Goal: Task Accomplishment & Management: Use online tool/utility

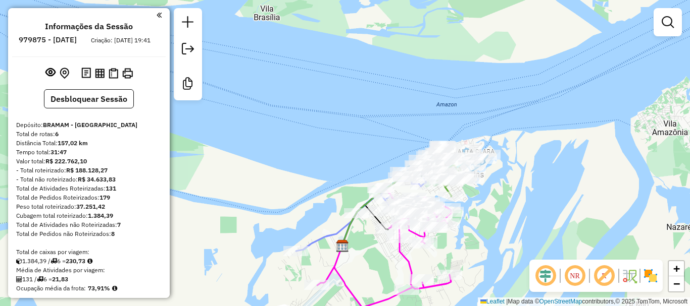
scroll to position [341, 0]
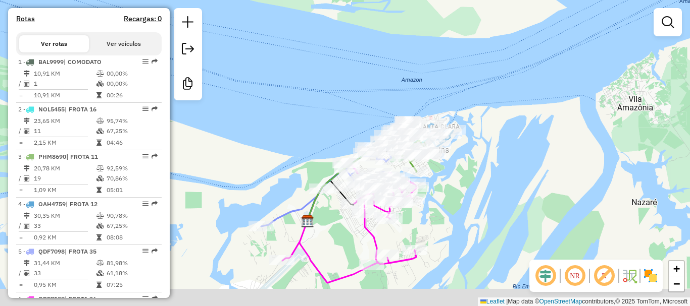
drag, startPoint x: 506, startPoint y: 164, endPoint x: 496, endPoint y: 158, distance: 12.2
click at [496, 158] on div "Janela de atendimento Grade de atendimento Capacidade Transportadoras Veículos …" at bounding box center [345, 153] width 690 height 306
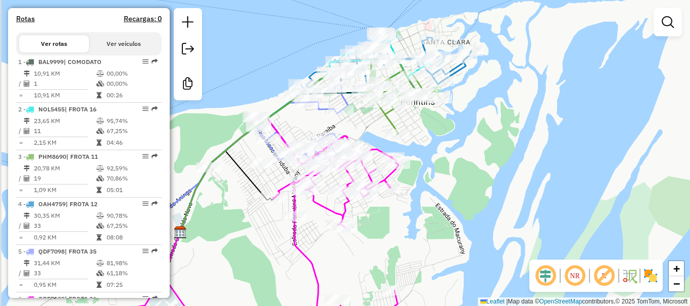
drag, startPoint x: 438, startPoint y: 239, endPoint x: 503, endPoint y: 221, distance: 68.0
click at [503, 221] on div "Janela de atendimento Grade de atendimento Capacidade Transportadoras Veículos …" at bounding box center [345, 153] width 690 height 306
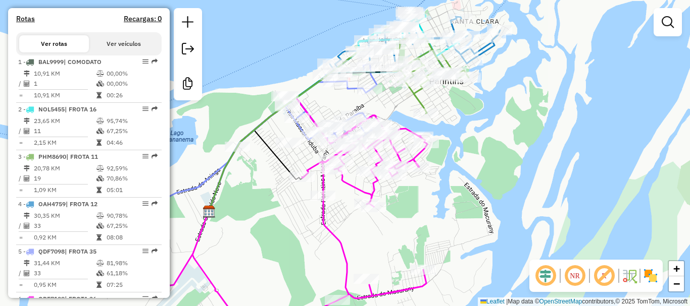
drag, startPoint x: 512, startPoint y: 204, endPoint x: 541, endPoint y: 181, distance: 36.7
click at [541, 183] on div "Janela de atendimento Grade de atendimento Capacidade Transportadoras Veículos …" at bounding box center [345, 153] width 690 height 306
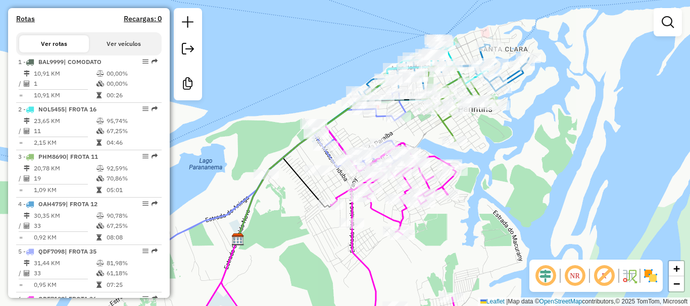
drag, startPoint x: 495, startPoint y: 173, endPoint x: 532, endPoint y: 194, distance: 41.8
click at [529, 196] on div "Janela de atendimento Grade de atendimento Capacidade Transportadoras Veículos …" at bounding box center [345, 153] width 690 height 306
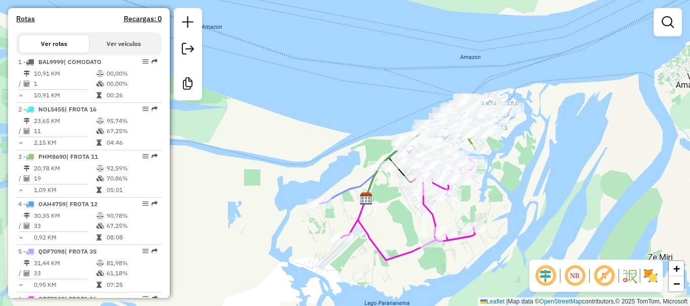
drag, startPoint x: 550, startPoint y: 184, endPoint x: 526, endPoint y: 172, distance: 26.9
click at [526, 172] on div "Janela de atendimento Grade de atendimento Capacidade Transportadoras Veículos …" at bounding box center [345, 153] width 690 height 306
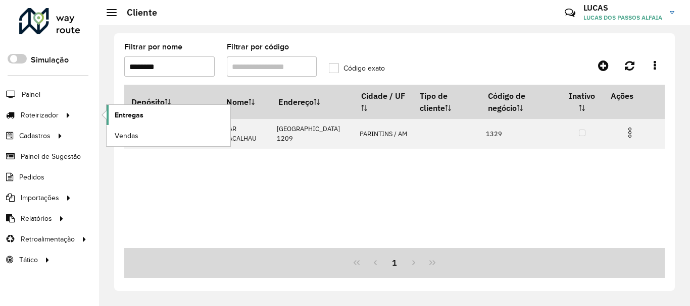
click at [126, 121] on link "Entregas" at bounding box center [169, 115] width 124 height 20
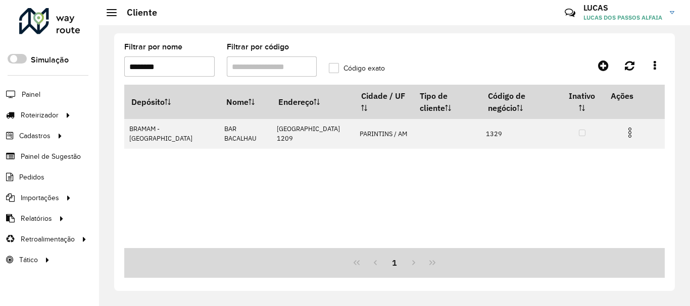
click at [55, 29] on div at bounding box center [49, 21] width 61 height 26
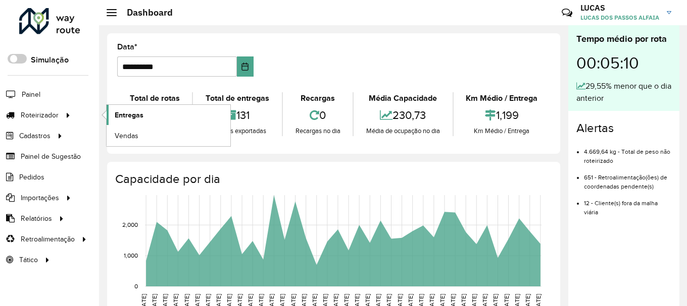
click at [149, 122] on link "Entregas" at bounding box center [169, 115] width 124 height 20
click at [129, 133] on span "Vendas" at bounding box center [127, 136] width 25 height 11
click at [139, 124] on link "Entregas" at bounding box center [169, 115] width 124 height 20
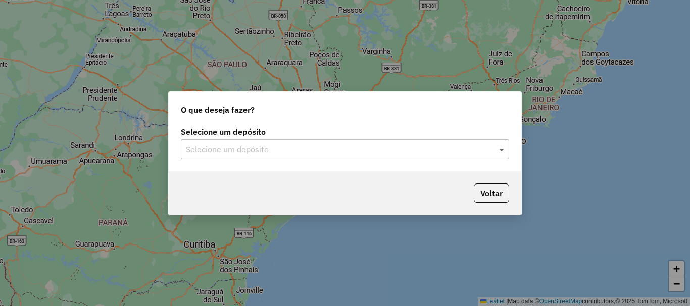
click at [498, 147] on span at bounding box center [502, 149] width 13 height 12
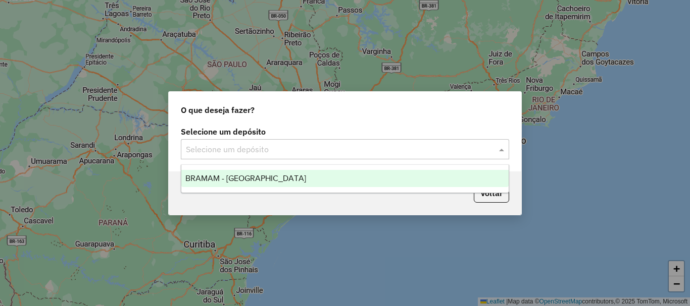
click at [263, 178] on span "BRAMAM - [GEOGRAPHIC_DATA]" at bounding box center [245, 178] width 121 height 9
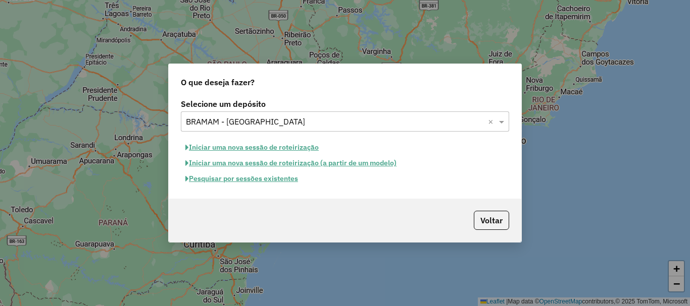
click at [239, 181] on button "Pesquisar por sessões existentes" at bounding box center [242, 179] width 122 height 16
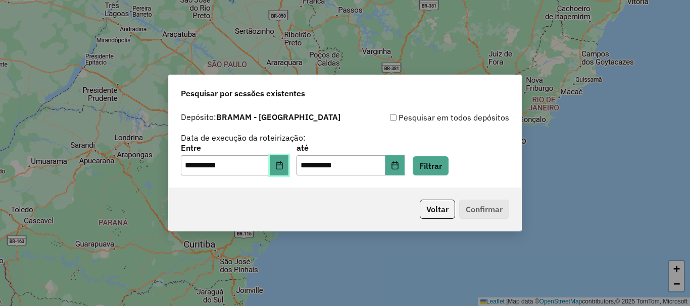
click at [276, 171] on button "Choose Date" at bounding box center [279, 166] width 19 height 20
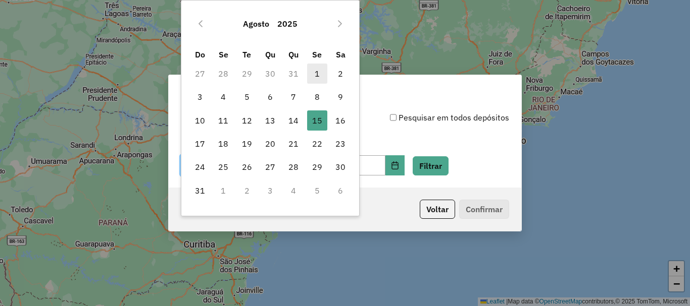
click at [321, 76] on span "1" at bounding box center [317, 74] width 20 height 20
type input "**********"
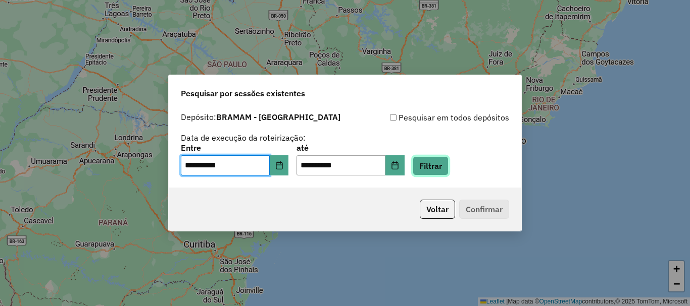
click at [435, 173] on button "Filtrar" at bounding box center [430, 166] width 36 height 19
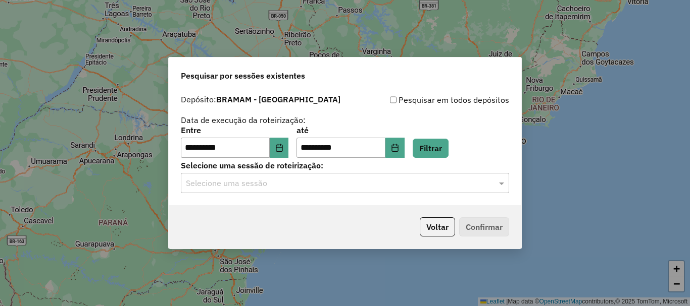
click at [360, 194] on div "**********" at bounding box center [345, 148] width 352 height 116
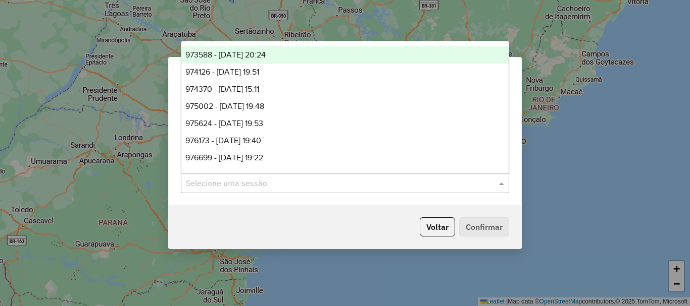
click at [387, 187] on input "text" at bounding box center [335, 184] width 298 height 12
click at [296, 54] on div "973588 - 01/08/2025 20:24" at bounding box center [344, 54] width 327 height 17
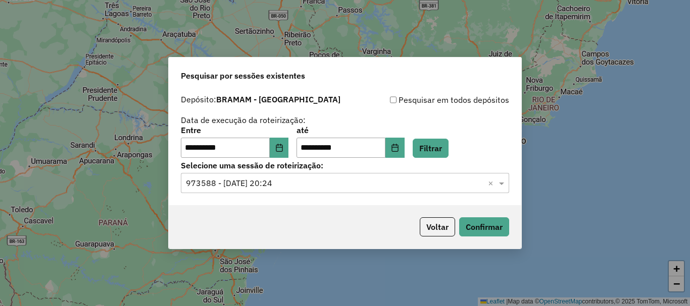
click at [478, 240] on div "Voltar Confirmar" at bounding box center [345, 226] width 352 height 43
click at [484, 233] on button "Confirmar" at bounding box center [484, 227] width 50 height 19
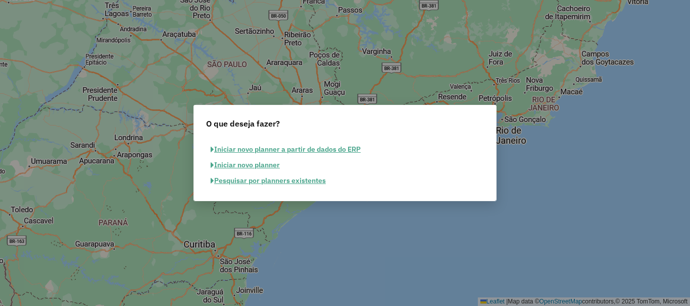
click at [279, 183] on button "Pesquisar por planners existentes" at bounding box center [268, 181] width 124 height 16
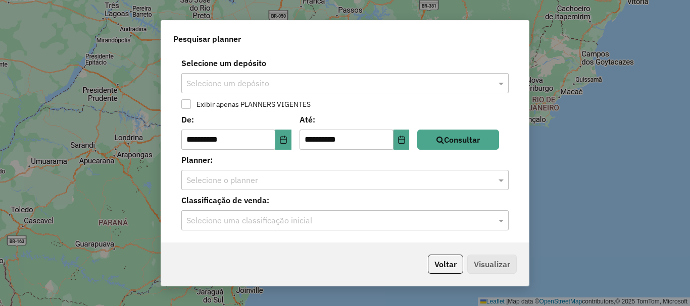
click at [449, 150] on div "**********" at bounding box center [345, 148] width 368 height 190
click at [453, 143] on button "Consultar" at bounding box center [458, 140] width 82 height 20
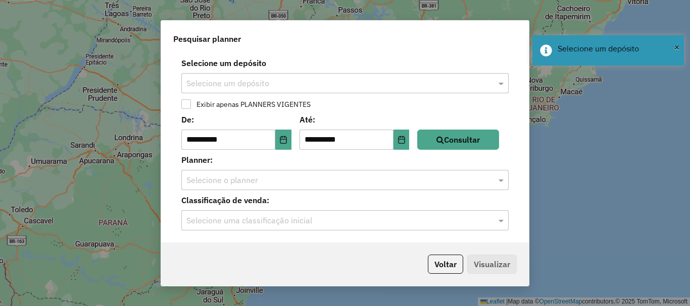
click at [488, 183] on div at bounding box center [344, 180] width 327 height 13
click at [484, 180] on div at bounding box center [344, 180] width 327 height 13
click at [517, 212] on div "Classificação de venda: Selecione uma classificação inicial" at bounding box center [344, 212] width 355 height 36
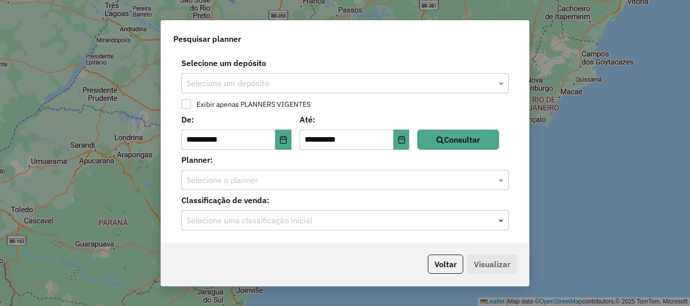
drag, startPoint x: 499, startPoint y: 229, endPoint x: 500, endPoint y: 223, distance: 6.1
click at [499, 226] on div "Selecione uma classificação inicial" at bounding box center [344, 221] width 327 height 20
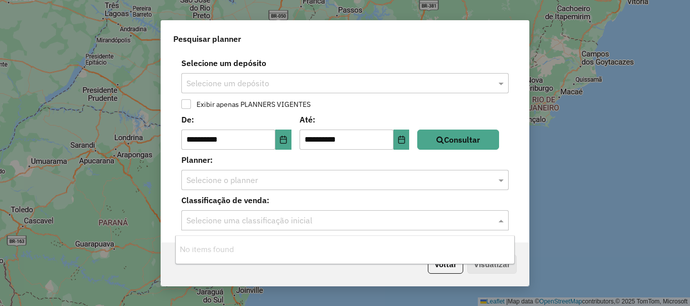
click at [500, 223] on span at bounding box center [502, 221] width 13 height 12
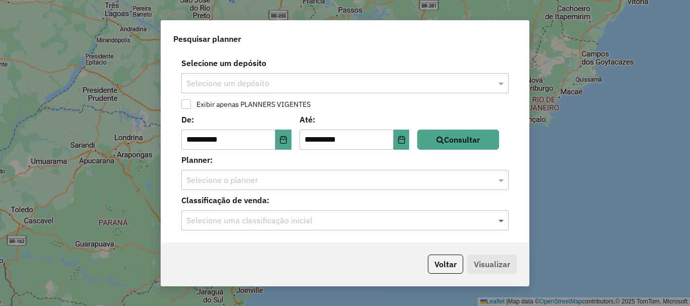
click at [500, 223] on span at bounding box center [502, 221] width 13 height 12
click at [189, 102] on div at bounding box center [186, 104] width 10 height 10
click at [189, 102] on icon at bounding box center [186, 103] width 7 height 7
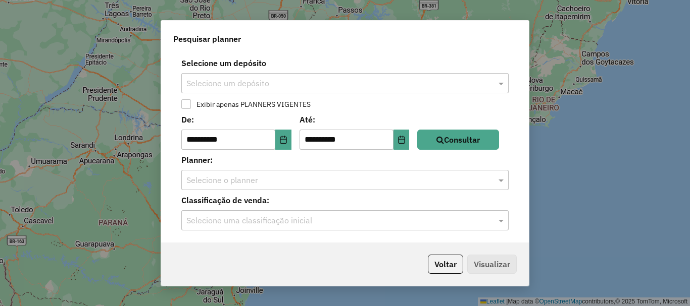
click at [189, 102] on div at bounding box center [186, 104] width 10 height 10
click at [478, 148] on button "Consultar" at bounding box center [458, 140] width 82 height 20
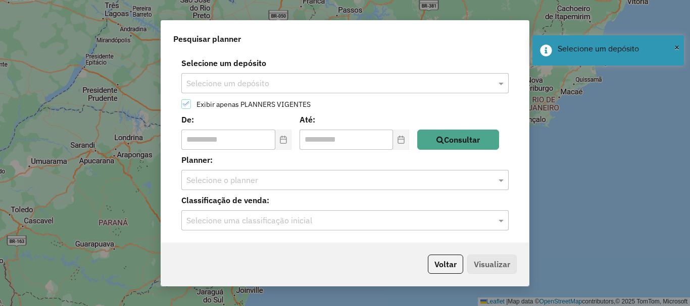
click at [190, 106] on div at bounding box center [186, 104] width 10 height 10
click at [287, 142] on icon "Choose Date" at bounding box center [283, 140] width 8 height 8
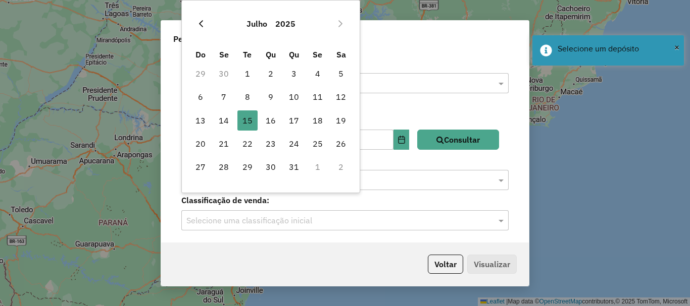
click at [199, 25] on icon "Previous Month" at bounding box center [201, 24] width 8 height 8
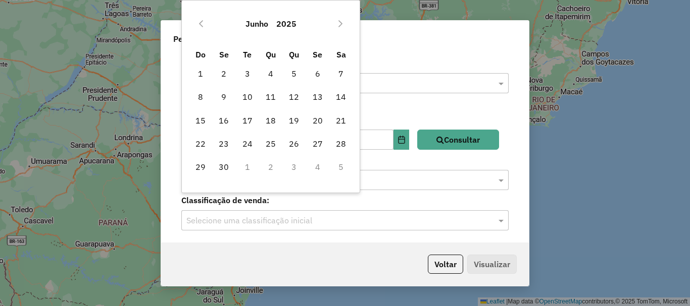
click at [199, 25] on icon "Previous Month" at bounding box center [201, 24] width 8 height 8
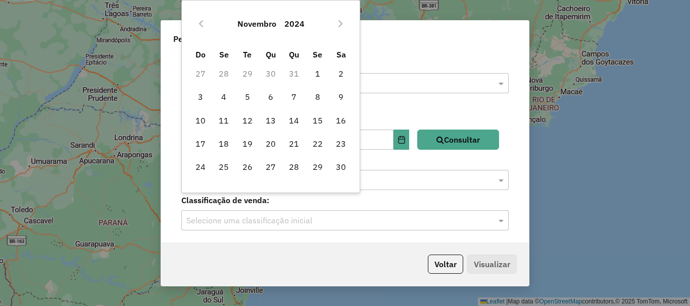
click at [199, 25] on icon "Previous Month" at bounding box center [201, 24] width 8 height 8
click at [278, 26] on button "Setembro" at bounding box center [256, 24] width 45 height 24
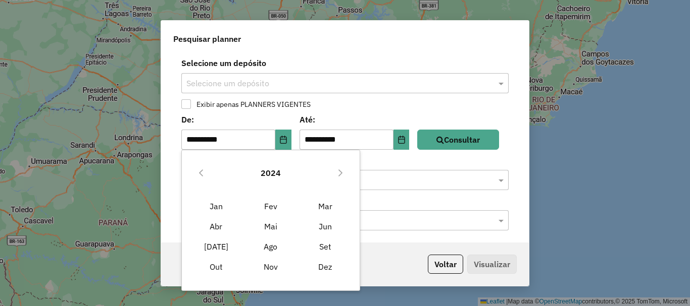
click at [262, 173] on button "2024" at bounding box center [270, 173] width 28 height 24
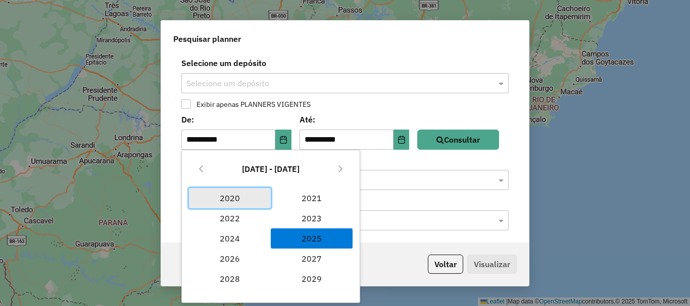
click at [235, 202] on span "2020" at bounding box center [230, 198] width 82 height 20
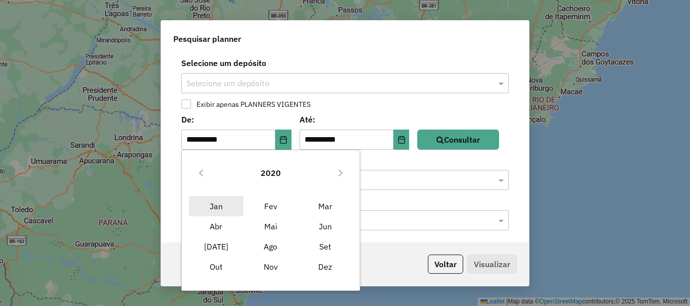
click at [220, 201] on span "Jan" at bounding box center [216, 206] width 55 height 20
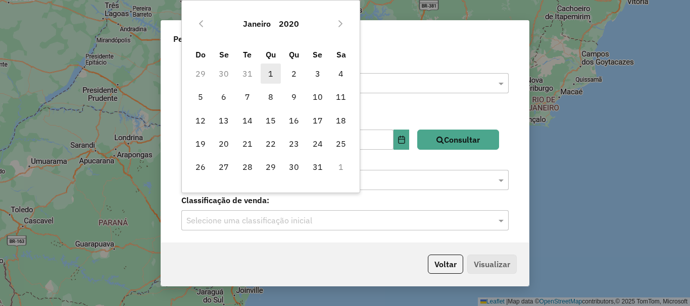
click at [268, 70] on span "1" at bounding box center [271, 74] width 20 height 20
type input "**********"
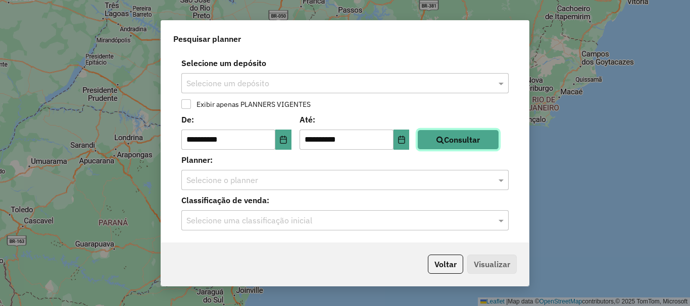
click at [450, 148] on button "Consultar" at bounding box center [458, 140] width 82 height 20
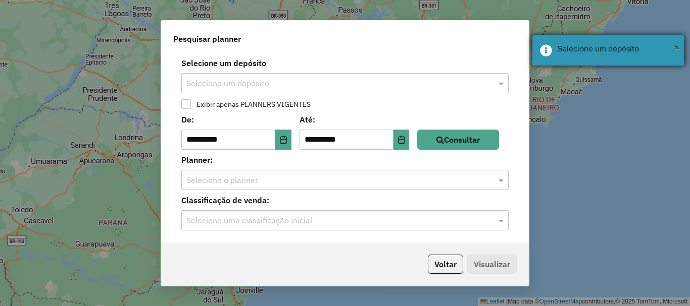
click at [680, 49] on div "× Selecione um depósito" at bounding box center [607, 50] width 151 height 30
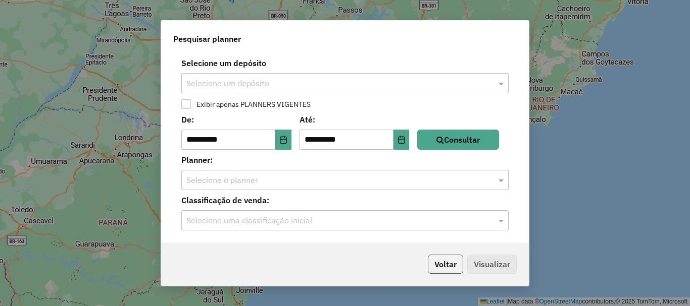
click at [443, 271] on button "Voltar" at bounding box center [445, 264] width 35 height 19
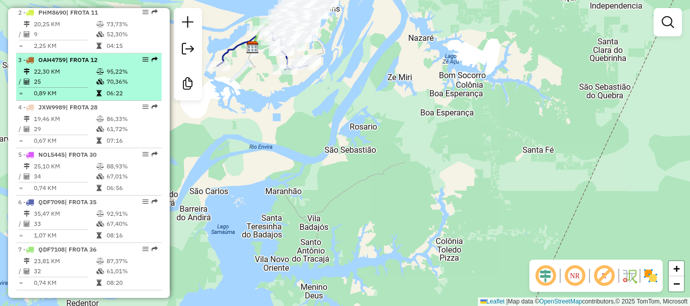
scroll to position [454, 0]
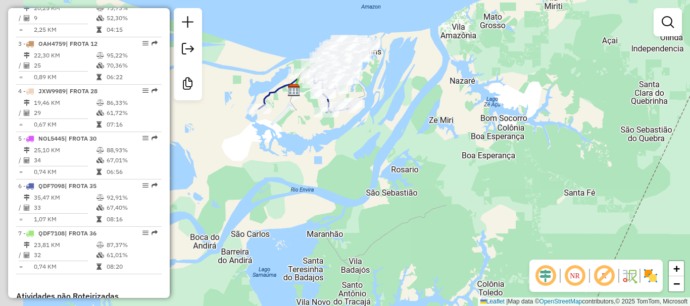
drag, startPoint x: 266, startPoint y: 107, endPoint x: 314, endPoint y: 141, distance: 59.3
click at [308, 145] on div "Janela de atendimento Grade de atendimento Capacidade Transportadoras Veículos …" at bounding box center [345, 153] width 690 height 306
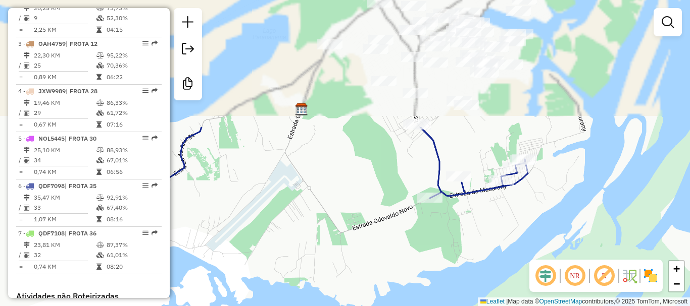
drag, startPoint x: 277, startPoint y: 107, endPoint x: 347, endPoint y: 275, distance: 182.4
click at [346, 277] on div "Janela de atendimento Grade de atendimento Capacidade Transportadoras Veículos …" at bounding box center [345, 153] width 690 height 306
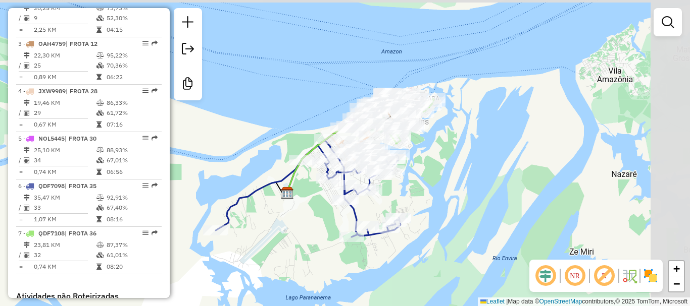
drag, startPoint x: 499, startPoint y: 203, endPoint x: 456, endPoint y: 207, distance: 43.6
click at [456, 207] on div "Janela de atendimento Grade de atendimento Capacidade Transportadoras Veículos …" at bounding box center [345, 153] width 690 height 306
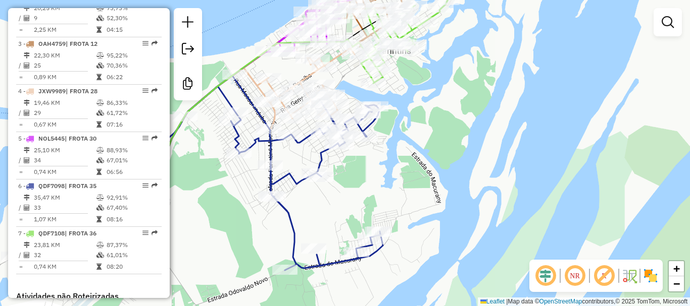
drag, startPoint x: 365, startPoint y: 222, endPoint x: 386, endPoint y: 216, distance: 22.4
click at [386, 216] on div "Janela de atendimento Grade de atendimento Capacidade Transportadoras Veículos …" at bounding box center [345, 153] width 690 height 306
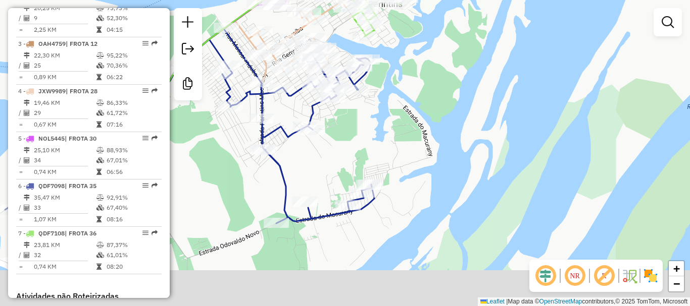
drag, startPoint x: 346, startPoint y: 191, endPoint x: 338, endPoint y: 142, distance: 49.1
click at [338, 143] on div "Janela de atendimento Grade de atendimento Capacidade Transportadoras Veículos …" at bounding box center [345, 153] width 690 height 306
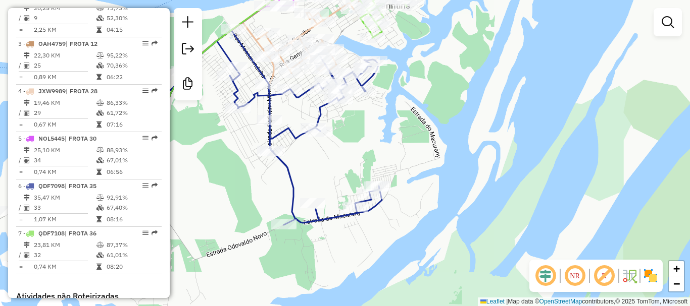
drag, startPoint x: 345, startPoint y: 142, endPoint x: 372, endPoint y: 147, distance: 27.2
click at [370, 150] on div "Janela de atendimento Grade de atendimento Capacidade Transportadoras Veículos …" at bounding box center [345, 153] width 690 height 306
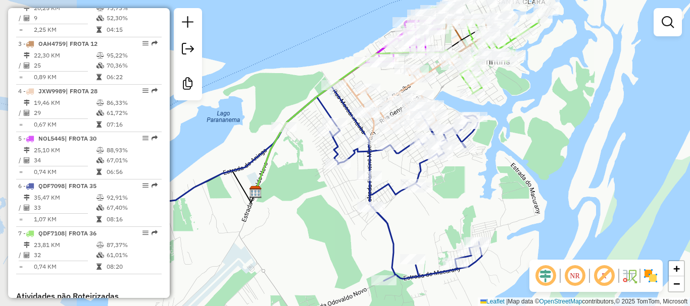
drag, startPoint x: 348, startPoint y: 191, endPoint x: 429, endPoint y: 241, distance: 95.7
click at [429, 241] on div "Janela de atendimento Grade de atendimento Capacidade Transportadoras Veículos …" at bounding box center [345, 153] width 690 height 306
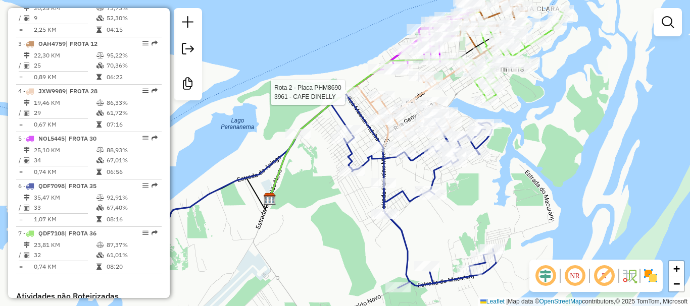
select select "**********"
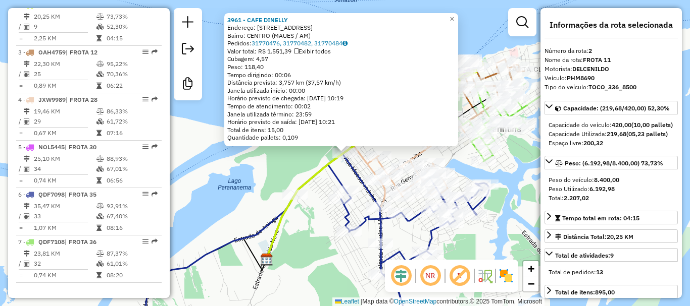
scroll to position [445, 0]
click at [450, 154] on div "3961 - CAFE DINELLY Endereço: Rua Santa Luzia 1055 Bairro: CENTRO (MAUES / AM) …" at bounding box center [345, 153] width 690 height 306
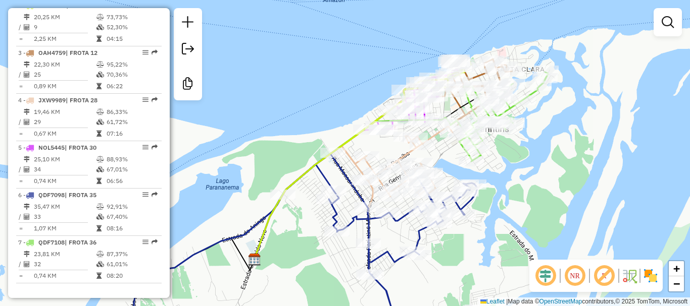
drag, startPoint x: 452, startPoint y: 162, endPoint x: 396, endPoint y: 158, distance: 56.2
click at [396, 159] on div "Janela de atendimento Grade de atendimento Capacidade Transportadoras Veículos …" at bounding box center [345, 153] width 690 height 306
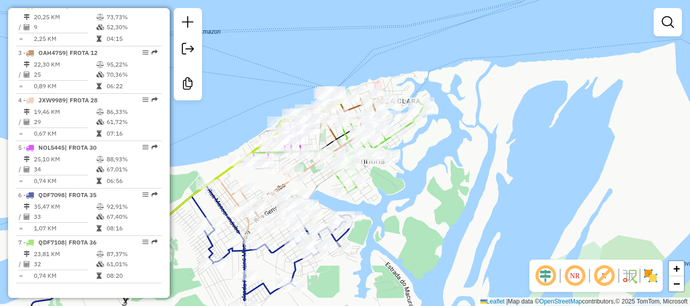
drag, startPoint x: 454, startPoint y: 157, endPoint x: 425, endPoint y: 188, distance: 43.6
click at [425, 188] on div "Janela de atendimento Grade de atendimento Capacidade Transportadoras Veículos …" at bounding box center [345, 153] width 690 height 306
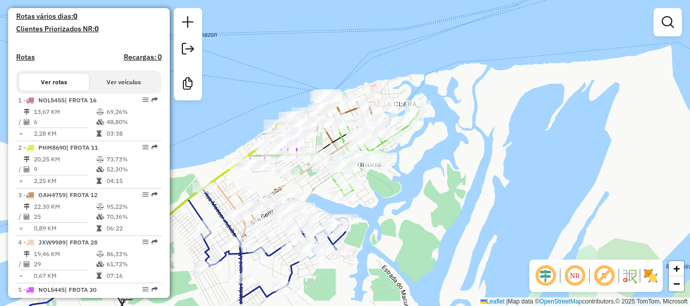
scroll to position [212, 0]
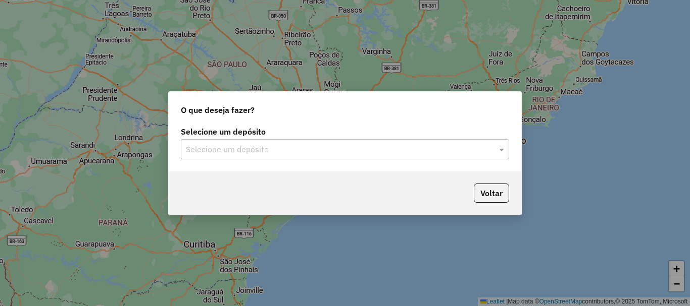
click at [397, 150] on input "text" at bounding box center [335, 150] width 298 height 12
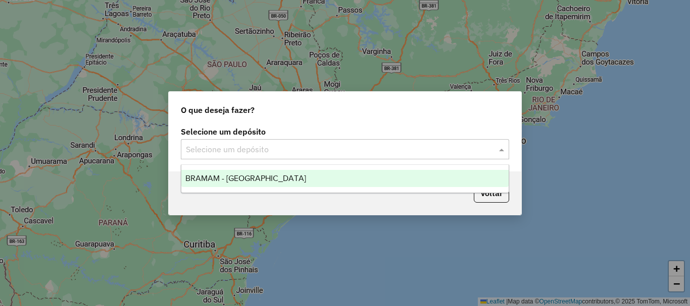
click at [279, 179] on div "BRAMAM - [GEOGRAPHIC_DATA]" at bounding box center [344, 178] width 327 height 17
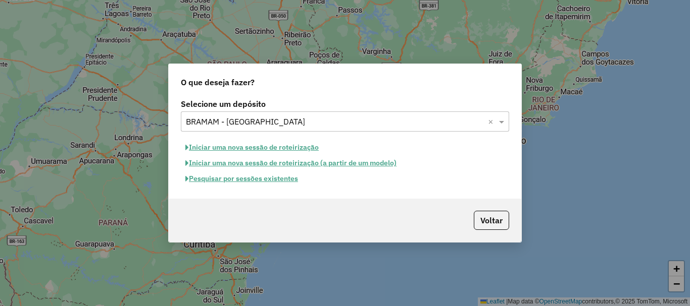
click at [280, 151] on button "Iniciar uma nova sessão de roteirização" at bounding box center [252, 148] width 142 height 16
select select "*"
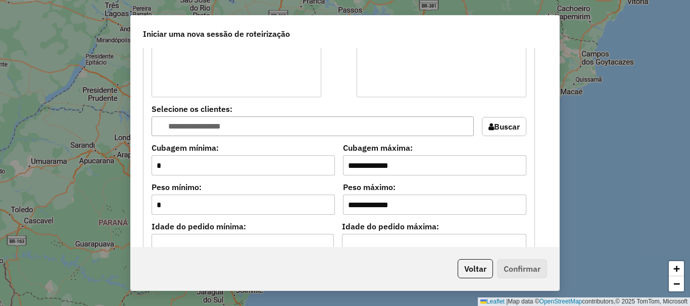
scroll to position [909, 0]
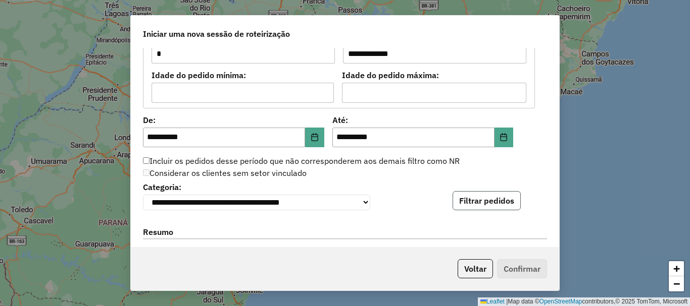
click at [493, 198] on button "Filtrar pedidos" at bounding box center [486, 200] width 68 height 19
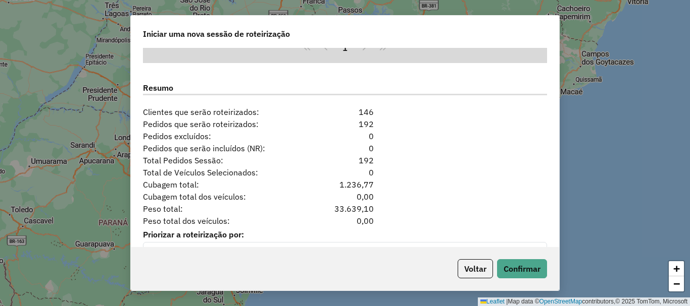
scroll to position [1262, 0]
click at [515, 261] on button "Confirmar" at bounding box center [522, 269] width 50 height 19
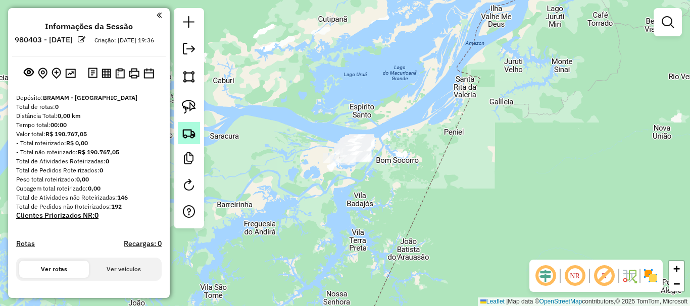
click at [188, 131] on img at bounding box center [189, 133] width 14 height 14
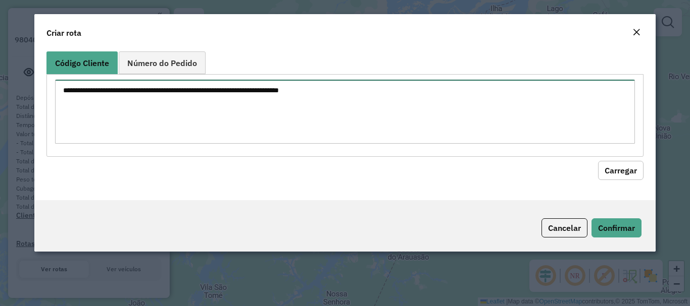
click at [257, 108] on textarea at bounding box center [344, 112] width 579 height 64
paste textarea "*** *** **** ***"
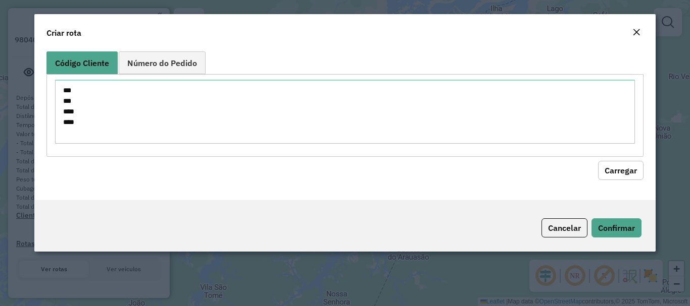
click at [613, 179] on button "Carregar" at bounding box center [620, 170] width 45 height 19
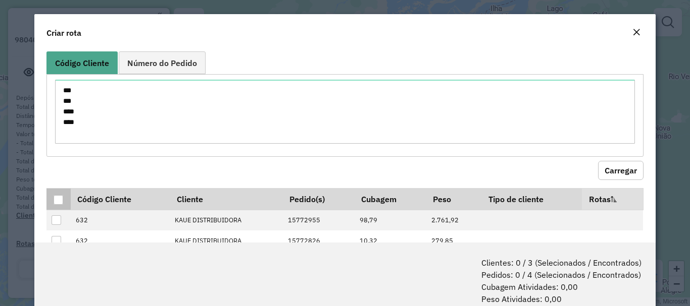
click at [57, 197] on div at bounding box center [59, 200] width 10 height 10
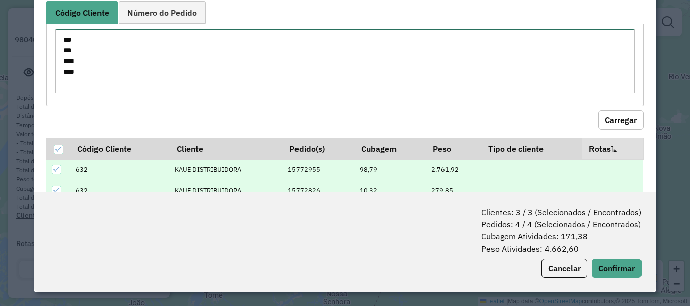
click at [73, 74] on textarea "*** *** **** ***" at bounding box center [344, 61] width 579 height 64
click at [86, 79] on textarea "*** *** **** ***" at bounding box center [344, 61] width 579 height 64
type textarea "*** *** **** *** ****"
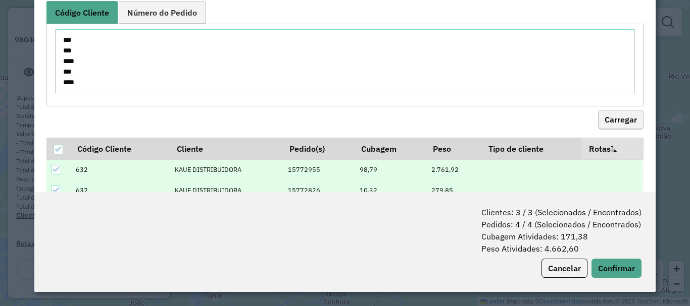
drag, startPoint x: 604, startPoint y: 107, endPoint x: 608, endPoint y: 116, distance: 9.9
click at [606, 110] on hb-field-button "Carregar" at bounding box center [344, 118] width 596 height 23
click at [608, 116] on button "Carregar" at bounding box center [620, 120] width 45 height 19
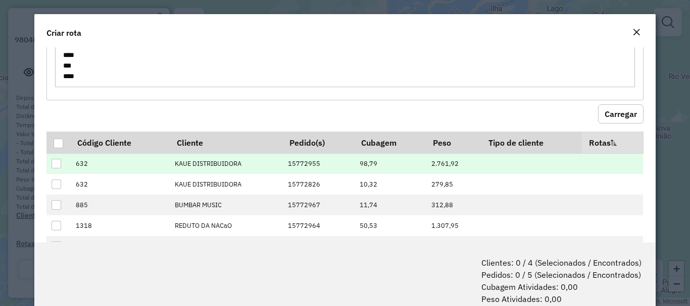
scroll to position [90, 0]
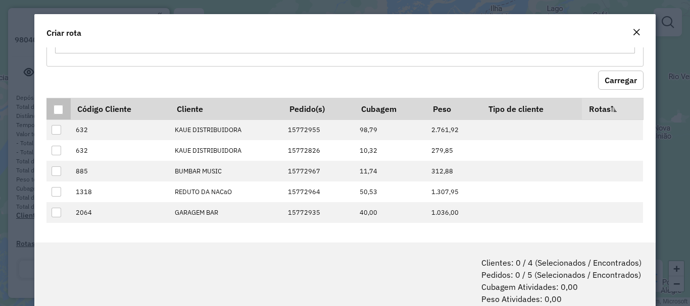
click at [57, 111] on div at bounding box center [59, 110] width 10 height 10
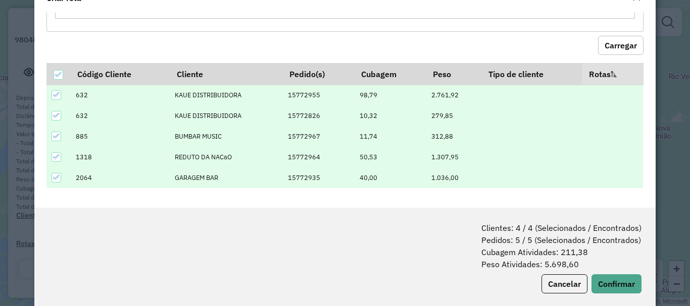
scroll to position [50, 0]
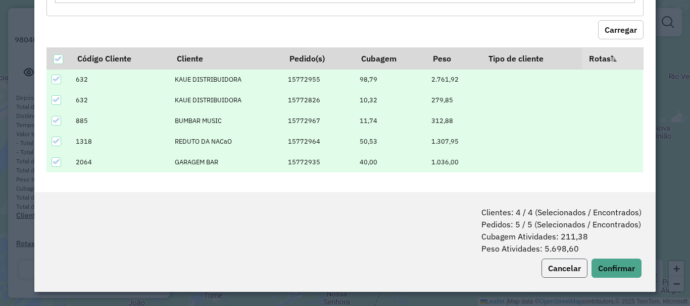
click at [569, 267] on button "Cancelar" at bounding box center [564, 268] width 46 height 19
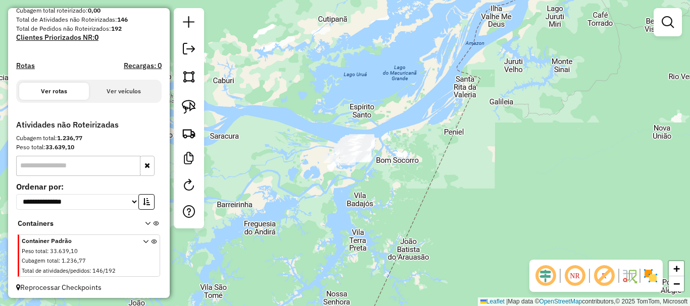
scroll to position [190, 0]
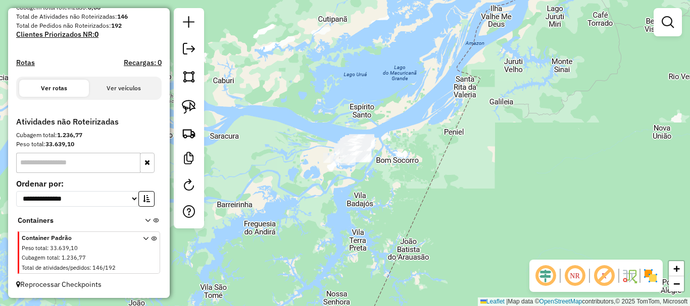
click at [143, 240] on icon at bounding box center [146, 255] width 6 height 38
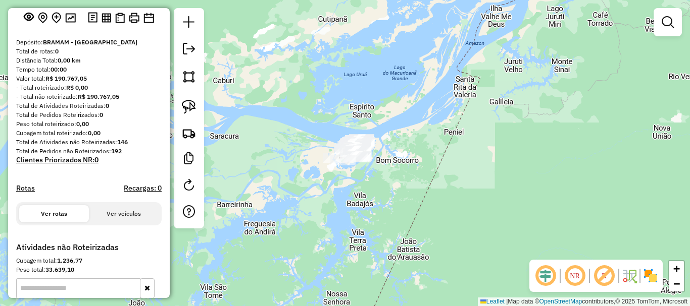
scroll to position [39, 0]
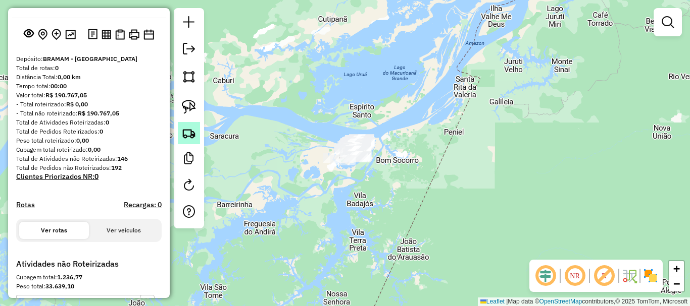
click at [188, 133] on img at bounding box center [189, 133] width 14 height 14
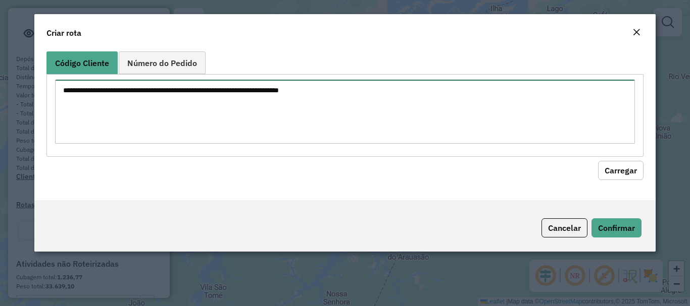
click at [179, 98] on textarea at bounding box center [344, 112] width 579 height 64
paste textarea "*** *** **** ***"
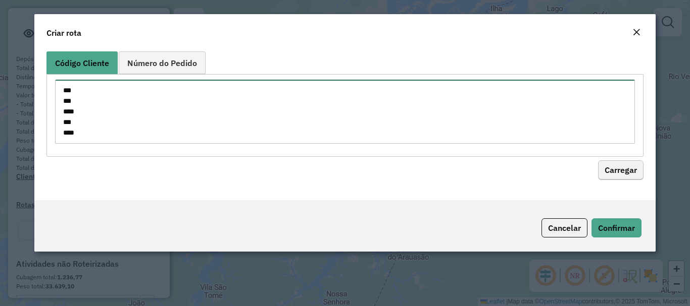
type textarea "*** *** **** *** ****"
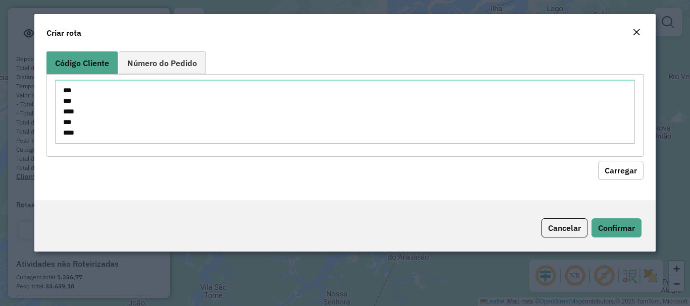
click at [618, 179] on button "Carregar" at bounding box center [620, 170] width 45 height 19
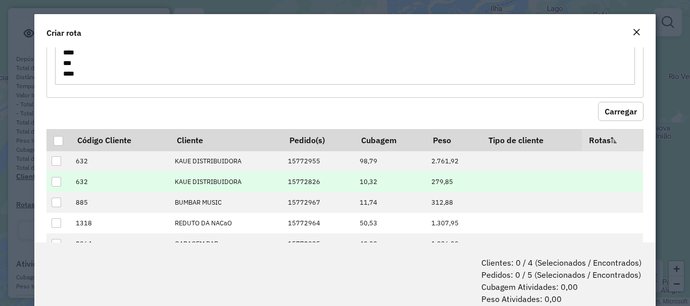
scroll to position [90, 0]
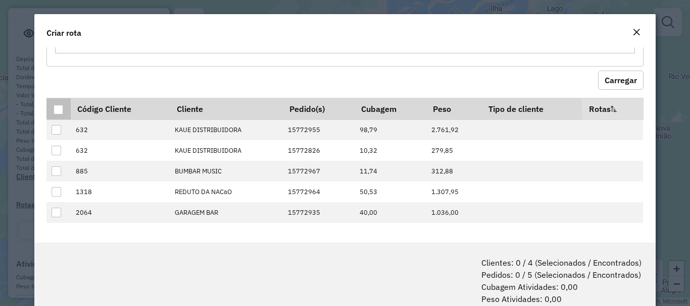
click at [62, 112] on div at bounding box center [59, 110] width 10 height 10
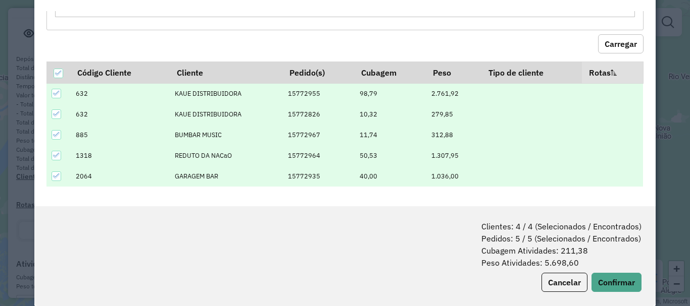
scroll to position [50, 0]
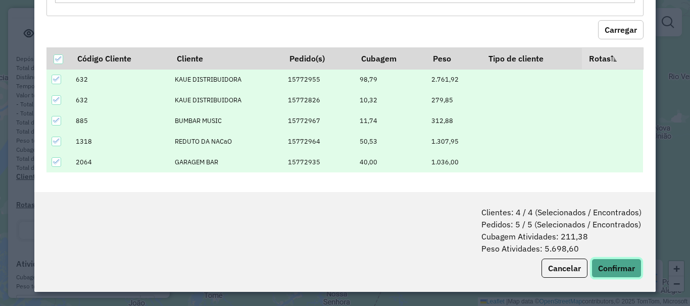
click at [617, 264] on button "Confirmar" at bounding box center [616, 268] width 50 height 19
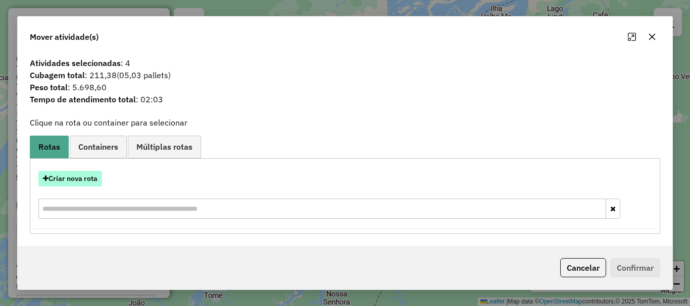
click at [84, 179] on button "Criar nova rota" at bounding box center [70, 179] width 64 height 16
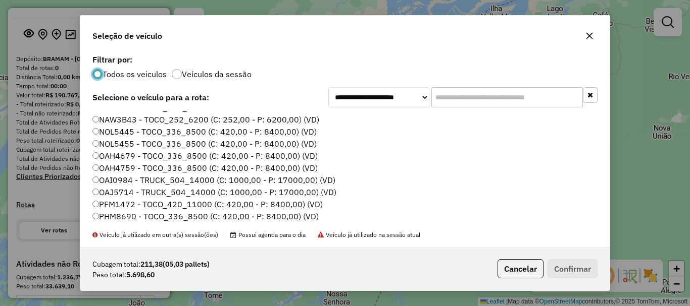
scroll to position [0, 0]
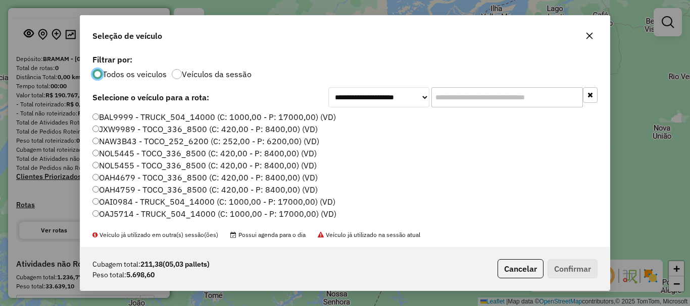
click at [88, 152] on div "BAL9999 - TRUCK_504_14000 (C: 1000,00 - P: 17000,00) (VD) JXW9989 - TOCO_336_85…" at bounding box center [344, 171] width 517 height 119
click at [586, 270] on button "Confirmar" at bounding box center [572, 269] width 50 height 19
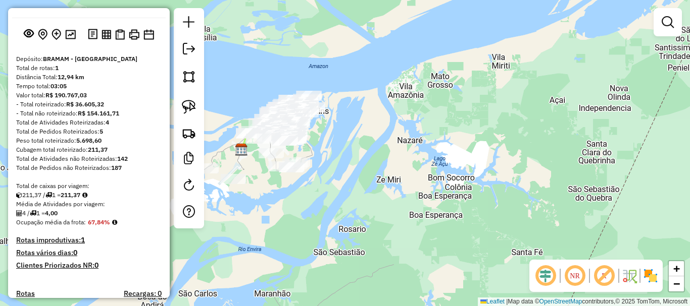
drag, startPoint x: 366, startPoint y: 157, endPoint x: 464, endPoint y: 181, distance: 101.4
click at [464, 181] on div "Janela de atendimento Grade de atendimento Capacidade Transportadoras Veículos …" at bounding box center [345, 153] width 690 height 306
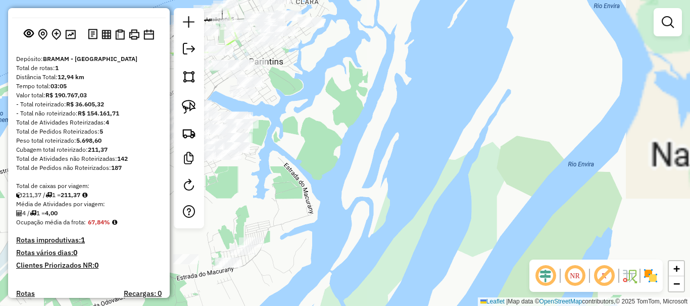
drag, startPoint x: 308, startPoint y: 135, endPoint x: 417, endPoint y: 184, distance: 119.3
click at [416, 184] on div "Janela de atendimento Grade de atendimento Capacidade Transportadoras Veículos …" at bounding box center [345, 153] width 690 height 306
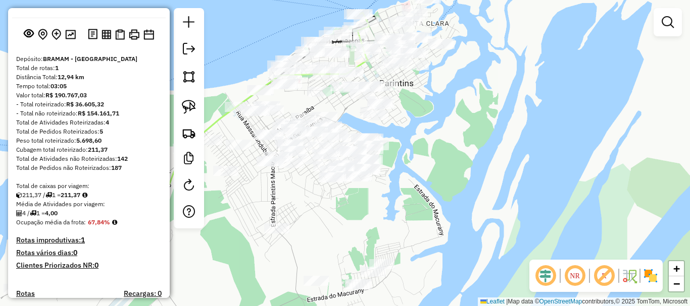
click at [438, 156] on div "Janela de atendimento Grade de atendimento Capacidade Transportadoras Veículos …" at bounding box center [345, 153] width 690 height 306
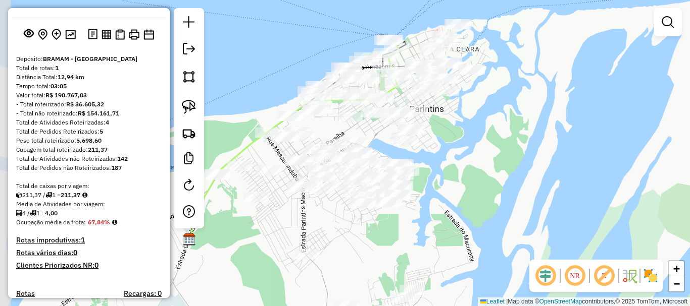
drag, startPoint x: 432, startPoint y: 119, endPoint x: 455, endPoint y: 133, distance: 27.2
click at [455, 133] on div "Janela de atendimento Grade de atendimento Capacidade Transportadoras Veículos …" at bounding box center [345, 153] width 690 height 306
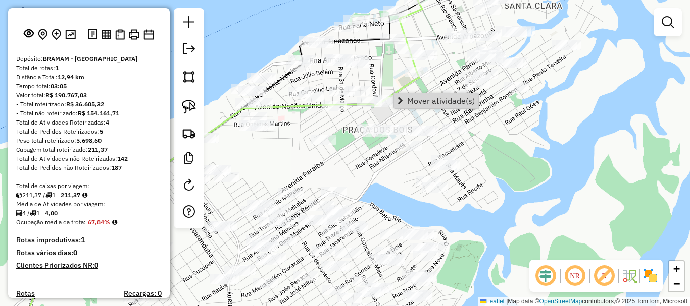
click at [481, 130] on div "Janela de atendimento Grade de atendimento Capacidade Transportadoras Veículos …" at bounding box center [345, 153] width 690 height 306
select select "**********"
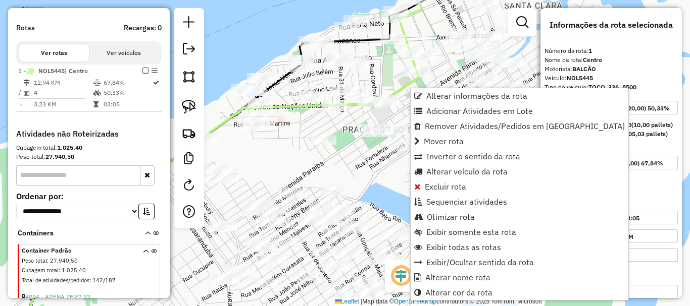
scroll to position [371, 0]
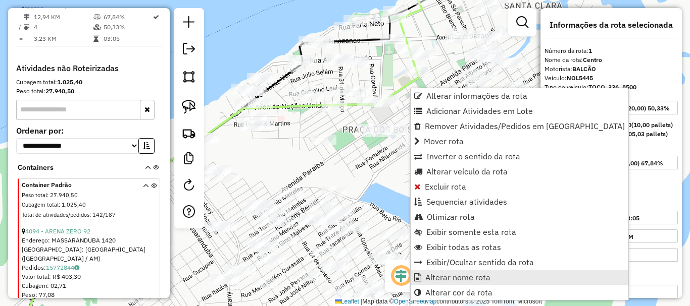
click at [442, 277] on span "Alterar nome rota" at bounding box center [457, 278] width 65 height 8
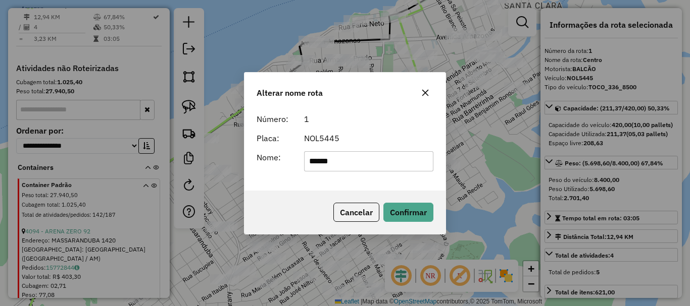
drag, startPoint x: 395, startPoint y: 166, endPoint x: 278, endPoint y: 151, distance: 117.6
click at [274, 154] on div "Nome: ******" at bounding box center [344, 161] width 189 height 20
type input "********"
click at [383, 203] on button "Confirmar" at bounding box center [408, 212] width 50 height 19
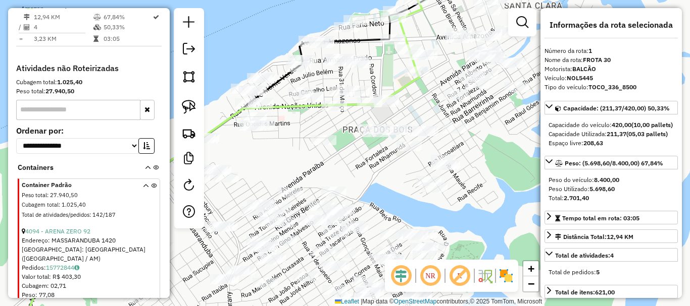
scroll to position [270, 0]
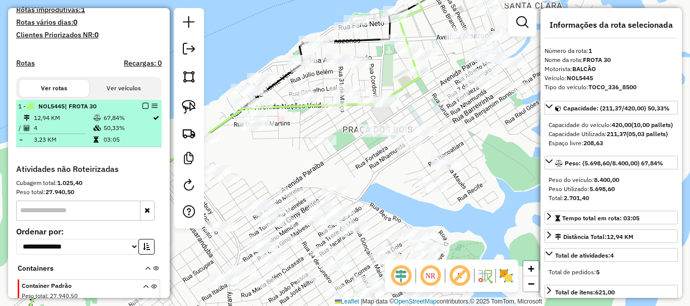
click at [142, 109] on em at bounding box center [145, 106] width 6 height 6
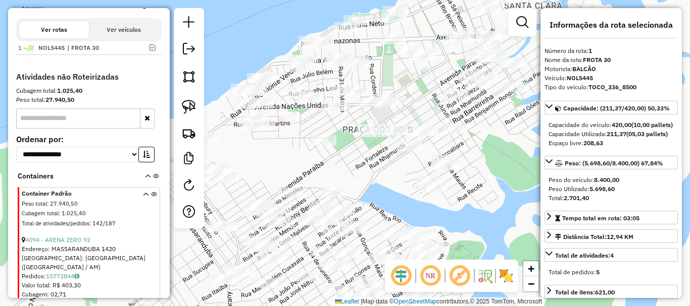
scroll to position [371, 0]
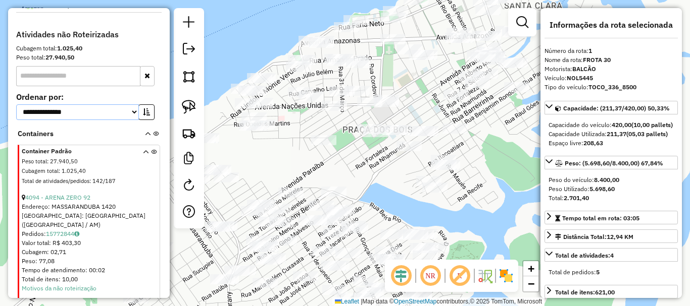
drag, startPoint x: 176, startPoint y: 136, endPoint x: 393, endPoint y: 193, distance: 224.5
click at [393, 193] on hb-router-mapa "**********" at bounding box center [345, 153] width 690 height 306
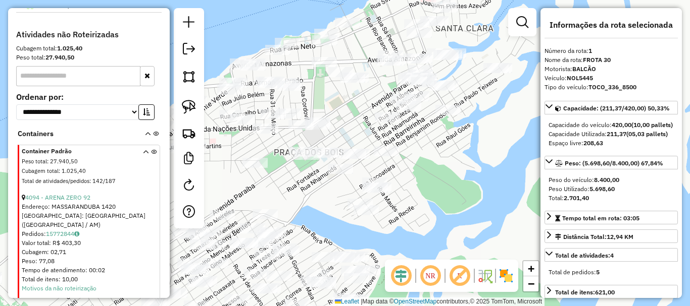
drag, startPoint x: 341, startPoint y: 195, endPoint x: 241, endPoint y: 203, distance: 100.3
click at [240, 206] on div "Janela de atendimento Grade de atendimento Capacidade Transportadoras Veículos …" at bounding box center [345, 153] width 690 height 306
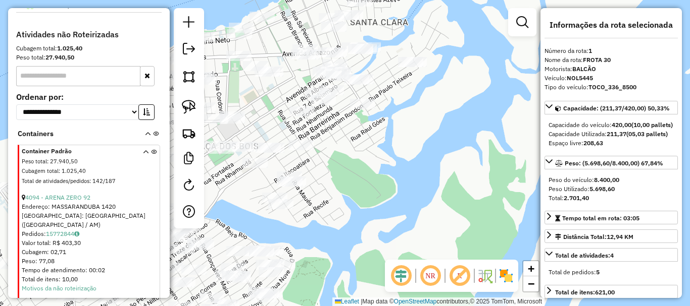
click at [376, 167] on div "Janela de atendimento Grade de atendimento Capacidade Transportadoras Veículos …" at bounding box center [345, 153] width 690 height 306
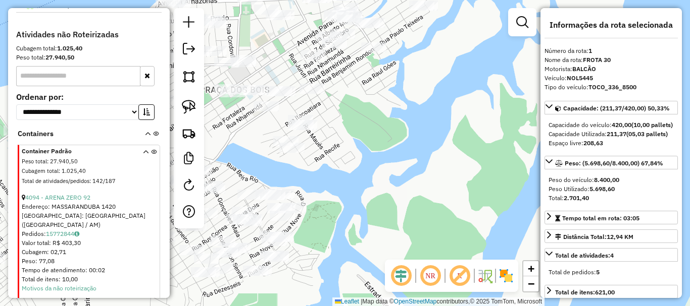
drag, startPoint x: 357, startPoint y: 180, endPoint x: 382, endPoint y: 165, distance: 29.4
click at [378, 169] on div "Janela de atendimento Grade de atendimento Capacidade Transportadoras Veículos …" at bounding box center [345, 153] width 690 height 306
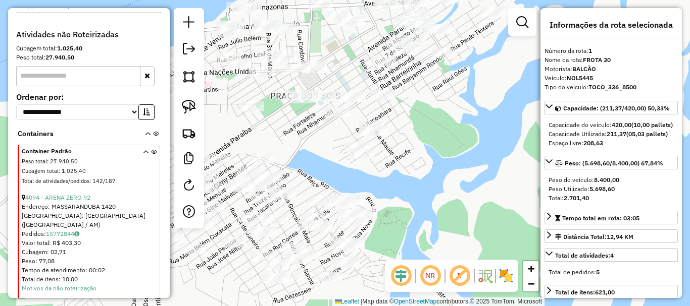
drag, startPoint x: 402, startPoint y: 157, endPoint x: 465, endPoint y: 177, distance: 66.6
click at [465, 177] on div "Janela de atendimento Grade de atendimento Capacidade Transportadoras Veículos …" at bounding box center [345, 153] width 690 height 306
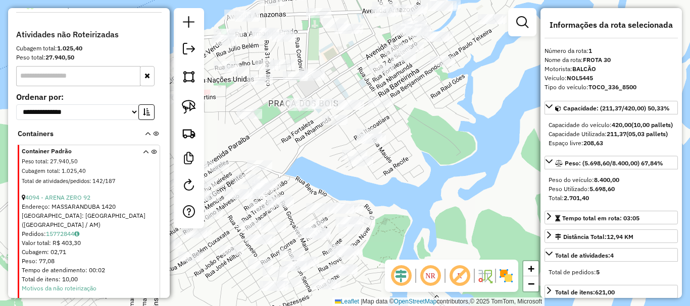
drag, startPoint x: 453, startPoint y: 155, endPoint x: 432, endPoint y: 185, distance: 36.6
click at [432, 187] on div "Janela de atendimento Grade de atendimento Capacidade Transportadoras Veículos …" at bounding box center [345, 153] width 690 height 306
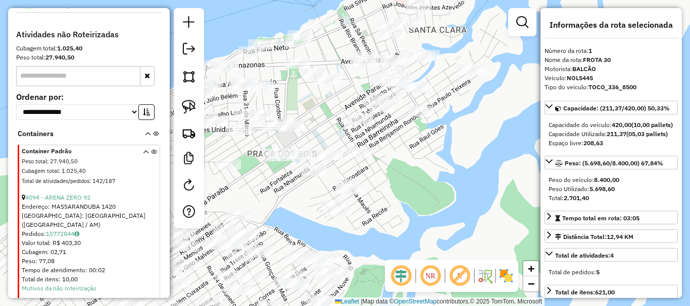
drag, startPoint x: 364, startPoint y: 125, endPoint x: 411, endPoint y: 178, distance: 71.2
click at [411, 178] on div "Janela de atendimento Grade de atendimento Capacidade Transportadoras Veículos …" at bounding box center [345, 153] width 690 height 306
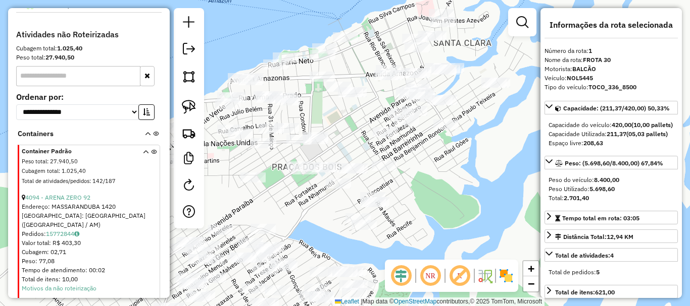
drag, startPoint x: 401, startPoint y: 234, endPoint x: 416, endPoint y: 249, distance: 21.1
click at [415, 250] on div "Janela de atendimento Grade de atendimento Capacidade Transportadoras Veículos …" at bounding box center [345, 153] width 690 height 306
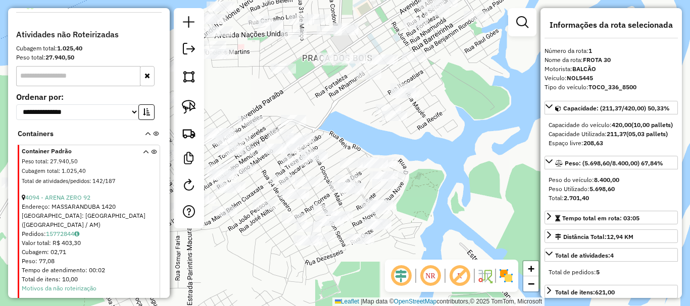
drag, startPoint x: 455, startPoint y: 227, endPoint x: 480, endPoint y: 115, distance: 114.4
click at [486, 109] on div "Janela de atendimento Grade de atendimento Capacidade Transportadoras Veículos …" at bounding box center [345, 153] width 690 height 306
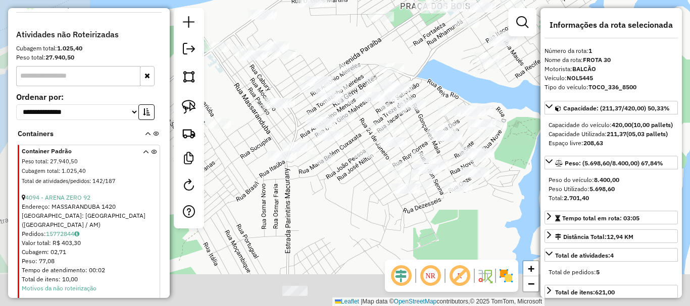
drag, startPoint x: 320, startPoint y: 254, endPoint x: 356, endPoint y: 236, distance: 41.3
click at [356, 236] on div "Janela de atendimento Grade de atendimento Capacidade Transportadoras Veículos …" at bounding box center [345, 153] width 690 height 306
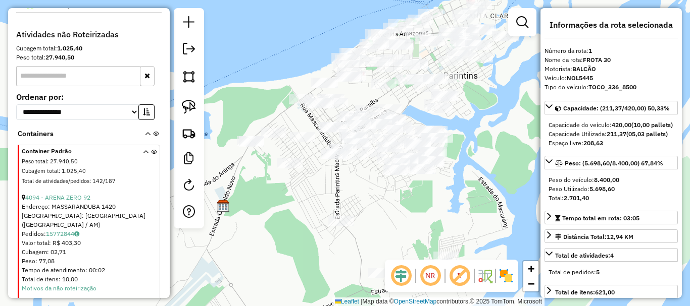
drag, startPoint x: 350, startPoint y: 243, endPoint x: 364, endPoint y: 197, distance: 48.1
click at [364, 199] on div "Janela de atendimento Grade de atendimento Capacidade Transportadoras Veículos …" at bounding box center [345, 153] width 690 height 306
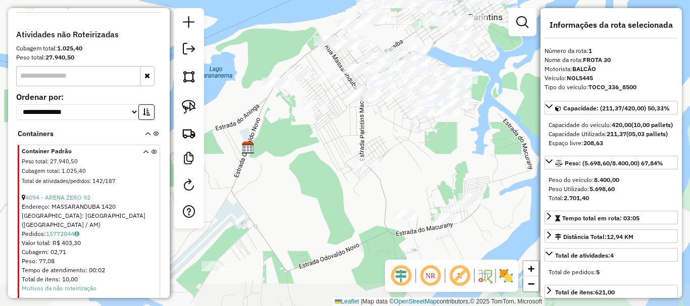
drag, startPoint x: 318, startPoint y: 238, endPoint x: 350, endPoint y: 181, distance: 65.8
click at [350, 181] on div "Janela de atendimento Grade de atendimento Capacidade Transportadoras Veículos …" at bounding box center [345, 153] width 690 height 306
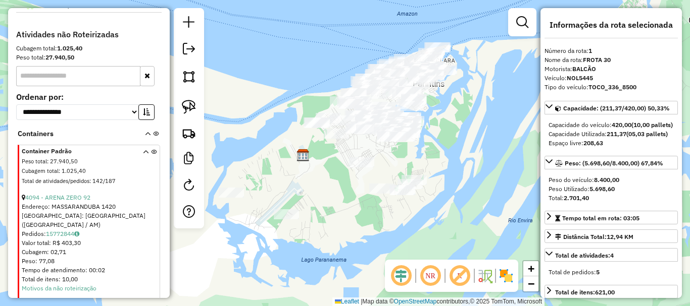
click at [347, 208] on div "Janela de atendimento Grade de atendimento Capacidade Transportadoras Veículos …" at bounding box center [345, 153] width 690 height 306
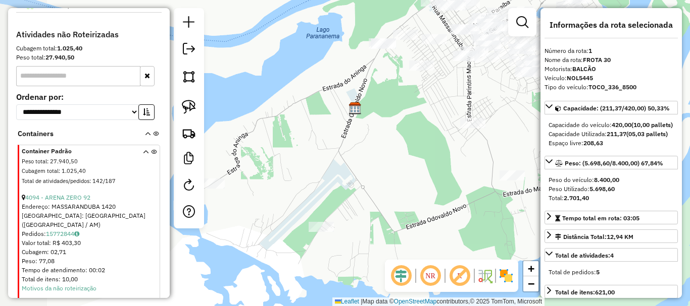
drag, startPoint x: 327, startPoint y: 196, endPoint x: 397, endPoint y: 188, distance: 70.1
click at [397, 189] on div "Janela de atendimento Grade de atendimento Capacidade Transportadoras Veículos …" at bounding box center [345, 153] width 690 height 306
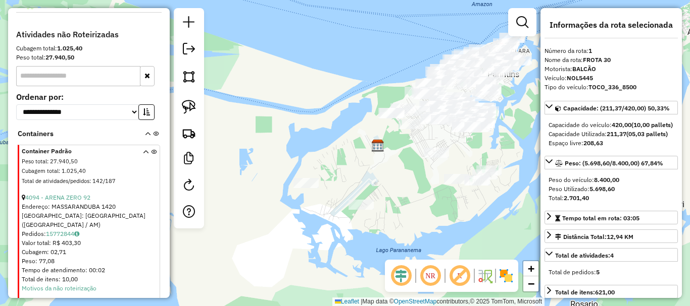
drag, startPoint x: 397, startPoint y: 189, endPoint x: 389, endPoint y: 190, distance: 8.1
click at [389, 191] on div "Janela de atendimento Grade de atendimento Capacidade Transportadoras Veículos …" at bounding box center [345, 153] width 690 height 306
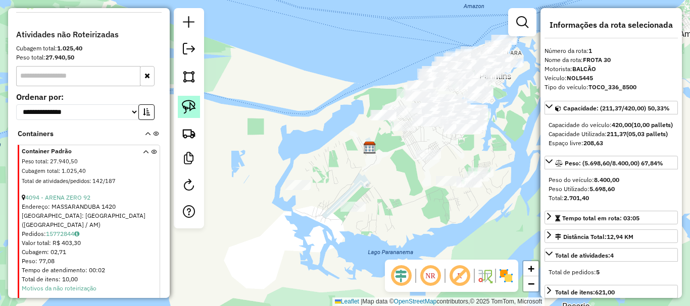
click at [192, 105] on img at bounding box center [189, 107] width 14 height 14
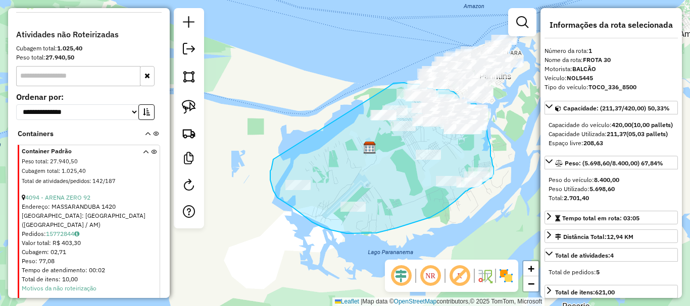
drag, startPoint x: 271, startPoint y: 170, endPoint x: 385, endPoint y: 90, distance: 139.2
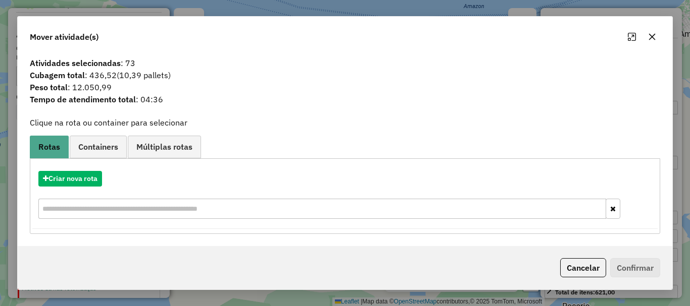
drag, startPoint x: 578, startPoint y: 265, endPoint x: 580, endPoint y: 269, distance: 5.2
click at [579, 266] on button "Cancelar" at bounding box center [583, 267] width 46 height 19
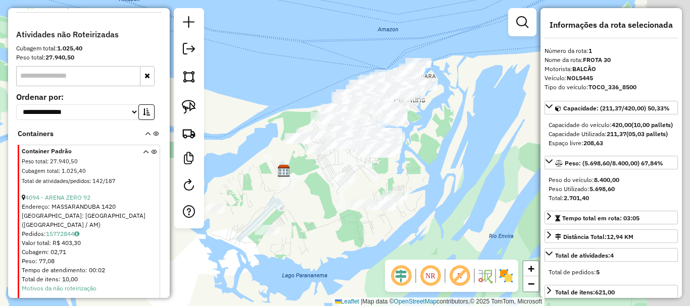
drag, startPoint x: 523, startPoint y: 153, endPoint x: 374, endPoint y: 182, distance: 152.1
click at [374, 182] on div "Janela de atendimento Grade de atendimento Capacidade Transportadoras Veículos …" at bounding box center [345, 153] width 690 height 306
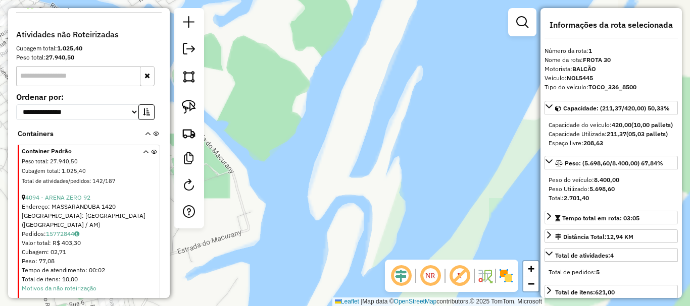
drag, startPoint x: 321, startPoint y: 124, endPoint x: 551, endPoint y: 236, distance: 255.4
click at [551, 237] on hb-router-mapa "**********" at bounding box center [345, 153] width 690 height 306
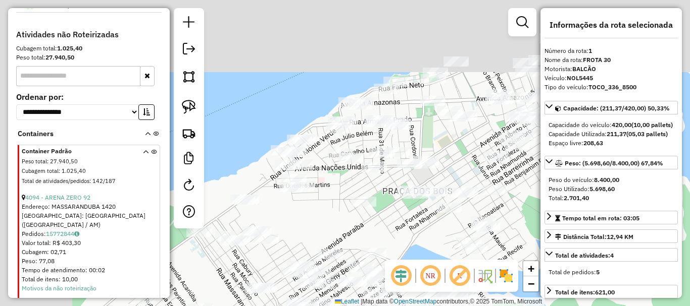
drag, startPoint x: 446, startPoint y: 184, endPoint x: 545, endPoint y: 297, distance: 149.9
click at [574, 306] on html "Aguarde... Pop-up bloqueado! Seu navegador bloqueou automáticamente a abertura …" at bounding box center [345, 153] width 690 height 306
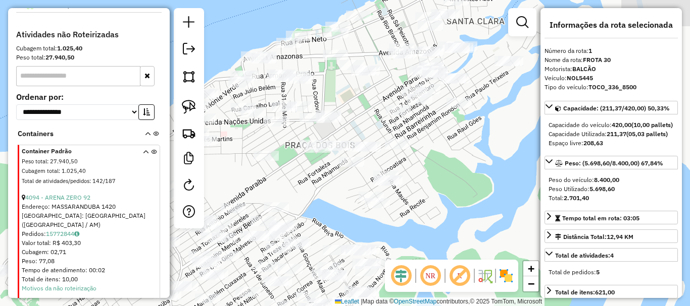
drag, startPoint x: 524, startPoint y: 211, endPoint x: 431, endPoint y: 172, distance: 100.4
click at [424, 170] on div "Janela de atendimento Grade de atendimento Capacidade Transportadoras Veículos …" at bounding box center [345, 153] width 690 height 306
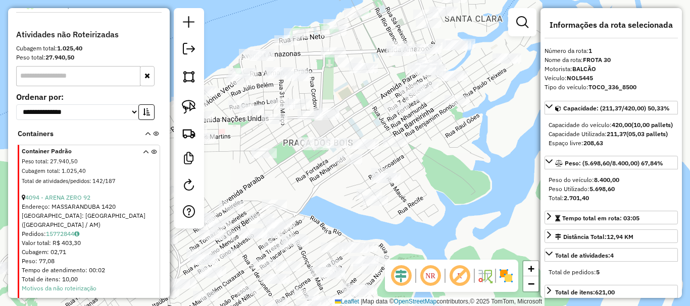
drag, startPoint x: 454, startPoint y: 188, endPoint x: 437, endPoint y: 174, distance: 22.6
click at [437, 174] on div "Janela de atendimento Grade de atendimento Capacidade Transportadoras Veículos …" at bounding box center [345, 153] width 690 height 306
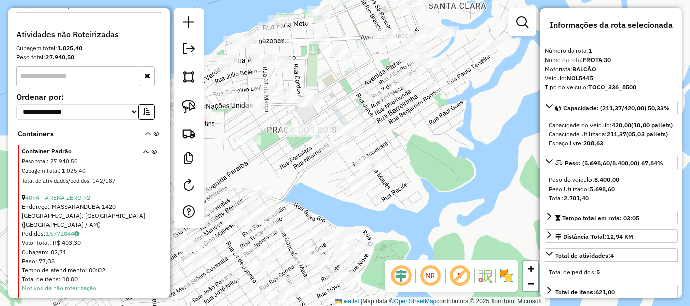
click at [429, 169] on div "Janela de atendimento Grade de atendimento Capacidade Transportadoras Veículos …" at bounding box center [345, 153] width 690 height 306
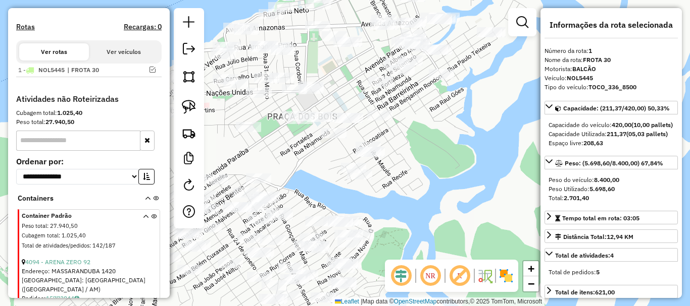
scroll to position [270, 0]
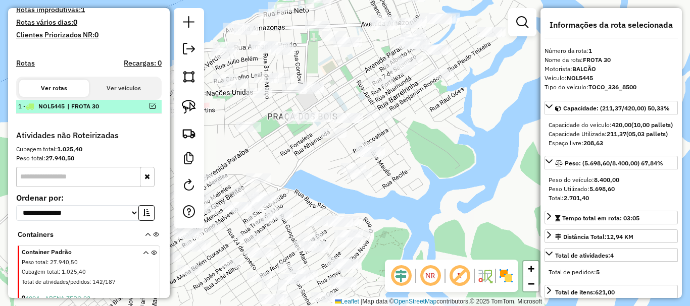
click at [94, 111] on span "| FROTA 30" at bounding box center [90, 106] width 46 height 9
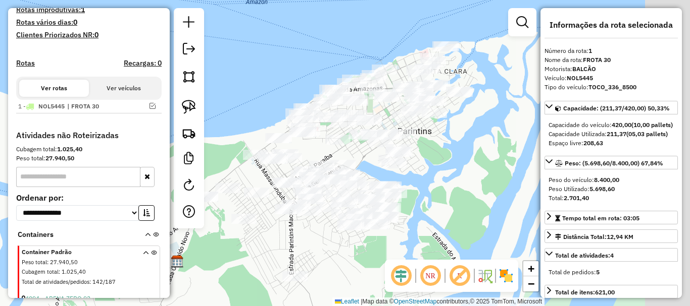
drag, startPoint x: 511, startPoint y: 187, endPoint x: 452, endPoint y: 195, distance: 60.1
click at [452, 195] on div "Janela de atendimento Grade de atendimento Capacidade Transportadoras Veículos …" at bounding box center [345, 153] width 690 height 306
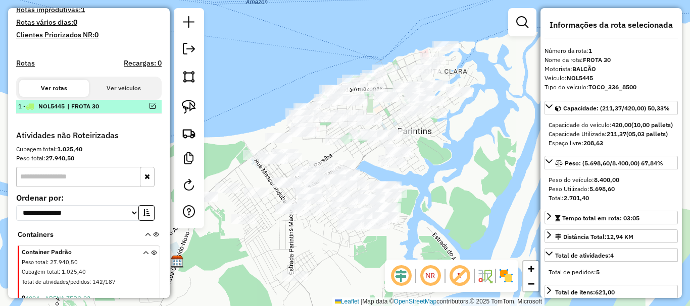
click at [155, 111] on div "1 - NOL5445 | FROTA 30" at bounding box center [88, 106] width 141 height 9
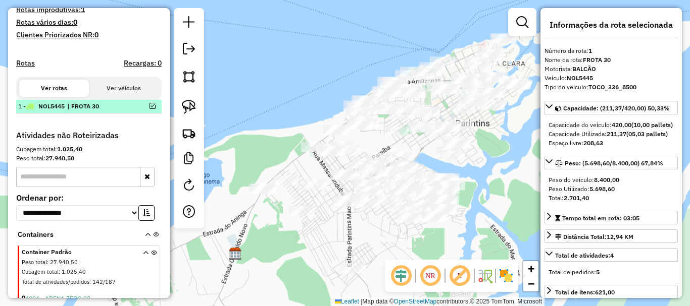
click at [153, 109] on div at bounding box center [142, 106] width 30 height 6
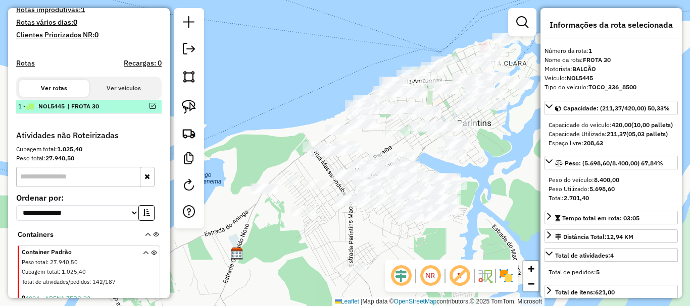
click at [149, 109] on em at bounding box center [152, 106] width 6 height 6
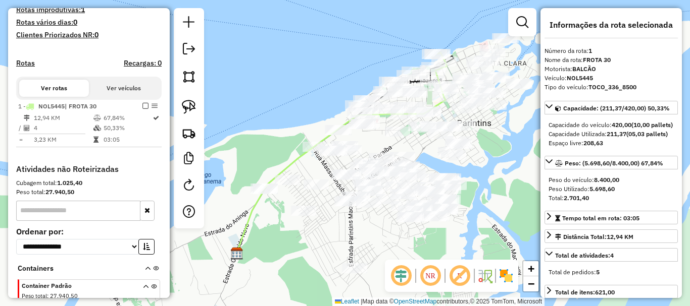
click at [293, 159] on icon at bounding box center [340, 175] width 209 height 157
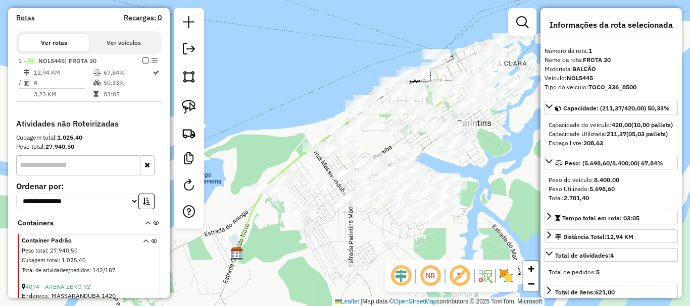
click at [294, 159] on icon at bounding box center [340, 175] width 209 height 157
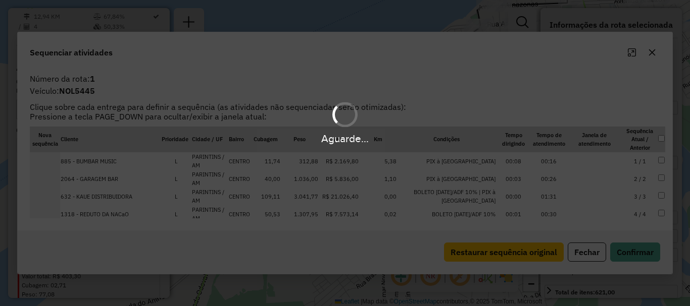
scroll to position [371, 0]
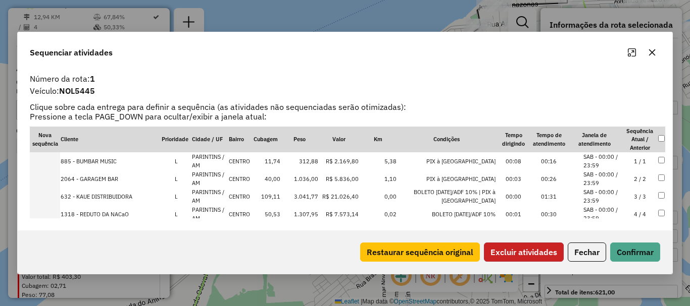
click at [501, 252] on button "Excluir atividades" at bounding box center [524, 252] width 80 height 19
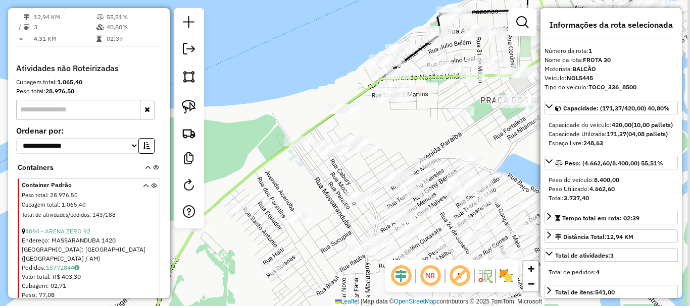
drag, startPoint x: 424, startPoint y: 125, endPoint x: 344, endPoint y: 112, distance: 81.3
click at [355, 119] on div "Janela de atendimento Grade de atendimento Capacidade Transportadoras Veículos …" at bounding box center [345, 153] width 690 height 306
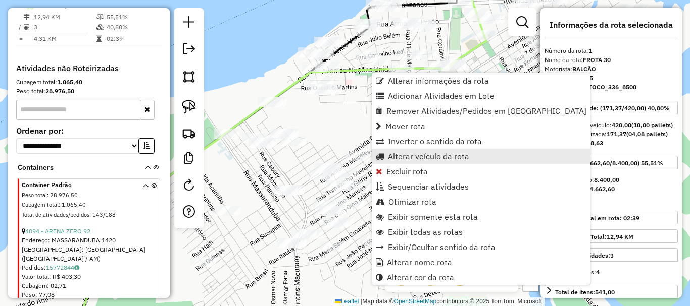
click at [424, 160] on span "Alterar veículo da rota" at bounding box center [428, 156] width 81 height 8
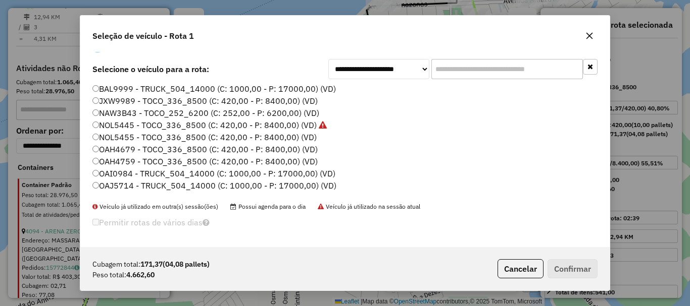
scroll to position [46, 0]
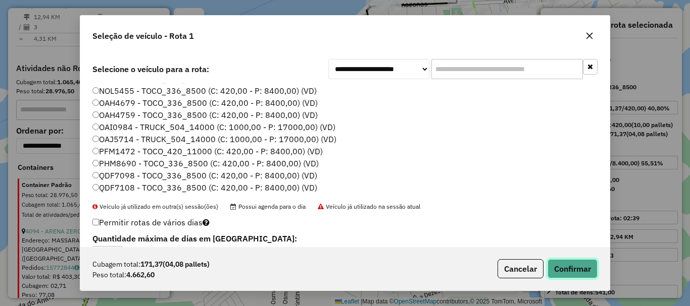
click at [563, 274] on button "Confirmar" at bounding box center [572, 269] width 50 height 19
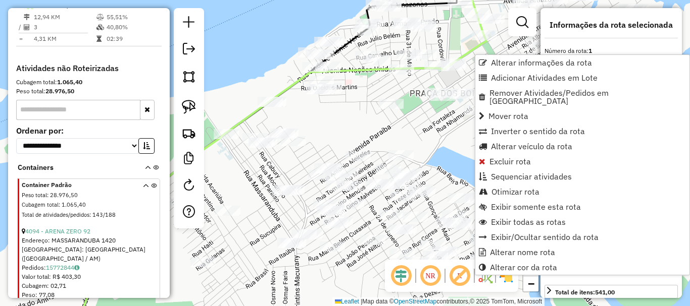
scroll to position [371, 0]
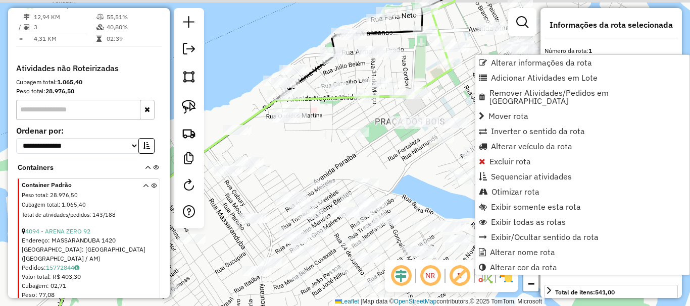
drag, startPoint x: 381, startPoint y: 142, endPoint x: 349, endPoint y: 166, distance: 39.3
click at [350, 167] on div "Janela de atendimento Grade de atendimento Capacidade Transportadoras Veículos …" at bounding box center [345, 153] width 690 height 306
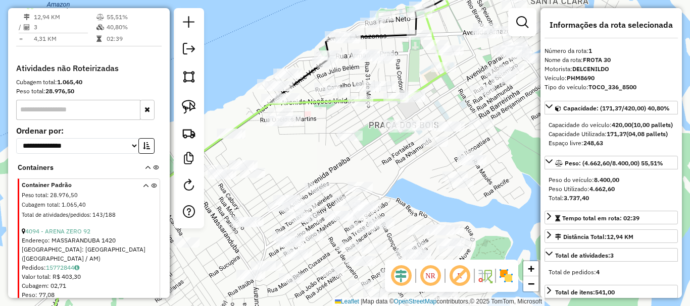
drag, startPoint x: 453, startPoint y: 93, endPoint x: 460, endPoint y: 119, distance: 26.2
click at [460, 119] on div "Janela de atendimento Grade de atendimento Capacidade Transportadoras Veículos …" at bounding box center [345, 153] width 690 height 306
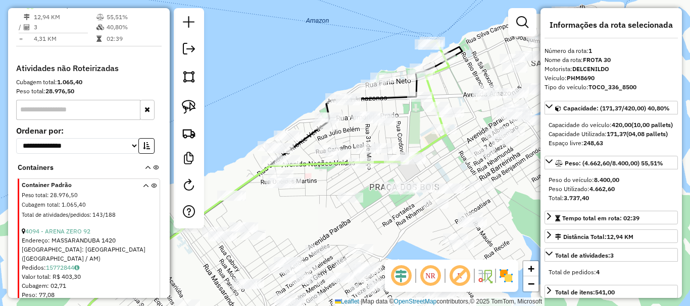
drag, startPoint x: 478, startPoint y: 50, endPoint x: 473, endPoint y: 81, distance: 31.7
click at [473, 81] on div "Janela de atendimento Grade de atendimento Capacidade Transportadoras Veículos …" at bounding box center [345, 153] width 690 height 306
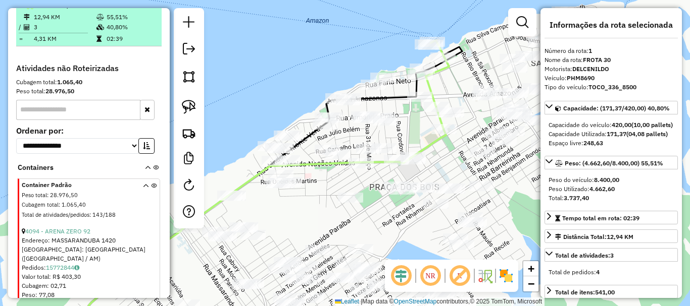
click at [142, 8] on em at bounding box center [145, 5] width 6 height 6
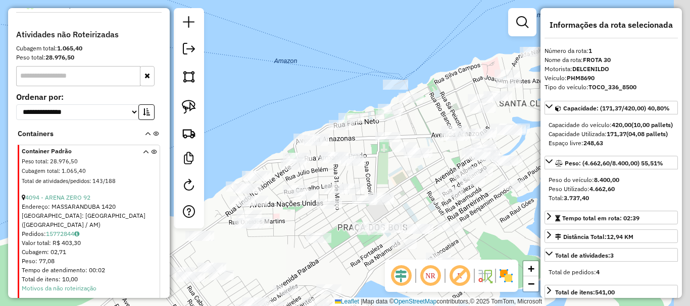
drag, startPoint x: 371, startPoint y: 57, endPoint x: 309, endPoint y: 94, distance: 72.3
click at [330, 97] on div "Janela de atendimento Grade de atendimento Capacidade Transportadoras Veículos …" at bounding box center [345, 153] width 690 height 306
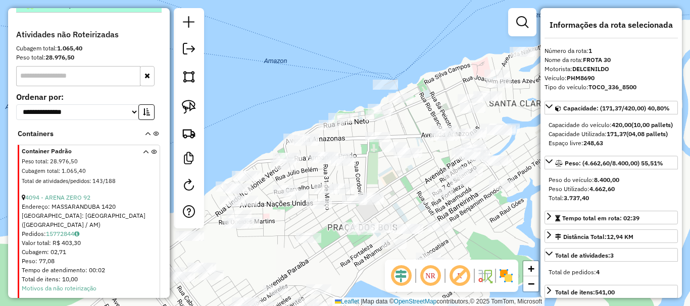
click at [149, 10] on li "1 - PHM8690 | FROTA 30" at bounding box center [88, 6] width 145 height 14
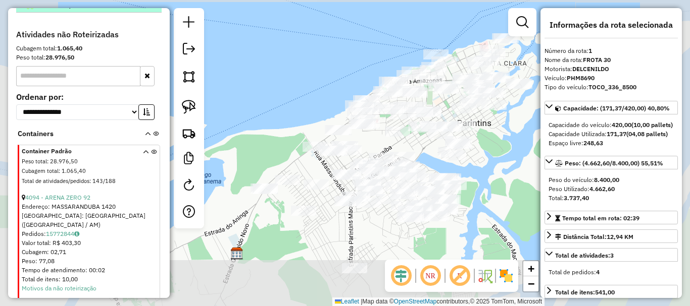
click at [150, 8] on em at bounding box center [152, 5] width 6 height 6
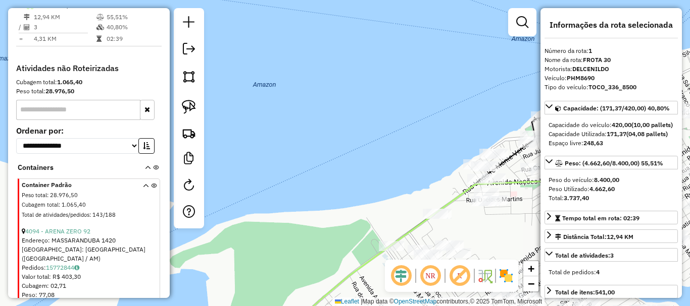
drag, startPoint x: 451, startPoint y: 145, endPoint x: 380, endPoint y: 139, distance: 71.4
click at [380, 139] on div "Janela de atendimento Grade de atendimento Capacidade Transportadoras Veículos …" at bounding box center [345, 153] width 690 height 306
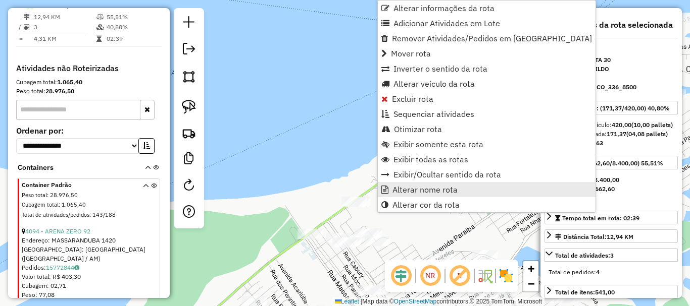
click at [416, 193] on span "Alterar nome rota" at bounding box center [424, 190] width 65 height 8
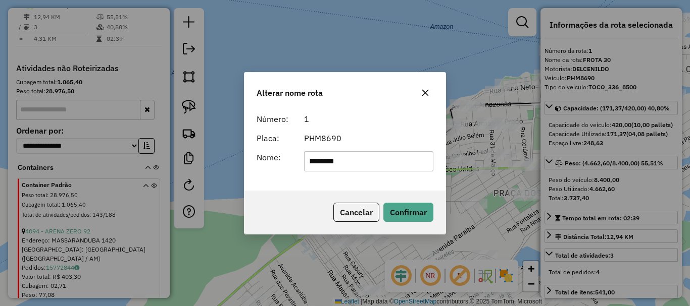
drag, startPoint x: 326, startPoint y: 165, endPoint x: 337, endPoint y: 162, distance: 11.4
click at [337, 162] on input "********" at bounding box center [369, 161] width 130 height 20
type input "********"
click at [406, 215] on button "Confirmar" at bounding box center [408, 212] width 50 height 19
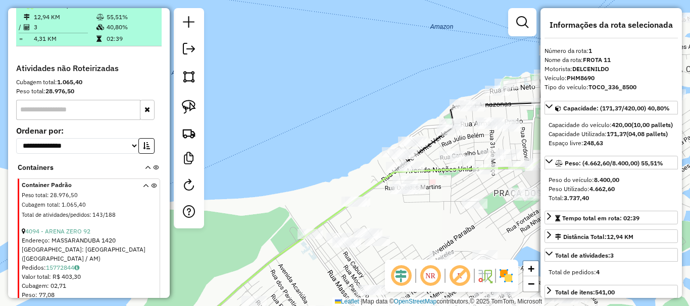
click at [142, 8] on em at bounding box center [145, 5] width 6 height 6
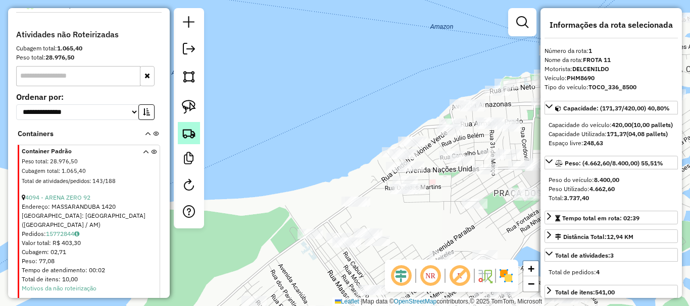
click at [184, 134] on img at bounding box center [189, 133] width 14 height 14
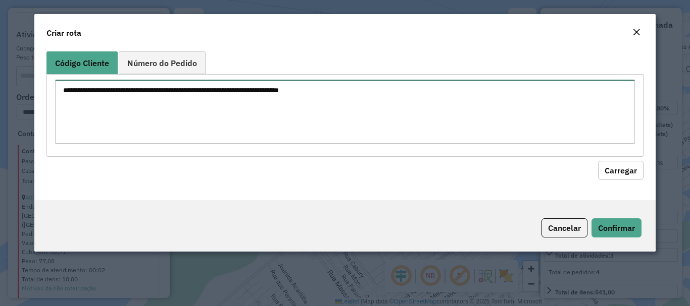
click at [263, 87] on textarea at bounding box center [344, 112] width 579 height 64
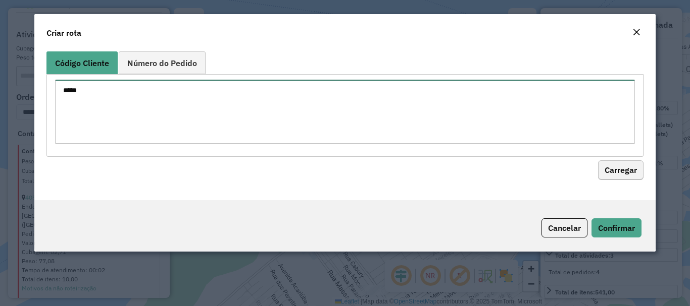
type textarea "****"
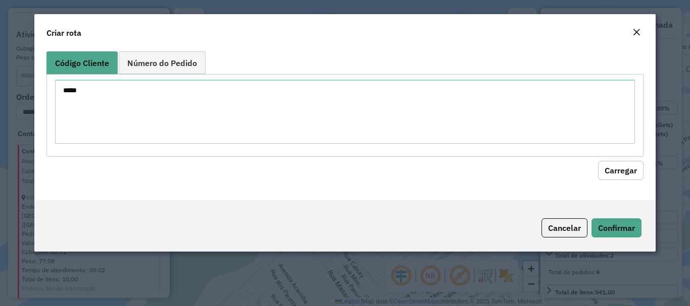
click at [627, 161] on button "Carregar" at bounding box center [620, 170] width 45 height 19
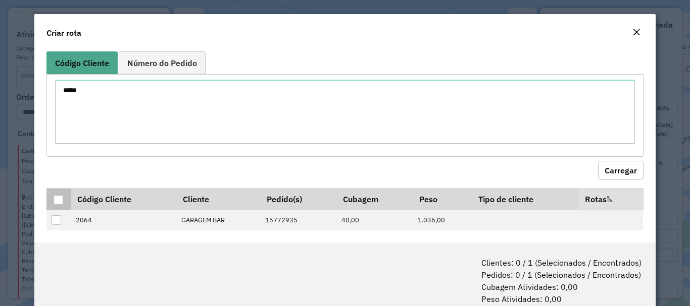
click at [59, 201] on div at bounding box center [59, 200] width 10 height 10
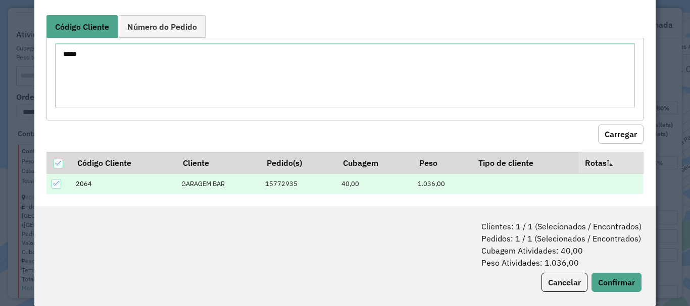
scroll to position [50, 0]
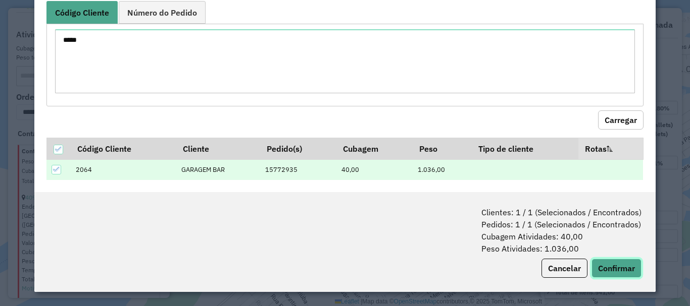
click at [603, 264] on button "Confirmar" at bounding box center [616, 268] width 50 height 19
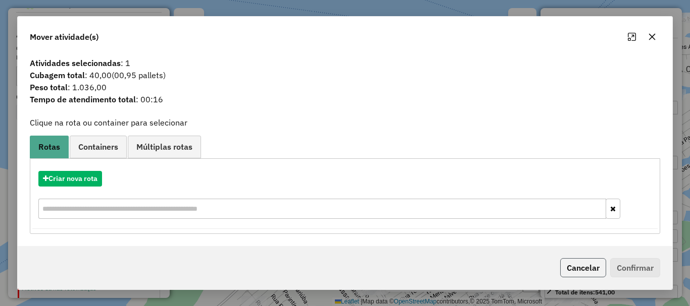
click at [560, 273] on button "Cancelar" at bounding box center [583, 267] width 46 height 19
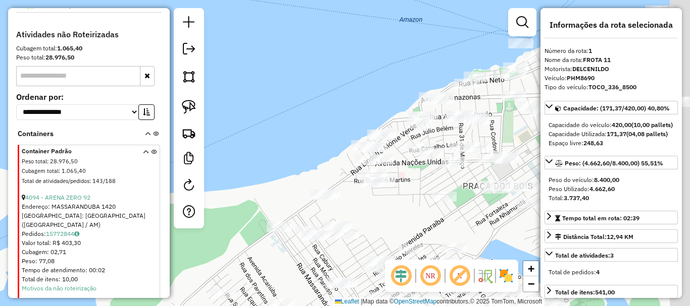
drag, startPoint x: 414, startPoint y: 214, endPoint x: 236, endPoint y: 170, distance: 183.1
click at [236, 170] on div "Janela de atendimento Grade de atendimento Capacidade Transportadoras Veículos …" at bounding box center [345, 153] width 690 height 306
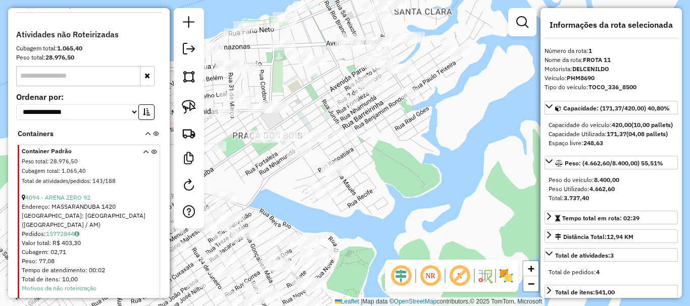
drag, startPoint x: 430, startPoint y: 222, endPoint x: 374, endPoint y: 214, distance: 56.6
click at [374, 214] on div "Janela de atendimento Grade de atendimento Capacidade Transportadoras Veículos …" at bounding box center [345, 153] width 690 height 306
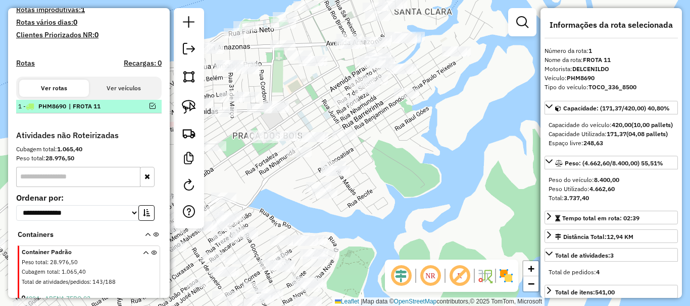
click at [133, 111] on div "1 - PHM8690 | FROTA 11" at bounding box center [88, 106] width 141 height 9
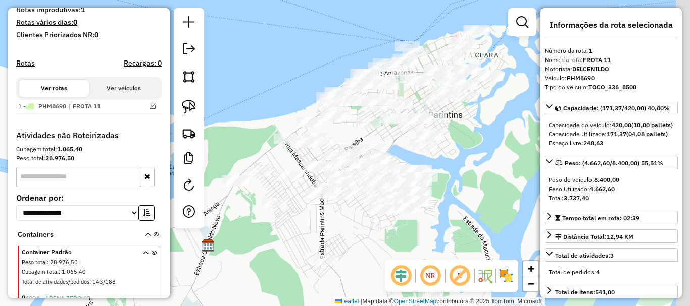
drag, startPoint x: 470, startPoint y: 215, endPoint x: 423, endPoint y: 197, distance: 50.3
click at [423, 197] on div "Janela de atendimento Grade de atendimento Capacidade Transportadoras Veículos …" at bounding box center [345, 153] width 690 height 306
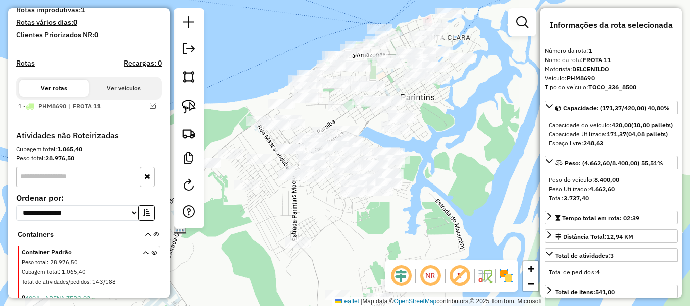
drag, startPoint x: 418, startPoint y: 230, endPoint x: 441, endPoint y: 232, distance: 22.8
click at [441, 232] on div "Janela de atendimento Grade de atendimento Capacidade Transportadoras Veículos …" at bounding box center [345, 153] width 690 height 306
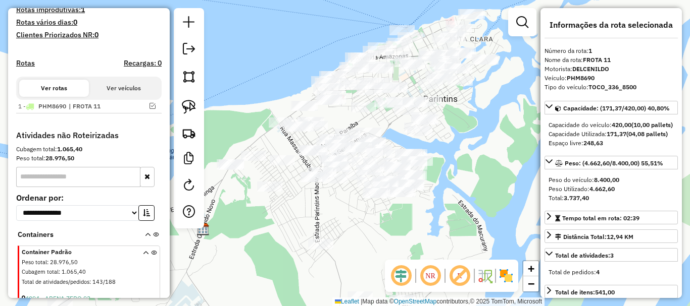
drag, startPoint x: 470, startPoint y: 181, endPoint x: 473, endPoint y: 214, distance: 32.5
click at [473, 214] on div "Janela de atendimento Grade de atendimento Capacidade Transportadoras Veículos …" at bounding box center [345, 153] width 690 height 306
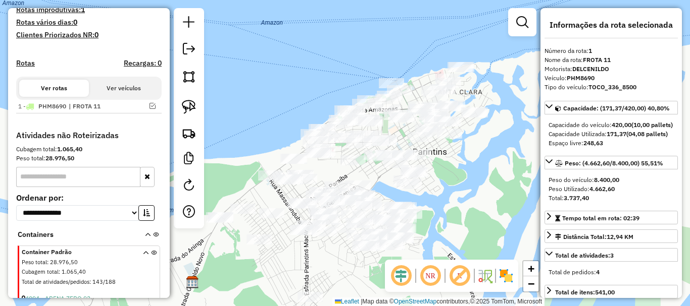
drag, startPoint x: 476, startPoint y: 197, endPoint x: 460, endPoint y: 218, distance: 25.5
click at [460, 218] on div "Janela de atendimento Grade de atendimento Capacidade Transportadoras Veículos …" at bounding box center [345, 153] width 690 height 306
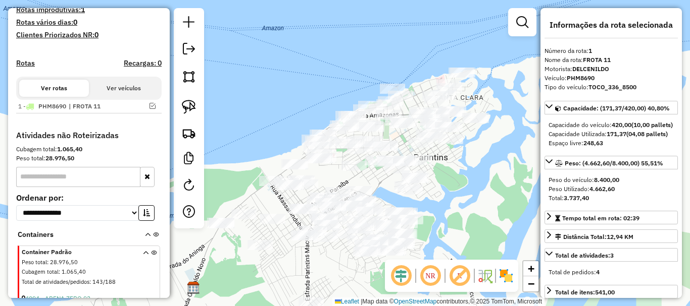
drag, startPoint x: 457, startPoint y: 197, endPoint x: 464, endPoint y: 209, distance: 14.0
click at [464, 209] on div "Janela de atendimento Grade de atendimento Capacidade Transportadoras Veículos …" at bounding box center [345, 153] width 690 height 306
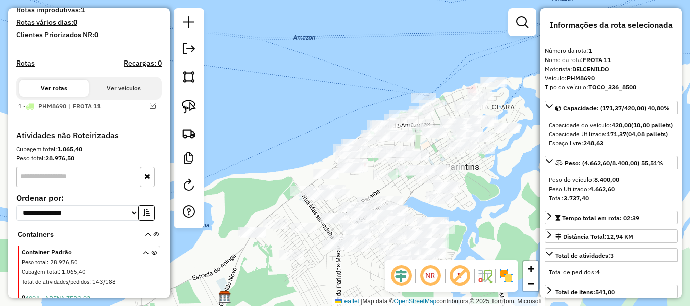
drag, startPoint x: 470, startPoint y: 218, endPoint x: 495, endPoint y: 210, distance: 27.1
click at [497, 210] on div "Janela de atendimento Grade de atendimento Capacidade Transportadoras Veículos …" at bounding box center [345, 153] width 690 height 306
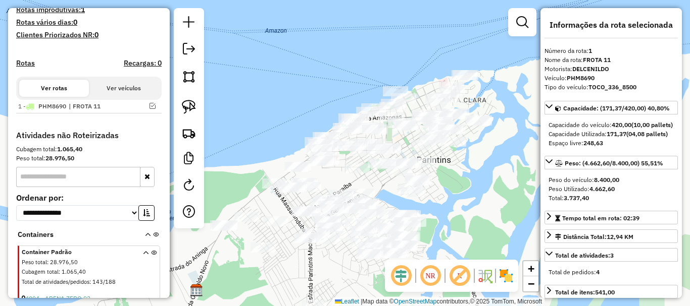
drag, startPoint x: 479, startPoint y: 184, endPoint x: 461, endPoint y: 177, distance: 19.0
click at [461, 177] on div "Janela de atendimento Grade de atendimento Capacidade Transportadoras Veículos …" at bounding box center [345, 153] width 690 height 306
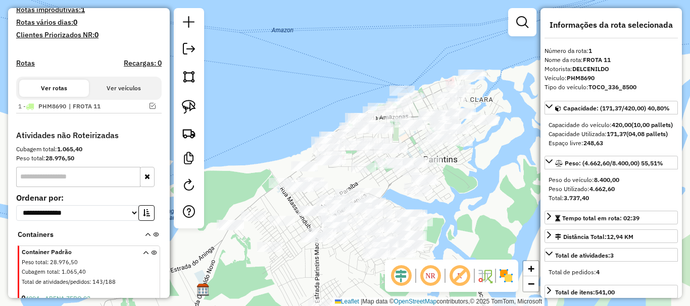
drag, startPoint x: 474, startPoint y: 187, endPoint x: 486, endPoint y: 172, distance: 19.1
click at [486, 172] on div "Janela de atendimento Grade de atendimento Capacidade Transportadoras Veículos …" at bounding box center [345, 153] width 690 height 306
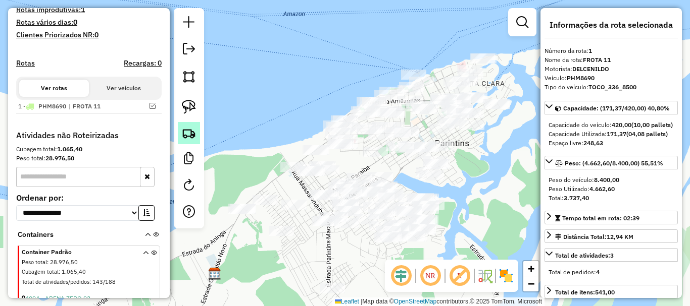
click at [193, 132] on img at bounding box center [189, 133] width 14 height 14
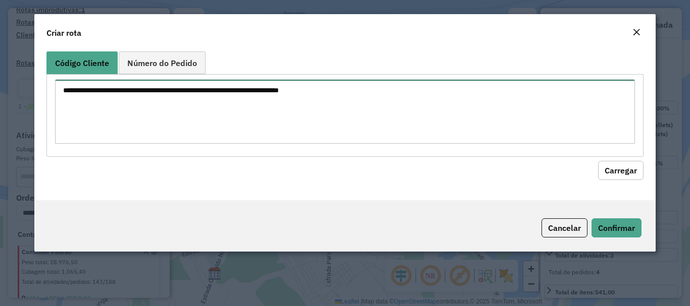
click at [264, 106] on textarea at bounding box center [344, 112] width 579 height 64
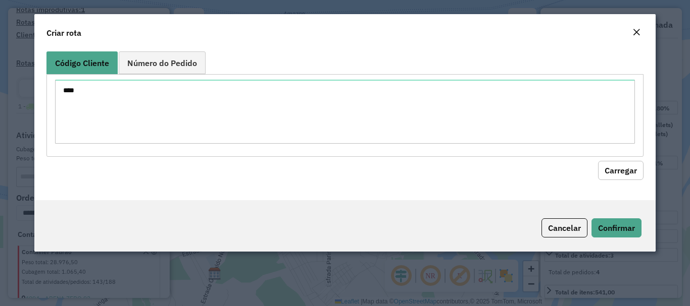
click at [606, 173] on button "Carregar" at bounding box center [620, 170] width 45 height 19
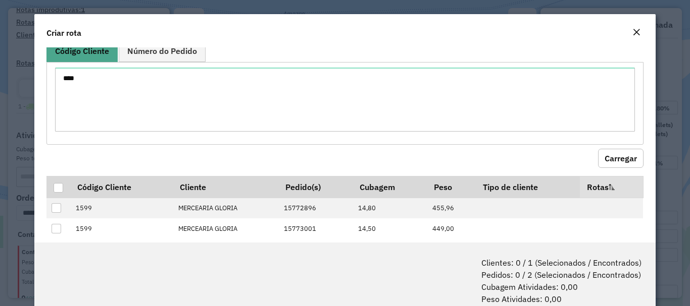
scroll to position [28, 0]
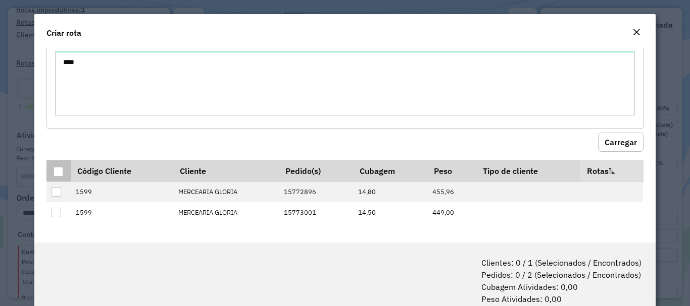
click at [60, 171] on div at bounding box center [59, 172] width 10 height 10
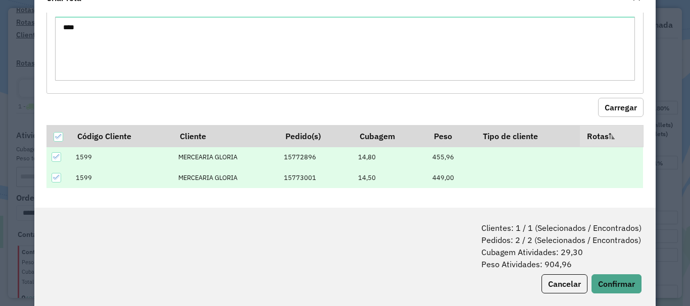
scroll to position [50, 0]
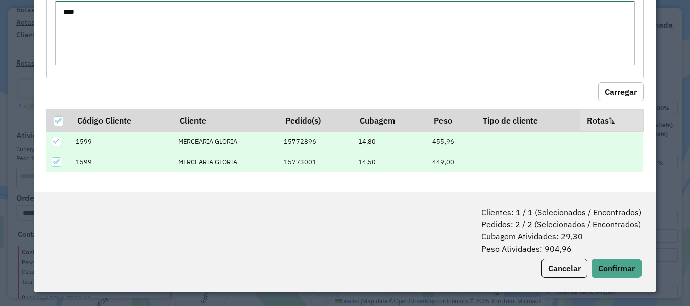
click at [163, 29] on textarea "****" at bounding box center [344, 33] width 579 height 64
type textarea "**** ****"
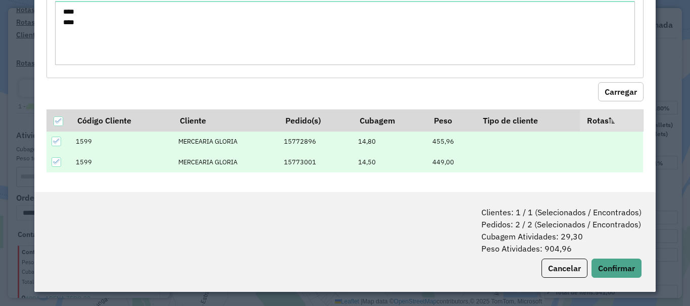
click at [608, 90] on button "Carregar" at bounding box center [620, 91] width 45 height 19
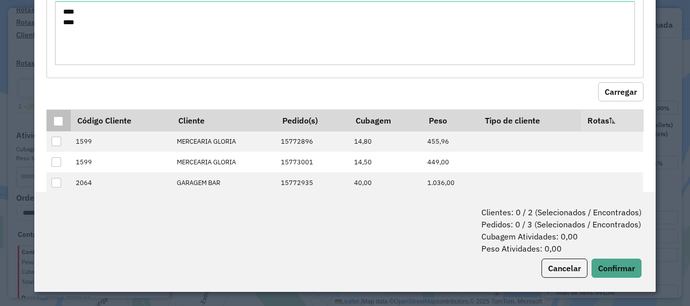
click at [57, 119] on div at bounding box center [59, 122] width 10 height 10
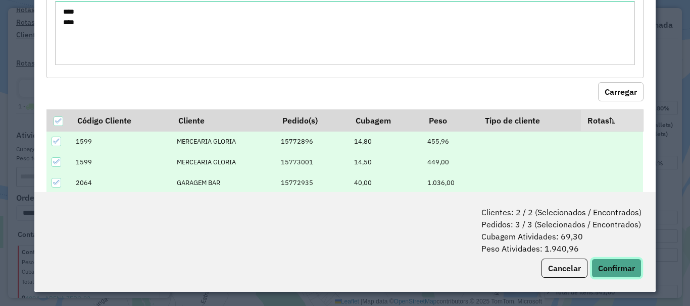
click at [614, 272] on button "Confirmar" at bounding box center [616, 268] width 50 height 19
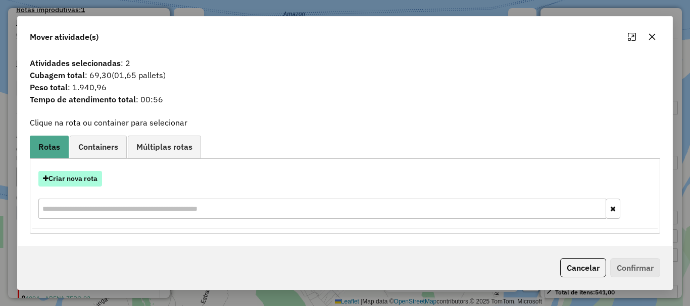
click at [70, 175] on button "Criar nova rota" at bounding box center [70, 179] width 64 height 16
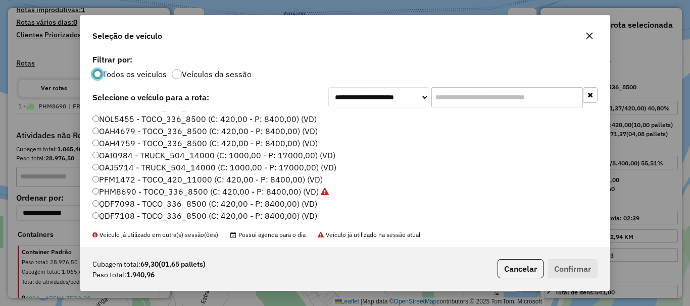
scroll to position [0, 0]
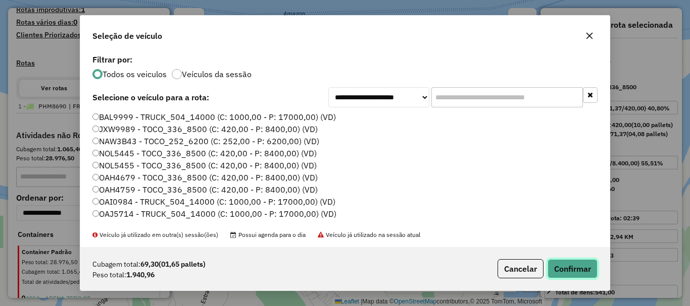
click at [566, 273] on button "Confirmar" at bounding box center [572, 269] width 50 height 19
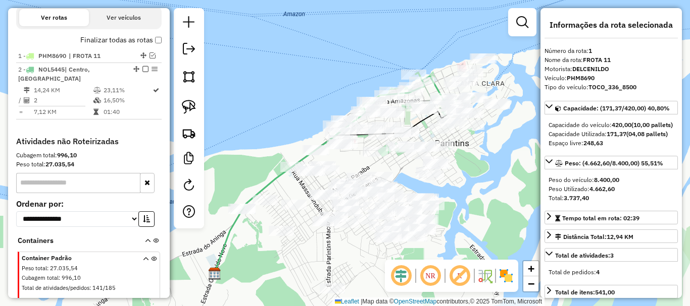
scroll to position [371, 0]
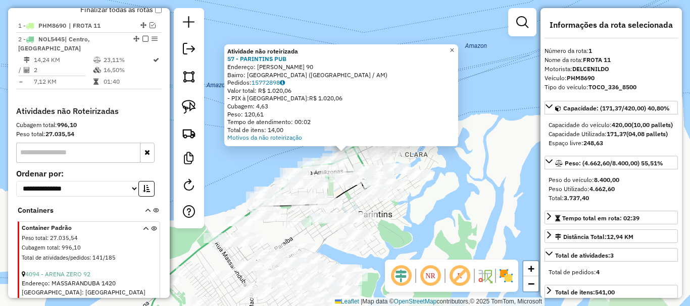
click at [458, 45] on link "×" at bounding box center [452, 50] width 12 height 12
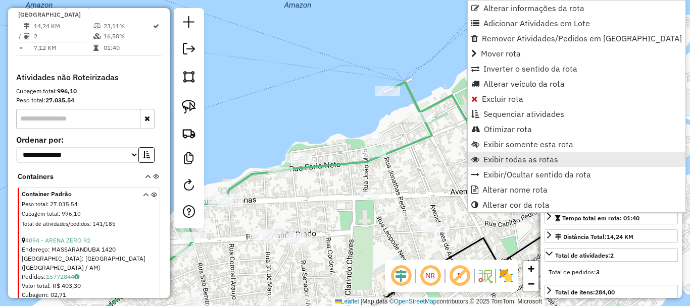
scroll to position [404, 0]
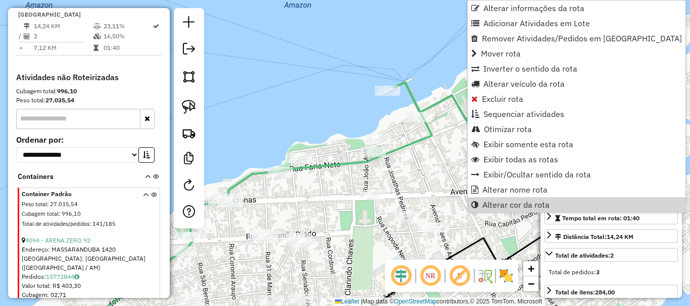
click at [434, 191] on div "Janela de atendimento Grade de atendimento Capacidade Transportadoras Veículos …" at bounding box center [345, 153] width 690 height 306
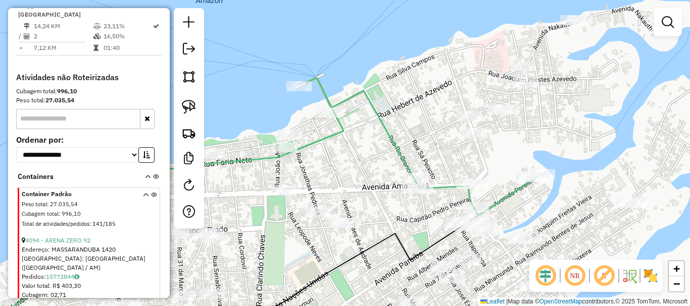
drag, startPoint x: 480, startPoint y: 162, endPoint x: 361, endPoint y: 142, distance: 119.8
click at [361, 145] on div "Janela de atendimento Grade de atendimento Capacidade Transportadoras Veículos …" at bounding box center [345, 153] width 690 height 306
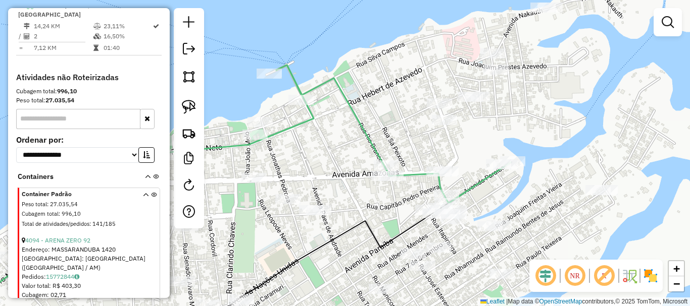
select select "**********"
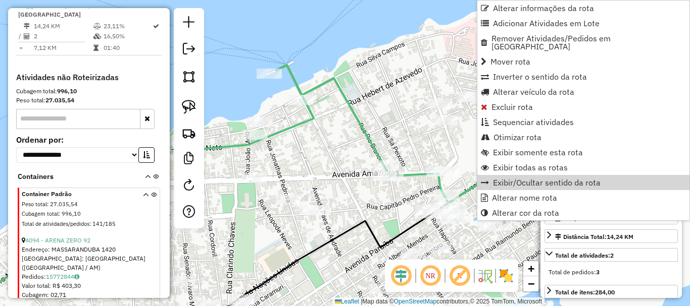
click at [472, 173] on div "Janela de atendimento Grade de atendimento Capacidade Transportadoras Veículos …" at bounding box center [345, 153] width 690 height 306
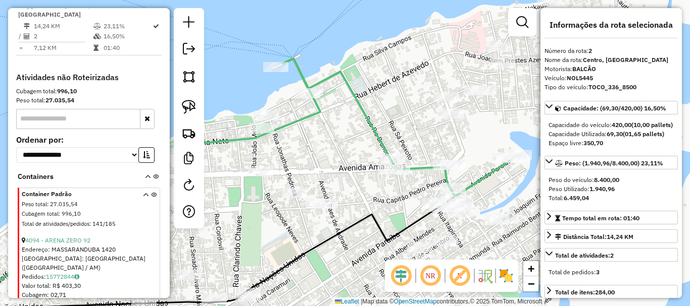
drag, startPoint x: 484, startPoint y: 153, endPoint x: 451, endPoint y: 146, distance: 34.1
click at [451, 147] on div "Janela de atendimento Grade de atendimento Capacidade Transportadoras Veículos …" at bounding box center [345, 153] width 690 height 306
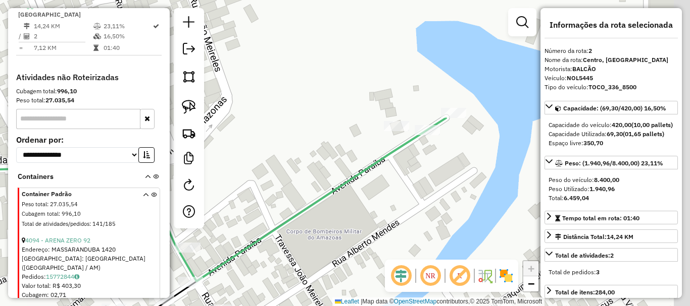
drag, startPoint x: 486, startPoint y: 113, endPoint x: 401, endPoint y: 92, distance: 87.8
click at [401, 92] on div "Janela de atendimento Grade de atendimento Capacidade Transportadoras Veículos …" at bounding box center [345, 153] width 690 height 306
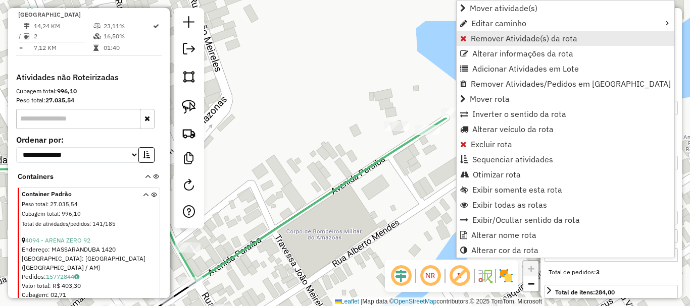
click at [535, 44] on link "Remover Atividade(s) da rota" at bounding box center [565, 38] width 218 height 15
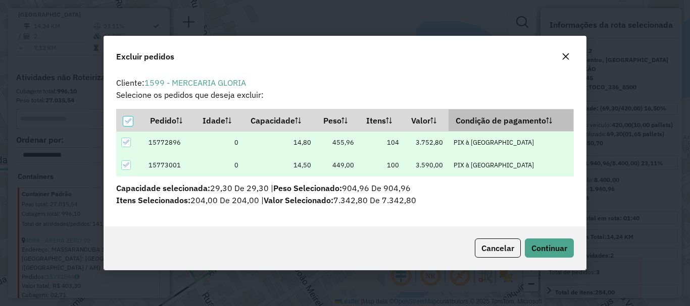
scroll to position [6, 3]
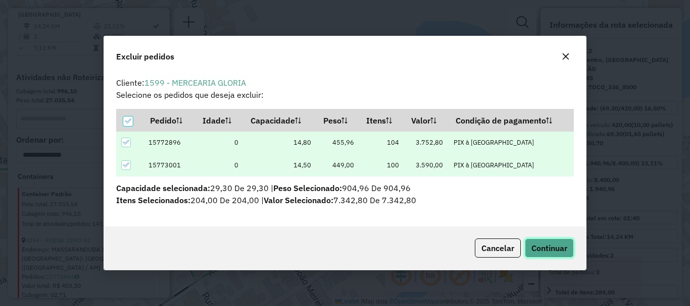
click at [531, 252] on span "Continuar" at bounding box center [549, 248] width 36 height 10
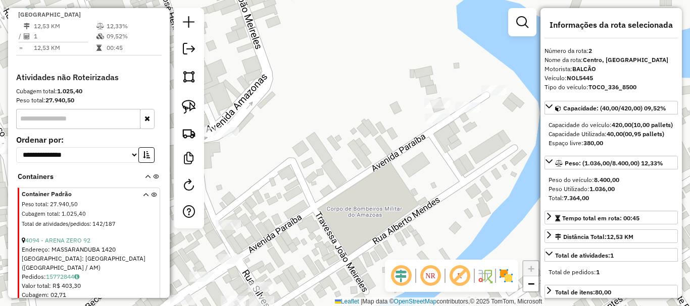
drag, startPoint x: 396, startPoint y: 225, endPoint x: 631, endPoint y: 61, distance: 286.8
click at [664, 54] on hb-router-mapa "Informações da Sessão 980403 - 16/08/2025 Criação: 15/08/2025 19:36 Depósito: B…" at bounding box center [345, 153] width 690 height 306
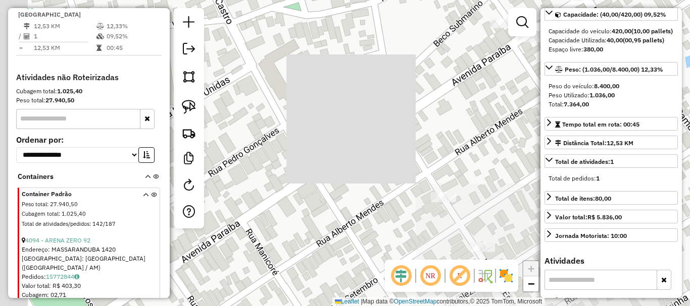
scroll to position [101, 0]
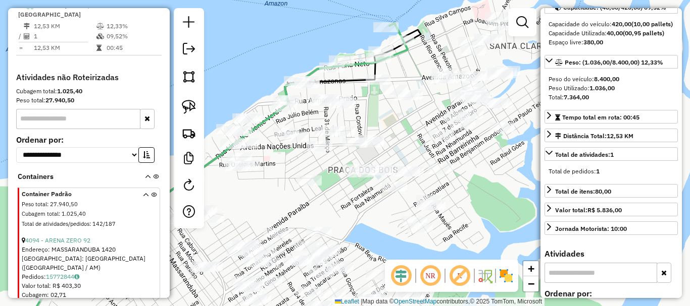
drag, startPoint x: 475, startPoint y: 187, endPoint x: 471, endPoint y: 201, distance: 15.3
click at [468, 212] on div "Janela de atendimento Grade de atendimento Capacidade Transportadoras Veículos …" at bounding box center [345, 153] width 690 height 306
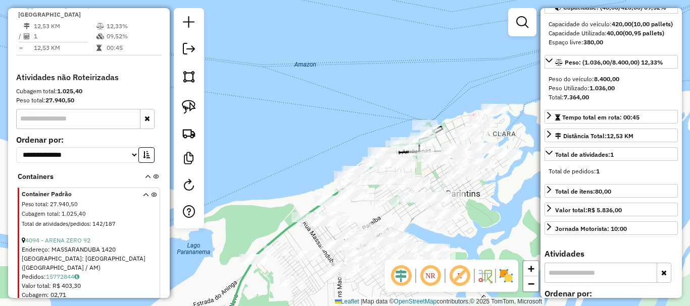
drag, startPoint x: 490, startPoint y: 206, endPoint x: 457, endPoint y: 167, distance: 51.3
click at [459, 167] on div "Janela de atendimento Grade de atendimento Capacidade Transportadoras Veículos …" at bounding box center [345, 153] width 690 height 306
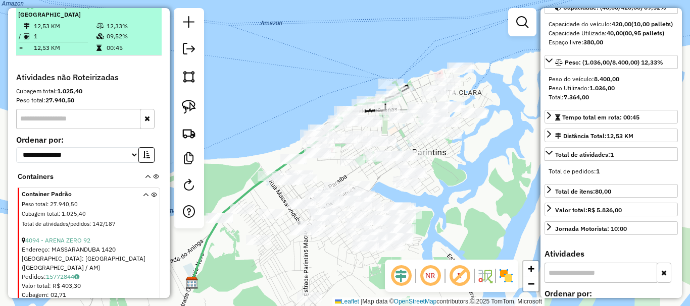
click at [144, 8] on em at bounding box center [145, 5] width 6 height 6
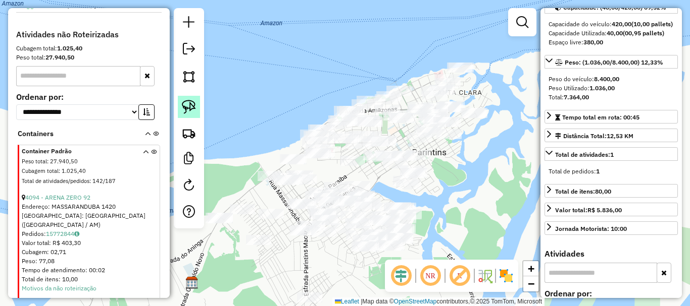
click at [188, 100] on img at bounding box center [189, 107] width 14 height 14
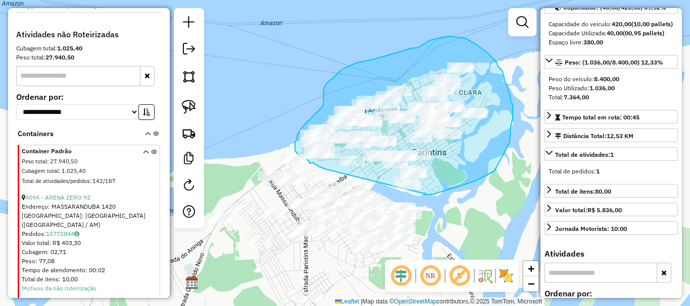
drag, startPoint x: 424, startPoint y: 194, endPoint x: 325, endPoint y: 169, distance: 102.5
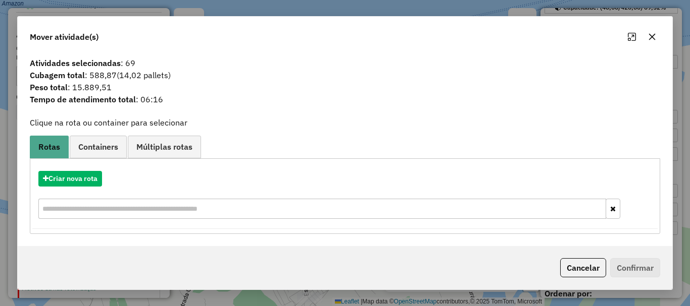
drag, startPoint x: 578, startPoint y: 268, endPoint x: 528, endPoint y: 258, distance: 51.4
click at [578, 268] on button "Cancelar" at bounding box center [583, 267] width 46 height 19
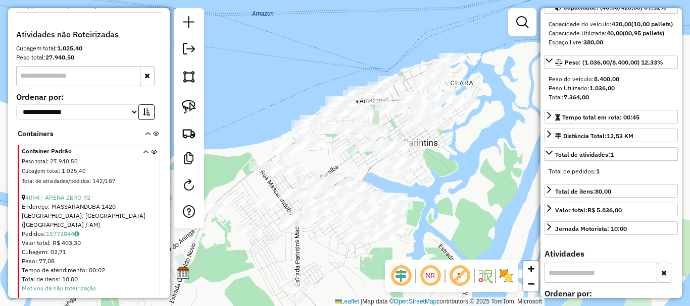
drag, startPoint x: 459, startPoint y: 201, endPoint x: 455, endPoint y: 186, distance: 16.3
click at [456, 190] on div "Janela de atendimento Grade de atendimento Capacidade Transportadoras Veículos …" at bounding box center [345, 153] width 690 height 306
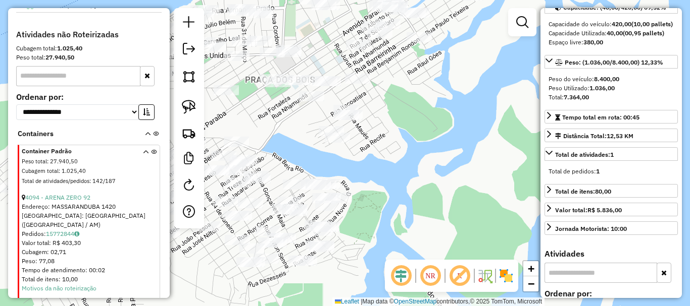
click at [437, 169] on div "Janela de atendimento Grade de atendimento Capacidade Transportadoras Veículos …" at bounding box center [345, 153] width 690 height 306
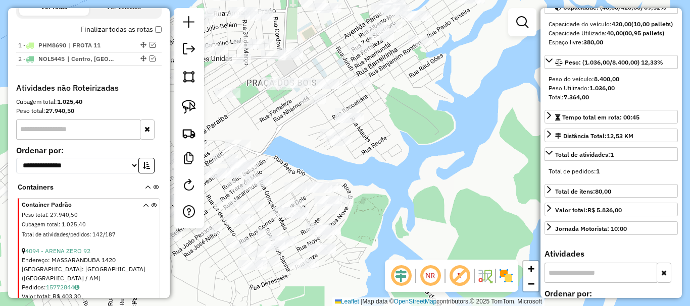
scroll to position [303, 0]
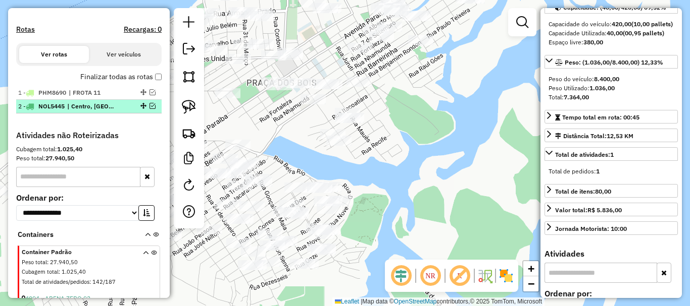
drag, startPoint x: 101, startPoint y: 115, endPoint x: 136, endPoint y: 117, distance: 34.9
click at [102, 111] on span "| Centro, SANTA CLARA" at bounding box center [90, 106] width 46 height 9
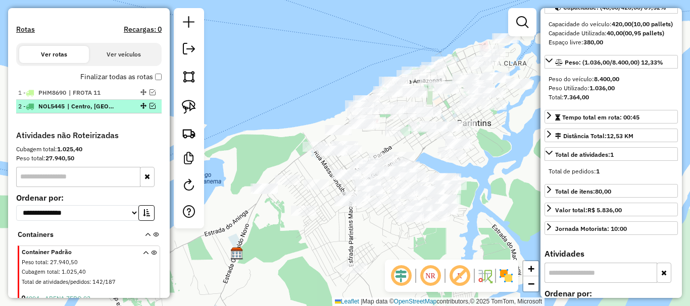
click at [151, 109] on div at bounding box center [142, 106] width 30 height 6
click at [150, 109] on em at bounding box center [152, 106] width 6 height 6
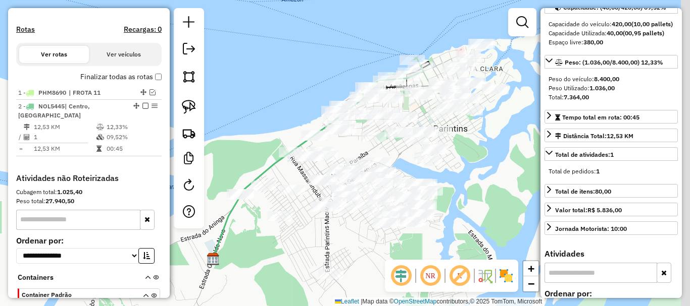
drag, startPoint x: 482, startPoint y: 189, endPoint x: 218, endPoint y: 127, distance: 271.3
click at [456, 193] on div "Janela de atendimento Grade de atendimento Capacidade Transportadoras Veículos …" at bounding box center [345, 153] width 690 height 306
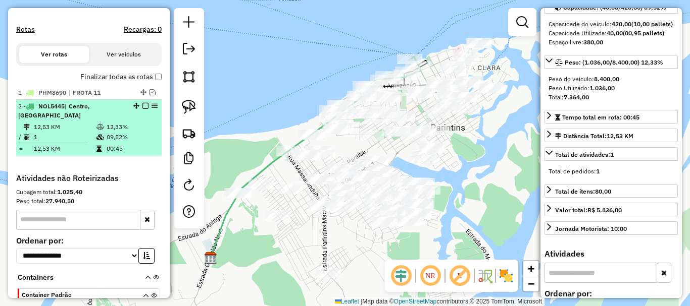
click at [142, 109] on em at bounding box center [145, 106] width 6 height 6
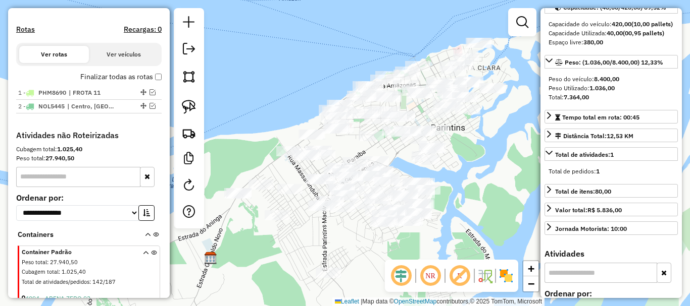
drag, startPoint x: 481, startPoint y: 192, endPoint x: 431, endPoint y: 199, distance: 50.0
click at [431, 201] on div "Janela de atendimento Grade de atendimento Capacidade Transportadoras Veículos …" at bounding box center [345, 153] width 690 height 306
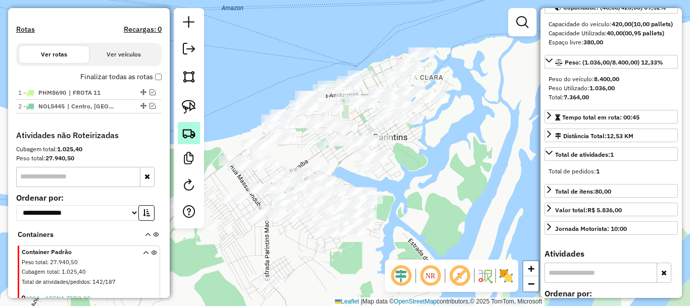
click at [192, 134] on img at bounding box center [189, 133] width 14 height 14
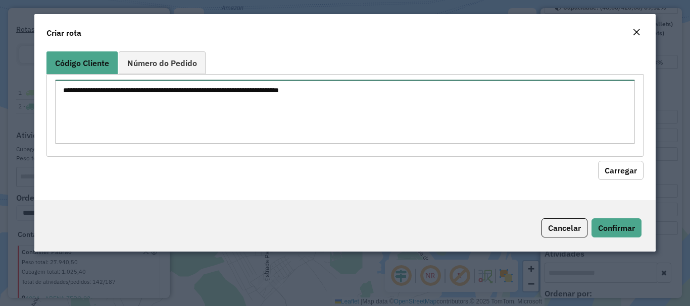
click at [313, 82] on textarea at bounding box center [344, 112] width 579 height 64
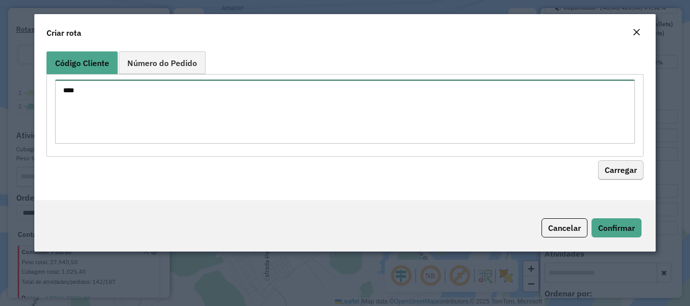
type textarea "****"
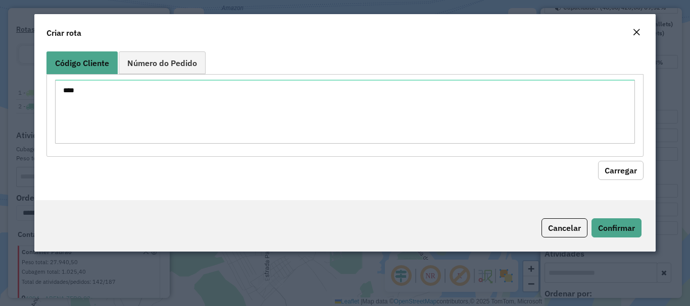
click at [620, 171] on button "Carregar" at bounding box center [620, 170] width 45 height 19
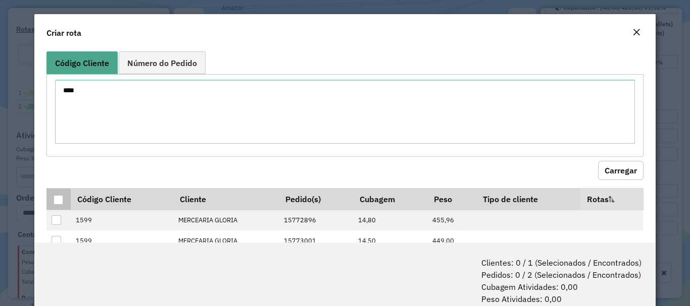
click at [56, 199] on div at bounding box center [59, 200] width 10 height 10
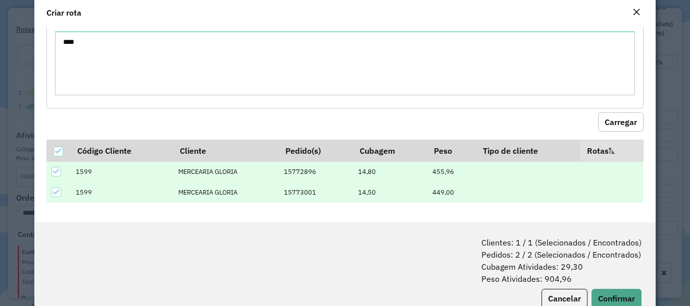
scroll to position [50, 0]
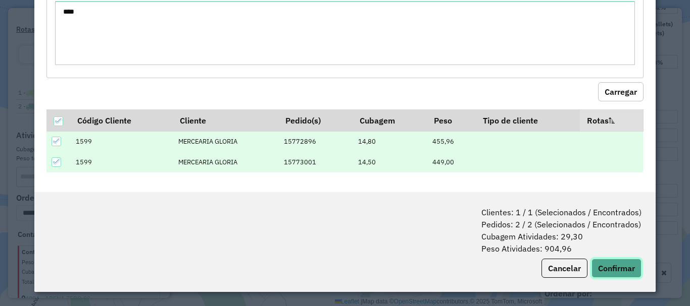
click at [613, 272] on button "Confirmar" at bounding box center [616, 268] width 50 height 19
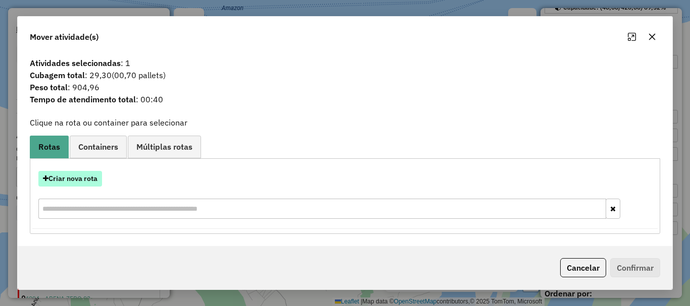
click at [91, 180] on button "Criar nova rota" at bounding box center [70, 179] width 64 height 16
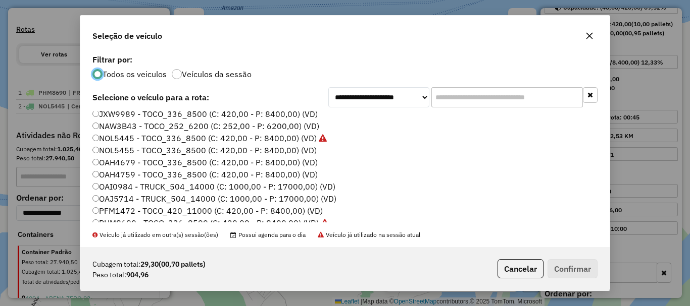
scroll to position [0, 0]
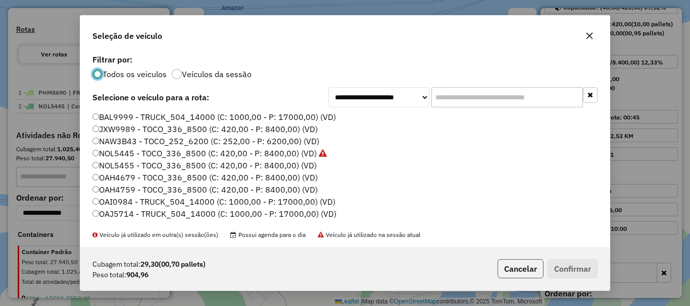
click at [509, 265] on button "Cancelar" at bounding box center [520, 269] width 46 height 19
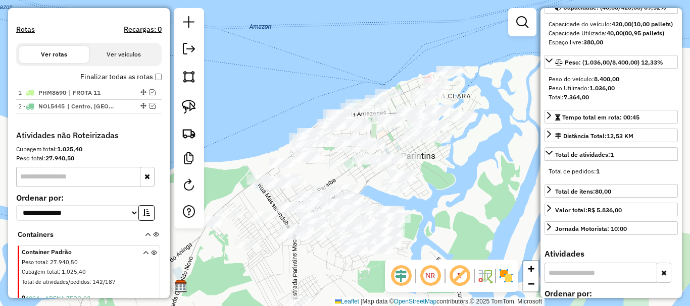
drag, startPoint x: 422, startPoint y: 208, endPoint x: 453, endPoint y: 227, distance: 36.3
click at [453, 228] on div "Janela de atendimento Grade de atendimento Capacidade Transportadoras Veículos …" at bounding box center [345, 153] width 690 height 306
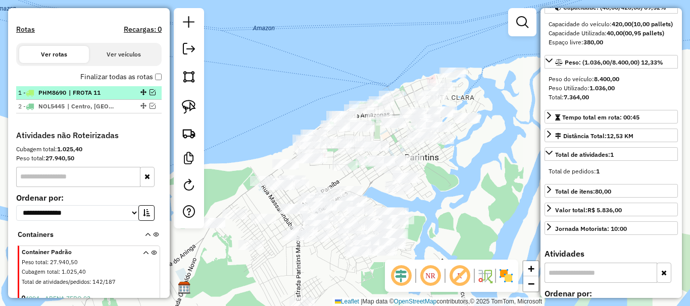
click at [77, 97] on span "| FROTA 11" at bounding box center [92, 92] width 46 height 9
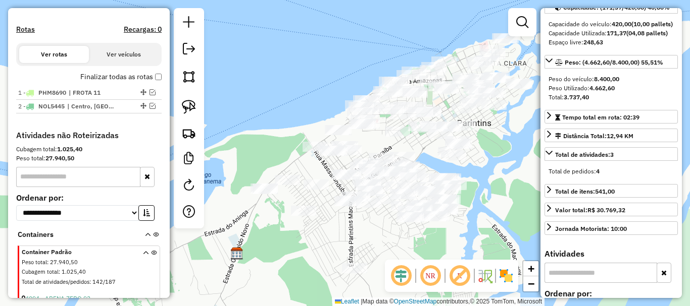
scroll to position [50, 0]
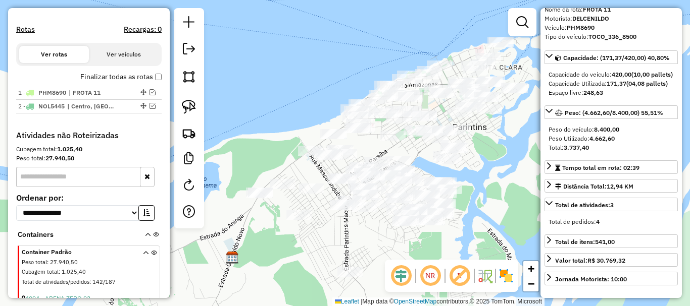
drag, startPoint x: 490, startPoint y: 164, endPoint x: 345, endPoint y: 172, distance: 145.1
click at [374, 185] on div "Janela de atendimento Grade de atendimento Capacidade Transportadoras Veículos …" at bounding box center [345, 153] width 690 height 306
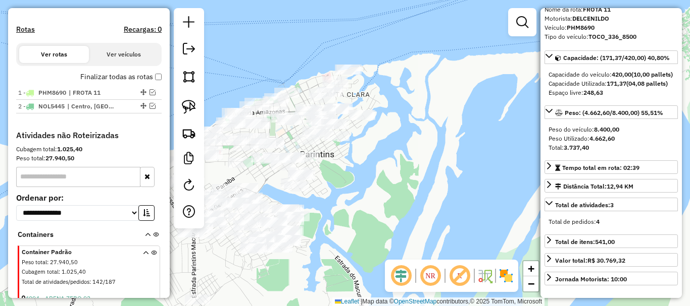
drag, startPoint x: 373, startPoint y: 173, endPoint x: 327, endPoint y: 161, distance: 47.0
click at [371, 173] on div "Janela de atendimento Grade de atendimento Capacidade Transportadoras Veículos …" at bounding box center [345, 153] width 690 height 306
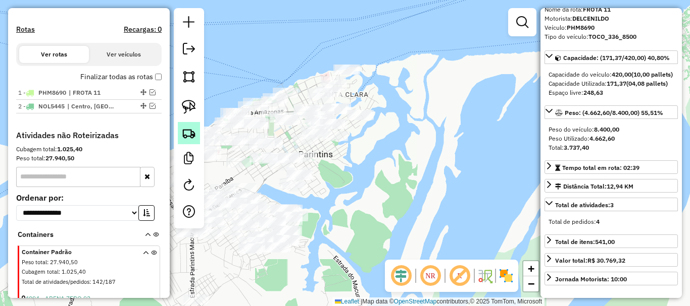
click at [188, 134] on img at bounding box center [189, 133] width 14 height 14
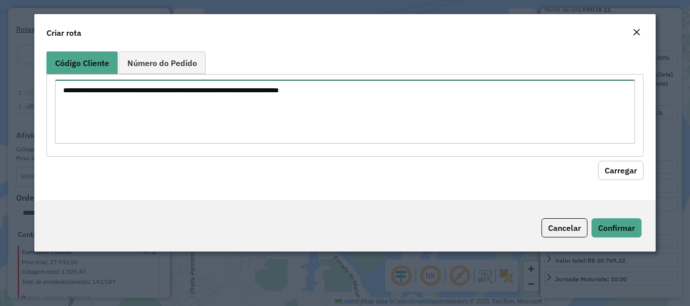
click at [312, 98] on textarea at bounding box center [344, 112] width 579 height 64
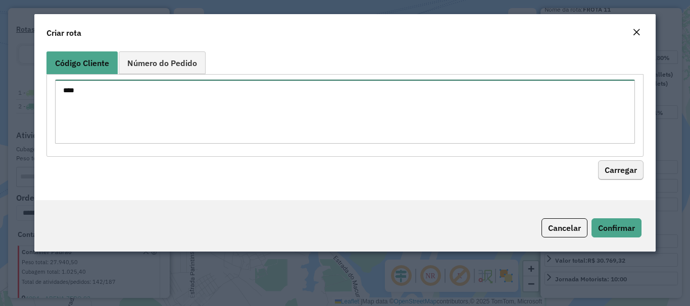
type textarea "****"
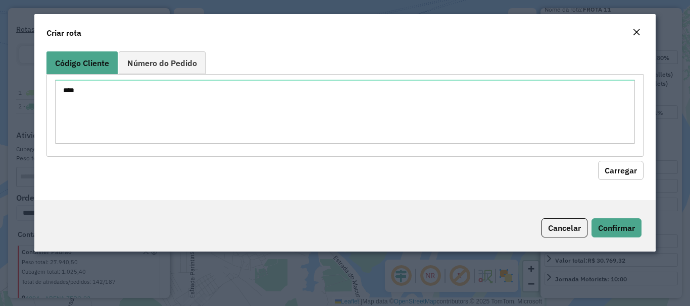
drag, startPoint x: 639, startPoint y: 172, endPoint x: 604, endPoint y: 184, distance: 36.9
click at [639, 172] on button "Carregar" at bounding box center [620, 170] width 45 height 19
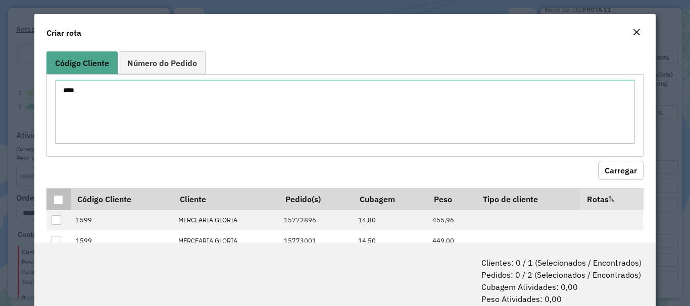
click at [59, 203] on div at bounding box center [59, 200] width 10 height 10
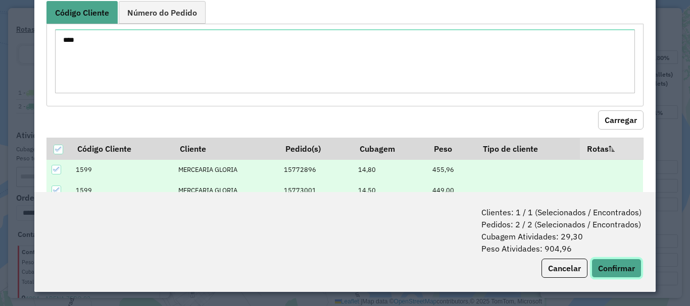
click at [622, 277] on button "Confirmar" at bounding box center [616, 268] width 50 height 19
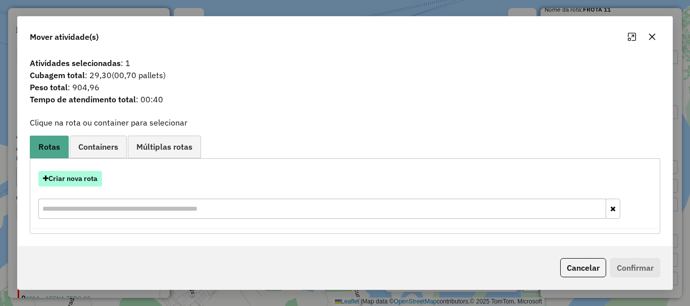
click at [98, 179] on button "Criar nova rota" at bounding box center [70, 179] width 64 height 16
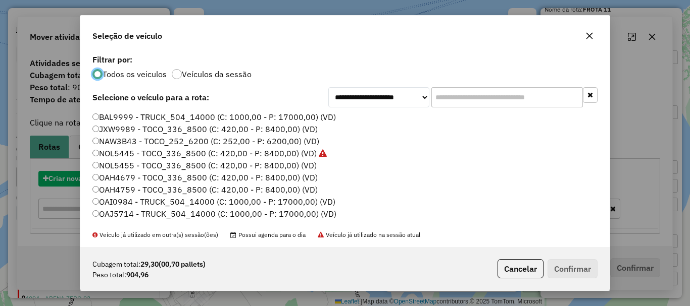
scroll to position [6, 3]
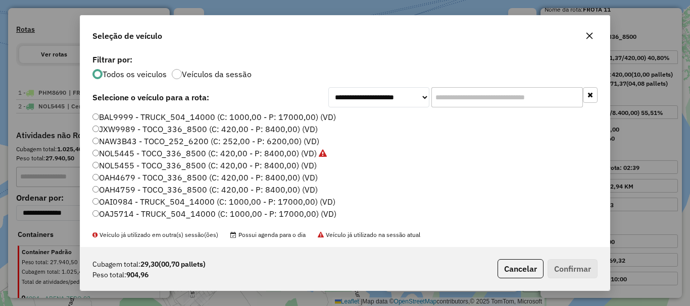
click at [97, 186] on label "OAH4759 - TOCO_336_8500 (C: 420,00 - P: 8400,00) (VD)" at bounding box center [204, 190] width 225 height 12
click at [571, 273] on button "Confirmar" at bounding box center [572, 269] width 50 height 19
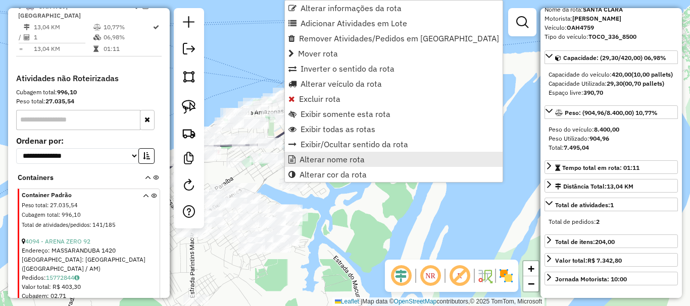
scroll to position [418, 0]
click at [313, 158] on span "Alterar nome rota" at bounding box center [331, 160] width 65 height 8
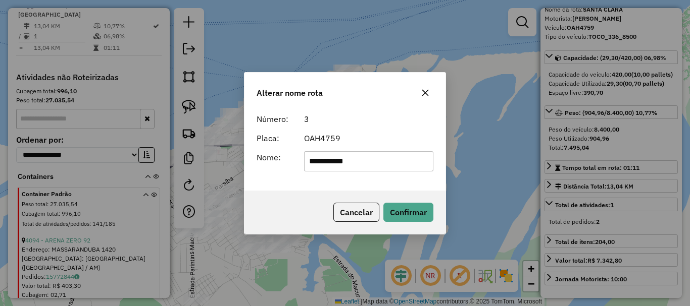
drag, startPoint x: 370, startPoint y: 163, endPoint x: 302, endPoint y: 163, distance: 67.1
click at [303, 163] on div "**********" at bounding box center [369, 161] width 142 height 20
type input "********"
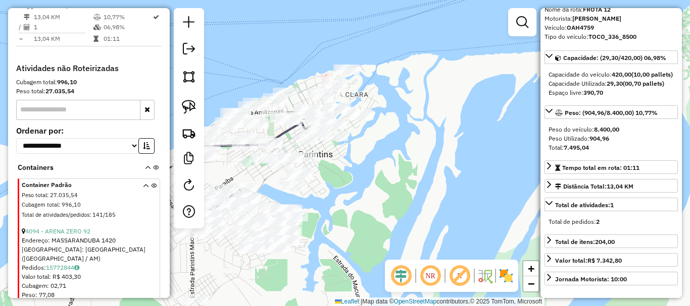
drag, startPoint x: 403, startPoint y: 195, endPoint x: 400, endPoint y: 187, distance: 9.3
click at [416, 199] on div "Janela de atendimento Grade de atendimento Capacidade Transportadoras Veículos …" at bounding box center [345, 153] width 690 height 306
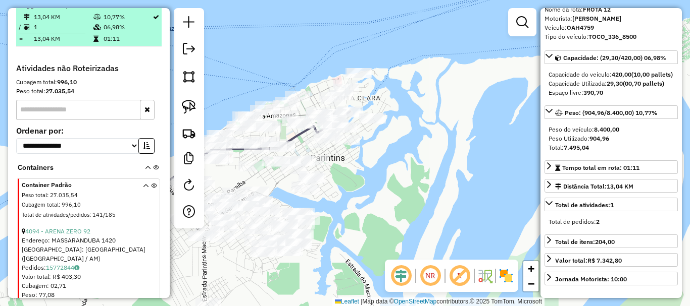
click at [144, 8] on em at bounding box center [145, 5] width 6 height 6
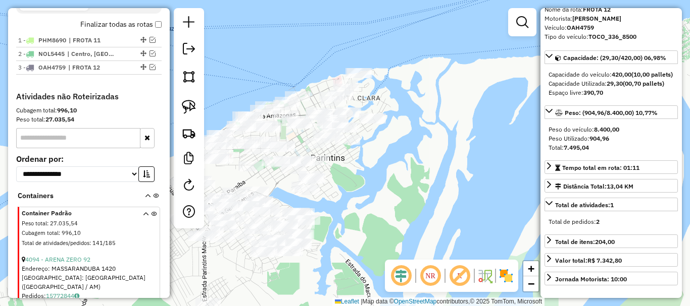
scroll to position [317, 0]
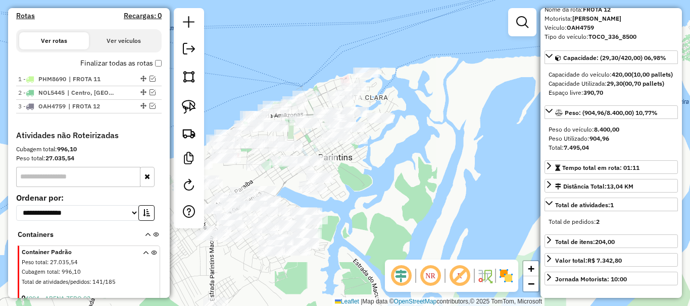
drag, startPoint x: 388, startPoint y: 224, endPoint x: 406, endPoint y: 216, distance: 20.2
click at [406, 216] on div "Janela de atendimento Grade de atendimento Capacidade Transportadoras Veículos …" at bounding box center [345, 153] width 690 height 306
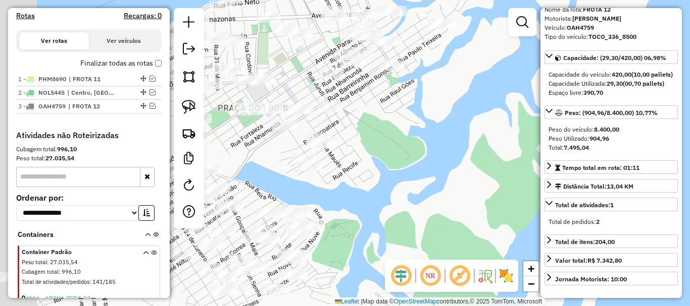
drag, startPoint x: 340, startPoint y: 137, endPoint x: 413, endPoint y: 150, distance: 74.9
click at [413, 157] on div "Janela de atendimento Grade de atendimento Capacidade Transportadoras Veículos …" at bounding box center [345, 153] width 690 height 306
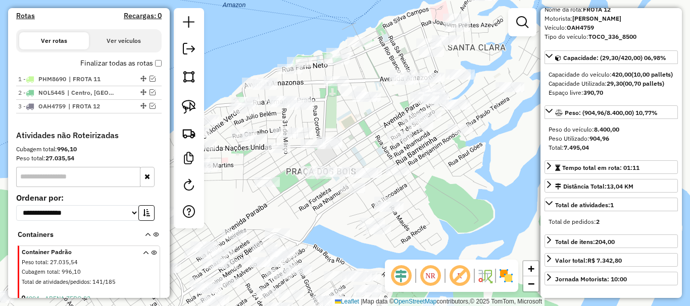
drag, startPoint x: 415, startPoint y: 157, endPoint x: 428, endPoint y: 193, distance: 39.3
click at [427, 193] on div "Janela de atendimento Grade de atendimento Capacidade Transportadoras Veículos …" at bounding box center [345, 153] width 690 height 306
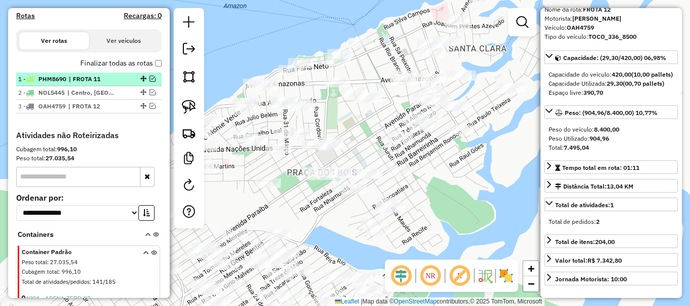
drag, startPoint x: 148, startPoint y: 90, endPoint x: 170, endPoint y: 100, distance: 24.2
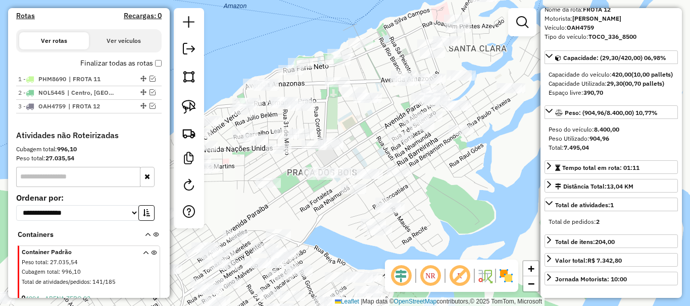
click at [149, 82] on em at bounding box center [152, 79] width 6 height 6
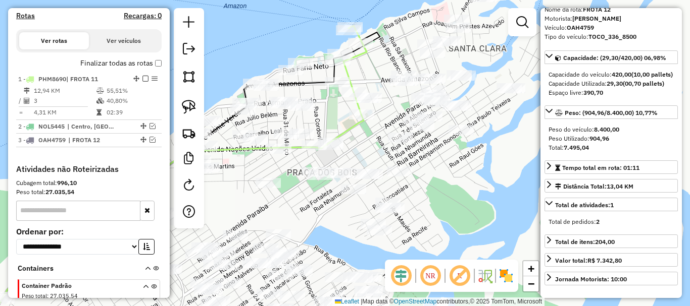
drag, startPoint x: 447, startPoint y: 241, endPoint x: 425, endPoint y: 242, distance: 22.3
click at [425, 242] on div "Janela de atendimento Grade de atendimento Capacidade Transportadoras Veículos …" at bounding box center [345, 153] width 690 height 306
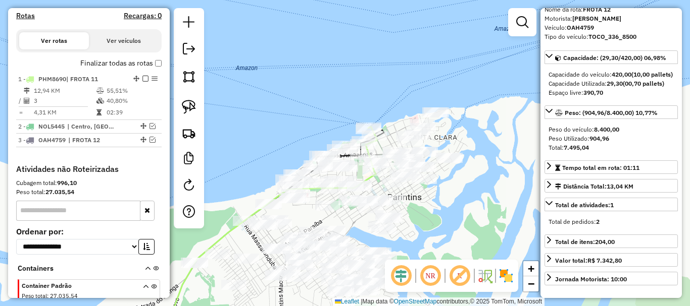
drag, startPoint x: 448, startPoint y: 214, endPoint x: 430, endPoint y: 221, distance: 20.0
click at [431, 222] on div "Janela de atendimento Grade de atendimento Capacidade Transportadoras Veículos …" at bounding box center [345, 153] width 690 height 306
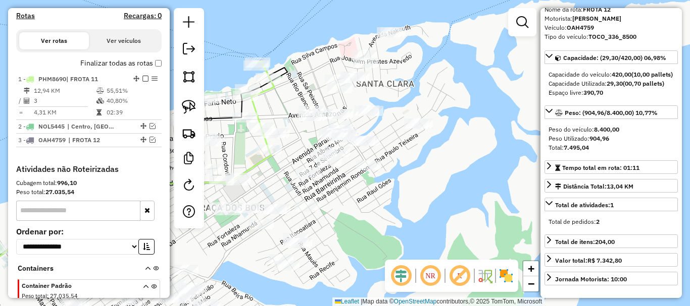
drag, startPoint x: 427, startPoint y: 209, endPoint x: 368, endPoint y: 224, distance: 60.5
click at [381, 237] on div "Janela de atendimento Grade de atendimento Capacidade Transportadoras Veículos …" at bounding box center [345, 153] width 690 height 306
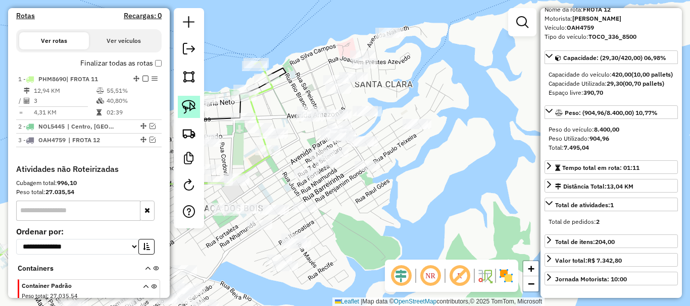
click at [191, 107] on img at bounding box center [189, 107] width 14 height 14
drag, startPoint x: 395, startPoint y: 169, endPoint x: 405, endPoint y: 197, distance: 29.5
click at [405, 200] on div "Janela de atendimento Grade de atendimento Capacidade Transportadoras Veículos …" at bounding box center [345, 153] width 690 height 306
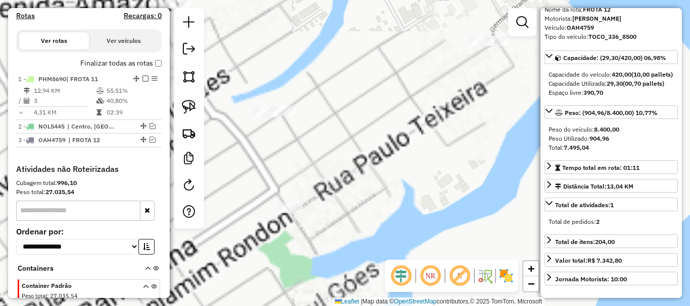
drag, startPoint x: 351, startPoint y: 136, endPoint x: 445, endPoint y: 201, distance: 114.0
click at [496, 238] on div "Janela de atendimento Grade de atendimento Capacidade Transportadoras Veículos …" at bounding box center [345, 153] width 690 height 306
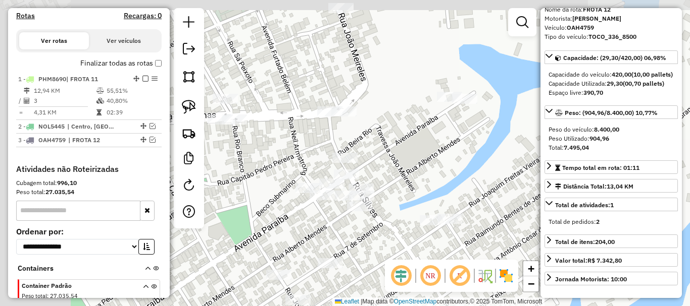
drag, startPoint x: 411, startPoint y: 177, endPoint x: 413, endPoint y: 186, distance: 9.3
click at [413, 187] on div "Janela de atendimento Grade de atendimento Capacidade Transportadoras Veículos …" at bounding box center [345, 153] width 690 height 306
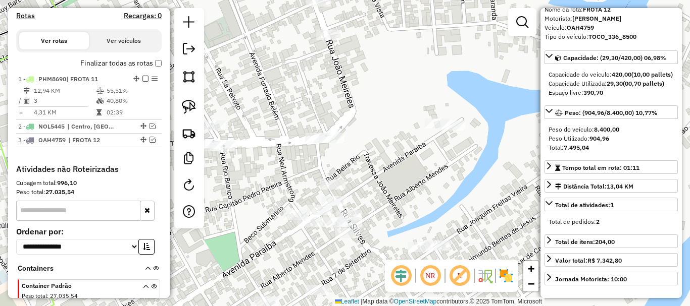
click at [436, 129] on div at bounding box center [437, 124] width 25 height 10
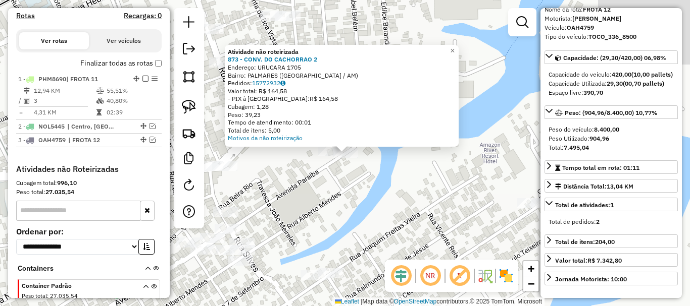
drag, startPoint x: 327, startPoint y: 231, endPoint x: 319, endPoint y: 227, distance: 8.6
click at [324, 230] on div "Atividade não roteirizada 873 - CONV. DO CACHORRAO 2 Endereço: URUCARA 1705 Bai…" at bounding box center [345, 153] width 690 height 306
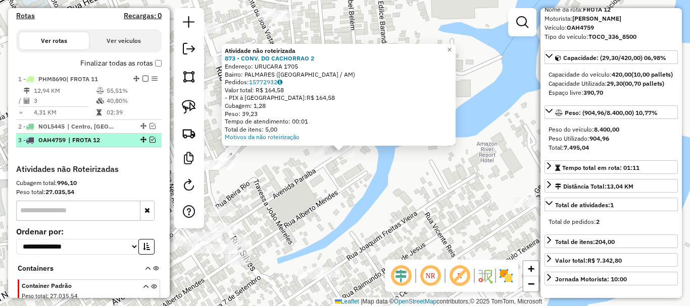
click at [149, 143] on em at bounding box center [152, 140] width 6 height 6
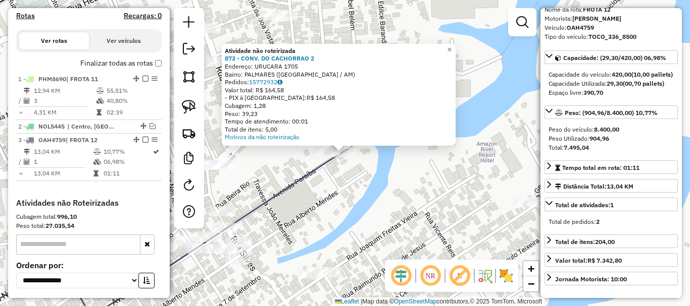
click at [360, 177] on div "Rota 3 - Placa OAH4759 1599 - MERCEARIA GLORIA Atividade não roteirizada 873 - …" at bounding box center [345, 153] width 690 height 306
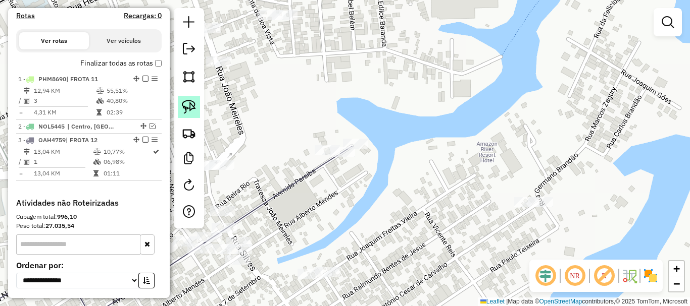
click at [195, 104] on img at bounding box center [189, 107] width 14 height 14
drag, startPoint x: 302, startPoint y: 159, endPoint x: 317, endPoint y: 141, distance: 23.3
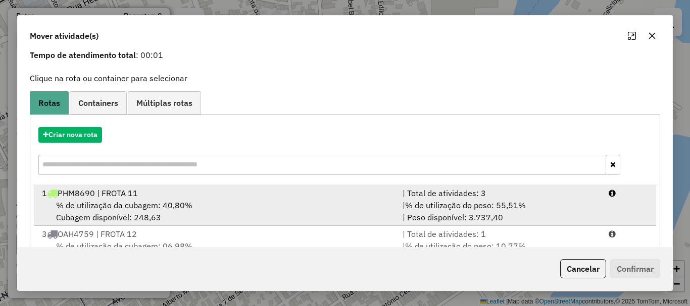
scroll to position [80, 0]
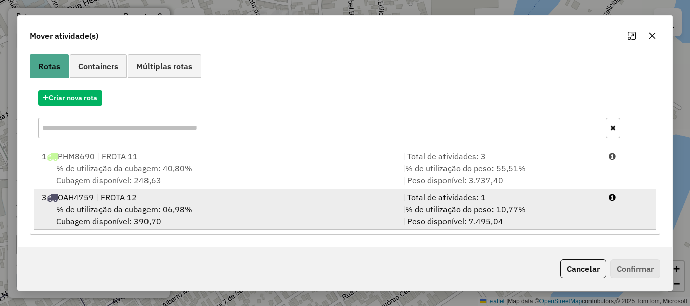
drag, startPoint x: 165, startPoint y: 200, endPoint x: 204, endPoint y: 203, distance: 40.0
click at [165, 202] on div "3 OAH4759 | FROTA 12" at bounding box center [216, 197] width 360 height 12
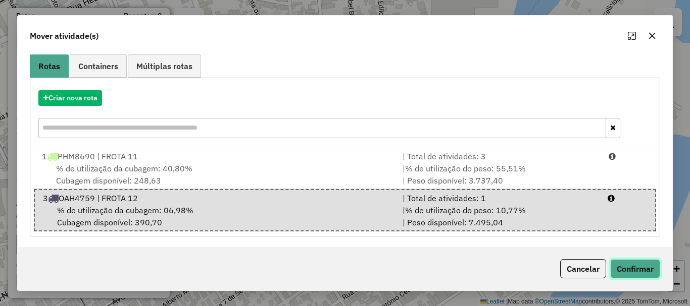
click at [626, 262] on button "Confirmar" at bounding box center [635, 269] width 50 height 19
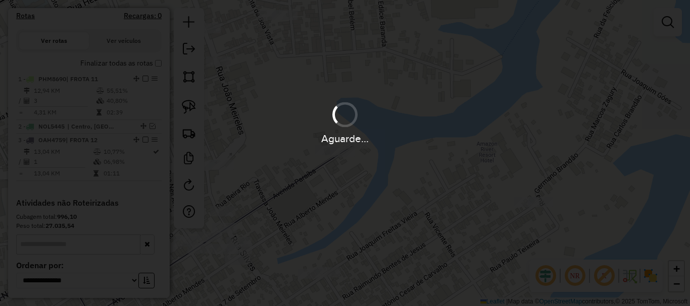
scroll to position [0, 0]
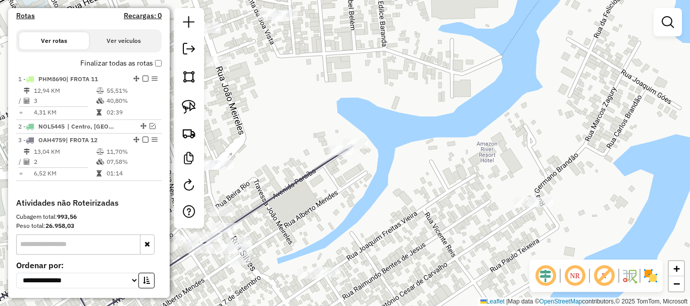
click at [339, 198] on div "Janela de atendimento Grade de atendimento Capacidade Transportadoras Veículos …" at bounding box center [345, 153] width 690 height 306
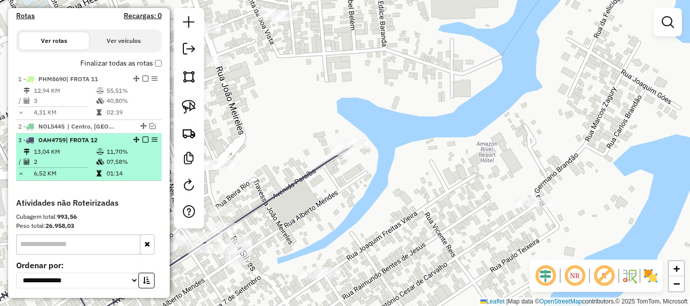
click at [142, 143] on em at bounding box center [145, 140] width 6 height 6
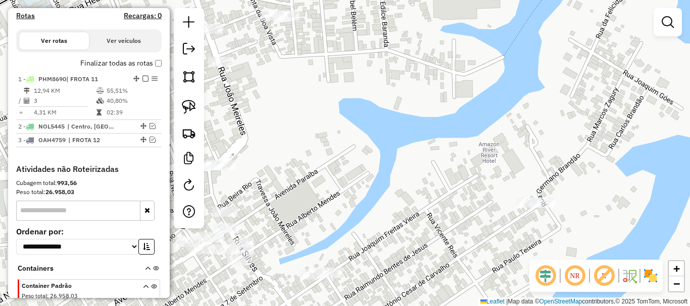
drag, startPoint x: 373, startPoint y: 194, endPoint x: 435, endPoint y: 162, distance: 69.6
click at [435, 162] on div "Janela de atendimento Grade de atendimento Capacidade Transportadoras Veículos …" at bounding box center [345, 153] width 690 height 306
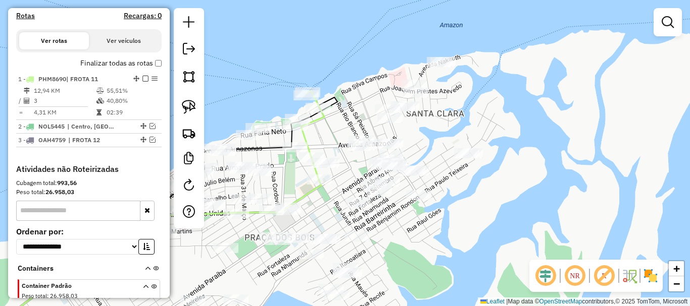
drag, startPoint x: 429, startPoint y: 244, endPoint x: 446, endPoint y: 216, distance: 33.8
click at [449, 220] on div "Janela de atendimento Grade de atendimento Capacidade Transportadoras Veículos …" at bounding box center [345, 153] width 690 height 306
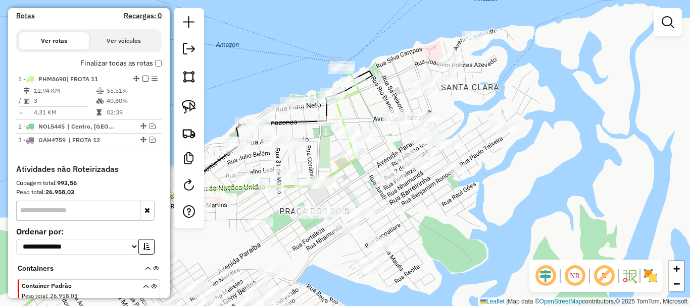
drag, startPoint x: 435, startPoint y: 245, endPoint x: 427, endPoint y: 240, distance: 9.5
click at [434, 244] on div "Janela de atendimento Grade de atendimento Capacidade Transportadoras Veículos …" at bounding box center [345, 153] width 690 height 306
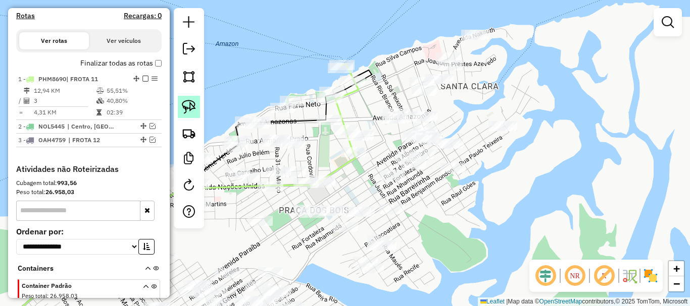
click at [191, 109] on img at bounding box center [189, 107] width 14 height 14
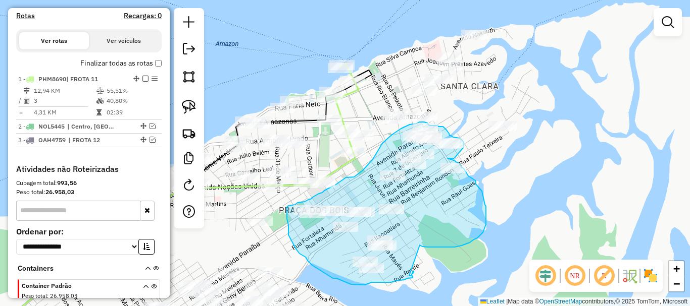
drag, startPoint x: 420, startPoint y: 245, endPoint x: 409, endPoint y: 277, distance: 32.9
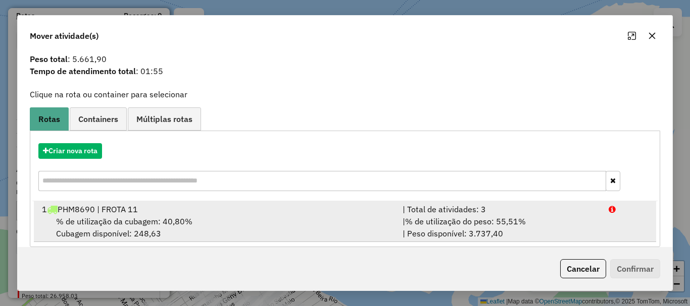
scroll to position [39, 0]
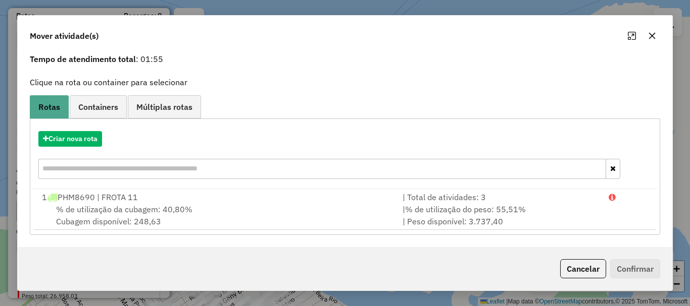
drag, startPoint x: 584, startPoint y: 273, endPoint x: 507, endPoint y: 254, distance: 79.5
click at [584, 273] on button "Cancelar" at bounding box center [583, 269] width 46 height 19
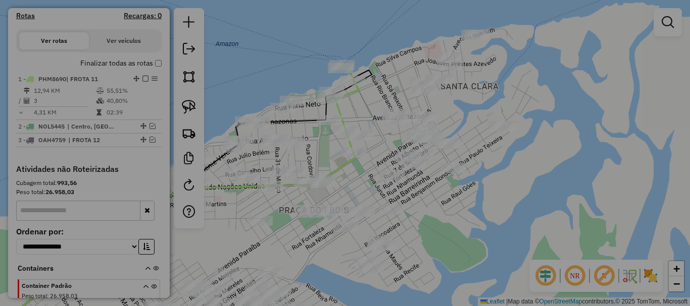
scroll to position [0, 0]
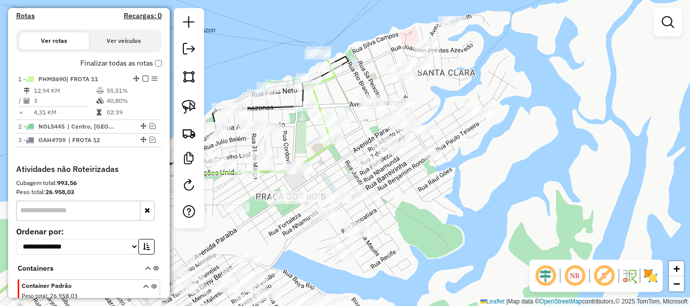
drag, startPoint x: 440, startPoint y: 221, endPoint x: 416, endPoint y: 205, distance: 28.2
click at [421, 210] on div "Janela de atendimento Grade de atendimento Capacidade Transportadoras Veículos …" at bounding box center [345, 153] width 690 height 306
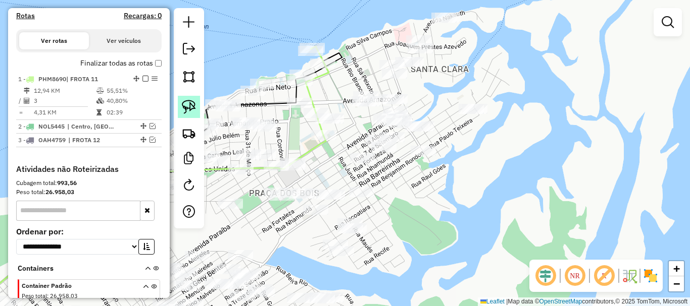
click at [197, 110] on link at bounding box center [189, 107] width 22 height 22
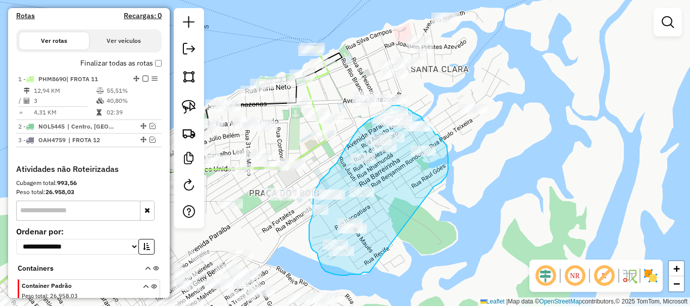
drag, startPoint x: 434, startPoint y: 187, endPoint x: 375, endPoint y: 272, distance: 103.5
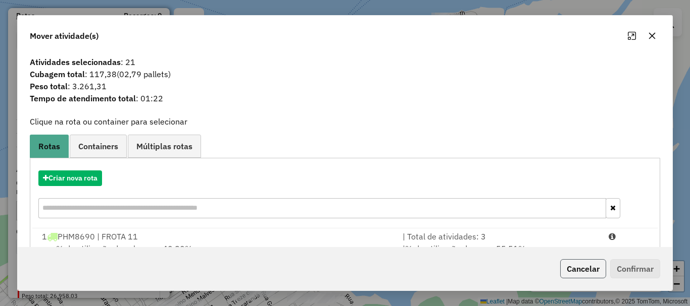
click at [586, 271] on button "Cancelar" at bounding box center [583, 269] width 46 height 19
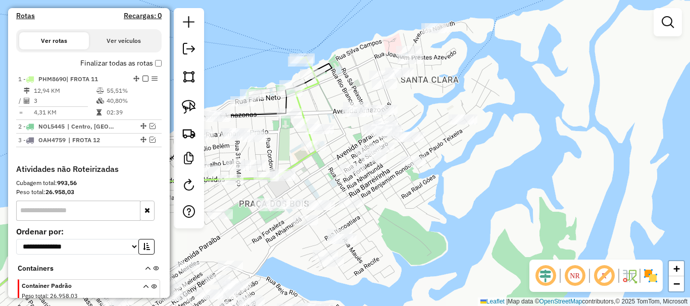
drag, startPoint x: 455, startPoint y: 223, endPoint x: 423, endPoint y: 214, distance: 34.2
click at [429, 240] on div "Janela de atendimento Grade de atendimento Capacidade Transportadoras Veículos …" at bounding box center [345, 153] width 690 height 306
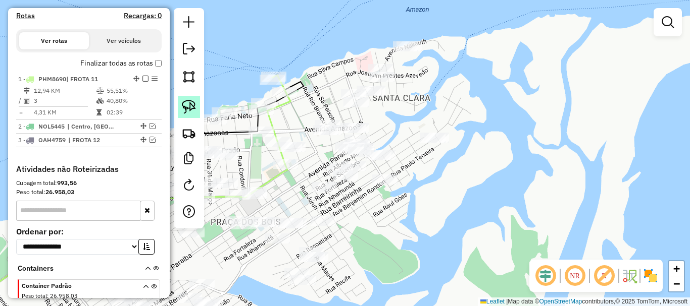
click at [197, 111] on link at bounding box center [189, 107] width 22 height 22
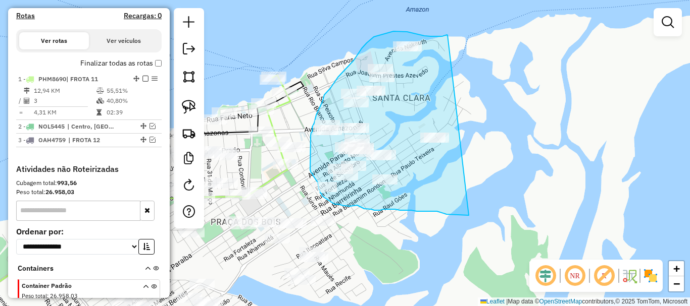
drag, startPoint x: 447, startPoint y: 35, endPoint x: 470, endPoint y: 216, distance: 181.6
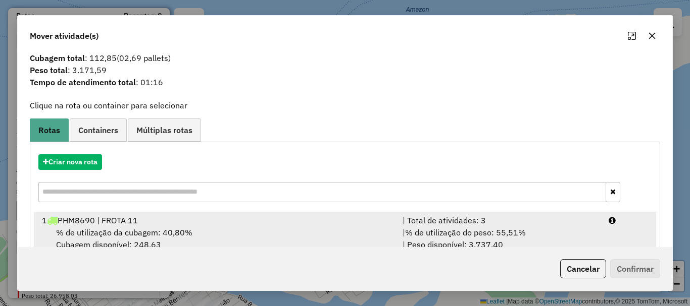
scroll to position [39, 0]
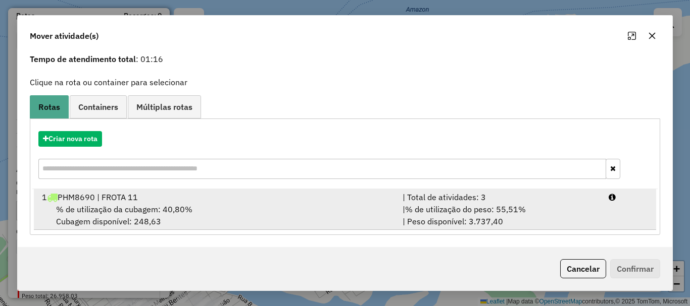
click at [283, 199] on div "1 PHM8690 | FROTA 11" at bounding box center [216, 197] width 360 height 12
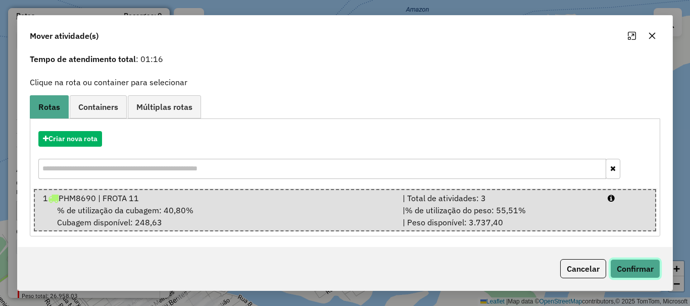
click at [648, 271] on button "Confirmar" at bounding box center [635, 269] width 50 height 19
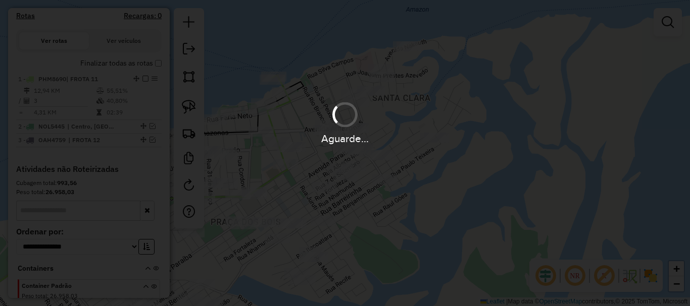
scroll to position [0, 0]
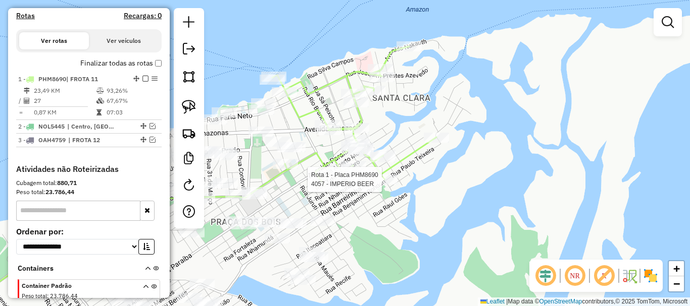
select select "**********"
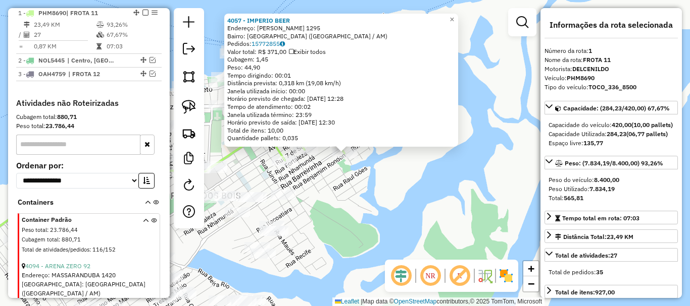
scroll to position [391, 0]
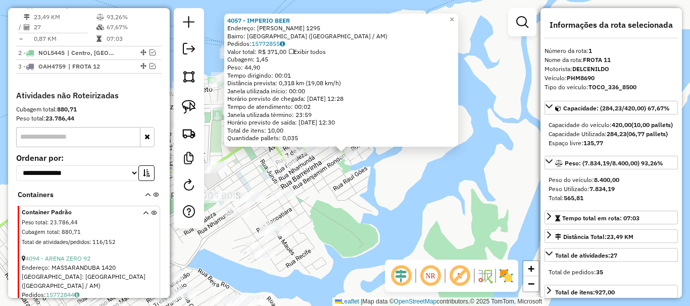
drag, startPoint x: 371, startPoint y: 247, endPoint x: 440, endPoint y: 243, distance: 69.3
click at [440, 243] on div "4057 - IMPERIO BEER Endereço: PAULO TEIXEIRA 1295 Bairro: SANTA RITA DE CASSIA …" at bounding box center [345, 153] width 690 height 306
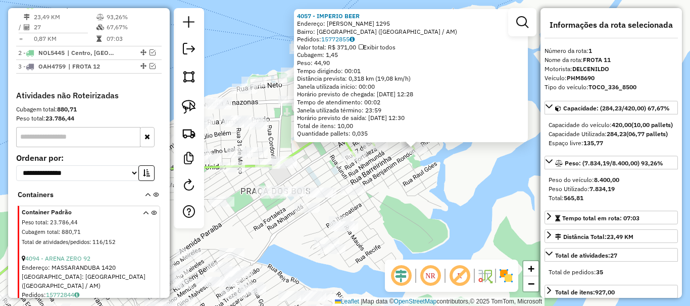
click at [430, 227] on div "4057 - IMPERIO BEER Endereço: PAULO TEIXEIRA 1295 Bairro: SANTA RITA DE CASSIA …" at bounding box center [345, 153] width 690 height 306
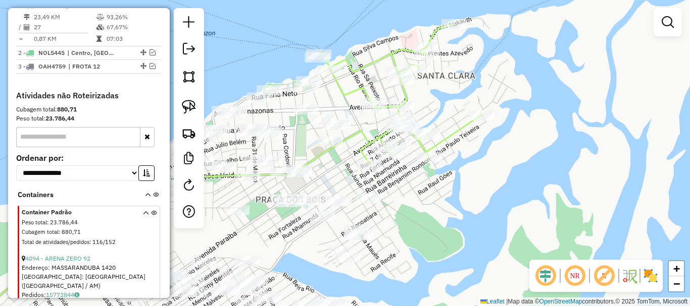
drag, startPoint x: 375, startPoint y: 189, endPoint x: 426, endPoint y: 204, distance: 53.5
click at [426, 204] on div "Janela de atendimento Grade de atendimento Capacidade Transportadoras Veículos …" at bounding box center [345, 153] width 690 height 306
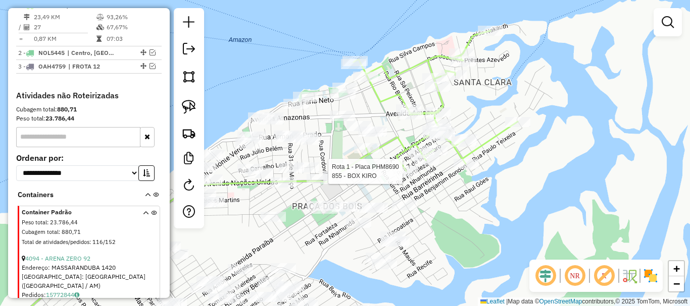
select select "**********"
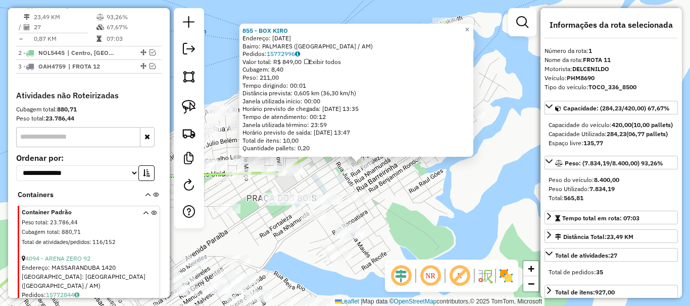
drag, startPoint x: 405, startPoint y: 215, endPoint x: 483, endPoint y: 247, distance: 84.5
click at [483, 247] on div "855 - BOX KIRO Endereço: 7 DE SETEMBRO 1748 Bairro: PALMARES (PARINTINS / AM) P…" at bounding box center [345, 153] width 690 height 306
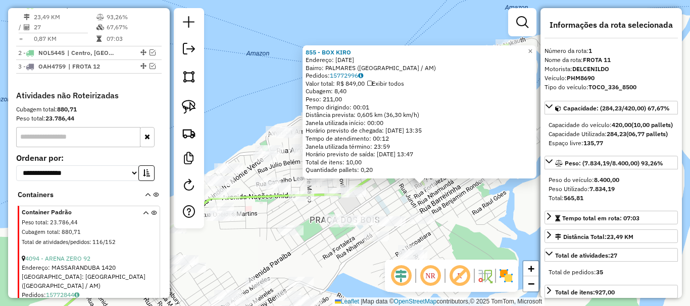
click at [370, 208] on div "855 - BOX KIRO Endereço: 7 DE SETEMBRO 1748 Bairro: PALMARES (PARINTINS / AM) P…" at bounding box center [345, 153] width 690 height 306
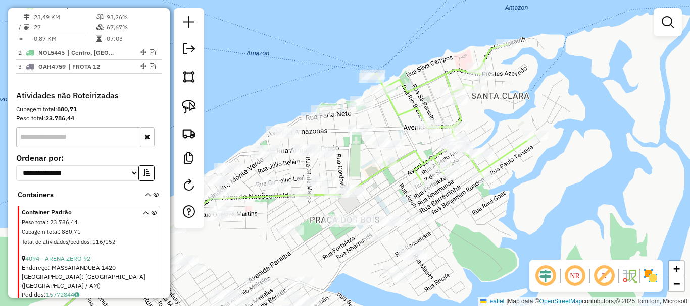
click at [374, 181] on icon at bounding box center [208, 249] width 355 height 175
select select "**********"
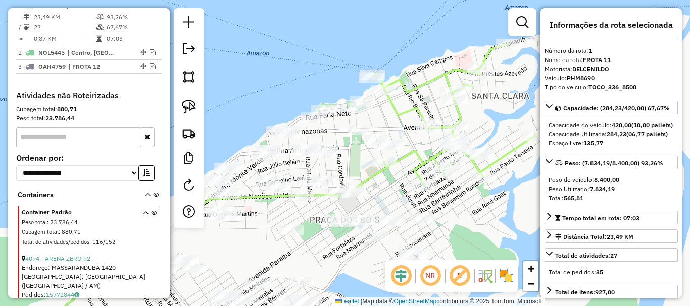
click at [374, 181] on icon at bounding box center [208, 249] width 355 height 175
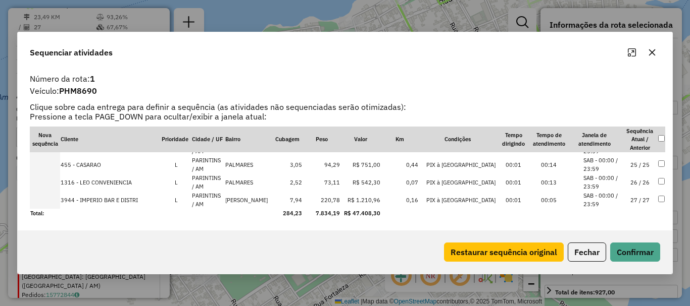
scroll to position [370, 0]
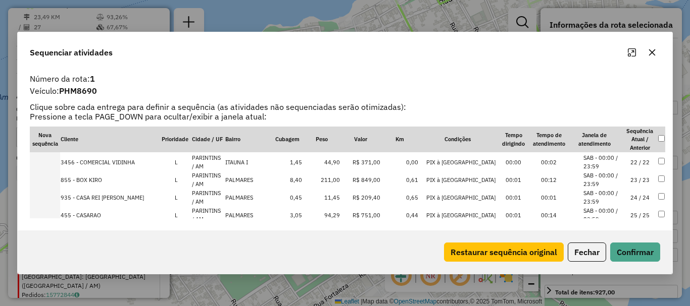
click at [592, 257] on button "Fechar" at bounding box center [586, 252] width 38 height 19
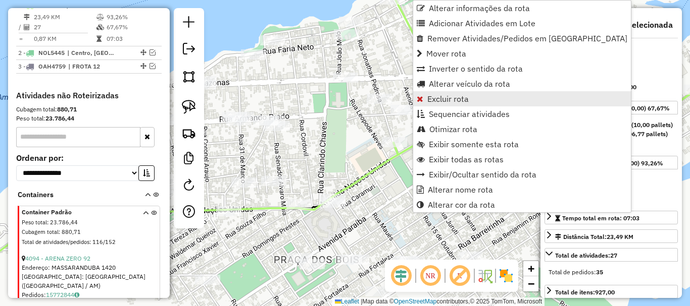
click at [461, 104] on link "Excluir rota" at bounding box center [522, 98] width 218 height 15
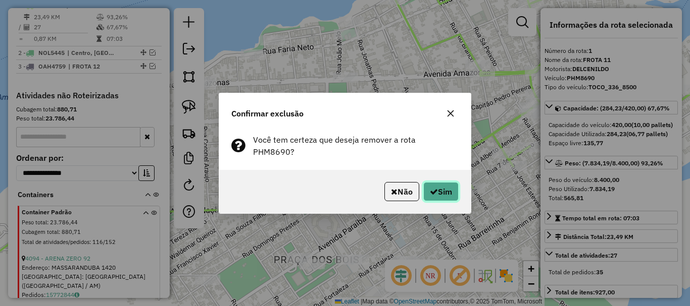
click at [446, 187] on button "Sim" at bounding box center [440, 191] width 35 height 19
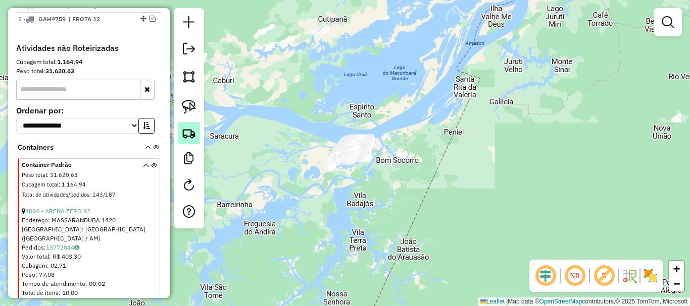
click at [196, 137] on link at bounding box center [189, 133] width 22 height 22
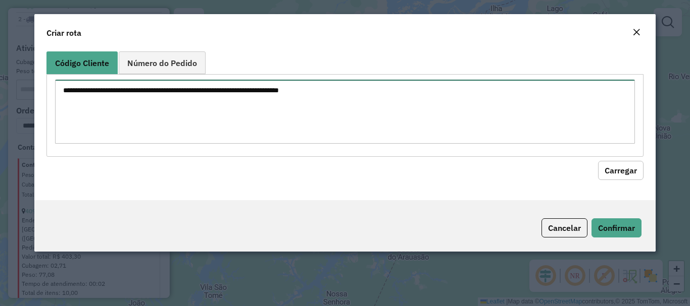
click at [196, 107] on textarea at bounding box center [344, 112] width 579 height 64
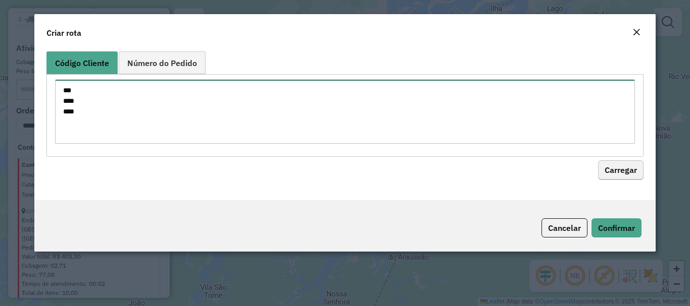
type textarea "*** **** ***"
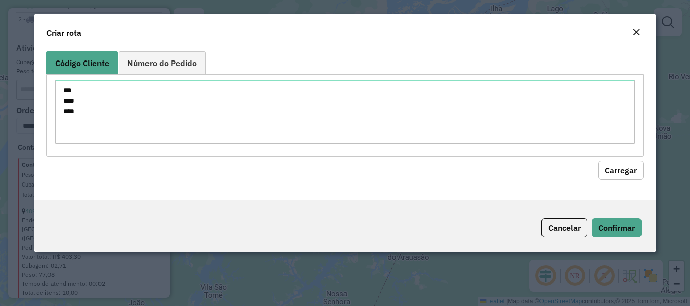
click at [626, 167] on button "Carregar" at bounding box center [620, 170] width 45 height 19
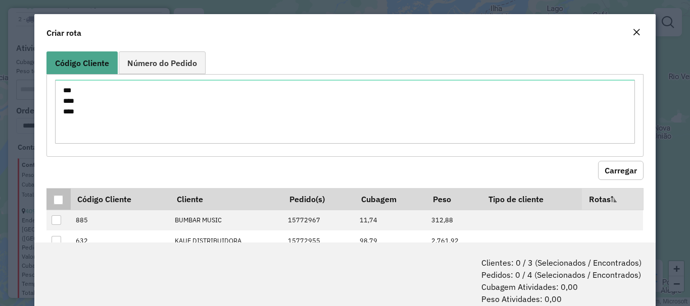
click at [57, 199] on div at bounding box center [59, 200] width 10 height 10
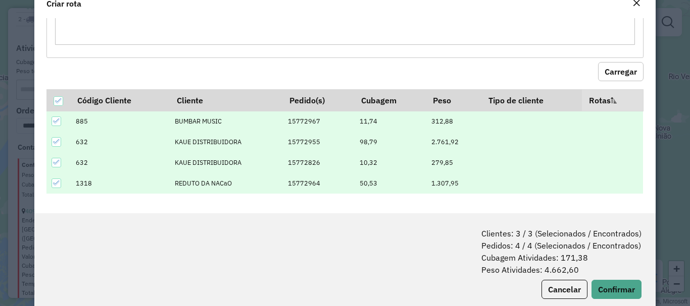
scroll to position [50, 0]
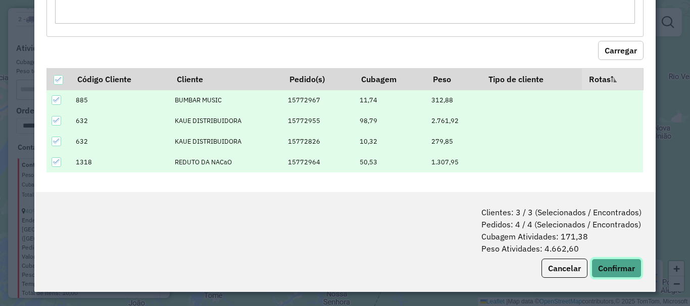
click at [608, 261] on button "Confirmar" at bounding box center [616, 268] width 50 height 19
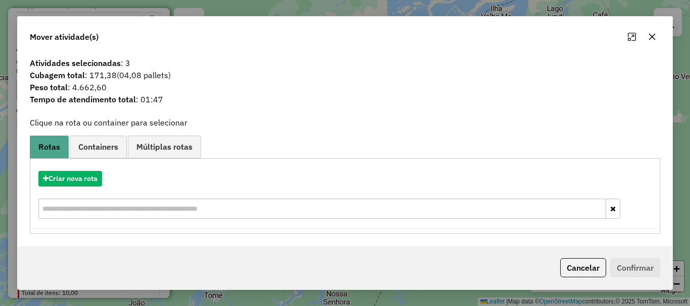
click at [650, 33] on icon "button" at bounding box center [652, 37] width 8 height 8
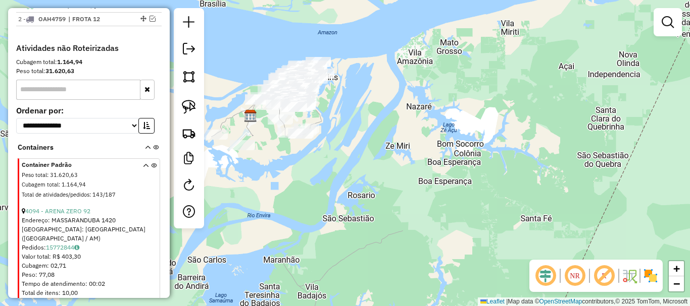
drag, startPoint x: 299, startPoint y: 110, endPoint x: 465, endPoint y: 216, distance: 197.1
click at [474, 226] on div "Janela de atendimento Grade de atendimento Capacidade Transportadoras Veículos …" at bounding box center [345, 153] width 690 height 306
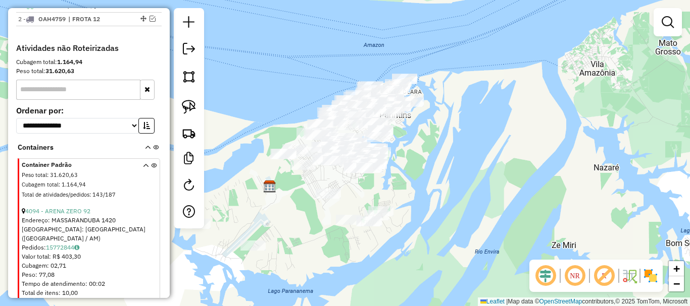
drag, startPoint x: 497, startPoint y: 205, endPoint x: 485, endPoint y: 192, distance: 18.2
click at [500, 207] on div "Janela de atendimento Grade de atendimento Capacidade Transportadoras Veículos …" at bounding box center [345, 153] width 690 height 306
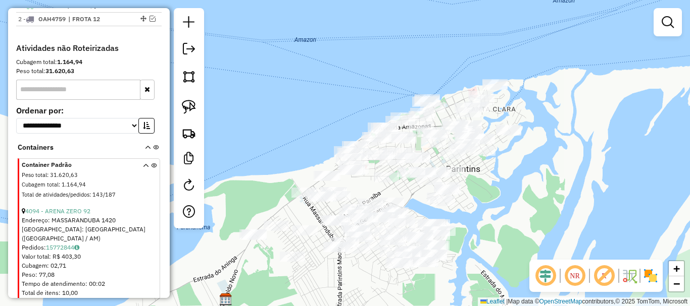
drag, startPoint x: 521, startPoint y: 194, endPoint x: 509, endPoint y: 219, distance: 27.8
click at [509, 219] on div "Janela de atendimento Grade de atendimento Capacidade Transportadoras Veículos …" at bounding box center [345, 153] width 690 height 306
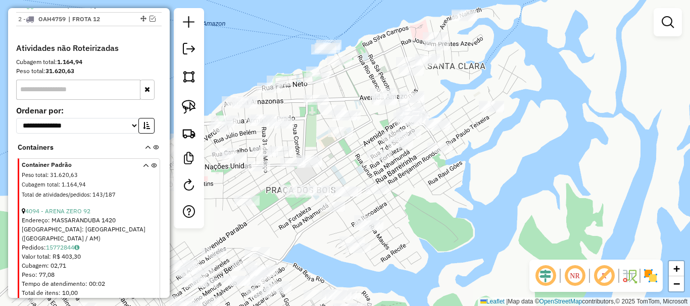
drag, startPoint x: 470, startPoint y: 194, endPoint x: 491, endPoint y: 200, distance: 21.9
click at [491, 205] on div "Janela de atendimento Grade de atendimento Capacidade Transportadoras Veículos …" at bounding box center [345, 153] width 690 height 306
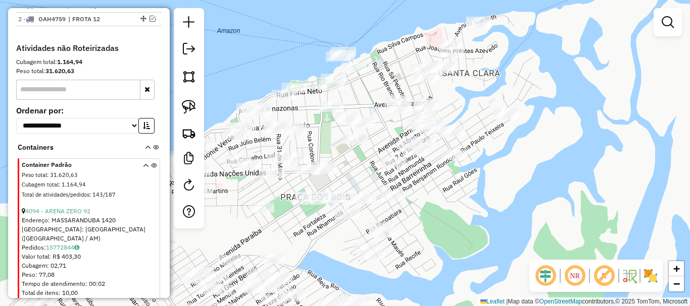
scroll to position [340, 0]
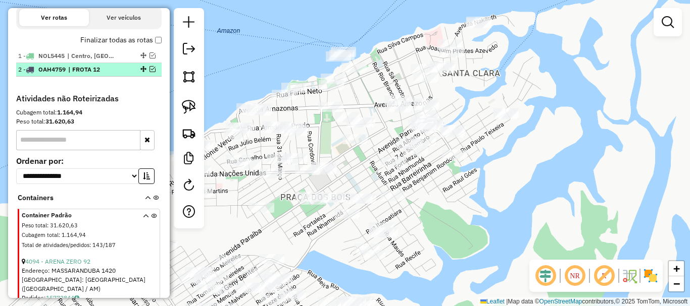
click at [149, 72] on em at bounding box center [152, 69] width 6 height 6
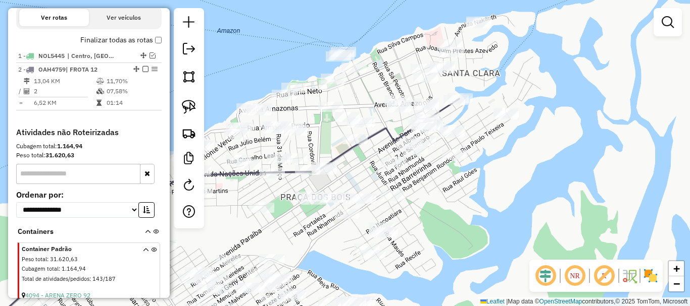
click at [378, 136] on icon at bounding box center [223, 218] width 471 height 238
select select "**********"
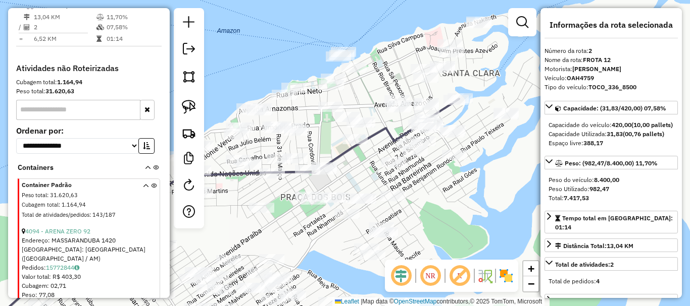
scroll to position [303, 0]
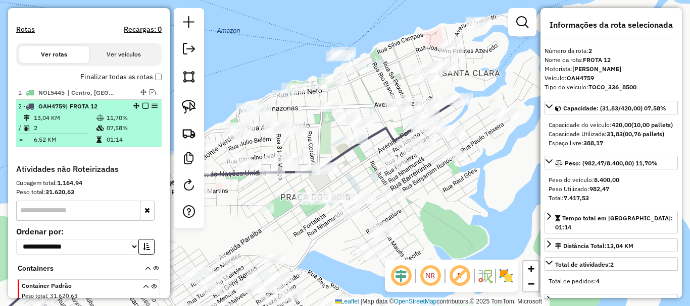
click at [142, 109] on em at bounding box center [145, 106] width 6 height 6
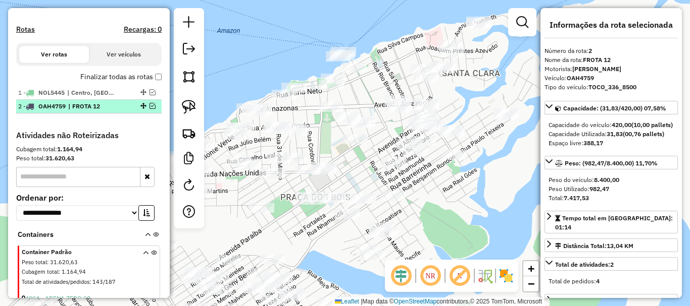
click at [105, 111] on span "| FROTA 12" at bounding box center [91, 106] width 46 height 9
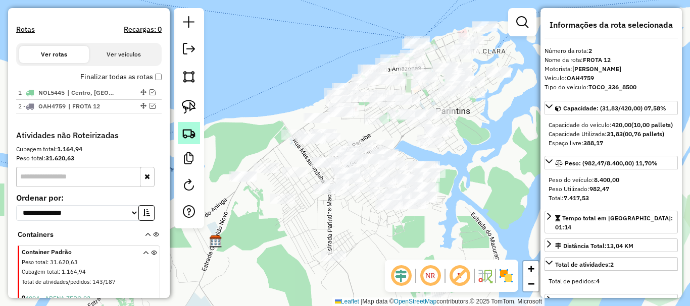
drag, startPoint x: 200, startPoint y: 136, endPoint x: 192, endPoint y: 135, distance: 8.1
click at [198, 137] on div at bounding box center [189, 118] width 30 height 221
click at [191, 135] on img at bounding box center [189, 133] width 14 height 14
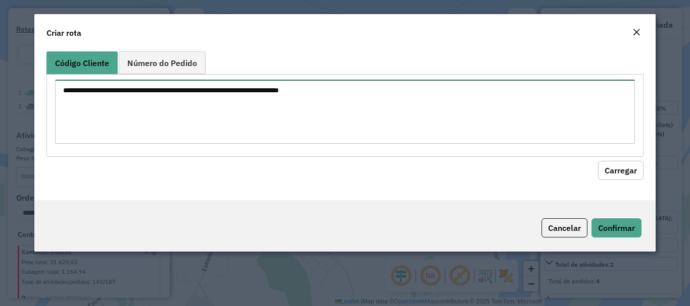
click at [240, 96] on textarea at bounding box center [344, 112] width 579 height 64
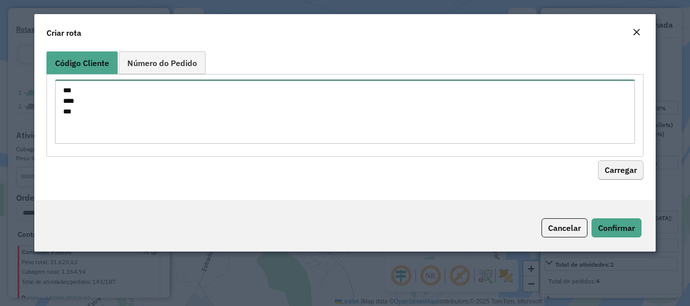
type textarea "*** **** ***"
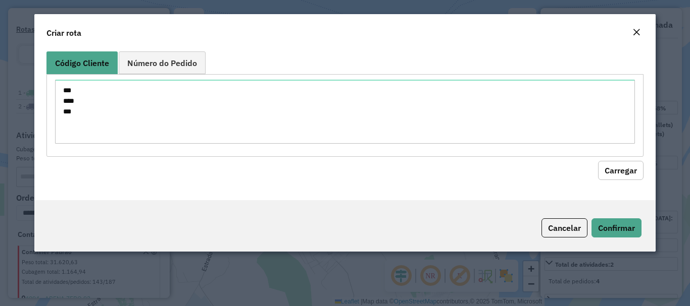
click at [618, 174] on button "Carregar" at bounding box center [620, 170] width 45 height 19
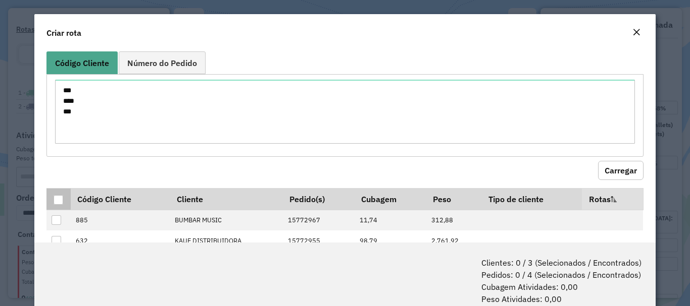
click at [60, 201] on div at bounding box center [59, 200] width 10 height 10
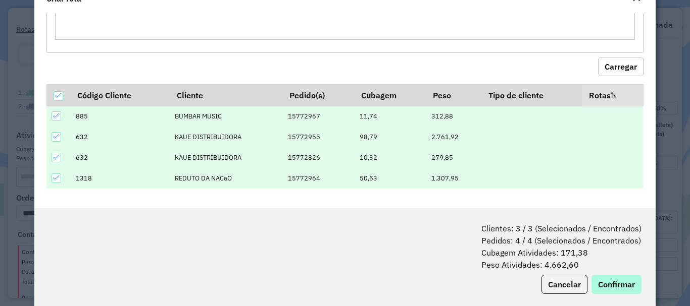
scroll to position [50, 0]
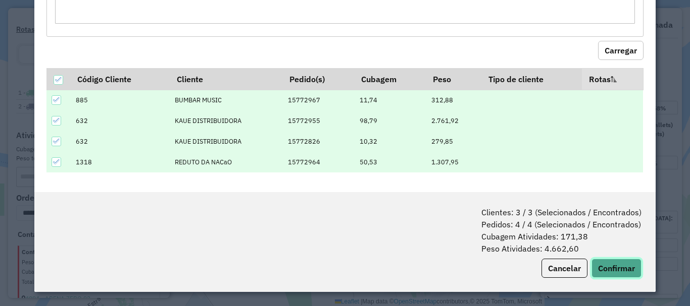
click at [617, 261] on button "Confirmar" at bounding box center [616, 268] width 50 height 19
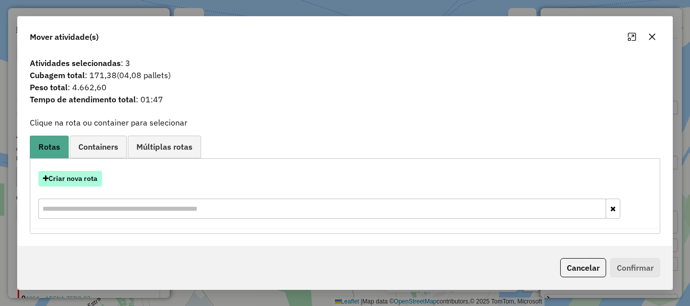
click at [71, 181] on button "Criar nova rota" at bounding box center [70, 179] width 64 height 16
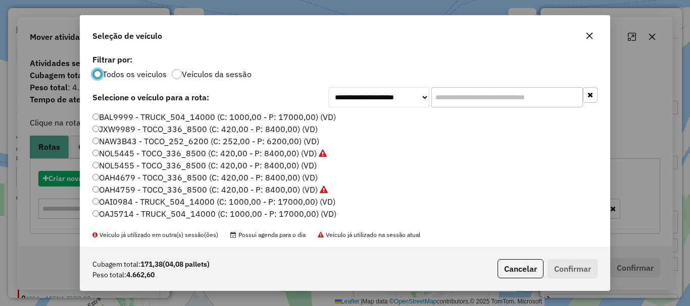
scroll to position [6, 3]
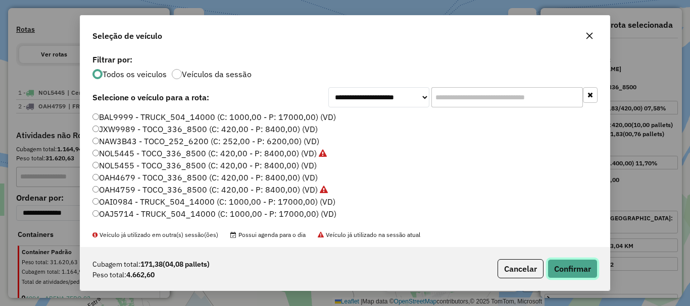
click at [574, 272] on button "Confirmar" at bounding box center [572, 269] width 50 height 19
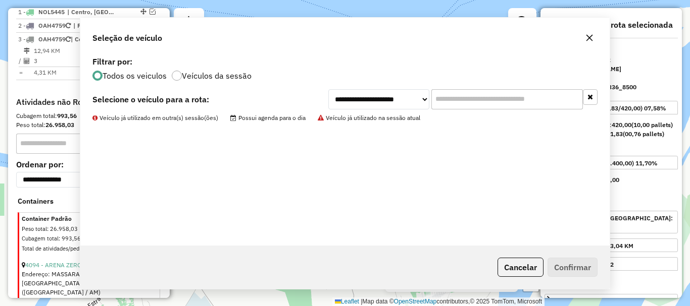
scroll to position [404, 0]
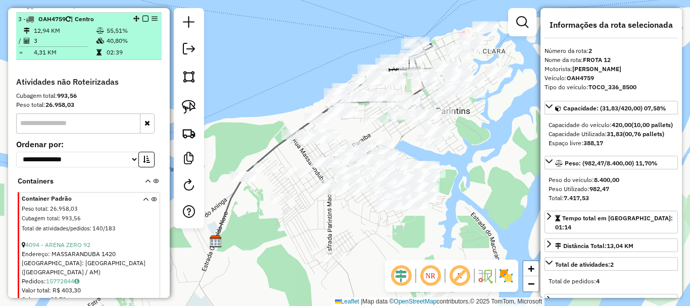
click at [104, 24] on div "3 - OAH4759 | Centro" at bounding box center [71, 19] width 107 height 9
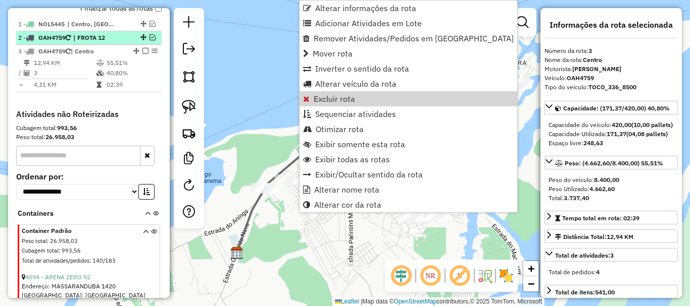
scroll to position [317, 0]
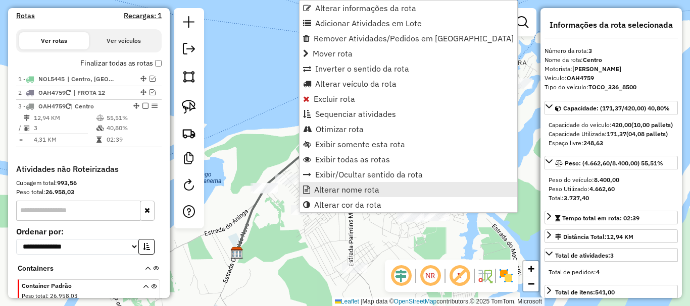
click at [343, 192] on span "Alterar nome rota" at bounding box center [346, 190] width 65 height 8
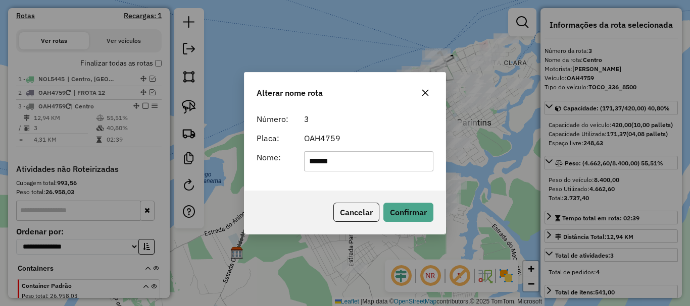
drag, startPoint x: 339, startPoint y: 158, endPoint x: 255, endPoint y: 140, distance: 85.7
click at [256, 140] on form "Número: 3 Placa: OAH4759 Nome: ******" at bounding box center [344, 142] width 177 height 59
type input "*"
type input "********"
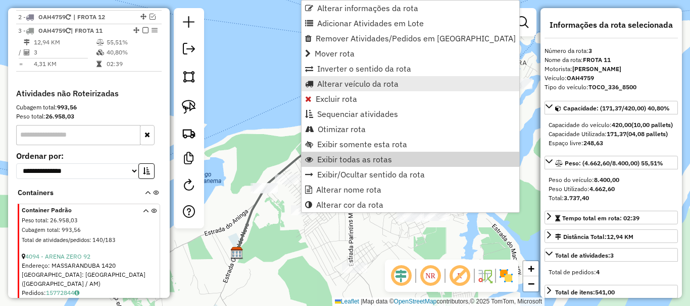
scroll to position [418, 0]
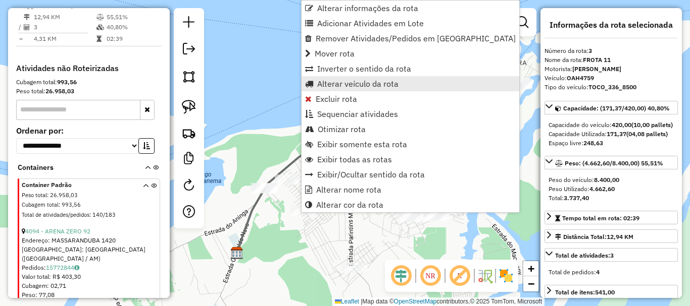
click at [350, 83] on span "Alterar veículo da rota" at bounding box center [357, 84] width 81 height 8
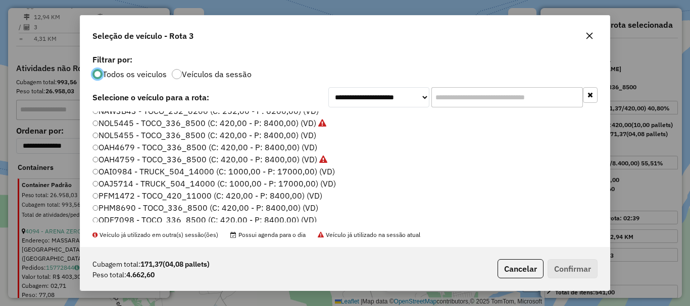
scroll to position [46, 0]
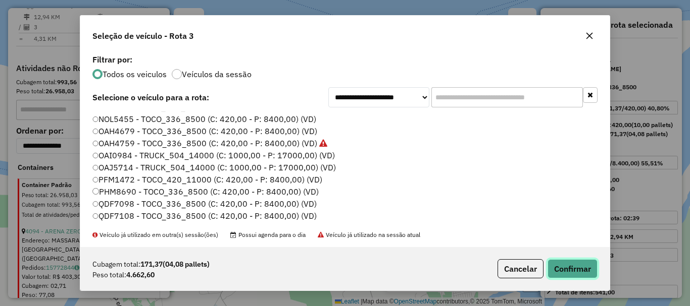
click at [571, 265] on button "Confirmar" at bounding box center [572, 269] width 50 height 19
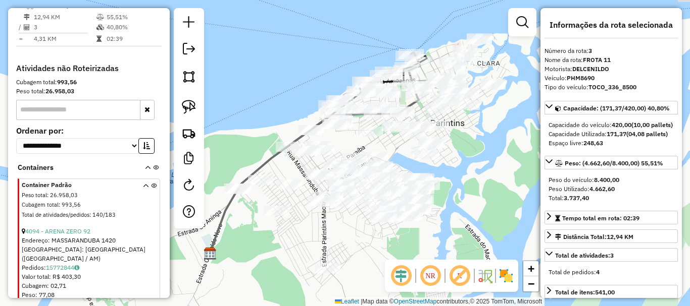
drag, startPoint x: 499, startPoint y: 163, endPoint x: 425, endPoint y: 158, distance: 74.4
click at [431, 159] on div "Janela de atendimento Grade de atendimento Capacidade Transportadoras Veículos …" at bounding box center [345, 153] width 690 height 306
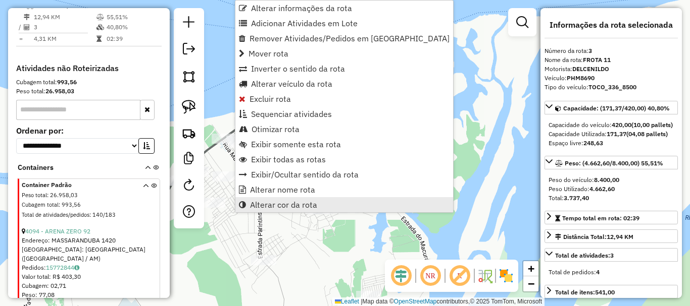
click at [275, 208] on span "Alterar cor da rota" at bounding box center [283, 205] width 67 height 8
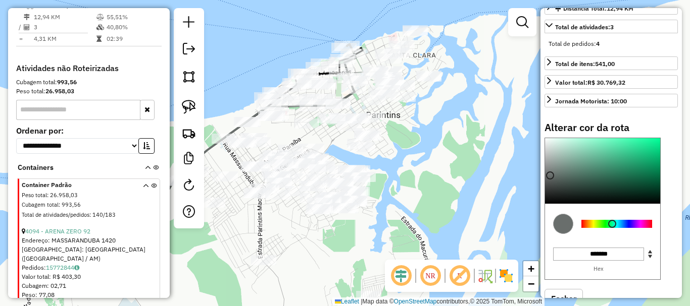
scroll to position [252, 0]
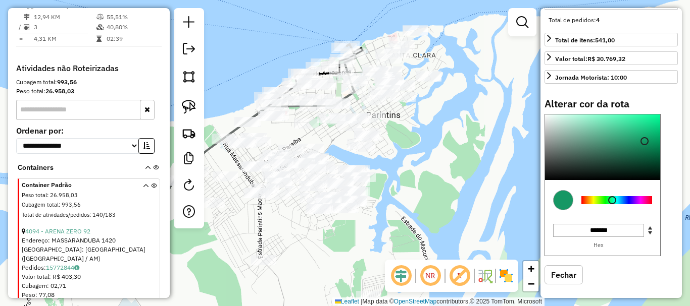
type input "*******"
drag, startPoint x: 643, startPoint y: 160, endPoint x: 689, endPoint y: 92, distance: 81.8
click at [689, 92] on hb-router-mapa "Informações da Sessão 980403 - 16/08/2025 Criação: 15/08/2025 19:36 Depósito: B…" at bounding box center [345, 153] width 690 height 306
click at [411, 151] on div "Janela de atendimento Grade de atendimento Capacidade Transportadoras Veículos …" at bounding box center [345, 153] width 690 height 306
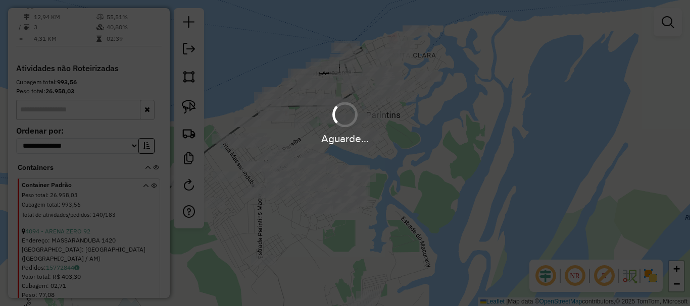
click at [440, 194] on div "Aguarde..." at bounding box center [345, 153] width 690 height 306
click at [440, 176] on hb-app "Aguarde... Pop-up bloqueado! Seu navegador bloqueou automáticamente a abertura …" at bounding box center [345, 153] width 690 height 306
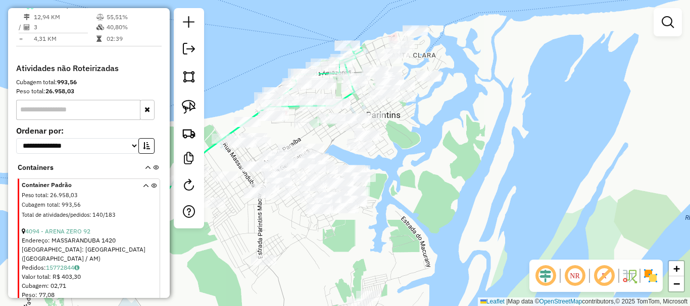
drag, startPoint x: 432, startPoint y: 136, endPoint x: 411, endPoint y: 190, distance: 57.9
click at [412, 190] on div "Janela de atendimento Grade de atendimento Capacidade Transportadoras Veículos …" at bounding box center [345, 153] width 690 height 306
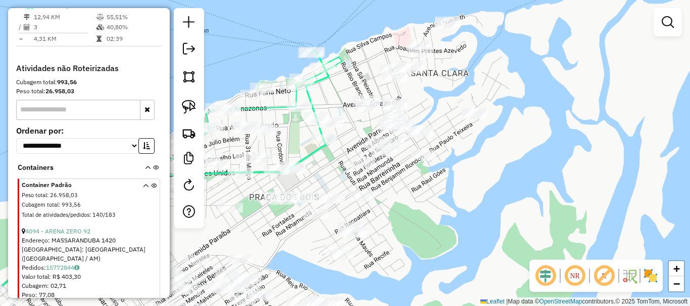
drag, startPoint x: 380, startPoint y: 183, endPoint x: 451, endPoint y: 217, distance: 78.8
click at [451, 217] on div "Janela de atendimento Grade de atendimento Capacidade Transportadoras Veículos …" at bounding box center [345, 153] width 690 height 306
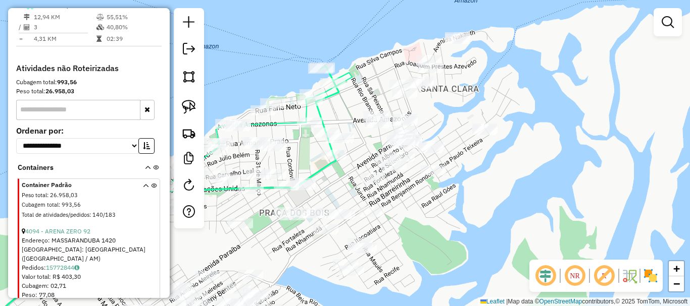
click at [458, 218] on div "Janela de atendimento Grade de atendimento Capacidade Transportadoras Veículos …" at bounding box center [345, 153] width 690 height 306
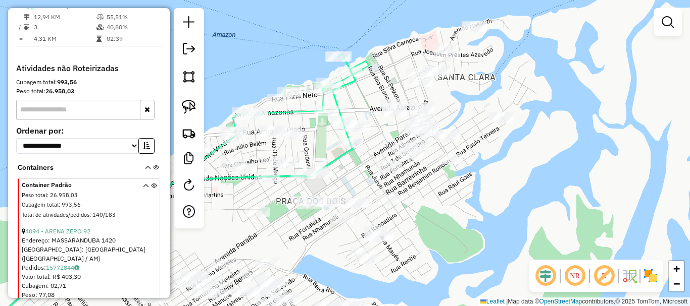
drag, startPoint x: 481, startPoint y: 220, endPoint x: 496, endPoint y: 208, distance: 19.8
click at [497, 208] on div "Janela de atendimento Grade de atendimento Capacidade Transportadoras Veículos …" at bounding box center [345, 153] width 690 height 306
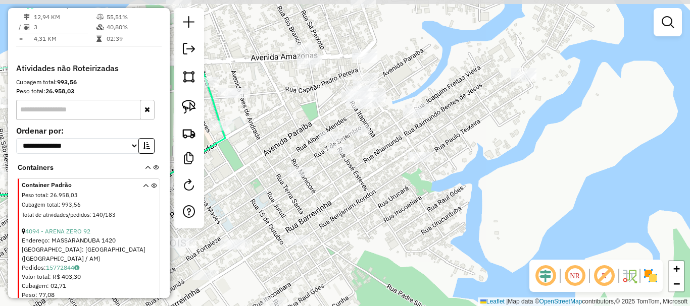
drag, startPoint x: 437, startPoint y: 194, endPoint x: 451, endPoint y: 242, distance: 50.0
click at [451, 242] on div "Janela de atendimento Grade de atendimento Capacidade Transportadoras Veículos …" at bounding box center [345, 153] width 690 height 306
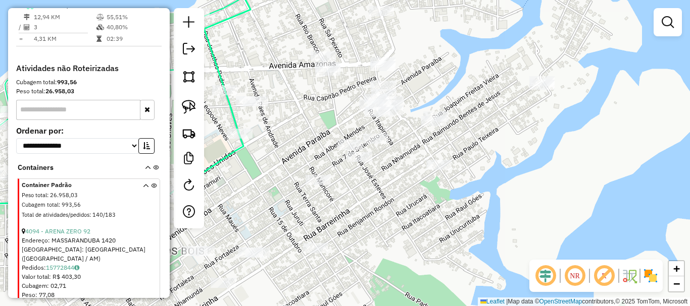
drag, startPoint x: 440, startPoint y: 213, endPoint x: 460, endPoint y: 219, distance: 20.6
click at [459, 221] on div "Janela de atendimento Grade de atendimento Capacidade Transportadoras Veículos …" at bounding box center [345, 153] width 690 height 306
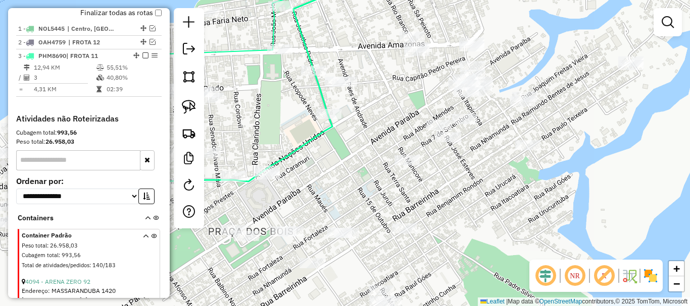
drag, startPoint x: 480, startPoint y: 231, endPoint x: 580, endPoint y: 203, distance: 103.7
click at [580, 203] on div "Janela de atendimento Grade de atendimento Capacidade Transportadoras Veículos …" at bounding box center [345, 153] width 690 height 306
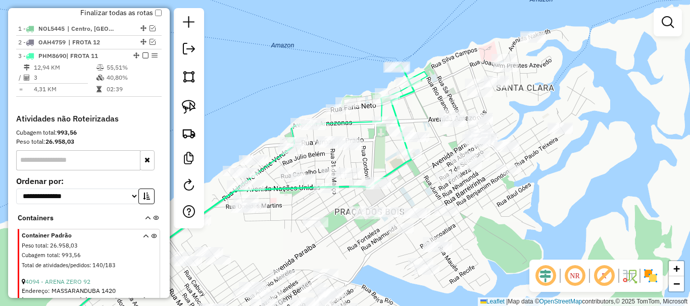
drag, startPoint x: 480, startPoint y: 242, endPoint x: 489, endPoint y: 228, distance: 16.4
click at [489, 228] on div "Janela de atendimento Grade de atendimento Capacidade Transportadoras Veículos …" at bounding box center [345, 153] width 690 height 306
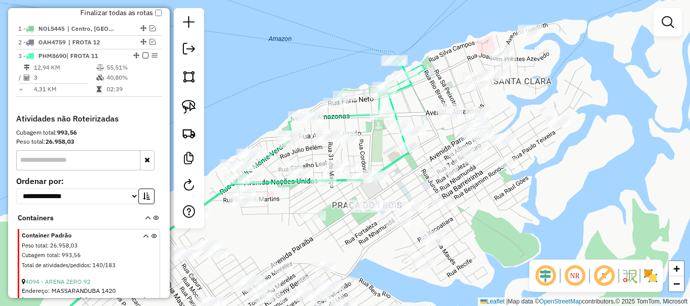
drag, startPoint x: 503, startPoint y: 229, endPoint x: 484, endPoint y: 213, distance: 25.8
click at [487, 218] on div "Janela de atendimento Grade de atendimento Capacidade Transportadoras Veículos …" at bounding box center [345, 153] width 690 height 306
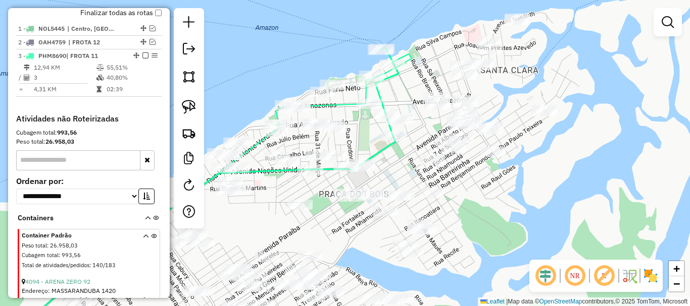
click at [496, 205] on div "Janela de atendimento Grade de atendimento Capacidade Transportadoras Veículos …" at bounding box center [345, 153] width 690 height 306
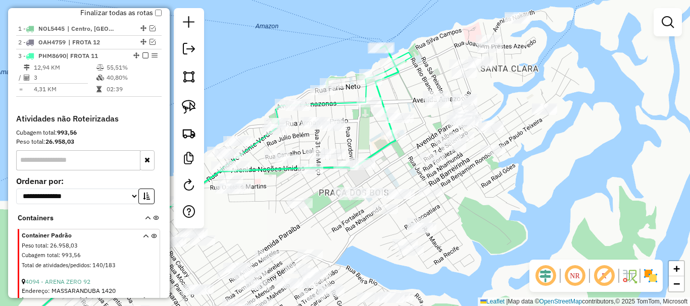
click at [496, 204] on div "Janela de atendimento Grade de atendimento Capacidade Transportadoras Veículos …" at bounding box center [345, 153] width 690 height 306
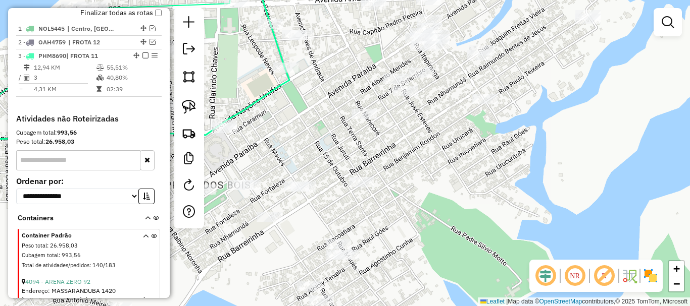
drag, startPoint x: 496, startPoint y: 198, endPoint x: 503, endPoint y: 203, distance: 8.8
click at [503, 203] on div "Janela de atendimento Grade de atendimento Capacidade Transportadoras Veículos …" at bounding box center [345, 153] width 690 height 306
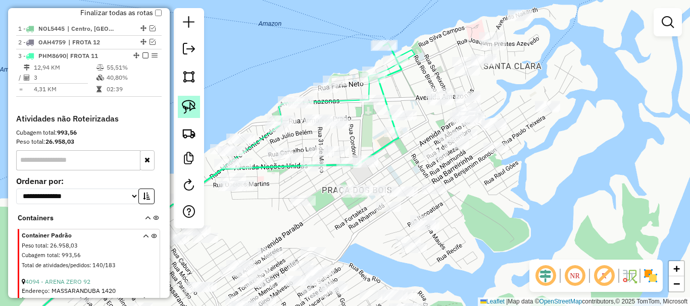
click at [188, 118] on link at bounding box center [189, 107] width 22 height 22
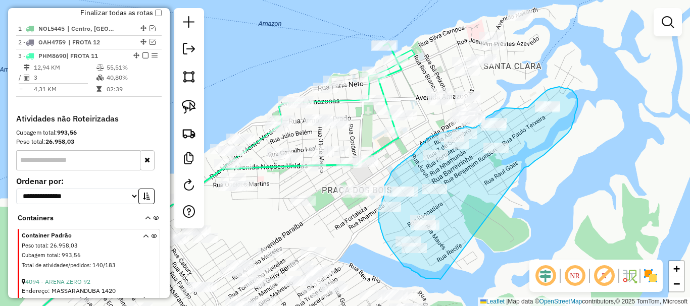
drag, startPoint x: 524, startPoint y: 168, endPoint x: 441, endPoint y: 280, distance: 139.6
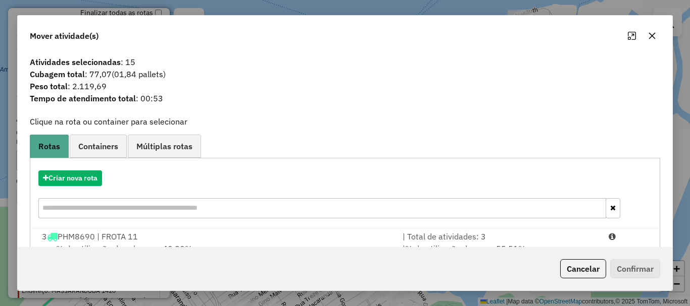
scroll to position [39, 0]
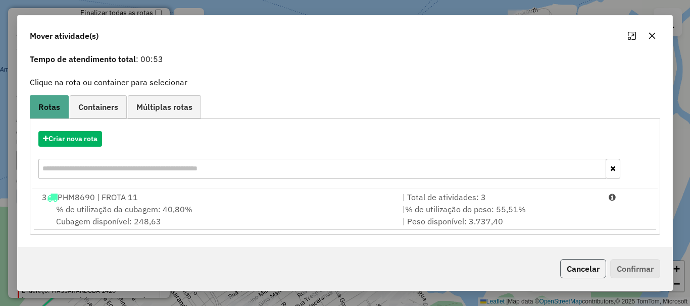
click at [583, 264] on button "Cancelar" at bounding box center [583, 269] width 46 height 19
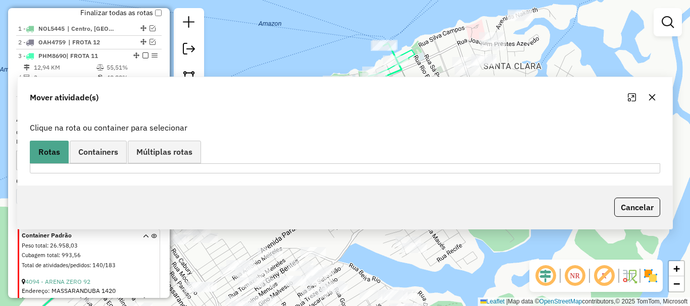
scroll to position [0, 0]
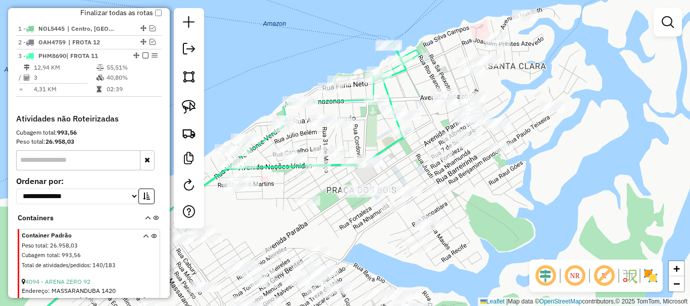
drag, startPoint x: 489, startPoint y: 200, endPoint x: 496, endPoint y: 195, distance: 8.0
click at [496, 197] on div "Janela de atendimento Grade de atendimento Capacidade Transportadoras Veículos …" at bounding box center [345, 153] width 690 height 306
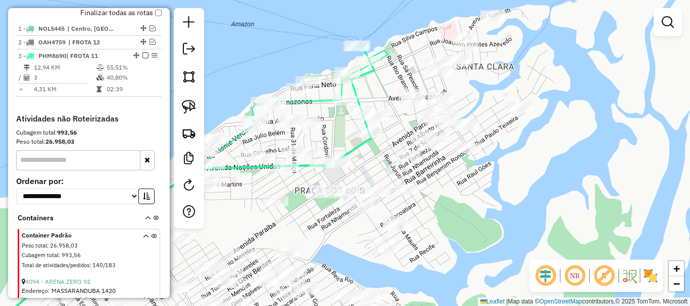
drag, startPoint x: 534, startPoint y: 195, endPoint x: 500, endPoint y: 199, distance: 34.5
click at [500, 199] on div "Janela de atendimento Grade de atendimento Capacidade Transportadoras Veículos …" at bounding box center [345, 153] width 690 height 306
drag, startPoint x: 491, startPoint y: 196, endPoint x: 472, endPoint y: 198, distance: 19.9
click at [472, 199] on div "Janela de atendimento Grade de atendimento Capacidade Transportadoras Veículos …" at bounding box center [345, 153] width 690 height 306
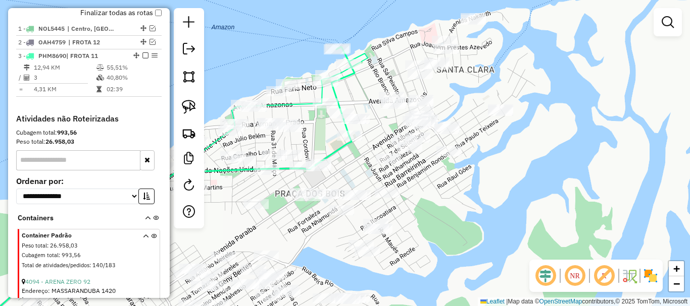
click at [479, 212] on div "Janela de atendimento Grade de atendimento Capacidade Transportadoras Veículos …" at bounding box center [345, 153] width 690 height 306
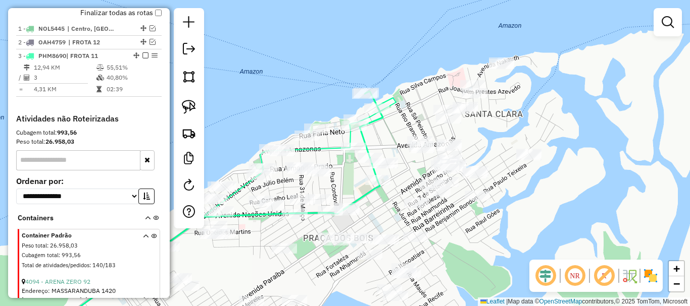
click at [508, 232] on div "Janela de atendimento Grade de atendimento Capacidade Transportadoras Veículos …" at bounding box center [345, 153] width 690 height 306
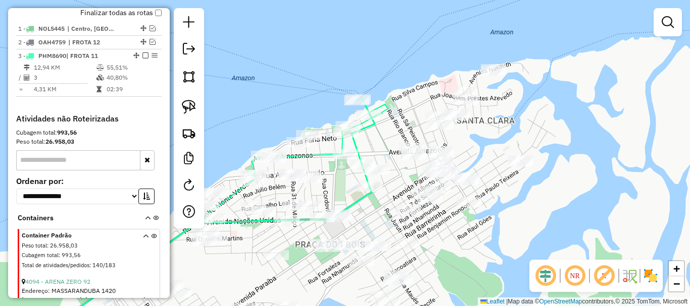
drag, startPoint x: 505, startPoint y: 232, endPoint x: 493, endPoint y: 239, distance: 13.8
click at [493, 239] on div "Janela de atendimento Grade de atendimento Capacidade Transportadoras Veículos …" at bounding box center [345, 153] width 690 height 306
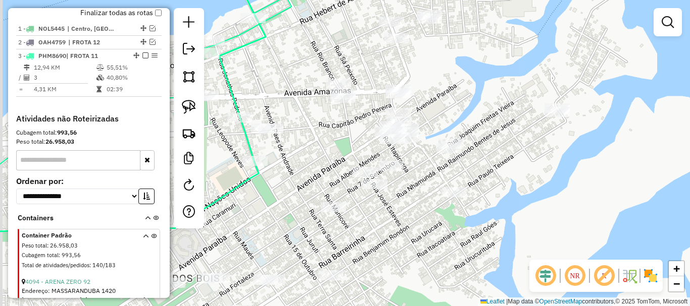
drag, startPoint x: 469, startPoint y: 230, endPoint x: 513, endPoint y: 234, distance: 44.6
click at [513, 234] on div "Janela de atendimento Grade de atendimento Capacidade Transportadoras Veículos …" at bounding box center [345, 153] width 690 height 306
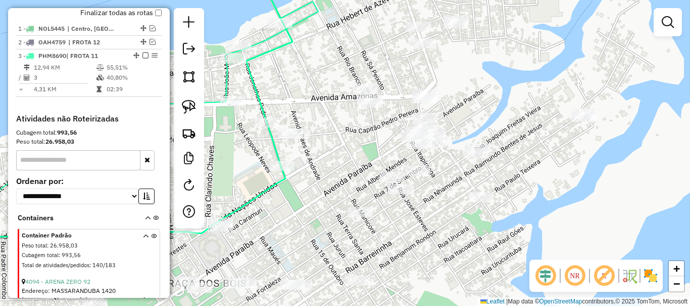
click at [477, 251] on div "Janela de atendimento Grade de atendimento Capacidade Transportadoras Veículos …" at bounding box center [345, 153] width 690 height 306
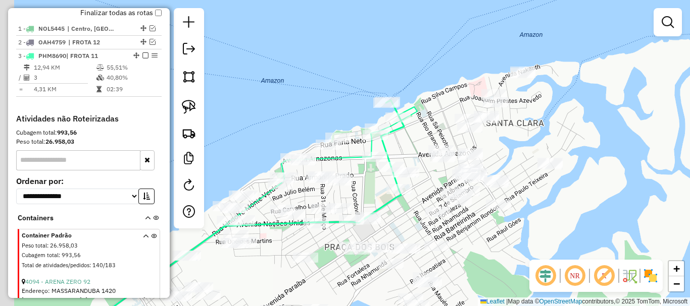
drag, startPoint x: 462, startPoint y: 251, endPoint x: 479, endPoint y: 217, distance: 37.9
click at [480, 231] on div "Janela de atendimento Grade de atendimento Capacidade Transportadoras Veículos …" at bounding box center [345, 153] width 690 height 306
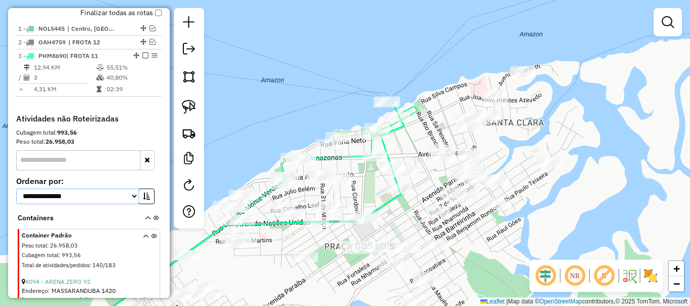
drag, startPoint x: 130, startPoint y: 204, endPoint x: 123, endPoint y: 206, distance: 7.4
click at [129, 204] on select "**********" at bounding box center [77, 197] width 123 height 16
select select "*********"
click at [16, 197] on select "**********" at bounding box center [77, 197] width 123 height 16
click at [145, 200] on icon "button" at bounding box center [146, 196] width 7 height 7
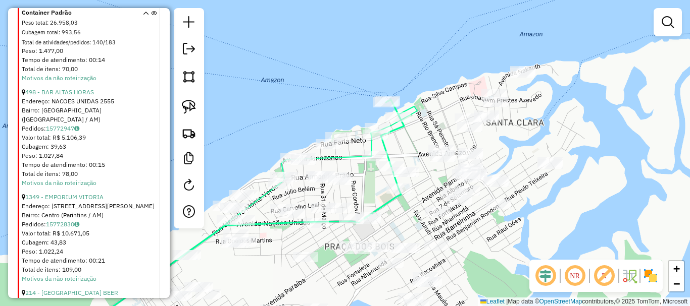
scroll to position [923, 0]
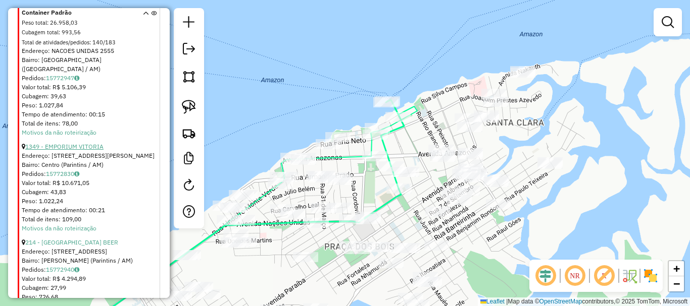
click at [75, 143] on link "1349 - EMPORIUM VITORIA" at bounding box center [64, 147] width 78 height 8
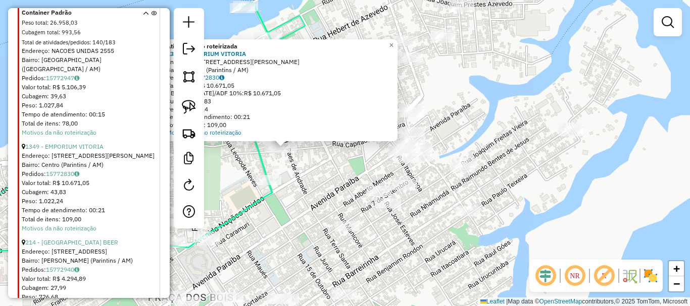
click at [436, 136] on div "Atividade não roteirizada 1349 - EMPORIUM VITORIA Endereço: Rua Getúlio Vargas,…" at bounding box center [345, 153] width 690 height 306
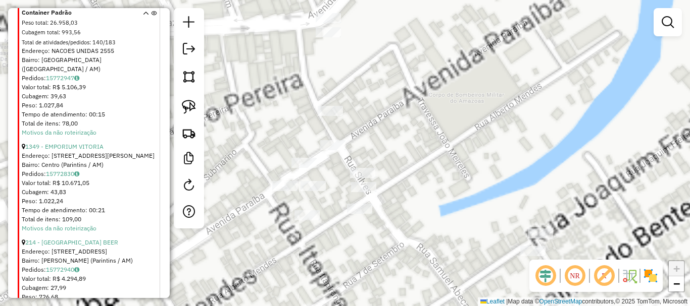
click at [434, 143] on div "Atividade não roteirizada 1349 - EMPORIUM VITORIA Endereço: Rua Getúlio Vargas,…" at bounding box center [345, 153] width 690 height 306
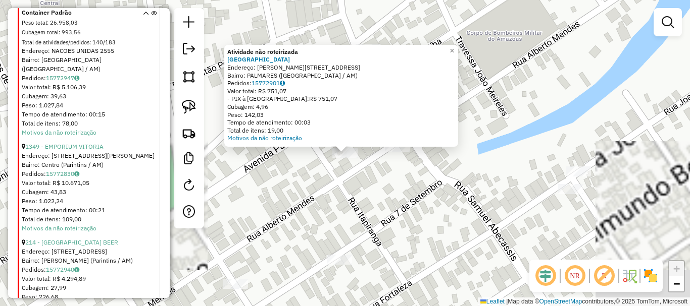
click at [337, 195] on div "Atividade não roteirizada 1117 - CASA PARIS Endereço: R SILVES, 63 Bairro: PALM…" at bounding box center [345, 153] width 690 height 306
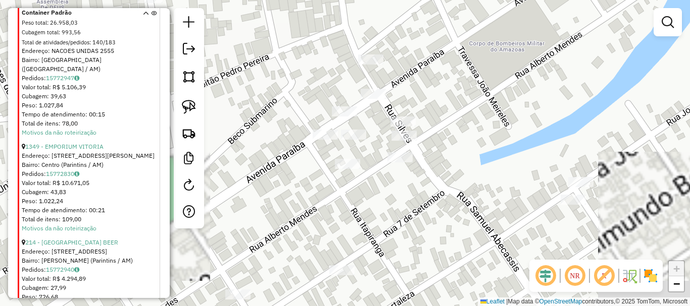
click at [286, 150] on div "Janela de atendimento Grade de atendimento Capacidade Transportadoras Veículos …" at bounding box center [345, 153] width 690 height 306
click at [190, 111] on img at bounding box center [189, 107] width 14 height 14
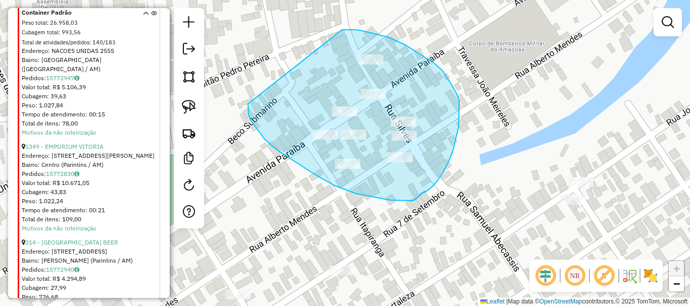
drag, startPoint x: 250, startPoint y: 120, endPoint x: 328, endPoint y: 34, distance: 116.2
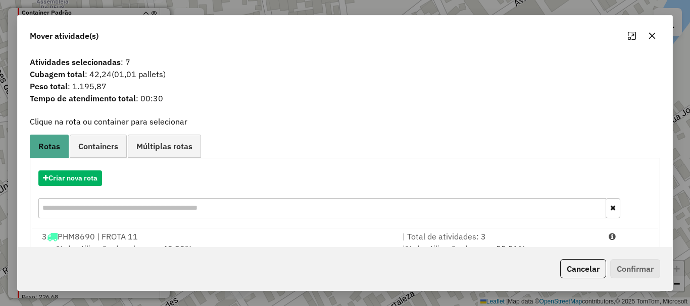
scroll to position [39, 0]
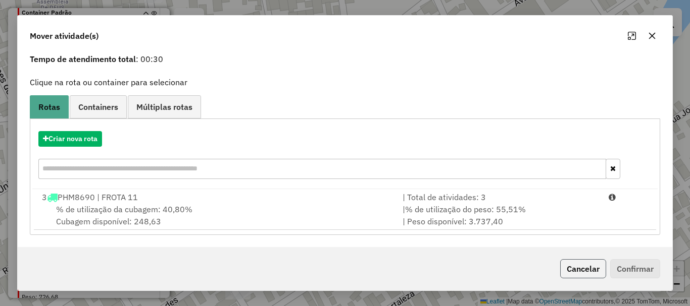
click at [574, 265] on button "Cancelar" at bounding box center [583, 269] width 46 height 19
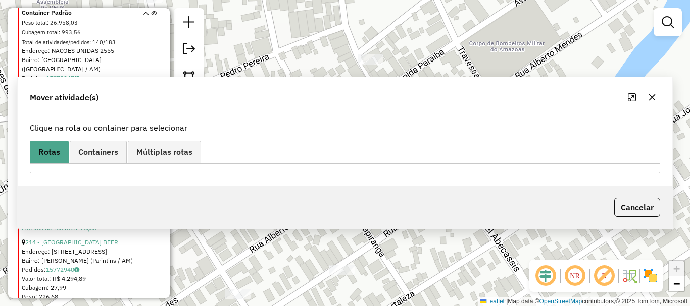
scroll to position [0, 0]
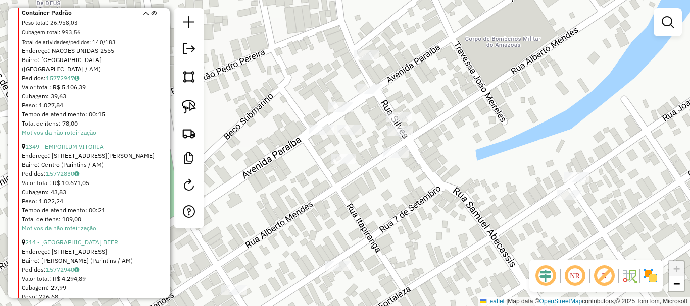
drag, startPoint x: 456, startPoint y: 228, endPoint x: 433, endPoint y: 193, distance: 42.3
click at [433, 193] on div "Janela de atendimento Grade de atendimento Capacidade Transportadoras Veículos …" at bounding box center [345, 153] width 690 height 306
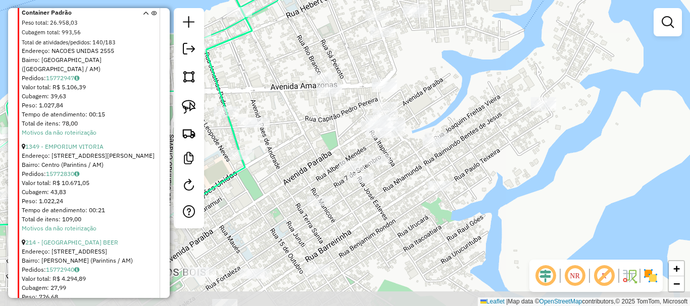
drag, startPoint x: 438, startPoint y: 216, endPoint x: 411, endPoint y: 166, distance: 56.9
click at [411, 166] on div "Janela de atendimento Grade de atendimento Capacidade Transportadoras Veículos …" at bounding box center [345, 153] width 690 height 306
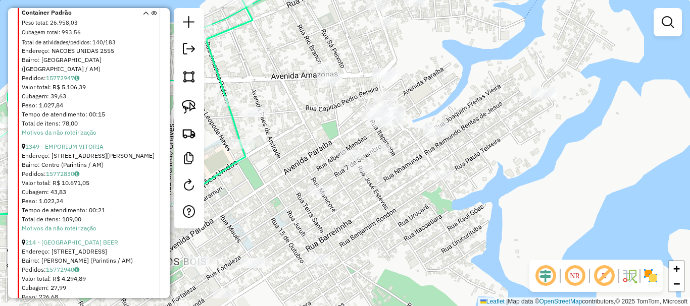
drag, startPoint x: 413, startPoint y: 223, endPoint x: 429, endPoint y: 213, distance: 18.6
click at [430, 216] on div "Janela de atendimento Grade de atendimento Capacidade Transportadoras Veículos …" at bounding box center [345, 153] width 690 height 306
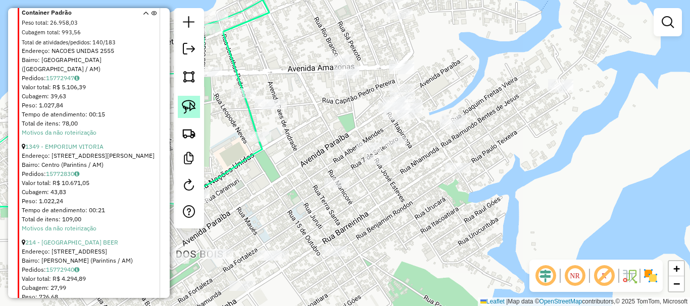
click at [194, 103] on img at bounding box center [189, 107] width 14 height 14
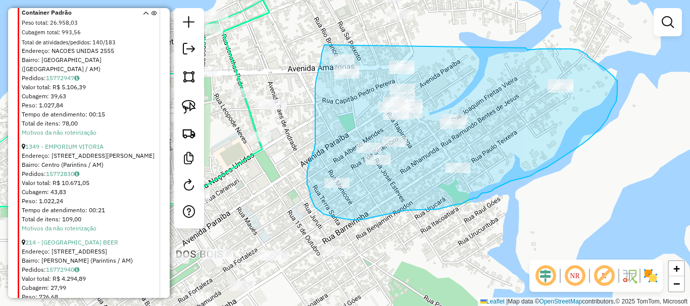
drag, startPoint x: 324, startPoint y: 45, endPoint x: 524, endPoint y: 51, distance: 200.0
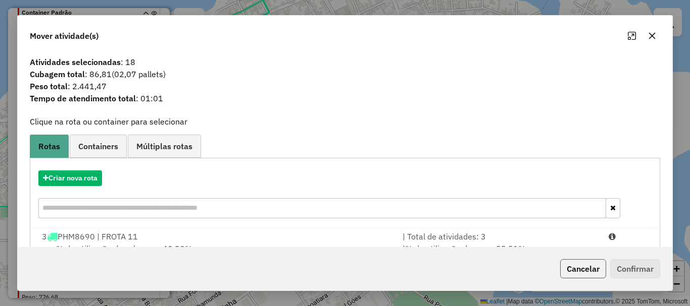
click at [579, 269] on button "Cancelar" at bounding box center [583, 269] width 46 height 19
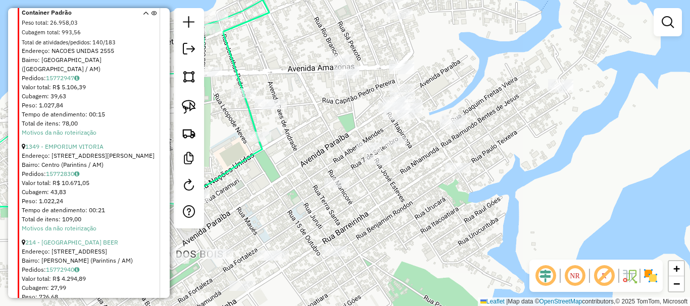
click at [565, 93] on div at bounding box center [560, 88] width 25 height 10
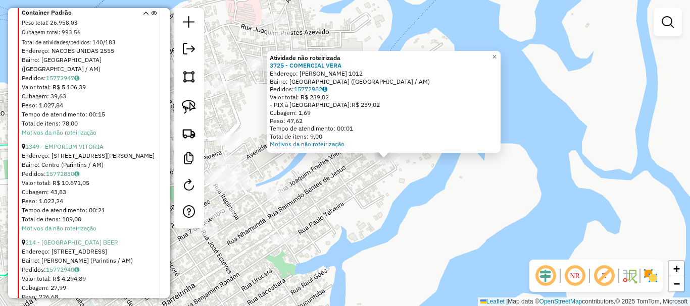
drag, startPoint x: 295, startPoint y: 201, endPoint x: 388, endPoint y: 209, distance: 93.7
click at [388, 209] on div "Atividade não roteirizada 3725 - COMERCIAL VERA Endereço: ANTONIO CEZAR DE CARV…" at bounding box center [345, 153] width 690 height 306
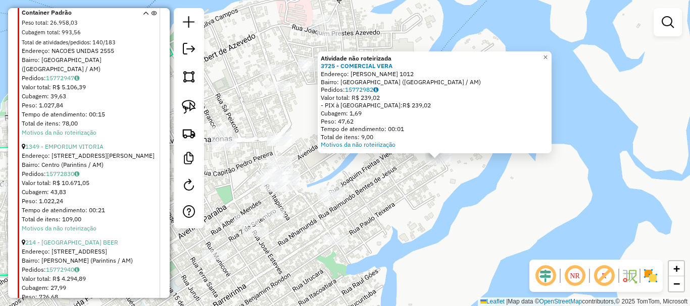
click at [384, 206] on div "Atividade não roteirizada 3725 - COMERCIAL VERA Endereço: ANTONIO CEZAR DE CARV…" at bounding box center [345, 153] width 690 height 306
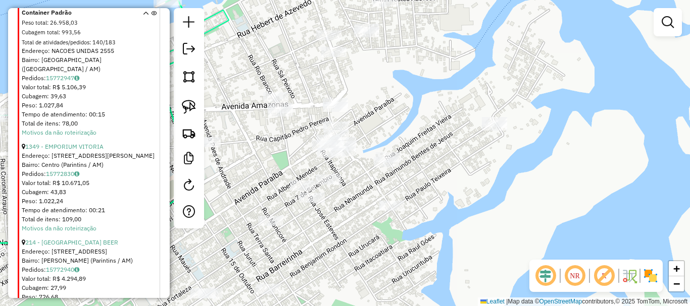
drag, startPoint x: 408, startPoint y: 226, endPoint x: 463, endPoint y: 189, distance: 65.5
click at [463, 189] on div "Janela de atendimento Grade de atendimento Capacidade Transportadoras Veículos …" at bounding box center [345, 153] width 690 height 306
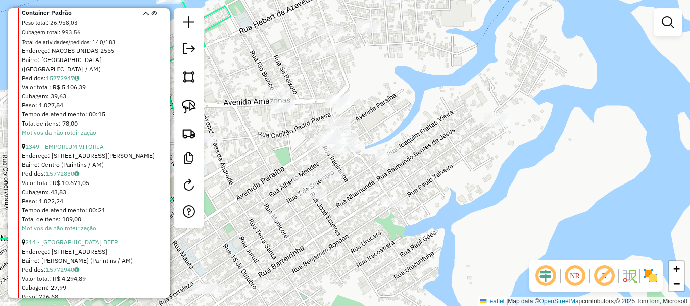
click at [261, 147] on div "Janela de atendimento Grade de atendimento Capacidade Transportadoras Veículos …" at bounding box center [345, 153] width 690 height 306
click at [335, 113] on div "Janela de atendimento Grade de atendimento Capacidade Transportadoras Veículos …" at bounding box center [345, 153] width 690 height 306
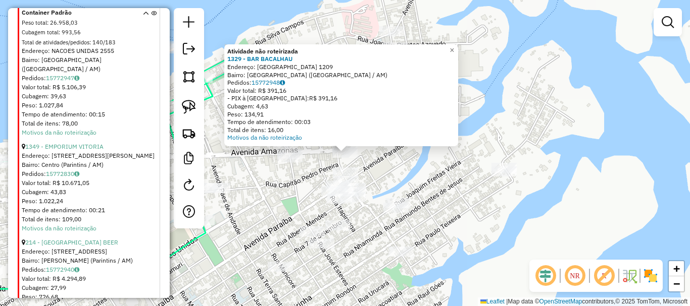
click at [386, 172] on div "Atividade não roteirizada 1329 - BAR BACALHAU Endereço: AMAZONAS 1209 Bairro: C…" at bounding box center [345, 153] width 690 height 306
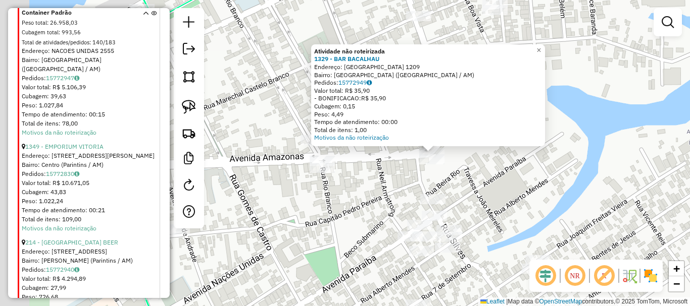
drag, startPoint x: 284, startPoint y: 173, endPoint x: 365, endPoint y: 171, distance: 80.8
click at [371, 173] on div "Atividade não roteirizada 1329 - BAR BACALHAU Endereço: AMAZONAS 1209 Bairro: C…" at bounding box center [345, 153] width 690 height 306
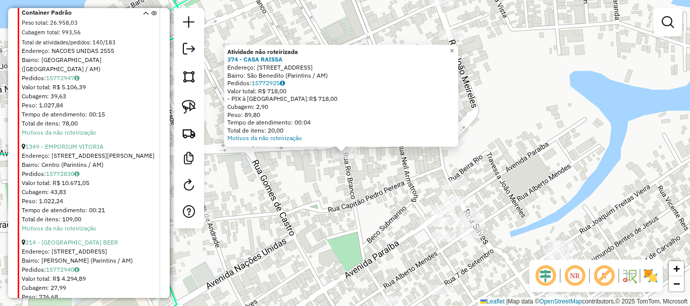
drag, startPoint x: 335, startPoint y: 189, endPoint x: 341, endPoint y: 179, distance: 12.5
click at [336, 190] on div "Atividade não roteirizada 374 - CASA RAISSA Endereço: Rua São Benedito, 397 Bai…" at bounding box center [345, 153] width 690 height 306
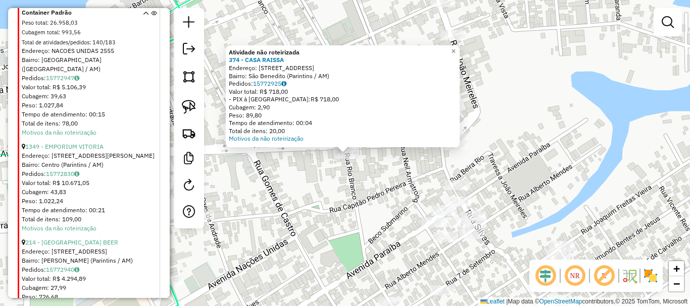
click at [365, 188] on div "Atividade não roteirizada 374 - CASA RAISSA Endereço: Rua São Benedito, 397 Bai…" at bounding box center [345, 153] width 690 height 306
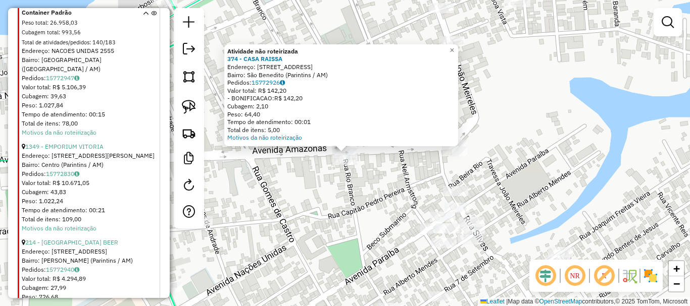
drag, startPoint x: 289, startPoint y: 186, endPoint x: 323, endPoint y: 141, distance: 56.3
click at [292, 186] on div "Atividade não roteirizada 374 - CASA RAISSA Endereço: Rua São Benedito, 397 Bai…" at bounding box center [345, 153] width 690 height 306
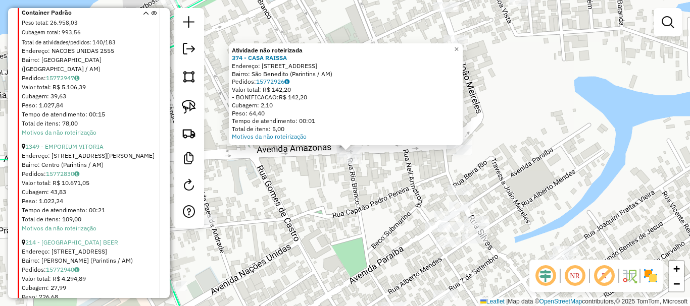
drag, startPoint x: 299, startPoint y: 187, endPoint x: 307, endPoint y: 180, distance: 11.1
click at [303, 183] on div "Atividade não roteirizada 374 - CASA RAISSA Endereço: Rua São Benedito, 397 Bai…" at bounding box center [345, 153] width 690 height 306
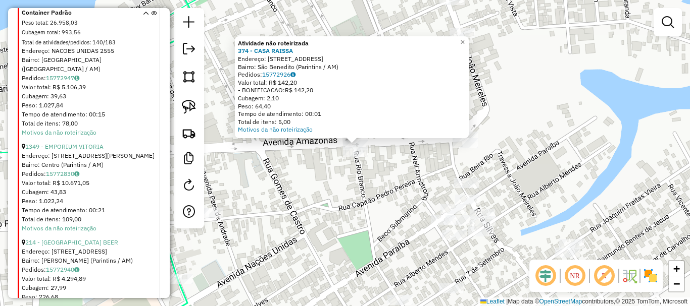
click at [325, 162] on div "Atividade não roteirizada 374 - CASA RAISSA Endereço: Rua São Benedito, 397 Bai…" at bounding box center [345, 153] width 690 height 306
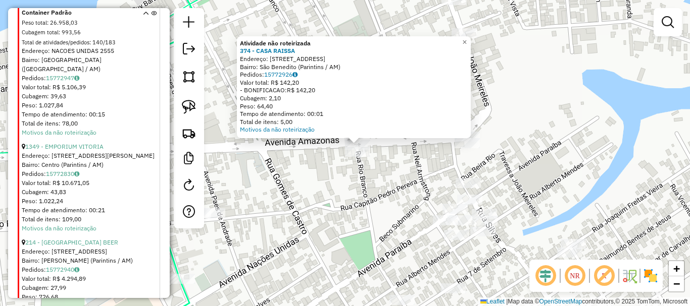
click at [559, 110] on div "Atividade não roteirizada 374 - CASA RAISSA Endereço: Rua São Benedito, 397 Bai…" at bounding box center [345, 153] width 690 height 306
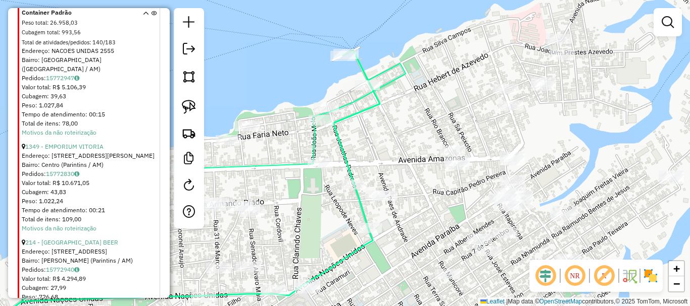
drag, startPoint x: 562, startPoint y: 115, endPoint x: 535, endPoint y: 148, distance: 42.7
click at [544, 163] on div "Janela de atendimento Grade de atendimento Capacidade Transportadoras Veículos …" at bounding box center [345, 153] width 690 height 306
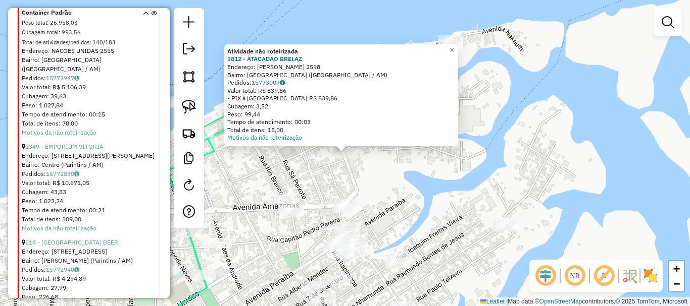
click at [414, 177] on div "Atividade não roteirizada 3812 - ATACADAO BRELAZ Endereço: ARMANDO PRADO 2598 B…" at bounding box center [345, 153] width 690 height 306
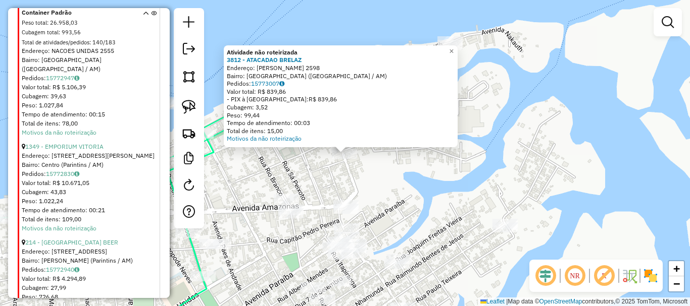
click at [390, 181] on div "Atividade não roteirizada 3812 - ATACADAO BRELAZ Endereço: ARMANDO PRADO 2598 B…" at bounding box center [345, 153] width 690 height 306
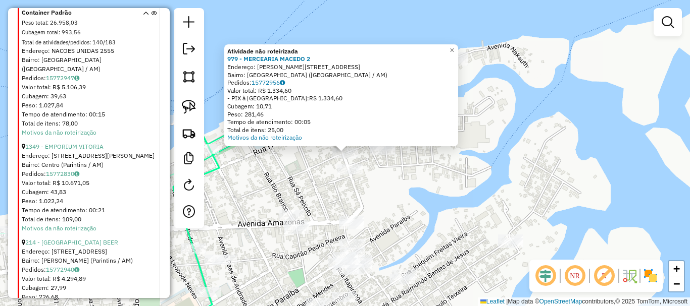
click at [417, 205] on div "Atividade não roteirizada 979 - MERCEARIA MACEDO 2 Endereço: R JOÇO MEIRELES, 3…" at bounding box center [345, 153] width 690 height 306
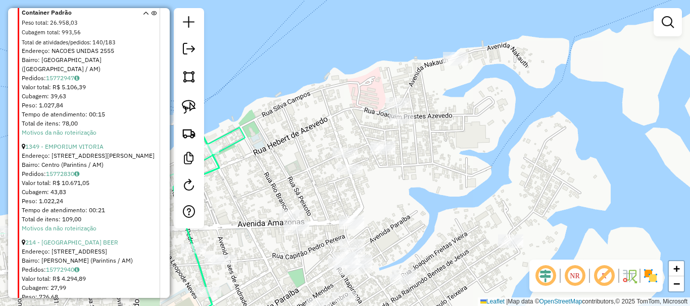
click at [384, 158] on div "Janela de atendimento Grade de atendimento Capacidade Transportadoras Veículos …" at bounding box center [345, 153] width 690 height 306
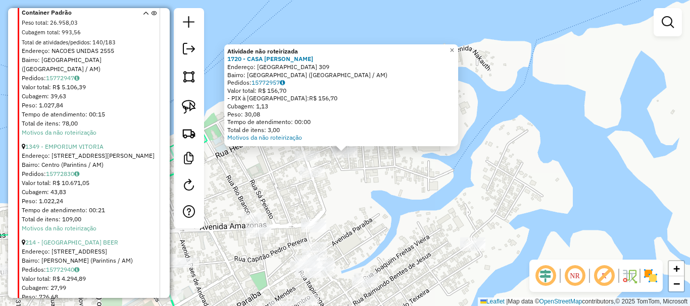
click at [396, 186] on div "Atividade não roteirizada 1720 - CASA JOFRAN Endereço: QUINTA DA BOA VISTA 309 …" at bounding box center [345, 153] width 690 height 306
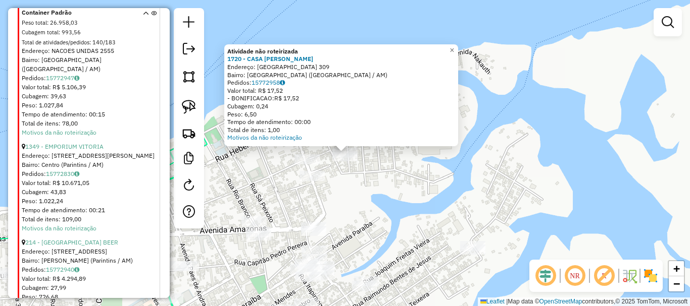
click at [412, 175] on div "Atividade não roteirizada 1720 - CASA JOFRAN Endereço: QUINTA DA BOA VISTA 309 …" at bounding box center [345, 153] width 690 height 306
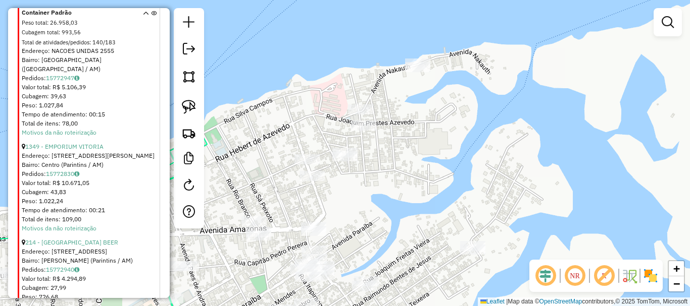
click at [371, 131] on div at bounding box center [363, 126] width 25 height 10
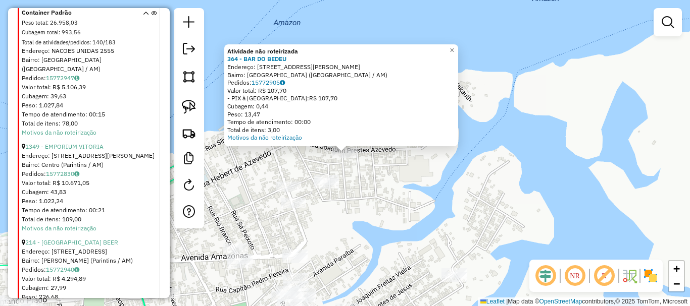
click at [412, 177] on div "Atividade não roteirizada 364 - BAR DO BEDEU Endereço: R JOAQUIM PRESTES AZEDO,…" at bounding box center [345, 153] width 690 height 306
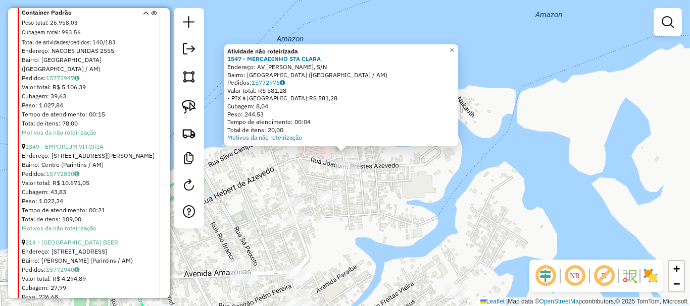
click at [391, 172] on div "Atividade não roteirizada 1547 - MERCADINHO STA CLARA Endereço: AV NAKAUTH, S/N…" at bounding box center [345, 153] width 690 height 306
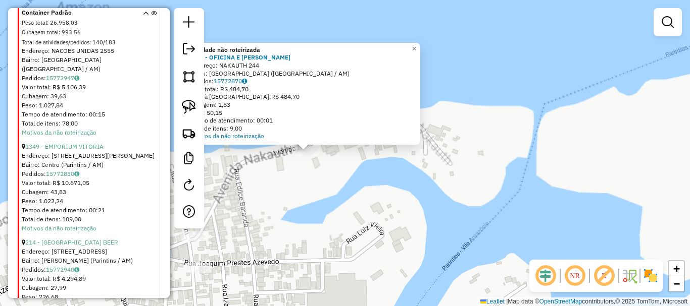
drag, startPoint x: 369, startPoint y: 172, endPoint x: 350, endPoint y: 176, distance: 19.7
click at [368, 173] on div "Atividade não roteirizada 4089 - OFICINA E MARINA SAO Endereço: NAKAUTH 244 Bai…" at bounding box center [345, 153] width 690 height 306
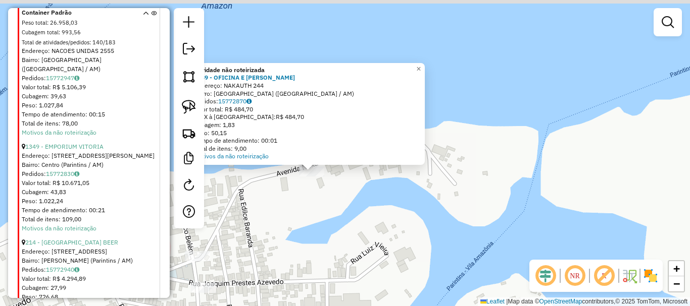
drag, startPoint x: 344, startPoint y: 188, endPoint x: 362, endPoint y: 210, distance: 28.0
click at [359, 210] on div "Atividade não roteirizada 4089 - OFICINA E MARINA SAO Endereço: NAKAUTH 244 Bai…" at bounding box center [345, 153] width 690 height 306
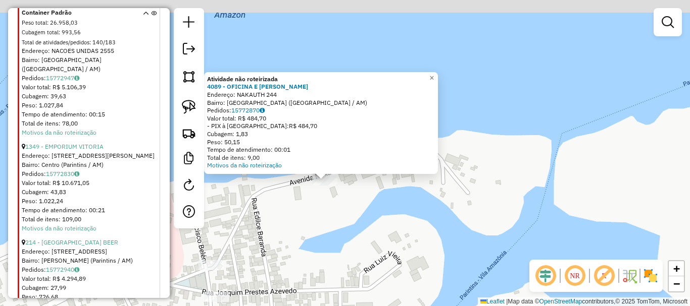
click at [338, 202] on div "Atividade não roteirizada 4089 - OFICINA E MARINA SAO Endereço: NAKAUTH 244 Bai…" at bounding box center [345, 153] width 690 height 306
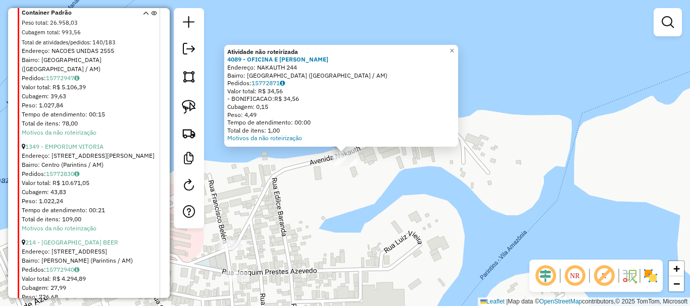
click at [343, 219] on div "Atividade não roteirizada 4089 - OFICINA E MARINA SAO Endereço: NAKAUTH 244 Bai…" at bounding box center [345, 153] width 690 height 306
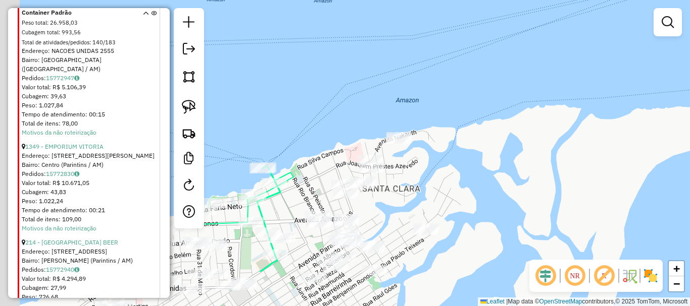
drag, startPoint x: 356, startPoint y: 243, endPoint x: 421, endPoint y: 152, distance: 111.1
click at [420, 155] on div "Janela de atendimento Grade de atendimento Capacidade Transportadoras Veículos …" at bounding box center [345, 153] width 690 height 306
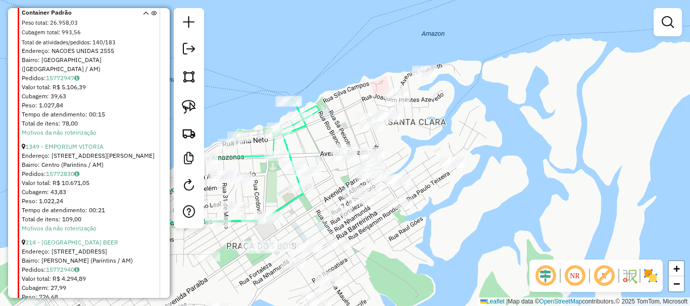
drag, startPoint x: 439, startPoint y: 280, endPoint x: 453, endPoint y: 236, distance: 46.8
click at [453, 238] on div "Janela de atendimento Grade de atendimento Capacidade Transportadoras Veículos …" at bounding box center [345, 153] width 690 height 306
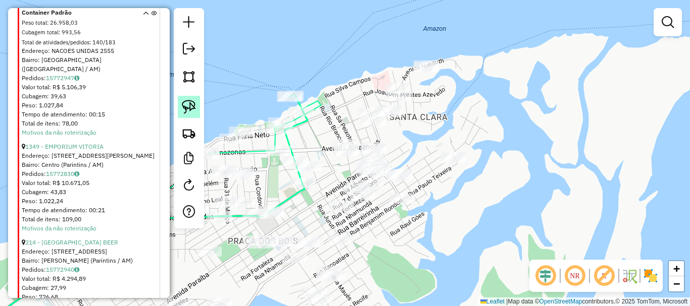
click at [192, 108] on img at bounding box center [189, 107] width 14 height 14
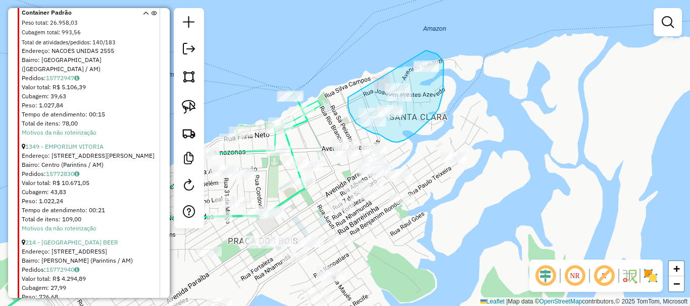
drag, startPoint x: 348, startPoint y: 106, endPoint x: 410, endPoint y: 55, distance: 80.7
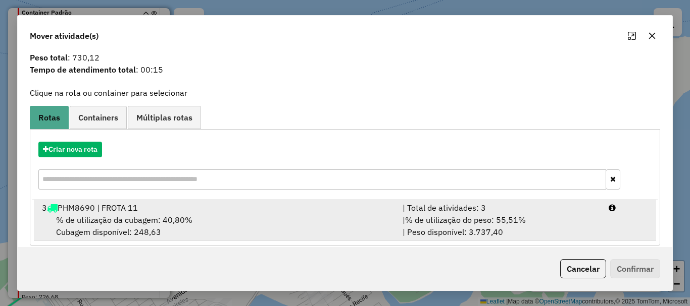
scroll to position [39, 0]
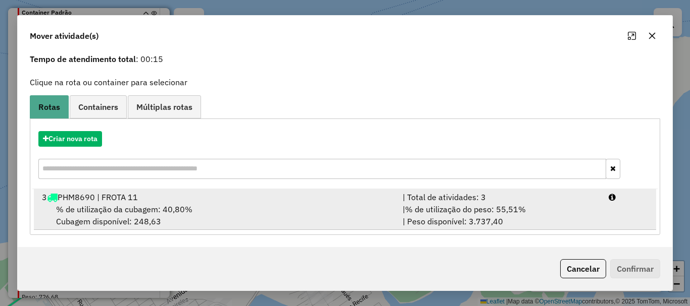
click at [121, 219] on div "% de utilização da cubagem: 40,80% Cubagem disponível: 248,63" at bounding box center [216, 215] width 360 height 24
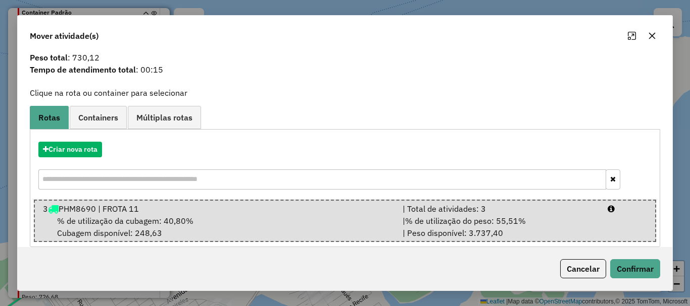
scroll to position [41, 0]
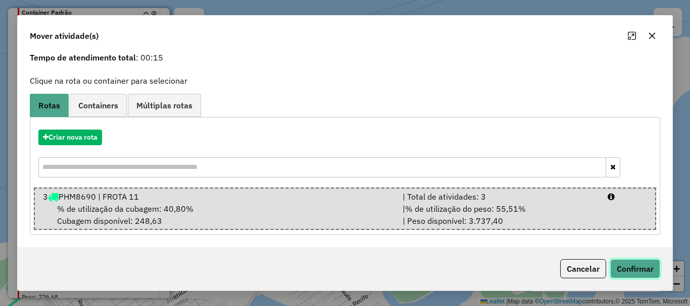
click at [632, 267] on button "Confirmar" at bounding box center [635, 269] width 50 height 19
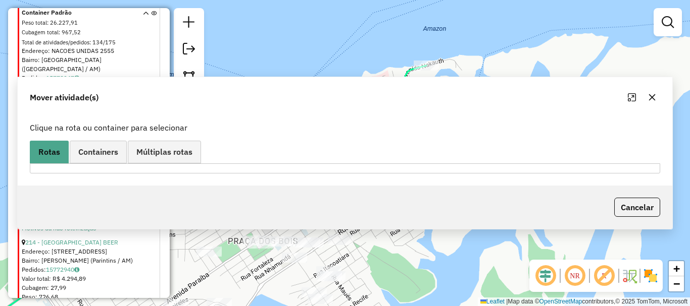
scroll to position [0, 0]
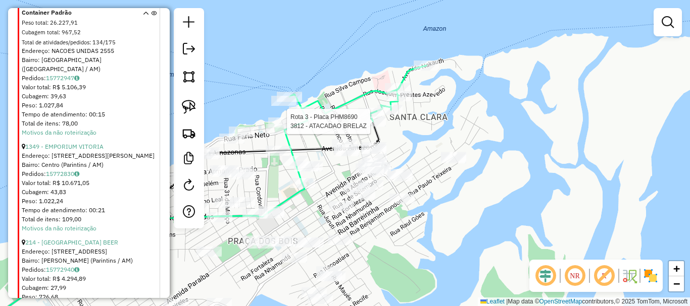
select select "**********"
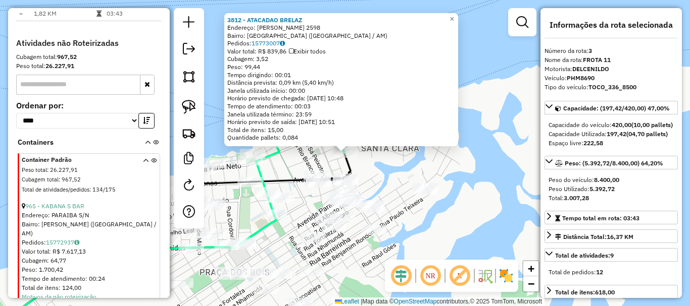
scroll to position [418, 0]
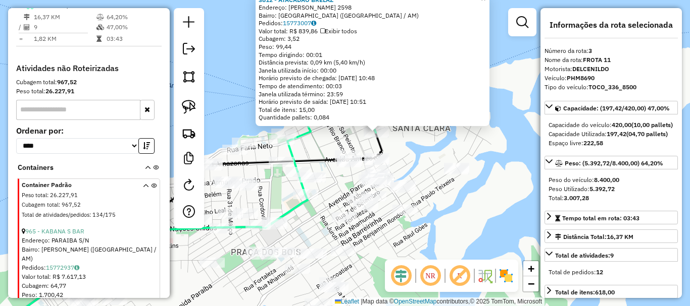
drag, startPoint x: 438, startPoint y: 230, endPoint x: 451, endPoint y: 213, distance: 21.2
click at [451, 214] on div "3812 - ATACADAO BRELAZ Endereço: ARMANDO PRADO 2598 Bairro: CENTRO (PARINTINS /…" at bounding box center [345, 153] width 690 height 306
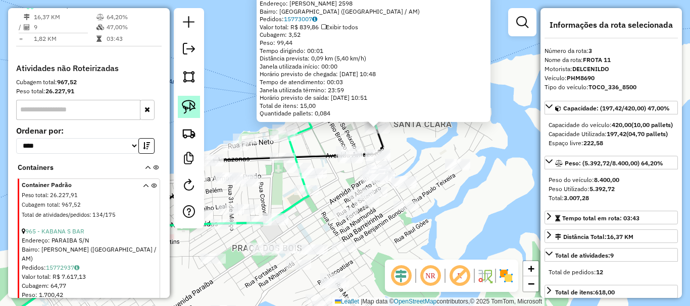
drag, startPoint x: 189, startPoint y: 106, endPoint x: 317, endPoint y: 141, distance: 132.5
click at [190, 106] on img at bounding box center [189, 107] width 14 height 14
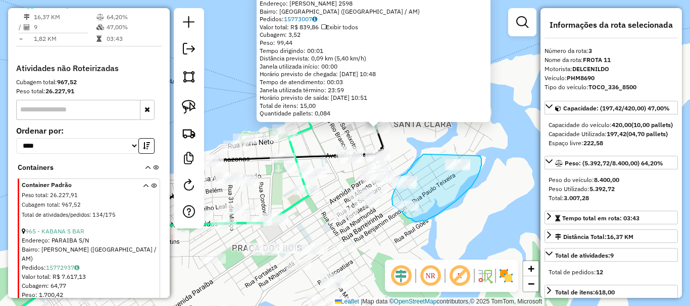
drag, startPoint x: 418, startPoint y: 159, endPoint x: 480, endPoint y: 154, distance: 61.7
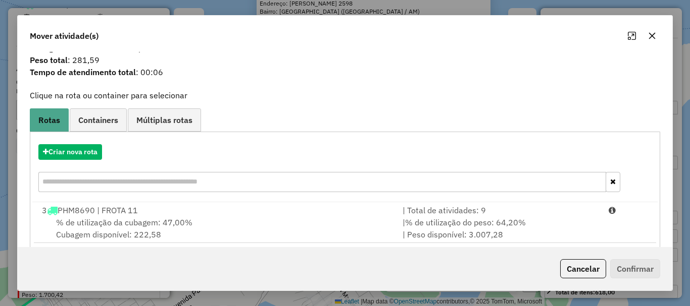
scroll to position [39, 0]
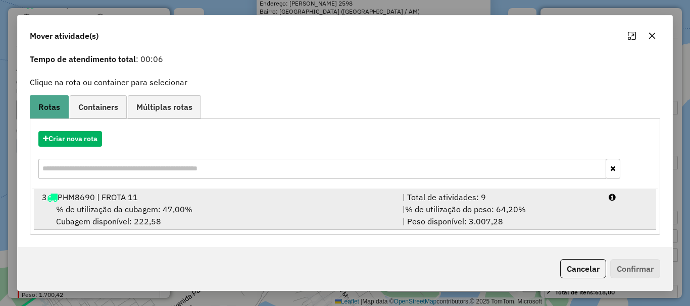
click at [178, 221] on div "% de utilização da cubagem: 47,00% Cubagem disponível: 222,58" at bounding box center [216, 215] width 360 height 24
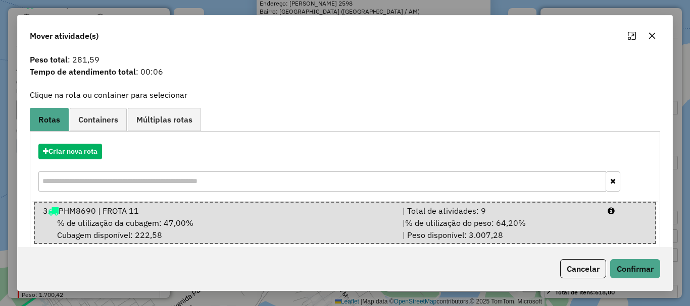
scroll to position [41, 0]
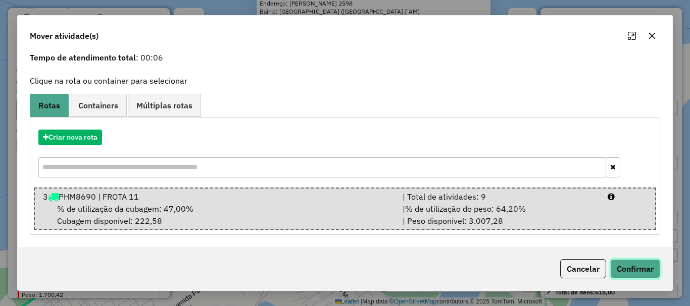
click at [622, 266] on button "Confirmar" at bounding box center [635, 269] width 50 height 19
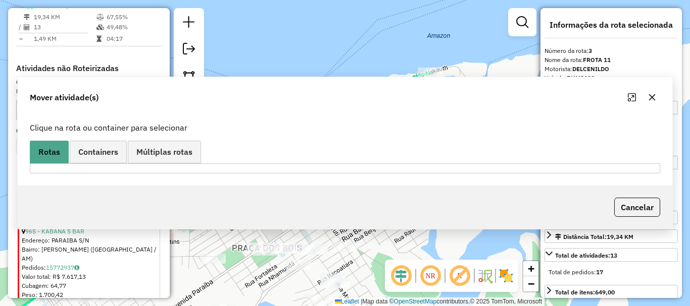
scroll to position [0, 0]
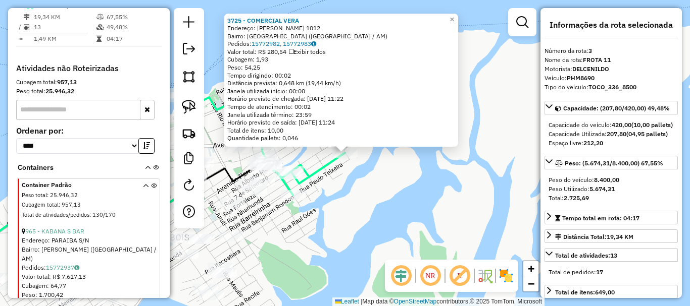
drag, startPoint x: 410, startPoint y: 215, endPoint x: 405, endPoint y: 220, distance: 7.1
click at [411, 216] on div "3725 - COMERCIAL VERA Endereço: ANTONIO CEZAR DE CARVALHO 1012 Bairro: SANTA RI…" at bounding box center [345, 153] width 690 height 306
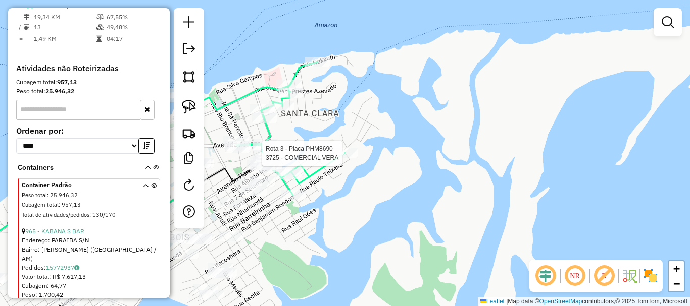
click at [344, 159] on div at bounding box center [344, 153] width 25 height 10
select select "**********"
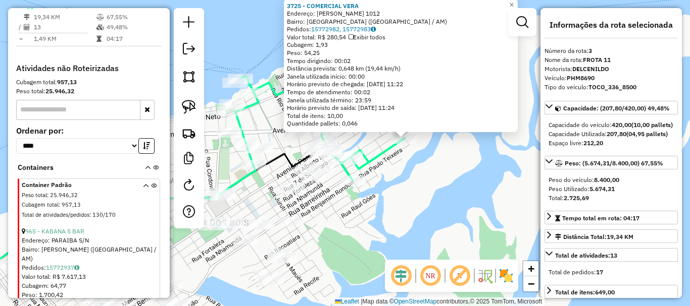
drag, startPoint x: 390, startPoint y: 238, endPoint x: 450, endPoint y: 223, distance: 61.3
click at [450, 223] on div "3725 - COMERCIAL VERA Endereço: ANTONIO CEZAR DE CARVALHO 1012 Bairro: SANTA RI…" at bounding box center [345, 153] width 690 height 306
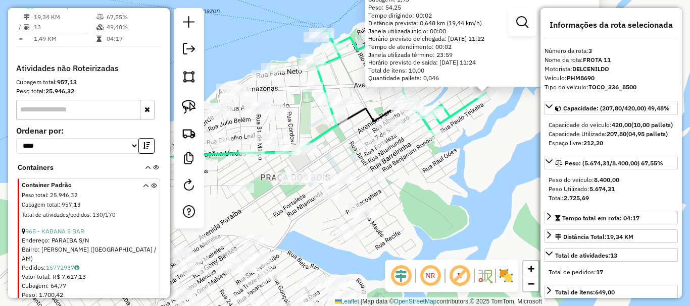
drag, startPoint x: 380, startPoint y: 217, endPoint x: 458, endPoint y: 173, distance: 89.5
click at [462, 170] on div "3725 - COMERCIAL VERA Endereço: ANTONIO CEZAR DE CARVALHO 1012 Bairro: SANTA RI…" at bounding box center [345, 153] width 690 height 306
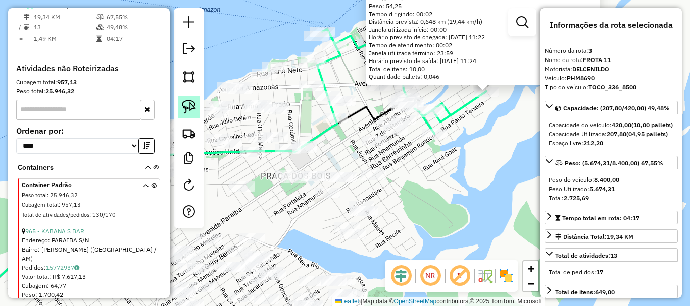
drag, startPoint x: 185, startPoint y: 111, endPoint x: 198, endPoint y: 112, distance: 12.6
click at [186, 111] on img at bounding box center [189, 107] width 14 height 14
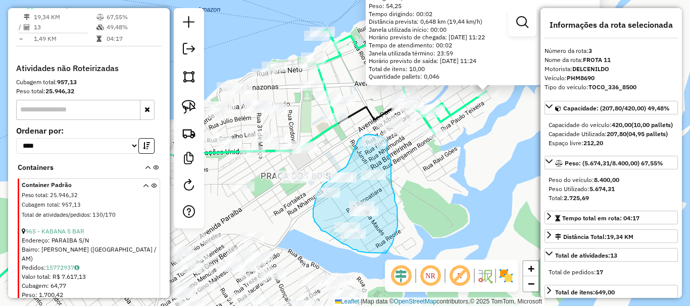
drag, startPoint x: 347, startPoint y: 165, endPoint x: 355, endPoint y: 143, distance: 22.7
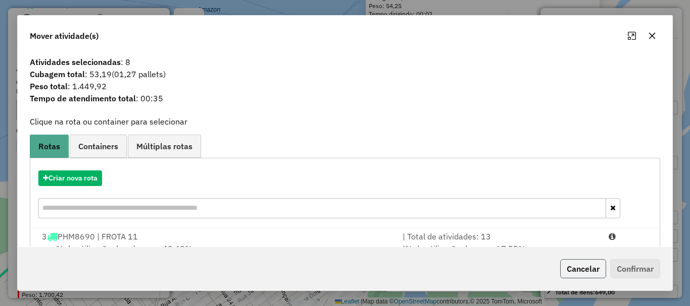
click at [597, 269] on button "Cancelar" at bounding box center [583, 269] width 46 height 19
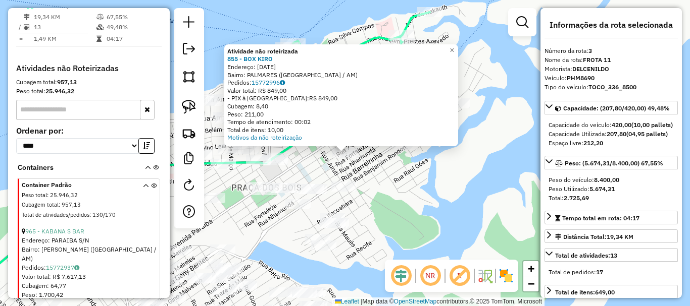
click at [407, 218] on div "Atividade não roteirizada 855 - BOX KIRO Endereço: 7 DE SETEMBRO 1748 Bairro: P…" at bounding box center [345, 153] width 690 height 306
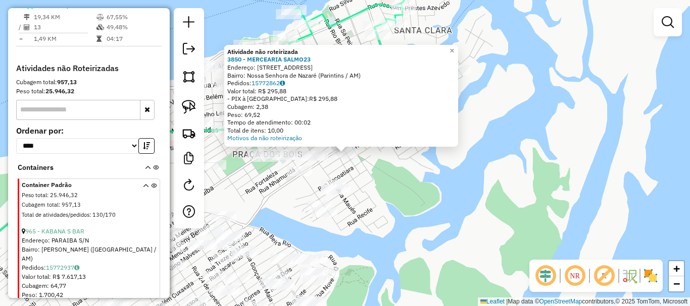
click at [378, 201] on div "Atividade não roteirizada 3850 - MERCEARIA SALMO23 Endereço: Rua Juruty, 418 Ba…" at bounding box center [345, 153] width 690 height 306
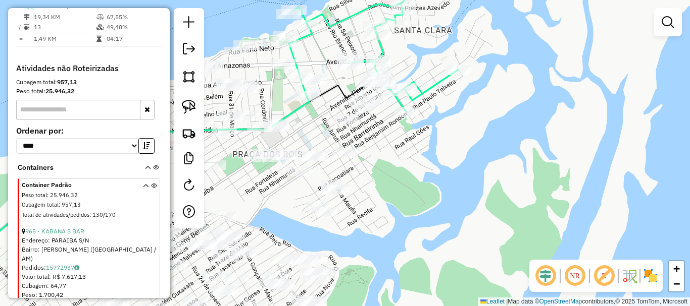
click at [326, 178] on div "Janela de atendimento Grade de atendimento Capacidade Transportadoras Veículos …" at bounding box center [345, 153] width 690 height 306
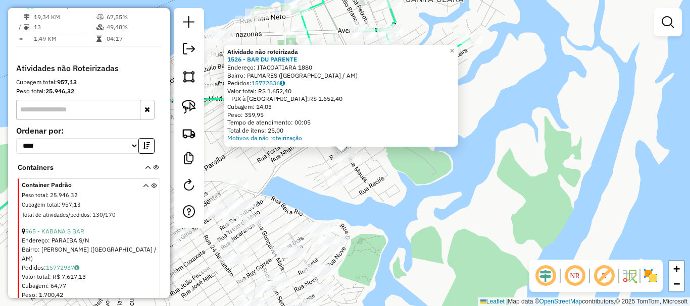
click at [397, 195] on div "Atividade não roteirizada 1526 - BAR DU PARENTE Endereço: ITACOATIARA 1880 Bair…" at bounding box center [345, 153] width 690 height 306
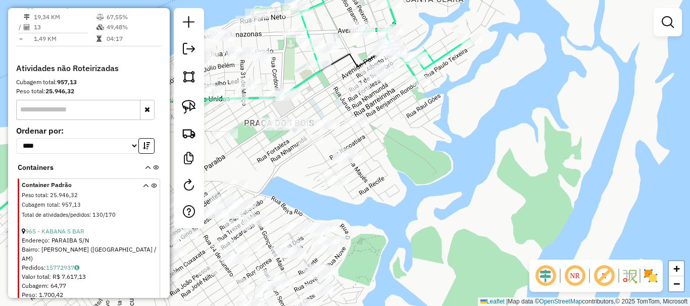
click at [349, 162] on div at bounding box center [345, 158] width 25 height 10
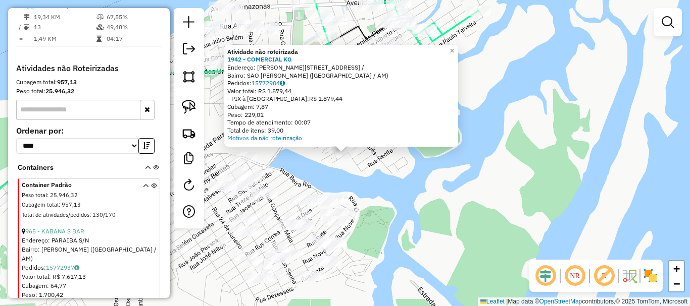
click at [322, 171] on div "Atividade não roteirizada 1942 - COMERCIAL KG Endereço: AGOSTINHO CUNHA 2451 / …" at bounding box center [345, 153] width 690 height 306
click at [396, 180] on div "Atividade não roteirizada 1942 - COMERCIAL KG Endereço: AGOSTINHO CUNHA 2451 / …" at bounding box center [345, 153] width 690 height 306
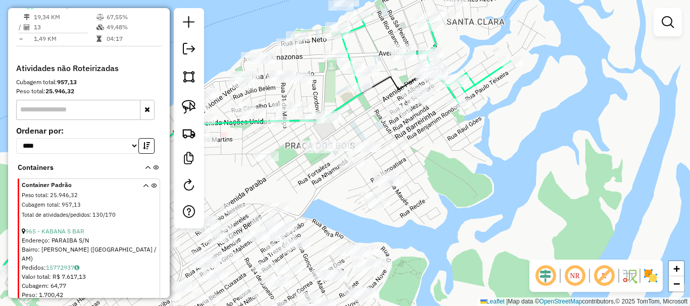
drag, startPoint x: 407, startPoint y: 162, endPoint x: 441, endPoint y: 215, distance: 62.5
click at [441, 215] on div "Janela de atendimento Grade de atendimento Capacidade Transportadoras Veículos …" at bounding box center [345, 153] width 690 height 306
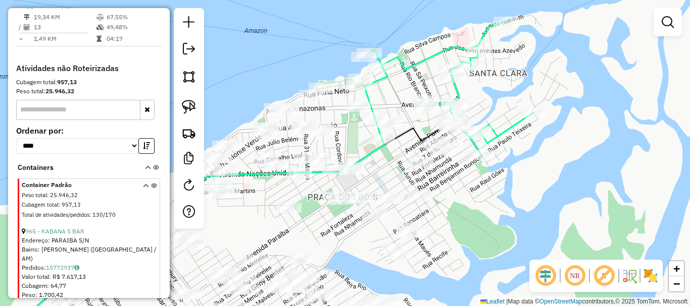
click at [441, 209] on div "Janela de atendimento Grade de atendimento Capacidade Transportadoras Veículos …" at bounding box center [345, 153] width 690 height 306
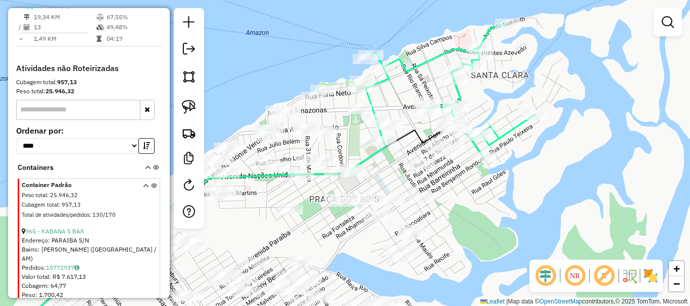
drag, startPoint x: 472, startPoint y: 197, endPoint x: 486, endPoint y: 230, distance: 35.3
click at [486, 230] on div "Janela de atendimento Grade de atendimento Capacidade Transportadoras Veículos …" at bounding box center [345, 153] width 690 height 306
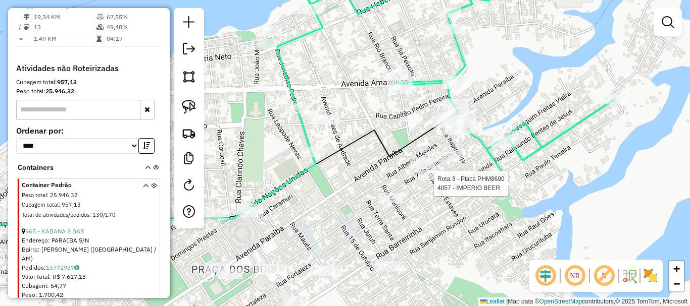
select select "**********"
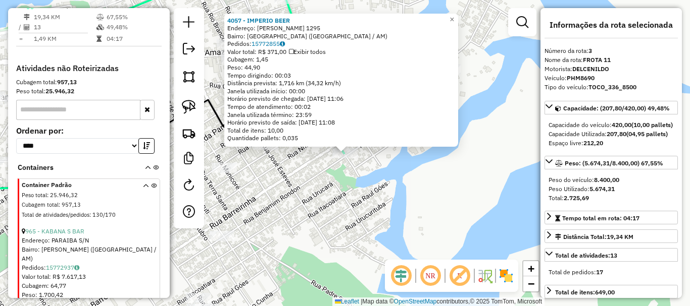
drag, startPoint x: 312, startPoint y: 197, endPoint x: 350, endPoint y: 201, distance: 38.6
click at [350, 201] on div "4057 - IMPERIO BEER Endereço: PAULO TEIXEIRA 1295 Bairro: SANTA RITA DE CASSIA …" at bounding box center [345, 153] width 690 height 306
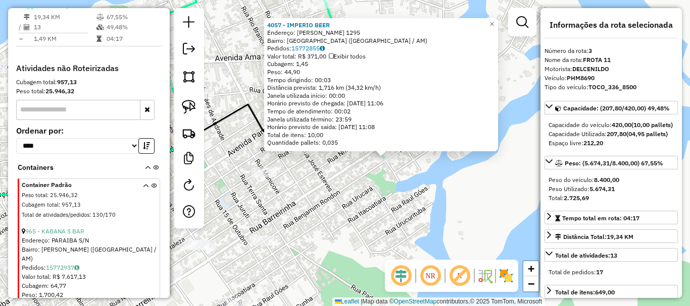
click at [320, 197] on div "4057 - IMPERIO BEER Endereço: PAULO TEIXEIRA 1295 Bairro: SANTA RITA DE CASSIA …" at bounding box center [345, 153] width 690 height 306
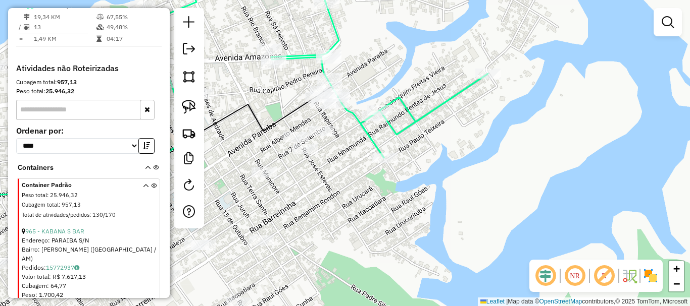
drag, startPoint x: 367, startPoint y: 216, endPoint x: 380, endPoint y: 218, distance: 13.3
click at [378, 218] on div "Janela de atendimento Grade de atendimento Capacidade Transportadoras Veículos …" at bounding box center [345, 153] width 690 height 306
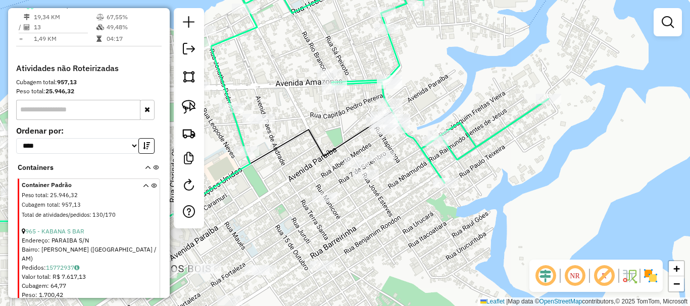
drag, startPoint x: 188, startPoint y: 101, endPoint x: 217, endPoint y: 116, distance: 32.1
click at [189, 101] on img at bounding box center [189, 107] width 14 height 14
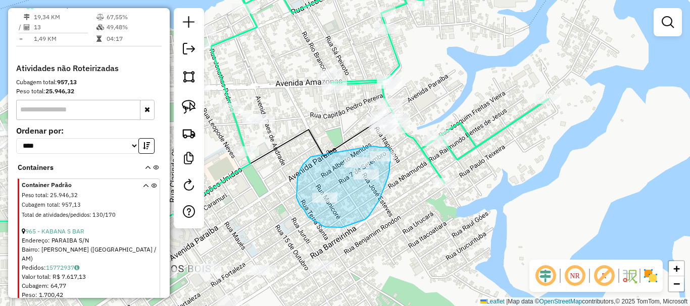
drag, startPoint x: 302, startPoint y: 166, endPoint x: 363, endPoint y: 147, distance: 63.4
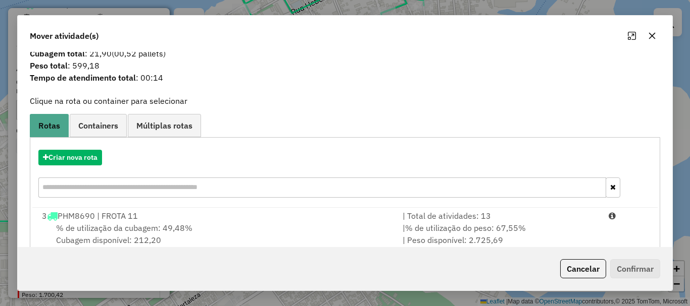
scroll to position [39, 0]
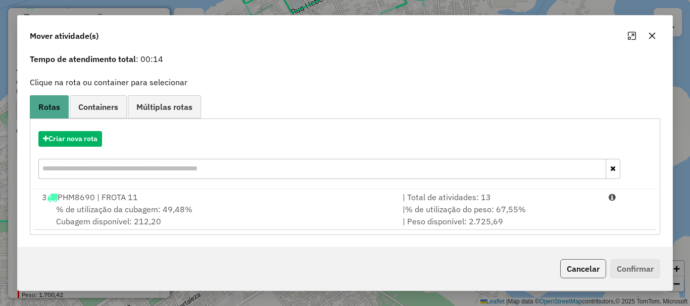
click at [590, 269] on button "Cancelar" at bounding box center [583, 269] width 46 height 19
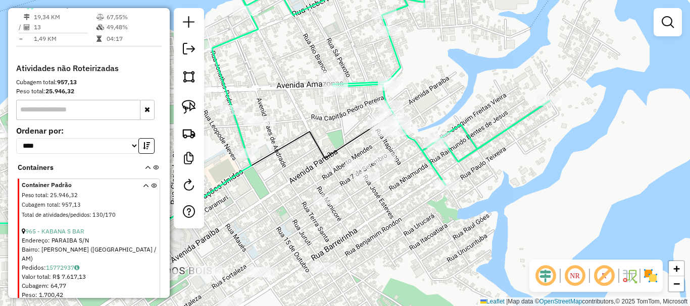
drag, startPoint x: 440, startPoint y: 207, endPoint x: 461, endPoint y: 248, distance: 46.1
click at [461, 248] on div "Janela de atendimento Grade de atendimento Capacidade Transportadoras Veículos …" at bounding box center [345, 153] width 690 height 306
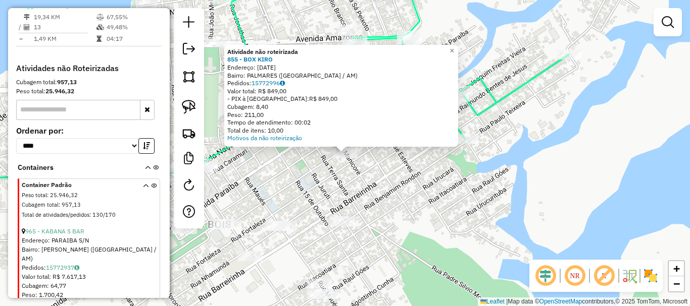
click at [383, 185] on div "Atividade não roteirizada 855 - BOX KIRO Endereço: 7 DE SETEMBRO 1748 Bairro: P…" at bounding box center [345, 153] width 690 height 306
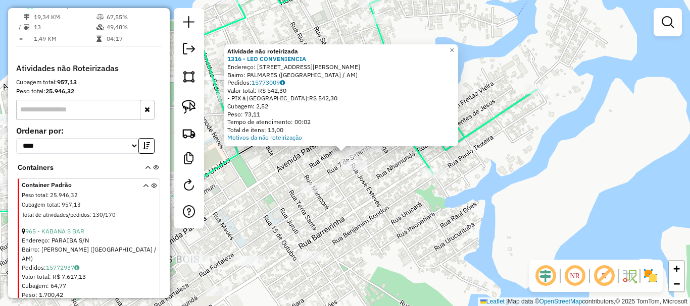
click at [375, 190] on div "Atividade não roteirizada 1316 - LEO CONVENIENCIA Endereço: AV JOSE ESTEVES, 93…" at bounding box center [345, 153] width 690 height 306
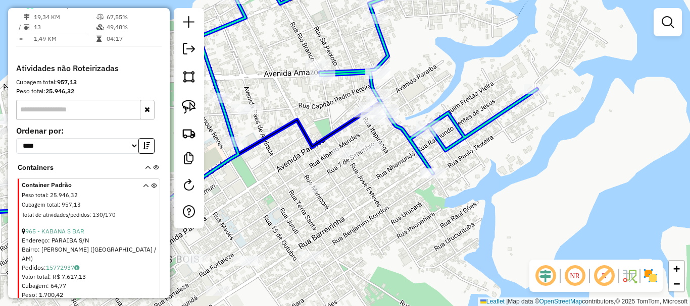
click at [435, 179] on div at bounding box center [432, 174] width 25 height 10
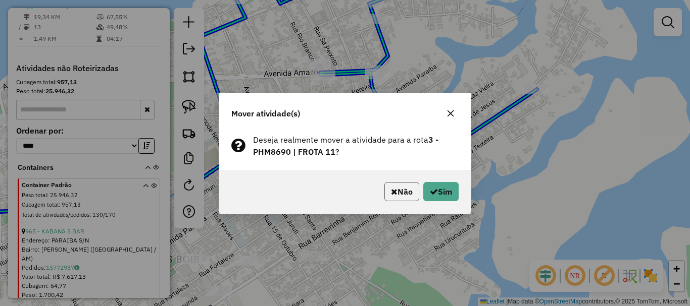
click at [409, 190] on button "Não" at bounding box center [401, 191] width 35 height 19
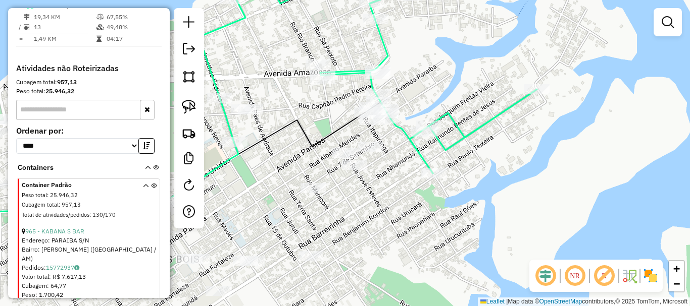
click at [358, 170] on div at bounding box center [354, 165] width 25 height 10
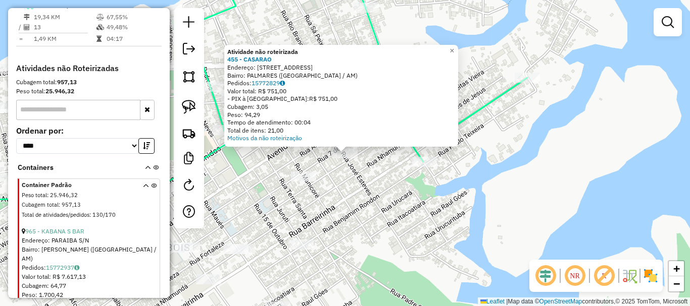
click at [353, 186] on div "Atividade não roteirizada 455 - CASARAO Endereço: R SILVES, 714 Bairro: PALMARE…" at bounding box center [345, 153] width 690 height 306
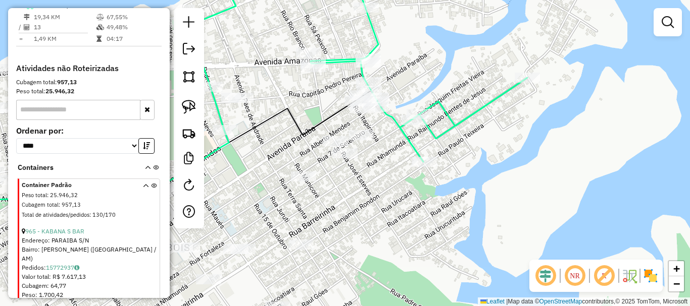
click at [348, 159] on div at bounding box center [344, 153] width 25 height 10
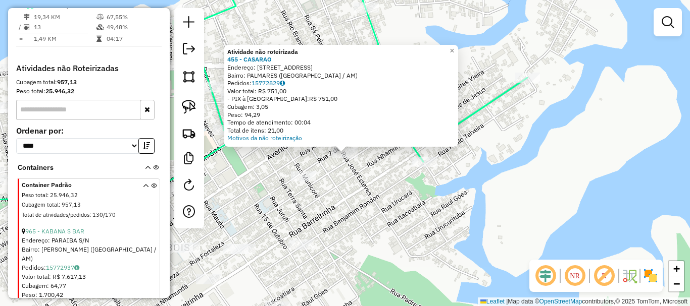
click at [341, 148] on div at bounding box center [341, 145] width 12 height 12
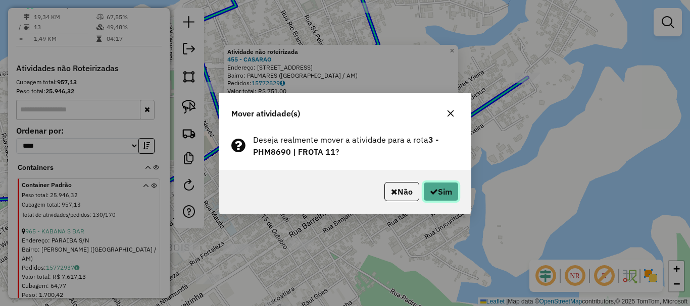
click at [431, 195] on icon "button" at bounding box center [434, 192] width 8 height 8
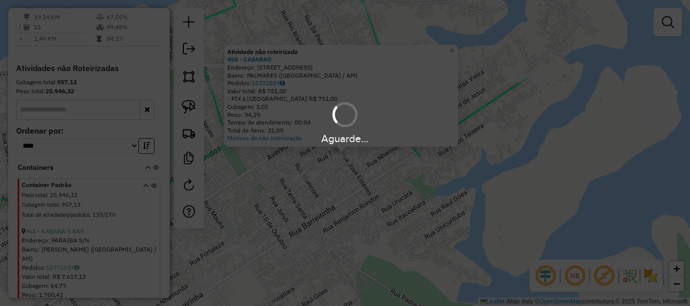
click at [399, 201] on div "Aguarde..." at bounding box center [345, 153] width 690 height 306
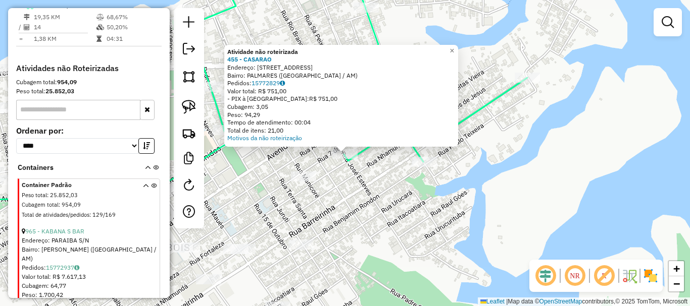
click at [398, 201] on div "Atividade não roteirizada 455 - CASARAO Endereço: R SILVES, 714 Bairro: PALMARE…" at bounding box center [345, 153] width 690 height 306
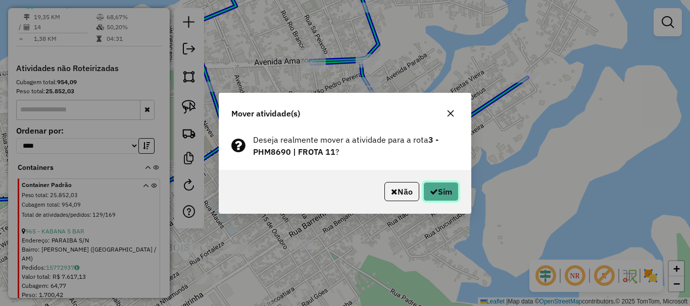
click at [434, 184] on button "Sim" at bounding box center [440, 191] width 35 height 19
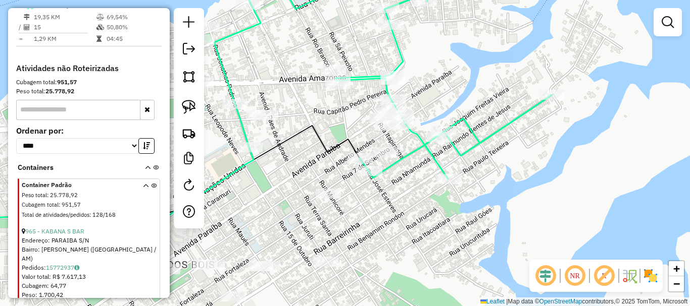
drag, startPoint x: 372, startPoint y: 184, endPoint x: 424, endPoint y: 217, distance: 62.2
click at [426, 219] on div "Janela de atendimento Grade de atendimento Capacidade Transportadoras Veículos …" at bounding box center [345, 153] width 690 height 306
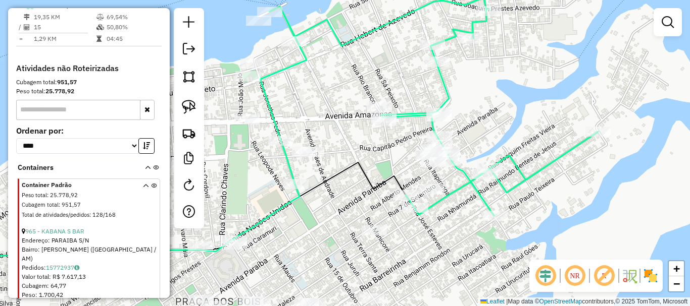
drag, startPoint x: 370, startPoint y: 172, endPoint x: 386, endPoint y: 184, distance: 19.8
click at [385, 184] on icon at bounding box center [176, 211] width 458 height 96
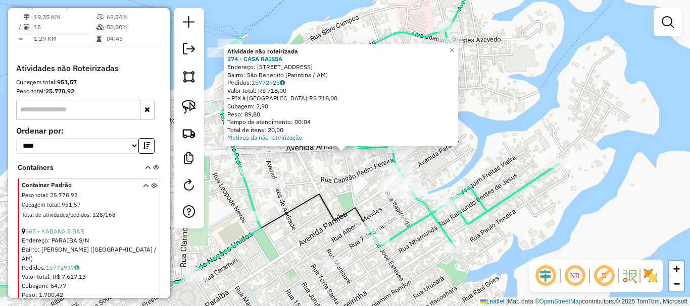
click at [352, 176] on div "Atividade não roteirizada 374 - CASA RAISSA Endereço: Rua São Benedito, 397 Bai…" at bounding box center [345, 153] width 690 height 306
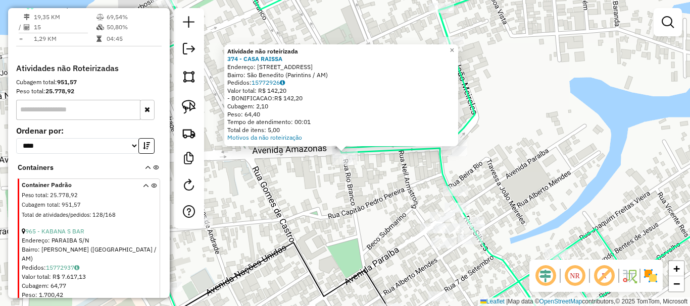
click at [394, 204] on div "Atividade não roteirizada 374 - CASA RAISSA Endereço: Rua São Benedito, 397 Bai…" at bounding box center [345, 153] width 690 height 306
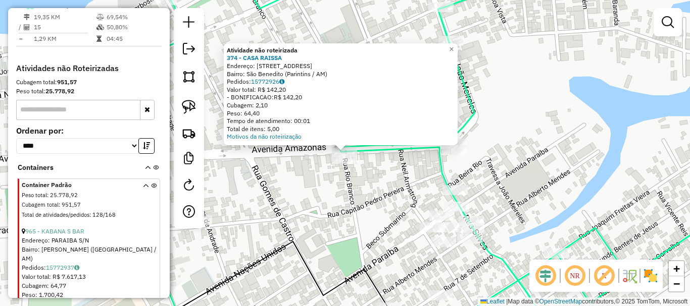
click at [524, 246] on div "Atividade não roteirizada 374 - CASA RAISSA Endereço: Rua São Benedito, 397 Bai…" at bounding box center [345, 153] width 690 height 306
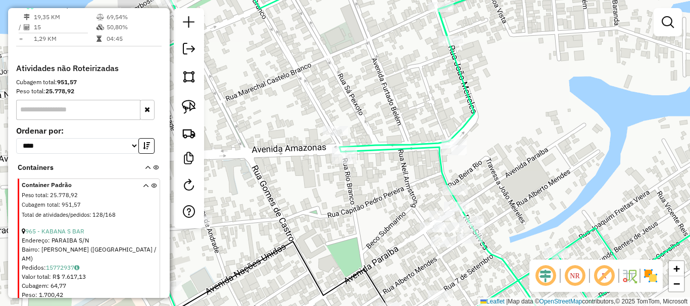
drag, startPoint x: 515, startPoint y: 238, endPoint x: 493, endPoint y: 172, distance: 69.1
click at [498, 179] on div "Janela de atendimento Grade de atendimento Capacidade Transportadoras Veículos …" at bounding box center [345, 153] width 690 height 306
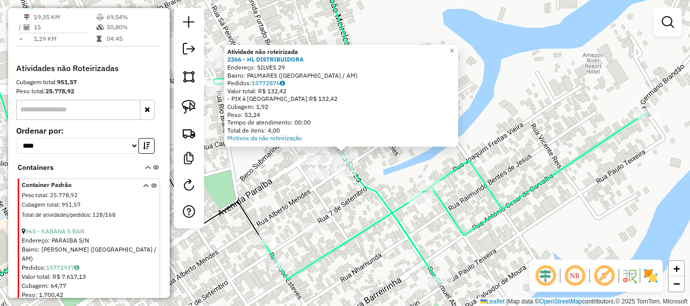
click at [406, 173] on div "Atividade não roteirizada 2266 - HL DISTRIBUIDORA Endereço: SILVES 29 Bairro: P…" at bounding box center [345, 153] width 690 height 306
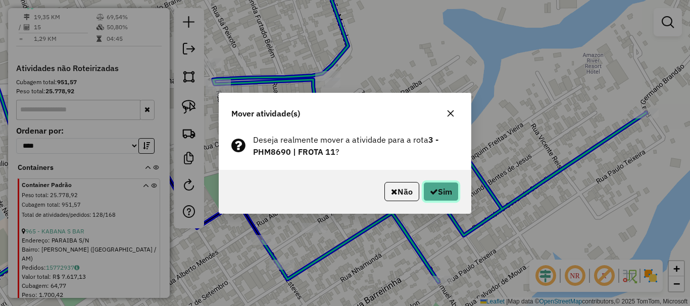
click at [442, 198] on button "Sim" at bounding box center [440, 191] width 35 height 19
click at [434, 198] on button "Sim" at bounding box center [440, 191] width 35 height 19
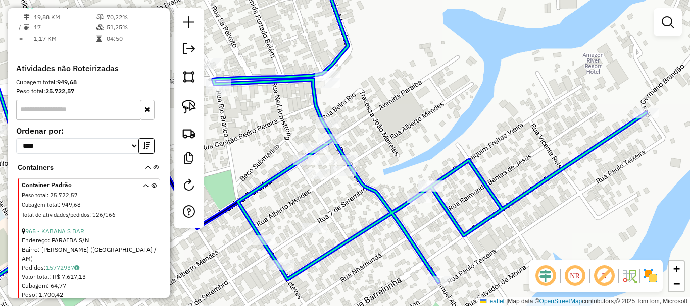
click at [433, 192] on div at bounding box center [430, 187] width 25 height 10
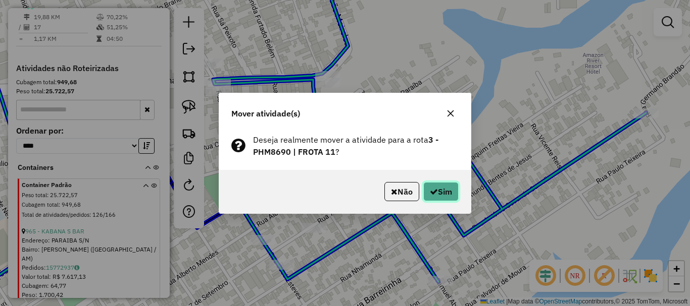
click at [437, 196] on button "Sim" at bounding box center [440, 191] width 35 height 19
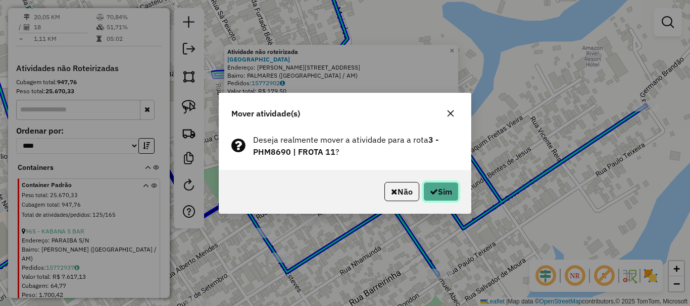
click at [434, 192] on icon "button" at bounding box center [434, 192] width 8 height 8
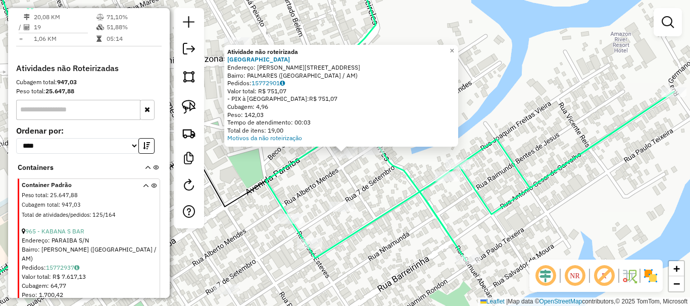
click at [330, 161] on div "Atividade não roteirizada 1117 - CASA PARIS Endereço: R SILVES, 63 Bairro: PALM…" at bounding box center [345, 153] width 690 height 306
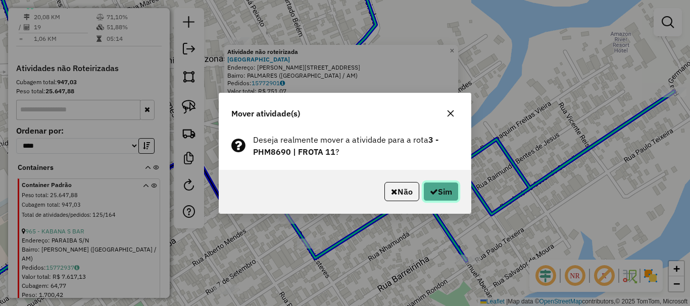
click at [445, 187] on button "Sim" at bounding box center [440, 191] width 35 height 19
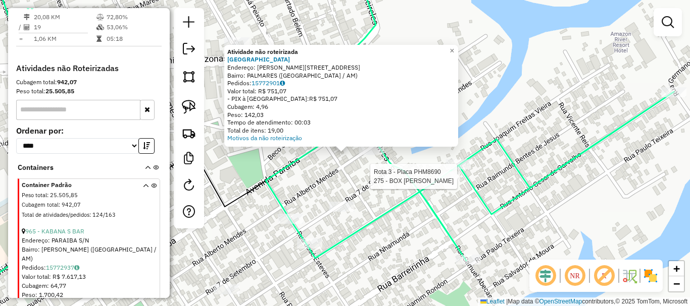
select select "**********"
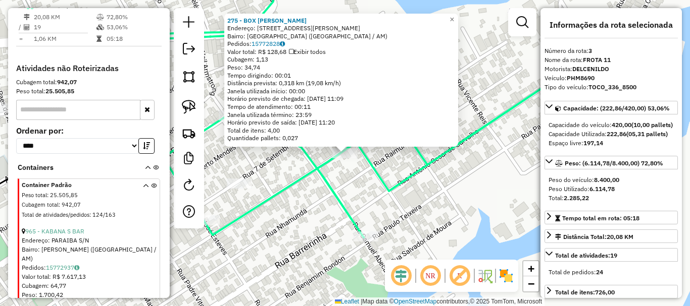
click at [345, 185] on div "275 - BOX GUSTAVO Endereço: R JOAQUIM DE FREITAS VIEIRA, 1125 Bairro: SANTA RIT…" at bounding box center [345, 153] width 690 height 306
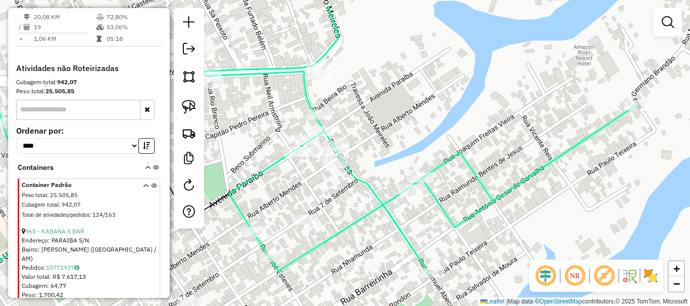
drag, startPoint x: 276, startPoint y: 165, endPoint x: 331, endPoint y: 181, distance: 57.2
click at [347, 202] on div "Janela de atendimento Grade de atendimento Capacidade Transportadoras Veículos …" at bounding box center [345, 153] width 690 height 306
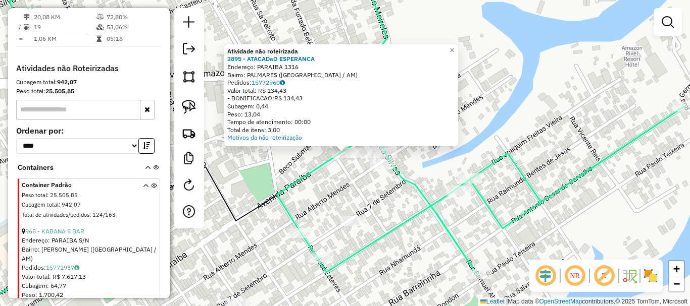
click at [349, 190] on div "Atividade não roteirizada 3895 - ATACADaO ESPERANCA Endereço: PARAIBA 1316 Bair…" at bounding box center [345, 153] width 690 height 306
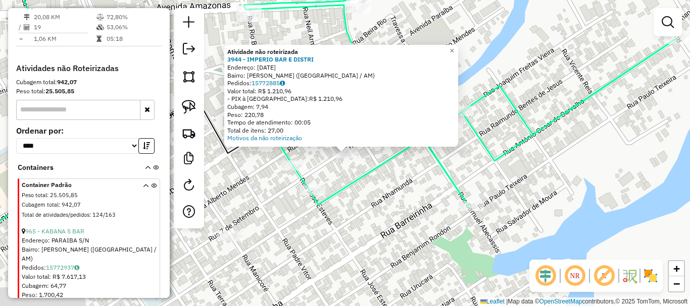
click at [370, 186] on div "Atividade não roteirizada 3944 - IMPERIO BAR E DISTRI Endereço: 7 DE SETEMBRO 1…" at bounding box center [345, 153] width 690 height 306
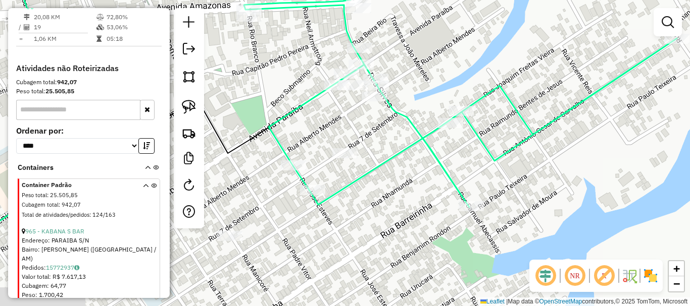
drag, startPoint x: 438, startPoint y: 59, endPoint x: 464, endPoint y: 125, distance: 71.3
click at [464, 125] on div "Janela de atendimento Grade de atendimento Capacidade Transportadoras Veículos …" at bounding box center [345, 153] width 690 height 306
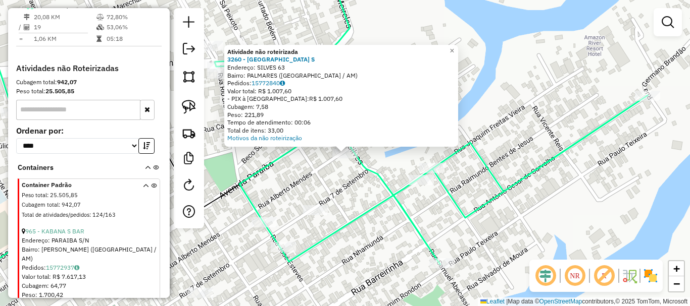
click at [359, 191] on div "Atividade não roteirizada 3260 - HAMBURGUERIA DALTU S Endereço: SILVES 63 Bairr…" at bounding box center [345, 153] width 690 height 306
click at [335, 187] on div "Atividade não roteirizada 3260 - HAMBURGUERIA DALTU S Endereço: SILVES 63 Bairr…" at bounding box center [345, 153] width 690 height 306
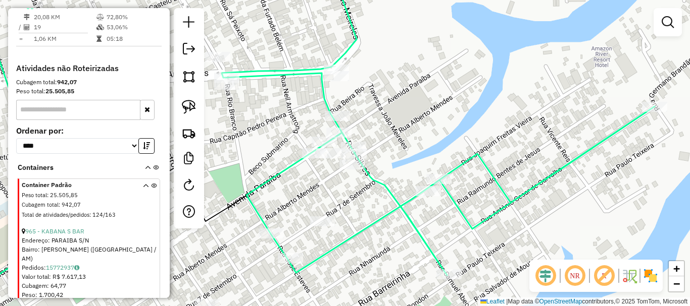
drag, startPoint x: 307, startPoint y: 175, endPoint x: 403, endPoint y: 243, distance: 118.1
click at [409, 254] on div "Janela de atendimento Grade de atendimento Capacidade Transportadoras Veículos …" at bounding box center [345, 153] width 690 height 306
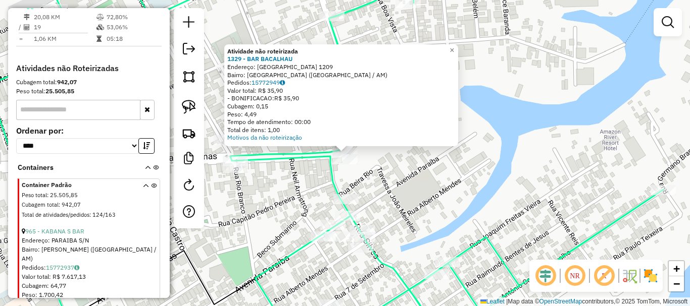
click at [386, 183] on div "Atividade não roteirizada 1329 - BAR BACALHAU Endereço: AMAZONAS 1209 Bairro: C…" at bounding box center [345, 153] width 690 height 306
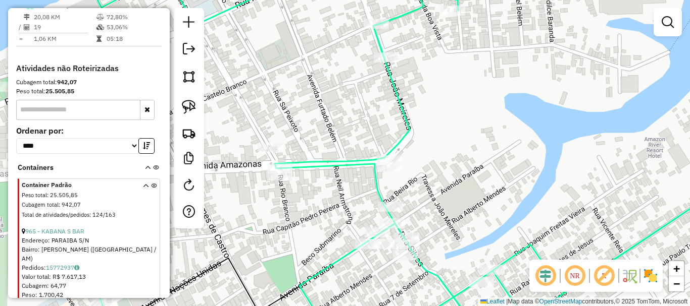
drag, startPoint x: 315, startPoint y: 180, endPoint x: 353, endPoint y: 184, distance: 39.0
click at [353, 184] on div "Janela de atendimento Grade de atendimento Capacidade Transportadoras Veículos …" at bounding box center [345, 153] width 690 height 306
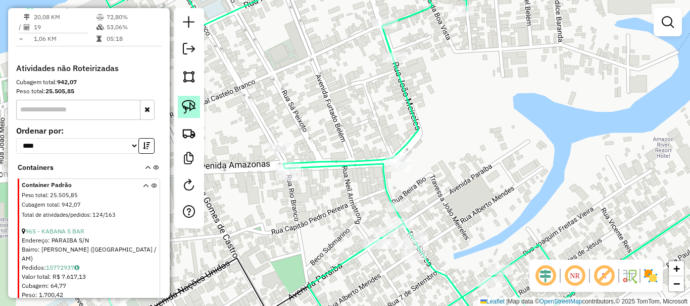
click at [190, 109] on img at bounding box center [189, 107] width 14 height 14
drag, startPoint x: 367, startPoint y: 155, endPoint x: 415, endPoint y: 148, distance: 48.0
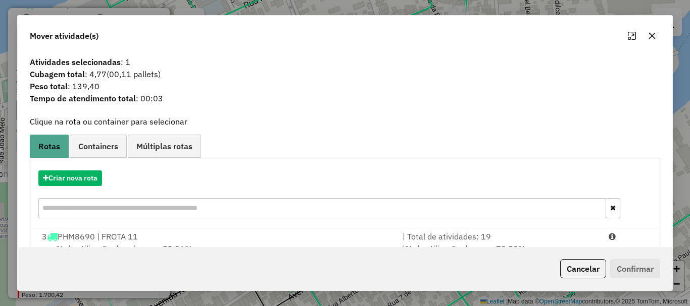
click at [83, 227] on div "Criar nova rota" at bounding box center [344, 196] width 625 height 66
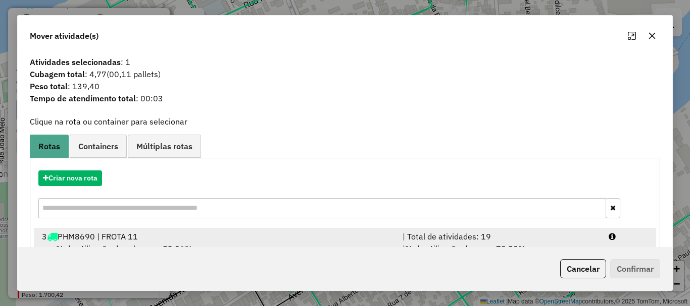
click at [88, 231] on div "3 PHM8690 | FROTA 11" at bounding box center [216, 237] width 360 height 12
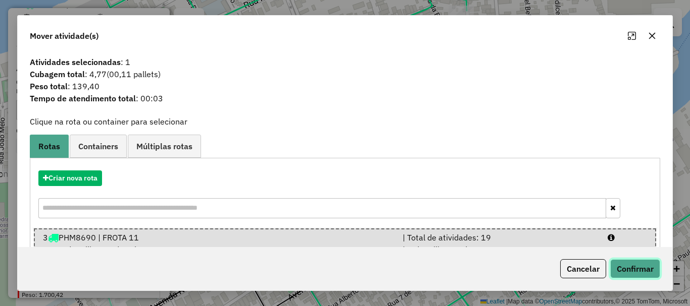
click at [628, 275] on button "Confirmar" at bounding box center [635, 269] width 50 height 19
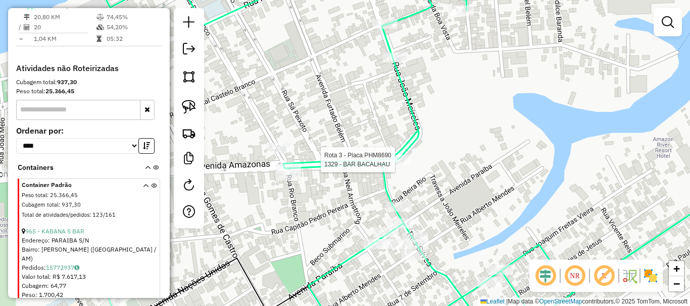
select select "**********"
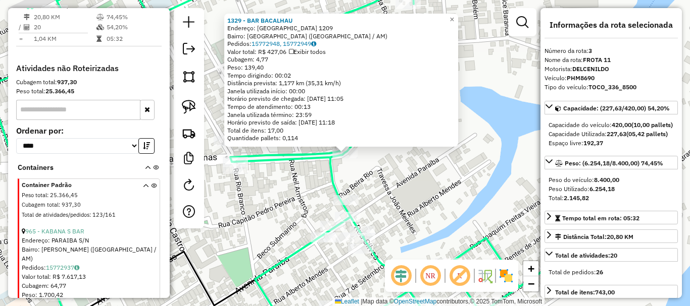
click at [432, 180] on div "1329 - BAR BACALHAU Endereço: AMAZONAS 1209 Bairro: CENTRO (PARINTINS / AM) Ped…" at bounding box center [345, 153] width 690 height 306
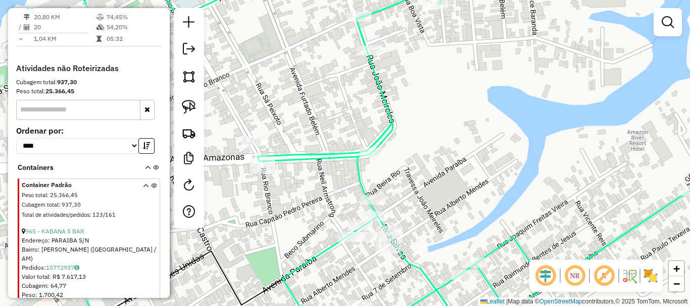
drag, startPoint x: 288, startPoint y: 198, endPoint x: 396, endPoint y: 208, distance: 108.4
click at [396, 209] on div "Janela de atendimento Grade de atendimento Capacidade Transportadoras Veículos …" at bounding box center [345, 153] width 690 height 306
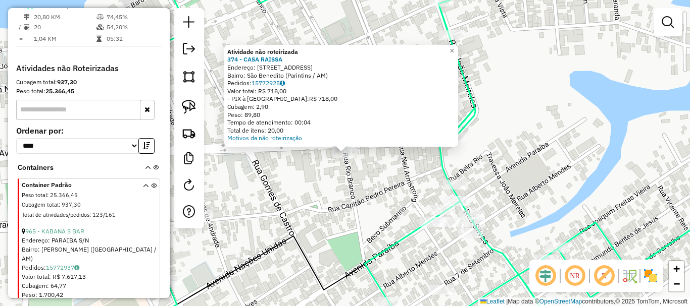
click at [339, 184] on div "Atividade não roteirizada 374 - CASA RAISSA Endereço: Rua São Benedito, 397 Bai…" at bounding box center [345, 153] width 690 height 306
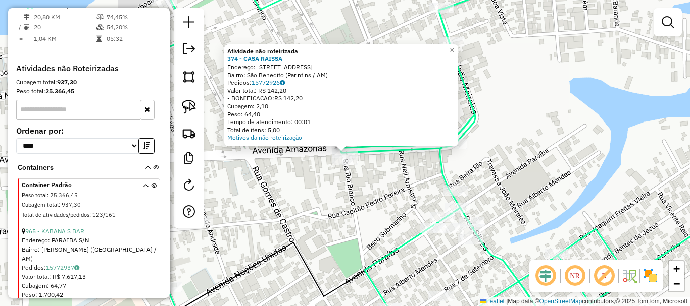
click at [294, 178] on div "Atividade não roteirizada 374 - CASA RAISSA Endereço: Rua São Benedito, 397 Bai…" at bounding box center [345, 153] width 690 height 306
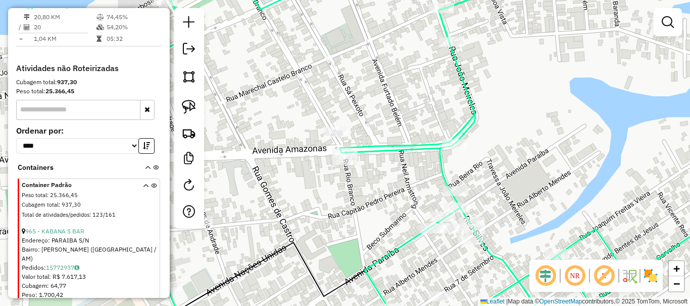
click at [334, 141] on div "Janela de atendimento Grade de atendimento Capacidade Transportadoras Veículos …" at bounding box center [345, 153] width 690 height 306
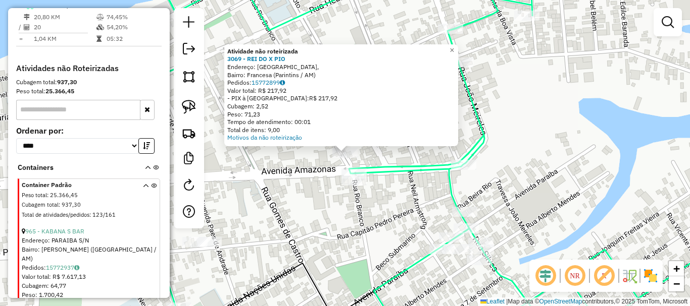
click at [306, 202] on div "Atividade não roteirizada 3069 - REI DO X PIO Endereço: Rua Rio Branco, Bairro:…" at bounding box center [345, 153] width 690 height 306
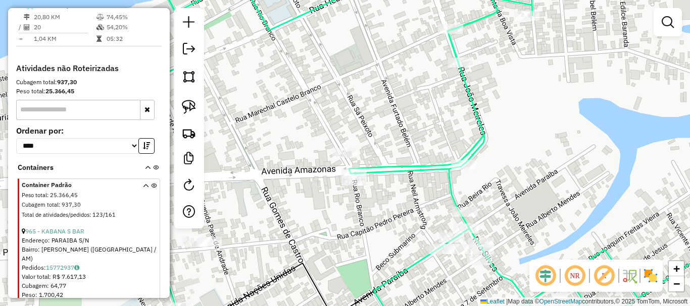
drag, startPoint x: 187, startPoint y: 111, endPoint x: 238, endPoint y: 128, distance: 53.8
click at [188, 111] on img at bounding box center [189, 107] width 14 height 14
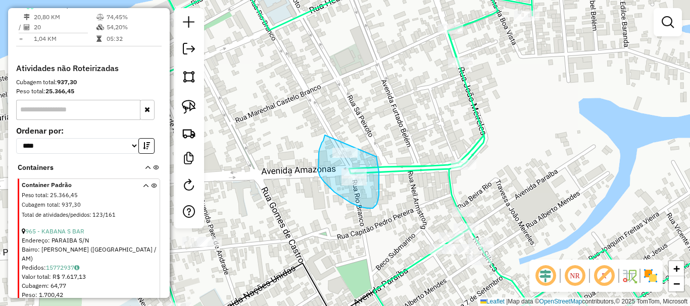
drag, startPoint x: 325, startPoint y: 135, endPoint x: 375, endPoint y: 157, distance: 54.8
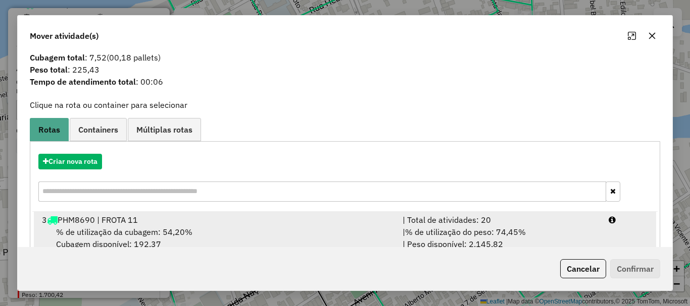
scroll to position [39, 0]
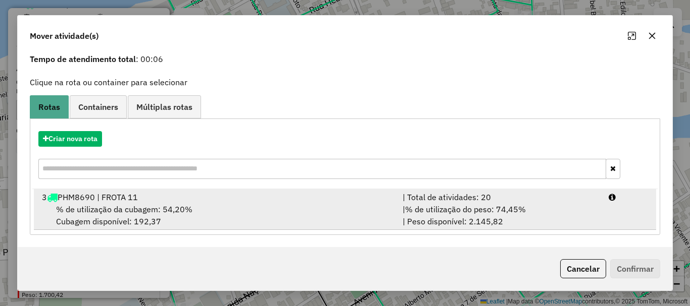
click at [185, 204] on span "% de utilização da cubagem: 54,20%" at bounding box center [124, 209] width 136 height 10
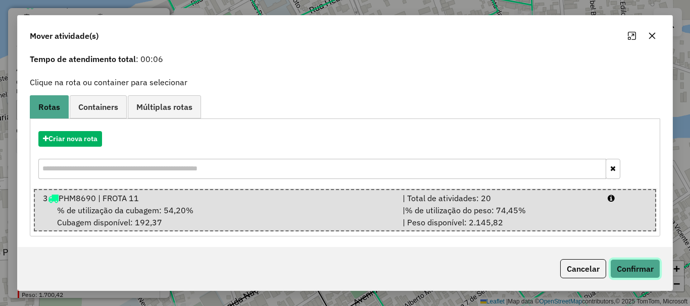
click at [623, 272] on button "Confirmar" at bounding box center [635, 269] width 50 height 19
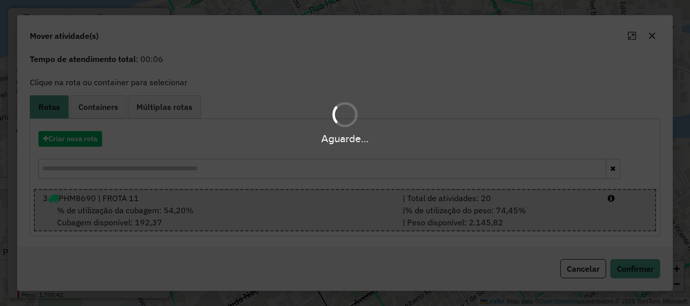
scroll to position [0, 0]
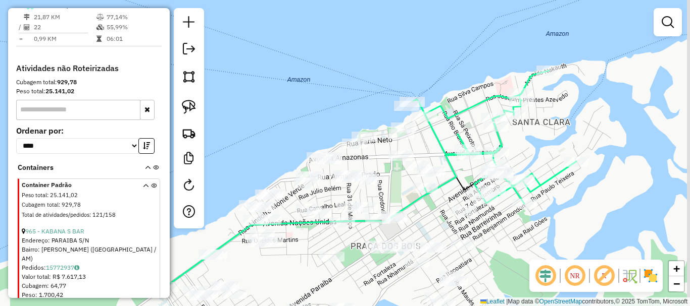
drag, startPoint x: 566, startPoint y: 189, endPoint x: 553, endPoint y: 114, distance: 76.5
click at [553, 114] on div "Janela de atendimento Grade de atendimento Capacidade Transportadoras Veículos …" at bounding box center [345, 153] width 690 height 306
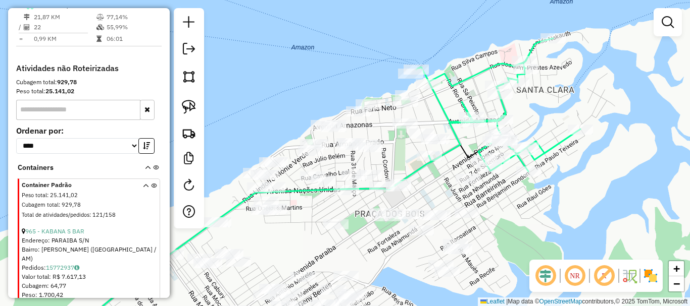
drag, startPoint x: 536, startPoint y: 178, endPoint x: 545, endPoint y: 166, distance: 14.7
click at [545, 166] on div "Rota 3 - Placa PHM8690 4057 - IMPERIO BEER Janela de atendimento Grade de atend…" at bounding box center [345, 153] width 690 height 306
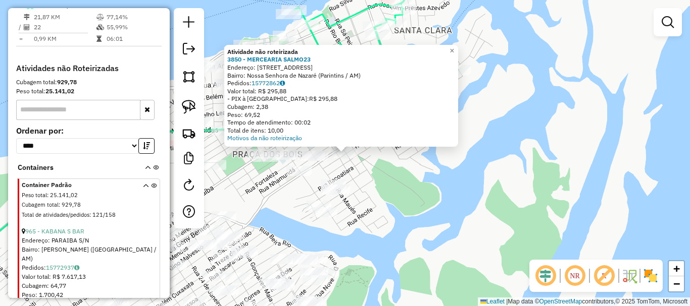
click at [384, 180] on div "Atividade não roteirizada 3850 - MERCEARIA SALMO23 Endereço: Rua Juruty, 418 Ba…" at bounding box center [345, 153] width 690 height 306
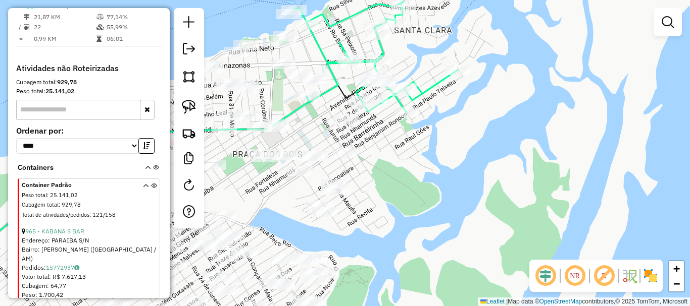
drag, startPoint x: 375, startPoint y: 168, endPoint x: 444, endPoint y: 203, distance: 77.7
click at [444, 203] on div "Janela de atendimento Grade de atendimento Capacidade Transportadoras Veículos …" at bounding box center [345, 153] width 690 height 306
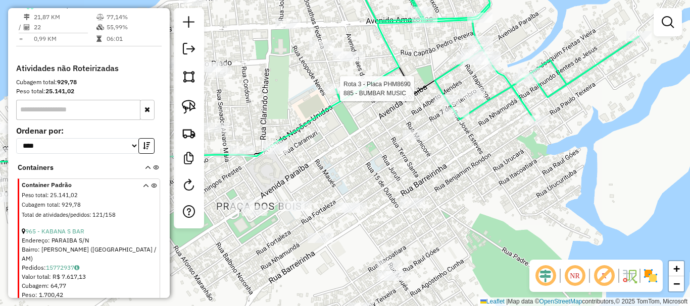
click at [334, 94] on div at bounding box center [336, 89] width 25 height 10
select select "**********"
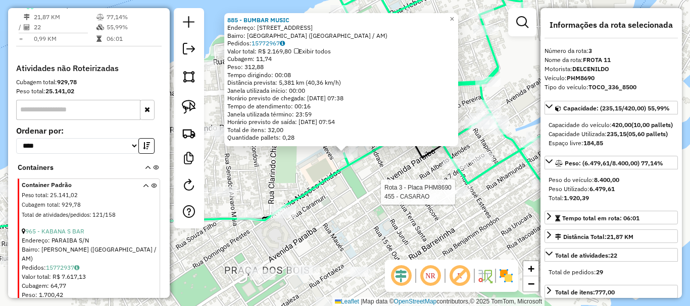
drag, startPoint x: 474, startPoint y: 182, endPoint x: 463, endPoint y: 202, distance: 22.4
click at [463, 197] on div at bounding box center [457, 192] width 25 height 10
drag, startPoint x: 475, startPoint y: 219, endPoint x: 389, endPoint y: 215, distance: 86.4
click at [389, 215] on div "885 - BUMBAR MUSIC Endereço: AV JONATAS PEDROSA 68 Bairro: [GEOGRAPHIC_DATA] ([…" at bounding box center [345, 153] width 690 height 306
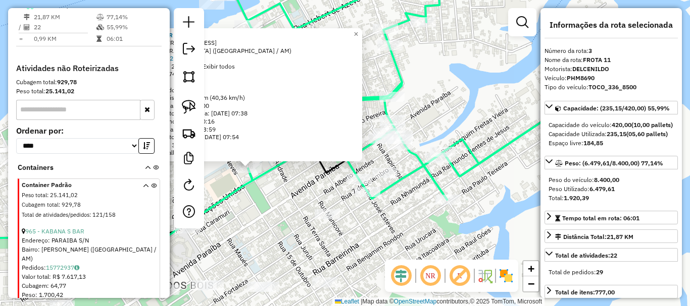
drag, startPoint x: 402, startPoint y: 212, endPoint x: 394, endPoint y: 241, distance: 30.4
click at [394, 241] on div "885 - BUMBAR MUSIC Endereço: AV JONATAS PEDROSA 68 Bairro: [GEOGRAPHIC_DATA] ([…" at bounding box center [345, 153] width 690 height 306
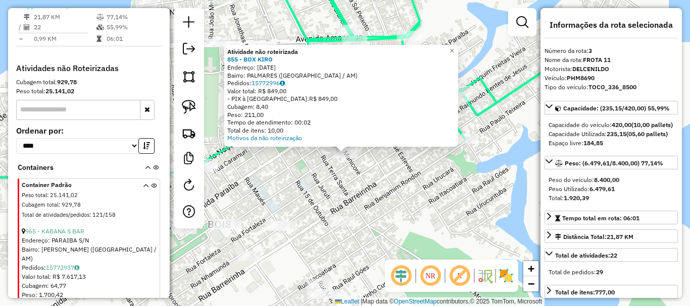
click at [398, 209] on div "Atividade não roteirizada 855 - BOX KIRO Endereço: 7 DE SETEMBRO 1748 Bairro: P…" at bounding box center [345, 153] width 690 height 306
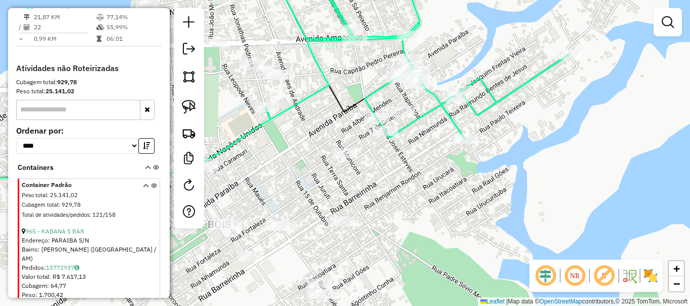
click at [377, 230] on div "Janela de atendimento Grade de atendimento Capacidade Transportadoras Veículos …" at bounding box center [345, 153] width 690 height 306
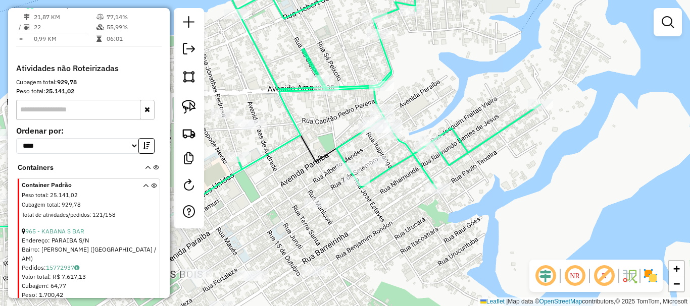
click at [372, 167] on div at bounding box center [373, 162] width 25 height 10
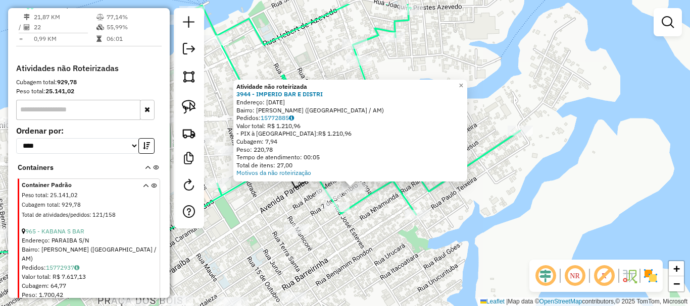
drag, startPoint x: 370, startPoint y: 200, endPoint x: 376, endPoint y: 219, distance: 19.2
click at [375, 219] on div "Atividade não roteirizada 3944 - IMPERIO BAR E DISTRI Endereço: 7 DE SETEMBRO 1…" at bounding box center [345, 153] width 690 height 306
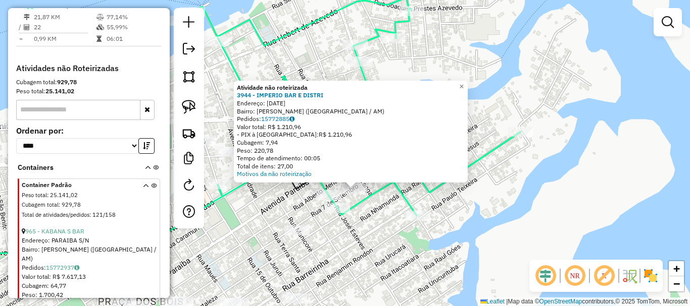
click at [388, 208] on div "Atividade não roteirizada 3944 - IMPERIO BAR E DISTRI Endereço: 7 DE SETEMBRO 1…" at bounding box center [345, 153] width 690 height 306
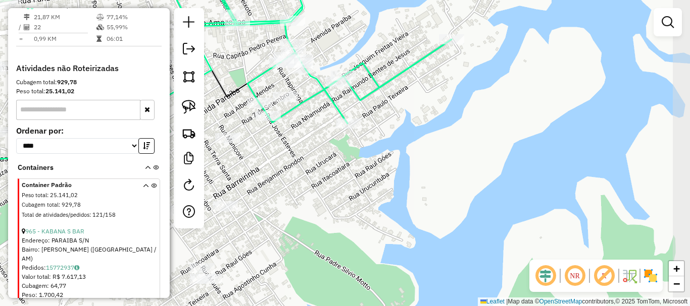
drag, startPoint x: 364, startPoint y: 180, endPoint x: 298, endPoint y: 103, distance: 101.0
click at [293, 83] on div "Janela de atendimento Grade de atendimento Capacidade Transportadoras Veículos …" at bounding box center [345, 153] width 690 height 306
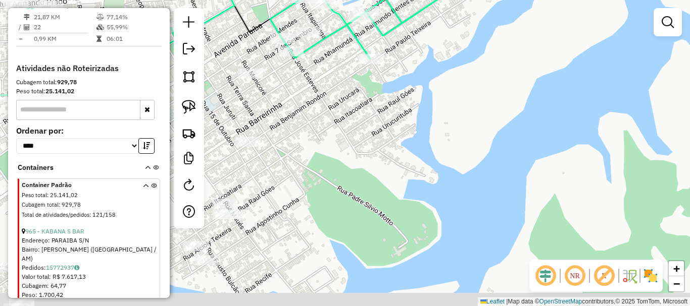
drag, startPoint x: 317, startPoint y: 184, endPoint x: 341, endPoint y: 122, distance: 66.7
click at [341, 122] on div "Janela de atendimento Grade de atendimento Capacidade Transportadoras Veículos …" at bounding box center [345, 153] width 690 height 306
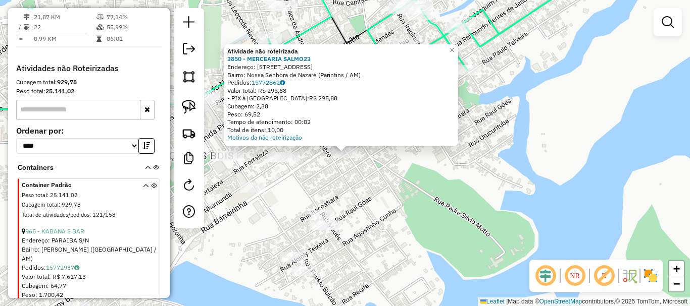
click at [373, 190] on div "Atividade não roteirizada 3850 - MERCEARIA SALMO23 Endereço: Rua Juruty, 418 Ba…" at bounding box center [345, 153] width 690 height 306
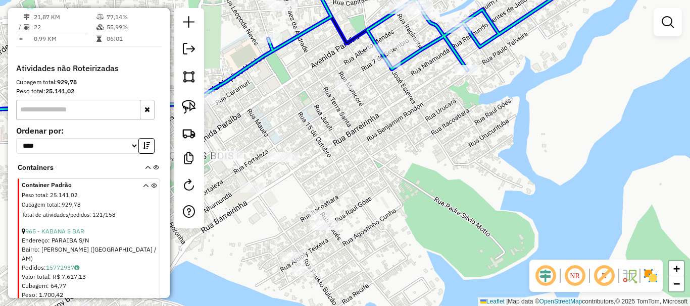
drag, startPoint x: 338, startPoint y: 159, endPoint x: 461, endPoint y: 76, distance: 148.1
click at [461, 75] on div at bounding box center [466, 70] width 25 height 10
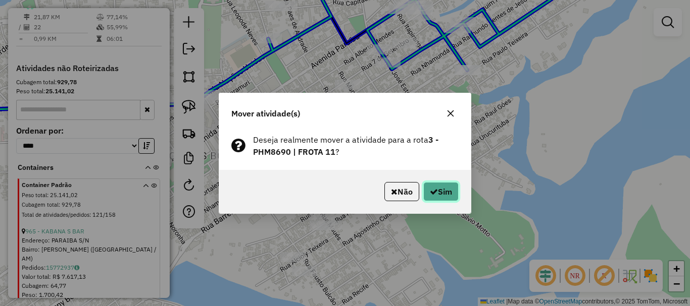
click at [432, 186] on button "Sim" at bounding box center [440, 191] width 35 height 19
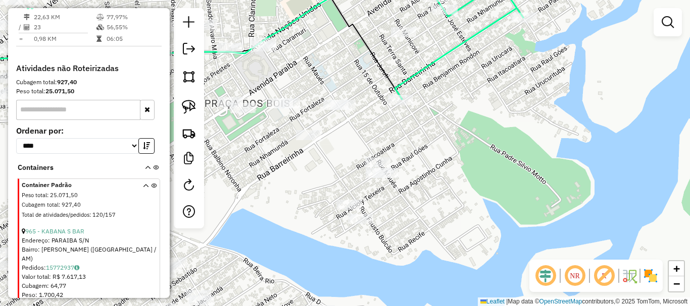
drag, startPoint x: 379, startPoint y: 254, endPoint x: 424, endPoint y: 189, distance: 79.0
click at [433, 194] on div "Janela de atendimento Grade de atendimento Capacidade Transportadoras Veículos …" at bounding box center [345, 153] width 690 height 306
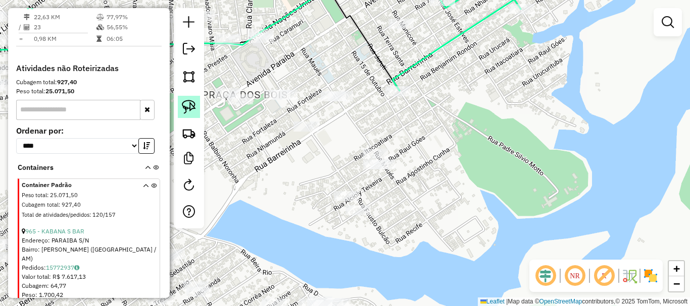
click at [192, 107] on img at bounding box center [189, 107] width 14 height 14
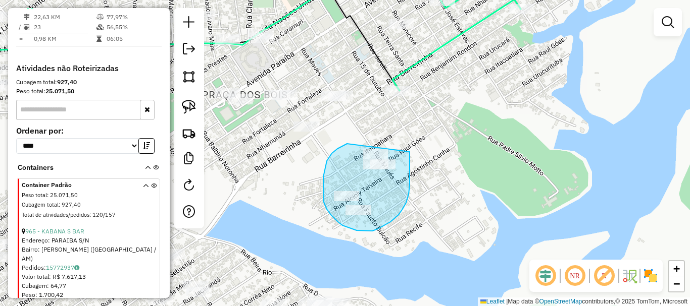
drag, startPoint x: 347, startPoint y: 144, endPoint x: 411, endPoint y: 142, distance: 64.2
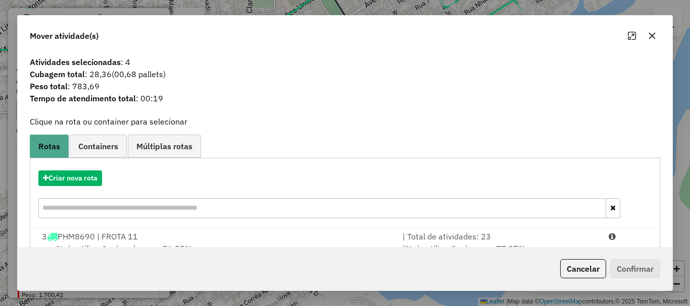
click at [595, 266] on button "Cancelar" at bounding box center [583, 269] width 46 height 19
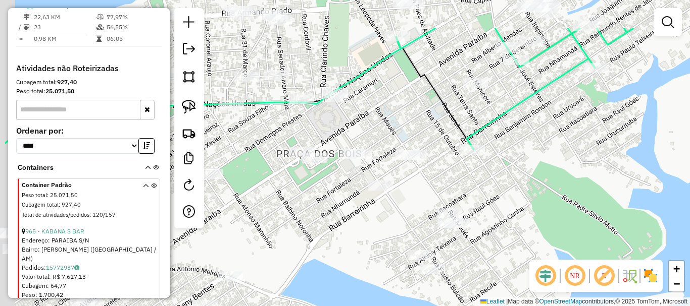
drag, startPoint x: 499, startPoint y: 192, endPoint x: 609, endPoint y: 274, distance: 137.8
click at [610, 274] on hb-router-mapa "Informações da Sessão 980403 - 16/08/2025 Criação: 15/08/2025 19:36 Depósito: B…" at bounding box center [345, 153] width 690 height 306
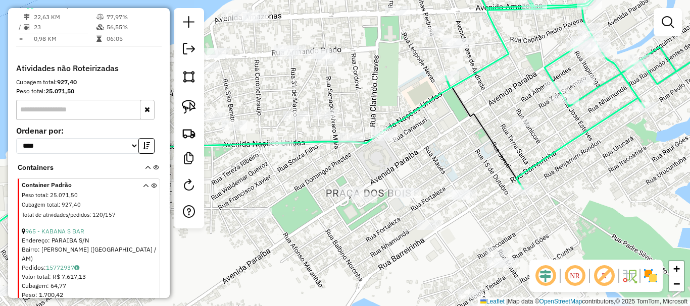
click at [571, 231] on div "Janela de atendimento Grade de atendimento Capacidade Transportadoras Veículos …" at bounding box center [345, 153] width 690 height 306
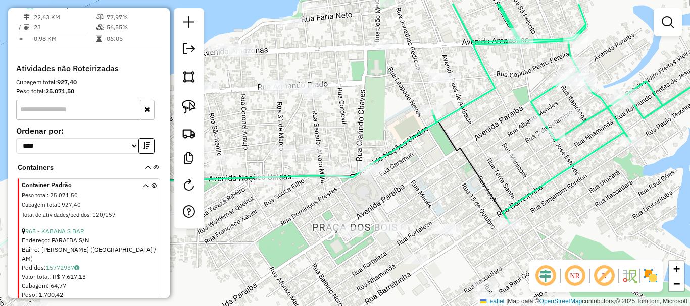
drag, startPoint x: 553, startPoint y: 228, endPoint x: 542, endPoint y: 258, distance: 32.7
click at [542, 258] on div "Janela de atendimento Grade de atendimento Capacidade Transportadoras Veículos …" at bounding box center [345, 153] width 690 height 306
click at [189, 137] on img at bounding box center [189, 133] width 14 height 14
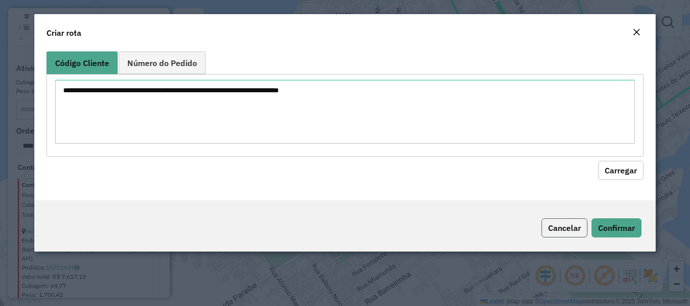
click at [572, 237] on button "Cancelar" at bounding box center [564, 228] width 46 height 19
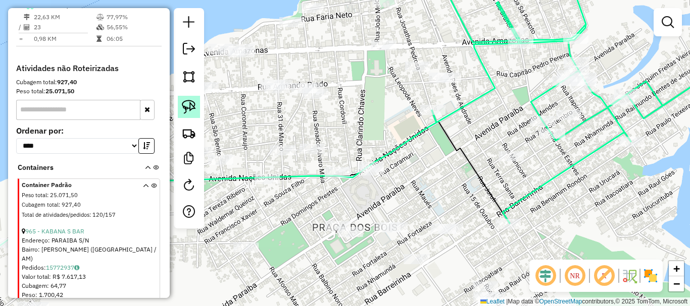
click at [197, 108] on link at bounding box center [189, 107] width 22 height 22
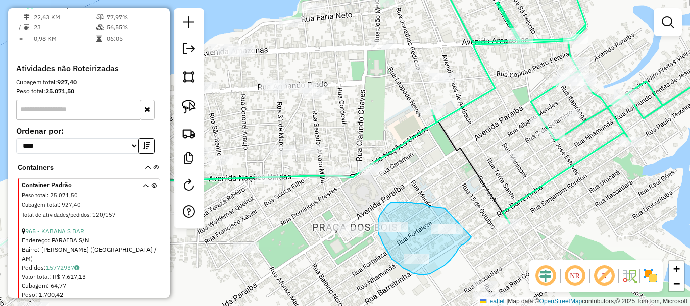
drag, startPoint x: 442, startPoint y: 208, endPoint x: 458, endPoint y: 238, distance: 33.9
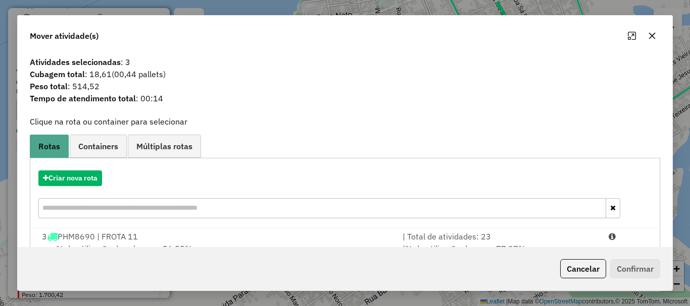
scroll to position [39, 0]
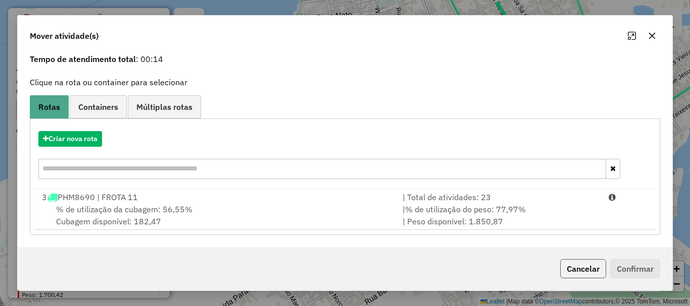
click at [590, 266] on button "Cancelar" at bounding box center [583, 269] width 46 height 19
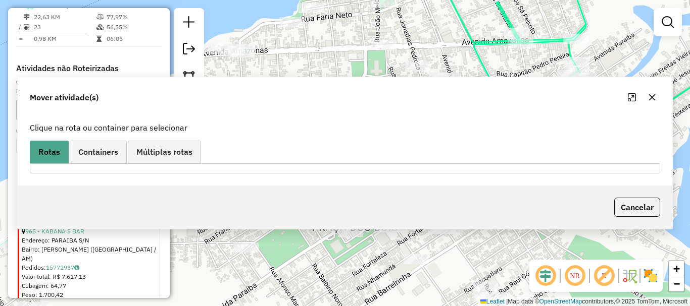
scroll to position [0, 0]
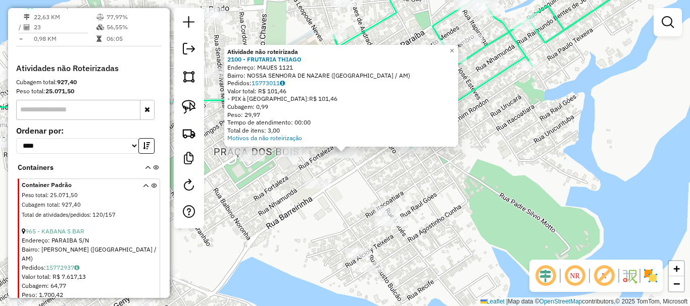
click at [349, 184] on div "Atividade não roteirizada 2100 - FRUTARIA THIAGO Endereço: MAUES 1121 Bairro: N…" at bounding box center [345, 153] width 690 height 306
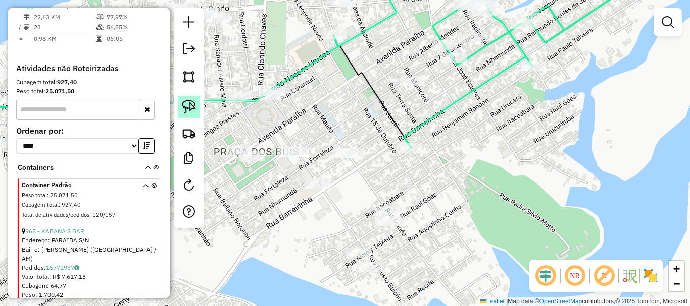
click at [195, 100] on link at bounding box center [189, 107] width 22 height 22
drag, startPoint x: 333, startPoint y: 140, endPoint x: 366, endPoint y: 147, distance: 33.6
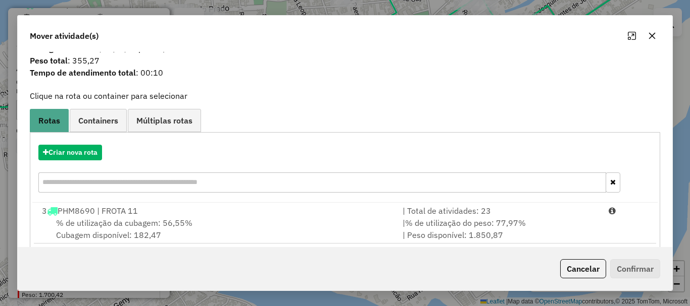
scroll to position [39, 0]
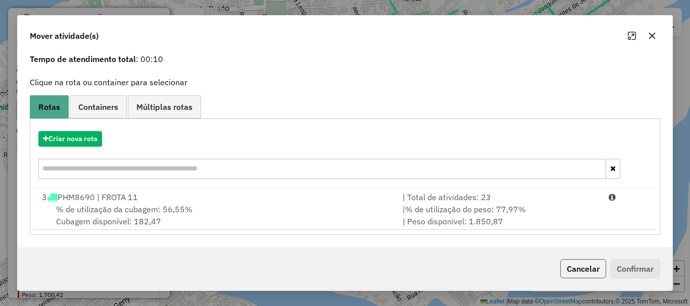
click at [576, 270] on button "Cancelar" at bounding box center [583, 269] width 46 height 19
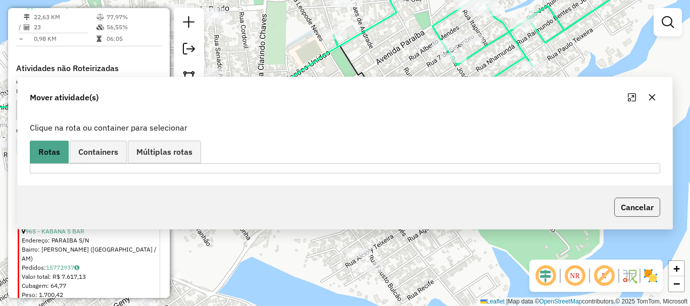
scroll to position [0, 0]
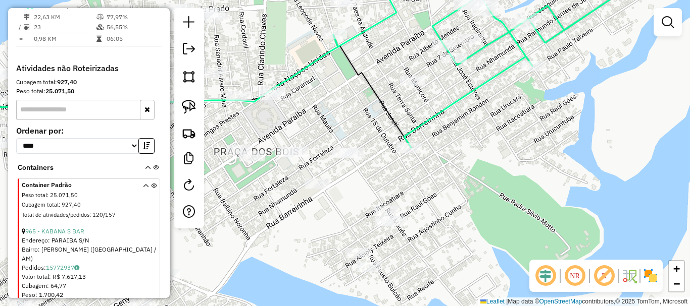
click at [312, 189] on div at bounding box center [317, 184] width 25 height 10
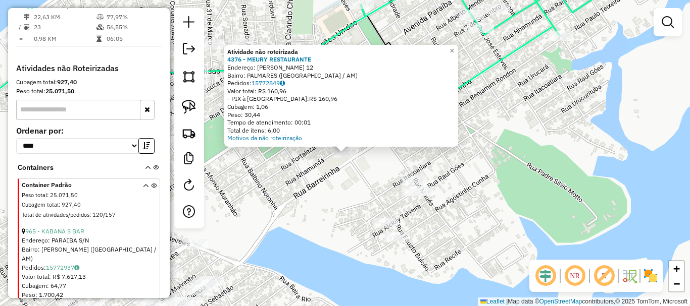
click at [330, 170] on div "Atividade não roteirizada 4376 - MEURY RESTAURANTE Endereço: FAUSTO BULCAO 12 B…" at bounding box center [345, 153] width 690 height 306
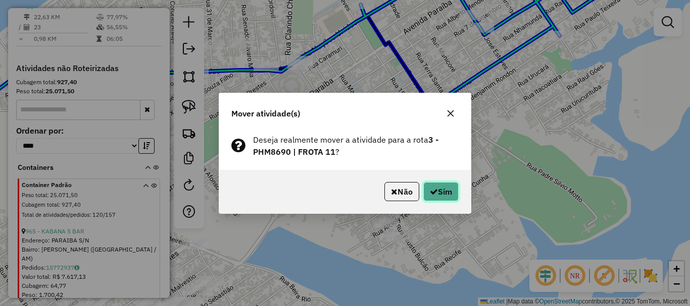
click at [437, 185] on button "Sim" at bounding box center [440, 191] width 35 height 19
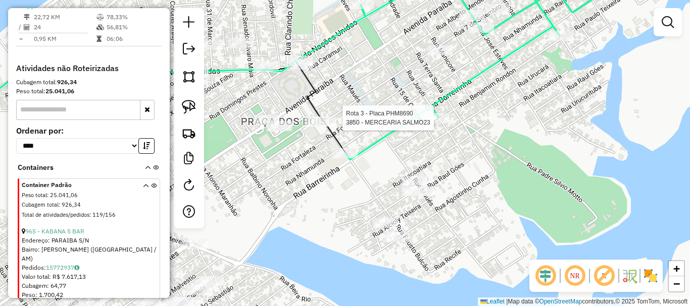
select select "**********"
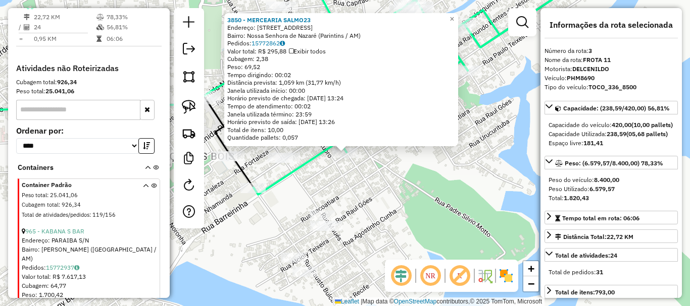
click at [380, 197] on div "3850 - MERCEARIA SALMO23 Endereço: Rua Juruty, 418 Bairro: Nossa Senhora de Naz…" at bounding box center [345, 153] width 690 height 306
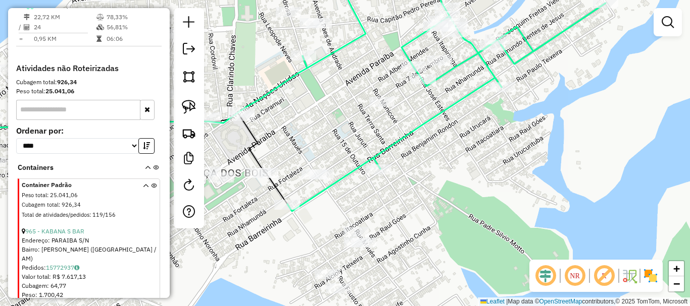
drag, startPoint x: 402, startPoint y: 192, endPoint x: 469, endPoint y: 256, distance: 92.8
click at [469, 256] on div "Janela de atendimento Grade de atendimento Capacidade Transportadoras Veículos …" at bounding box center [345, 153] width 690 height 306
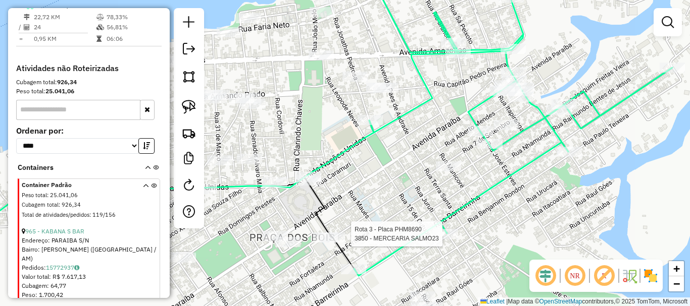
select select "**********"
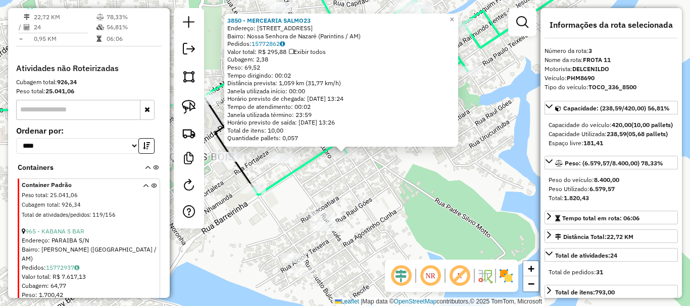
click at [420, 213] on div "3850 - MERCEARIA SALMO23 Endereço: Rua Juruty, 418 Bairro: Nossa Senhora de Naz…" at bounding box center [345, 153] width 690 height 306
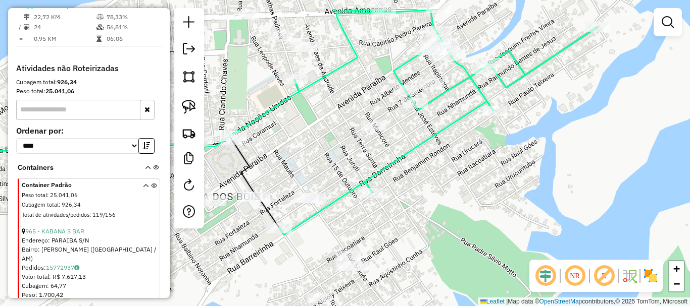
drag, startPoint x: 418, startPoint y: 211, endPoint x: 449, endPoint y: 253, distance: 52.4
click at [450, 254] on div "Janela de atendimento Grade de atendimento Capacidade Transportadoras Veículos …" at bounding box center [345, 153] width 690 height 306
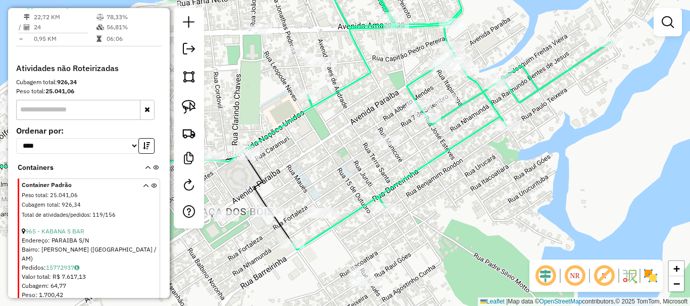
drag, startPoint x: 360, startPoint y: 138, endPoint x: 391, endPoint y: 194, distance: 63.9
click at [391, 195] on div "Janela de atendimento Grade de atendimento Capacidade Transportadoras Veículos …" at bounding box center [345, 153] width 690 height 306
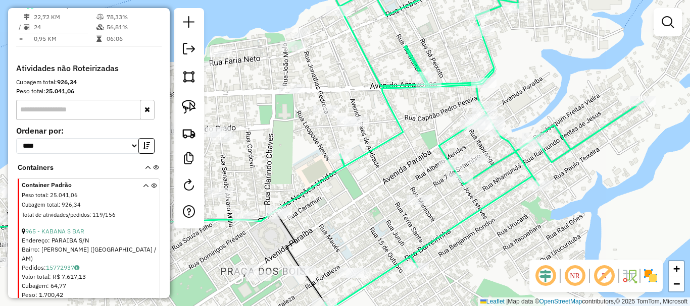
click at [354, 127] on div at bounding box center [349, 122] width 25 height 10
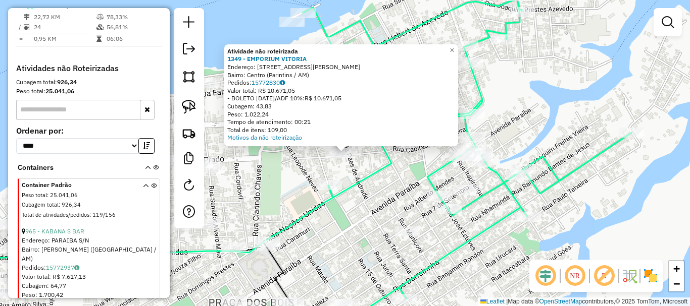
click at [379, 188] on div "Atividade não roteirizada 1349 - EMPORIUM VITORIA Endereço: Rua Getúlio Vargas,…" at bounding box center [345, 153] width 690 height 306
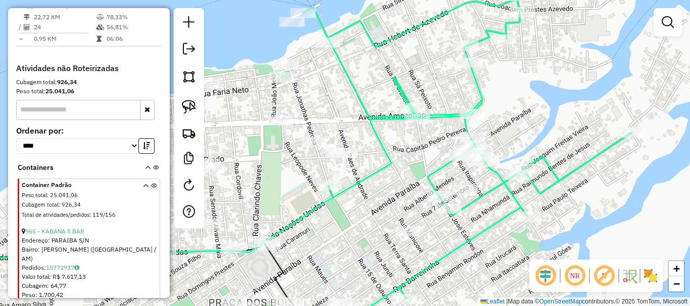
drag, startPoint x: 388, startPoint y: 225, endPoint x: 400, endPoint y: 228, distance: 13.1
click at [415, 249] on div "Janela de atendimento Grade de atendimento Capacidade Transportadoras Veículos …" at bounding box center [345, 153] width 690 height 306
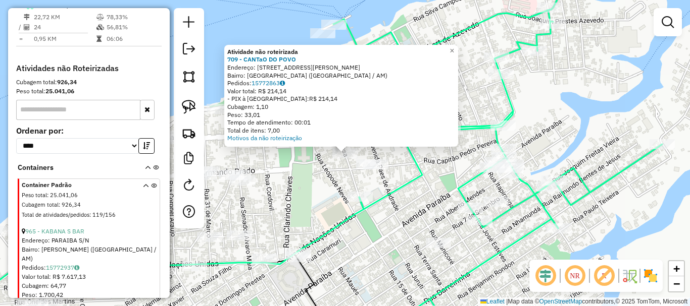
drag, startPoint x: 324, startPoint y: 175, endPoint x: 345, endPoint y: 208, distance: 38.6
click at [347, 217] on div "Atividade não roteirizada 709 - CANTaO DO POVO Endereço: R JONATHAS PEDROSA, 46…" at bounding box center [345, 153] width 690 height 306
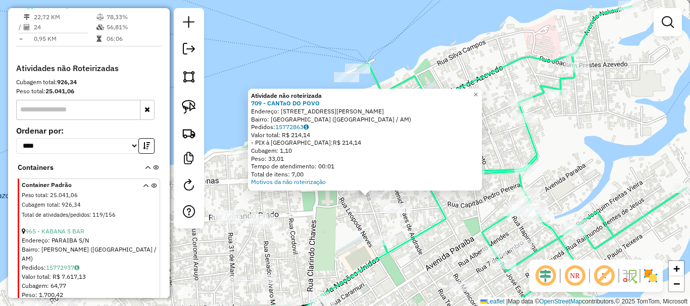
click at [344, 192] on div "Atividade não roteirizada 709 - CANTaO DO POVO Endereço: R JONATHAS PEDROSA, 46…" at bounding box center [345, 153] width 690 height 306
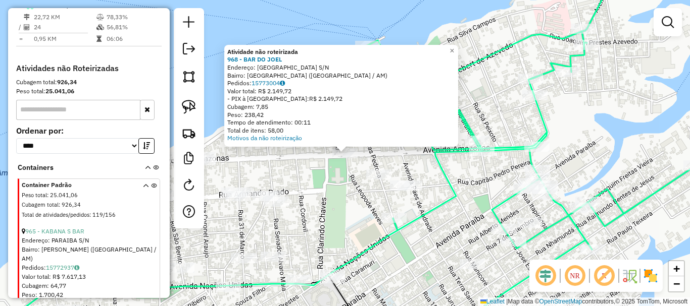
click at [373, 180] on div at bounding box center [378, 175] width 25 height 10
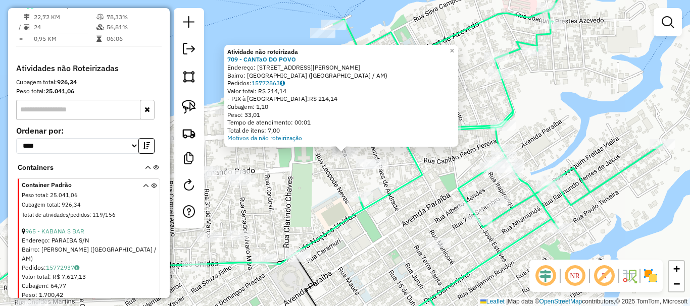
click at [419, 208] on div "Atividade não roteirizada 709 - CANTaO DO POVO Endereço: R JONATHAS PEDROSA, 46…" at bounding box center [345, 153] width 690 height 306
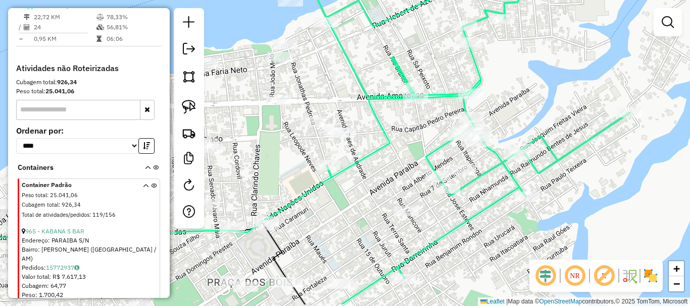
drag, startPoint x: 488, startPoint y: 245, endPoint x: 440, endPoint y: 205, distance: 62.1
click at [446, 209] on icon at bounding box center [465, 121] width 329 height 368
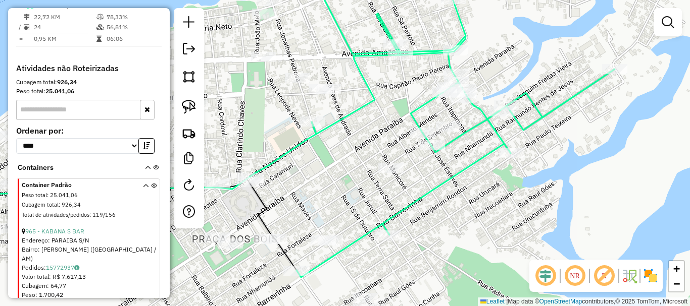
drag, startPoint x: 424, startPoint y: 222, endPoint x: 442, endPoint y: 188, distance: 38.2
click at [441, 189] on div "Janela de atendimento Grade de atendimento Capacidade Transportadoras Veículos …" at bounding box center [345, 153] width 690 height 306
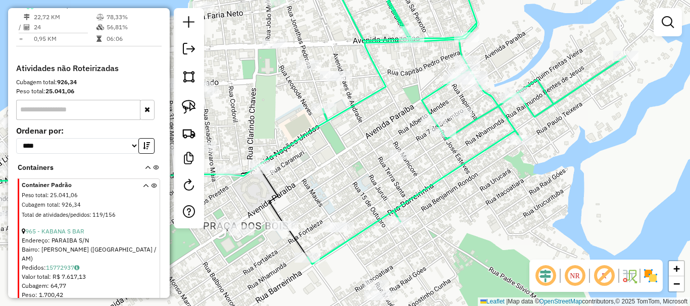
click at [449, 222] on div "Janela de atendimento Grade de atendimento Capacidade Transportadoras Veículos …" at bounding box center [345, 153] width 690 height 306
click at [395, 160] on div at bounding box center [401, 155] width 25 height 10
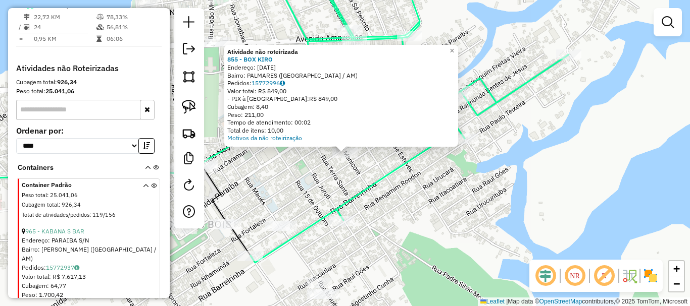
click at [359, 199] on icon at bounding box center [409, 116] width 318 height 294
select select "**********"
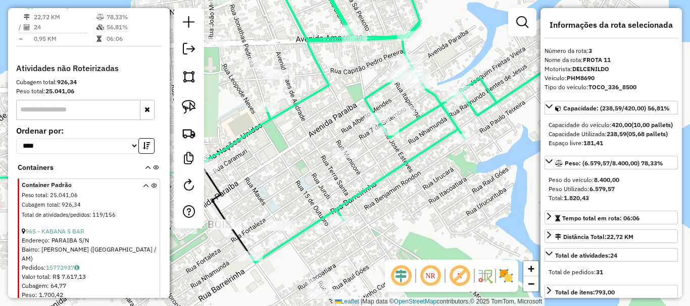
drag, startPoint x: 318, startPoint y: 274, endPoint x: 331, endPoint y: 205, distance: 70.0
click at [331, 206] on div "Janela de atendimento Grade de atendimento Capacidade Transportadoras Veículos …" at bounding box center [345, 153] width 690 height 306
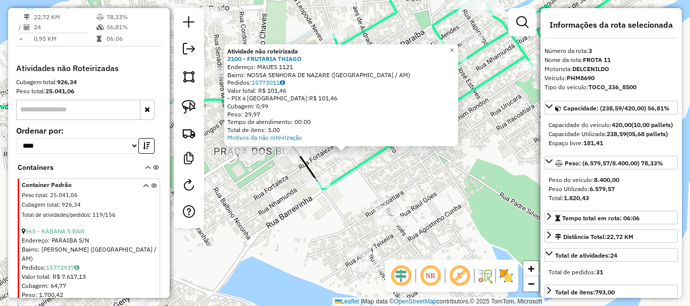
click at [379, 181] on div "Atividade não roteirizada 2100 - FRUTARIA THIAGO Endereço: MAUES 1121 Bairro: N…" at bounding box center [345, 153] width 690 height 306
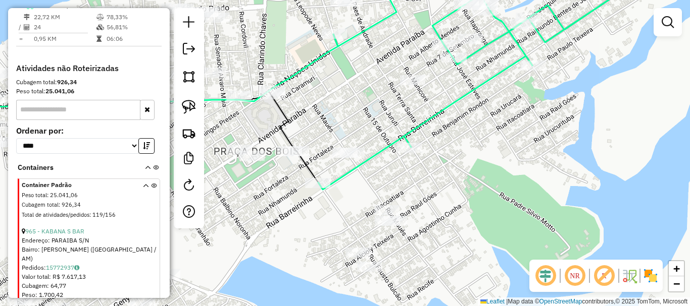
drag, startPoint x: 459, startPoint y: 116, endPoint x: 415, endPoint y: 185, distance: 82.6
click at [414, 196] on div "Janela de atendimento Grade de atendimento Capacidade Transportadoras Veículos …" at bounding box center [345, 153] width 690 height 306
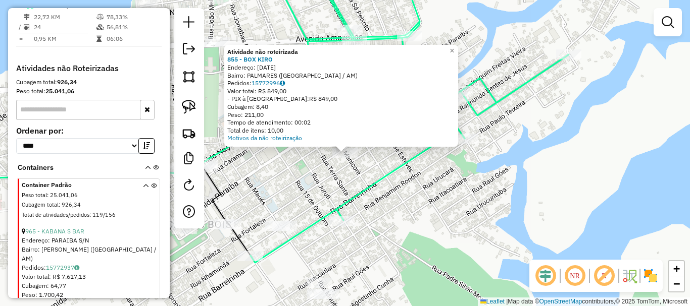
drag, startPoint x: 397, startPoint y: 197, endPoint x: 425, endPoint y: 164, distance: 43.0
click at [398, 196] on div "Atividade não roteirizada 855 - BOX KIRO Endereço: 7 DE SETEMBRO 1748 Bairro: P…" at bounding box center [345, 153] width 690 height 306
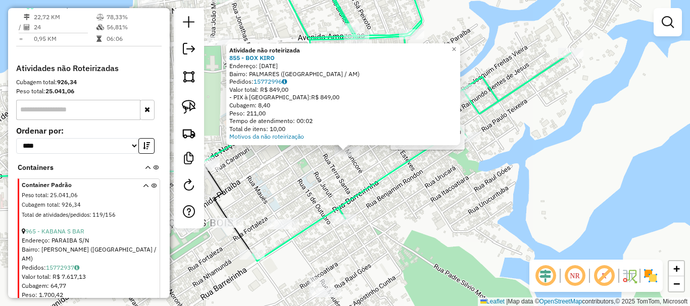
click at [474, 142] on div at bounding box center [467, 137] width 25 height 10
select select "**********"
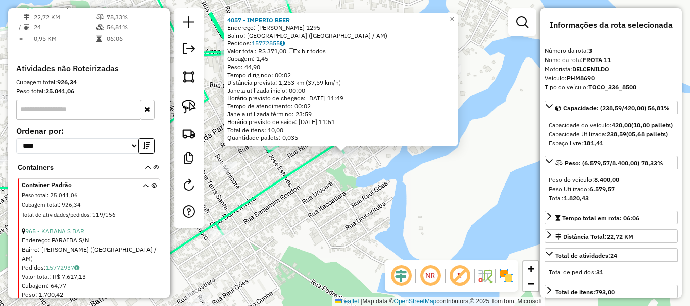
click at [403, 175] on div "4057 - IMPERIO BEER Endereço: PAULO TEIXEIRA 1295 Bairro: SANTA RITA DE CASSIA …" at bounding box center [345, 153] width 690 height 306
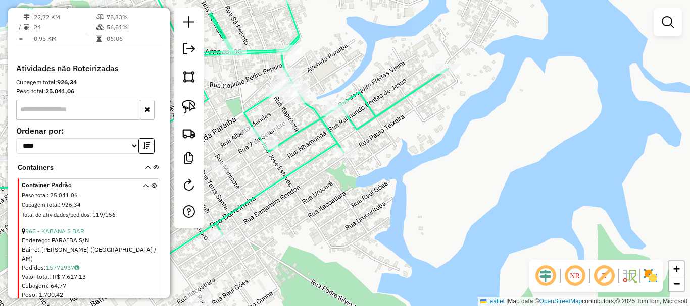
drag, startPoint x: 372, startPoint y: 170, endPoint x: 400, endPoint y: 206, distance: 46.5
click at [400, 212] on div "Janela de atendimento Grade de atendimento Capacidade Transportadoras Veículos …" at bounding box center [345, 153] width 690 height 306
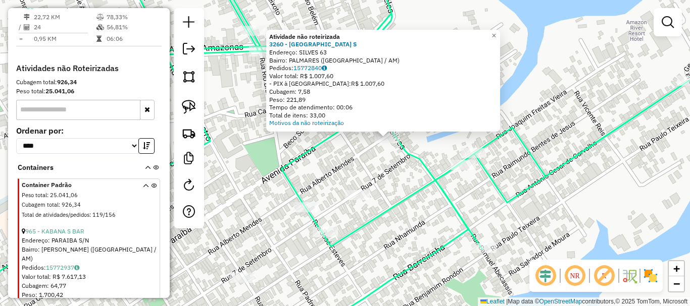
click at [322, 169] on div "Atividade não roteirizada 3260 - HAMBURGUERIA DALTU S Endereço: SILVES 63 Bairr…" at bounding box center [345, 153] width 690 height 306
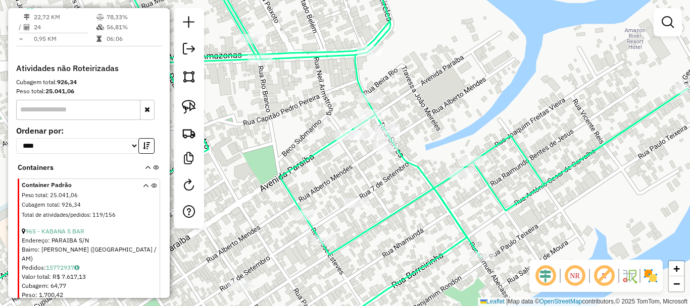
drag, startPoint x: 333, startPoint y: 169, endPoint x: 329, endPoint y: 184, distance: 15.1
click at [329, 184] on div "Janela de atendimento Grade de atendimento Capacidade Transportadoras Veículos …" at bounding box center [345, 153] width 690 height 306
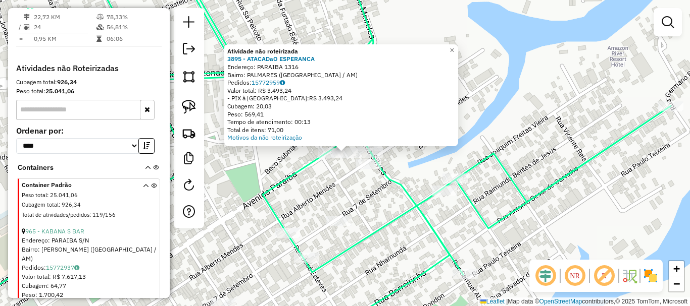
drag, startPoint x: 365, startPoint y: 196, endPoint x: 364, endPoint y: 179, distance: 17.7
click at [365, 195] on div "Atividade não roteirizada 3895 - ATACADaO ESPERANCA Endereço: PARAIBA 1316 Bair…" at bounding box center [345, 153] width 690 height 306
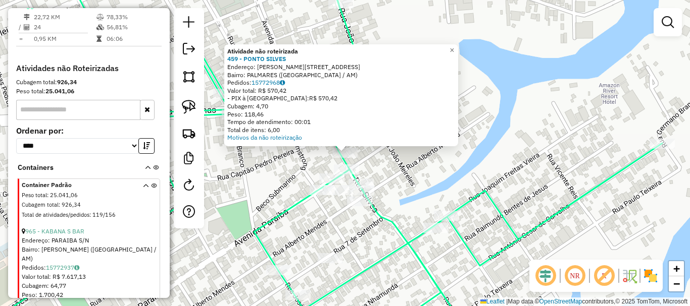
click at [392, 159] on div "Atividade não roteirizada 459 - PONTO SILVES Endereço: R SILVES, 1259 Bairro: P…" at bounding box center [345, 153] width 690 height 306
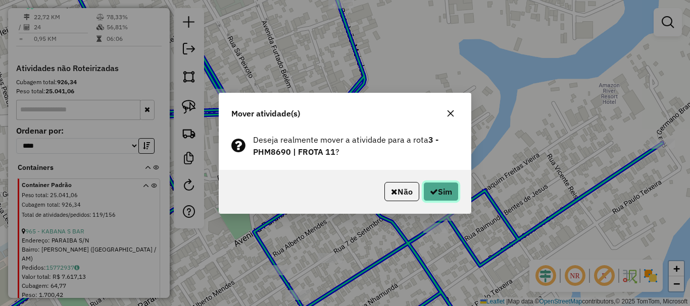
click at [434, 191] on icon "button" at bounding box center [434, 192] width 8 height 8
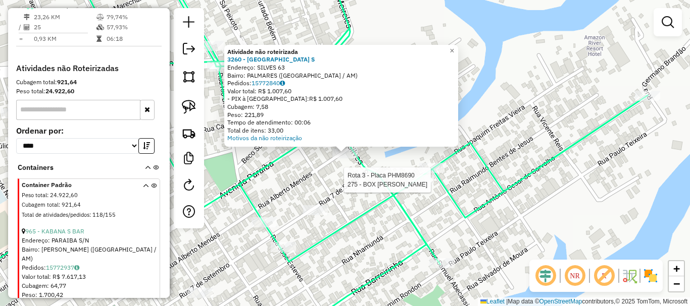
select select "**********"
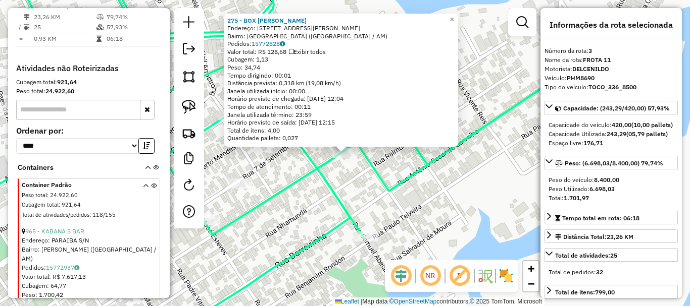
click at [319, 183] on div "275 - BOX GUSTAVO Endereço: R JOAQUIM DE FREITAS VIEIRA, 1125 Bairro: SANTA RIT…" at bounding box center [345, 153] width 690 height 306
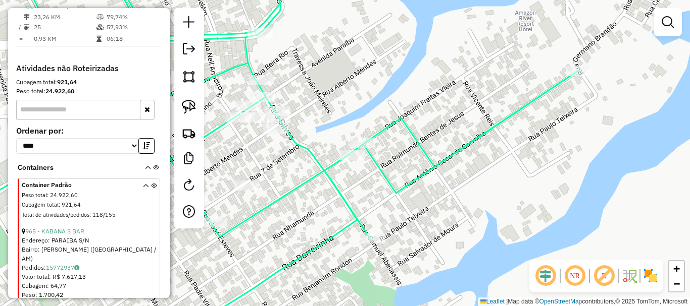
drag, startPoint x: 294, startPoint y: 178, endPoint x: 304, endPoint y: 177, distance: 10.6
click at [309, 178] on div "Janela de atendimento Grade de atendimento Capacidade Transportadoras Veículos …" at bounding box center [345, 153] width 690 height 306
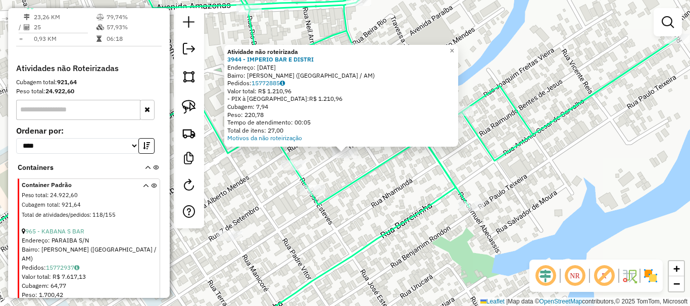
click at [384, 195] on div "Atividade não roteirizada 3944 - IMPERIO BAR E DISTRI Endereço: 7 DE SETEMBRO 1…" at bounding box center [345, 153] width 690 height 306
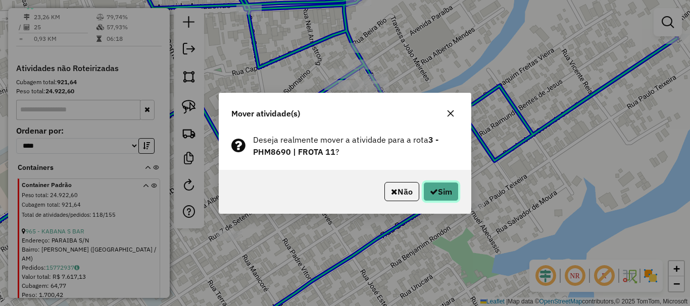
click at [426, 191] on button "Sim" at bounding box center [440, 191] width 35 height 19
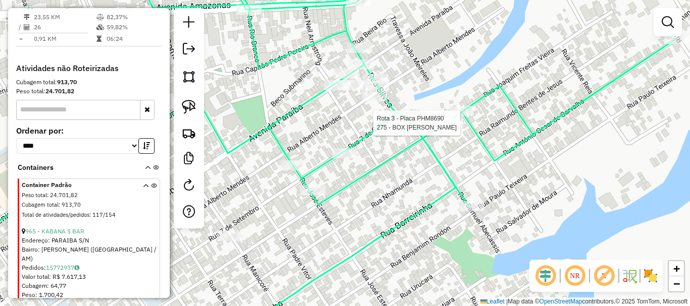
select select "**********"
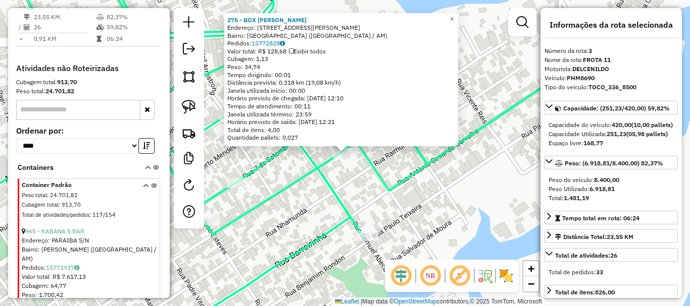
click at [321, 191] on div "275 - BOX GUSTAVO Endereço: R JOAQUIM DE FREITAS VIEIRA, 1125 Bairro: SANTA RIT…" at bounding box center [345, 153] width 690 height 306
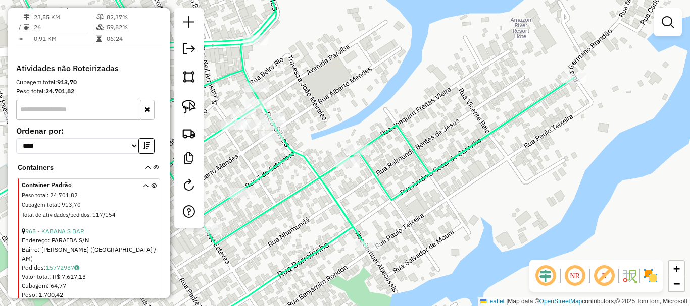
drag, startPoint x: 292, startPoint y: 171, endPoint x: 299, endPoint y: 178, distance: 10.4
click at [298, 178] on div "Janela de atendimento Grade de atendimento Capacidade Transportadoras Veículos …" at bounding box center [345, 153] width 690 height 306
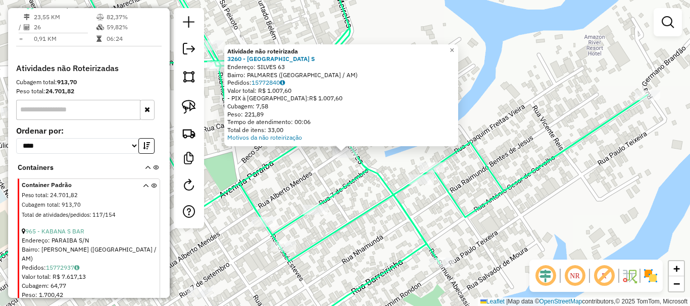
click at [346, 158] on div at bounding box center [344, 153] width 25 height 10
click at [346, 231] on icon at bounding box center [344, 153] width 605 height 368
select select "**********"
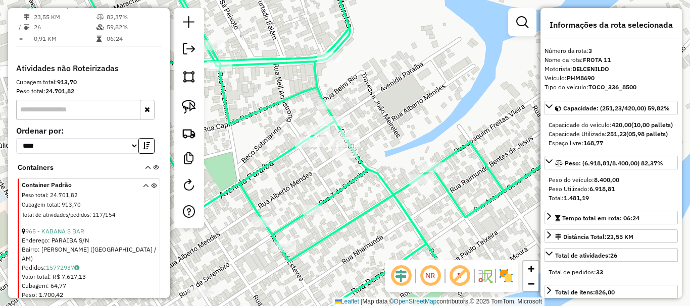
click at [342, 158] on div at bounding box center [344, 153] width 25 height 10
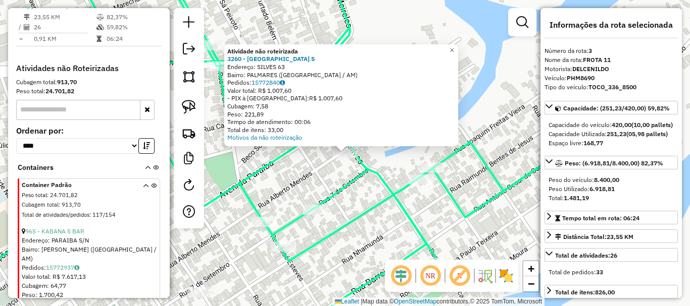
click at [339, 168] on div "Atividade não roteirizada 3260 - HAMBURGUERIA DALTU S Endereço: SILVES 63 Bairr…" at bounding box center [345, 153] width 690 height 306
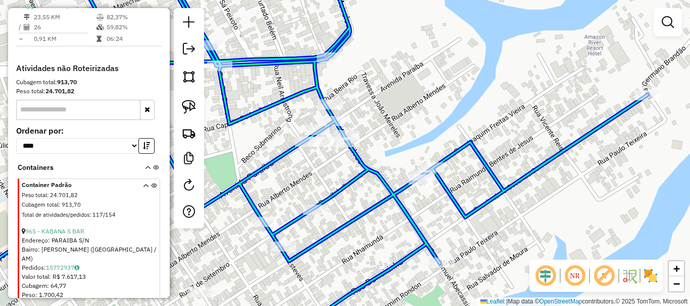
click at [423, 181] on div at bounding box center [421, 176] width 25 height 10
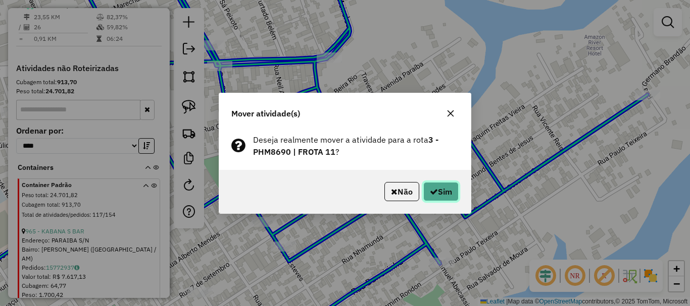
click at [441, 192] on button "Sim" at bounding box center [440, 191] width 35 height 19
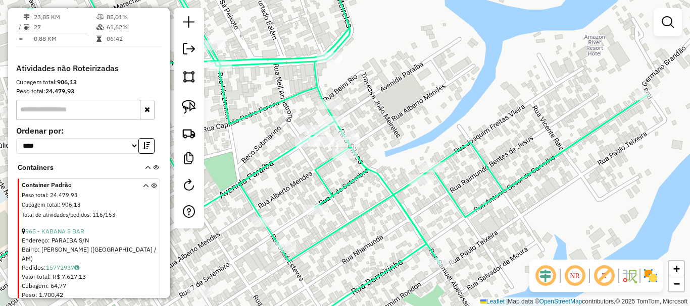
click at [421, 211] on div "Janela de atendimento Grade de atendimento Capacidade Transportadoras Veículos …" at bounding box center [345, 153] width 690 height 306
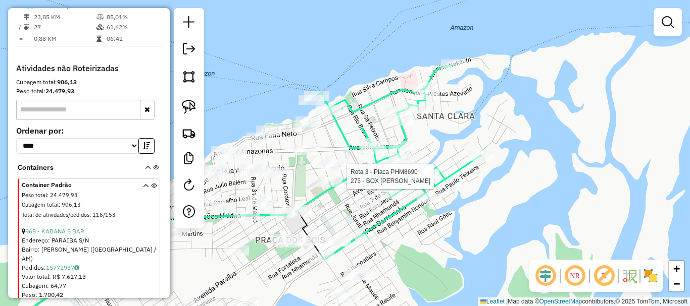
select select "**********"
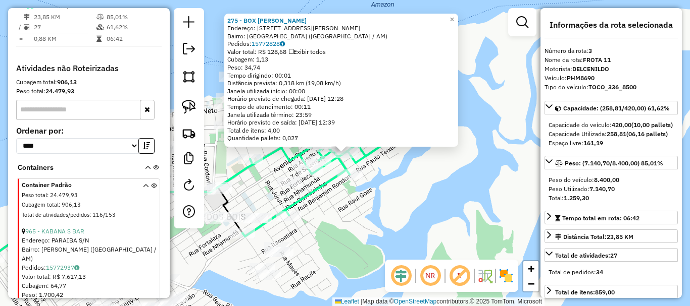
drag, startPoint x: 366, startPoint y: 209, endPoint x: 405, endPoint y: 202, distance: 40.0
click at [405, 203] on div "275 - BOX GUSTAVO Endereço: R JOAQUIM DE FREITAS VIEIRA, 1125 Bairro: SANTA RIT…" at bounding box center [345, 153] width 690 height 306
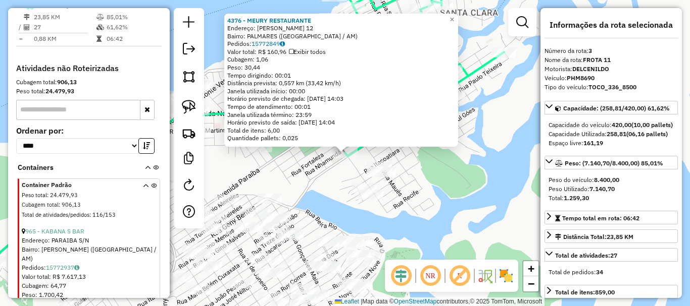
drag, startPoint x: 327, startPoint y: 159, endPoint x: 318, endPoint y: 171, distance: 15.5
click at [318, 171] on div "4376 - MEURY RESTAURANTE Endereço: FAUSTO BULCAO 12 Bairro: PALMARES (PARINTINS…" at bounding box center [345, 153] width 690 height 306
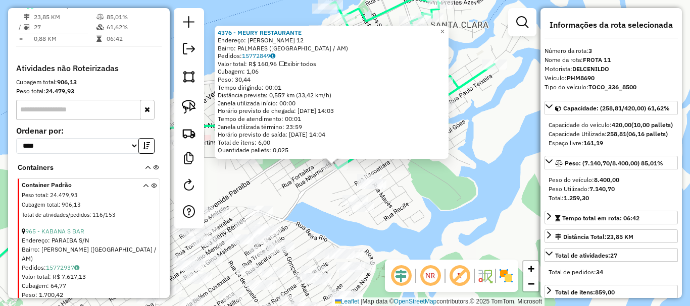
click at [390, 191] on div "4376 - MEURY RESTAURANTE Endereço: FAUSTO BULCAO 12 Bairro: PALMARES (PARINTINS…" at bounding box center [345, 153] width 690 height 306
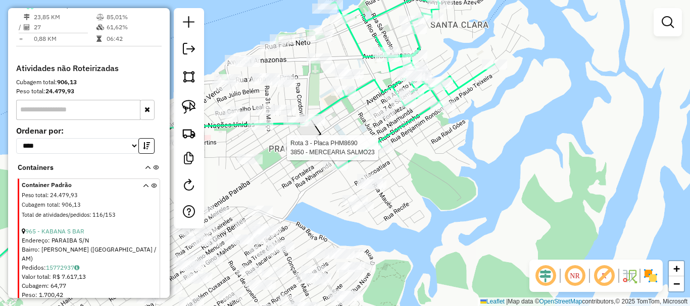
select select "**********"
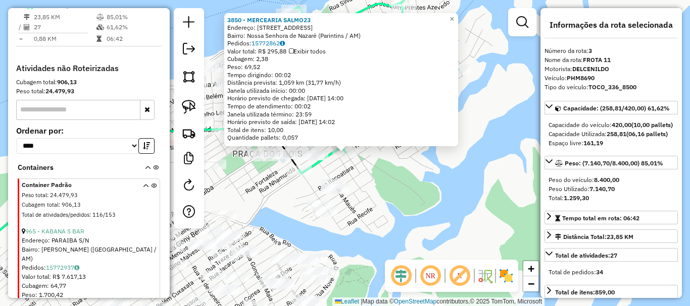
click at [370, 177] on div "3850 - MERCEARIA SALMO23 Endereço: [STREET_ADDRESS] ([GEOGRAPHIC_DATA] / AM) Pe…" at bounding box center [345, 153] width 690 height 306
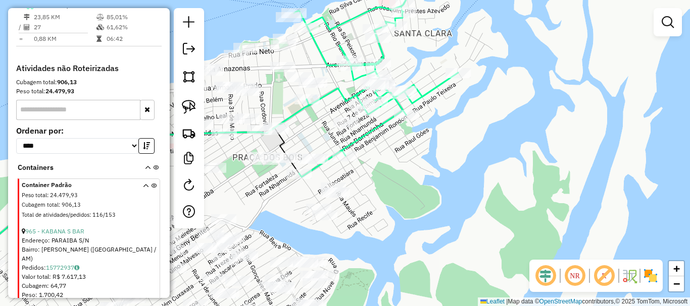
drag, startPoint x: 375, startPoint y: 184, endPoint x: 377, endPoint y: 201, distance: 17.4
click at [377, 201] on div "Janela de atendimento Grade de atendimento Capacidade Transportadoras Veículos …" at bounding box center [345, 153] width 690 height 306
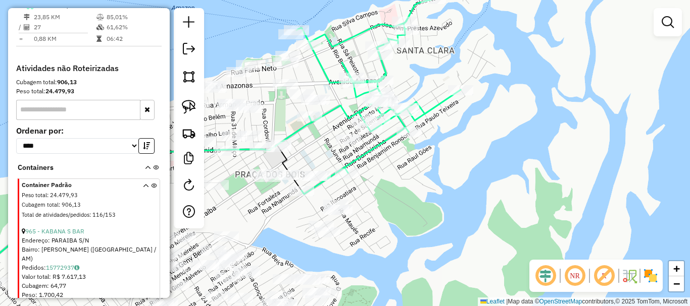
drag, startPoint x: 326, startPoint y: 153, endPoint x: 346, endPoint y: 125, distance: 34.9
click at [346, 131] on div "Janela de atendimento Grade de atendimento Capacidade Transportadoras Veículos …" at bounding box center [345, 153] width 690 height 306
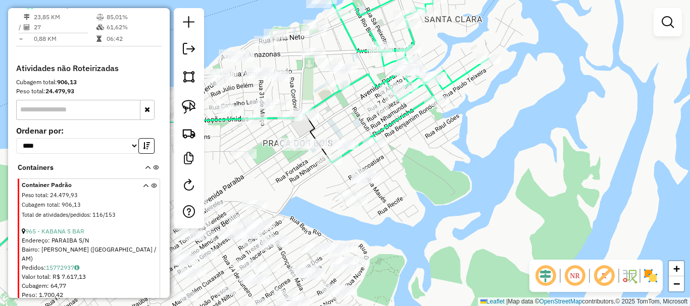
drag, startPoint x: 438, startPoint y: 189, endPoint x: 451, endPoint y: 181, distance: 14.7
click at [451, 184] on div "Janela de atendimento Grade de atendimento Capacidade Transportadoras Veículos …" at bounding box center [345, 153] width 690 height 306
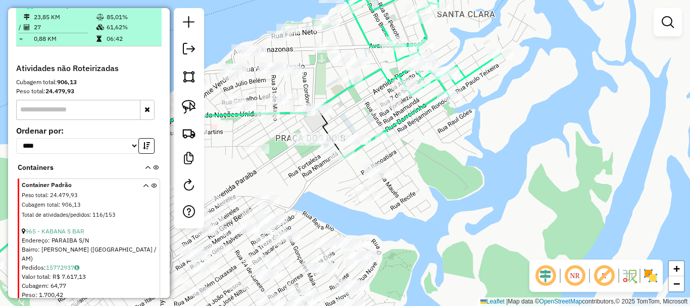
click at [144, 8] on em at bounding box center [145, 5] width 6 height 6
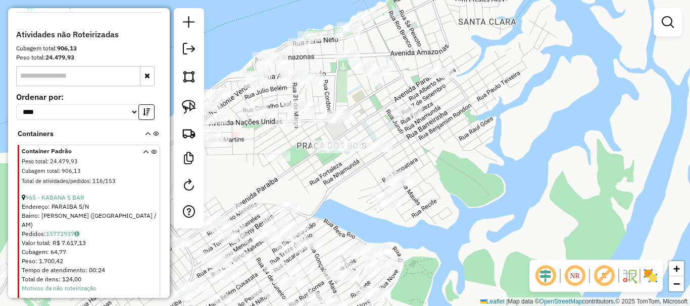
drag, startPoint x: 467, startPoint y: 174, endPoint x: 477, endPoint y: 177, distance: 9.9
click at [477, 177] on div "Janela de atendimento Grade de atendimento Capacidade Transportadoras Veículos …" at bounding box center [345, 153] width 690 height 306
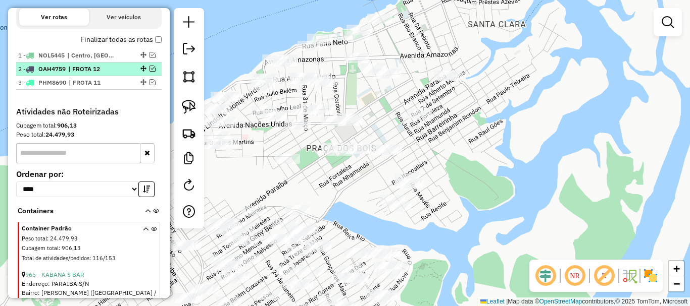
scroll to position [317, 0]
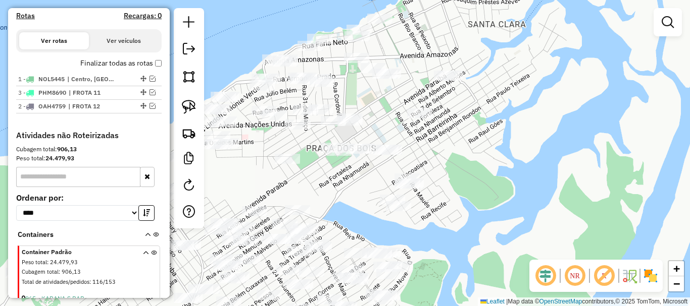
drag, startPoint x: 138, startPoint y: 102, endPoint x: 138, endPoint y: 126, distance: 24.2
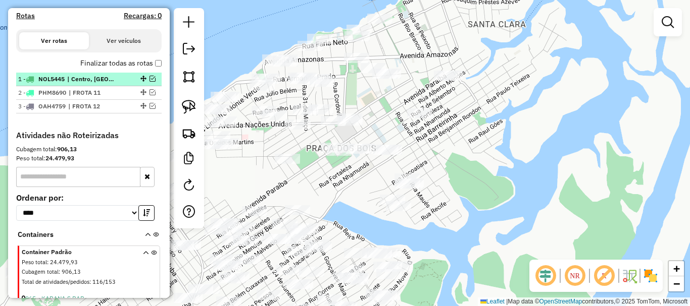
click at [119, 84] on div "1 - NOL5445 | Centro, SANTA CLARA" at bounding box center [71, 79] width 107 height 9
select select "**********"
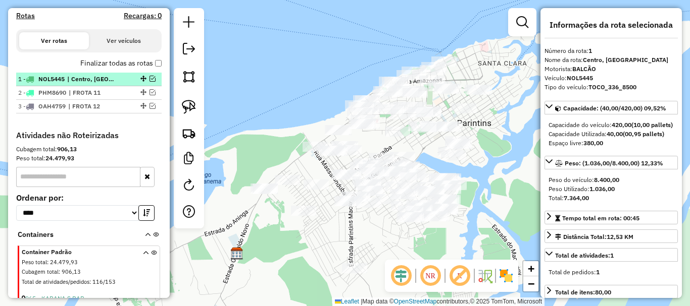
click at [118, 84] on div "1 - NOL5445 | Centro, SANTA CLARA" at bounding box center [71, 79] width 107 height 9
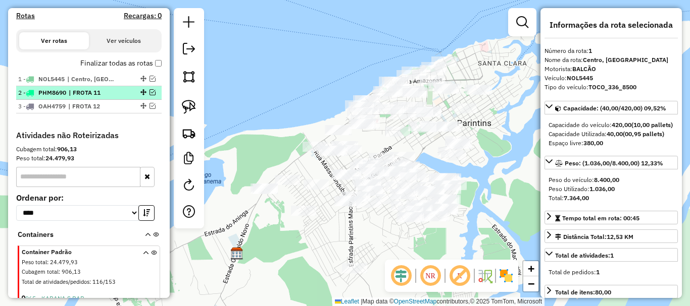
click at [96, 97] on span "| FROTA 11" at bounding box center [92, 92] width 46 height 9
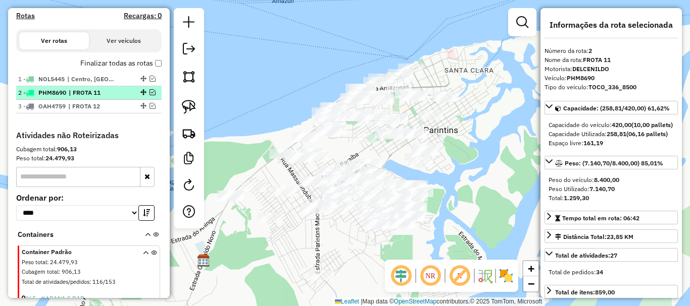
click at [149, 95] on em at bounding box center [152, 92] width 6 height 6
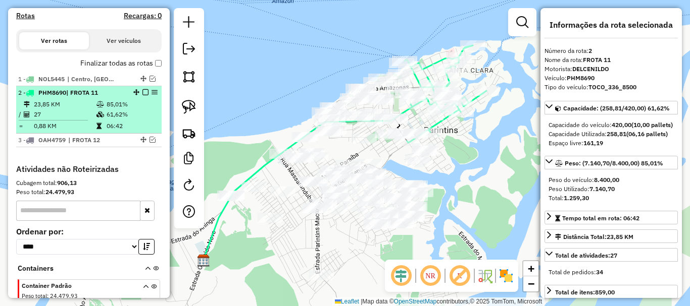
click at [124, 97] on div "2 - PHM8690 | FROTA 11" at bounding box center [88, 92] width 141 height 9
click at [146, 95] on div at bounding box center [142, 92] width 30 height 6
click at [144, 95] on em at bounding box center [145, 92] width 6 height 6
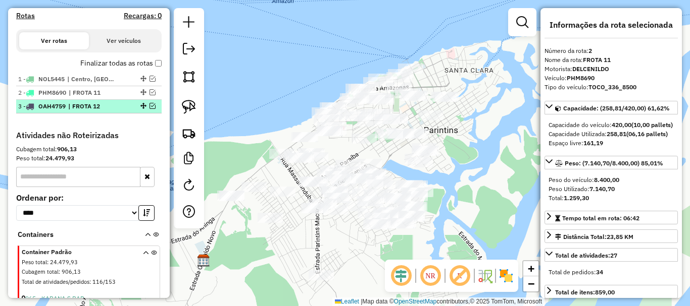
click at [150, 111] on div "3 - OAH4759 | FROTA 12" at bounding box center [88, 106] width 141 height 9
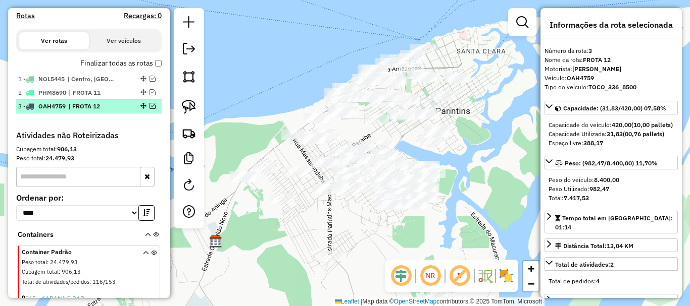
click at [150, 109] on em at bounding box center [152, 106] width 6 height 6
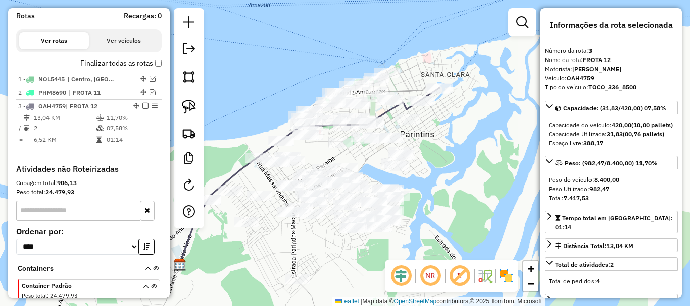
drag, startPoint x: 444, startPoint y: 158, endPoint x: 426, endPoint y: 172, distance: 23.7
click at [426, 172] on div "Janela de atendimento Grade de atendimento Capacidade Transportadoras Veículos …" at bounding box center [345, 153] width 690 height 306
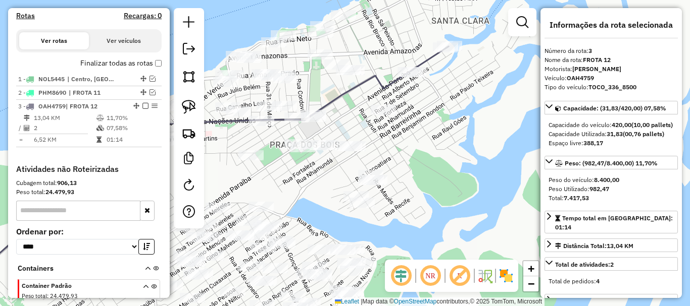
drag, startPoint x: 438, startPoint y: 160, endPoint x: 494, endPoint y: 186, distance: 61.7
click at [509, 196] on div "Janela de atendimento Grade de atendimento Capacidade Transportadoras Veículos …" at bounding box center [345, 153] width 690 height 306
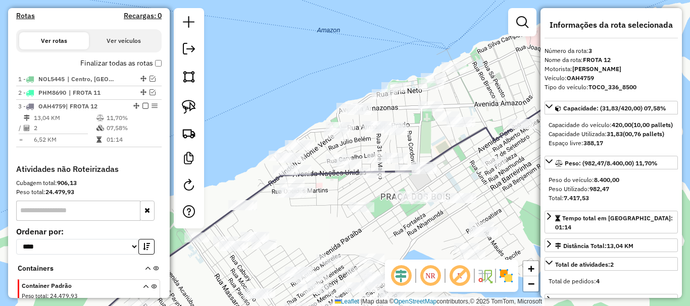
drag, startPoint x: 414, startPoint y: 134, endPoint x: 435, endPoint y: 146, distance: 23.7
click at [457, 154] on div "Janela de atendimento Grade de atendimento Capacidade Transportadoras Veículos …" at bounding box center [345, 153] width 690 height 306
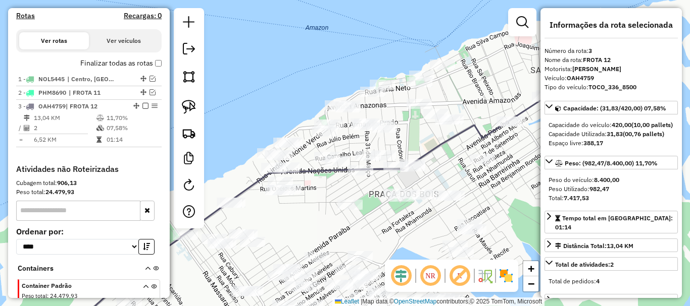
drag, startPoint x: 498, startPoint y: 192, endPoint x: 460, endPoint y: 183, distance: 38.9
click at [464, 184] on div "Janela de atendimento Grade de atendimento Capacidade Transportadoras Veículos …" at bounding box center [345, 153] width 690 height 306
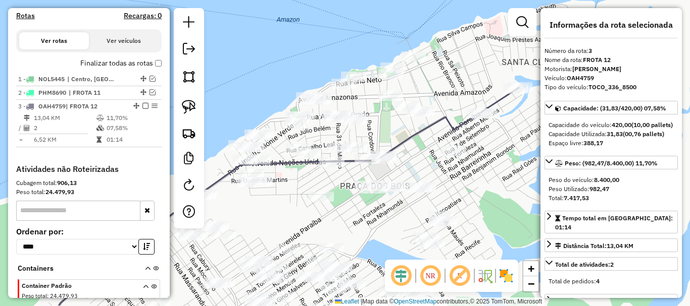
drag, startPoint x: 472, startPoint y: 191, endPoint x: 467, endPoint y: 186, distance: 7.5
click at [468, 186] on div "Janela de atendimento Grade de atendimento Capacidade Transportadoras Veículos …" at bounding box center [345, 153] width 690 height 306
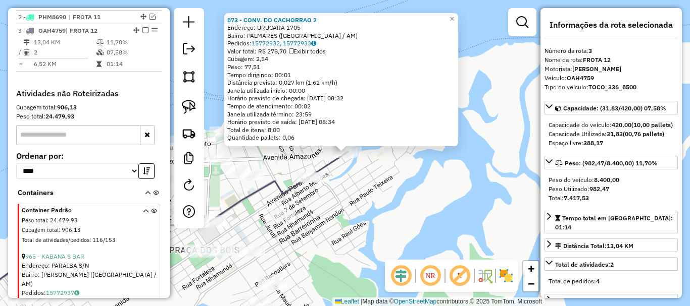
scroll to position [418, 0]
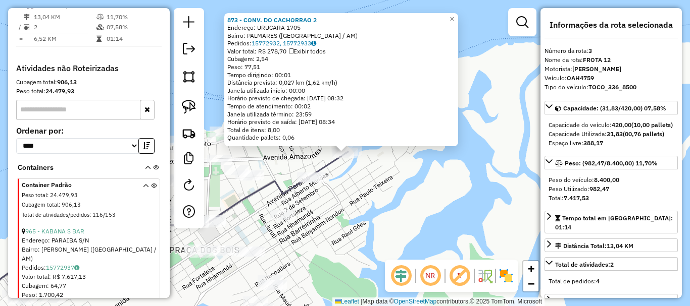
click at [342, 265] on div "873 - CONV. DO CACHORRAO 2 Endereço: URUCARA 1705 Bairro: PALMARES (PARINTINS /…" at bounding box center [345, 153] width 690 height 306
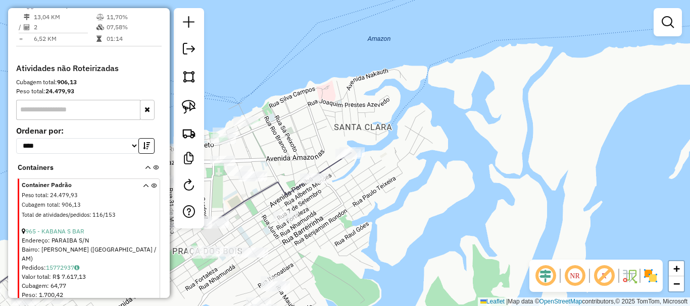
drag, startPoint x: 321, startPoint y: 268, endPoint x: 358, endPoint y: 246, distance: 43.2
click at [383, 269] on div "Janela de atendimento Grade de atendimento Capacidade Transportadoras Veículos …" at bounding box center [345, 153] width 690 height 306
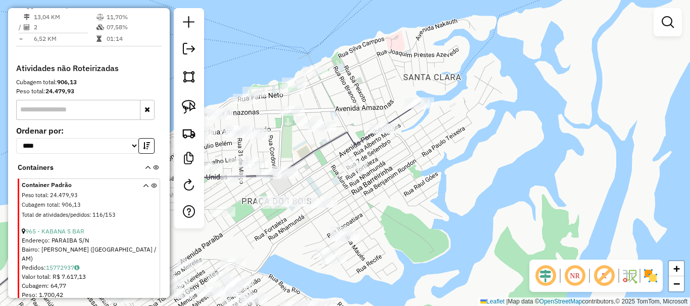
drag, startPoint x: 409, startPoint y: 224, endPoint x: 416, endPoint y: 158, distance: 66.5
click at [417, 152] on div "Janela de atendimento Grade de atendimento Capacidade Transportadoras Veículos …" at bounding box center [345, 153] width 690 height 306
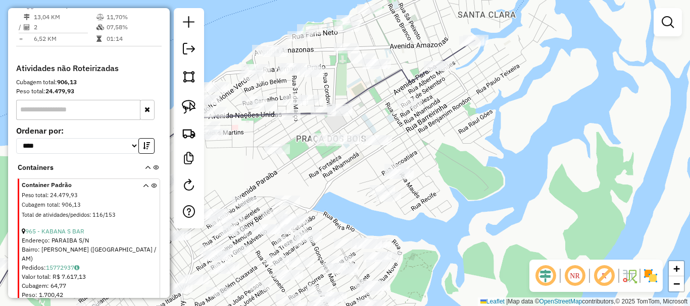
drag, startPoint x: 422, startPoint y: 224, endPoint x: 479, endPoint y: 182, distance: 70.9
click at [479, 182] on div "Janela de atendimento Grade de atendimento Capacidade Transportadoras Veículos …" at bounding box center [345, 153] width 690 height 306
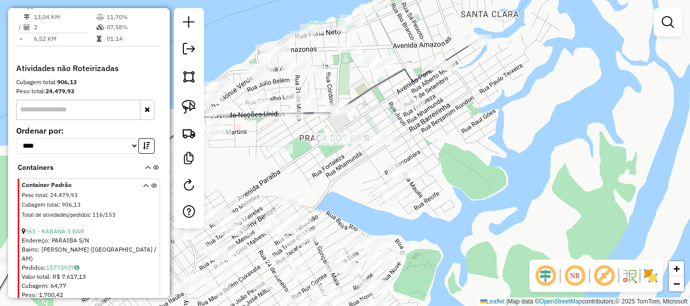
drag, startPoint x: 193, startPoint y: 110, endPoint x: 251, endPoint y: 118, distance: 58.1
click at [194, 110] on img at bounding box center [189, 107] width 14 height 14
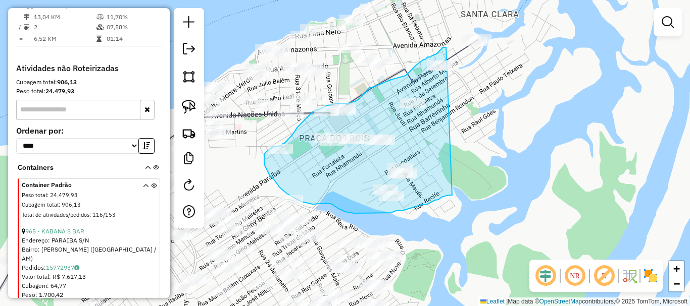
drag, startPoint x: 446, startPoint y: 47, endPoint x: 475, endPoint y: 183, distance: 138.3
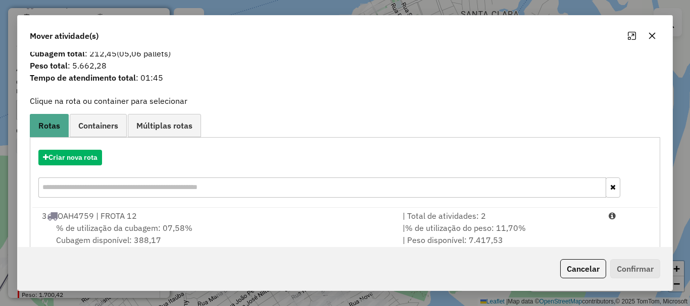
scroll to position [39, 0]
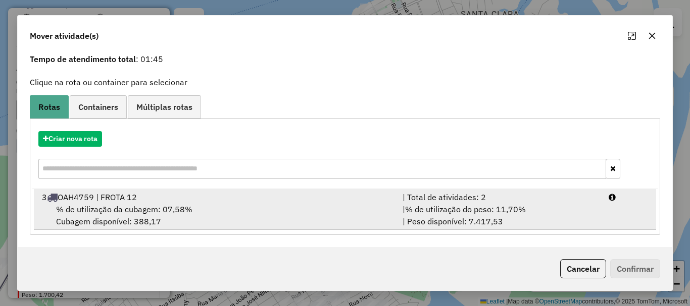
click at [258, 217] on div "% de utilização da cubagem: 07,58% Cubagem disponível: 388,17" at bounding box center [216, 215] width 360 height 24
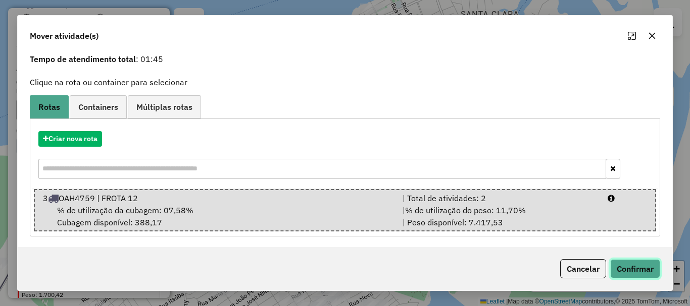
click at [641, 273] on button "Confirmar" at bounding box center [635, 269] width 50 height 19
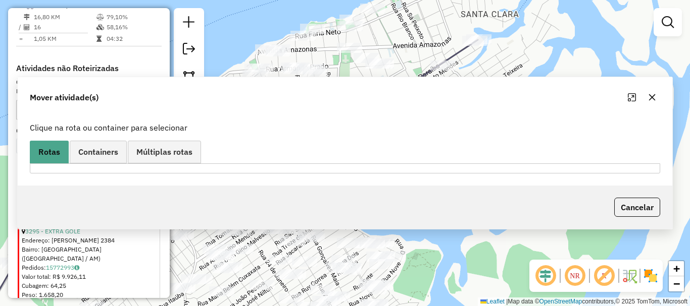
scroll to position [343, 0]
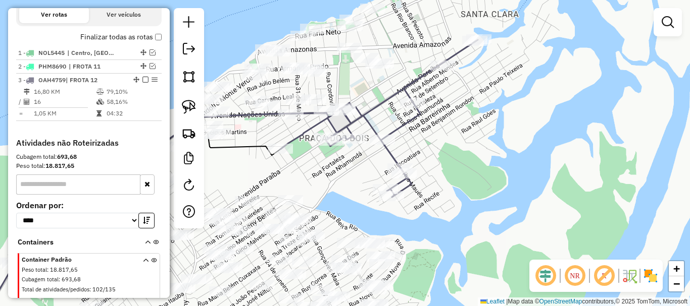
click at [365, 116] on icon at bounding box center [378, 119] width 197 height 158
select select "**********"
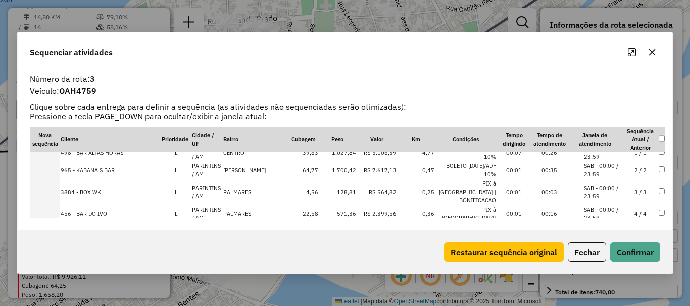
scroll to position [0, 0]
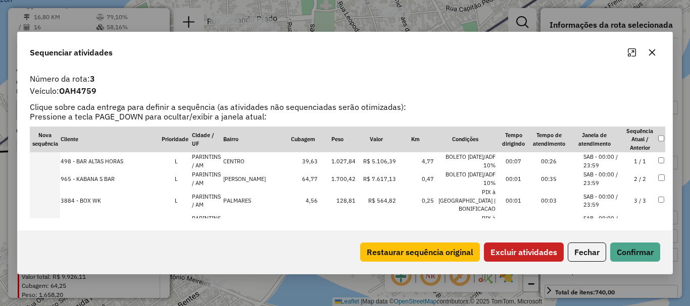
click at [657, 167] on td at bounding box center [661, 161] width 8 height 18
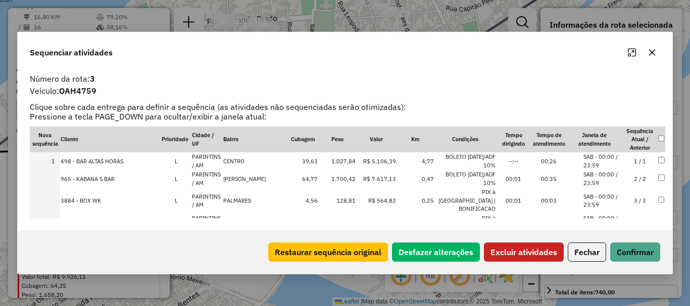
click at [531, 258] on button "Excluir atividades" at bounding box center [524, 252] width 80 height 19
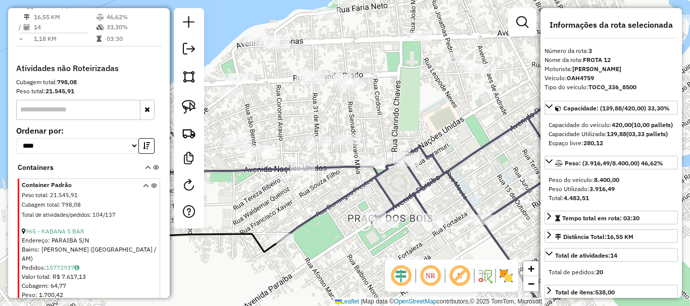
drag, startPoint x: 393, startPoint y: 135, endPoint x: 479, endPoint y: 191, distance: 102.8
click at [479, 191] on div "Janela de atendimento Grade de atendimento Capacidade Transportadoras Veículos …" at bounding box center [345, 153] width 690 height 306
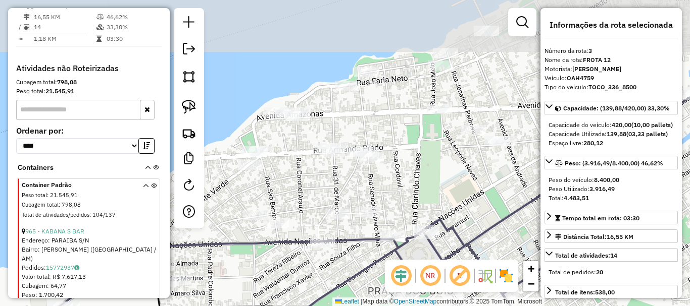
drag, startPoint x: 441, startPoint y: 120, endPoint x: 467, endPoint y: 178, distance: 63.1
click at [456, 192] on div "Janela de atendimento Grade de atendimento Capacidade Transportadoras Veículos …" at bounding box center [345, 153] width 690 height 306
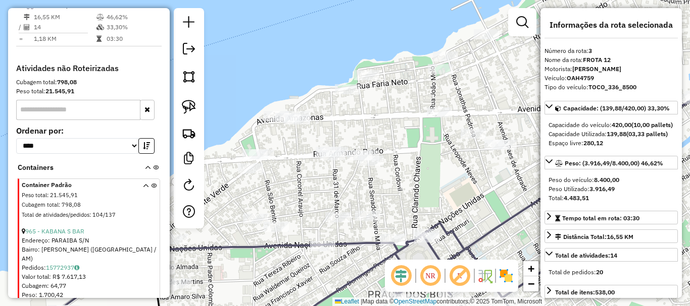
drag, startPoint x: 467, startPoint y: 176, endPoint x: 364, endPoint y: 162, distance: 104.0
click at [365, 161] on div "Janela de atendimento Grade de atendimento Capacidade Transportadoras Veículos …" at bounding box center [345, 153] width 690 height 306
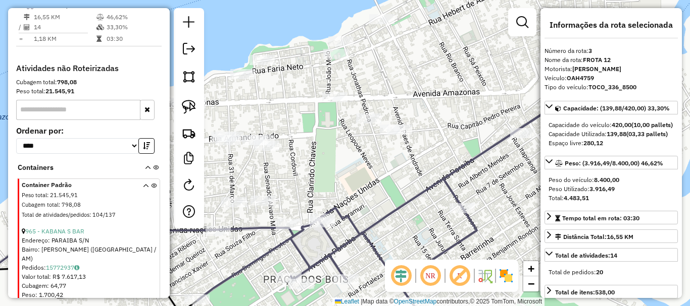
drag, startPoint x: 483, startPoint y: 89, endPoint x: 506, endPoint y: 152, distance: 67.1
click at [506, 157] on div "Janela de atendimento Grade de atendimento Capacidade Transportadoras Veículos …" at bounding box center [345, 153] width 690 height 306
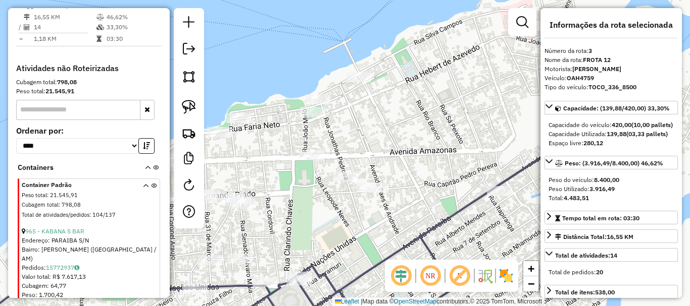
drag, startPoint x: 435, startPoint y: 131, endPoint x: 402, endPoint y: 118, distance: 35.2
click at [397, 123] on div "Janela de atendimento Grade de atendimento Capacidade Transportadoras Veículos …" at bounding box center [345, 153] width 690 height 306
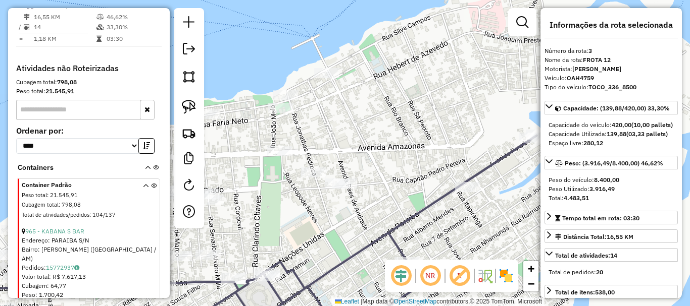
drag, startPoint x: 405, startPoint y: 123, endPoint x: 435, endPoint y: 129, distance: 30.4
click at [435, 129] on div "Janela de atendimento Grade de atendimento Capacidade Transportadoras Veículos …" at bounding box center [345, 153] width 690 height 306
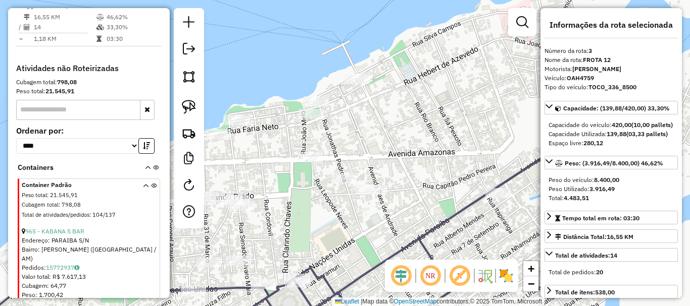
click at [360, 84] on div at bounding box center [356, 79] width 25 height 10
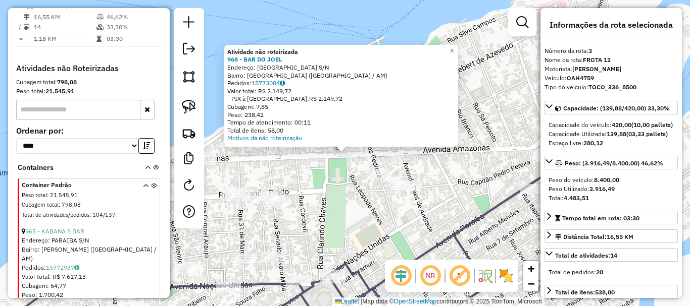
click at [376, 155] on div "Atividade não roteirizada 968 - BAR DO JOEL Endereço: AMAZONAS S/N Bairro: CENT…" at bounding box center [345, 153] width 690 height 306
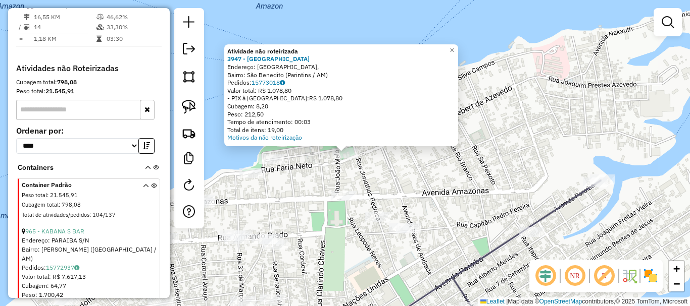
click at [464, 194] on div "Atividade não roteirizada 3947 - VILA NOVA DA RAINHA Endereço: Avenida Amazonas…" at bounding box center [345, 153] width 690 height 306
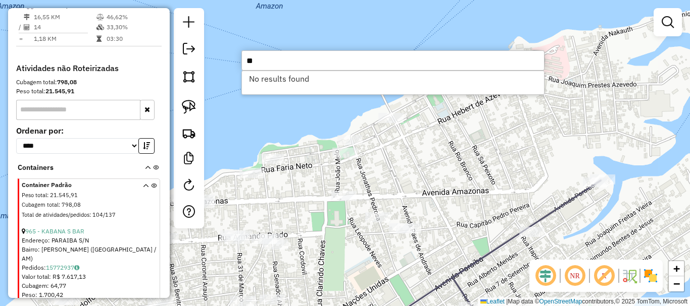
type input "*"
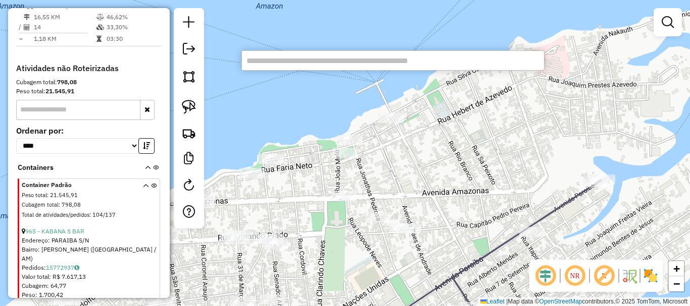
drag, startPoint x: 424, startPoint y: 181, endPoint x: 398, endPoint y: 173, distance: 27.1
click at [398, 173] on div "Janela de atendimento Grade de atendimento Capacidade Transportadoras Veículos …" at bounding box center [345, 153] width 690 height 306
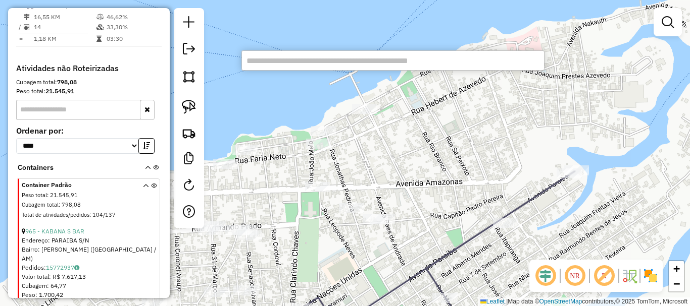
click at [387, 139] on div "Janela de atendimento Grade de atendimento Capacidade Transportadoras Veículos …" at bounding box center [345, 153] width 690 height 306
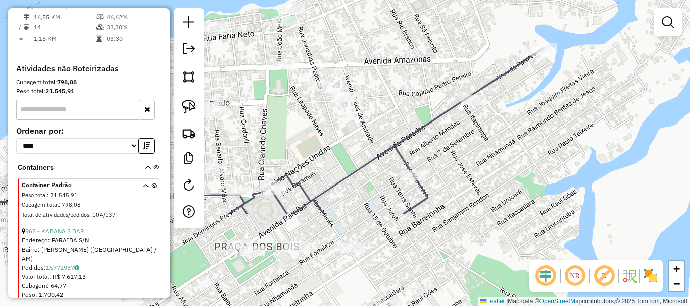
drag, startPoint x: 442, startPoint y: 178, endPoint x: 409, endPoint y: 54, distance: 128.9
click at [409, 54] on div "Janela de atendimento Grade de atendimento Capacidade Transportadoras Veículos …" at bounding box center [345, 153] width 690 height 306
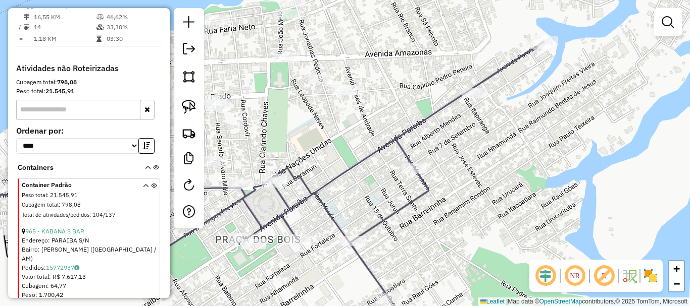
drag, startPoint x: 489, startPoint y: 188, endPoint x: 554, endPoint y: 184, distance: 64.7
click at [554, 184] on div "Janela de atendimento Grade de atendimento Capacidade Transportadoras Veículos …" at bounding box center [345, 153] width 690 height 306
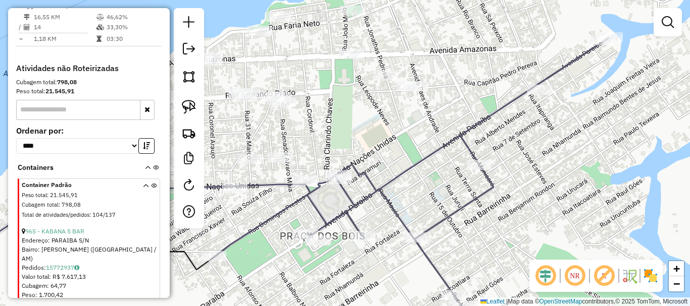
drag, startPoint x: 489, startPoint y: 57, endPoint x: 510, endPoint y: 140, distance: 85.3
click at [510, 140] on div "Janela de atendimento Grade de atendimento Capacidade Transportadoras Veículos …" at bounding box center [345, 153] width 690 height 306
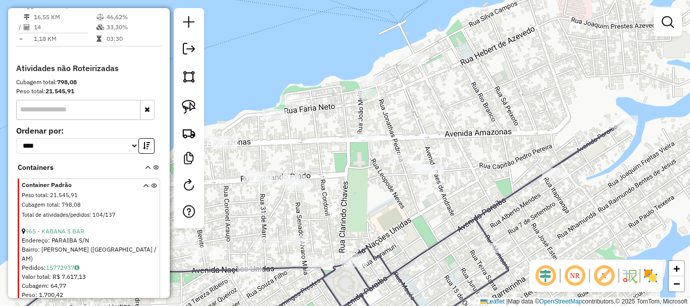
drag, startPoint x: 502, startPoint y: 126, endPoint x: 488, endPoint y: 129, distance: 14.1
click at [488, 129] on div "Janela de atendimento Grade de atendimento Capacidade Transportadoras Veículos …" at bounding box center [345, 153] width 690 height 306
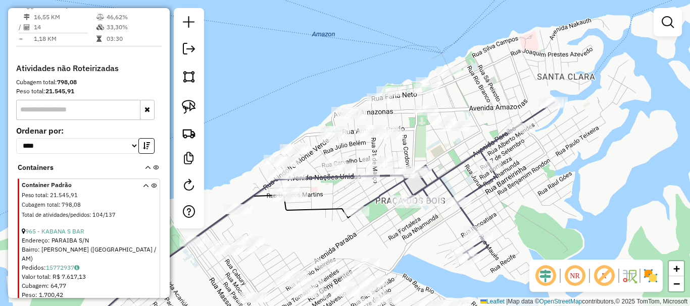
drag, startPoint x: 476, startPoint y: 121, endPoint x: 500, endPoint y: 103, distance: 30.4
click at [500, 103] on div "Janela de atendimento Grade de atendimento Capacidade Transportadoras Veículos …" at bounding box center [345, 153] width 690 height 306
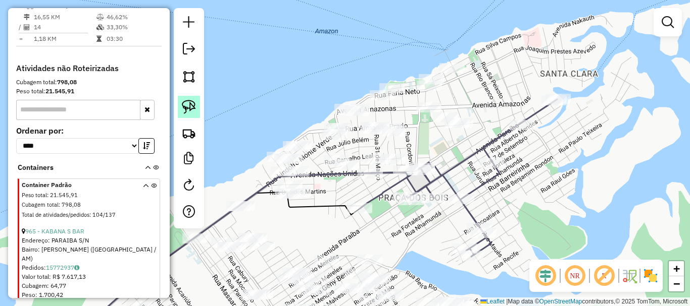
click at [188, 101] on img at bounding box center [189, 107] width 14 height 14
drag, startPoint x: 474, startPoint y: 54, endPoint x: 441, endPoint y: 53, distance: 32.8
select select "**********"
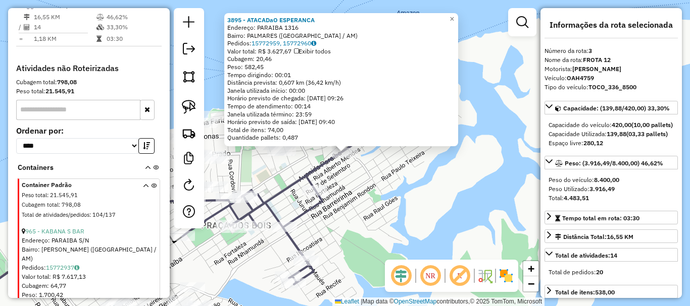
click at [385, 221] on div "3895 - ATACADaO ESPERANCA Endereço: PARAIBA 1316 Bairro: PALMARES (PARINTINS / …" at bounding box center [345, 153] width 690 height 306
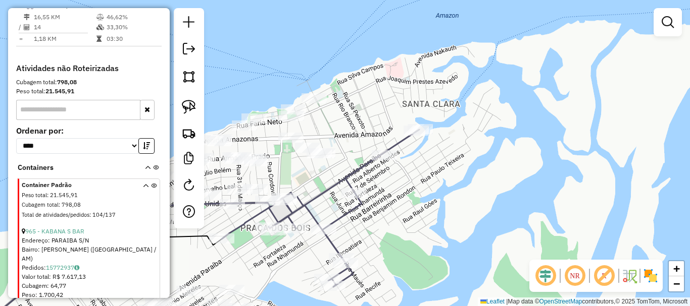
drag, startPoint x: 411, startPoint y: 215, endPoint x: 423, endPoint y: 209, distance: 13.3
click at [422, 214] on div "Janela de atendimento Grade de atendimento Capacidade Transportadoras Veículos …" at bounding box center [345, 153] width 690 height 306
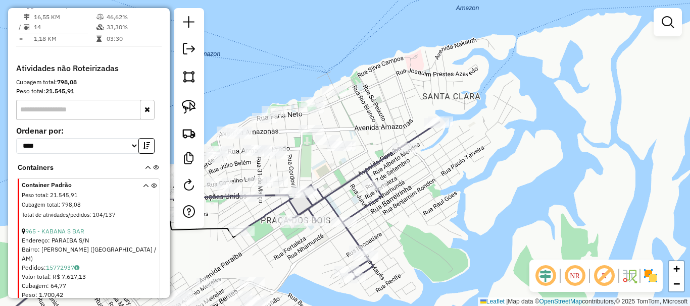
drag, startPoint x: 372, startPoint y: 126, endPoint x: 401, endPoint y: 109, distance: 33.8
click at [401, 109] on div "Janela de atendimento Grade de atendimento Capacidade Transportadoras Veículos …" at bounding box center [345, 153] width 690 height 306
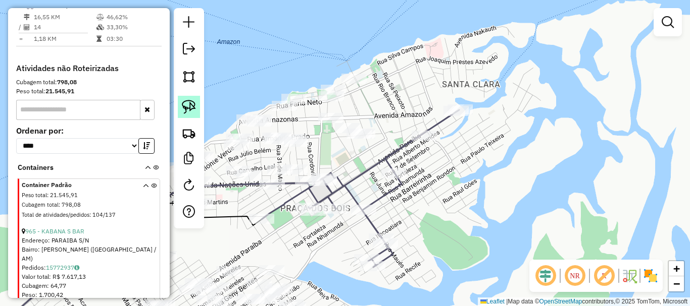
click at [195, 106] on img at bounding box center [189, 107] width 14 height 14
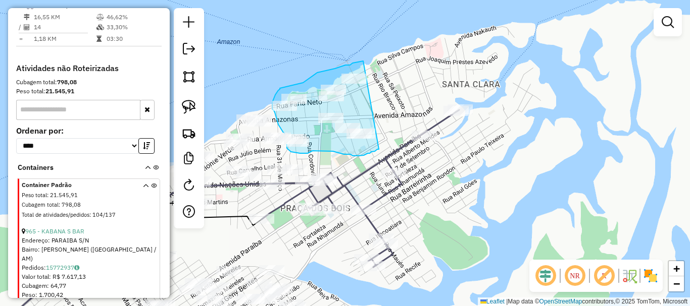
drag, startPoint x: 363, startPoint y: 61, endPoint x: 379, endPoint y: 149, distance: 89.7
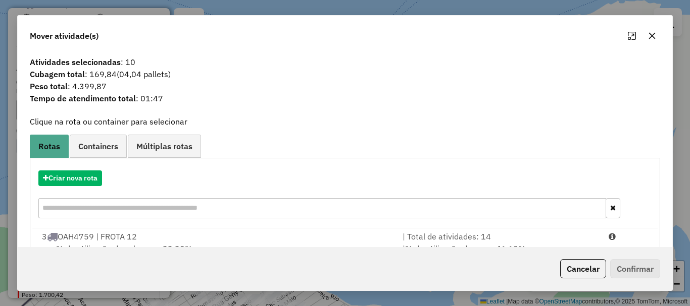
drag, startPoint x: 597, startPoint y: 261, endPoint x: 590, endPoint y: 266, distance: 9.1
click at [598, 262] on button "Cancelar" at bounding box center [583, 269] width 46 height 19
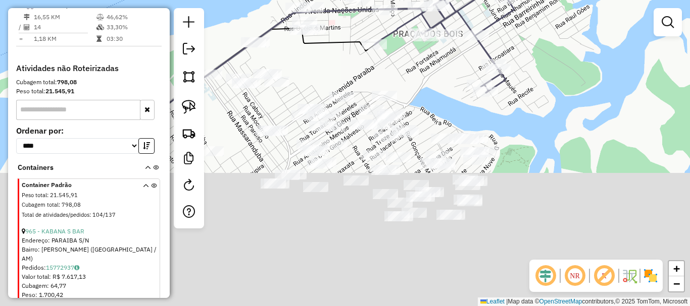
drag, startPoint x: 467, startPoint y: 224, endPoint x: 568, endPoint y: 68, distance: 186.1
click at [582, 40] on div "Janela de atendimento Grade de atendimento Capacidade Transportadoras Veículos …" at bounding box center [345, 153] width 690 height 306
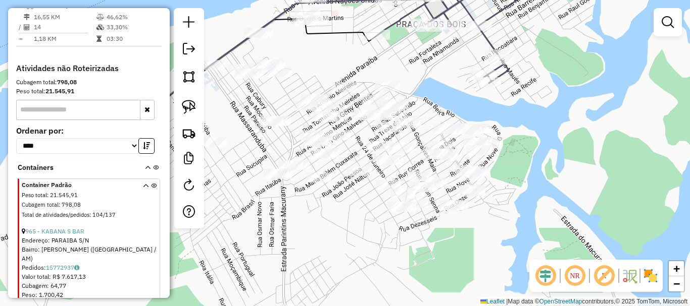
click at [568, 81] on div "Janela de atendimento Grade de atendimento Capacidade Transportadoras Veículos …" at bounding box center [345, 153] width 690 height 306
drag, startPoint x: 554, startPoint y: 128, endPoint x: 543, endPoint y: 153, distance: 28.2
click at [550, 153] on div "Janela de atendimento Grade de atendimento Capacidade Transportadoras Veículos …" at bounding box center [345, 153] width 690 height 306
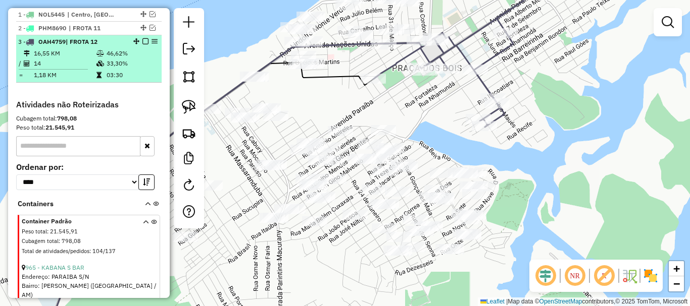
scroll to position [368, 0]
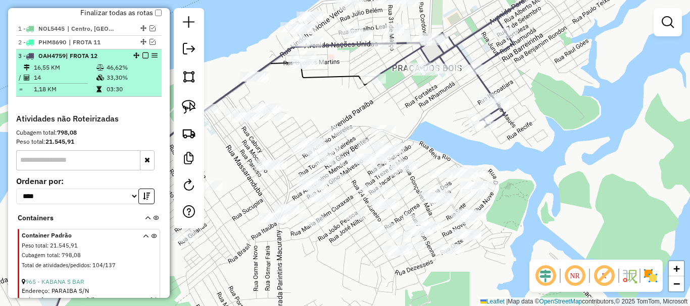
click at [142, 59] on em at bounding box center [145, 56] width 6 height 6
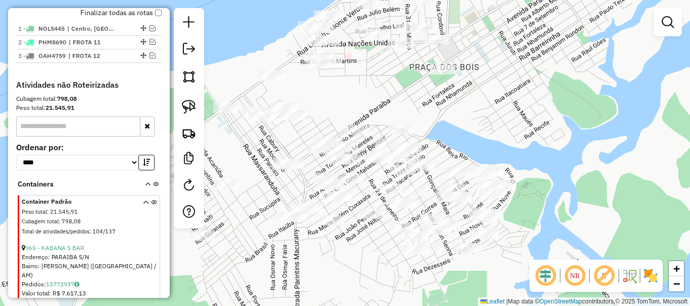
drag, startPoint x: 481, startPoint y: 120, endPoint x: 513, endPoint y: 151, distance: 45.0
click at [510, 153] on div "Janela de atendimento Grade de atendimento Capacidade Transportadoras Veículos …" at bounding box center [345, 153] width 690 height 306
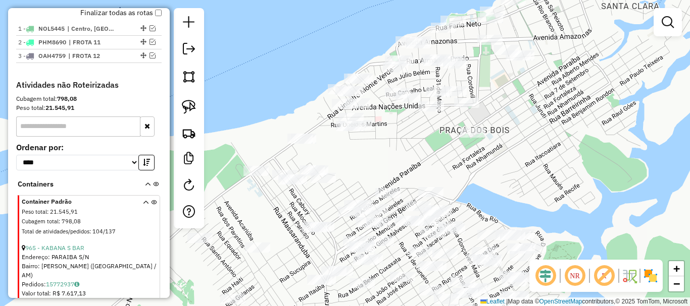
drag, startPoint x: 517, startPoint y: 159, endPoint x: 515, endPoint y: 179, distance: 20.3
click at [517, 180] on div "Janela de atendimento Grade de atendimento Capacidade Transportadoras Veículos …" at bounding box center [345, 153] width 690 height 306
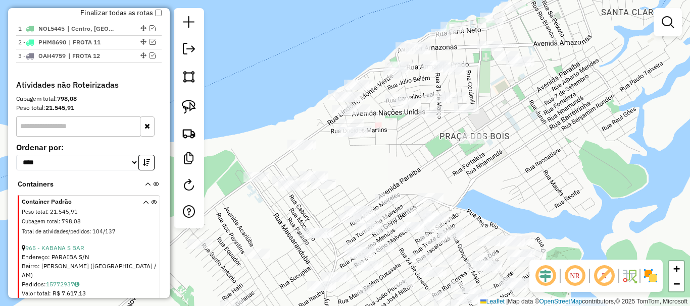
click at [532, 197] on div "Janela de atendimento Grade de atendimento Capacidade Transportadoras Veículos …" at bounding box center [345, 153] width 690 height 306
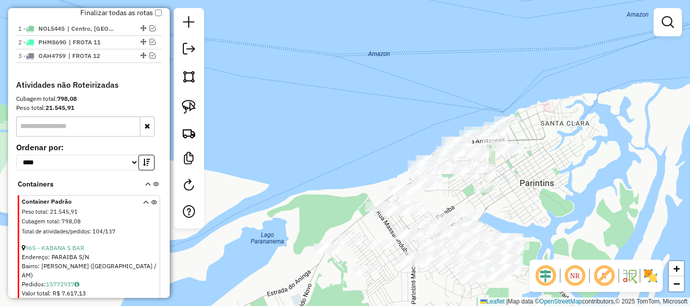
drag, startPoint x: 542, startPoint y: 184, endPoint x: 496, endPoint y: 188, distance: 46.6
click at [499, 188] on div "Janela de atendimento Grade de atendimento Capacidade Transportadoras Veículos …" at bounding box center [345, 153] width 690 height 306
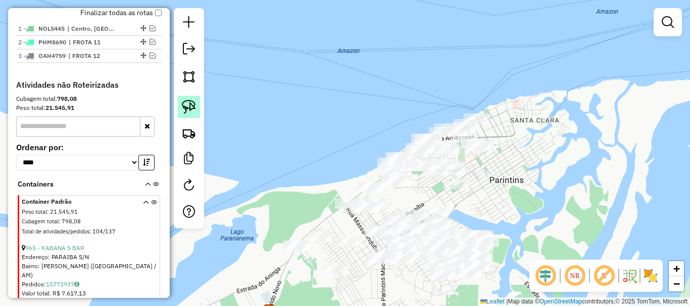
click at [198, 112] on link at bounding box center [189, 107] width 22 height 22
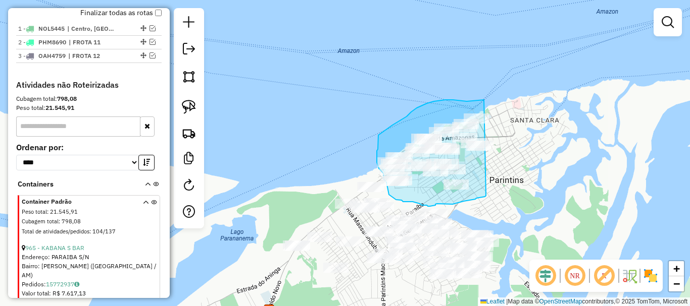
drag, startPoint x: 484, startPoint y: 100, endPoint x: 486, endPoint y: 196, distance: 95.9
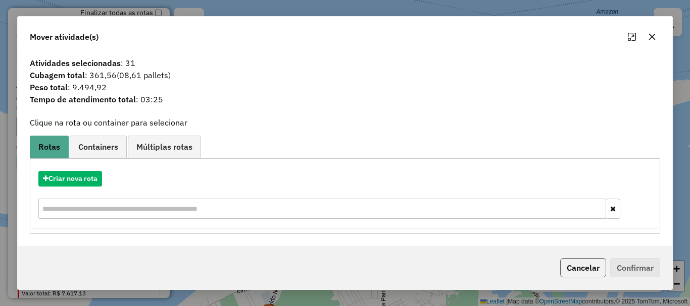
click at [584, 267] on button "Cancelar" at bounding box center [583, 267] width 46 height 19
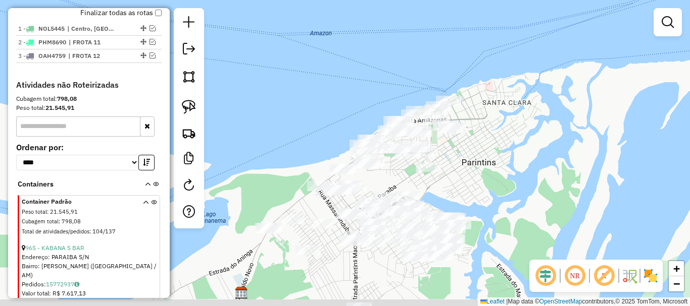
drag, startPoint x: 524, startPoint y: 149, endPoint x: 455, endPoint y: 128, distance: 72.5
click at [455, 128] on div "Janela de atendimento Grade de atendimento Capacidade Transportadoras Veículos …" at bounding box center [345, 153] width 690 height 306
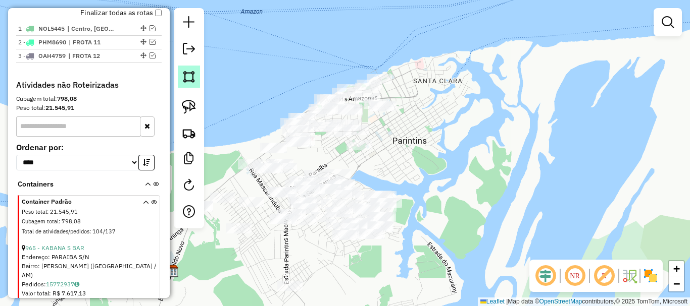
drag, startPoint x: 150, startPoint y: 63, endPoint x: 186, endPoint y: 71, distance: 37.2
click at [154, 59] on div at bounding box center [142, 56] width 30 height 6
select select "**********"
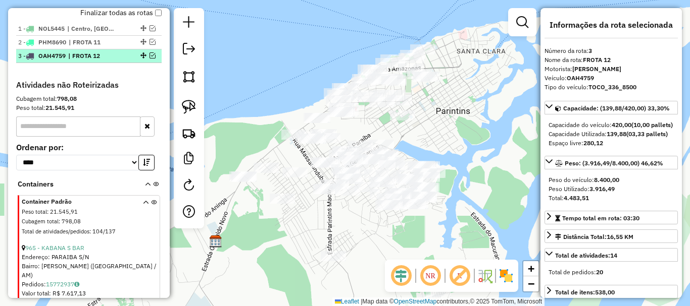
click at [150, 59] on em at bounding box center [152, 56] width 6 height 6
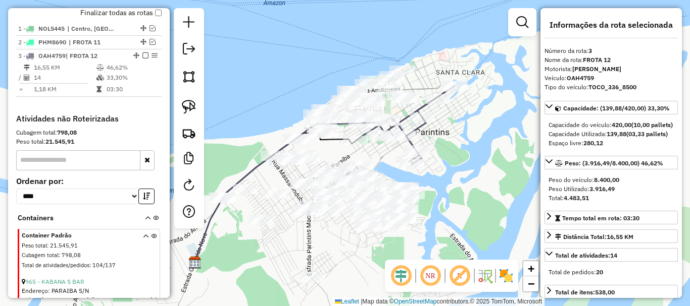
drag, startPoint x: 479, startPoint y: 133, endPoint x: 439, endPoint y: 159, distance: 47.9
click at [444, 157] on div "Janela de atendimento Grade de atendimento Capacidade Transportadoras Veículos …" at bounding box center [345, 153] width 690 height 306
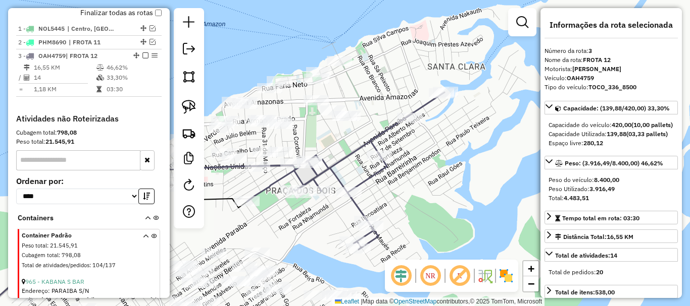
drag, startPoint x: 420, startPoint y: 145, endPoint x: 447, endPoint y: 199, distance: 61.2
click at [447, 199] on div "Janela de atendimento Grade de atendimento Capacidade Transportadoras Veículos …" at bounding box center [345, 153] width 690 height 306
click at [342, 85] on div "Janela de atendimento Grade de atendimento Capacidade Transportadoras Veículos …" at bounding box center [345, 153] width 690 height 306
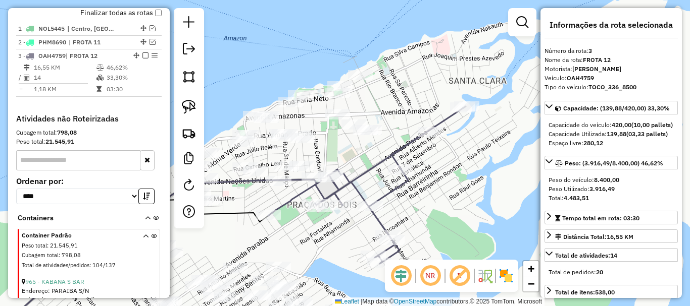
drag, startPoint x: 374, startPoint y: 106, endPoint x: 222, endPoint y: 110, distance: 151.5
click at [374, 106] on div "Janela de atendimento Grade de atendimento Capacidade Transportadoras Veículos …" at bounding box center [345, 153] width 690 height 306
click at [191, 109] on img at bounding box center [189, 107] width 14 height 14
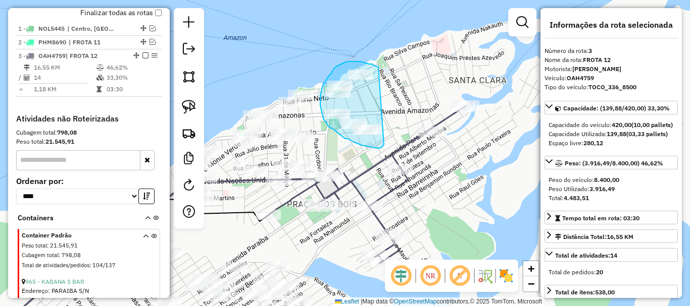
drag, startPoint x: 378, startPoint y: 67, endPoint x: 384, endPoint y: 144, distance: 78.0
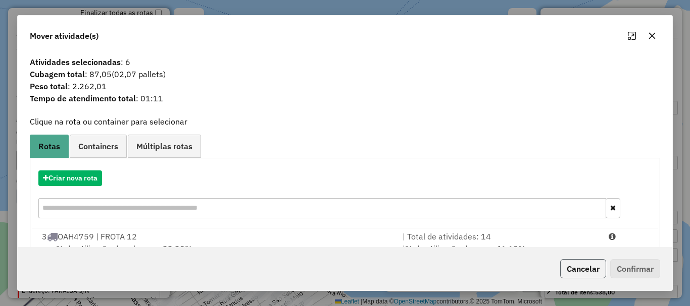
click at [575, 269] on button "Cancelar" at bounding box center [583, 269] width 46 height 19
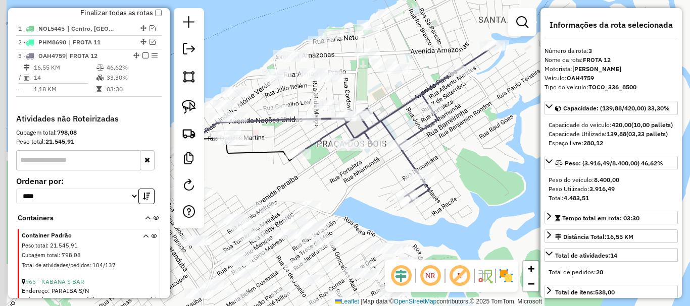
drag, startPoint x: 413, startPoint y: 126, endPoint x: 453, endPoint y: 52, distance: 84.3
click at [453, 53] on div "Janela de atendimento Grade de atendimento Capacidade Transportadoras Veículos …" at bounding box center [345, 153] width 690 height 306
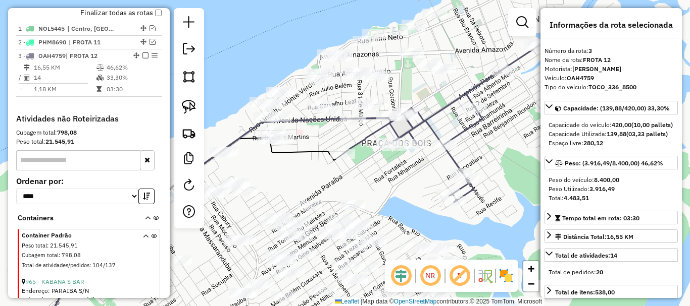
drag, startPoint x: 372, startPoint y: 192, endPoint x: 394, endPoint y: 200, distance: 24.1
click at [394, 200] on div "Janela de atendimento Grade de atendimento Capacidade Transportadoras Veículos …" at bounding box center [345, 153] width 690 height 306
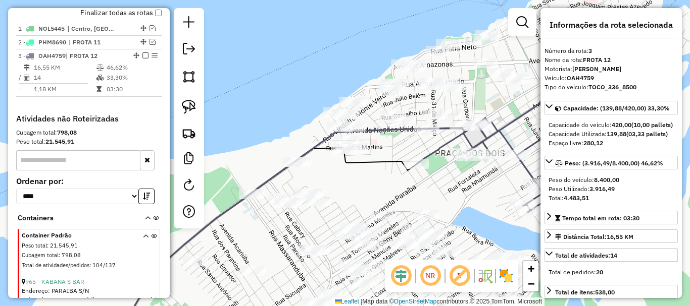
drag, startPoint x: 302, startPoint y: 175, endPoint x: 354, endPoint y: 172, distance: 52.1
click at [377, 184] on div "Janela de atendimento Grade de atendimento Capacidade Transportadoras Veículos …" at bounding box center [345, 153] width 690 height 306
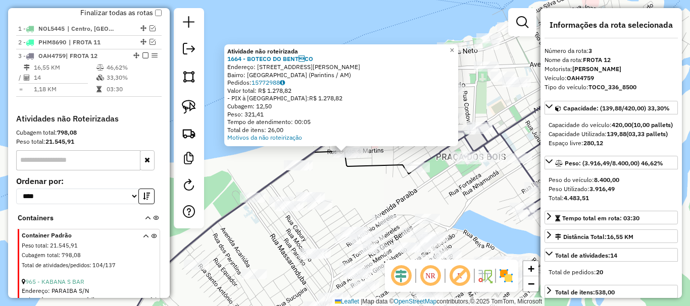
click at [365, 193] on div "Atividade não roteirizada 1664 - BOTECO DO BENTCO Endereço: Rua Oneldes Martin…" at bounding box center [345, 153] width 690 height 306
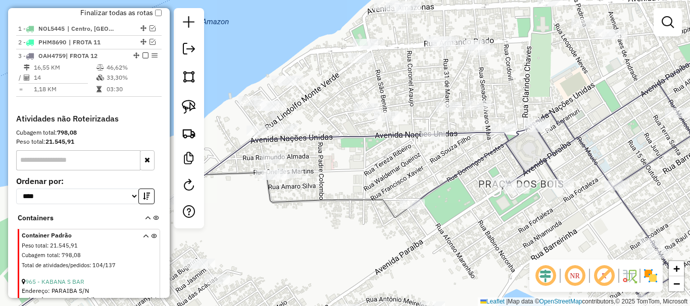
drag, startPoint x: 382, startPoint y: 148, endPoint x: 346, endPoint y: 164, distance: 38.7
click at [346, 164] on div "Janela de atendimento Grade de atendimento Capacidade Transportadoras Veículos …" at bounding box center [345, 153] width 690 height 306
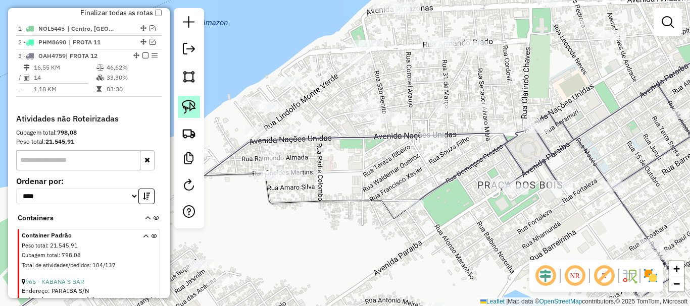
click at [188, 104] on img at bounding box center [189, 107] width 14 height 14
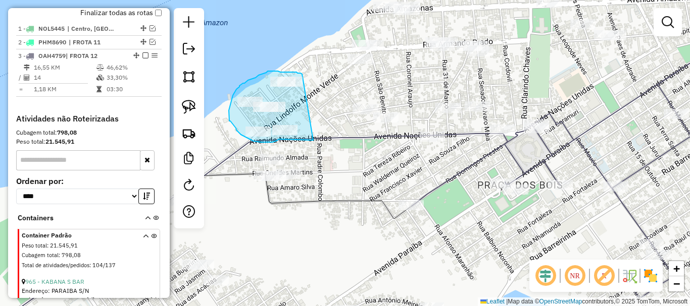
drag, startPoint x: 302, startPoint y: 74, endPoint x: 297, endPoint y: 142, distance: 67.8
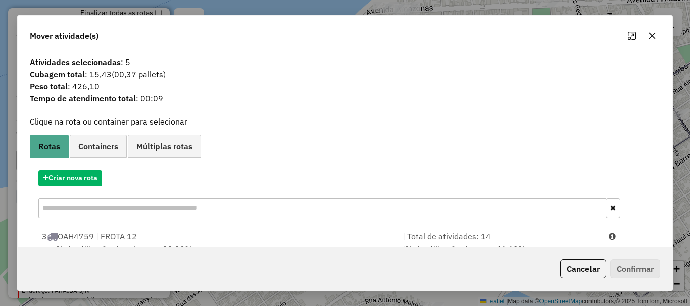
click at [574, 277] on hb-app "Aguarde... Pop-up bloqueado! Seu navegador bloqueou automáticamente a abertura …" at bounding box center [345, 153] width 690 height 306
click at [573, 270] on button "Cancelar" at bounding box center [583, 269] width 46 height 19
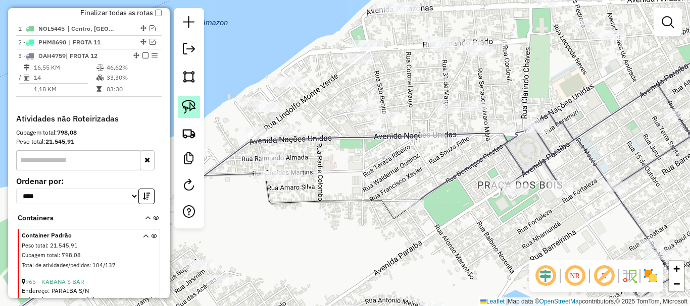
click at [199, 112] on link at bounding box center [189, 107] width 22 height 22
drag, startPoint x: 280, startPoint y: 120, endPoint x: 254, endPoint y: 150, distance: 39.0
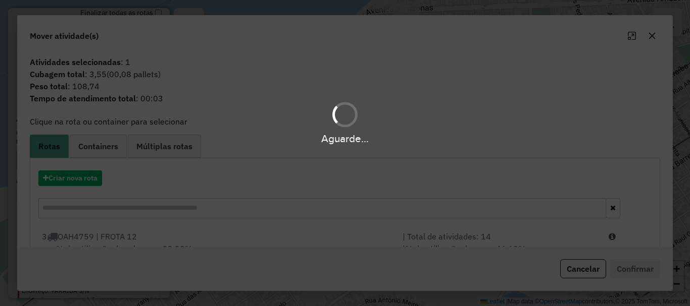
click at [245, 161] on div "Aguarde..." at bounding box center [345, 153] width 690 height 306
drag, startPoint x: 603, startPoint y: 277, endPoint x: 593, endPoint y: 275, distance: 10.4
click at [600, 278] on div "Aguarde..." at bounding box center [345, 153] width 690 height 306
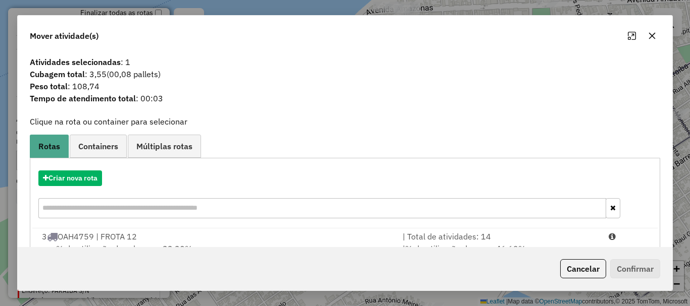
click at [593, 274] on button "Cancelar" at bounding box center [583, 269] width 46 height 19
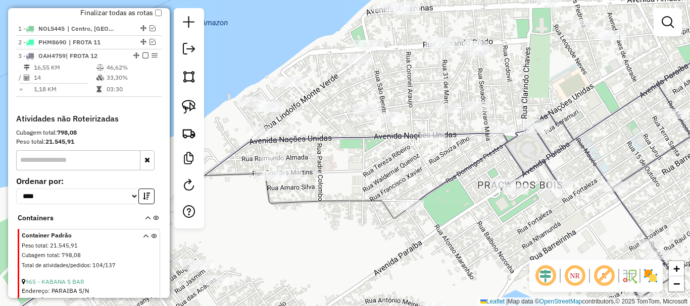
click at [196, 120] on div at bounding box center [189, 118] width 30 height 221
click at [196, 109] on link at bounding box center [189, 107] width 22 height 22
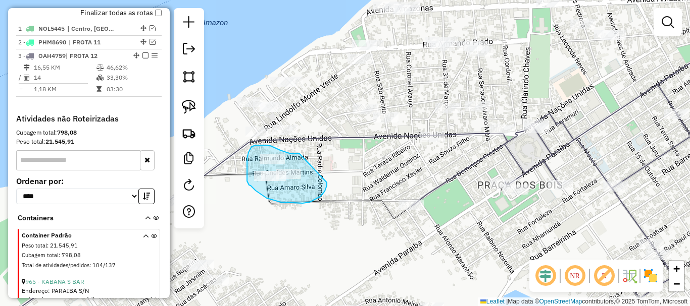
drag, startPoint x: 299, startPoint y: 153, endPoint x: 328, endPoint y: 187, distance: 44.0
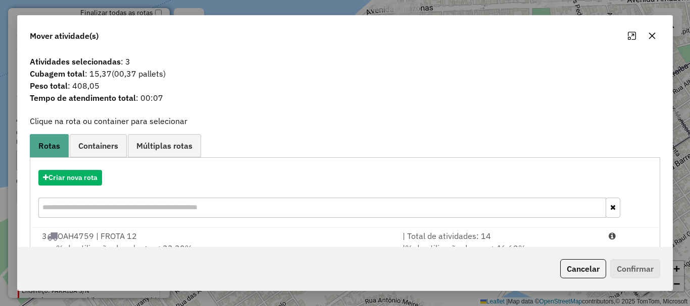
scroll to position [0, 0]
drag, startPoint x: 580, startPoint y: 264, endPoint x: 539, endPoint y: 251, distance: 42.3
click at [580, 265] on button "Cancelar" at bounding box center [583, 269] width 46 height 19
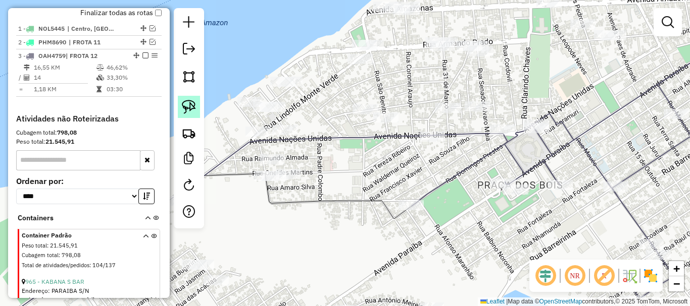
click at [197, 108] on link at bounding box center [189, 107] width 22 height 22
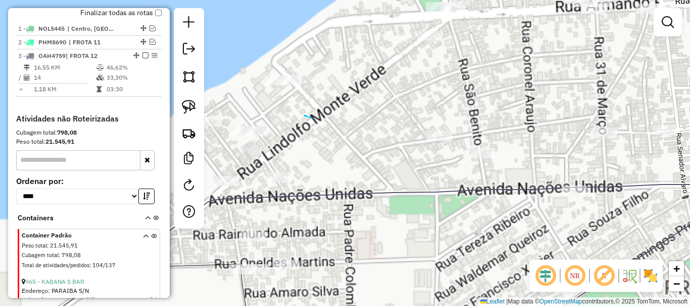
drag, startPoint x: 304, startPoint y: 116, endPoint x: 352, endPoint y: 129, distance: 49.9
drag, startPoint x: 303, startPoint y: 125, endPoint x: 293, endPoint y: 120, distance: 11.5
click at [303, 125] on div "Janela de atendimento Grade de atendimento Capacidade Transportadoras Veículos …" at bounding box center [345, 153] width 690 height 306
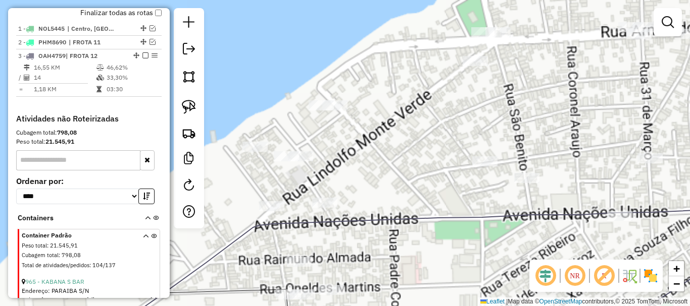
drag, startPoint x: 308, startPoint y: 126, endPoint x: 338, endPoint y: 142, distance: 34.6
click at [338, 142] on div "Janela de atendimento Grade de atendimento Capacidade Transportadoras Veículos …" at bounding box center [345, 153] width 690 height 306
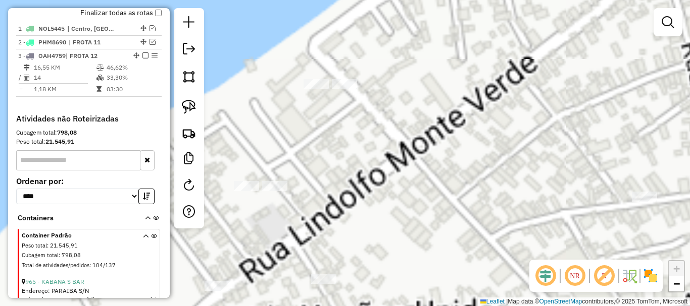
drag, startPoint x: 314, startPoint y: 135, endPoint x: 393, endPoint y: 146, distance: 79.6
click at [393, 148] on div "Janela de atendimento Grade de atendimento Capacidade Transportadoras Veículos …" at bounding box center [345, 153] width 690 height 306
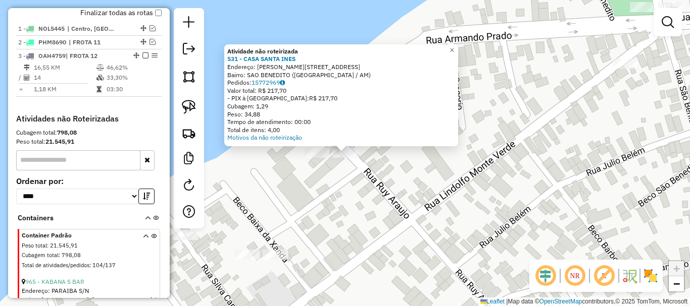
drag, startPoint x: 375, startPoint y: 207, endPoint x: 377, endPoint y: 150, distance: 56.6
click at [377, 150] on div "Atividade não roteirizada 531 - CASA SANTA INES Endereço: R RUI ARAUJO, 63 Bair…" at bounding box center [345, 153] width 690 height 306
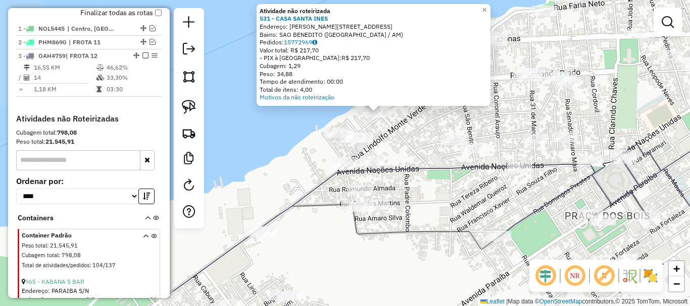
drag, startPoint x: 399, startPoint y: 202, endPoint x: 420, endPoint y: 168, distance: 40.1
click at [398, 159] on div "Atividade não roteirizada 531 - CASA SANTA INES Endereço: R RUI ARAUJO, 63 Bair…" at bounding box center [345, 153] width 690 height 306
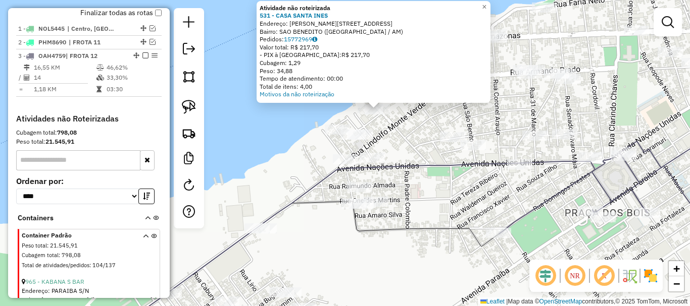
click at [434, 164] on icon at bounding box center [376, 249] width 541 height 175
select select "**********"
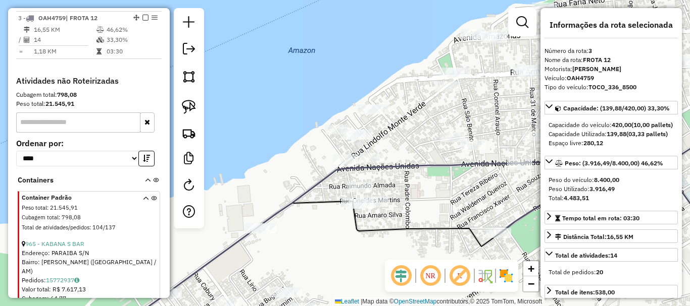
scroll to position [418, 0]
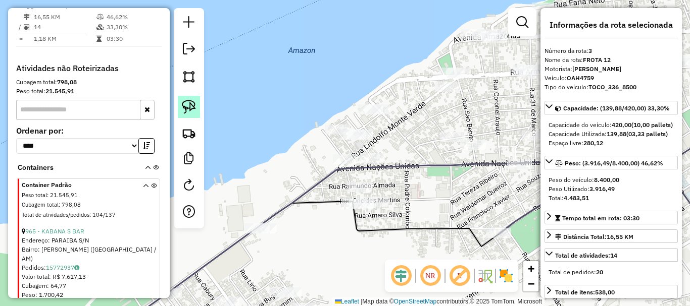
click at [187, 108] on img at bounding box center [189, 107] width 14 height 14
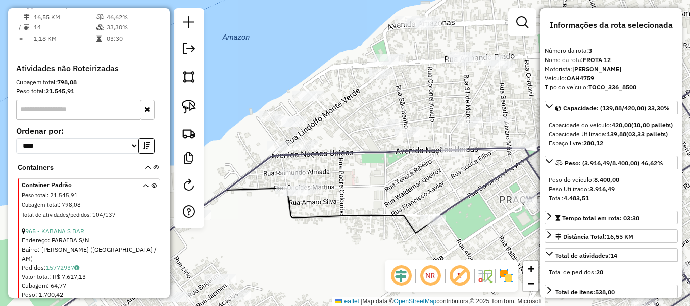
drag, startPoint x: 439, startPoint y: 179, endPoint x: 371, endPoint y: 165, distance: 69.2
click at [372, 165] on div "Janela de atendimento Grade de atendimento Capacidade Transportadoras Veículos …" at bounding box center [345, 153] width 690 height 306
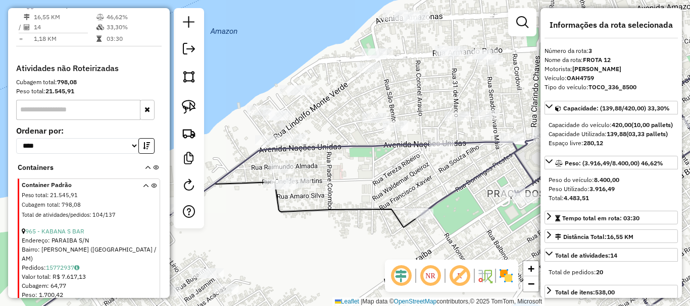
drag, startPoint x: 380, startPoint y: 175, endPoint x: 340, endPoint y: 163, distance: 41.1
click at [341, 164] on div "Janela de atendimento Grade de atendimento Capacidade Transportadoras Veículos …" at bounding box center [345, 153] width 690 height 306
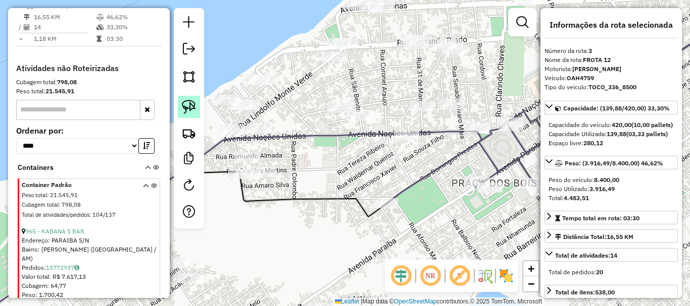
click at [193, 108] on img at bounding box center [189, 107] width 14 height 14
click at [193, 114] on link at bounding box center [189, 107] width 22 height 22
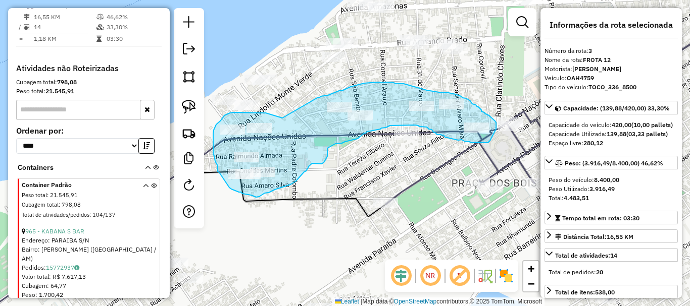
drag, startPoint x: 282, startPoint y: 118, endPoint x: 317, endPoint y: 98, distance: 40.3
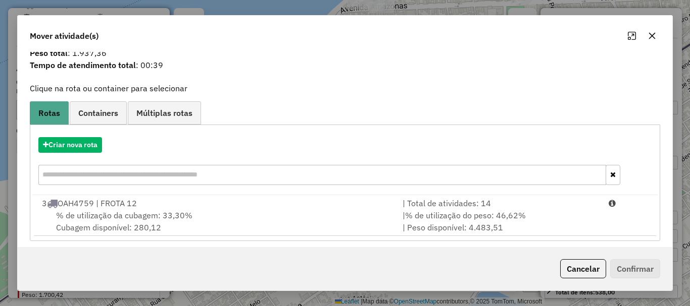
scroll to position [39, 0]
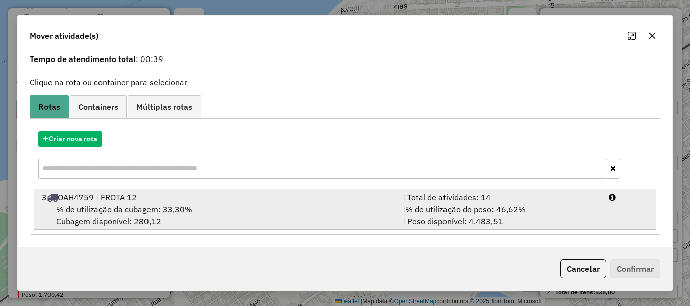
click at [247, 203] on div "% de utilização da cubagem: 33,30% Cubagem disponível: 280,12" at bounding box center [216, 215] width 360 height 24
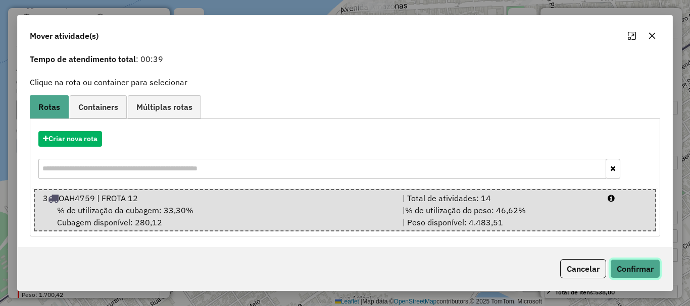
click at [639, 267] on button "Confirmar" at bounding box center [635, 269] width 50 height 19
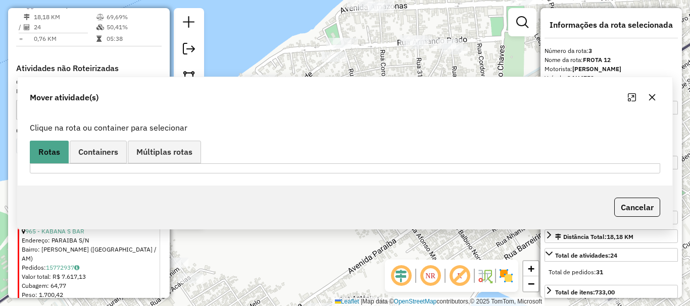
scroll to position [0, 0]
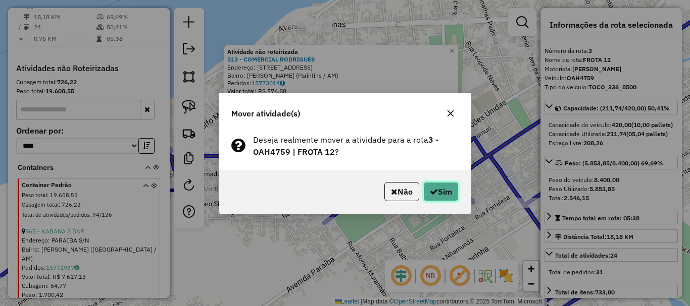
click at [433, 184] on button "Sim" at bounding box center [440, 191] width 35 height 19
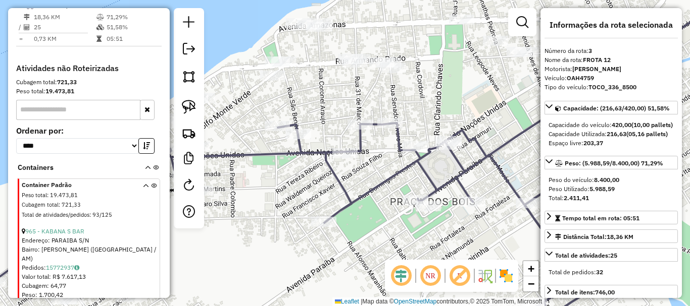
drag, startPoint x: 459, startPoint y: 228, endPoint x: 384, endPoint y: 208, distance: 77.5
click at [384, 208] on div "Janela de atendimento Grade de atendimento Capacidade Transportadoras Veículos …" at bounding box center [345, 153] width 690 height 306
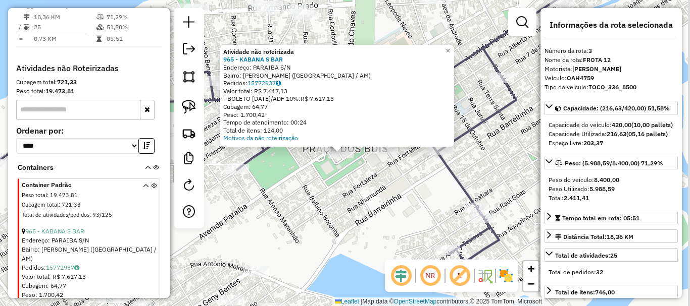
drag, startPoint x: 343, startPoint y: 206, endPoint x: 320, endPoint y: 206, distance: 23.2
click at [320, 206] on div "Atividade não roteirizada 965 - KABANA S BAR Endereço: PARAIBA S/N Bairro: EMIL…" at bounding box center [345, 153] width 690 height 306
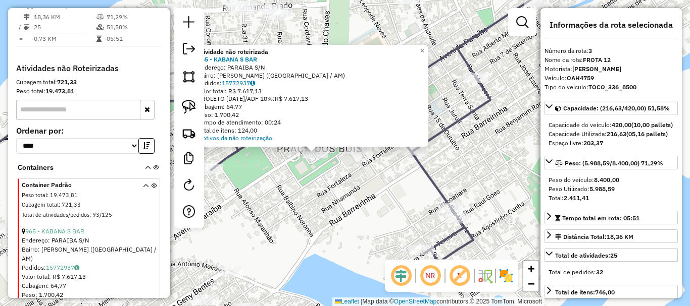
click at [321, 206] on div "Atividade não roteirizada 965 - KABANA S BAR Endereço: PARAIBA S/N Bairro: EMIL…" at bounding box center [345, 153] width 690 height 306
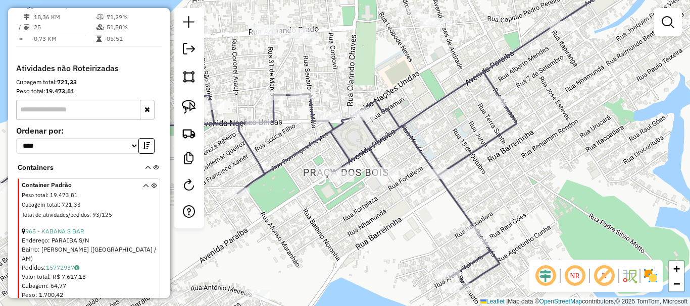
drag, startPoint x: 318, startPoint y: 206, endPoint x: 362, endPoint y: 239, distance: 55.6
click at [362, 239] on div "Janela de atendimento Grade de atendimento Capacidade Transportadoras Veículos …" at bounding box center [345, 153] width 690 height 306
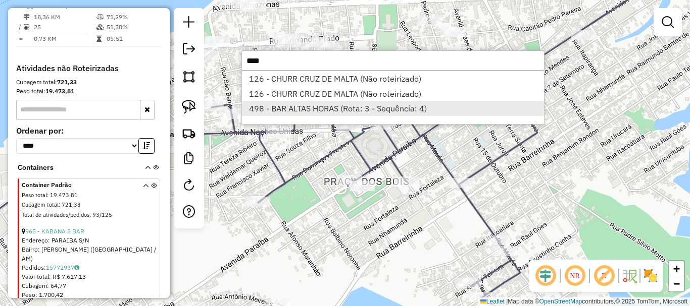
type input "****"
click at [375, 109] on li "498 - BAR ALTAS HORAS (Rota: 3 - Sequência: 4)" at bounding box center [393, 108] width 302 height 15
select select "**********"
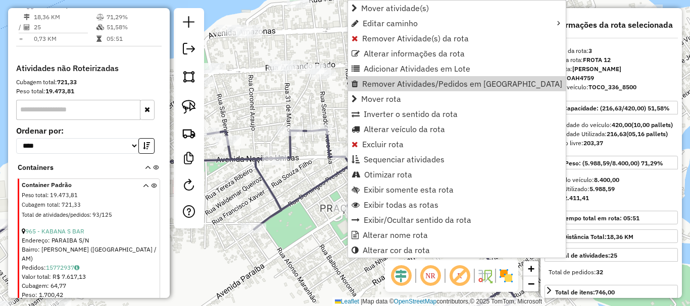
drag, startPoint x: 239, startPoint y: 277, endPoint x: 248, endPoint y: 271, distance: 10.9
click at [241, 275] on div "Rota 3 - Placa OAH4759 1356 - BAR DA LORA Janela de atendimento Grade de atendi…" at bounding box center [345, 153] width 690 height 306
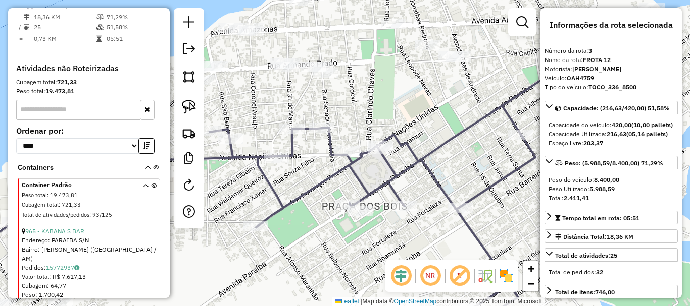
drag, startPoint x: 320, startPoint y: 244, endPoint x: 372, endPoint y: 236, distance: 52.6
click at [372, 237] on div "Janela de atendimento Grade de atendimento Capacidade Transportadoras Veículos …" at bounding box center [345, 153] width 690 height 306
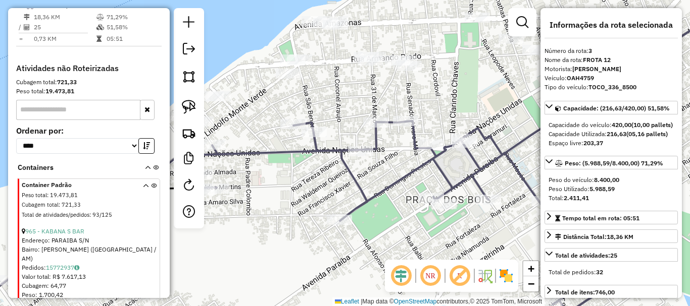
drag, startPoint x: 291, startPoint y: 261, endPoint x: 378, endPoint y: 246, distance: 88.1
click at [378, 246] on div "Janela de atendimento Grade de atendimento Capacidade Transportadoras Veículos …" at bounding box center [345, 153] width 690 height 306
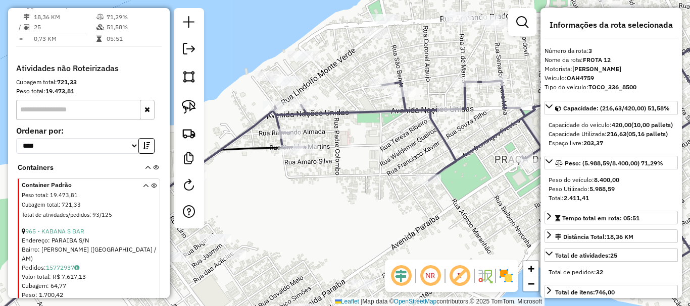
drag, startPoint x: 288, startPoint y: 230, endPoint x: 275, endPoint y: 203, distance: 29.6
click at [276, 203] on div "Janela de atendimento Grade de atendimento Capacidade Transportadoras Veículos …" at bounding box center [345, 153] width 690 height 306
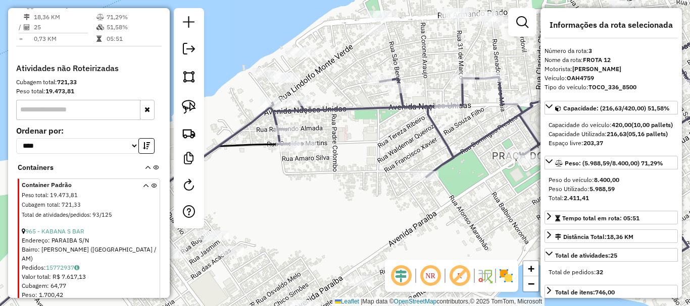
drag, startPoint x: 427, startPoint y: 141, endPoint x: 345, endPoint y: 150, distance: 82.7
click at [343, 151] on div "Janela de atendimento Grade de atendimento Capacidade Transportadoras Veículos …" at bounding box center [345, 153] width 690 height 306
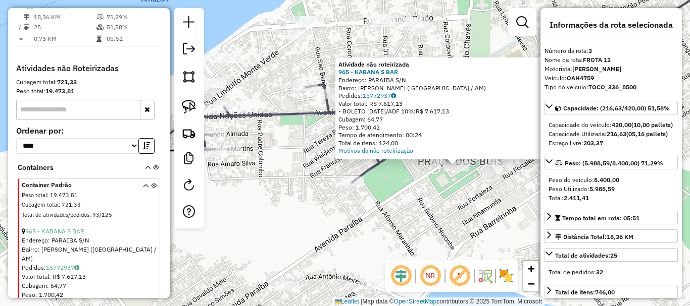
drag, startPoint x: 272, startPoint y: 191, endPoint x: 389, endPoint y: 196, distance: 117.2
click at [410, 206] on div "Atividade não roteirizada 965 - KABANA S BAR Endereço: PARAIBA S/N Bairro: EMIL…" at bounding box center [345, 153] width 690 height 306
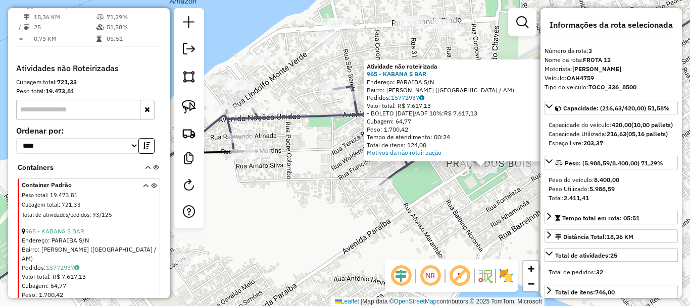
click at [297, 168] on div "Atividade não roteirizada 965 - KABANA S BAR Endereço: PARAIBA S/N Bairro: EMIL…" at bounding box center [345, 153] width 690 height 306
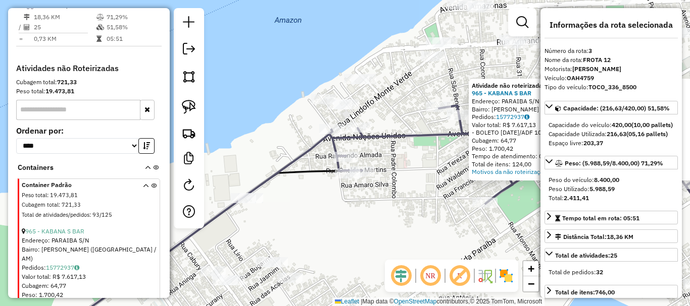
drag, startPoint x: 388, startPoint y: 187, endPoint x: 410, endPoint y: 185, distance: 22.3
click at [415, 188] on div "Atividade não roteirizada 965 - KABANA S BAR Endereço: PARAIBA S/N Bairro: EMIL…" at bounding box center [345, 153] width 690 height 306
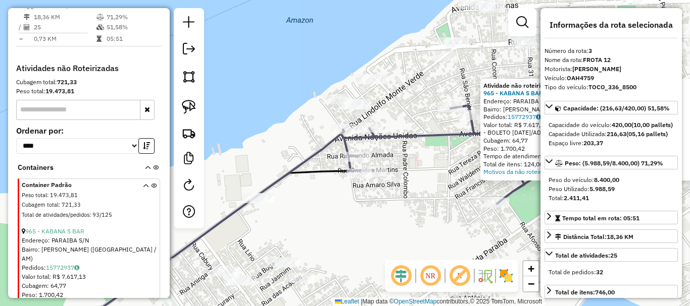
click at [407, 127] on div "Atividade não roteirizada 965 - KABANA S BAR Endereço: PARAIBA S/N Bairro: EMIL…" at bounding box center [345, 153] width 690 height 306
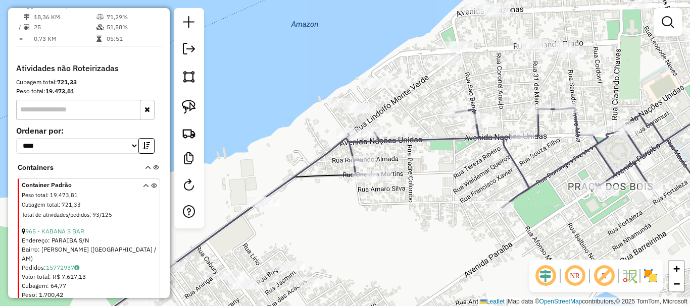
drag, startPoint x: 422, startPoint y: 114, endPoint x: 427, endPoint y: 118, distance: 6.8
click at [427, 118] on div "Janela de atendimento Grade de atendimento Capacidade Transportadoras Veículos …" at bounding box center [345, 153] width 690 height 306
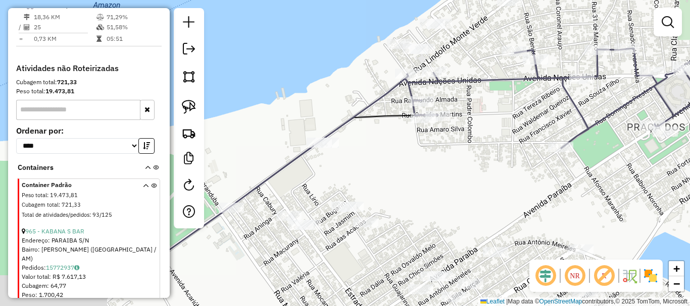
drag, startPoint x: 379, startPoint y: 169, endPoint x: 385, endPoint y: 161, distance: 10.4
click at [385, 161] on div "Janela de atendimento Grade de atendimento Capacidade Transportadoras Veículos …" at bounding box center [345, 153] width 690 height 306
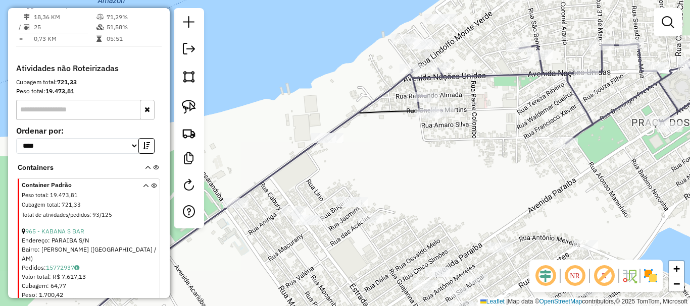
click at [418, 150] on div "Janela de atendimento Grade de atendimento Capacidade Transportadoras Veículos …" at bounding box center [345, 153] width 690 height 306
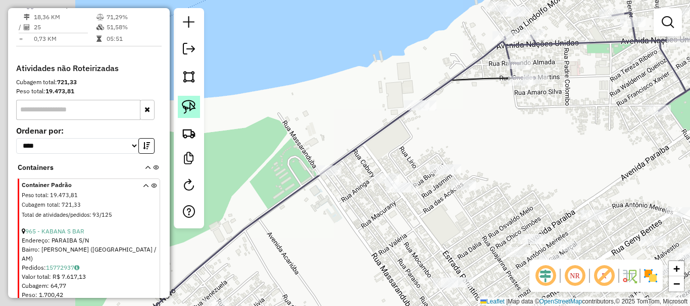
click at [191, 109] on img at bounding box center [189, 107] width 14 height 14
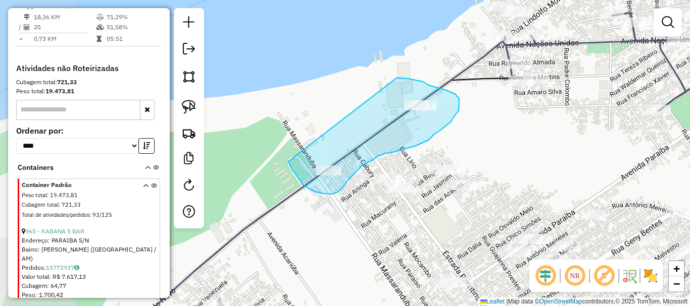
drag, startPoint x: 288, startPoint y: 162, endPoint x: 397, endPoint y: 78, distance: 137.1
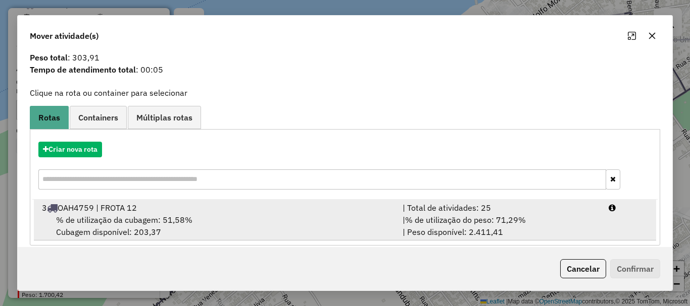
scroll to position [39, 0]
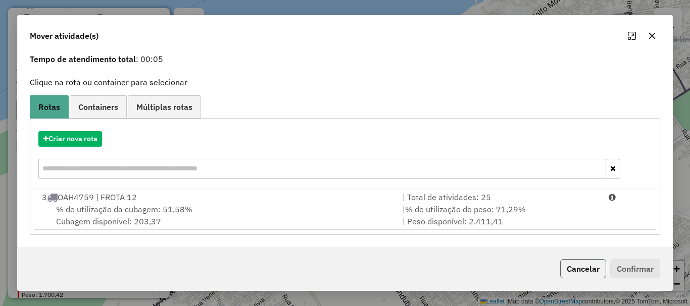
click at [581, 273] on button "Cancelar" at bounding box center [583, 269] width 46 height 19
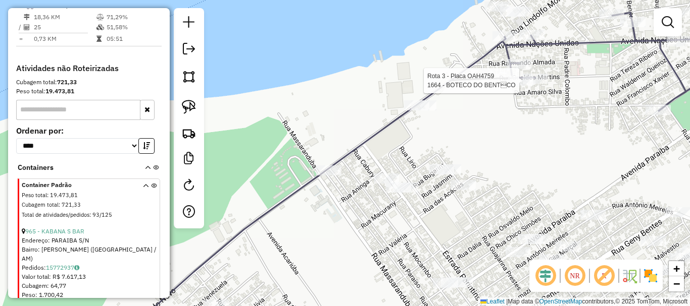
select select "**********"
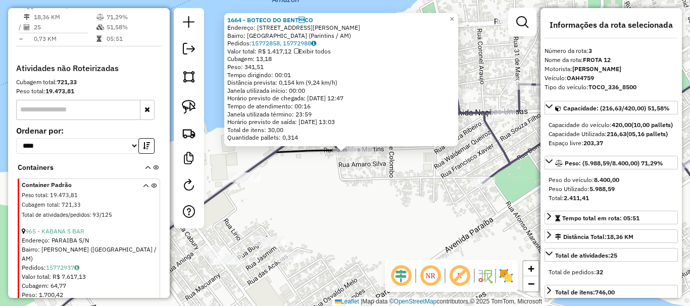
drag, startPoint x: 215, startPoint y: 195, endPoint x: 228, endPoint y: 194, distance: 13.2
click at [217, 195] on icon at bounding box center [178, 223] width 302 height 228
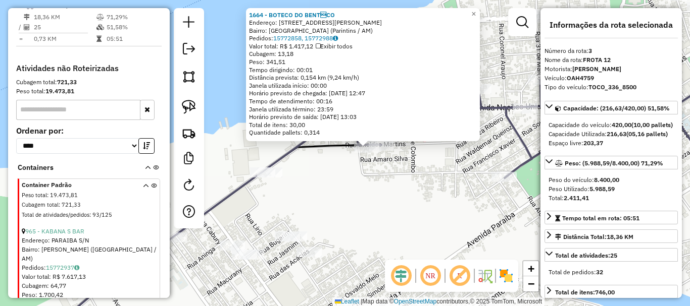
drag, startPoint x: 301, startPoint y: 202, endPoint x: 472, endPoint y: 134, distance: 183.5
click at [472, 134] on div "1664 - BOTECO DO BENTCO Endereço: Rua Oneldes Martins, 423 Bairro: São José (P…" at bounding box center [345, 153] width 690 height 306
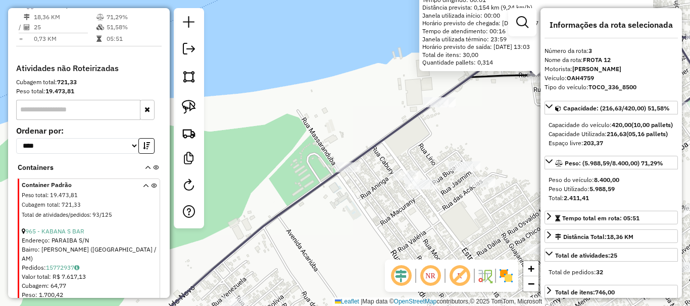
drag, startPoint x: 360, startPoint y: 205, endPoint x: 294, endPoint y: 143, distance: 90.7
click at [360, 204] on div "1664 - BOTECO DO BENTCO Endereço: Rua Oneldes Martins, 423 Bairro: São José (P…" at bounding box center [345, 153] width 690 height 306
click at [183, 113] on img at bounding box center [189, 107] width 14 height 14
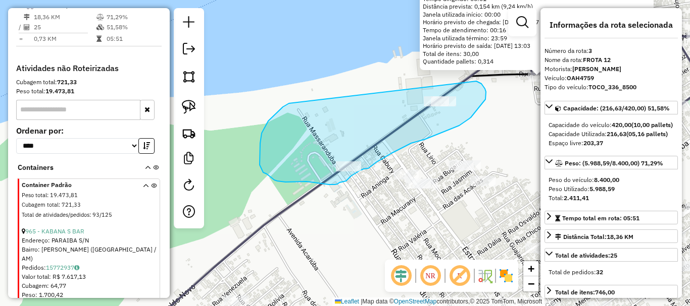
drag, startPoint x: 268, startPoint y: 121, endPoint x: 429, endPoint y: 72, distance: 168.3
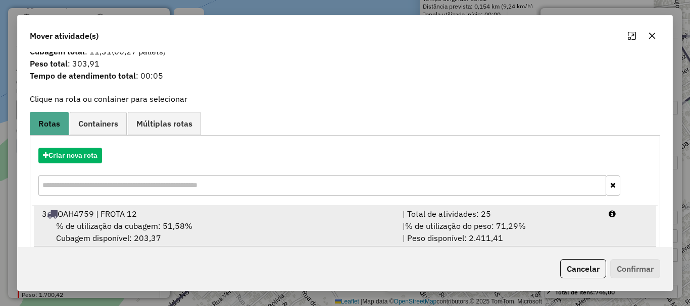
scroll to position [39, 0]
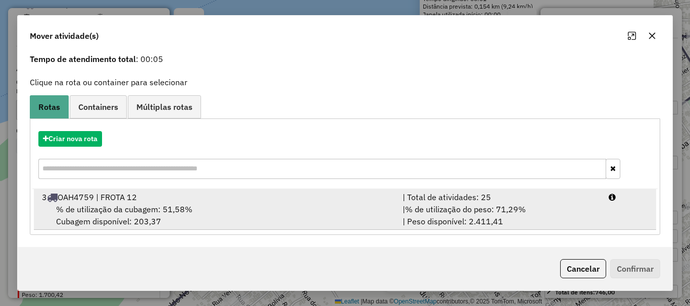
click at [175, 223] on div "% de utilização da cubagem: 51,58% Cubagem disponível: 203,37" at bounding box center [216, 215] width 360 height 24
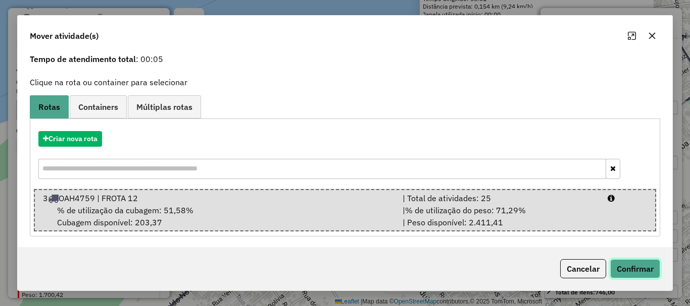
click at [624, 269] on button "Confirmar" at bounding box center [635, 269] width 50 height 19
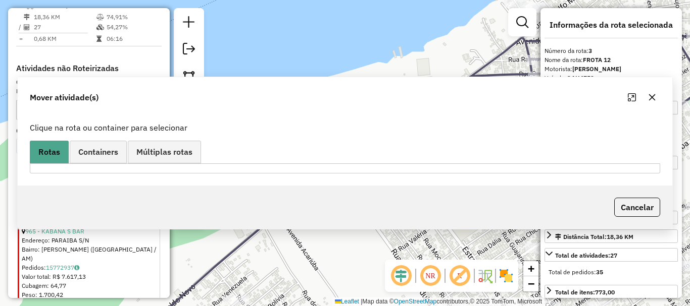
scroll to position [0, 0]
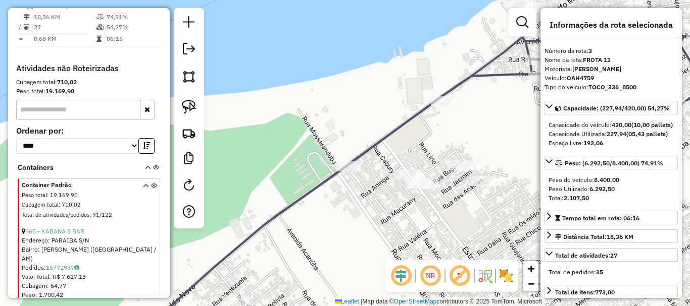
click at [441, 94] on icon at bounding box center [552, 86] width 411 height 158
drag, startPoint x: 514, startPoint y: 161, endPoint x: 438, endPoint y: 132, distance: 82.0
click at [441, 133] on div "Janela de atendimento Grade de atendimento Capacidade Transportadoras Veículos …" at bounding box center [345, 153] width 690 height 306
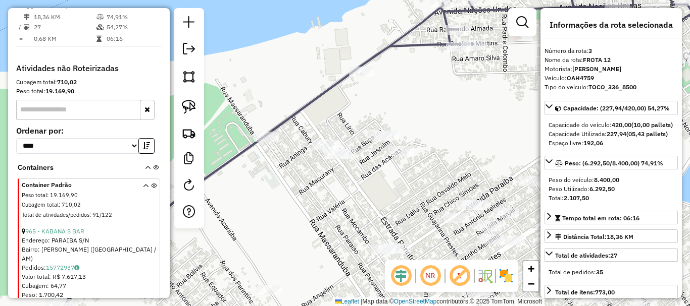
click at [456, 131] on div "Janela de atendimento Grade de atendimento Capacidade Transportadoras Veículos …" at bounding box center [345, 153] width 690 height 306
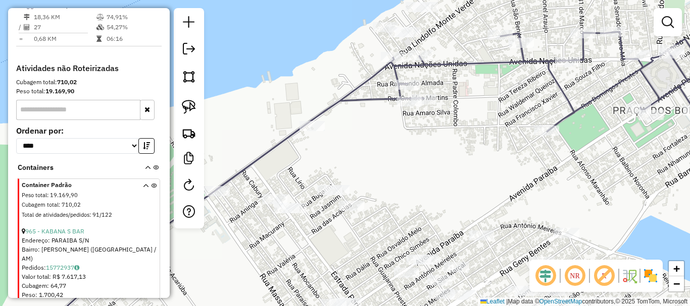
drag, startPoint x: 460, startPoint y: 134, endPoint x: 420, endPoint y: 184, distance: 64.2
click at [420, 183] on div "Janela de atendimento Grade de atendimento Capacidade Transportadoras Veículos …" at bounding box center [345, 153] width 690 height 306
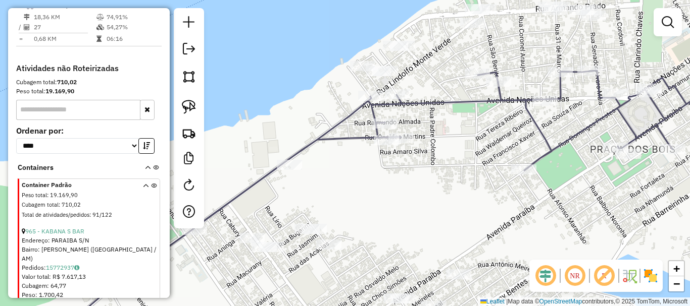
click at [417, 202] on div "Janela de atendimento Grade de atendimento Capacidade Transportadoras Veículos …" at bounding box center [345, 153] width 690 height 306
click at [387, 116] on div "Janela de atendimento Grade de atendimento Capacidade Transportadoras Veículos …" at bounding box center [345, 153] width 690 height 306
select select "**********"
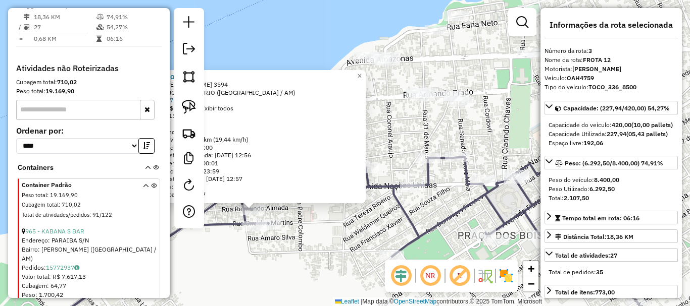
drag, startPoint x: 421, startPoint y: 218, endPoint x: 356, endPoint y: 248, distance: 70.9
click at [356, 248] on div "3776 - SALMO 23 Endereço: RAIMUNDO ALMADA 3594 Bairro: SAO JOSE OPERARIO (PARIN…" at bounding box center [345, 153] width 690 height 306
click at [399, 142] on div "3776 - SALMO 23 Endereço: RAIMUNDO ALMADA 3594 Bairro: SAO JOSE OPERARIO (PARIN…" at bounding box center [345, 153] width 690 height 306
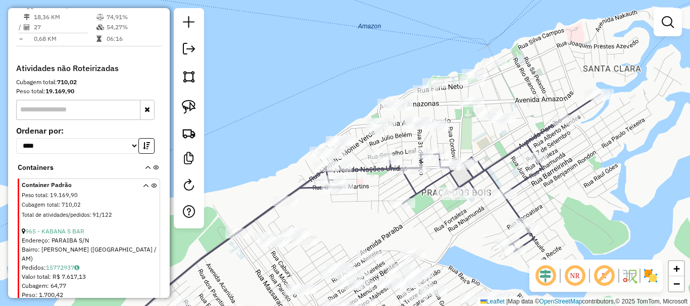
drag, startPoint x: 478, startPoint y: 141, endPoint x: 471, endPoint y: 149, distance: 10.4
click at [486, 154] on div "Janela de atendimento Grade de atendimento Capacidade Transportadoras Veículos …" at bounding box center [345, 153] width 690 height 306
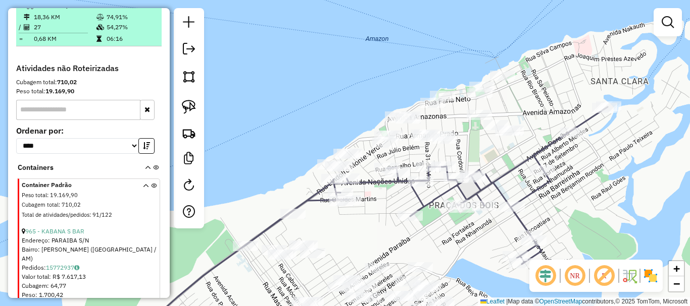
click at [143, 8] on em at bounding box center [145, 5] width 6 height 6
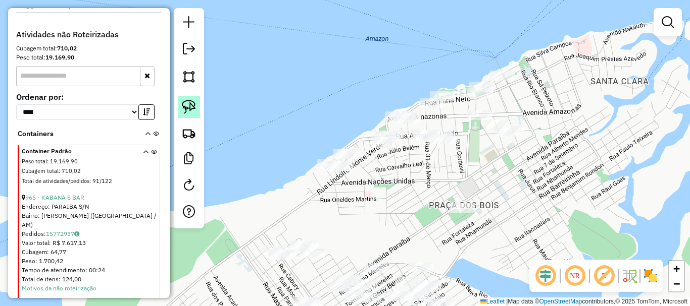
drag, startPoint x: 185, startPoint y: 105, endPoint x: 198, endPoint y: 109, distance: 13.7
click at [187, 106] on img at bounding box center [189, 107] width 14 height 14
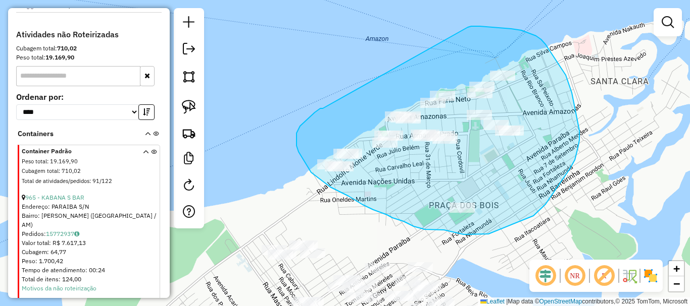
drag, startPoint x: 323, startPoint y: 109, endPoint x: 468, endPoint y: 27, distance: 166.1
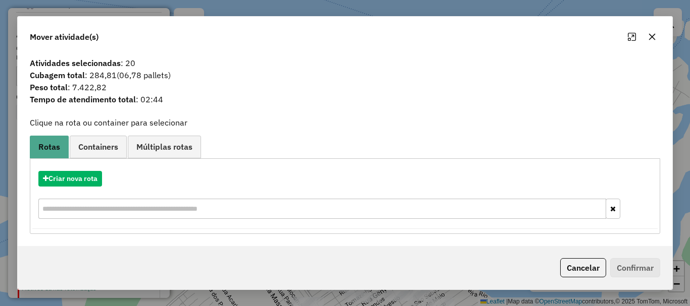
drag, startPoint x: 584, startPoint y: 270, endPoint x: 510, endPoint y: 271, distance: 73.7
click at [585, 270] on button "Cancelar" at bounding box center [583, 267] width 46 height 19
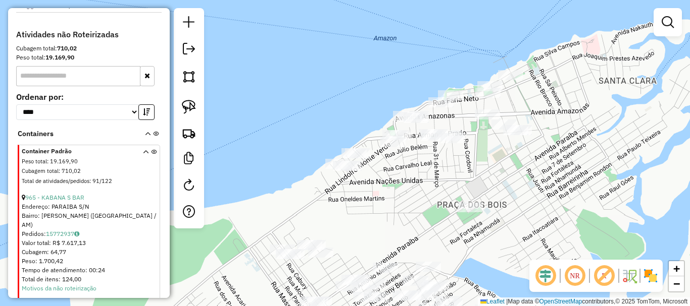
drag, startPoint x: 361, startPoint y: 221, endPoint x: 399, endPoint y: 206, distance: 40.6
click at [403, 215] on div "Janela de atendimento Grade de atendimento Capacidade Transportadoras Veículos …" at bounding box center [345, 153] width 690 height 306
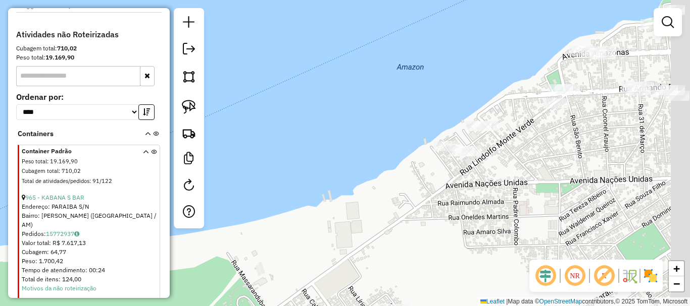
drag, startPoint x: 490, startPoint y: 237, endPoint x: 352, endPoint y: 223, distance: 138.0
click at [354, 223] on div "Janela de atendimento Grade de atendimento Capacidade Transportadoras Veículos …" at bounding box center [345, 153] width 690 height 306
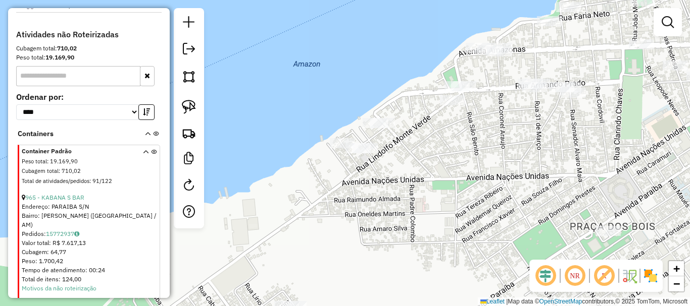
drag, startPoint x: 451, startPoint y: 190, endPoint x: 373, endPoint y: 208, distance: 79.7
click at [377, 208] on div "Janela de atendimento Grade de atendimento Capacidade Transportadoras Veículos …" at bounding box center [345, 153] width 690 height 306
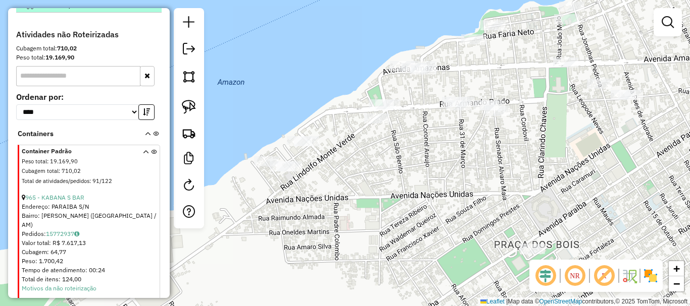
scroll to position [368, 0]
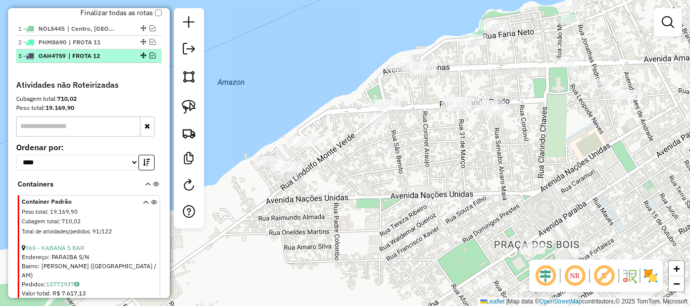
click at [149, 59] on em at bounding box center [152, 56] width 6 height 6
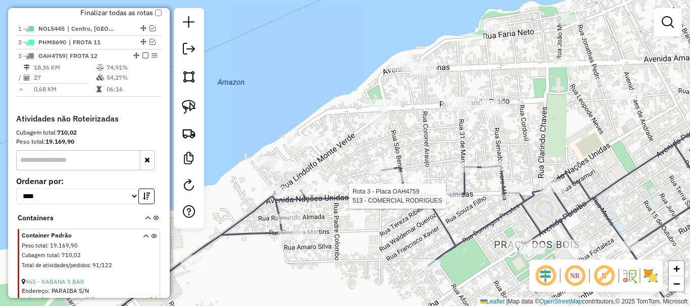
select select "**********"
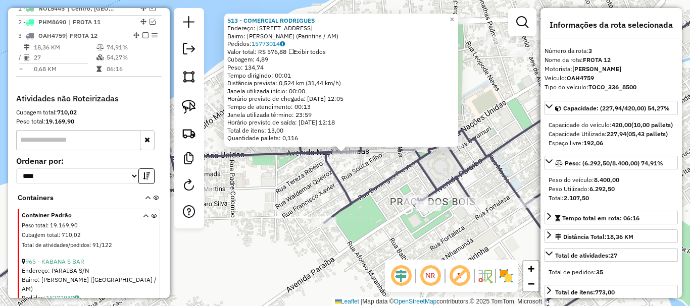
scroll to position [418, 0]
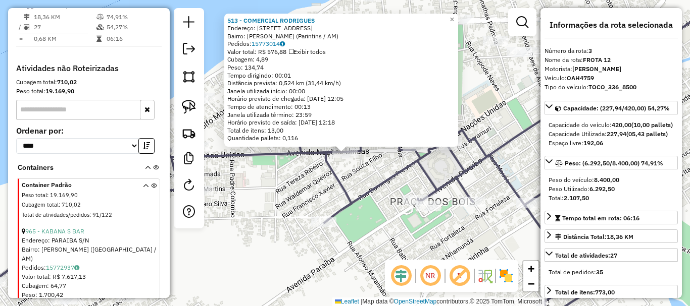
click at [391, 231] on div "513 - COMERCIAL RODRIGUES Endereço: Avenida das Nações Unidas, 73 Bairro: Vitór…" at bounding box center [345, 153] width 690 height 306
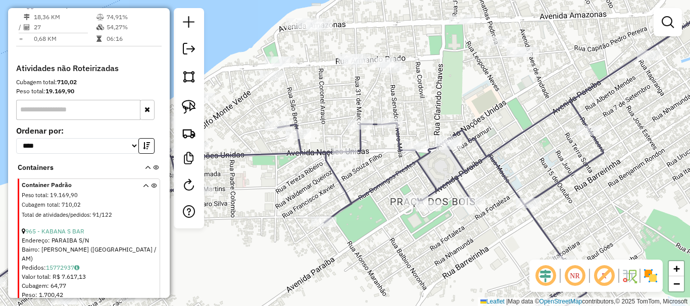
drag, startPoint x: 370, startPoint y: 224, endPoint x: 380, endPoint y: 222, distance: 10.8
click at [370, 224] on div "Janela de atendimento Grade de atendimento Capacidade Transportadoras Veículos …" at bounding box center [345, 153] width 690 height 306
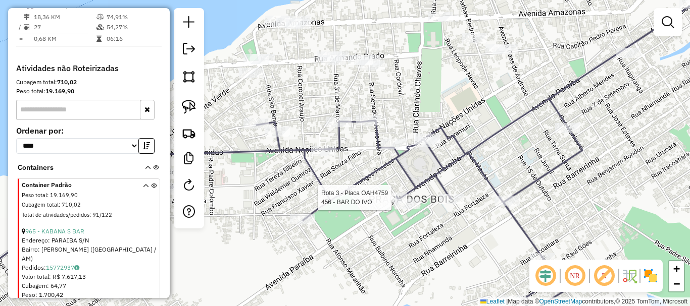
select select "**********"
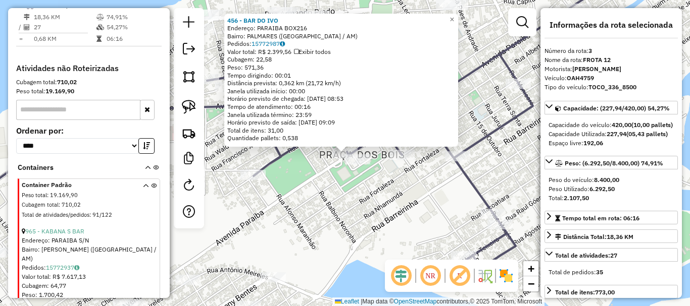
click at [389, 183] on div "456 - BAR DO IVO Endereço: PARAIBA BOX216 Bairro: PALMARES (PARINTINS / AM) Ped…" at bounding box center [345, 153] width 690 height 306
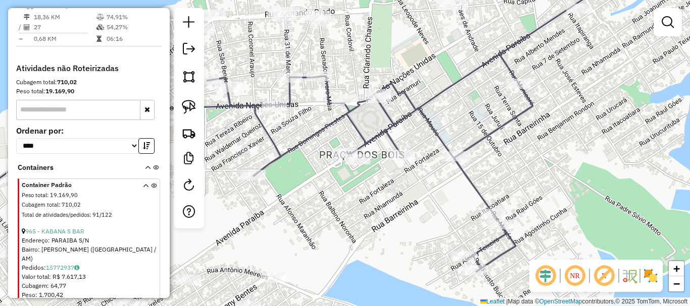
drag, startPoint x: 374, startPoint y: 236, endPoint x: 446, endPoint y: 242, distance: 73.0
click at [446, 242] on div "Janela de atendimento Grade de atendimento Capacidade Transportadoras Veículos …" at bounding box center [345, 153] width 690 height 306
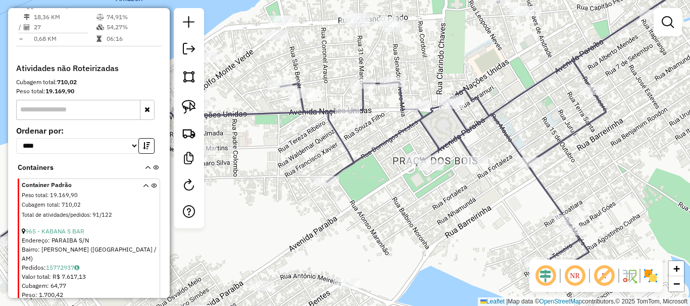
drag, startPoint x: 418, startPoint y: 201, endPoint x: 421, endPoint y: 206, distance: 6.3
click at [421, 206] on div "Janela de atendimento Grade de atendimento Capacidade Transportadoras Veículos …" at bounding box center [345, 153] width 690 height 306
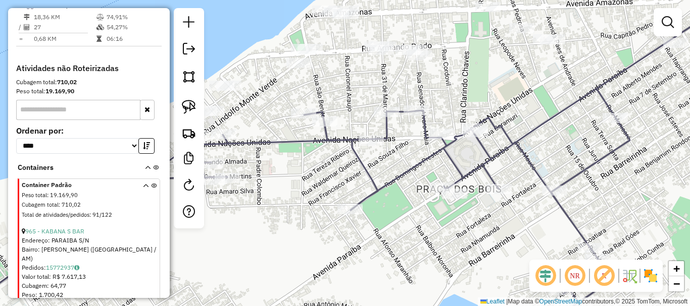
drag, startPoint x: 416, startPoint y: 215, endPoint x: 424, endPoint y: 201, distance: 15.7
click at [417, 216] on div "Janela de atendimento Grade de atendimento Capacidade Transportadoras Veículos …" at bounding box center [345, 153] width 690 height 306
drag, startPoint x: 463, startPoint y: 94, endPoint x: 471, endPoint y: 94, distance: 8.1
click at [471, 94] on div "Janela de atendimento Grade de atendimento Capacidade Transportadoras Veículos …" at bounding box center [345, 153] width 690 height 306
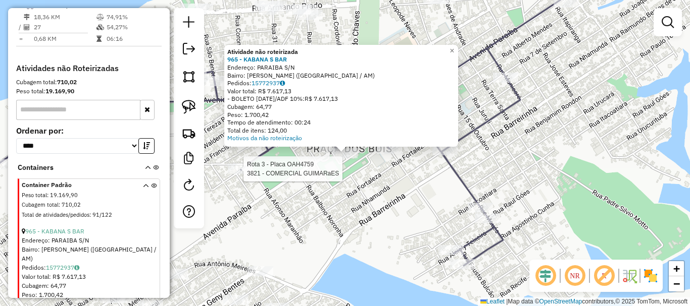
select select "**********"
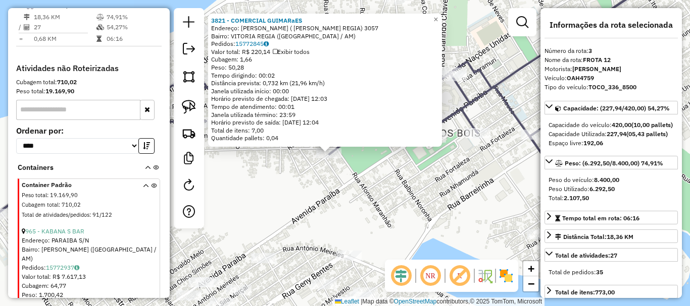
drag, startPoint x: 457, startPoint y: 178, endPoint x: 438, endPoint y: 180, distance: 19.2
click at [439, 179] on div "3821 - COMERCIAL GUIMARaES Endereço: ALCIDES SEIXAS ( CJ V REGIA) 3057 Bairro: …" at bounding box center [345, 153] width 690 height 306
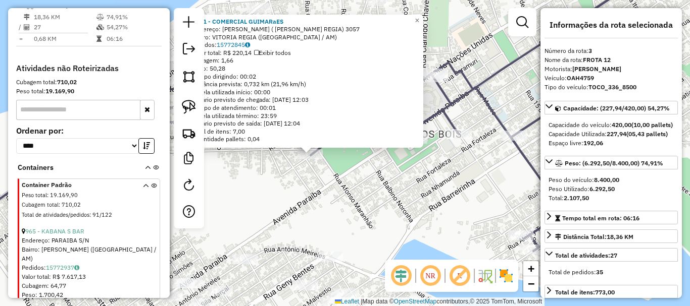
click at [439, 181] on div "3821 - COMERCIAL GUIMARaES Endereço: ALCIDES SEIXAS ( CJ V REGIA) 3057 Bairro: …" at bounding box center [345, 153] width 690 height 306
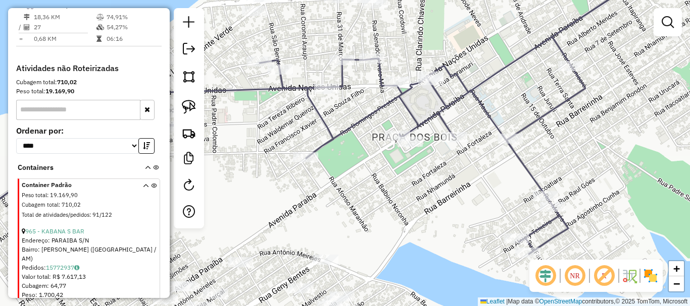
drag, startPoint x: 432, startPoint y: 183, endPoint x: 421, endPoint y: 171, distance: 16.4
click at [416, 188] on div "Janela de atendimento Grade de atendimento Capacidade Transportadoras Veículos …" at bounding box center [345, 153] width 690 height 306
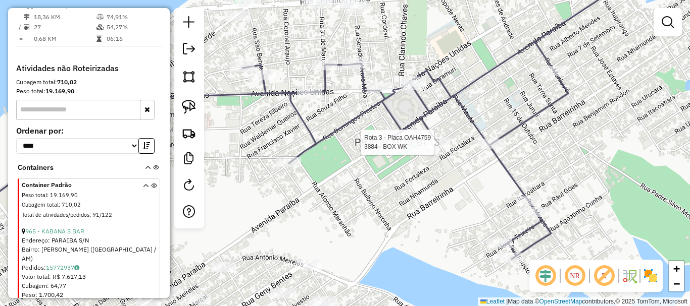
select select "**********"
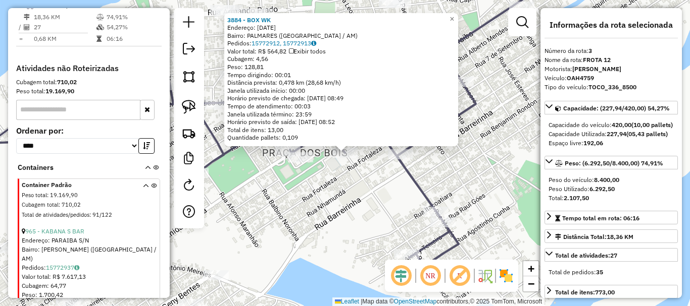
click at [285, 206] on div "3884 - BOX WK Endereço: 7 DE SETEMBRO 1800 Bairro: PALMARES (PARINTINS / AM) Pe…" at bounding box center [345, 153] width 690 height 306
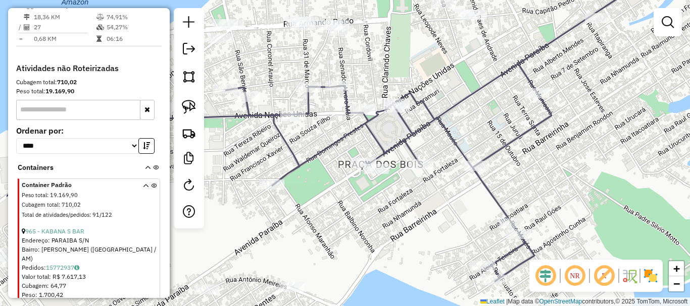
click at [411, 230] on div "Janela de atendimento Grade de atendimento Capacidade Transportadoras Veículos …" at bounding box center [345, 153] width 690 height 306
select select "**********"
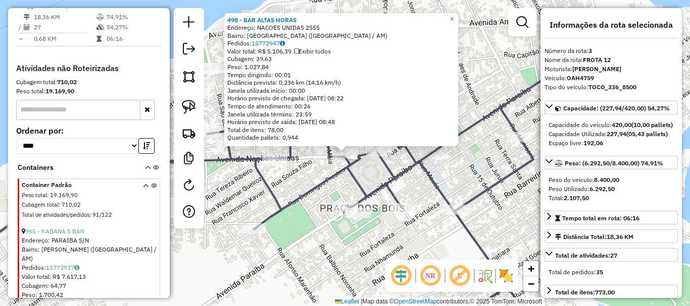
drag, startPoint x: 277, startPoint y: 194, endPoint x: 305, endPoint y: 184, distance: 29.5
click at [278, 194] on icon at bounding box center [289, 168] width 717 height 315
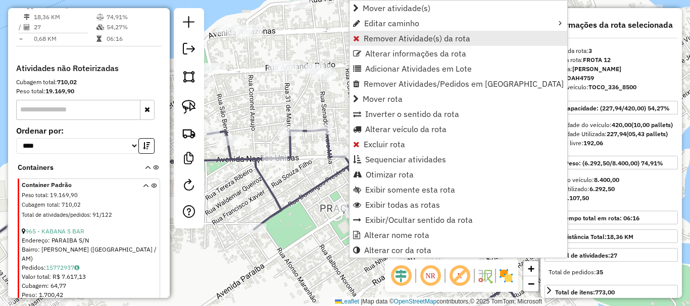
click at [400, 35] on span "Remover Atividade(s) da rota" at bounding box center [417, 38] width 107 height 8
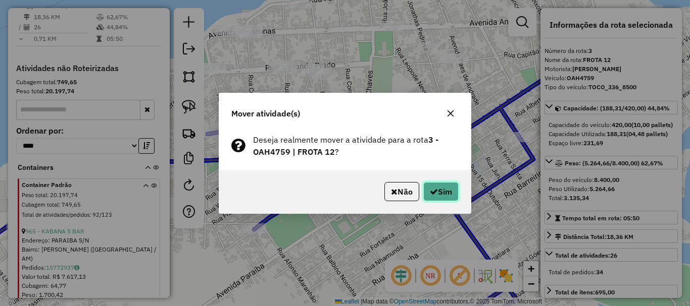
click at [446, 182] on button "Sim" at bounding box center [440, 191] width 35 height 19
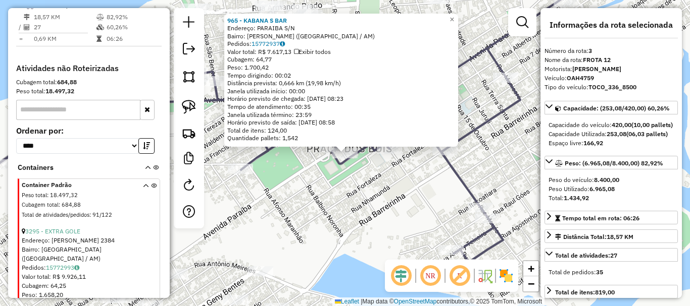
click at [331, 225] on div "965 - KABANA S BAR Endereço: PARAIBA S/N Bairro: EMILIO MOREIRA (PARINTINS / AM…" at bounding box center [345, 153] width 690 height 306
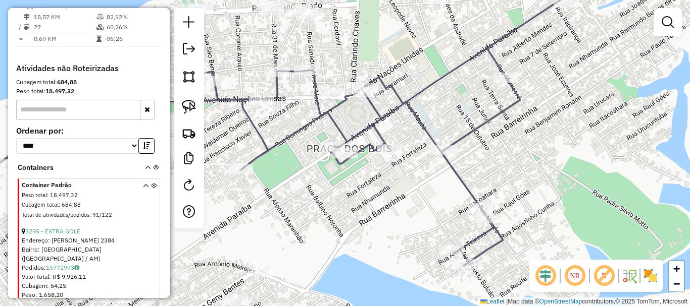
scroll to position [368, 0]
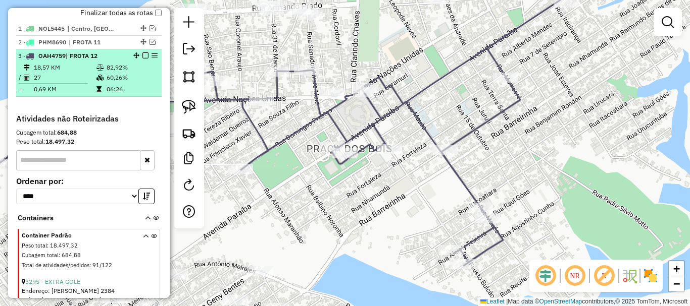
drag, startPoint x: 141, startPoint y: 65, endPoint x: 148, endPoint y: 68, distance: 7.2
click at [144, 59] on em at bounding box center [145, 56] width 6 height 6
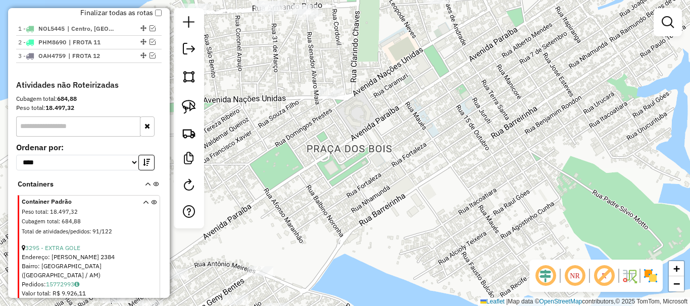
drag, startPoint x: 265, startPoint y: 186, endPoint x: 361, endPoint y: 209, distance: 99.6
click at [361, 209] on div "Janela de atendimento Grade de atendimento Capacidade Transportadoras Veículos …" at bounding box center [345, 153] width 690 height 306
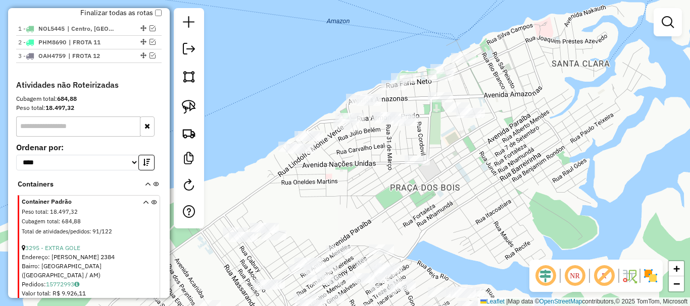
drag, startPoint x: 349, startPoint y: 204, endPoint x: 296, endPoint y: 169, distance: 63.4
click at [349, 204] on div "Janela de atendimento Grade de atendimento Capacidade Transportadoras Veículos …" at bounding box center [345, 153] width 690 height 306
drag, startPoint x: 191, startPoint y: 100, endPoint x: 196, endPoint y: 104, distance: 6.2
click at [192, 102] on img at bounding box center [189, 107] width 14 height 14
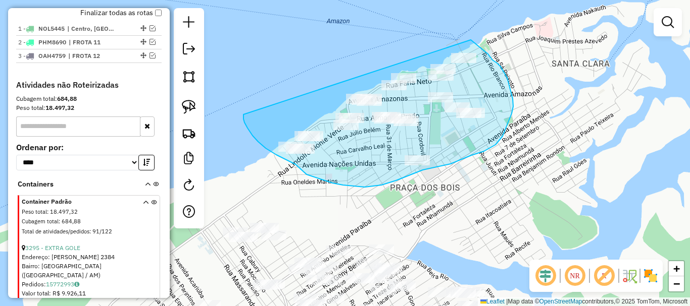
drag, startPoint x: 247, startPoint y: 128, endPoint x: 446, endPoint y: 39, distance: 217.6
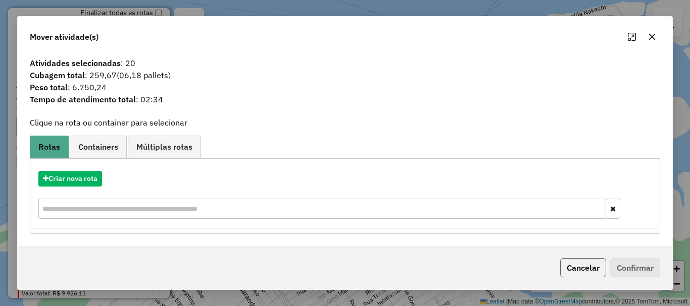
click at [588, 269] on button "Cancelar" at bounding box center [583, 267] width 46 height 19
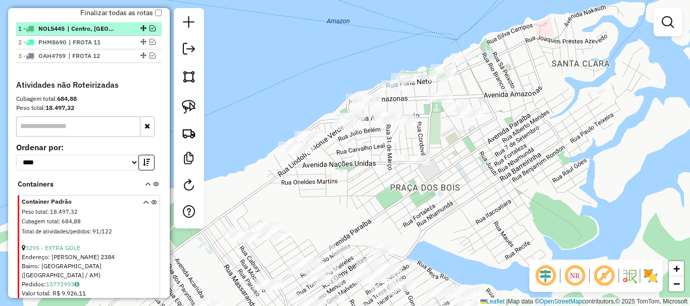
click at [122, 33] on div "1 - NOL5445 | Centro, SANTA CLARA" at bounding box center [88, 28] width 141 height 9
select select "**********"
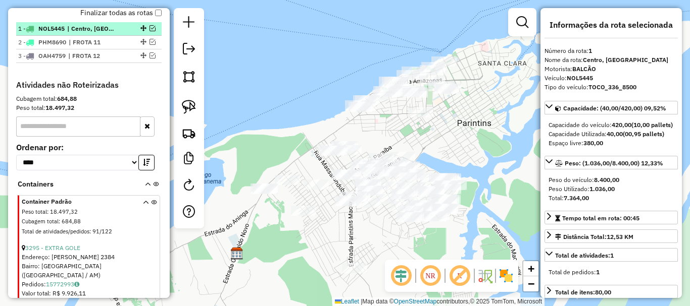
click at [151, 31] on em at bounding box center [152, 28] width 6 height 6
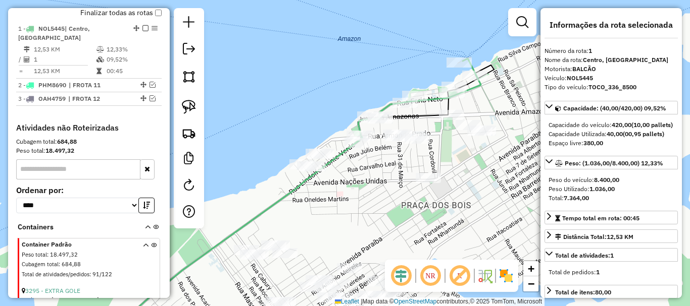
drag, startPoint x: 392, startPoint y: 128, endPoint x: 319, endPoint y: 206, distance: 107.2
click at [320, 206] on div "Janela de atendimento Grade de atendimento Capacidade Transportadoras Veículos …" at bounding box center [345, 153] width 690 height 306
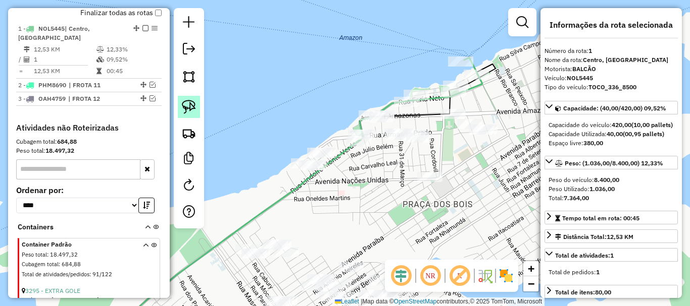
click at [196, 109] on link at bounding box center [189, 107] width 22 height 22
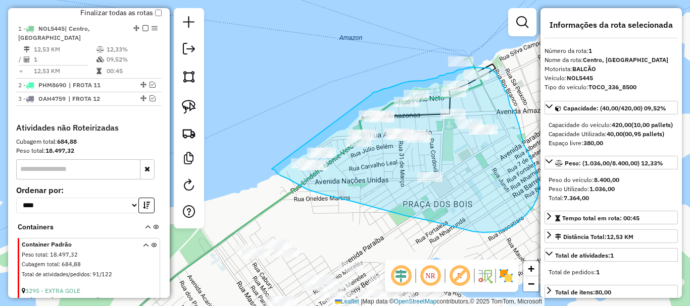
drag, startPoint x: 272, startPoint y: 169, endPoint x: 291, endPoint y: 87, distance: 84.6
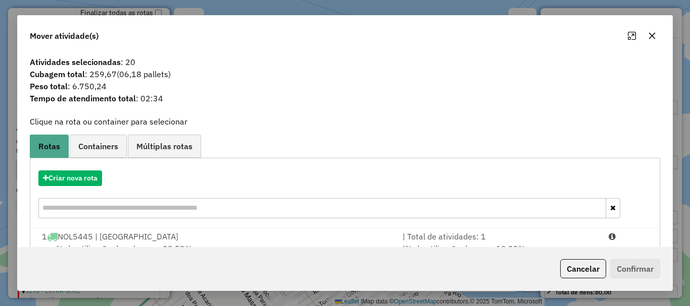
scroll to position [39, 0]
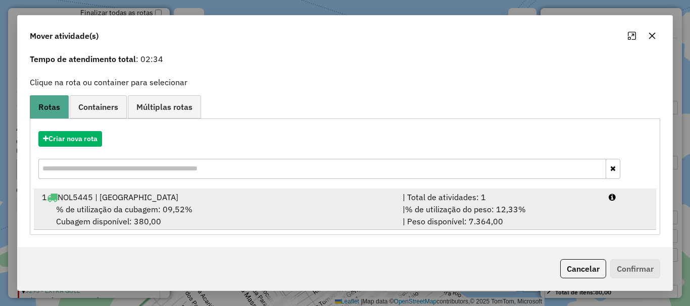
click at [181, 222] on div "% de utilização da cubagem: 09,52% Cubagem disponível: 380,00" at bounding box center [216, 215] width 360 height 24
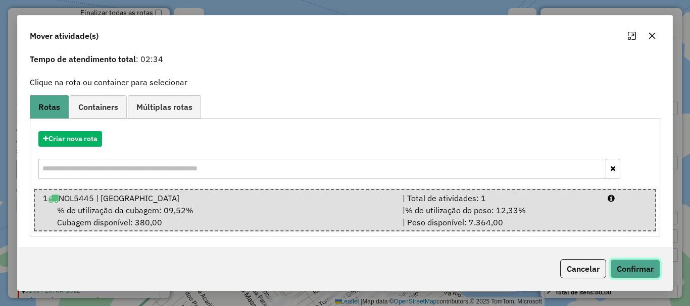
click at [637, 273] on button "Confirmar" at bounding box center [635, 269] width 50 height 19
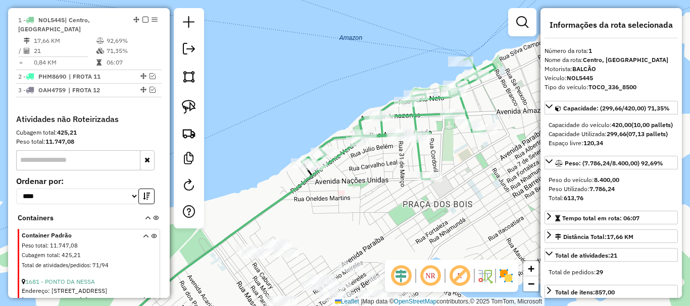
scroll to position [340, 0]
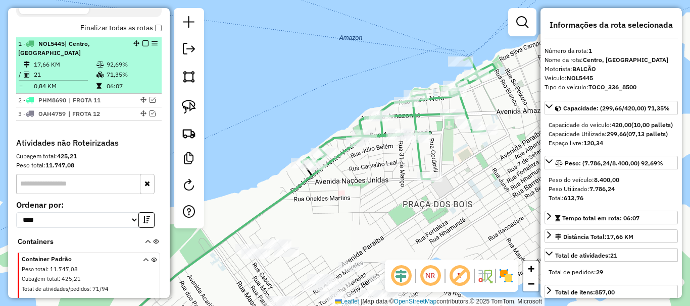
click at [120, 58] on div "1 - NOL5445 | Centro, SANTA CLARA" at bounding box center [71, 48] width 107 height 18
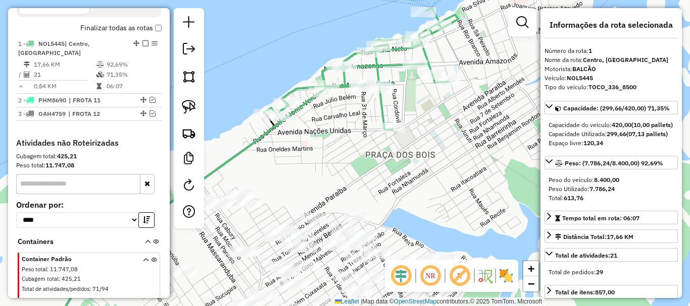
drag, startPoint x: 468, startPoint y: 83, endPoint x: 419, endPoint y: 96, distance: 50.7
click at [419, 96] on div "Janela de atendimento Grade de atendimento Capacidade Transportadoras Veículos …" at bounding box center [345, 153] width 690 height 306
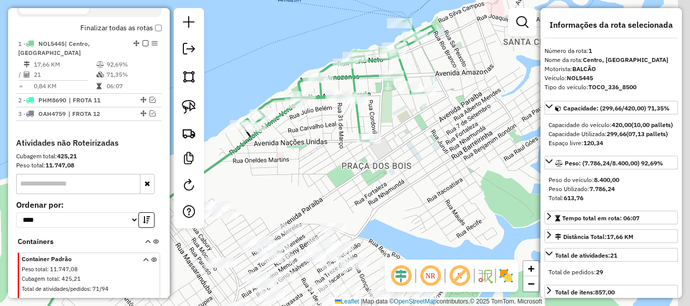
drag, startPoint x: 440, startPoint y: 116, endPoint x: 423, endPoint y: 124, distance: 18.8
click at [423, 124] on div "Janela de atendimento Grade de atendimento Capacidade Transportadoras Veículos …" at bounding box center [345, 153] width 690 height 306
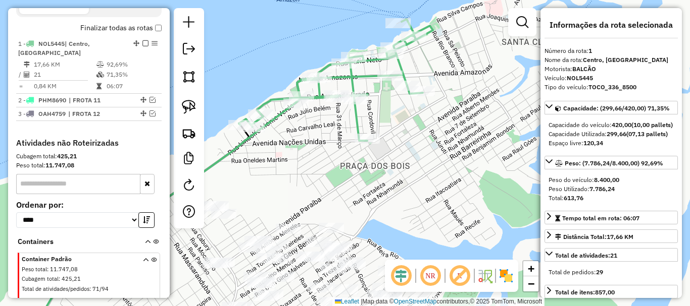
drag, startPoint x: 419, startPoint y: 149, endPoint x: 476, endPoint y: 145, distance: 56.7
click at [476, 145] on div "Janela de atendimento Grade de atendimento Capacidade Transportadoras Veículos …" at bounding box center [345, 153] width 690 height 306
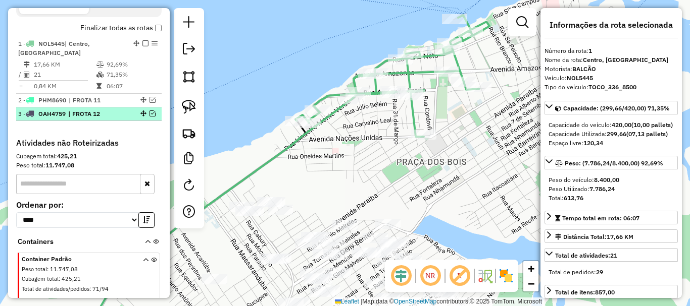
click at [88, 119] on span "| FROTA 12" at bounding box center [91, 114] width 46 height 9
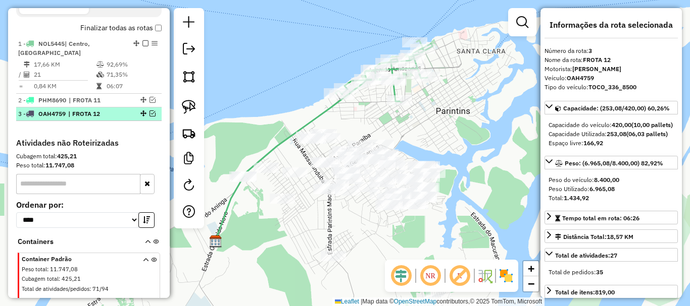
click at [149, 117] on em at bounding box center [152, 114] width 6 height 6
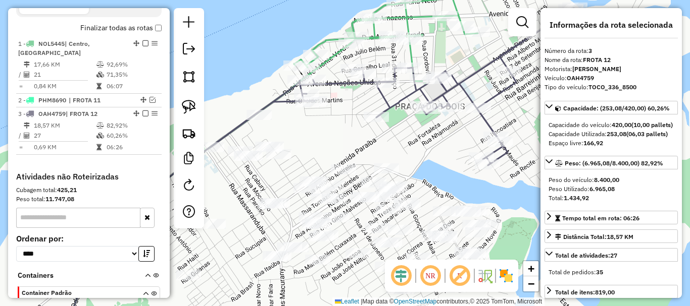
drag, startPoint x: 402, startPoint y: 136, endPoint x: 248, endPoint y: 159, distance: 156.1
click at [248, 159] on div "Janela de atendimento Grade de atendimento Capacidade Transportadoras Veículos …" at bounding box center [345, 153] width 690 height 306
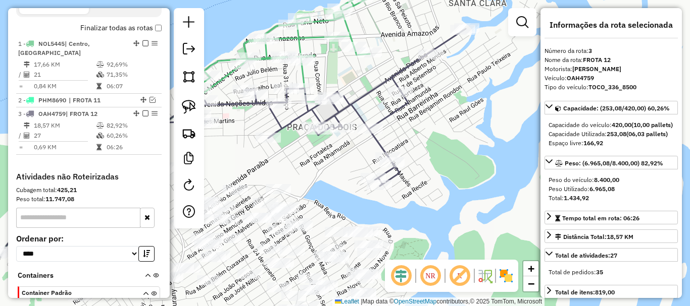
drag, startPoint x: 420, startPoint y: 145, endPoint x: 501, endPoint y: 173, distance: 85.9
click at [501, 173] on div "Janela de atendimento Grade de atendimento Capacidade Transportadoras Veículos …" at bounding box center [345, 153] width 690 height 306
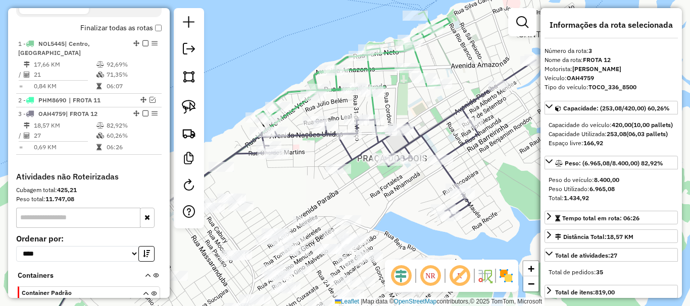
drag, startPoint x: 492, startPoint y: 153, endPoint x: 492, endPoint y: 164, distance: 10.6
click at [492, 164] on div "Janela de atendimento Grade de atendimento Capacidade Transportadoras Veículos …" at bounding box center [345, 153] width 690 height 306
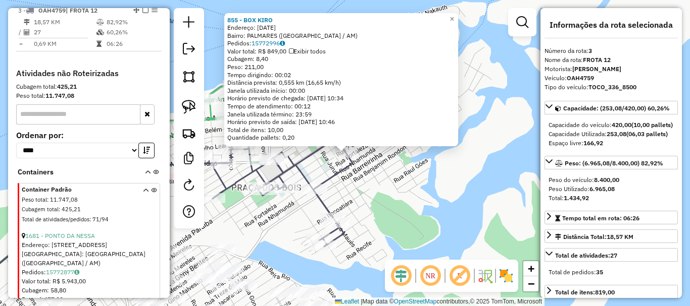
scroll to position [449, 0]
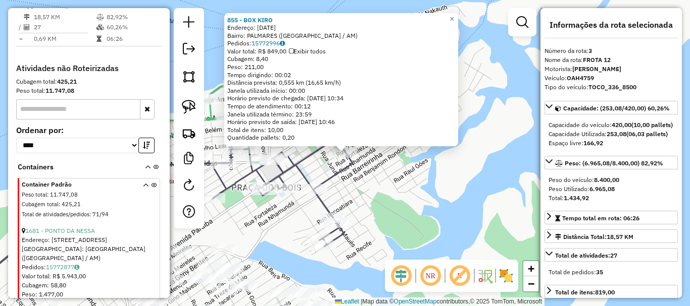
click at [399, 177] on div "855 - BOX KIRO Endereço: 7 DE SETEMBRO 1748 Bairro: PALMARES (PARINTINS / AM) P…" at bounding box center [345, 153] width 690 height 306
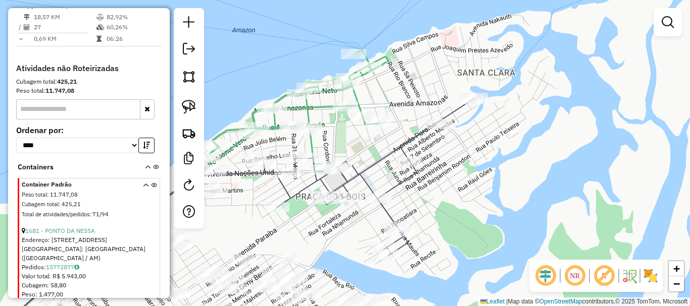
drag, startPoint x: 401, startPoint y: 187, endPoint x: 456, endPoint y: 190, distance: 55.1
click at [456, 190] on div "Janela de atendimento Grade de atendimento Capacidade Transportadoras Veículos …" at bounding box center [345, 153] width 690 height 306
select select "**********"
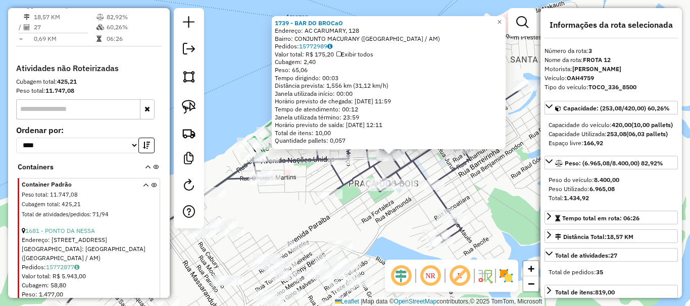
drag, startPoint x: 433, startPoint y: 183, endPoint x: 481, endPoint y: 185, distance: 47.5
click at [481, 185] on div "1739 - BAR DO BROCaO Endereço: AC CARUMARY, 128 Bairro: CONJUNTO MACURANY (PARI…" at bounding box center [345, 153] width 690 height 306
click at [465, 184] on div "1739 - BAR DO BROCaO Endereço: AC CARUMARY, 128 Bairro: CONJUNTO MACURANY (PARI…" at bounding box center [345, 153] width 690 height 306
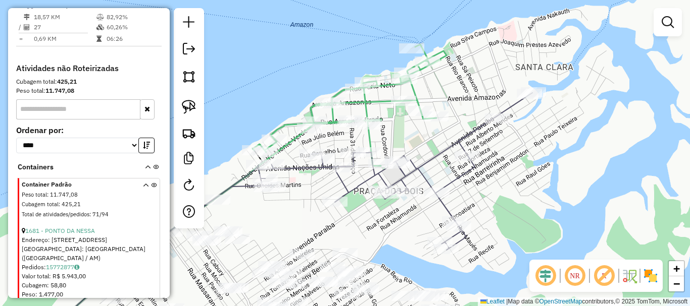
drag, startPoint x: 472, startPoint y: 188, endPoint x: 478, endPoint y: 190, distance: 6.4
click at [478, 190] on div "Janela de atendimento Grade de atendimento Capacidade Transportadoras Veículos …" at bounding box center [345, 153] width 690 height 306
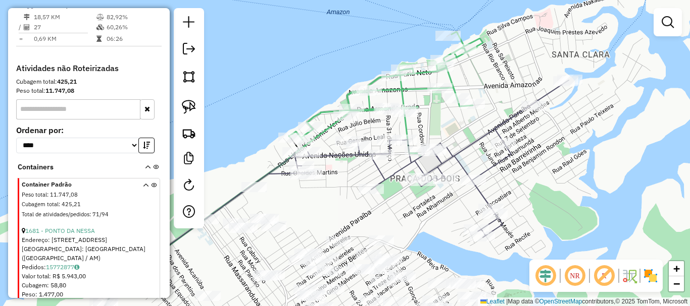
drag, startPoint x: 429, startPoint y: 154, endPoint x: 460, endPoint y: 141, distance: 33.7
click at [460, 141] on div "Janela de atendimento Grade de atendimento Capacidade Transportadoras Veículos …" at bounding box center [345, 153] width 690 height 306
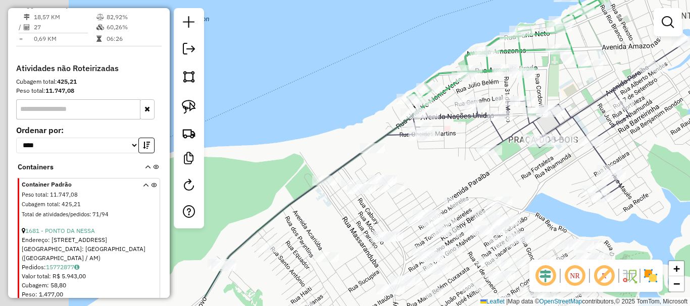
drag, startPoint x: 336, startPoint y: 218, endPoint x: 463, endPoint y: 176, distance: 134.1
click at [463, 176] on div "Janela de atendimento Grade de atendimento Capacidade Transportadoras Veículos …" at bounding box center [345, 153] width 690 height 306
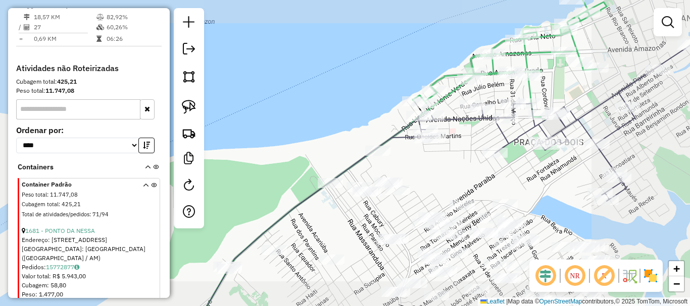
drag, startPoint x: 312, startPoint y: 227, endPoint x: 481, endPoint y: 49, distance: 244.6
click at [480, 50] on div "Janela de atendimento Grade de atendimento Capacidade Transportadoras Veículos …" at bounding box center [345, 153] width 690 height 306
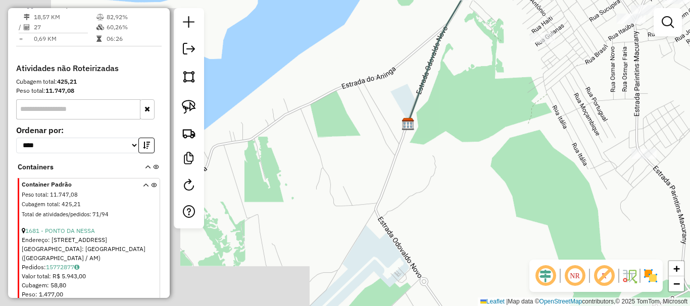
drag, startPoint x: 470, startPoint y: 108, endPoint x: 391, endPoint y: 103, distance: 78.9
click at [385, 117] on div "Janela de atendimento Grade de atendimento Capacidade Transportadoras Veículos …" at bounding box center [345, 153] width 690 height 306
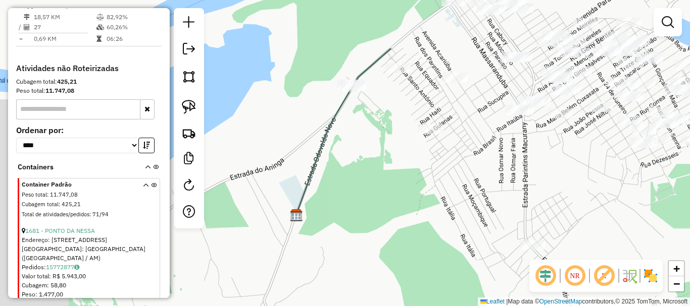
drag, startPoint x: 371, startPoint y: 133, endPoint x: 368, endPoint y: 111, distance: 21.9
click at [370, 129] on div "Janela de atendimento Grade de atendimento Capacidade Transportadoras Veículos …" at bounding box center [345, 153] width 690 height 306
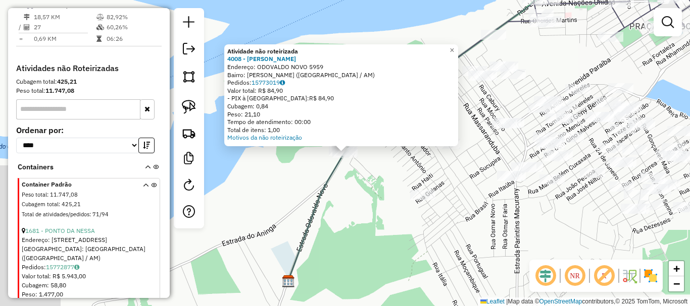
click at [364, 190] on div "Atividade não roteirizada 4008 - MERCADINHO LENY Endereço: ODOVALDO NOVO 5959 B…" at bounding box center [345, 153] width 690 height 306
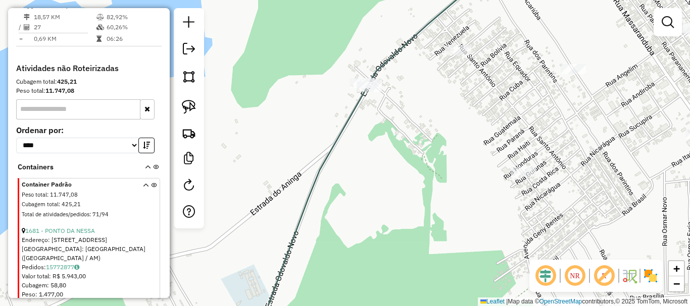
drag, startPoint x: 346, startPoint y: 187, endPoint x: 388, endPoint y: 154, distance: 53.2
click at [389, 155] on div "Janela de atendimento Grade de atendimento Capacidade Transportadoras Veículos …" at bounding box center [345, 153] width 690 height 306
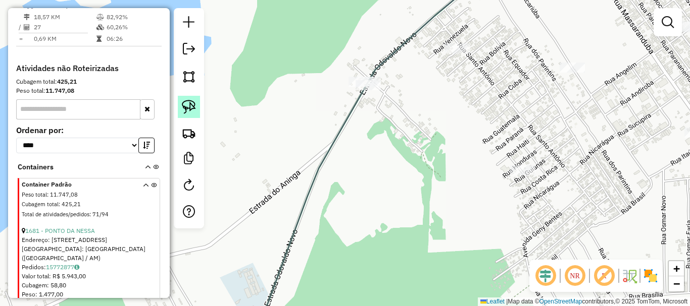
click at [187, 102] on img at bounding box center [189, 107] width 14 height 14
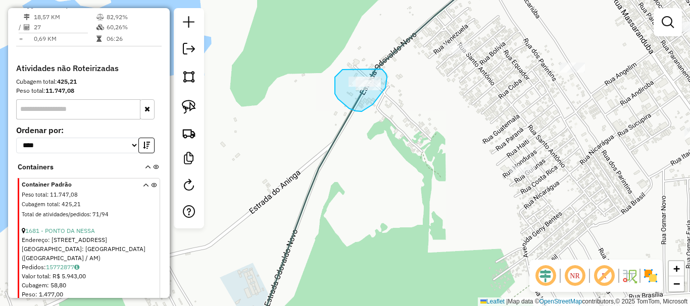
drag, startPoint x: 338, startPoint y: 74, endPoint x: 364, endPoint y: 69, distance: 25.7
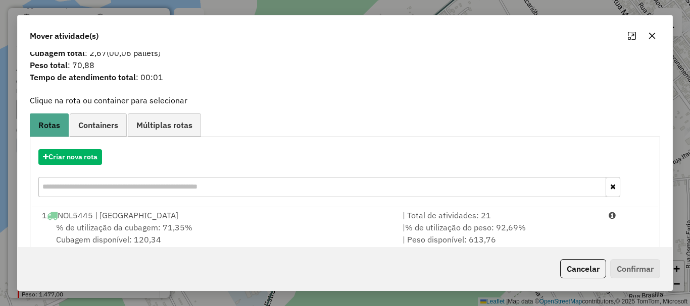
scroll to position [80, 0]
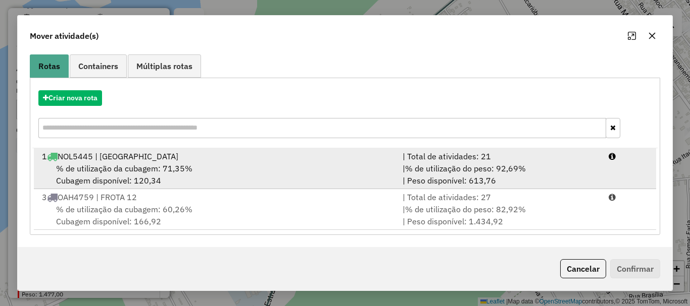
click at [129, 175] on div "% de utilização da cubagem: 71,35% Cubagem disponível: 120,34" at bounding box center [216, 175] width 360 height 24
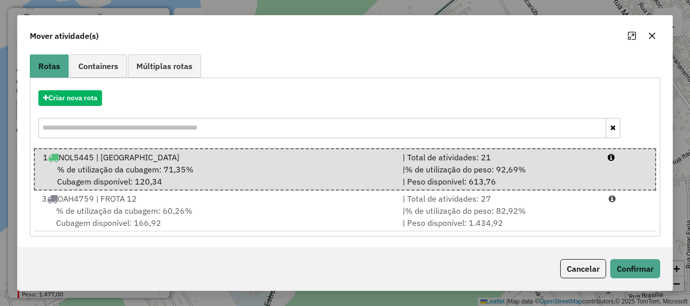
click at [566, 264] on button "Cancelar" at bounding box center [583, 269] width 46 height 19
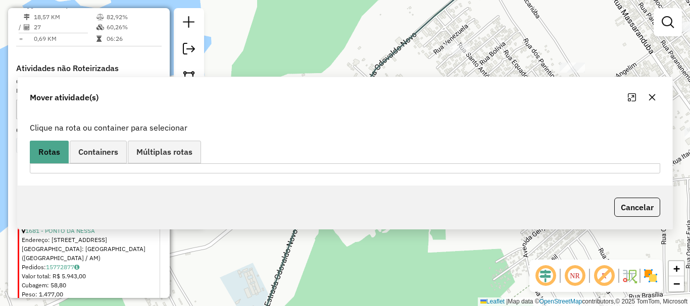
scroll to position [0, 0]
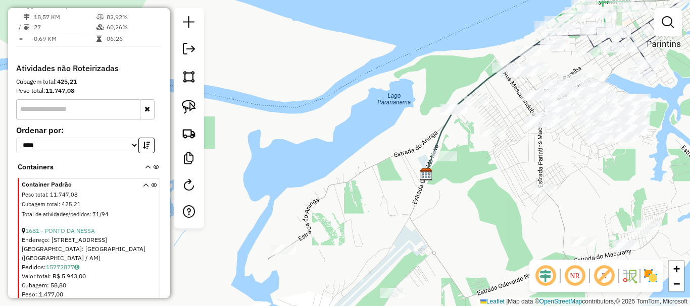
drag, startPoint x: 512, startPoint y: 112, endPoint x: 481, endPoint y: 145, distance: 45.7
click at [457, 151] on div at bounding box center [444, 156] width 25 height 10
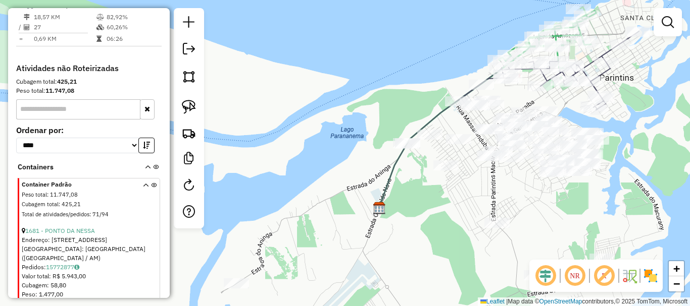
drag, startPoint x: 451, startPoint y: 47, endPoint x: 372, endPoint y: 80, distance: 85.5
click at [395, 86] on div "Janela de atendimento Grade de atendimento Capacidade Transportadoras Veículos …" at bounding box center [345, 153] width 690 height 306
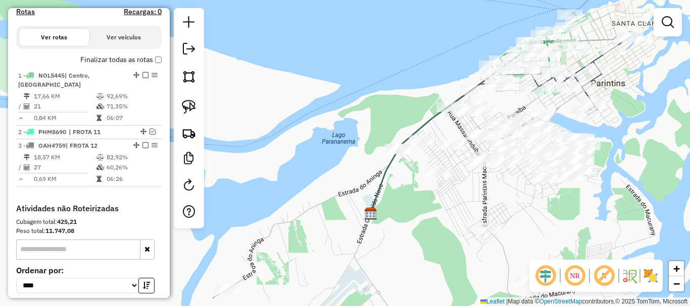
scroll to position [297, 0]
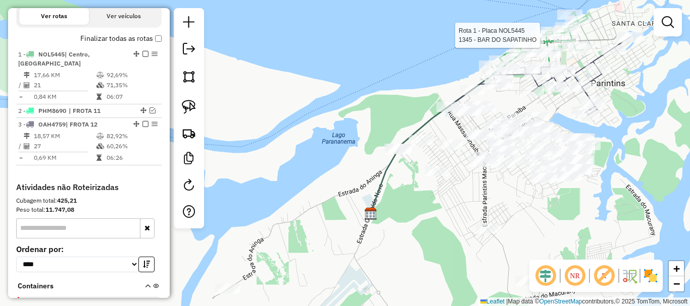
select select "**********"
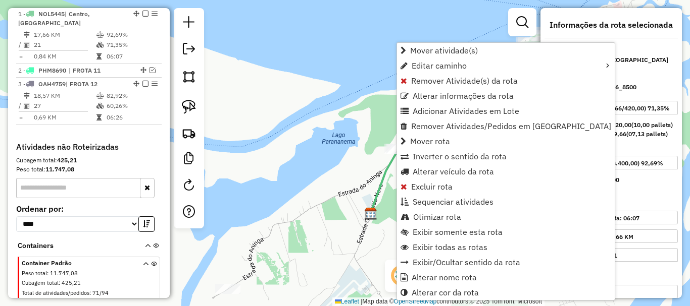
scroll to position [379, 0]
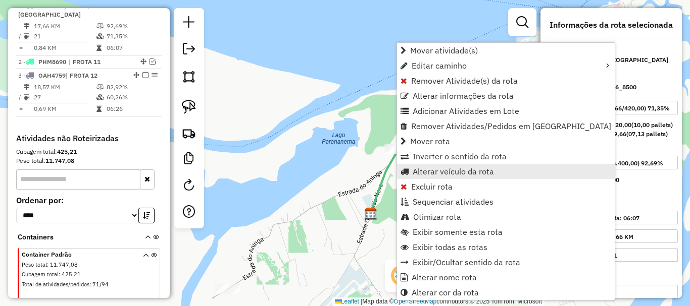
click at [466, 168] on span "Alterar veículo da rota" at bounding box center [452, 172] width 81 height 8
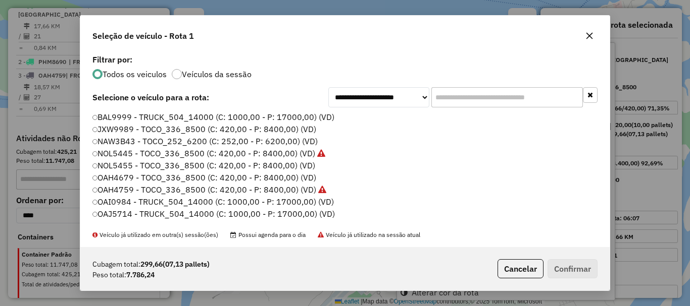
scroll to position [6, 3]
click at [516, 267] on button "Cancelar" at bounding box center [520, 269] width 46 height 19
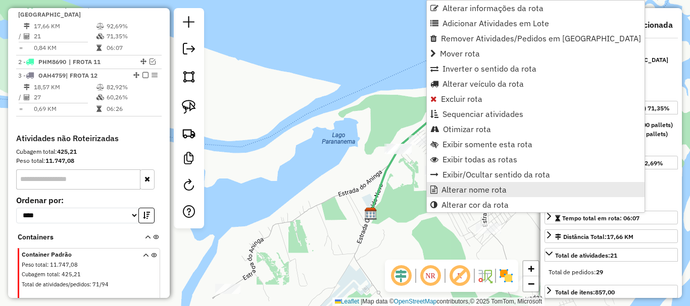
click at [483, 192] on span "Alterar nome rota" at bounding box center [473, 190] width 65 height 8
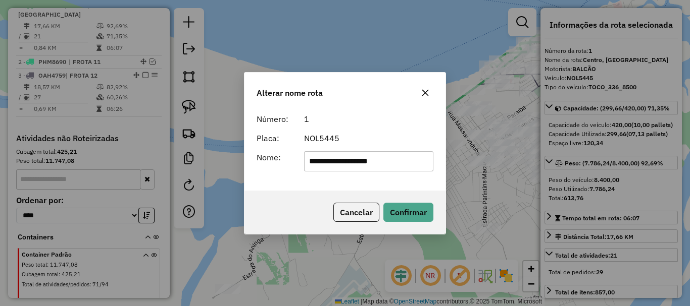
drag, startPoint x: 406, startPoint y: 159, endPoint x: 264, endPoint y: 163, distance: 142.4
click at [265, 163] on div "**********" at bounding box center [344, 161] width 189 height 20
type input "********"
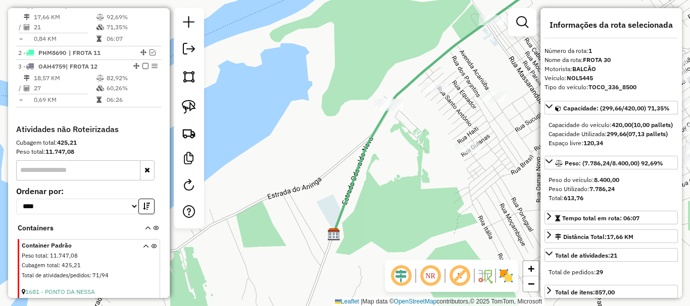
drag, startPoint x: 407, startPoint y: 170, endPoint x: 391, endPoint y: 191, distance: 26.8
click at [391, 191] on div "Janela de atendimento Grade de atendimento Capacidade Transportadoras Veículos …" at bounding box center [345, 153] width 690 height 306
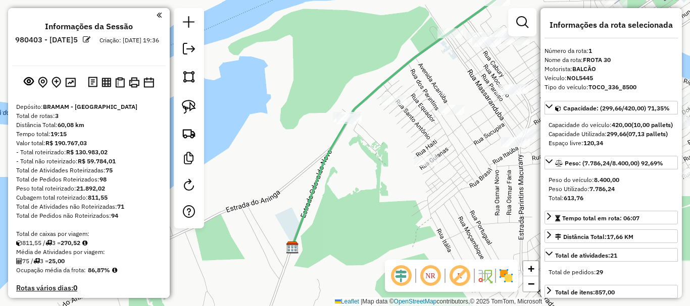
select select "*********"
select select "**********"
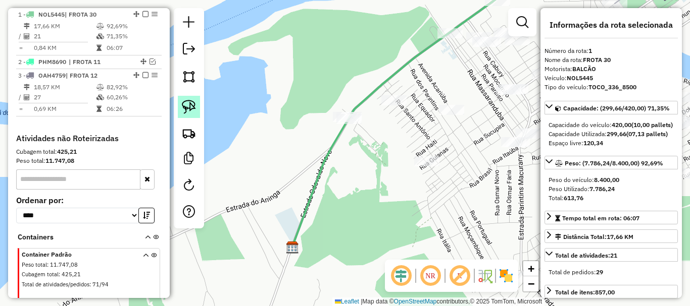
click at [190, 106] on img at bounding box center [189, 107] width 14 height 14
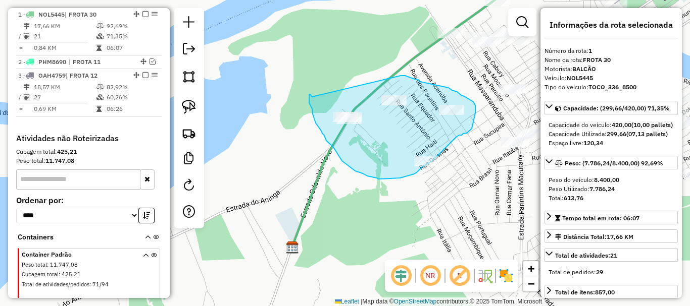
drag, startPoint x: 312, startPoint y: 97, endPoint x: 390, endPoint y: 82, distance: 79.6
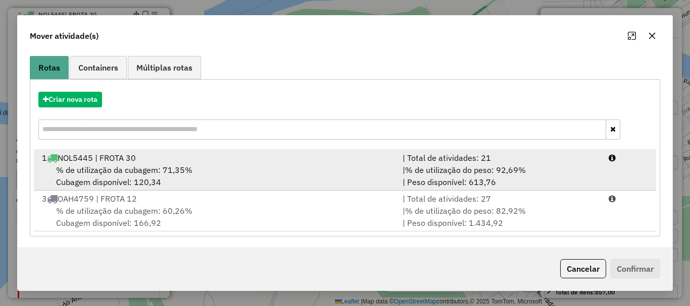
scroll to position [80, 0]
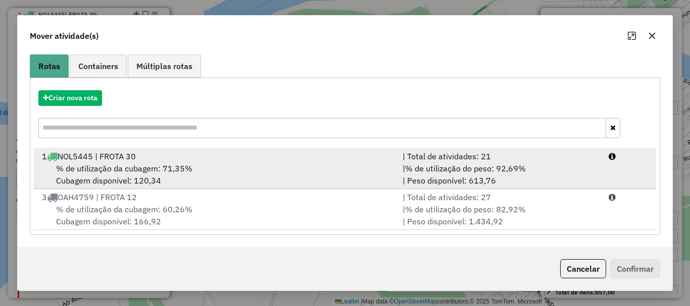
click at [204, 174] on div "% de utilização da cubagem: 71,35% Cubagem disponível: 120,34" at bounding box center [216, 175] width 360 height 24
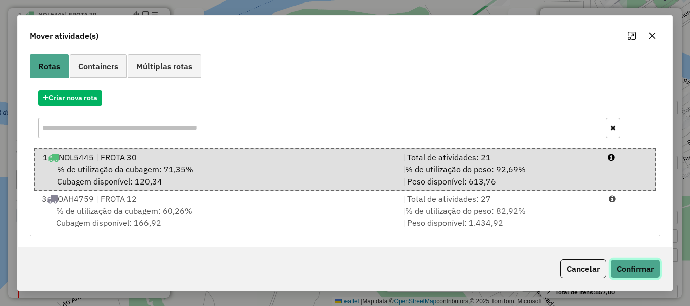
click at [624, 275] on button "Confirmar" at bounding box center [635, 269] width 50 height 19
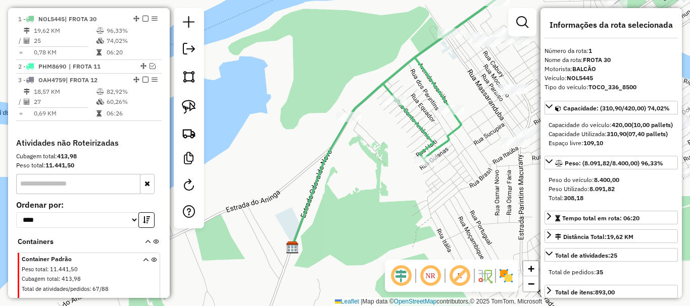
scroll to position [379, 0]
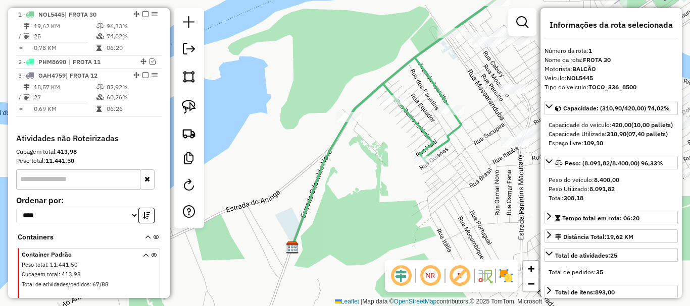
click at [403, 108] on icon at bounding box center [442, 65] width 187 height 193
click at [434, 144] on icon at bounding box center [442, 65] width 187 height 193
click at [425, 145] on icon at bounding box center [442, 65] width 187 height 193
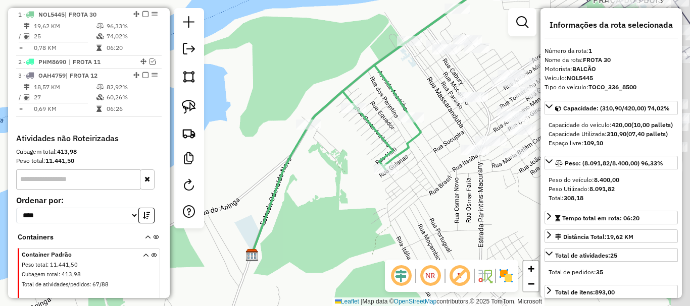
drag, startPoint x: 481, startPoint y: 158, endPoint x: 267, endPoint y: 178, distance: 214.5
click at [267, 177] on div "Janela de atendimento Grade de atendimento Capacidade Transportadoras Veículos …" at bounding box center [345, 153] width 690 height 306
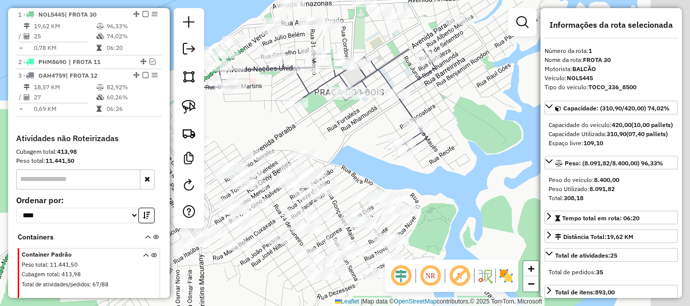
drag, startPoint x: 363, startPoint y: 59, endPoint x: 248, endPoint y: 148, distance: 145.6
click at [240, 151] on div "Janela de atendimento Grade de atendimento Capacidade Transportadoras Veículos …" at bounding box center [345, 153] width 690 height 306
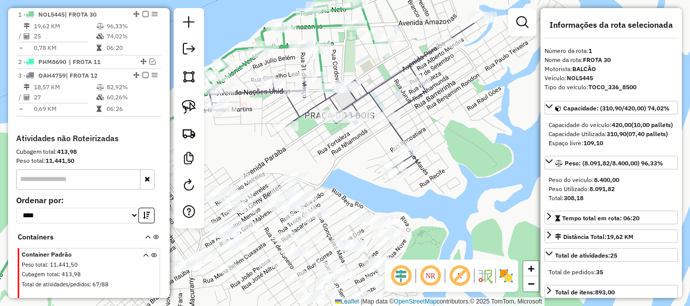
drag, startPoint x: 269, startPoint y: 149, endPoint x: 327, endPoint y: 183, distance: 67.5
click at [327, 183] on div "Janela de atendimento Grade de atendimento Capacidade Transportadoras Veículos …" at bounding box center [345, 153] width 690 height 306
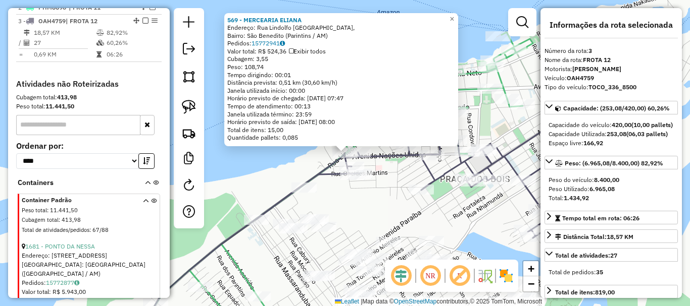
scroll to position [440, 0]
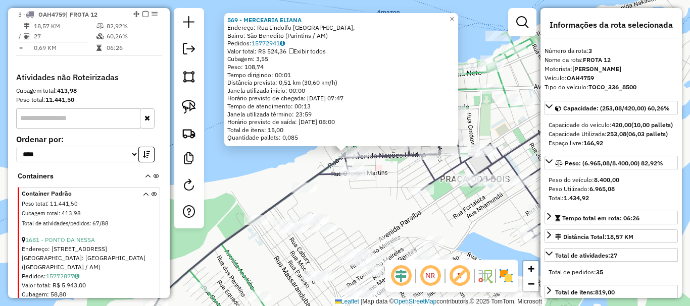
click at [402, 211] on div "569 - MERCEARIA [PERSON_NAME]: Rua Lindolfo [GEOGRAPHIC_DATA], Bairro: [GEOGRAP…" at bounding box center [345, 153] width 690 height 306
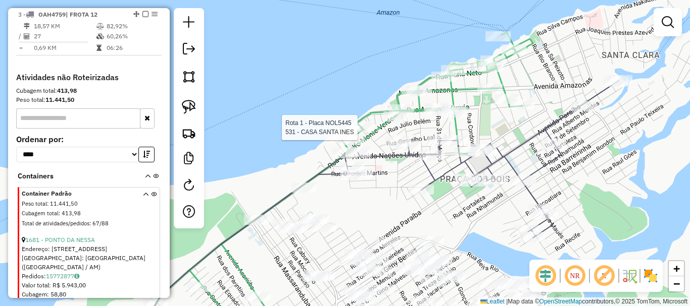
click at [371, 133] on div at bounding box center [360, 128] width 25 height 10
select select "**********"
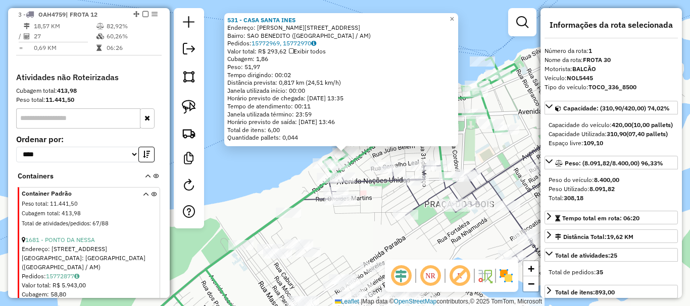
click at [371, 133] on div "Total de itens: 6,00" at bounding box center [341, 130] width 228 height 8
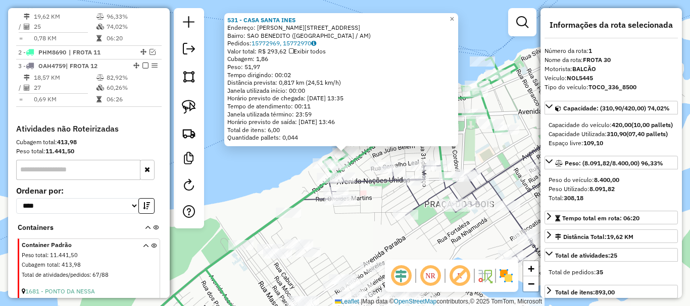
scroll to position [379, 0]
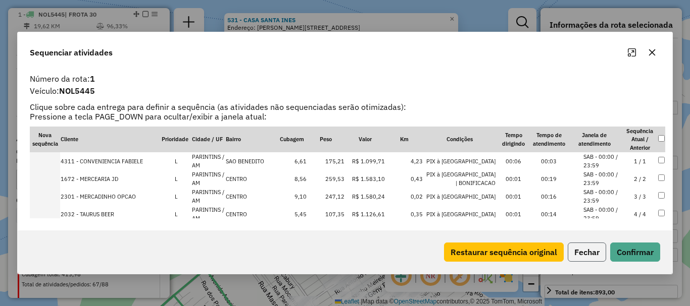
click at [586, 256] on button "Fechar" at bounding box center [586, 252] width 38 height 19
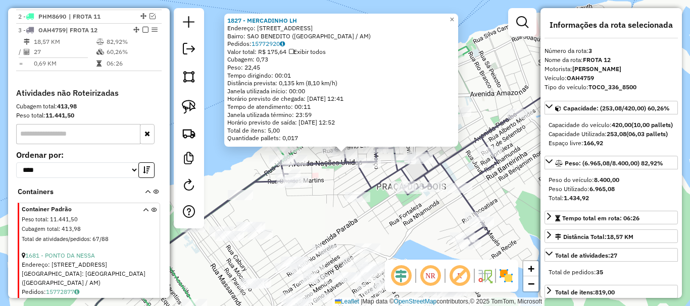
scroll to position [440, 0]
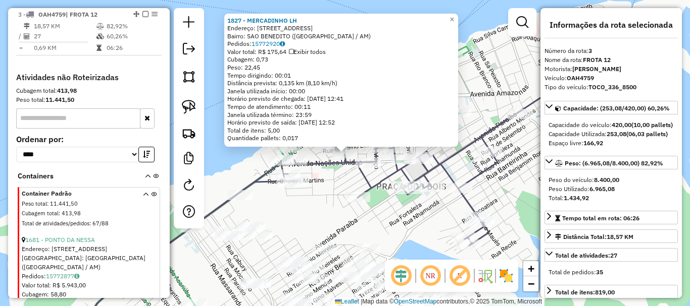
click at [342, 194] on div "1827 - MERCADINHO LH Endereço: R SAO BENEDITO, 499 Bairro: SAO BENEDITO ([GEOGR…" at bounding box center [345, 153] width 690 height 306
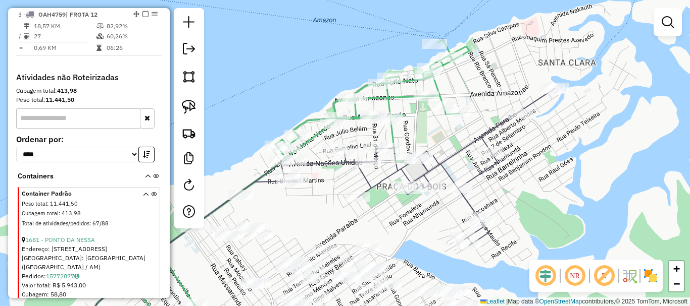
click at [318, 136] on icon at bounding box center [205, 230] width 254 height 213
select select "**********"
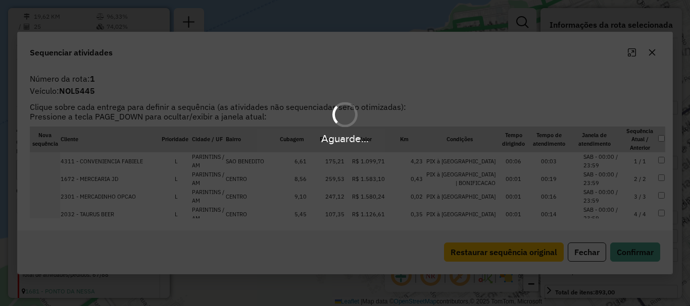
scroll to position [379, 0]
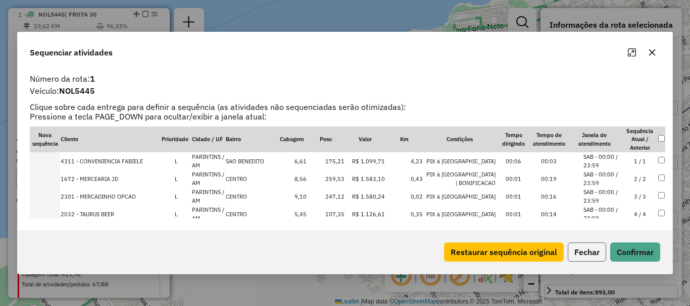
click at [573, 256] on button "Fechar" at bounding box center [586, 252] width 38 height 19
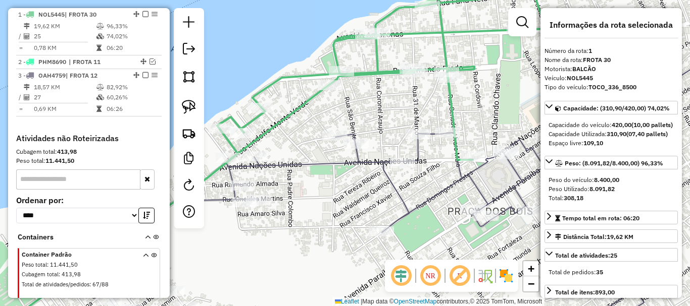
drag, startPoint x: 379, startPoint y: 208, endPoint x: 346, endPoint y: 154, distance: 62.8
click at [346, 154] on div "Janela de atendimento Grade de atendimento Capacidade Transportadoras Veículos …" at bounding box center [345, 153] width 690 height 306
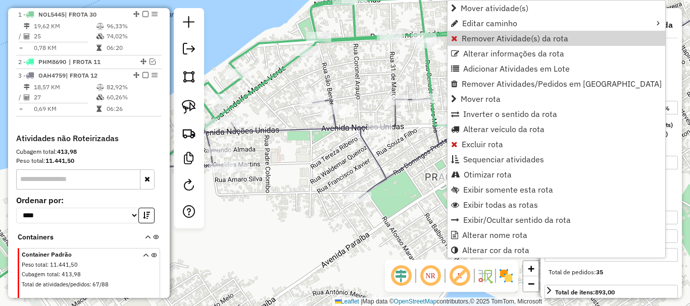
click at [469, 40] on span "Remover Atividade(s) da rota" at bounding box center [514, 38] width 107 height 8
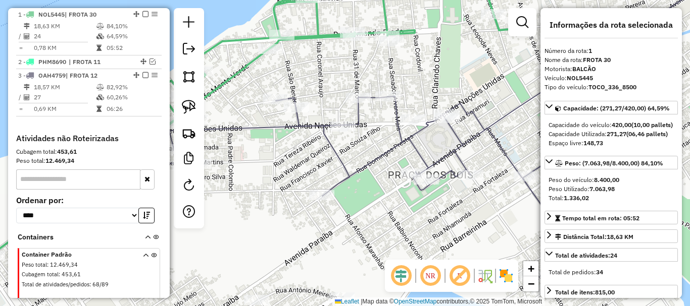
drag, startPoint x: 439, startPoint y: 142, endPoint x: 351, endPoint y: 134, distance: 88.2
click at [352, 134] on icon at bounding box center [353, 134] width 724 height 315
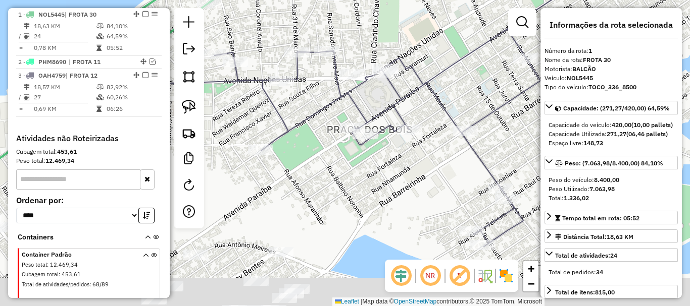
drag, startPoint x: 313, startPoint y: 140, endPoint x: 293, endPoint y: 53, distance: 89.5
click at [293, 53] on div "Janela de atendimento Grade de atendimento Capacidade Transportadoras Veículos …" at bounding box center [345, 153] width 690 height 306
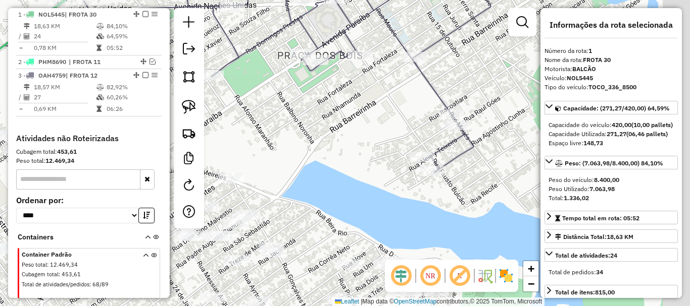
drag, startPoint x: 348, startPoint y: 109, endPoint x: 302, endPoint y: 91, distance: 49.9
click at [302, 91] on div "Janela de atendimento Grade de atendimento Capacidade Transportadoras Veículos …" at bounding box center [345, 153] width 690 height 306
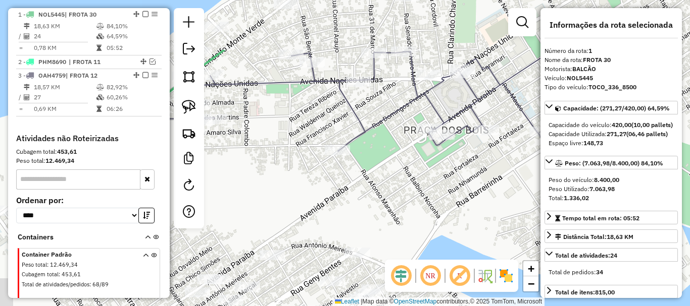
drag, startPoint x: 341, startPoint y: 111, endPoint x: 482, endPoint y: 187, distance: 159.7
click at [487, 190] on div "Janela de atendimento Grade de atendimento Capacidade Transportadoras Veículos …" at bounding box center [345, 153] width 690 height 306
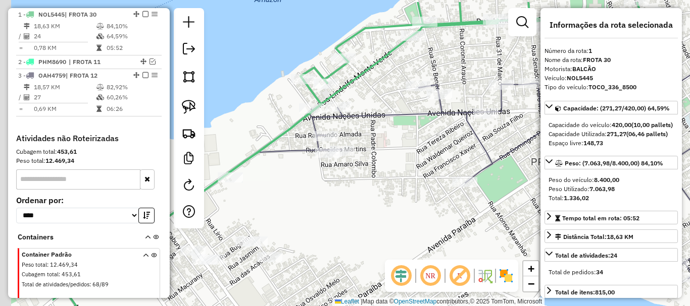
drag, startPoint x: 380, startPoint y: 163, endPoint x: 502, endPoint y: 196, distance: 126.0
click at [502, 196] on div "Janela de atendimento Grade de atendimento Capacidade Transportadoras Veículos …" at bounding box center [345, 153] width 690 height 306
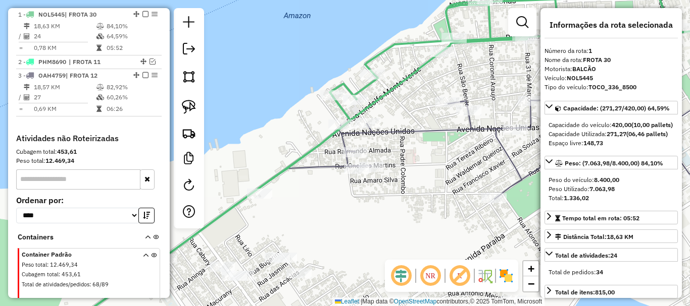
click at [421, 197] on div "Janela de atendimento Grade de atendimento Capacidade Transportadoras Veículos …" at bounding box center [345, 153] width 690 height 306
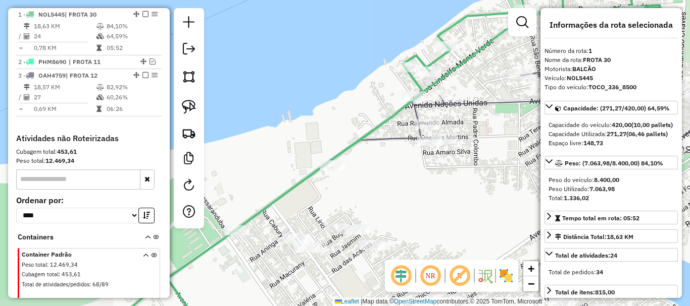
drag, startPoint x: 339, startPoint y: 198, endPoint x: 412, endPoint y: 170, distance: 78.0
click at [412, 170] on div "Janela de atendimento Grade de atendimento Capacidade Transportadoras Veículos …" at bounding box center [345, 153] width 690 height 306
click at [191, 106] on img at bounding box center [189, 107] width 14 height 14
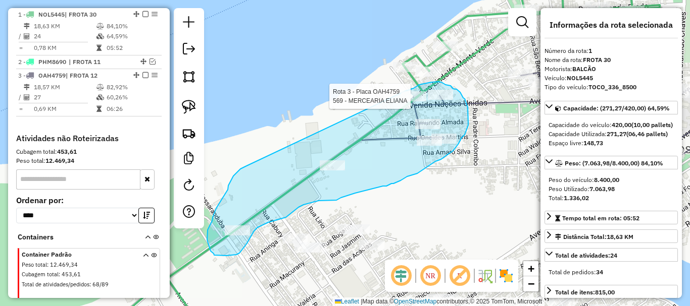
click at [404, 91] on div "Rota 3 - Placa OAH4759 569 - MERCEARIA [PERSON_NAME] de atendimento Grade de at…" at bounding box center [345, 153] width 690 height 306
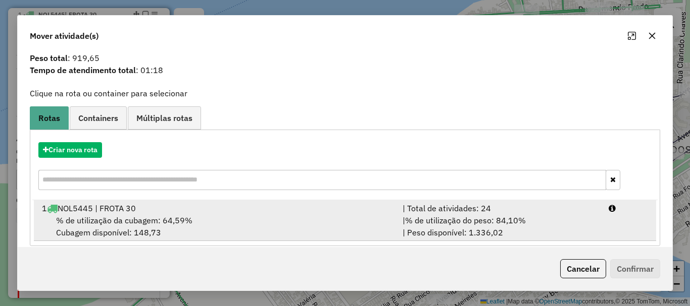
scroll to position [39, 0]
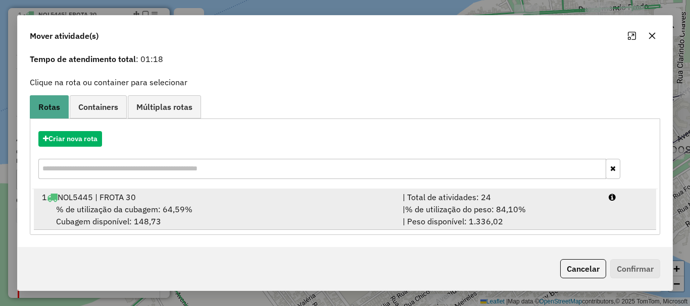
drag, startPoint x: 272, startPoint y: 213, endPoint x: 289, endPoint y: 219, distance: 18.2
click at [275, 214] on div "% de utilização da cubagem: 64,59% Cubagem disponível: 148,73" at bounding box center [216, 215] width 360 height 24
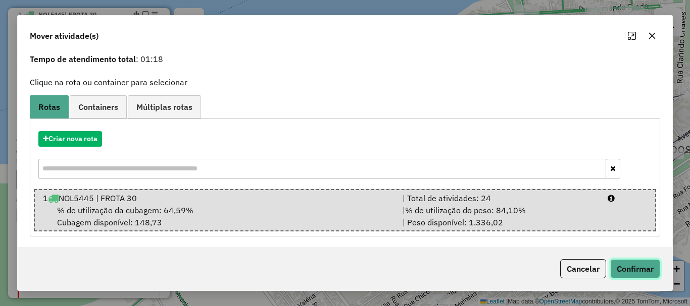
click at [613, 271] on button "Confirmar" at bounding box center [635, 269] width 50 height 19
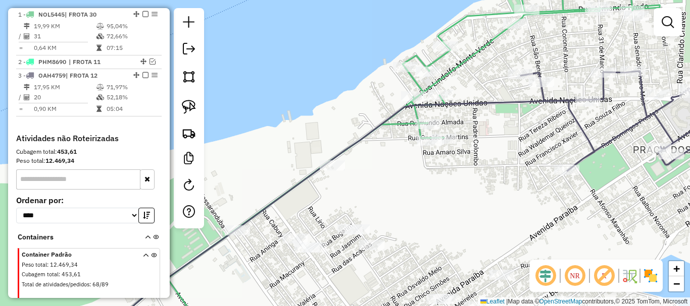
scroll to position [0, 0]
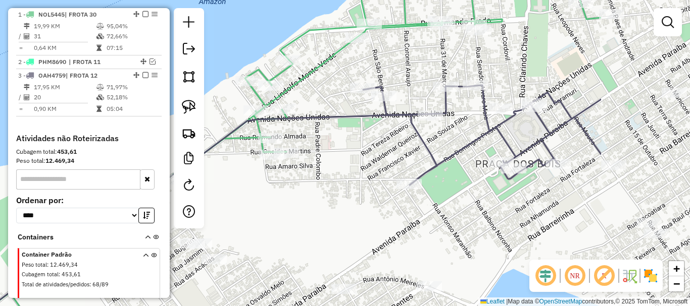
drag, startPoint x: 363, startPoint y: 204, endPoint x: 334, endPoint y: 204, distance: 29.3
click at [334, 204] on div "Janela de atendimento Grade de atendimento Capacidade Transportadoras Veículos …" at bounding box center [345, 153] width 690 height 306
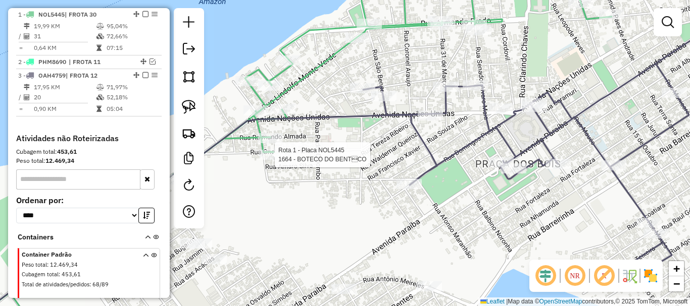
select select "**********"
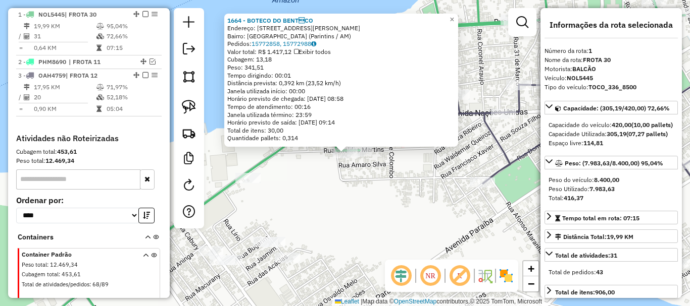
drag, startPoint x: 353, startPoint y: 184, endPoint x: 278, endPoint y: 207, distance: 78.1
click at [278, 207] on div "1664 - BOTECO DO BENTCO Endereço: [STREET_ADDRESS][PERSON_NAME] Pedidos: 15772…" at bounding box center [345, 153] width 690 height 306
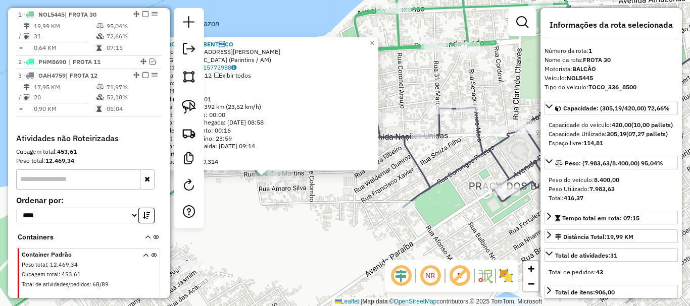
click at [326, 191] on div "1664 - BOTECO DO BENTCO Endereço: [STREET_ADDRESS][PERSON_NAME] Pedidos: 15772…" at bounding box center [345, 153] width 690 height 306
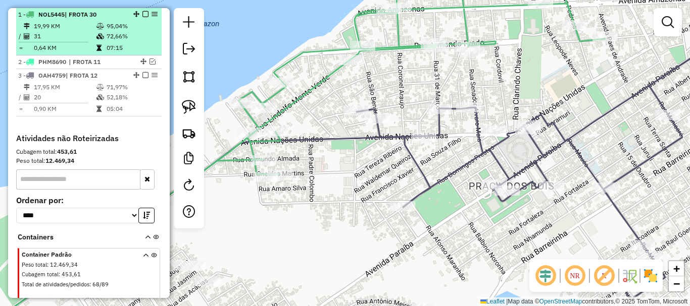
click at [147, 12] on div at bounding box center [142, 14] width 30 height 6
select select "**********"
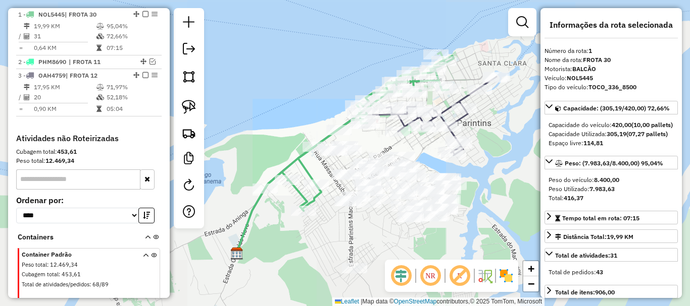
drag, startPoint x: 145, startPoint y: 13, endPoint x: 150, endPoint y: 17, distance: 6.5
click at [144, 13] on em at bounding box center [145, 14] width 6 height 6
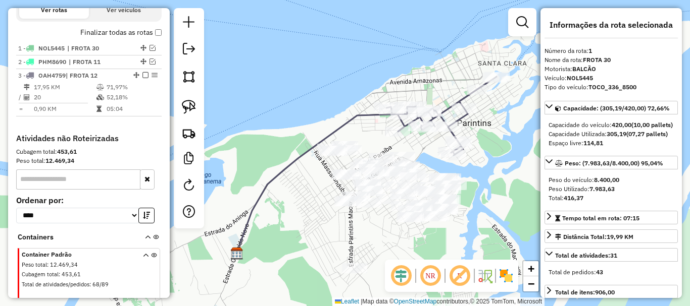
drag, startPoint x: 478, startPoint y: 192, endPoint x: 463, endPoint y: 184, distance: 16.3
click at [477, 193] on div "Janela de atendimento Grade de atendimento Capacidade Transportadoras Veículos …" at bounding box center [345, 153] width 690 height 306
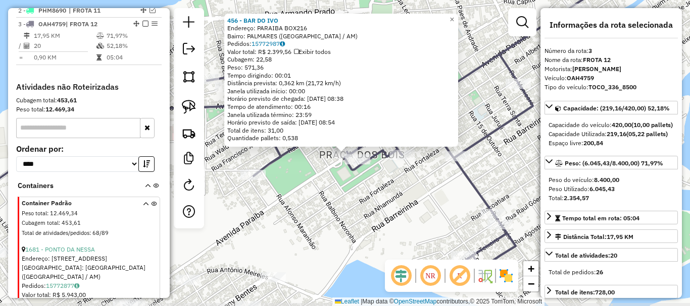
scroll to position [406, 0]
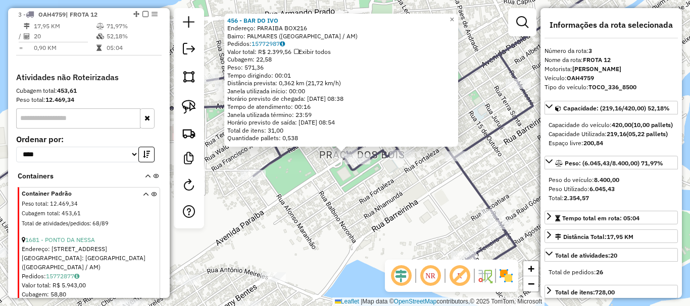
click at [301, 215] on div "456 - BAR DO [PERSON_NAME]: PARAIBA BOX216 [GEOGRAPHIC_DATA]: [GEOGRAPHIC_DATA]…" at bounding box center [345, 153] width 690 height 306
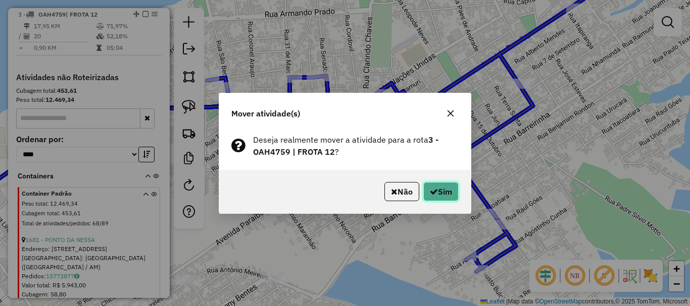
click at [444, 190] on button "Sim" at bounding box center [440, 191] width 35 height 19
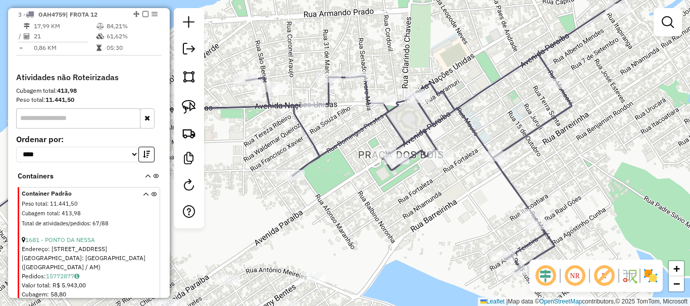
drag, startPoint x: 330, startPoint y: 217, endPoint x: 421, endPoint y: 199, distance: 92.6
click at [431, 210] on div "Janela de atendimento Grade de atendimento Capacidade Transportadoras Veículos …" at bounding box center [345, 153] width 690 height 306
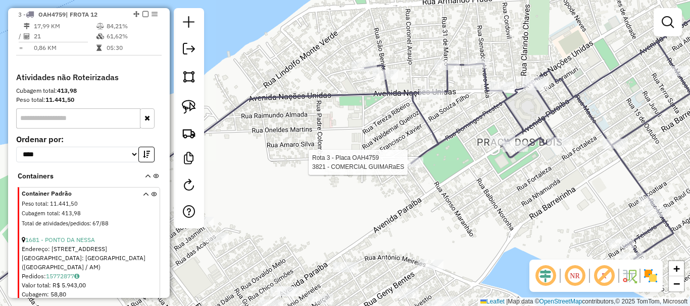
select select "**********"
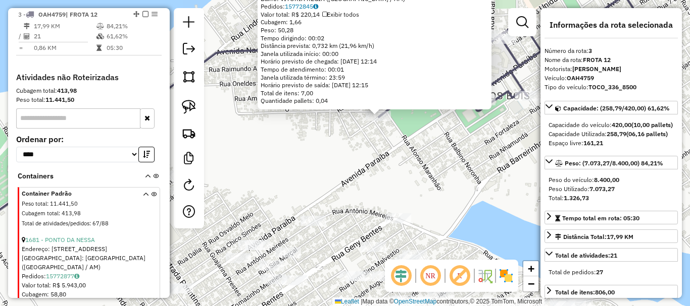
drag, startPoint x: 399, startPoint y: 223, endPoint x: 434, endPoint y: 185, distance: 51.5
click at [434, 185] on div "3821 - COMERCIAL GUIMARaES Endereço: [PERSON_NAME] ( CJ V REGIA) 3057 Bairro: V…" at bounding box center [345, 153] width 690 height 306
click at [404, 192] on div "3821 - COMERCIAL GUIMARaES Endereço: [PERSON_NAME] ( CJ V REGIA) 3057 Bairro: V…" at bounding box center [345, 153] width 690 height 306
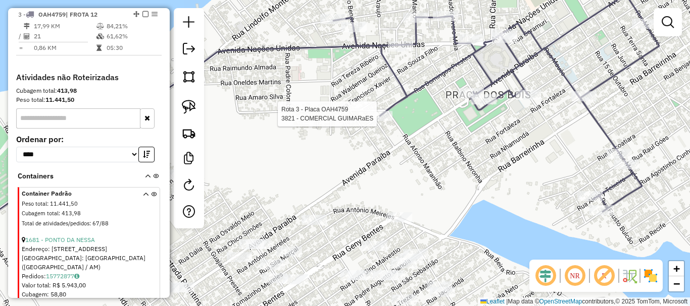
click at [382, 121] on div at bounding box center [379, 116] width 25 height 10
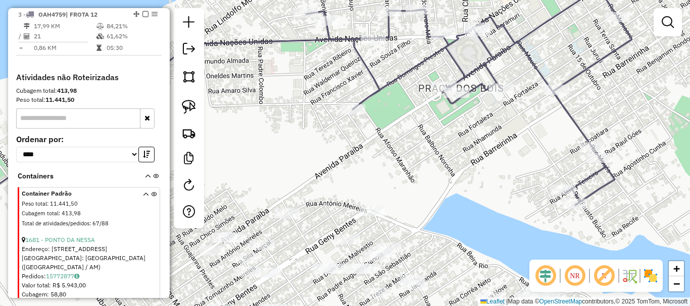
drag, startPoint x: 415, startPoint y: 173, endPoint x: 381, endPoint y: 163, distance: 35.4
click at [384, 165] on div "Janela de atendimento Grade de atendimento Capacidade Transportadoras Veículos …" at bounding box center [345, 153] width 690 height 306
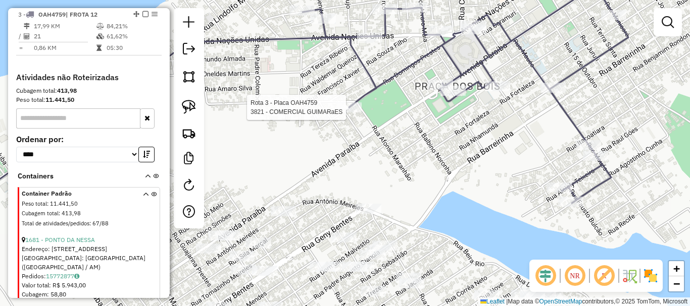
select select "**********"
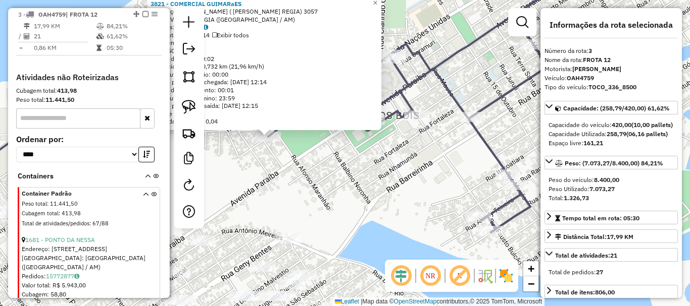
drag, startPoint x: 327, startPoint y: 196, endPoint x: 300, endPoint y: 196, distance: 26.3
click at [300, 196] on div "3821 - COMERCIAL GUIMARaES Endereço: [PERSON_NAME] ( CJ V REGIA) 3057 Bairro: V…" at bounding box center [345, 153] width 690 height 306
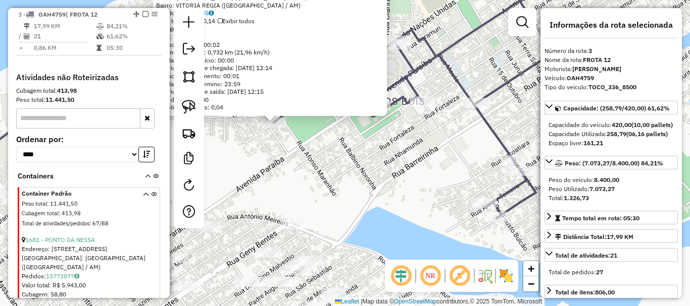
drag, startPoint x: 354, startPoint y: 182, endPoint x: 374, endPoint y: 173, distance: 21.7
click at [374, 174] on div "3821 - COMERCIAL GUIMARaES Endereço: [PERSON_NAME] ( CJ V REGIA) 3057 Bairro: V…" at bounding box center [345, 153] width 690 height 306
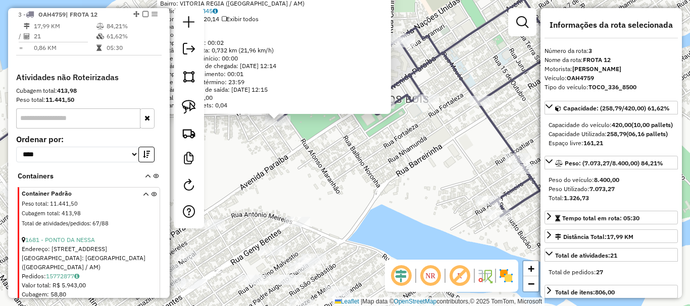
drag, startPoint x: 308, startPoint y: 192, endPoint x: 469, endPoint y: 136, distance: 170.0
click at [469, 137] on div "3821 - COMERCIAL GUIMARaES Endereço: [PERSON_NAME] ( CJ V REGIA) 3057 Bairro: V…" at bounding box center [345, 153] width 690 height 306
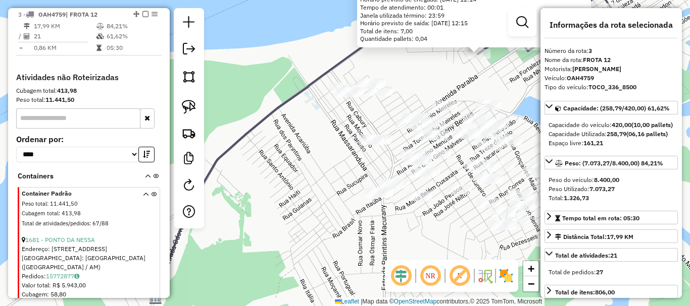
drag, startPoint x: 485, startPoint y: 120, endPoint x: 479, endPoint y: 82, distance: 38.8
click at [479, 82] on div "3821 - COMERCIAL GUIMARaES Endereço: [PERSON_NAME] ( CJ V REGIA) 3057 Bairro: V…" at bounding box center [345, 153] width 690 height 306
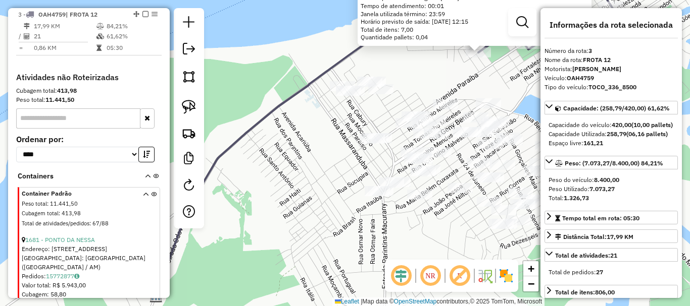
drag, startPoint x: 411, startPoint y: 110, endPoint x: 419, endPoint y: 113, distance: 8.8
click at [472, 130] on div "3821 - COMERCIAL GUIMARaES Endereço: [PERSON_NAME] ( CJ V REGIA) 3057 Bairro: V…" at bounding box center [345, 153] width 690 height 306
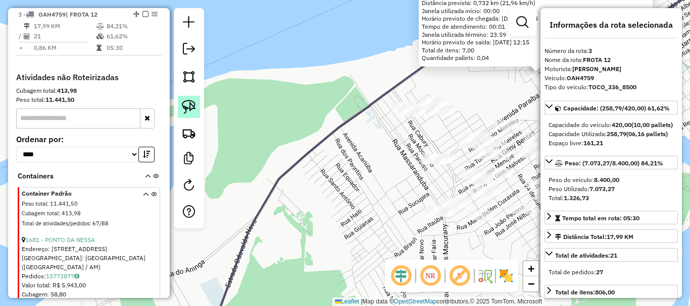
click at [196, 114] on link at bounding box center [189, 107] width 22 height 22
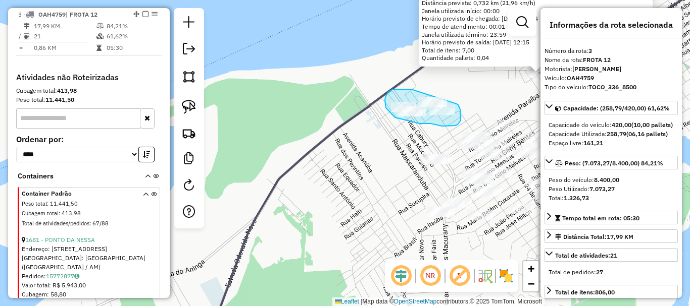
drag, startPoint x: 407, startPoint y: 89, endPoint x: 455, endPoint y: 102, distance: 50.2
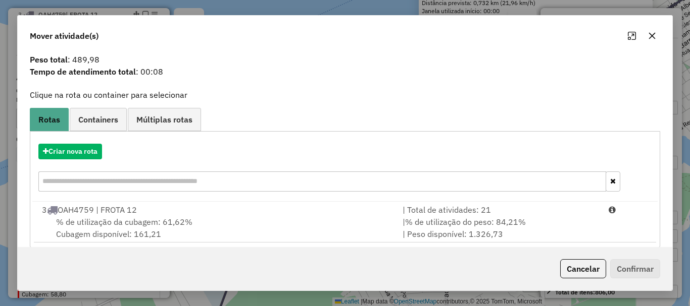
scroll to position [39, 0]
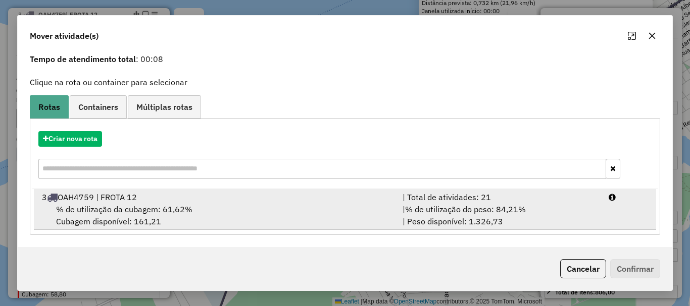
click at [286, 195] on div "3 OAH4759 | FROTA 12" at bounding box center [216, 197] width 360 height 12
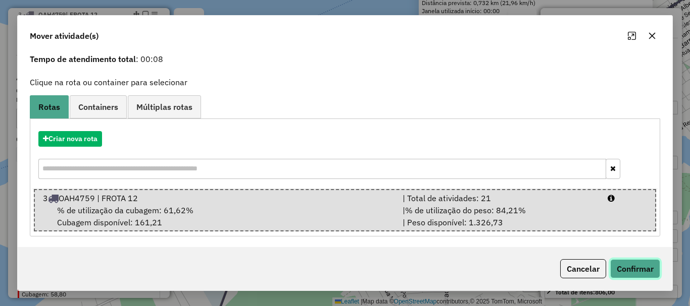
click at [625, 268] on button "Confirmar" at bounding box center [635, 269] width 50 height 19
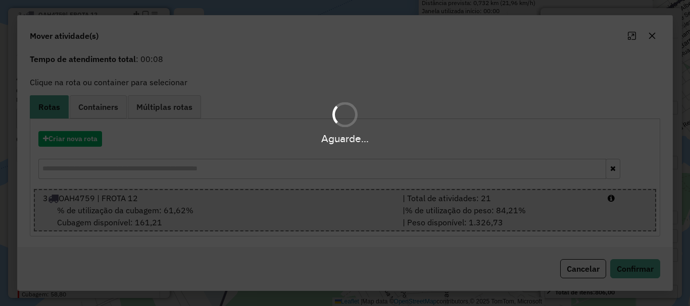
scroll to position [0, 0]
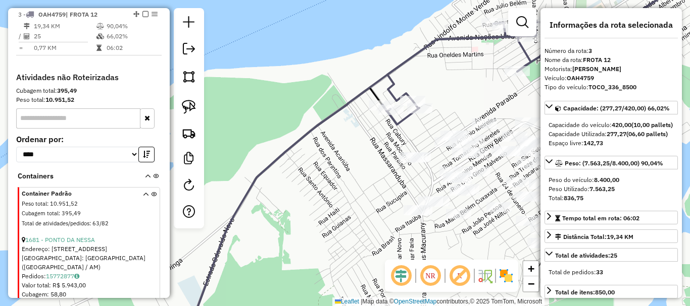
drag, startPoint x: 491, startPoint y: 97, endPoint x: 362, endPoint y: 63, distance: 132.8
click at [349, 63] on div "Janela de atendimento Grade de atendimento Capacidade Transportadoras Veículos …" at bounding box center [345, 153] width 690 height 306
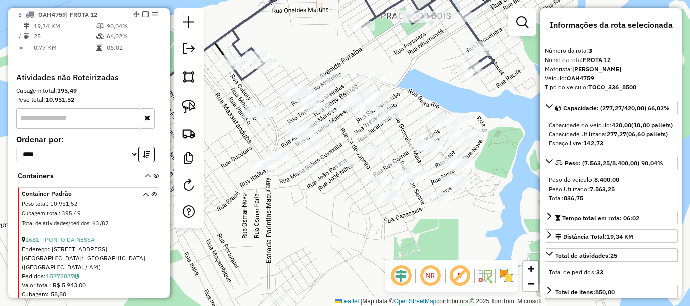
click at [407, 71] on div "Janela de atendimento Grade de atendimento Capacidade Transportadoras Veículos …" at bounding box center [345, 153] width 690 height 306
drag, startPoint x: 413, startPoint y: 73, endPoint x: 444, endPoint y: 65, distance: 31.7
click at [413, 73] on div "Janela de atendimento Grade de atendimento Capacidade Transportadoras Veículos …" at bounding box center [345, 153] width 690 height 306
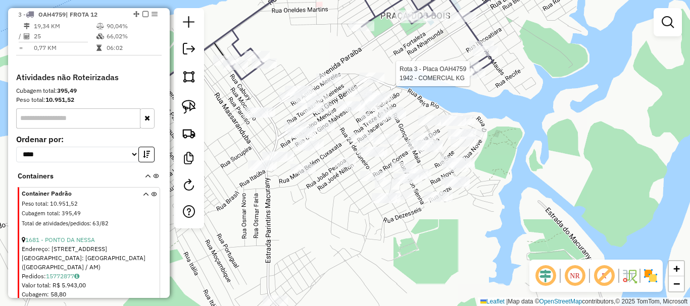
select select "**********"
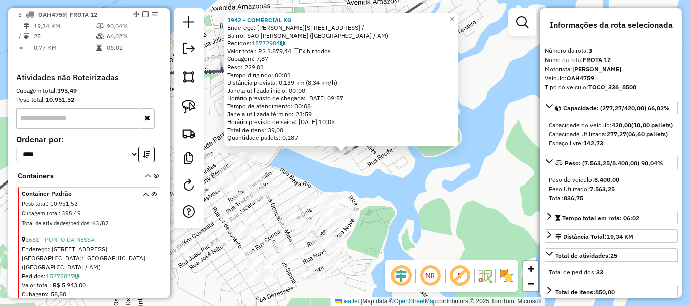
click at [374, 209] on div "1942 - COMERCIAL KG Endereço: [PERSON_NAME] 2451 / [GEOGRAPHIC_DATA]: [GEOGRAPH…" at bounding box center [345, 153] width 690 height 306
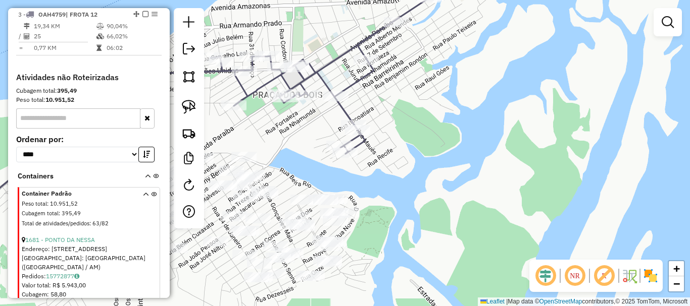
drag, startPoint x: 291, startPoint y: 169, endPoint x: 412, endPoint y: 140, distance: 123.9
click at [412, 140] on div "Janela de atendimento Grade de atendimento Capacidade Transportadoras Veículos …" at bounding box center [345, 153] width 690 height 306
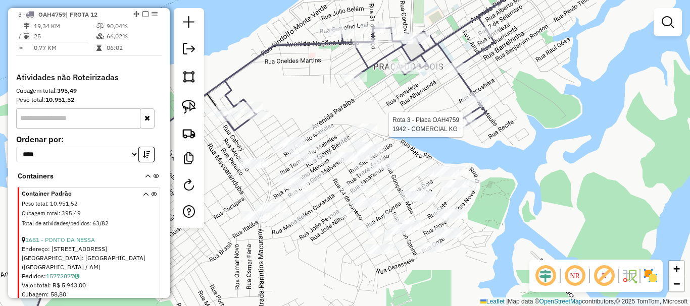
drag, startPoint x: 435, startPoint y: 116, endPoint x: 441, endPoint y: 112, distance: 7.3
click at [440, 113] on div "Rota 3 - Placa OAH4759 1942 - COMERCIAL KG Janela de atendimento Grade de atend…" at bounding box center [345, 153] width 690 height 306
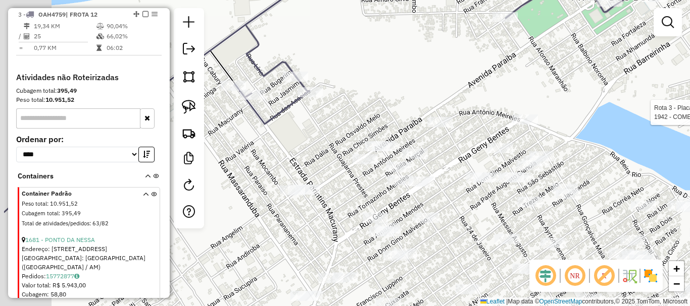
drag, startPoint x: 399, startPoint y: 92, endPoint x: 429, endPoint y: 85, distance: 31.1
click at [429, 85] on div "Rota 3 - Placa OAH4759 1942 - COMERCIAL KG Janela de atendimento Grade de atend…" at bounding box center [345, 153] width 690 height 306
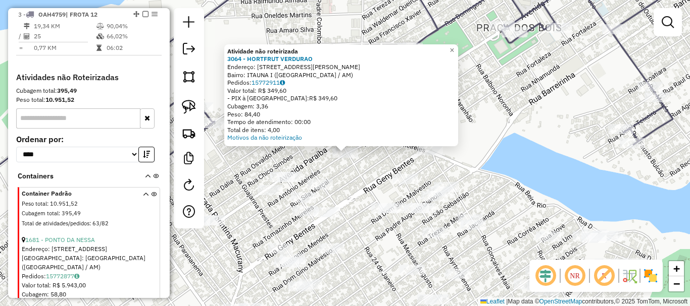
click at [263, 153] on div "Atividade não roteirizada 3064 - HORTFRUT VERDURAO Endereço: [STREET_ADDRESS][P…" at bounding box center [345, 153] width 690 height 306
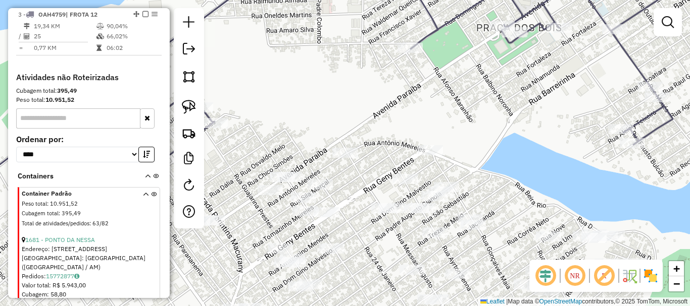
click at [393, 125] on div "Janela de atendimento Grade de atendimento Capacidade Transportadoras Veículos …" at bounding box center [345, 153] width 690 height 306
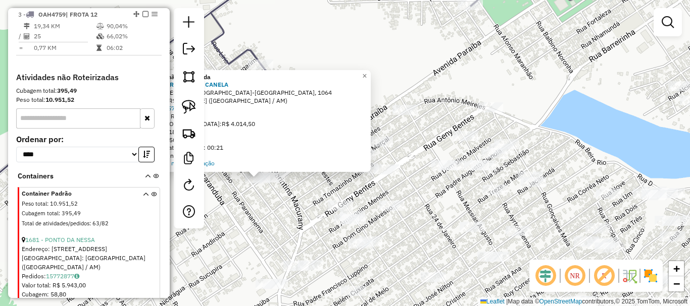
drag, startPoint x: 316, startPoint y: 198, endPoint x: 88, endPoint y: 259, distance: 235.7
click at [88, 259] on hb-router-mapa "Informações da Sessão 980403 - [DATE]5 Criação: [DATE] 19:36 Depósito: BRAMAM -…" at bounding box center [345, 153] width 690 height 306
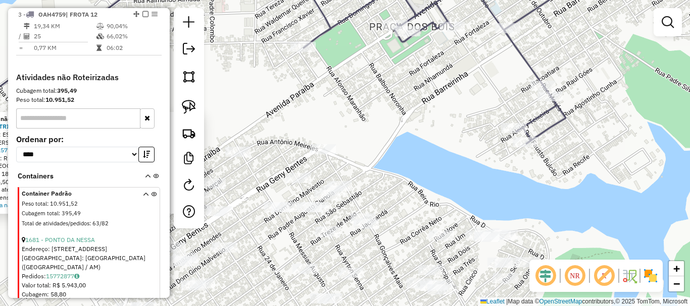
drag, startPoint x: 313, startPoint y: 132, endPoint x: 298, endPoint y: 165, distance: 36.4
click at [298, 165] on div "Atividade não roteirizada 966 - DISTRIBUIDORA CANELA Endereço: EST DO PARINTINS…" at bounding box center [345, 153] width 690 height 306
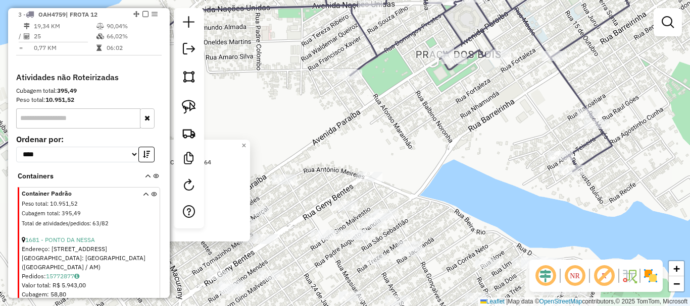
drag, startPoint x: 352, startPoint y: 167, endPoint x: 465, endPoint y: 152, distance: 113.5
click at [467, 152] on div "Atividade não roteirizada 966 - DISTRIBUIDORA CANELA Endereço: EST DO PARINTINS…" at bounding box center [345, 153] width 690 height 306
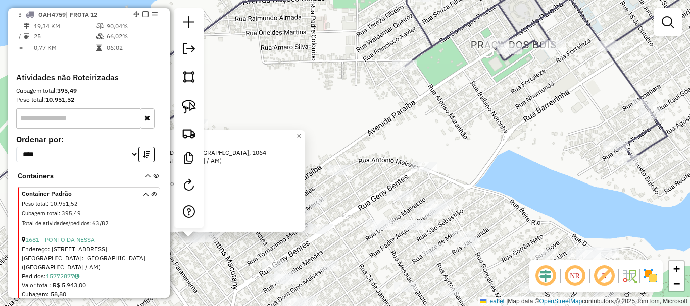
click at [337, 175] on div at bounding box center [339, 170] width 25 height 10
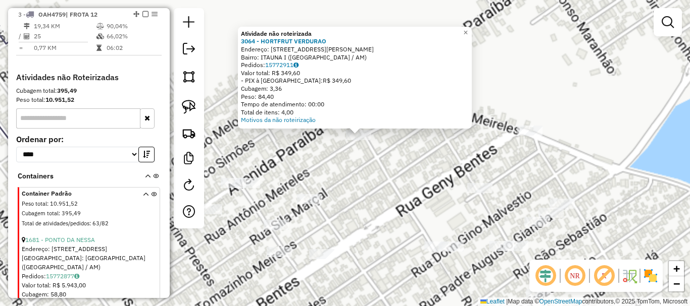
drag, startPoint x: 309, startPoint y: 163, endPoint x: 389, endPoint y: 164, distance: 79.8
click at [389, 164] on div "Atividade não roteirizada 3064 - HORTFRUT VERDURAO Endereço: [STREET_ADDRESS][P…" at bounding box center [345, 153] width 690 height 306
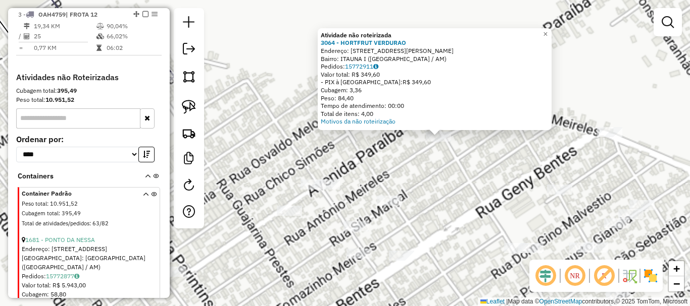
click at [310, 190] on div at bounding box center [312, 185] width 25 height 10
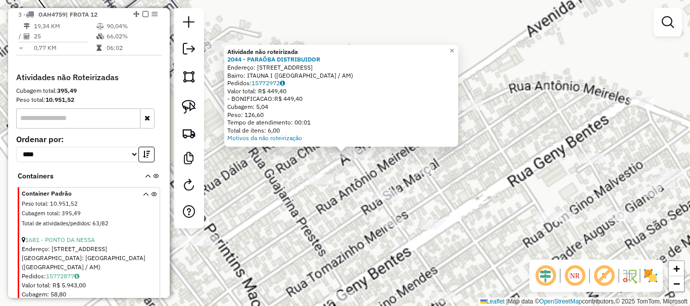
drag, startPoint x: 328, startPoint y: 221, endPoint x: 324, endPoint y: 213, distance: 9.3
click at [328, 219] on div "Atividade não roteirizada 2044 - PARAÖBA DISTRIBUIDOR Endereço: 81 R.paraiba, 3…" at bounding box center [345, 153] width 690 height 306
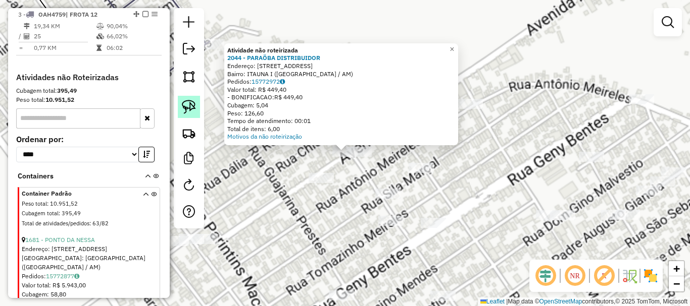
click at [184, 108] on img at bounding box center [189, 107] width 14 height 14
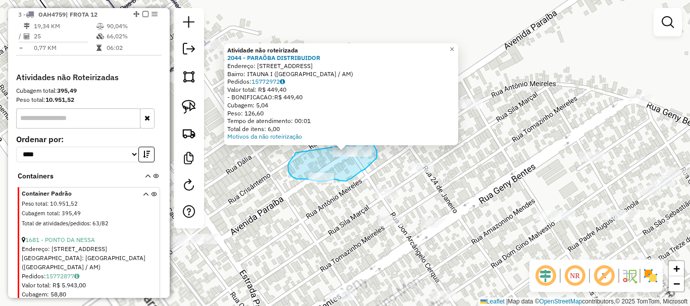
drag, startPoint x: 295, startPoint y: 153, endPoint x: 362, endPoint y: 143, distance: 67.9
click at [362, 143] on div "Atividade não roteirizada 2044 - PARAÖBA DISTRIBUIDOR Endereço: 81 R.paraiba, 3…" at bounding box center [345, 153] width 690 height 306
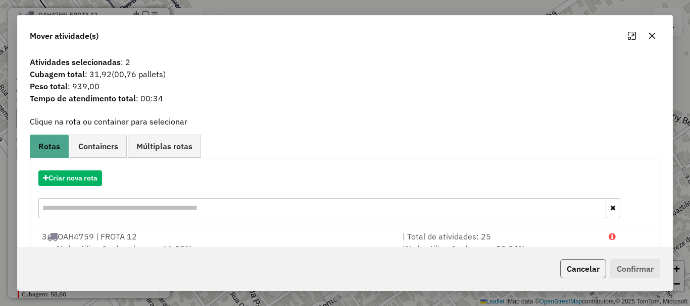
click at [590, 274] on button "Cancelar" at bounding box center [583, 269] width 46 height 19
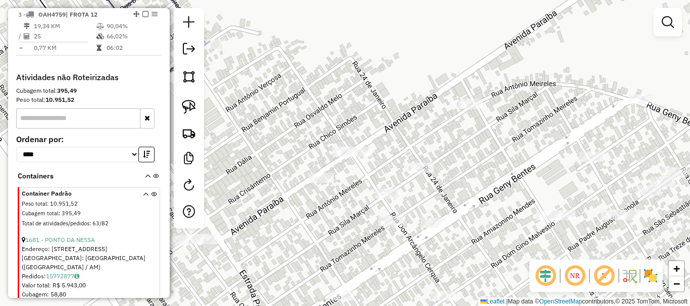
click at [338, 227] on div "Janela de atendimento Grade de atendimento Capacidade Transportadoras Veículos …" at bounding box center [345, 153] width 690 height 306
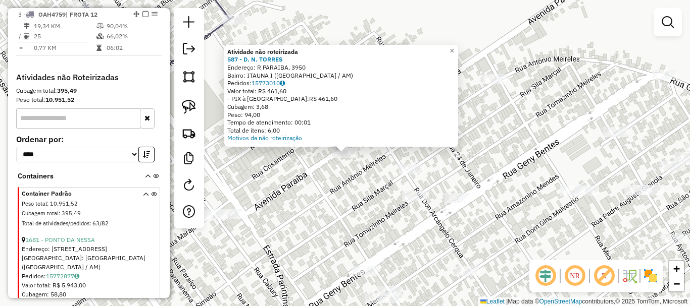
click at [346, 186] on div "Atividade não roteirizada 587 - D. N. TORRES Endereço: R PARAIBA, 3950 Bairro: …" at bounding box center [345, 153] width 690 height 306
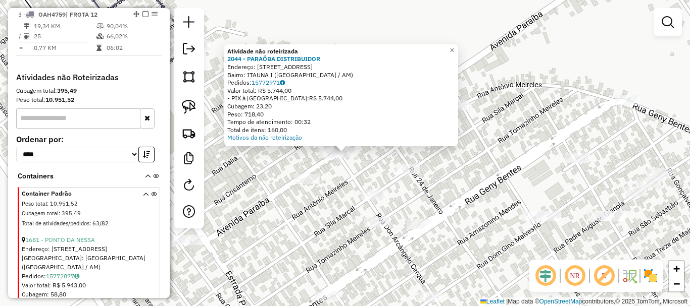
click at [329, 222] on div "Atividade não roteirizada 2044 - PARAÖBA DISTRIBUIDOR Endereço: 81 R.paraiba, 3…" at bounding box center [345, 153] width 690 height 306
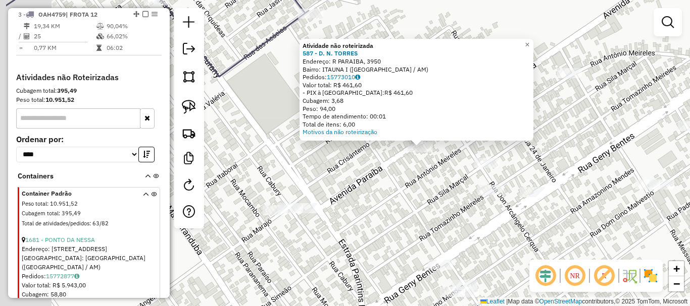
drag, startPoint x: 299, startPoint y: 215, endPoint x: 366, endPoint y: 218, distance: 66.7
click at [376, 208] on div "Atividade não roteirizada 587 - D. N. TORRES Endereço: R PARAIBA, 3950 Bairro: …" at bounding box center [345, 153] width 690 height 306
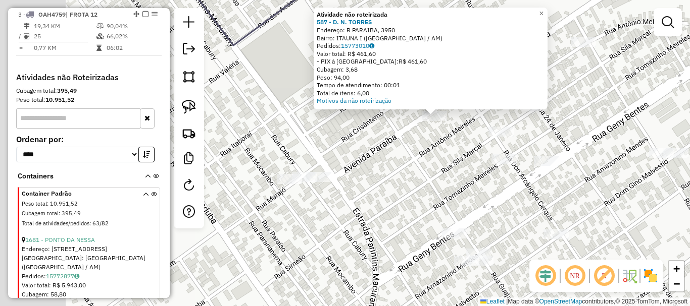
drag, startPoint x: 377, startPoint y: 199, endPoint x: 376, endPoint y: 161, distance: 38.9
click at [376, 161] on div "Atividade não roteirizada 587 - D. N. TORRES Endereço: R PARAIBA, 3950 Bairro: …" at bounding box center [345, 153] width 690 height 306
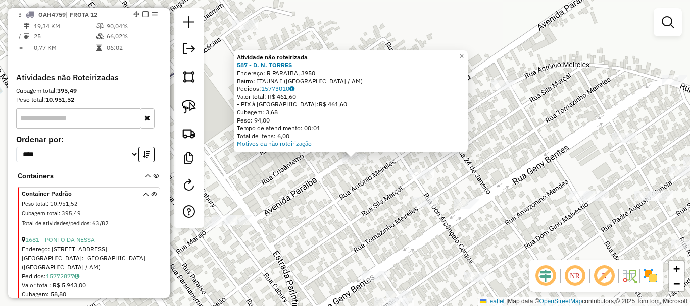
drag, startPoint x: 404, startPoint y: 182, endPoint x: 331, endPoint y: 255, distance: 102.8
click at [326, 265] on div "Atividade não roteirizada 587 - D. N. TORRES Endereço: R PARAIBA, 3950 Bairro: …" at bounding box center [345, 153] width 690 height 306
click at [336, 247] on div "Atividade não roteirizada 587 - D. N. TORRES Endereço: R PARAIBA, 3950 Bairro: …" at bounding box center [345, 153] width 690 height 306
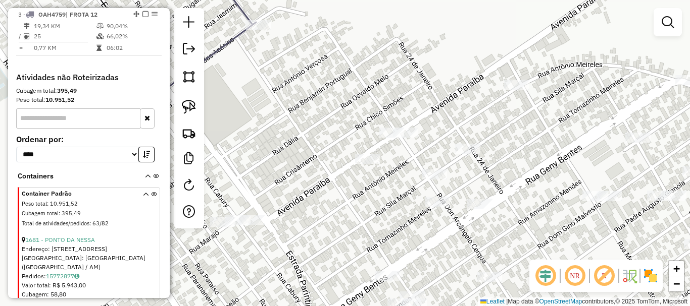
drag, startPoint x: 301, startPoint y: 242, endPoint x: 407, endPoint y: 197, distance: 115.6
click at [407, 197] on div "Janela de atendimento Grade de atendimento Capacidade Transportadoras Veículos …" at bounding box center [345, 153] width 690 height 306
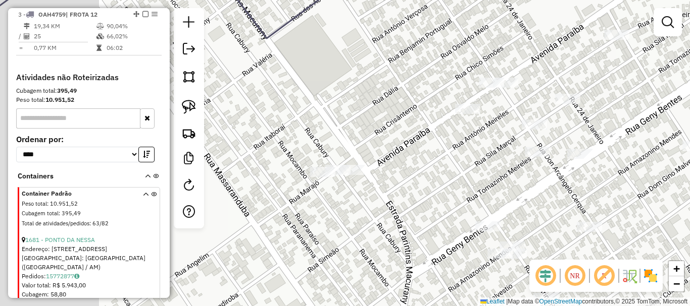
drag, startPoint x: 397, startPoint y: 221, endPoint x: 436, endPoint y: 183, distance: 54.6
click at [436, 183] on div "Janela de atendimento Grade de atendimento Capacidade Transportadoras Veículos …" at bounding box center [345, 153] width 690 height 306
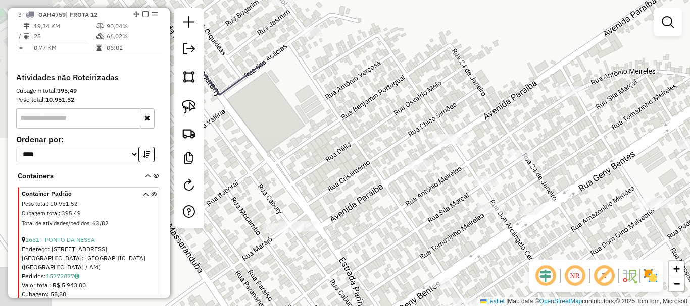
drag, startPoint x: 436, startPoint y: 183, endPoint x: 376, endPoint y: 320, distance: 149.7
click at [376, 306] on html "Aguarde... Pop-up bloqueado! Seu navegador bloqueou automáticamente a abertura …" at bounding box center [345, 153] width 690 height 306
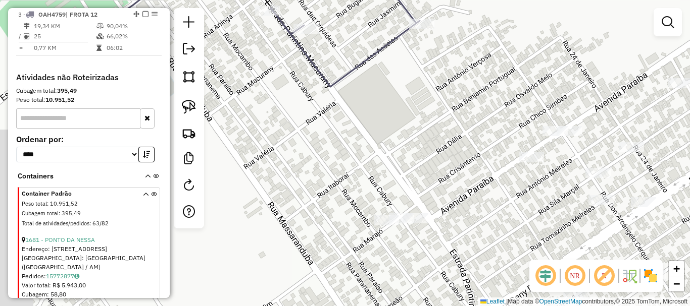
drag, startPoint x: 367, startPoint y: 196, endPoint x: 462, endPoint y: 134, distance: 113.7
click at [462, 134] on div "Janela de atendimento Grade de atendimento Capacidade Transportadoras Veículos …" at bounding box center [345, 153] width 690 height 306
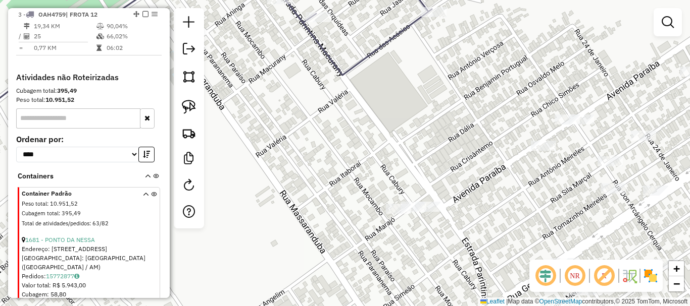
drag, startPoint x: 366, startPoint y: 242, endPoint x: 430, endPoint y: 170, distance: 96.9
click at [430, 176] on div "Janela de atendimento Grade de atendimento Capacidade Transportadoras Veículos …" at bounding box center [345, 153] width 690 height 306
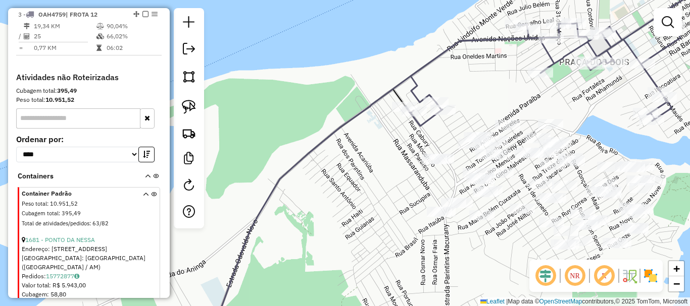
drag, startPoint x: 382, startPoint y: 210, endPoint x: 439, endPoint y: -33, distance: 249.9
click at [439, 0] on html "Aguarde... Pop-up bloqueado! Seu navegador bloqueou automáticamente a abertura …" at bounding box center [345, 153] width 690 height 306
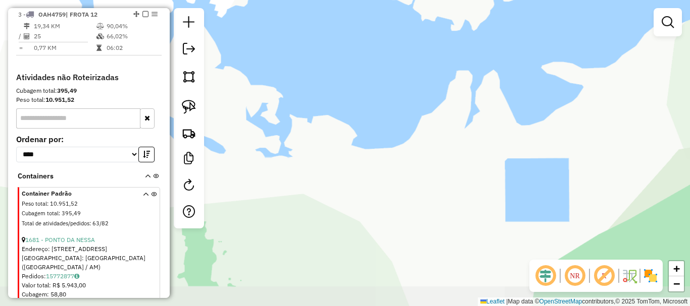
drag, startPoint x: 421, startPoint y: 152, endPoint x: 393, endPoint y: 245, distance: 96.8
click at [386, 270] on div "Janela de atendimento Grade de atendimento Capacidade Transportadoras Veículos …" at bounding box center [345, 153] width 690 height 306
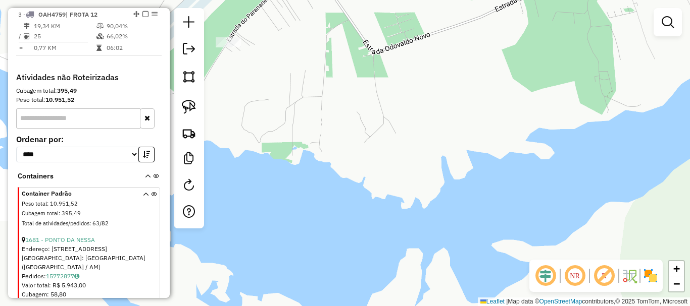
drag, startPoint x: 427, startPoint y: 177, endPoint x: 410, endPoint y: 235, distance: 60.4
click at [406, 252] on div "Janela de atendimento Grade de atendimento Capacidade Transportadoras Veículos …" at bounding box center [345, 153] width 690 height 306
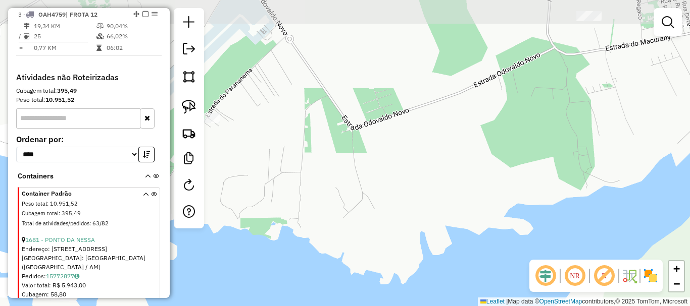
click at [387, 306] on html "Aguarde... Pop-up bloqueado! Seu navegador bloqueou automáticamente a abertura …" at bounding box center [345, 153] width 690 height 306
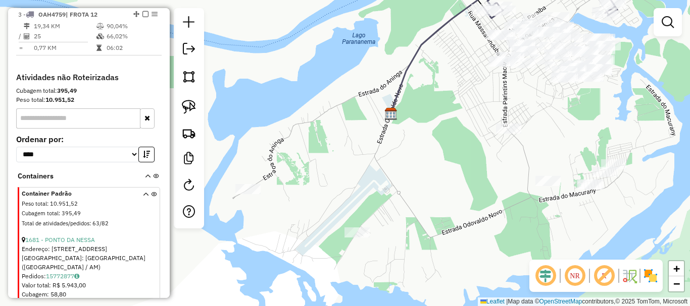
drag, startPoint x: 396, startPoint y: 277, endPoint x: 472, endPoint y: 225, distance: 91.9
click at [472, 226] on div "Janela de atendimento Grade de atendimento Capacidade Transportadoras Veículos …" at bounding box center [345, 153] width 690 height 306
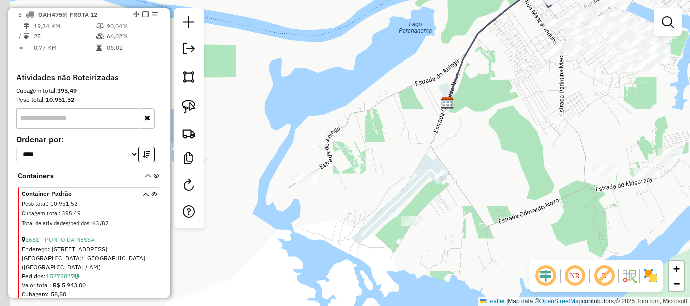
click at [461, 245] on div "Janela de atendimento Grade de atendimento Capacidade Transportadoras Veículos …" at bounding box center [345, 153] width 690 height 306
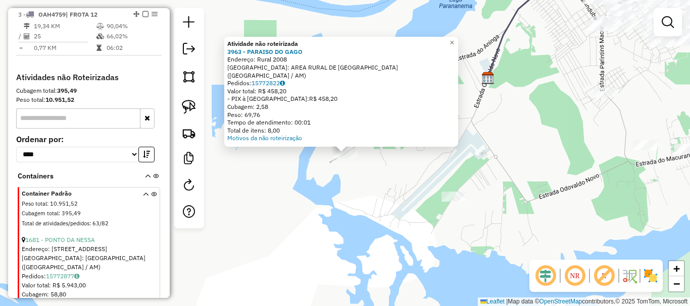
click at [447, 202] on div at bounding box center [453, 197] width 25 height 10
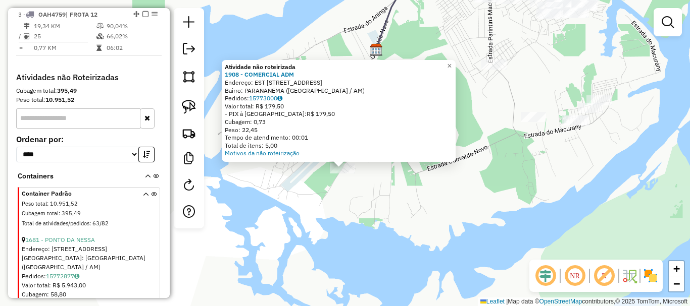
drag, startPoint x: 352, startPoint y: 197, endPoint x: 345, endPoint y: 226, distance: 29.8
click at [346, 226] on div "Atividade não roteirizada 1908 - COMERCIAL ADM Endereço: EST [STREET_ADDRESS] B…" at bounding box center [345, 153] width 690 height 306
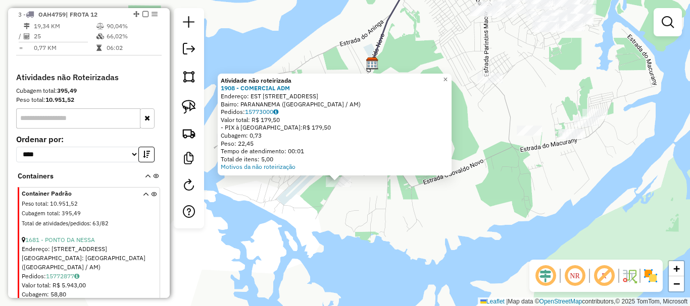
drag, startPoint x: 270, startPoint y: 208, endPoint x: 331, endPoint y: 242, distance: 70.1
click at [331, 244] on div "Atividade não roteirizada 1908 - COMERCIAL ADM Endereço: EST [STREET_ADDRESS] B…" at bounding box center [345, 153] width 690 height 306
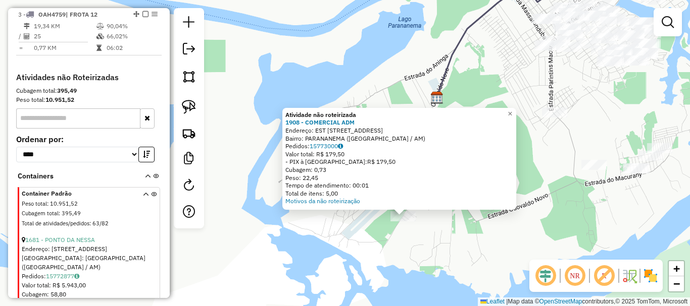
click at [320, 234] on div "Atividade não roteirizada 1908 - COMERCIAL ADM Endereço: EST [STREET_ADDRESS] B…" at bounding box center [345, 153] width 690 height 306
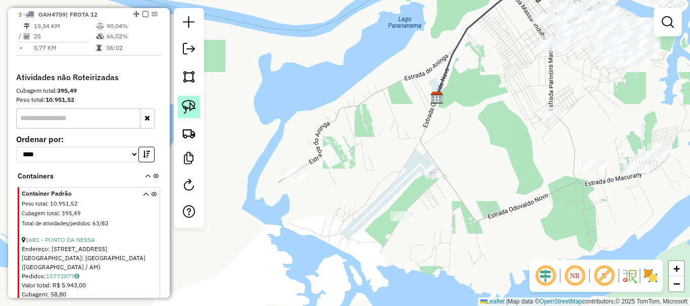
click at [186, 111] on img at bounding box center [189, 107] width 14 height 14
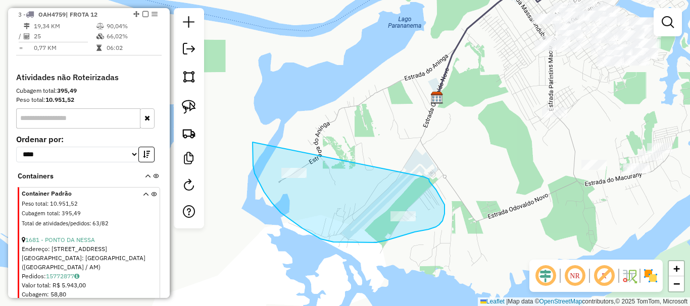
drag, startPoint x: 252, startPoint y: 142, endPoint x: 412, endPoint y: 172, distance: 162.7
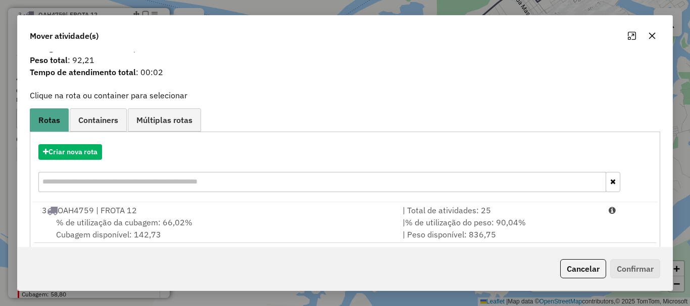
scroll to position [39, 0]
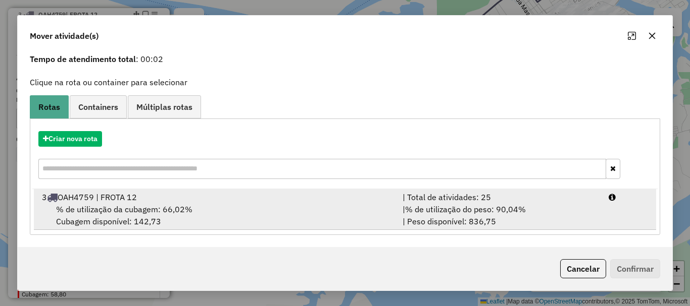
click at [185, 211] on span "% de utilização da cubagem: 66,02%" at bounding box center [124, 209] width 136 height 10
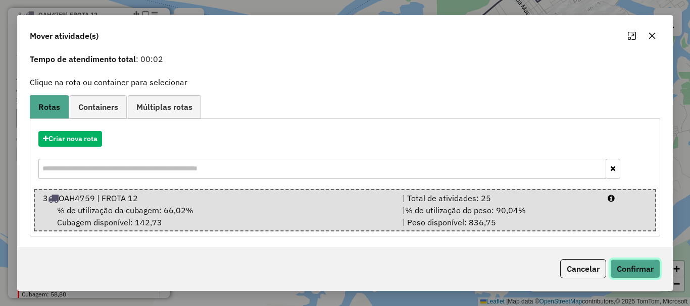
click at [635, 275] on button "Confirmar" at bounding box center [635, 269] width 50 height 19
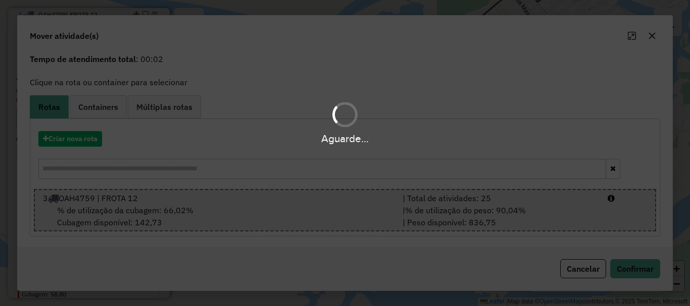
scroll to position [0, 0]
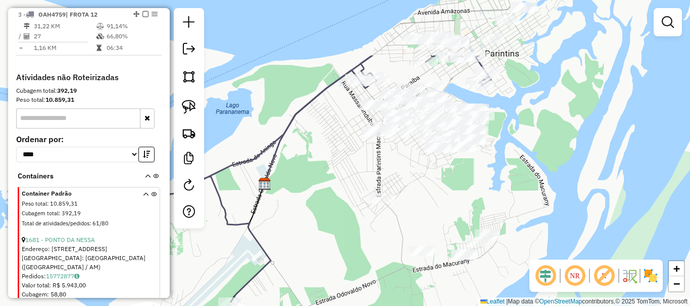
drag, startPoint x: 471, startPoint y: 223, endPoint x: 329, endPoint y: 275, distance: 151.3
click at [294, 305] on div "Janela de atendimento Grade de atendimento Capacidade Transportadoras Veículos …" at bounding box center [345, 153] width 690 height 306
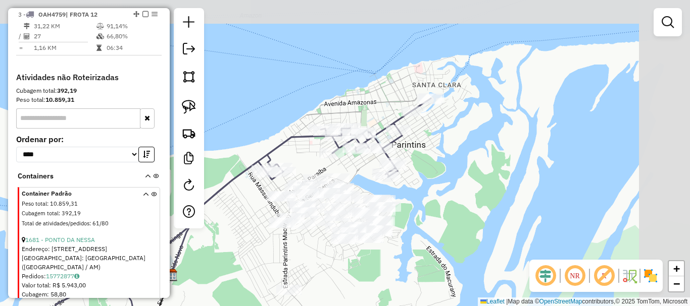
drag, startPoint x: 550, startPoint y: 169, endPoint x: 461, endPoint y: 264, distance: 130.0
click at [461, 264] on div "Janela de atendimento Grade de atendimento Capacidade Transportadoras Veículos …" at bounding box center [345, 153] width 690 height 306
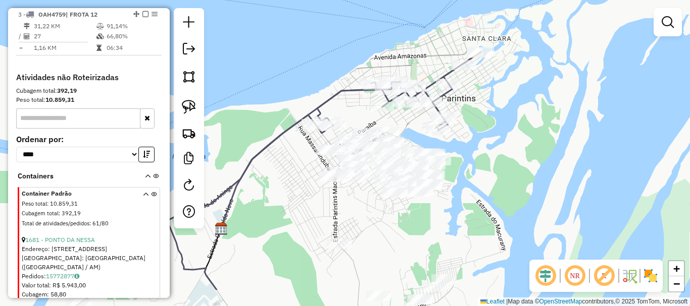
drag, startPoint x: 454, startPoint y: 241, endPoint x: 505, endPoint y: 179, distance: 80.7
click at [521, 168] on div "Janela de atendimento Grade de atendimento Capacidade Transportadoras Veículos …" at bounding box center [345, 153] width 690 height 306
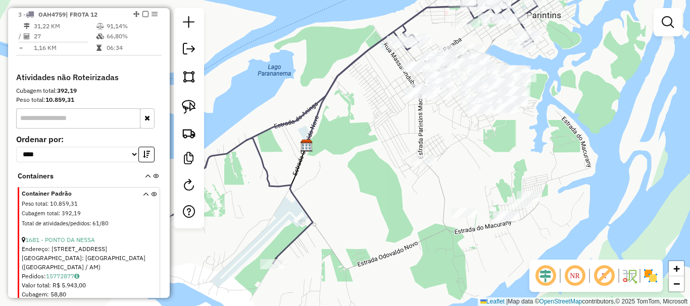
drag, startPoint x: 350, startPoint y: 237, endPoint x: 424, endPoint y: 183, distance: 90.7
click at [424, 183] on div "Janela de atendimento Grade de atendimento Capacidade Transportadoras Veículos …" at bounding box center [345, 153] width 690 height 306
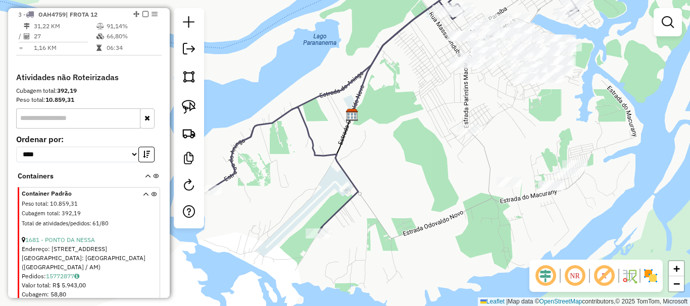
drag, startPoint x: 347, startPoint y: 229, endPoint x: 404, endPoint y: 190, distance: 69.3
click at [404, 190] on div "Janela de atendimento Grade de atendimento Capacidade Transportadoras Veículos …" at bounding box center [345, 153] width 690 height 306
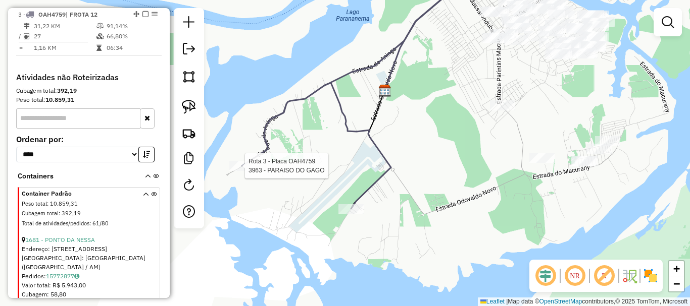
select select "**********"
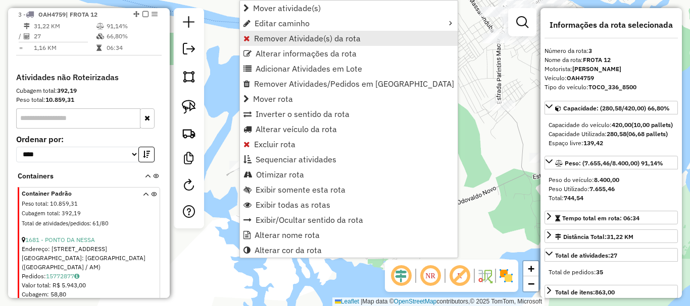
click at [284, 41] on span "Remover Atividade(s) da rota" at bounding box center [307, 38] width 107 height 8
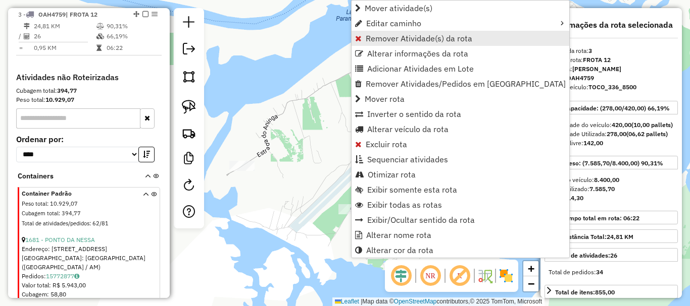
click at [396, 41] on span "Remover Atividade(s) da rota" at bounding box center [419, 38] width 107 height 8
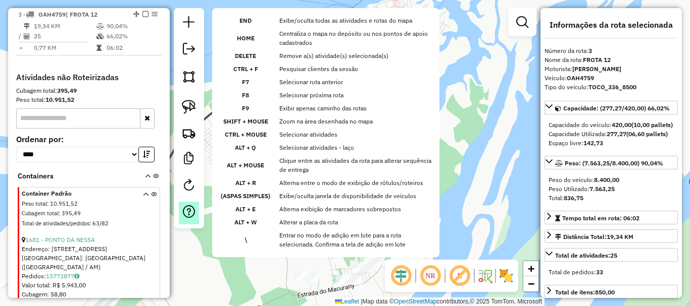
drag, startPoint x: 430, startPoint y: 89, endPoint x: 195, endPoint y: 208, distance: 263.5
click at [195, 208] on hb-router-mapa "Informações da Sessão 980403 - [DATE]5 Criação: [DATE] 19:36 Depósito: BRAMAM -…" at bounding box center [345, 153] width 690 height 306
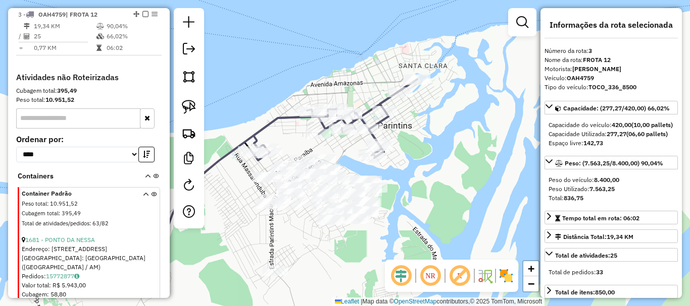
drag, startPoint x: 390, startPoint y: 195, endPoint x: 399, endPoint y: 239, distance: 44.8
click at [399, 239] on div "Janela de atendimento Grade de atendimento Capacidade Transportadoras Veículos …" at bounding box center [345, 153] width 690 height 306
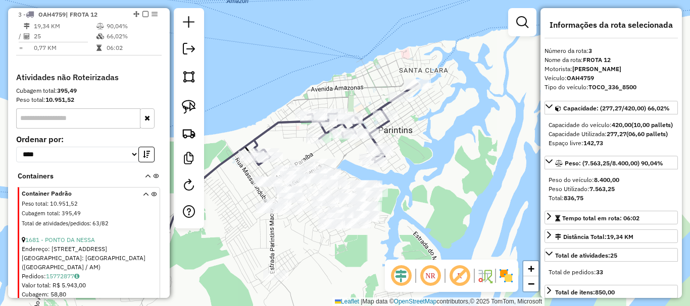
click at [285, 124] on icon at bounding box center [334, 124] width 166 height 81
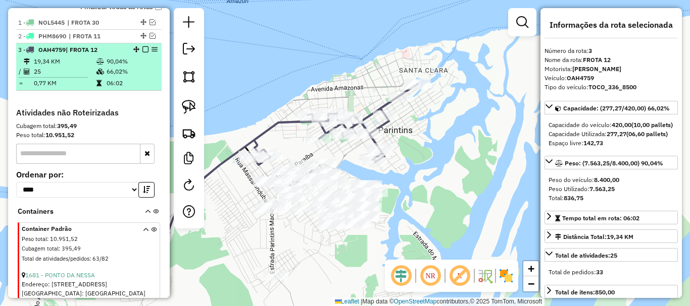
scroll to position [355, 0]
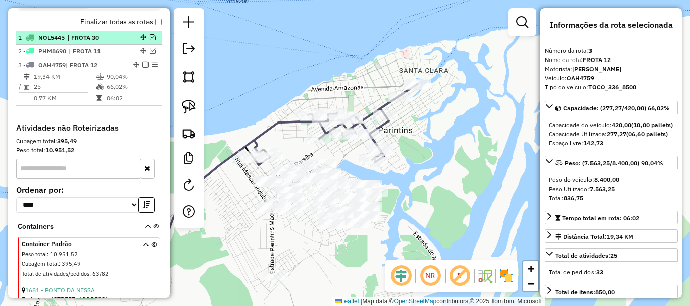
click at [150, 39] on em at bounding box center [152, 37] width 6 height 6
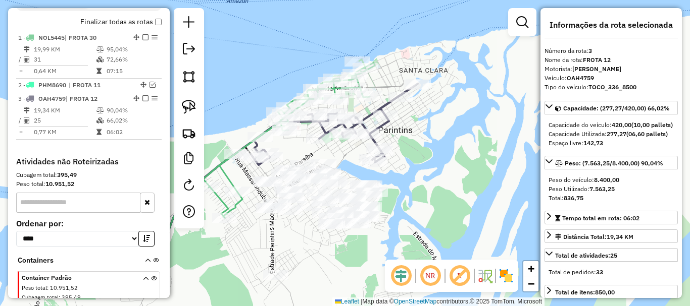
drag, startPoint x: 449, startPoint y: 170, endPoint x: 479, endPoint y: 187, distance: 34.8
click at [479, 187] on div "Janela de atendimento Grade de atendimento Capacidade Transportadoras Veículos …" at bounding box center [345, 153] width 690 height 306
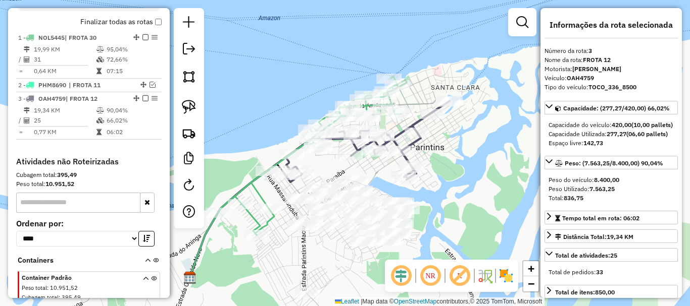
click at [455, 175] on div "Janela de atendimento Grade de atendimento Capacidade Transportadoras Veículos …" at bounding box center [345, 153] width 690 height 306
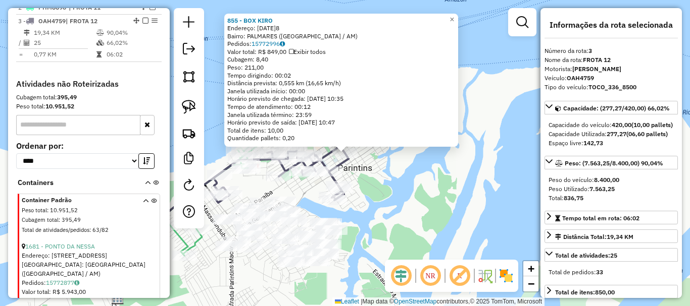
scroll to position [440, 0]
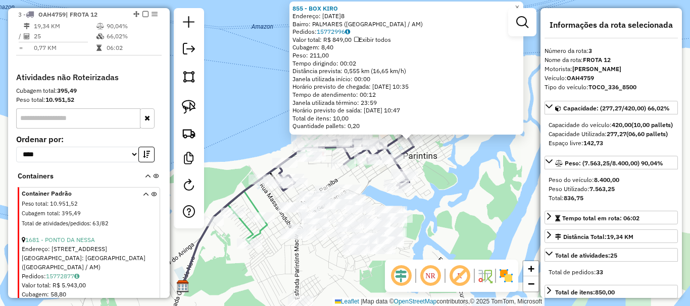
drag, startPoint x: 374, startPoint y: 232, endPoint x: 421, endPoint y: 216, distance: 50.1
click at [440, 220] on div "855 - BOX [PERSON_NAME]: [DATE]8 [GEOGRAPHIC_DATA]: [GEOGRAPHIC_DATA] ([GEOGRAP…" at bounding box center [345, 153] width 690 height 306
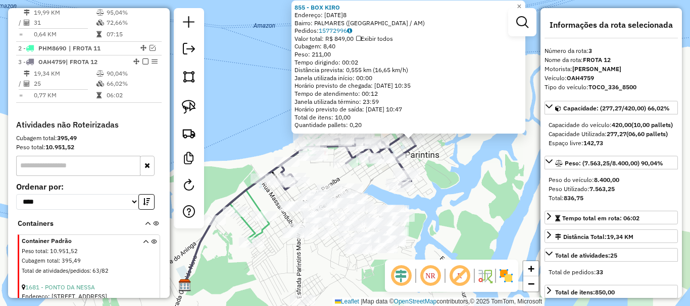
scroll to position [339, 0]
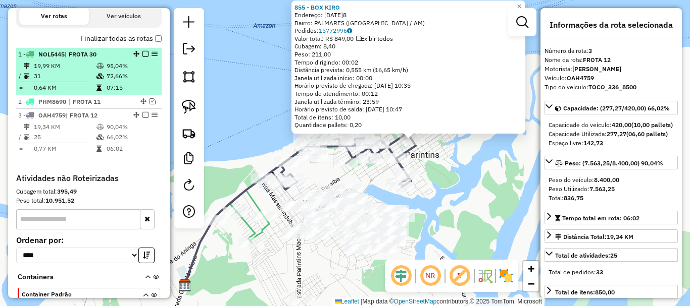
click at [144, 56] on em at bounding box center [145, 54] width 6 height 6
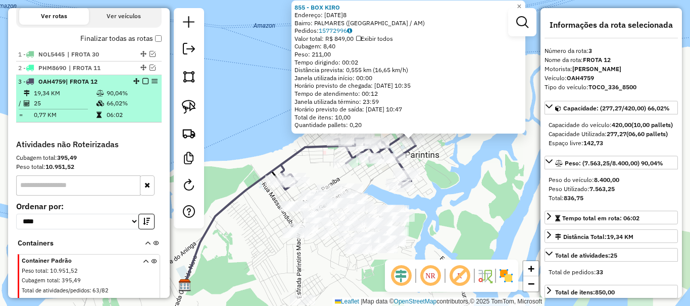
click at [144, 81] on em at bounding box center [145, 81] width 6 height 6
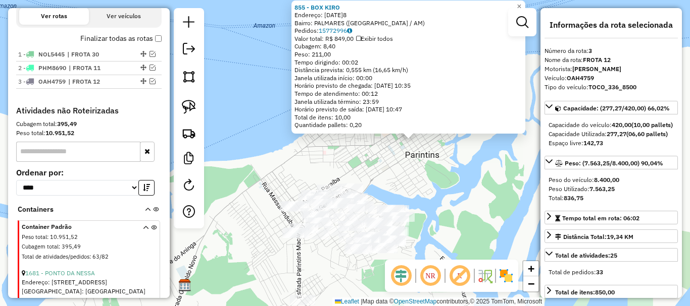
drag, startPoint x: 256, startPoint y: 179, endPoint x: 265, endPoint y: 151, distance: 28.4
click at [265, 153] on div "855 - BOX [PERSON_NAME]: [DATE]8 [GEOGRAPHIC_DATA]: [GEOGRAPHIC_DATA] ([GEOGRAP…" at bounding box center [345, 153] width 690 height 306
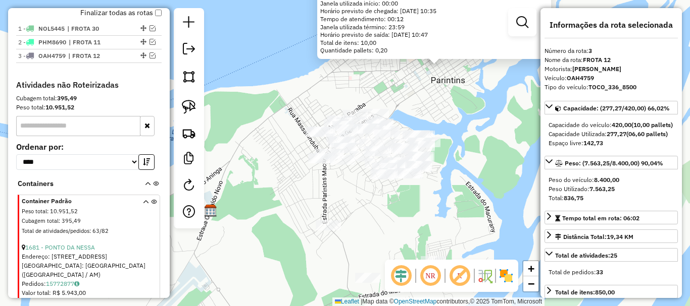
scroll to position [389, 0]
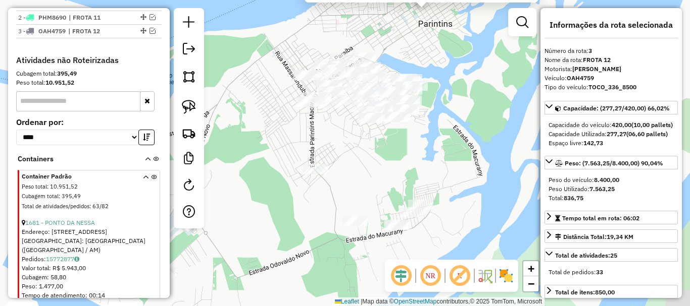
drag, startPoint x: 280, startPoint y: 265, endPoint x: 265, endPoint y: 201, distance: 65.0
click at [265, 201] on div "855 - BOX [PERSON_NAME]: [DATE]8 [GEOGRAPHIC_DATA]: [GEOGRAPHIC_DATA] ([GEOGRAP…" at bounding box center [345, 153] width 690 height 306
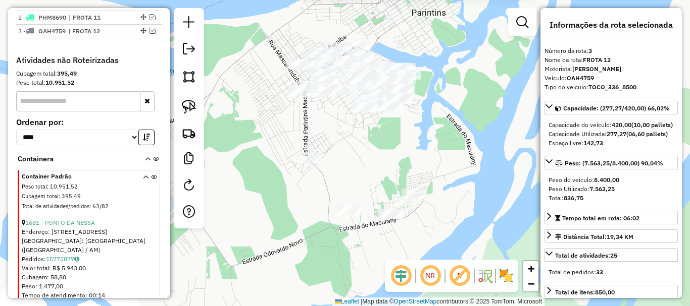
drag, startPoint x: 254, startPoint y: 211, endPoint x: 241, endPoint y: 205, distance: 13.6
click at [244, 206] on div "855 - BOX [PERSON_NAME]: [DATE]8 [GEOGRAPHIC_DATA]: [GEOGRAPHIC_DATA] ([GEOGRAP…" at bounding box center [345, 153] width 690 height 306
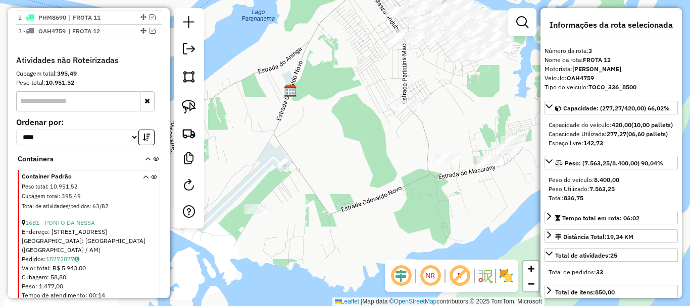
drag, startPoint x: 231, startPoint y: 221, endPoint x: 341, endPoint y: 173, distance: 120.1
click at [341, 173] on div "855 - BOX [PERSON_NAME]: [DATE]8 [GEOGRAPHIC_DATA]: [GEOGRAPHIC_DATA] ([GEOGRAP…" at bounding box center [345, 153] width 690 height 306
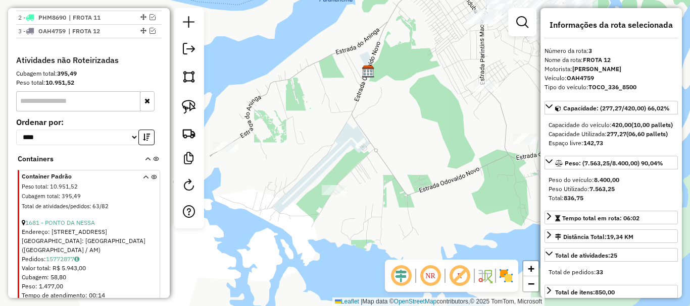
drag, startPoint x: 373, startPoint y: 213, endPoint x: 463, endPoint y: 184, distance: 94.4
click at [463, 184] on div "855 - BOX [PERSON_NAME]: [DATE]8 [GEOGRAPHIC_DATA]: [GEOGRAPHIC_DATA] ([GEOGRAP…" at bounding box center [345, 153] width 690 height 306
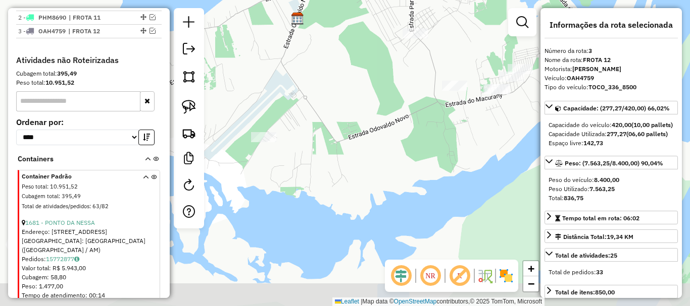
drag, startPoint x: 433, startPoint y: 167, endPoint x: 350, endPoint y: 125, distance: 92.8
click at [350, 125] on div "855 - BOX [PERSON_NAME]: [DATE]8 [GEOGRAPHIC_DATA]: [GEOGRAPHIC_DATA] ([GEOGRAP…" at bounding box center [345, 153] width 690 height 306
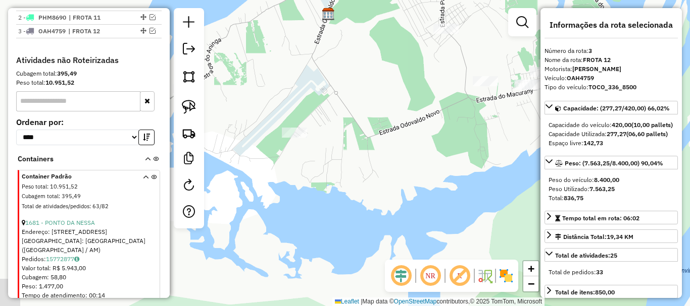
drag, startPoint x: 364, startPoint y: 140, endPoint x: 399, endPoint y: 135, distance: 35.7
click at [399, 135] on div "855 - BOX [PERSON_NAME]: [DATE]8 [GEOGRAPHIC_DATA]: [GEOGRAPHIC_DATA] ([GEOGRAP…" at bounding box center [345, 153] width 690 height 306
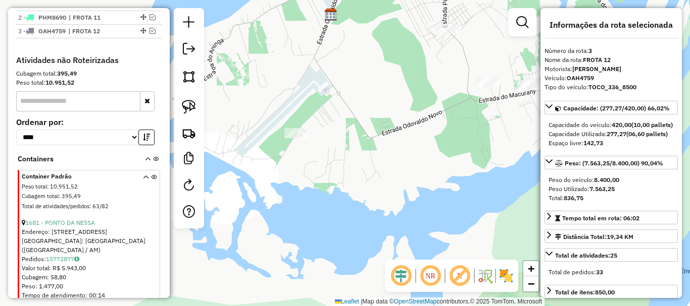
drag, startPoint x: 420, startPoint y: 106, endPoint x: 340, endPoint y: 175, distance: 105.9
click at [340, 175] on div "855 - BOX [PERSON_NAME]: [DATE]8 [GEOGRAPHIC_DATA]: [GEOGRAPHIC_DATA] ([GEOGRAP…" at bounding box center [345, 153] width 690 height 306
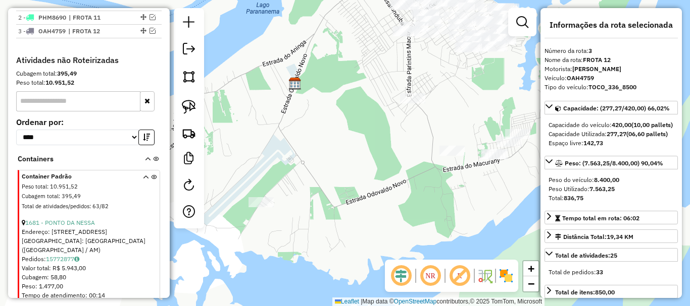
drag, startPoint x: 368, startPoint y: 169, endPoint x: 381, endPoint y: 193, distance: 26.9
click at [403, 177] on div "855 - BOX [PERSON_NAME]: [DATE]8 [GEOGRAPHIC_DATA]: [GEOGRAPHIC_DATA] ([GEOGRAP…" at bounding box center [345, 153] width 690 height 306
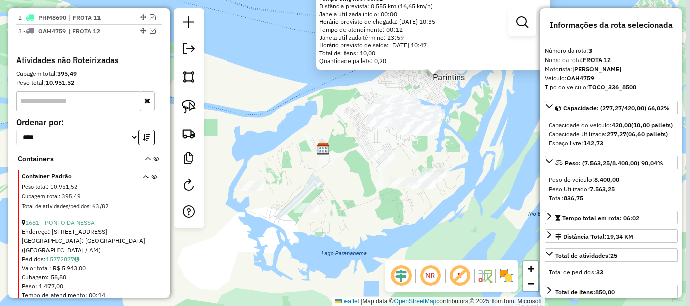
drag, startPoint x: 383, startPoint y: 238, endPoint x: 349, endPoint y: 241, distance: 33.9
click at [349, 241] on div "855 - BOX [PERSON_NAME]: [DATE]8 [GEOGRAPHIC_DATA]: [GEOGRAPHIC_DATA] ([GEOGRAP…" at bounding box center [345, 153] width 690 height 306
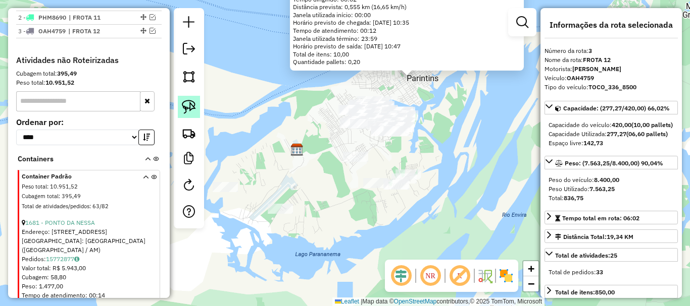
click at [191, 109] on img at bounding box center [189, 107] width 14 height 14
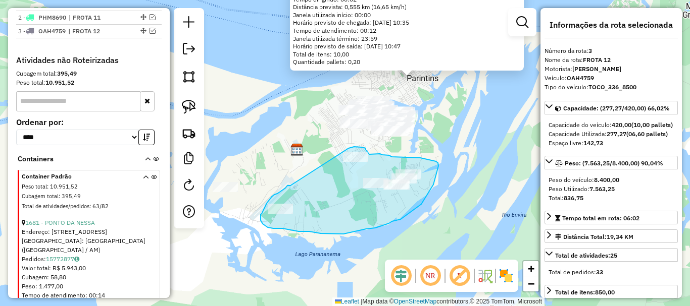
drag, startPoint x: 277, startPoint y: 194, endPoint x: 348, endPoint y: 148, distance: 84.5
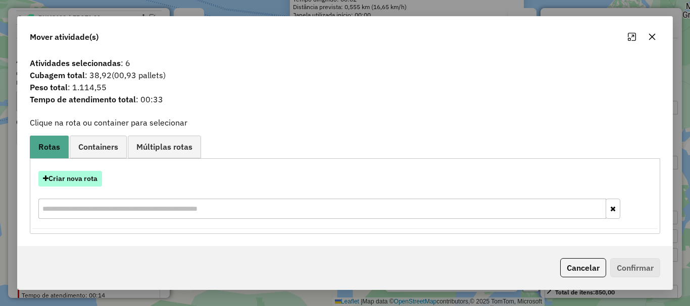
click at [93, 182] on button "Criar nova rota" at bounding box center [70, 179] width 64 height 16
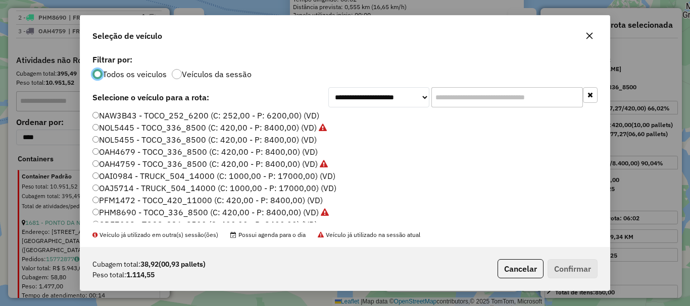
scroll to position [46, 0]
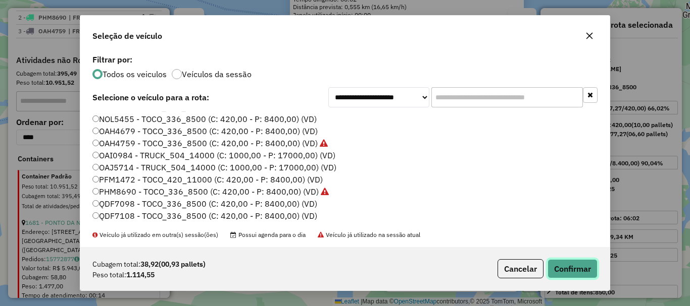
click at [564, 272] on button "Confirmar" at bounding box center [572, 269] width 50 height 19
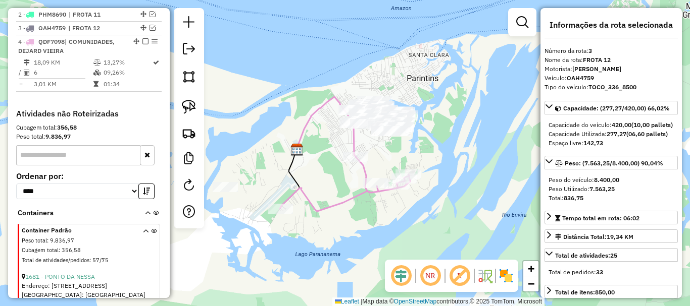
scroll to position [406, 0]
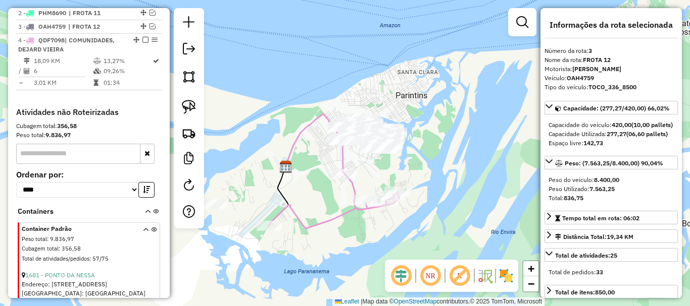
drag, startPoint x: 420, startPoint y: 158, endPoint x: 388, endPoint y: 188, distance: 43.9
click at [388, 188] on div "Janela de atendimento Grade de atendimento Capacidade Transportadoras Veículos …" at bounding box center [345, 153] width 690 height 306
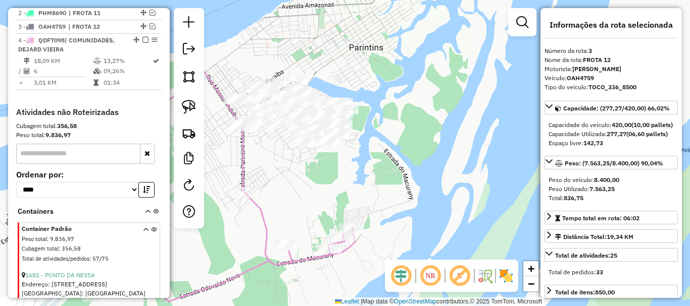
drag, startPoint x: 371, startPoint y: 217, endPoint x: 377, endPoint y: 225, distance: 10.4
click at [377, 225] on div "Janela de atendimento Grade de atendimento Capacidade Transportadoras Veículos …" at bounding box center [345, 153] width 690 height 306
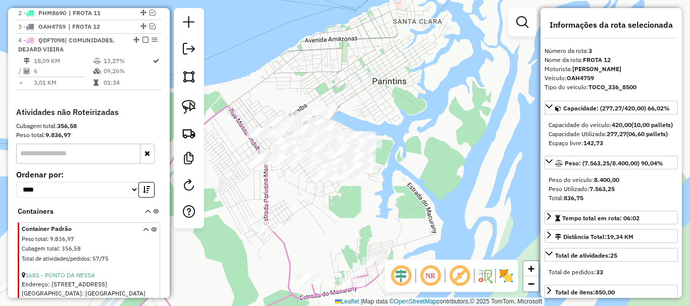
drag, startPoint x: 364, startPoint y: 213, endPoint x: 362, endPoint y: 220, distance: 7.2
click at [362, 220] on div "Janela de atendimento Grade de atendimento Capacidade Transportadoras Veículos …" at bounding box center [345, 153] width 690 height 306
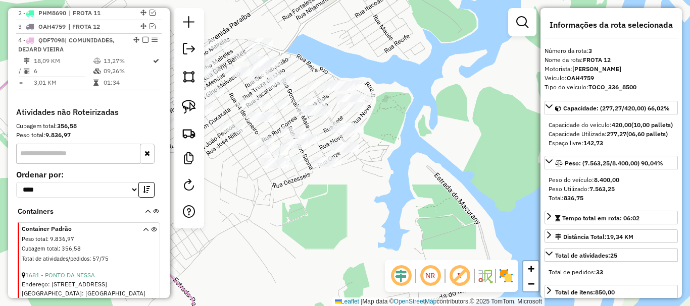
drag, startPoint x: 334, startPoint y: 203, endPoint x: 356, endPoint y: 225, distance: 31.1
click at [356, 226] on div "Janela de atendimento Grade de atendimento Capacidade Transportadoras Veículos …" at bounding box center [345, 153] width 690 height 306
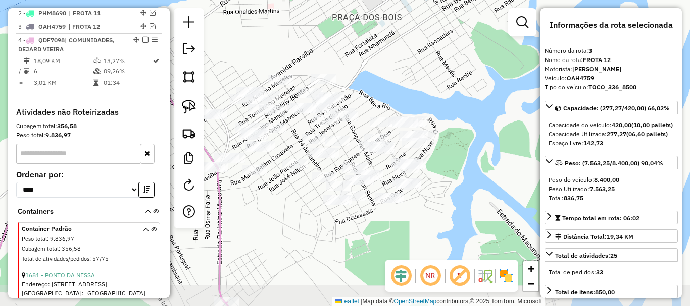
drag, startPoint x: 378, startPoint y: 259, endPoint x: 353, endPoint y: 221, distance: 45.7
click at [374, 233] on div "Janela de atendimento Grade de atendimento Capacidade Transportadoras Veículos …" at bounding box center [345, 153] width 690 height 306
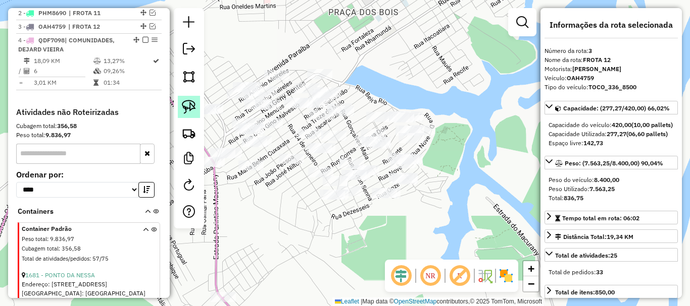
click at [189, 109] on img at bounding box center [189, 107] width 14 height 14
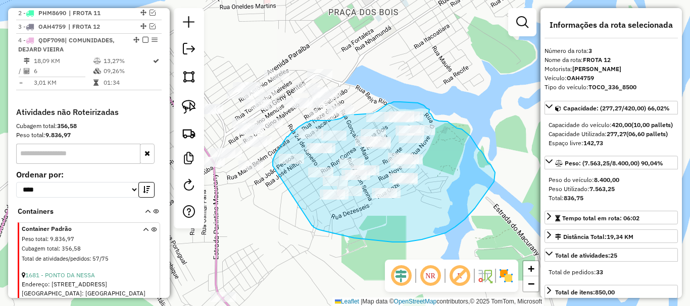
drag, startPoint x: 312, startPoint y: 226, endPoint x: 276, endPoint y: 174, distance: 63.6
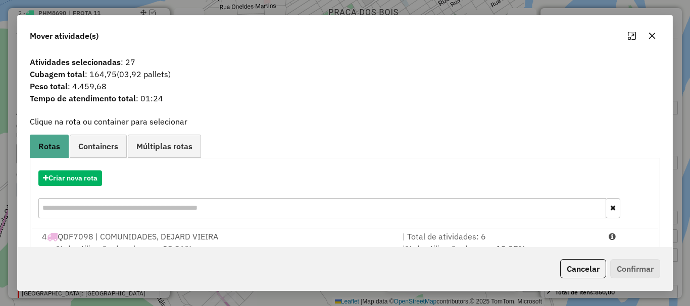
scroll to position [39, 0]
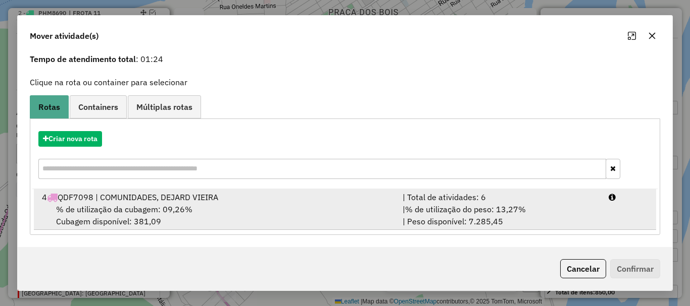
click at [313, 211] on div "% de utilização da cubagem: 09,26% Cubagem disponível: 381,09" at bounding box center [216, 215] width 360 height 24
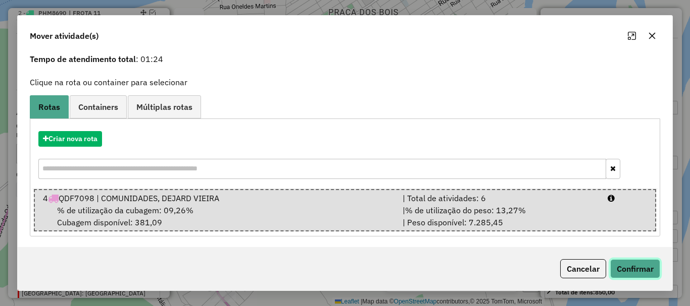
click at [615, 264] on button "Confirmar" at bounding box center [635, 269] width 50 height 19
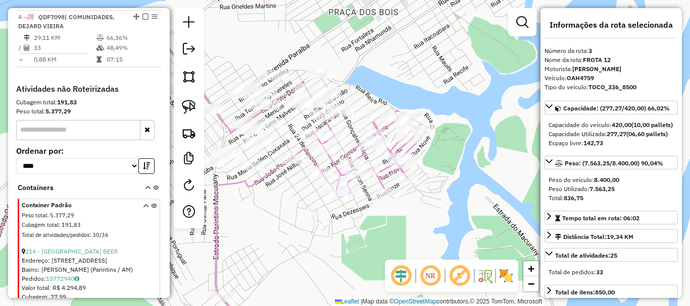
scroll to position [418, 0]
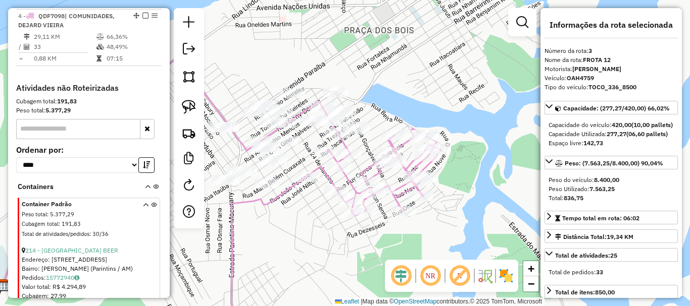
drag, startPoint x: 287, startPoint y: 211, endPoint x: 300, endPoint y: 226, distance: 20.0
click at [299, 228] on div "Janela de atendimento Grade de atendimento Capacidade Transportadoras Veículos …" at bounding box center [345, 153] width 690 height 306
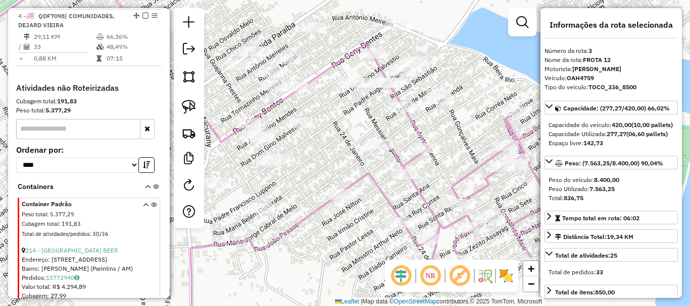
drag, startPoint x: 310, startPoint y: 206, endPoint x: 351, endPoint y: 221, distance: 43.0
click at [351, 221] on div "Janela de atendimento Grade de atendimento Capacidade Transportadoras Veículos …" at bounding box center [345, 153] width 690 height 306
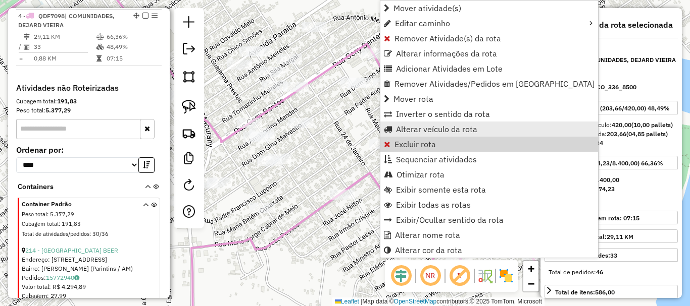
scroll to position [420, 0]
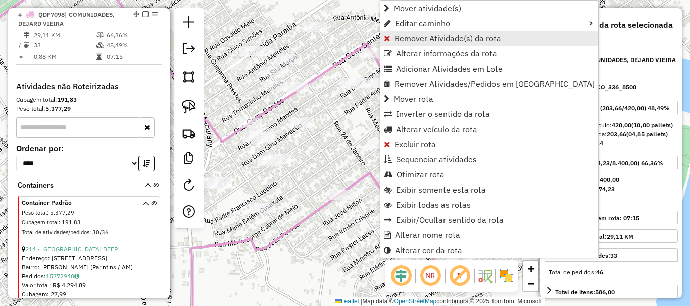
click at [427, 41] on span "Remover Atividade(s) da rota" at bounding box center [447, 38] width 107 height 8
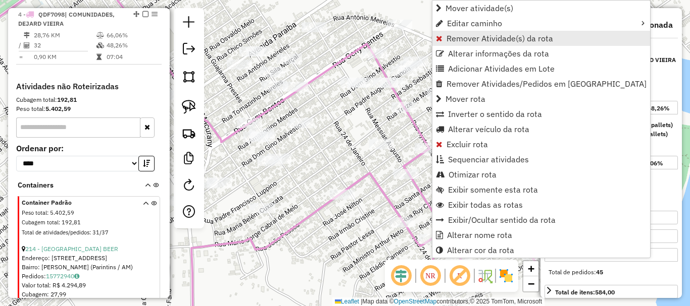
click at [449, 40] on span "Remover Atividade(s) da rota" at bounding box center [499, 38] width 107 height 8
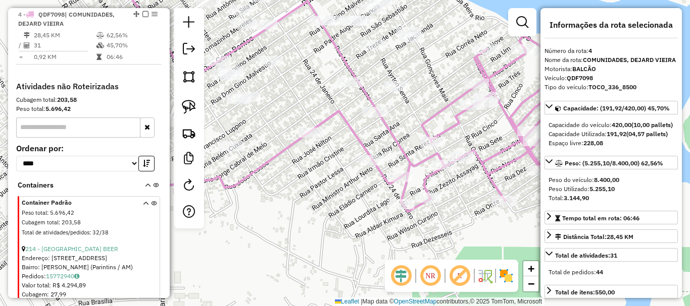
drag, startPoint x: 349, startPoint y: 248, endPoint x: 317, endPoint y: 182, distance: 74.1
click at [317, 182] on div "Janela de atendimento Grade de atendimento Capacidade Transportadoras Veículos …" at bounding box center [345, 153] width 690 height 306
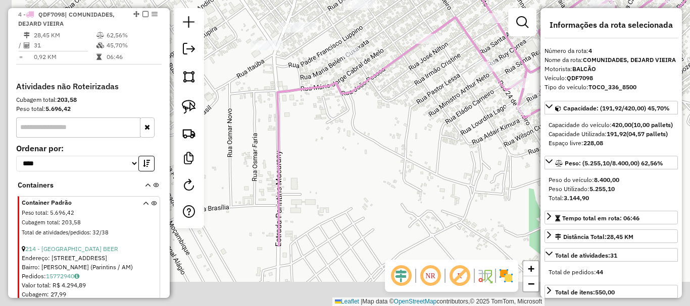
click at [442, 164] on div "Janela de atendimento Grade de atendimento Capacidade Transportadoras Veículos …" at bounding box center [345, 153] width 690 height 306
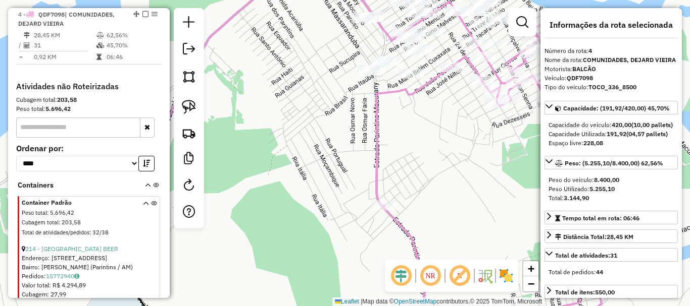
drag, startPoint x: 440, startPoint y: 184, endPoint x: 391, endPoint y: 29, distance: 163.0
click at [391, 30] on div "Janela de atendimento Grade de atendimento Capacidade Transportadoras Veículos …" at bounding box center [345, 153] width 690 height 306
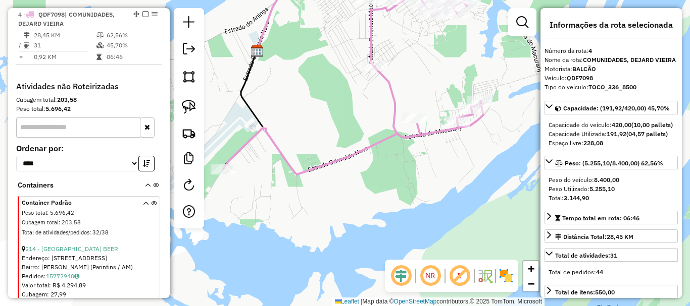
drag, startPoint x: 423, startPoint y: 87, endPoint x: 448, endPoint y: 155, distance: 72.7
click at [445, 155] on div "Janela de atendimento Grade de atendimento Capacidade Transportadoras Veículos …" at bounding box center [345, 153] width 690 height 306
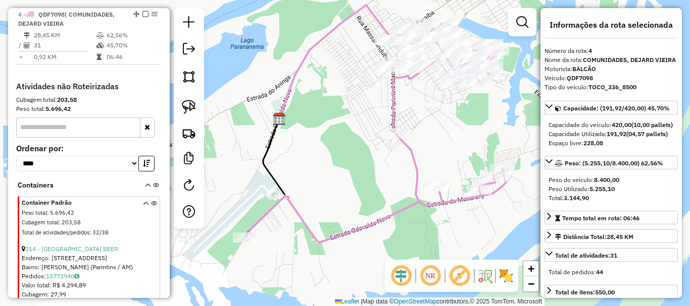
scroll to position [369, 0]
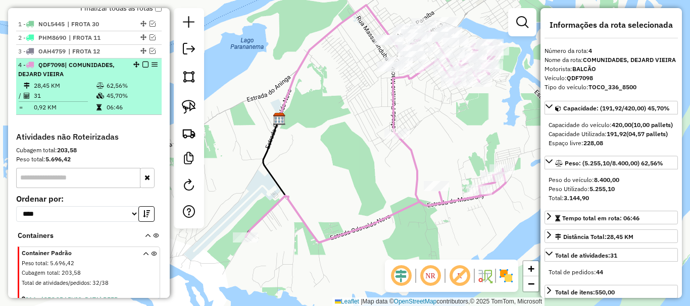
click at [146, 62] on div at bounding box center [142, 65] width 30 height 6
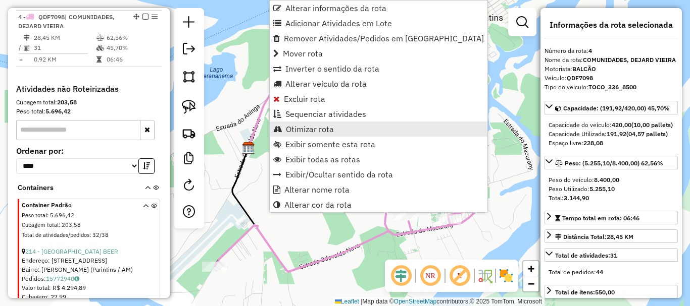
scroll to position [420, 0]
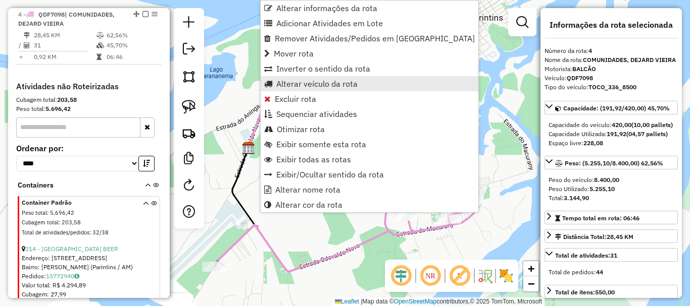
click at [321, 82] on span "Alterar veículo da rota" at bounding box center [316, 84] width 81 height 8
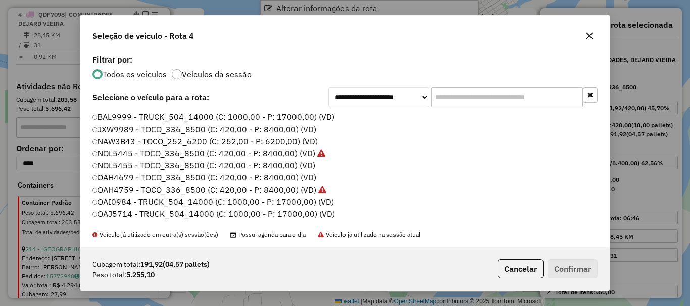
scroll to position [6, 3]
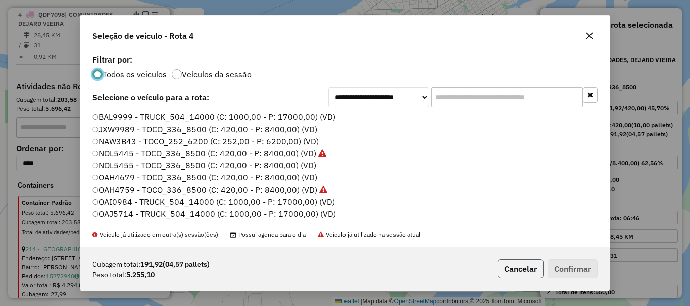
click at [524, 269] on button "Cancelar" at bounding box center [520, 269] width 46 height 19
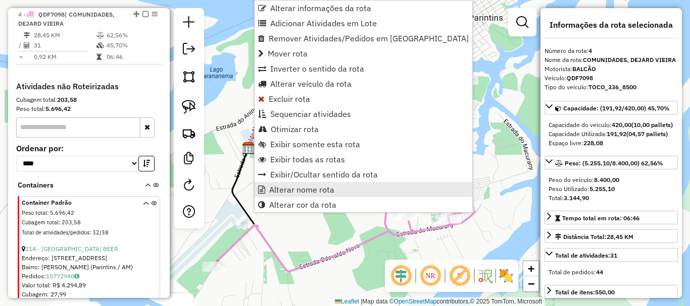
click at [303, 187] on span "Alterar nome rota" at bounding box center [301, 190] width 65 height 8
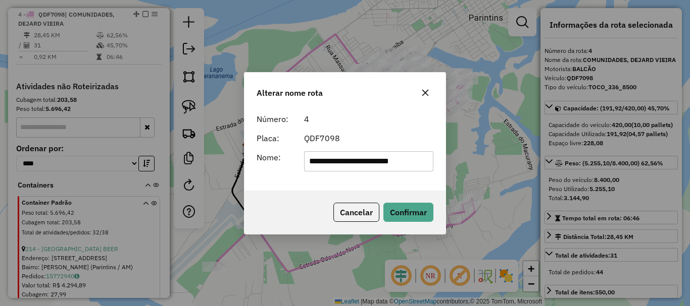
drag, startPoint x: 433, startPoint y: 163, endPoint x: 236, endPoint y: 172, distance: 196.6
click at [237, 175] on div "**********" at bounding box center [345, 153] width 690 height 306
type input "*"
type input "********"
click at [383, 203] on button "Confirmar" at bounding box center [408, 212] width 50 height 19
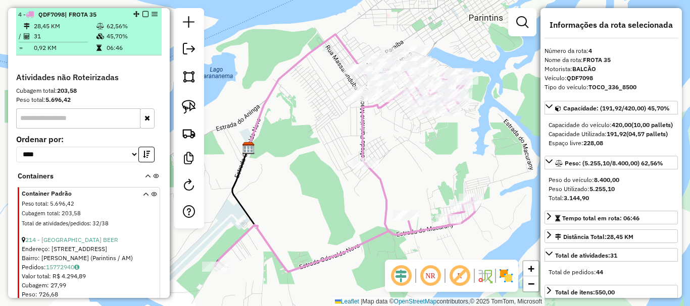
click at [144, 13] on em at bounding box center [145, 14] width 6 height 6
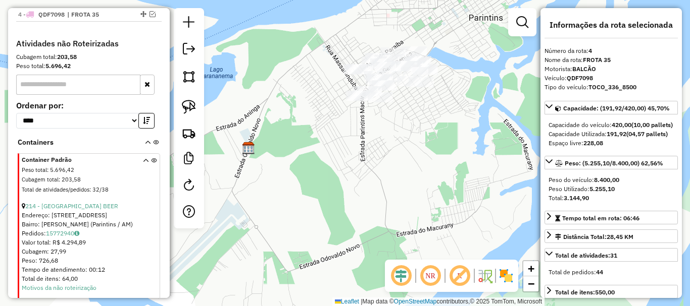
drag, startPoint x: 358, startPoint y: 184, endPoint x: 480, endPoint y: 162, distance: 123.1
click at [480, 163] on div "Janela de atendimento Grade de atendimento Capacidade Transportadoras Veículos …" at bounding box center [345, 153] width 690 height 306
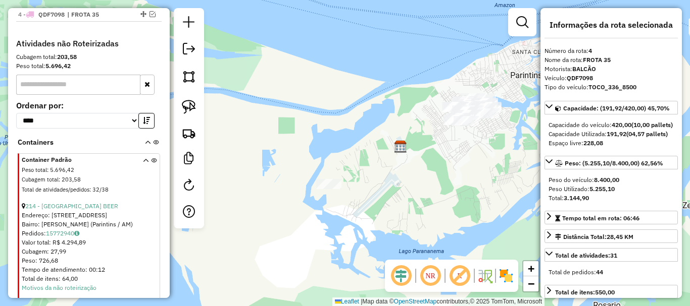
drag, startPoint x: 447, startPoint y: 197, endPoint x: 429, endPoint y: 198, distance: 18.2
click at [429, 198] on div "Janela de atendimento Grade de atendimento Capacidade Transportadoras Veículos …" at bounding box center [345, 153] width 690 height 306
click at [190, 111] on img at bounding box center [189, 107] width 14 height 14
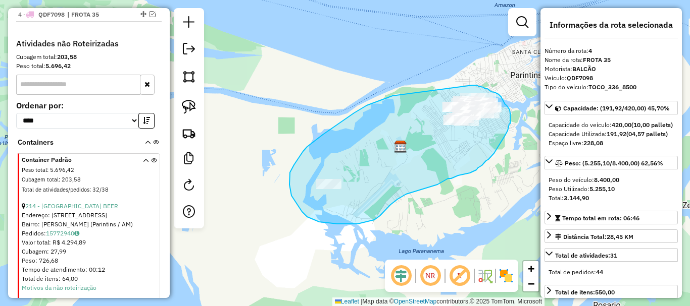
drag, startPoint x: 392, startPoint y: 96, endPoint x: 455, endPoint y: 121, distance: 67.5
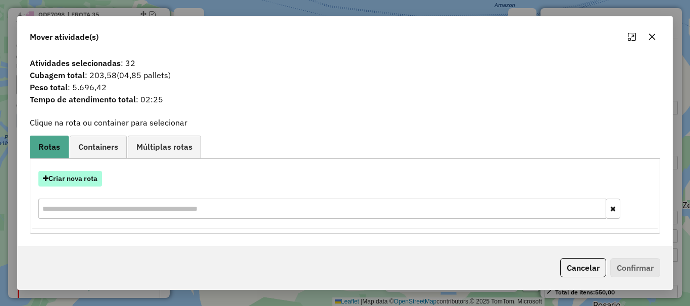
click at [77, 180] on button "Criar nova rota" at bounding box center [70, 179] width 64 height 16
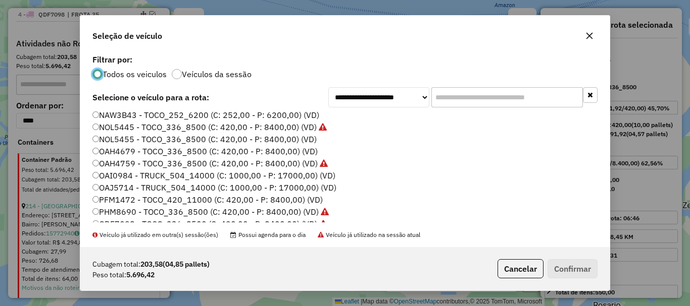
scroll to position [46, 0]
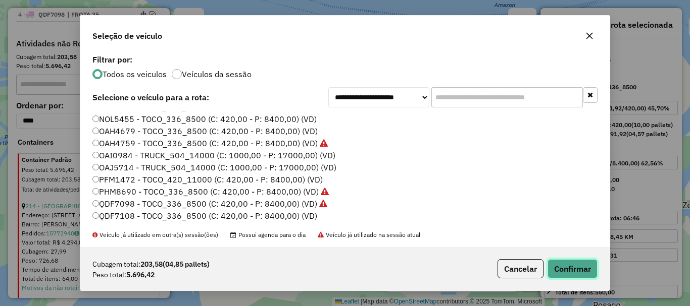
click at [567, 273] on button "Confirmar" at bounding box center [572, 269] width 50 height 19
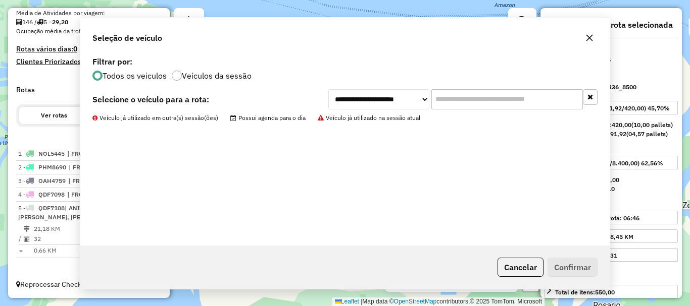
scroll to position [239, 0]
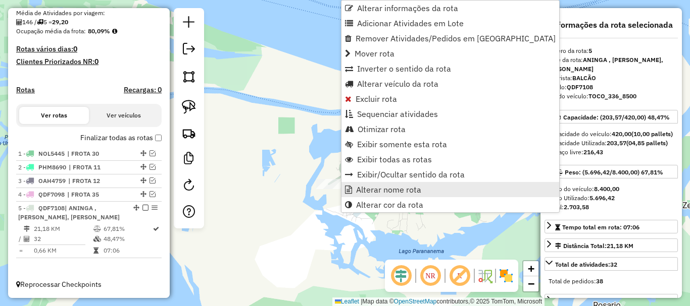
click at [375, 190] on span "Alterar nome rota" at bounding box center [388, 190] width 65 height 8
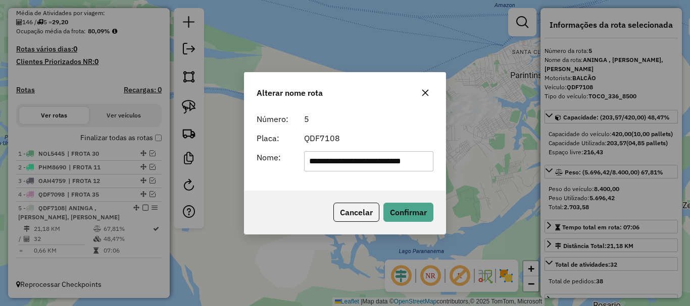
scroll to position [0, 0]
drag, startPoint x: 430, startPoint y: 163, endPoint x: 259, endPoint y: 168, distance: 170.7
click at [258, 168] on div "**********" at bounding box center [344, 161] width 189 height 20
type input "*****"
click at [348, 157] on input "*****" at bounding box center [369, 161] width 130 height 20
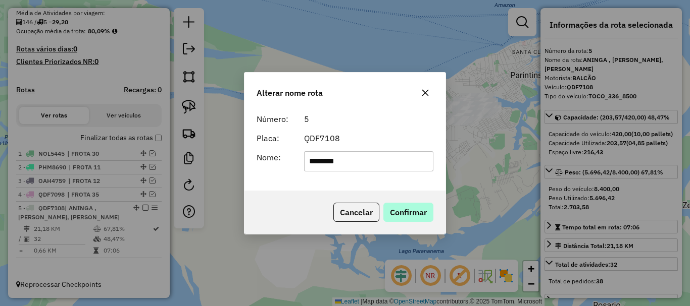
type input "********"
click at [413, 213] on button "Confirmar" at bounding box center [408, 212] width 50 height 19
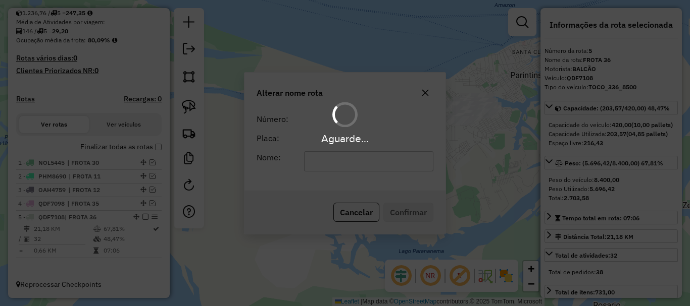
scroll to position [230, 0]
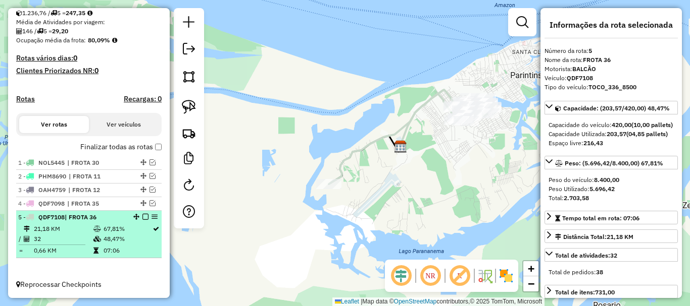
click at [142, 216] on em at bounding box center [145, 217] width 6 height 6
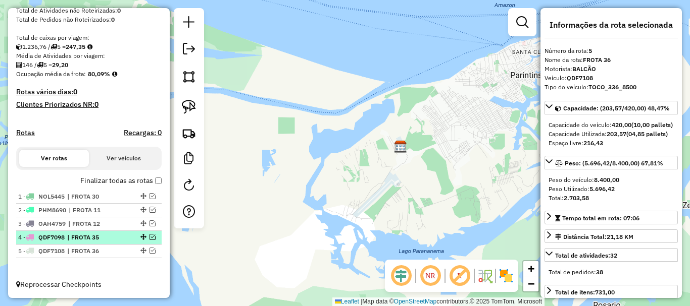
click at [149, 234] on em at bounding box center [152, 237] width 6 height 6
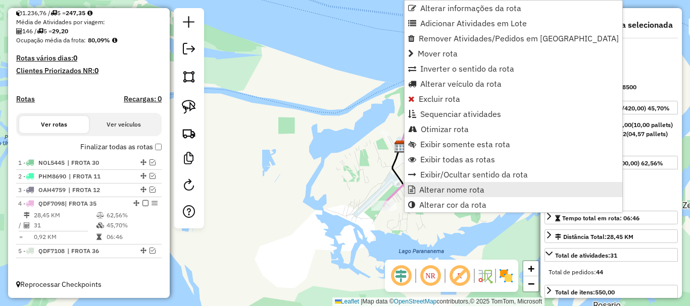
click at [443, 193] on span "Alterar nome rota" at bounding box center [451, 190] width 65 height 8
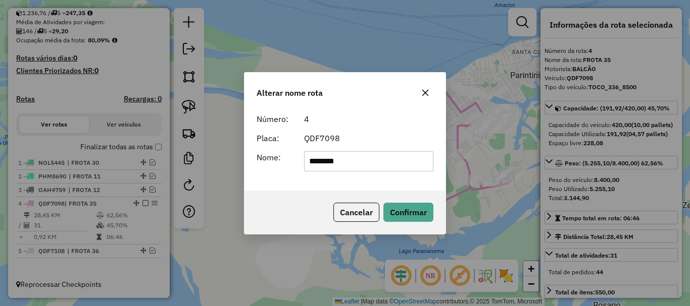
type input "********"
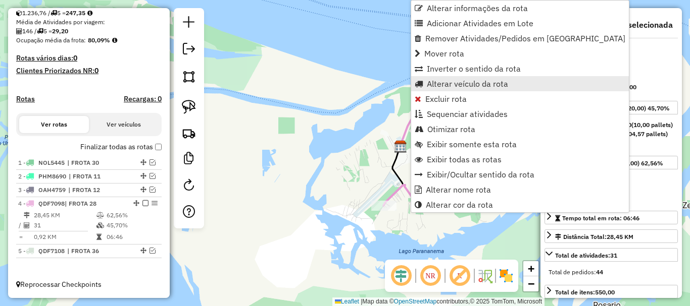
click at [463, 84] on span "Alterar veículo da rota" at bounding box center [467, 84] width 81 height 8
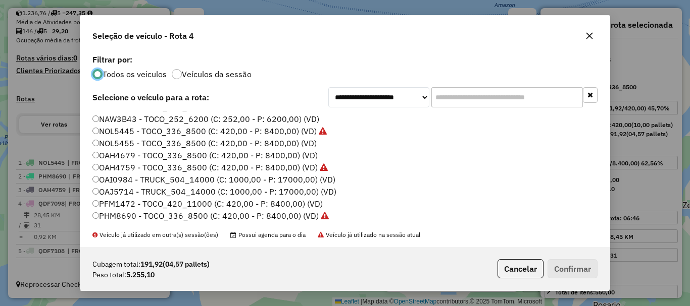
scroll to position [0, 0]
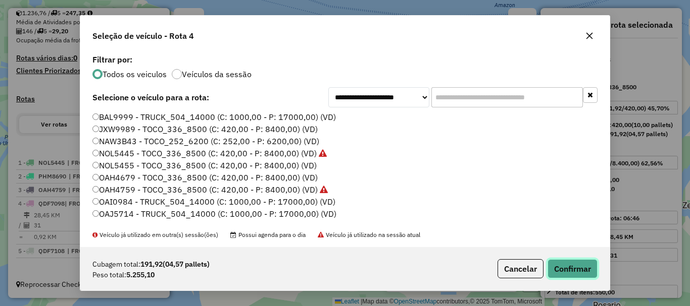
click at [583, 274] on button "Confirmar" at bounding box center [572, 269] width 50 height 19
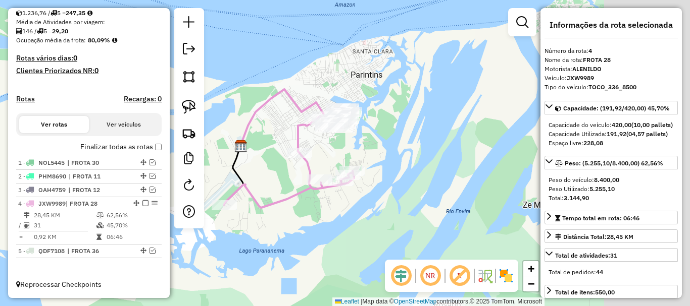
drag, startPoint x: 478, startPoint y: 218, endPoint x: 318, endPoint y: 218, distance: 159.5
click at [318, 218] on div "Janela de atendimento Grade de atendimento Capacidade Transportadoras Veículos …" at bounding box center [345, 153] width 690 height 306
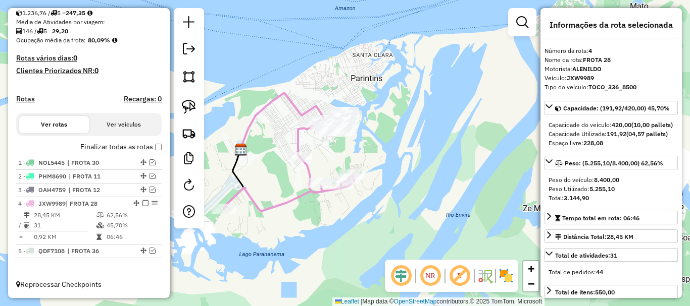
drag, startPoint x: 385, startPoint y: 137, endPoint x: 387, endPoint y: 169, distance: 31.9
click at [386, 170] on div "Janela de atendimento Grade de atendimento Capacidade Transportadoras Veículos …" at bounding box center [345, 153] width 690 height 306
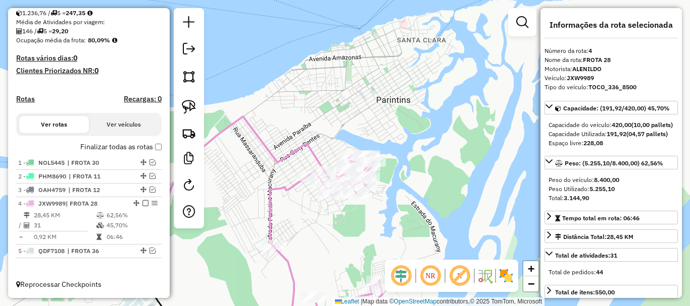
drag, startPoint x: 373, startPoint y: 186, endPoint x: 464, endPoint y: 216, distance: 96.1
click at [466, 218] on div "Janela de atendimento Grade de atendimento Capacidade Transportadoras Veículos …" at bounding box center [345, 153] width 690 height 306
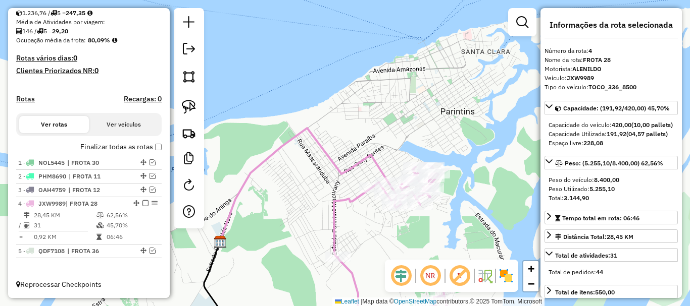
drag, startPoint x: 397, startPoint y: 221, endPoint x: 442, endPoint y: 227, distance: 45.3
click at [442, 227] on div "Janela de atendimento Grade de atendimento Capacidade Transportadoras Veículos …" at bounding box center [345, 153] width 690 height 306
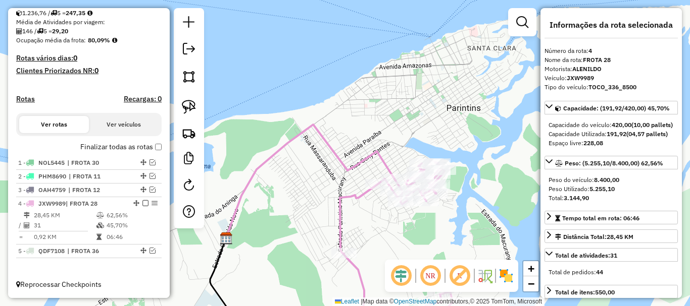
drag, startPoint x: 317, startPoint y: 189, endPoint x: 302, endPoint y: 183, distance: 15.4
click at [302, 183] on div "Janela de atendimento Grade de atendimento Capacidade Transportadoras Veículos …" at bounding box center [345, 153] width 690 height 306
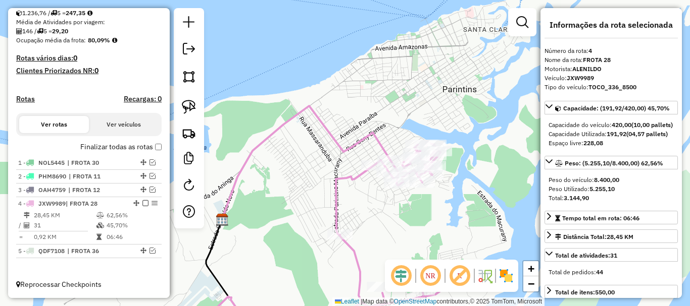
drag, startPoint x: 299, startPoint y: 191, endPoint x: 294, endPoint y: 155, distance: 36.6
click at [293, 160] on div "Janela de atendimento Grade de atendimento Capacidade Transportadoras Veículos …" at bounding box center [345, 153] width 690 height 306
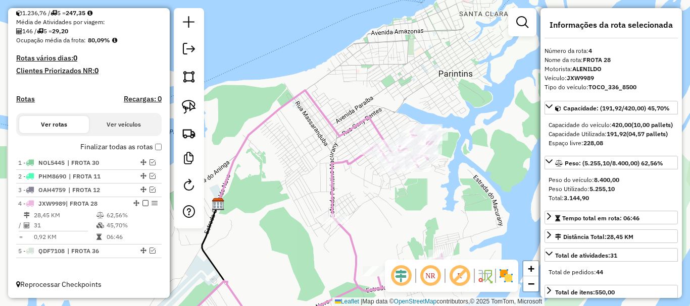
drag, startPoint x: 303, startPoint y: 166, endPoint x: 300, endPoint y: 119, distance: 47.6
click at [300, 120] on div "Janela de atendimento Grade de atendimento Capacidade Transportadoras Veículos …" at bounding box center [345, 153] width 690 height 306
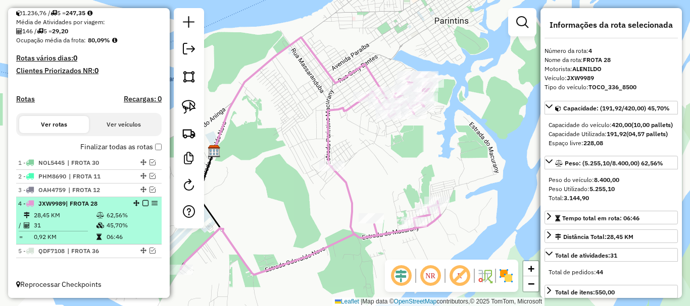
click at [142, 204] on em at bounding box center [145, 203] width 6 height 6
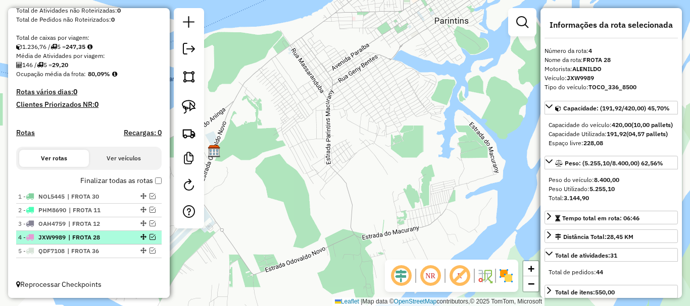
scroll to position [196, 0]
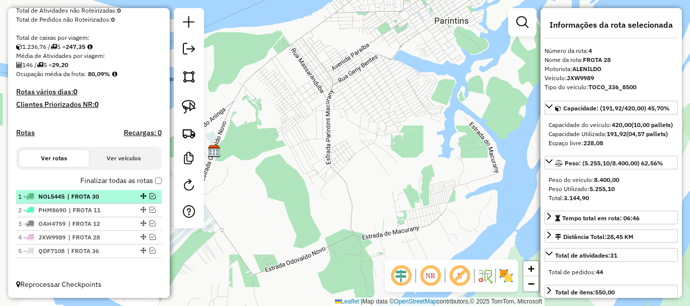
click at [95, 200] on span "| FROTA 30" at bounding box center [90, 196] width 46 height 9
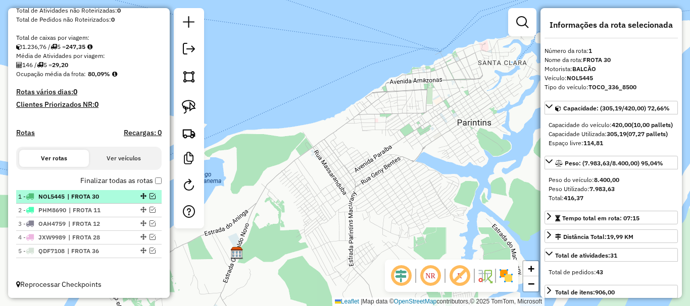
click at [149, 195] on em at bounding box center [152, 196] width 6 height 6
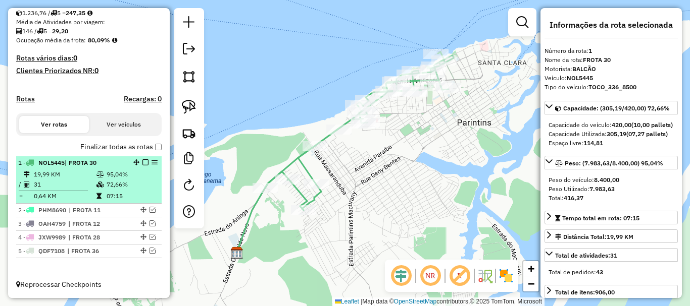
click at [142, 164] on em at bounding box center [145, 163] width 6 height 6
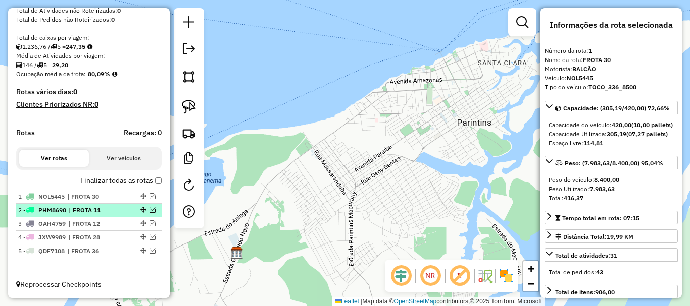
click at [149, 211] on em at bounding box center [152, 210] width 6 height 6
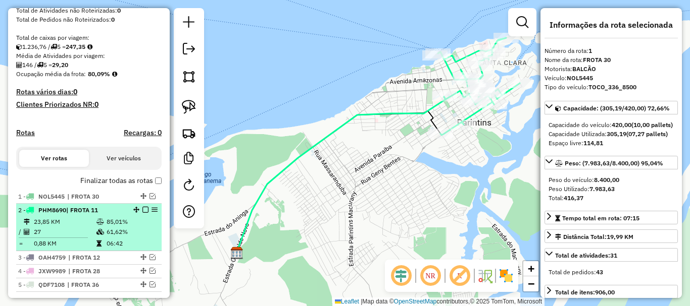
scroll to position [230, 0]
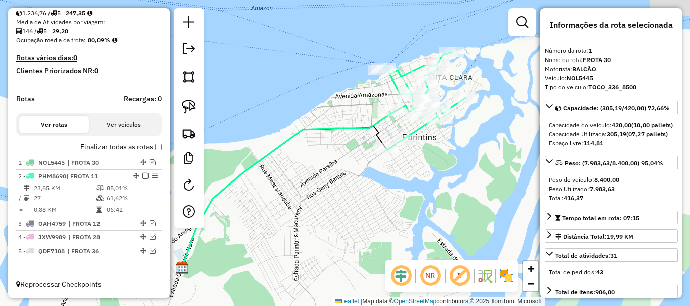
drag, startPoint x: 506, startPoint y: 151, endPoint x: 451, endPoint y: 154, distance: 55.6
click at [450, 166] on div "Janela de atendimento Grade de atendimento Capacidade Transportadoras Veículos …" at bounding box center [345, 153] width 690 height 306
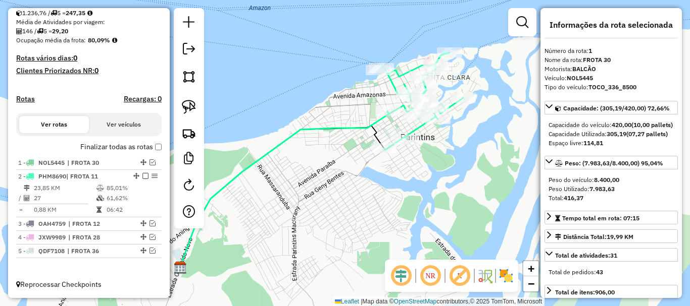
drag, startPoint x: 468, startPoint y: 125, endPoint x: 436, endPoint y: 140, distance: 35.9
click at [437, 142] on div "Janela de atendimento Grade de atendimento Capacidade Transportadoras Veículos …" at bounding box center [345, 153] width 690 height 306
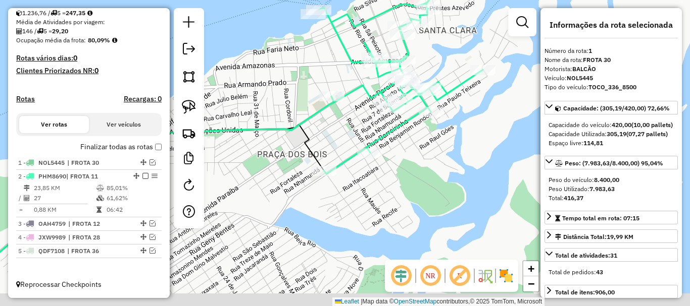
drag, startPoint x: 404, startPoint y: 169, endPoint x: 477, endPoint y: 143, distance: 76.7
click at [477, 143] on div "Janela de atendimento Grade de atendimento Capacidade Transportadoras Veículos …" at bounding box center [345, 153] width 690 height 306
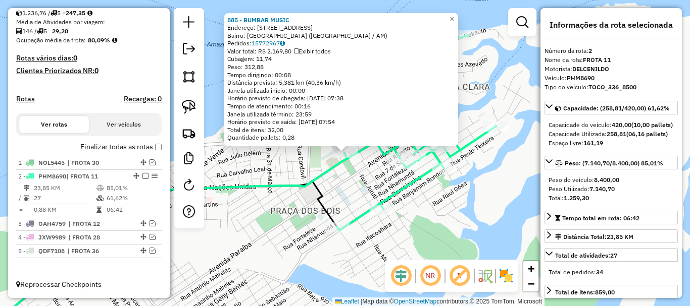
click at [423, 202] on div "885 - BUMBAR MUSIC Endereço: AV JONATAS PEDROSA 68 Bairro: [GEOGRAPHIC_DATA] ([…" at bounding box center [345, 153] width 690 height 306
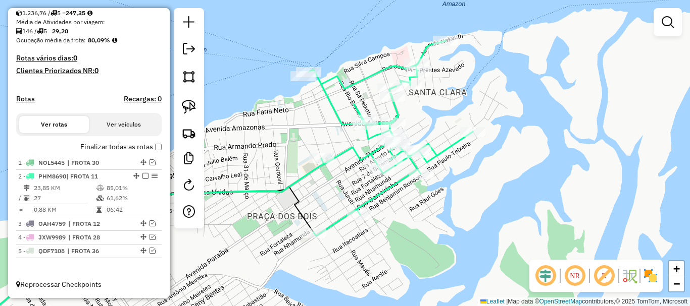
drag, startPoint x: 469, startPoint y: 219, endPoint x: 429, endPoint y: 221, distance: 39.5
click at [439, 224] on div "Janela de atendimento Grade de atendimento Capacidade Transportadoras Veículos …" at bounding box center [345, 153] width 690 height 306
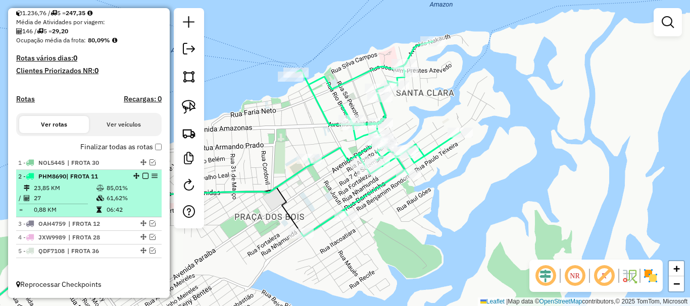
click at [106, 176] on div "2 - PHM8690 | FROTA 11" at bounding box center [71, 176] width 107 height 9
select select "**********"
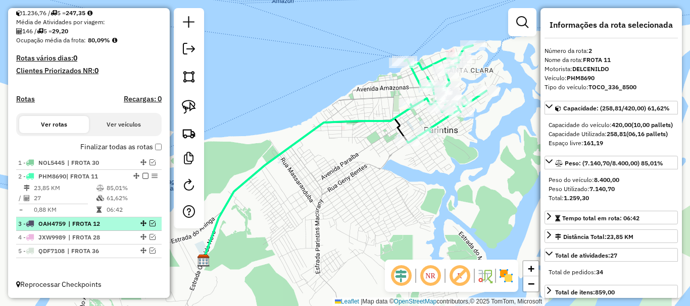
click at [149, 222] on em at bounding box center [152, 224] width 6 height 6
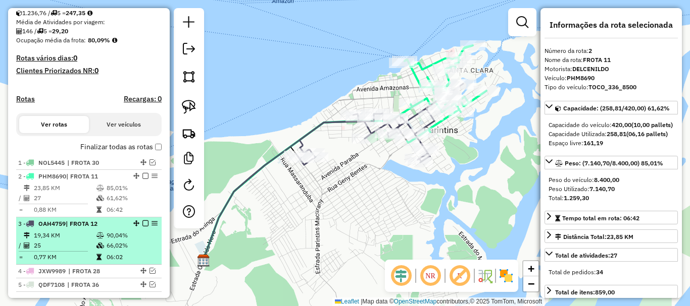
click at [99, 221] on div "3 - OAH4759 | FROTA 12" at bounding box center [71, 224] width 107 height 9
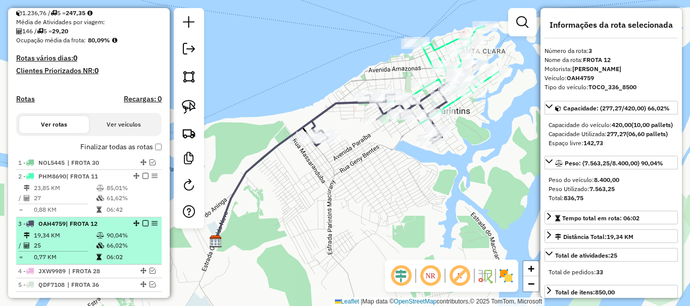
click at [142, 223] on em at bounding box center [145, 224] width 6 height 6
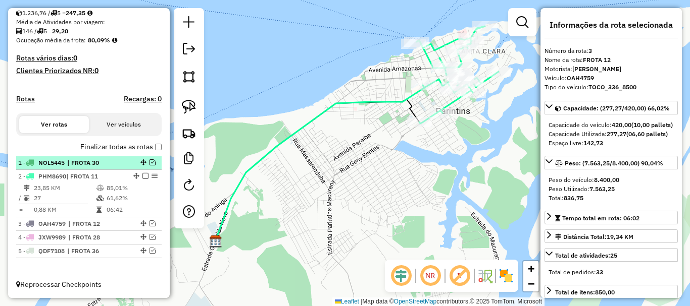
click at [149, 163] on em at bounding box center [152, 163] width 6 height 6
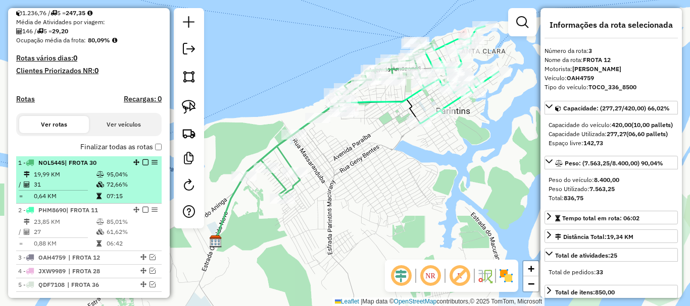
click at [106, 165] on div "1 - NOL5445 | FROTA 30" at bounding box center [71, 163] width 107 height 9
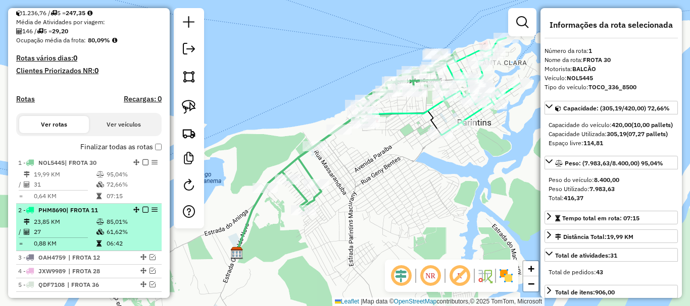
click at [142, 209] on em at bounding box center [145, 210] width 6 height 6
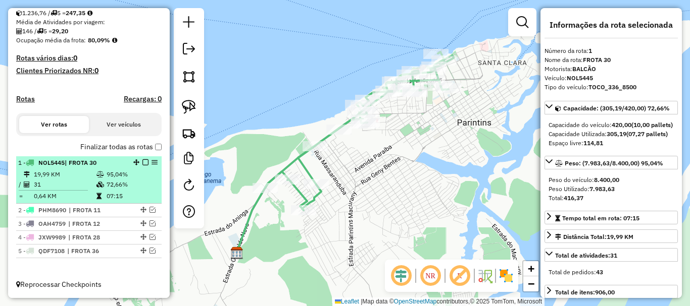
click at [80, 162] on span "| FROTA 30" at bounding box center [81, 163] width 32 height 8
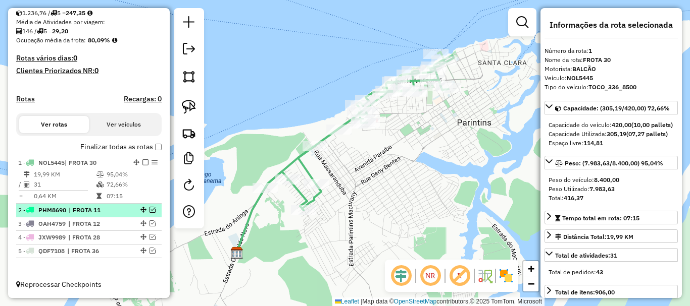
click at [121, 211] on div "2 - PHM8690 | FROTA 11" at bounding box center [71, 210] width 107 height 9
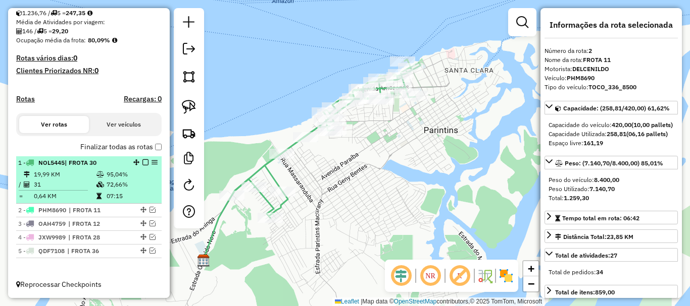
click at [114, 159] on div "1 - NOL5445 | FROTA 30" at bounding box center [71, 163] width 107 height 9
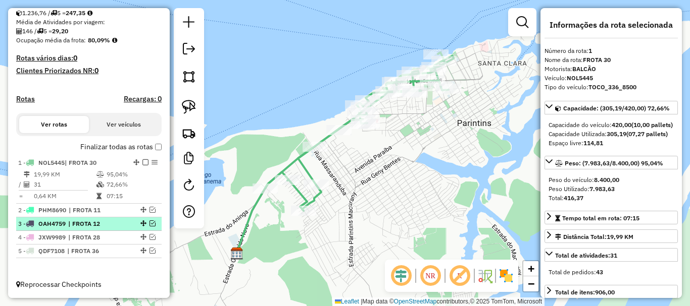
click at [97, 222] on span "| FROTA 12" at bounding box center [91, 224] width 46 height 9
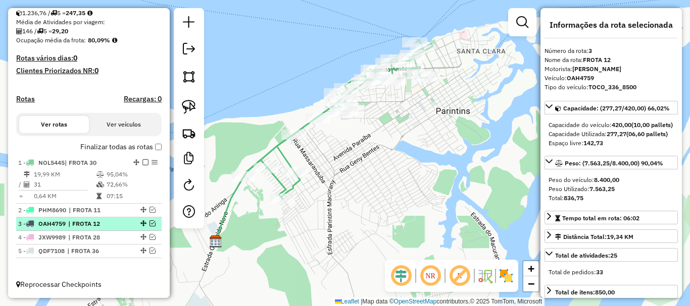
click at [149, 223] on em at bounding box center [152, 224] width 6 height 6
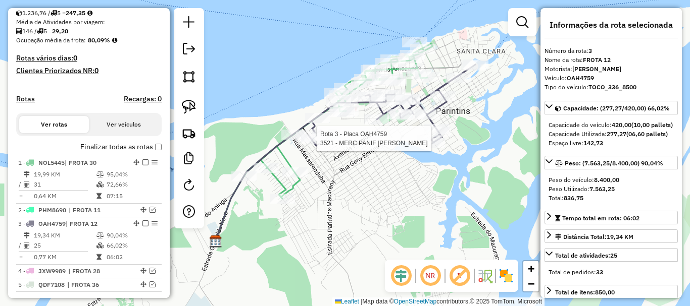
click at [322, 144] on div at bounding box center [313, 139] width 25 height 10
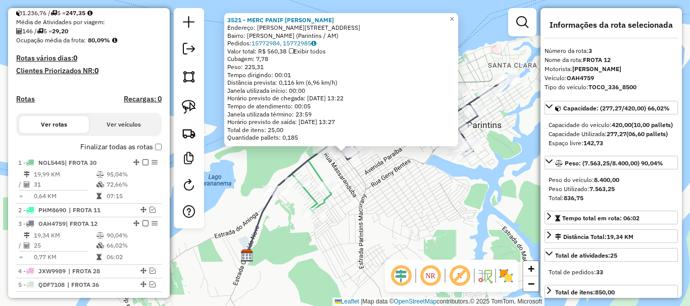
scroll to position [264, 0]
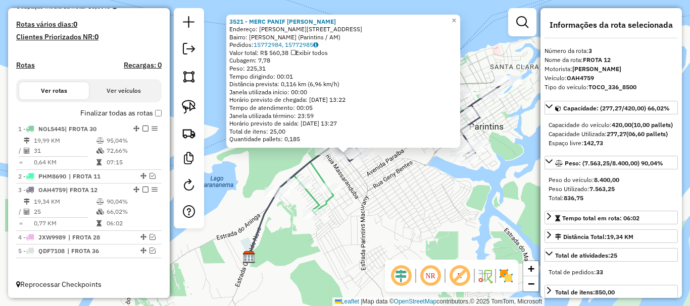
drag, startPoint x: 367, startPoint y: 211, endPoint x: 375, endPoint y: 214, distance: 8.6
click at [375, 214] on div "3521 - MERC PANIF [PERSON_NAME] Endereço: [PERSON_NAME], 882 Bairro: [GEOGRAPHI…" at bounding box center [345, 153] width 690 height 306
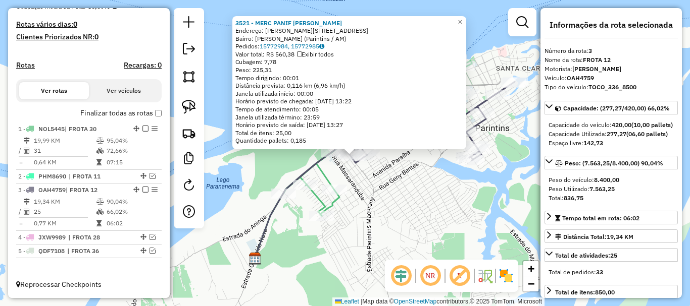
click at [375, 215] on div "3521 - MERC PANIF [PERSON_NAME] Endereço: [PERSON_NAME], 882 Bairro: [GEOGRAPHI…" at bounding box center [345, 153] width 690 height 306
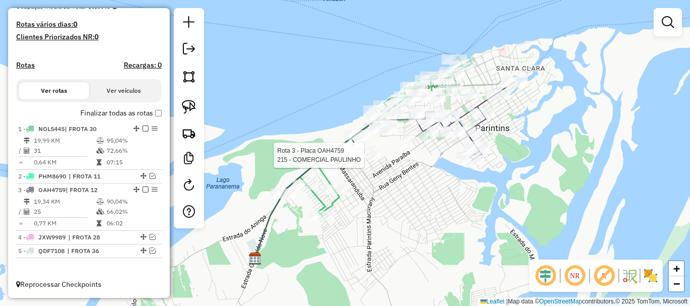
select select "**********"
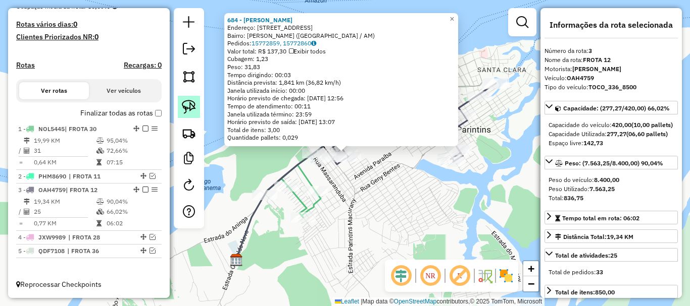
click at [192, 113] on img at bounding box center [189, 107] width 14 height 14
click at [240, 151] on div "684 - [PERSON_NAME]: R BEGONIA, 150 Bairro: [PERSON_NAME] ([GEOGRAPHIC_DATA] / …" at bounding box center [345, 153] width 690 height 306
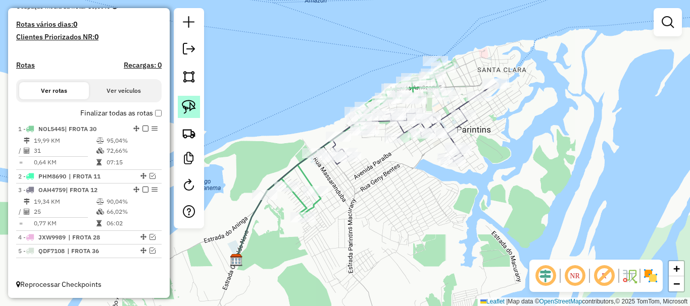
click at [191, 112] on img at bounding box center [189, 107] width 14 height 14
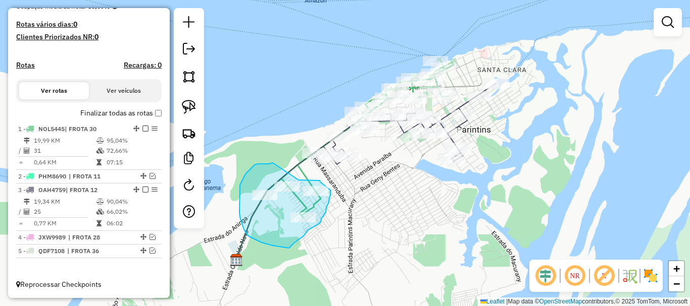
drag, startPoint x: 256, startPoint y: 165, endPoint x: 298, endPoint y: 180, distance: 45.0
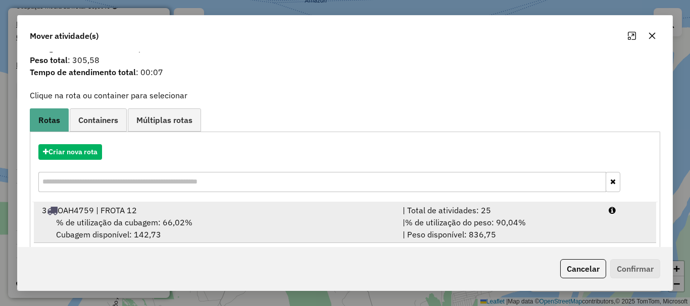
scroll to position [39, 0]
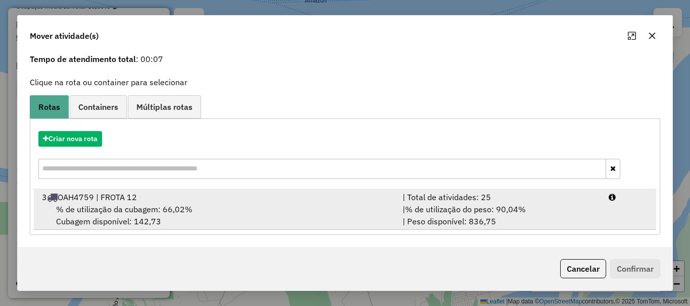
click at [152, 222] on div "% de utilização da cubagem: 66,02% Cubagem disponível: 142,73" at bounding box center [216, 215] width 360 height 24
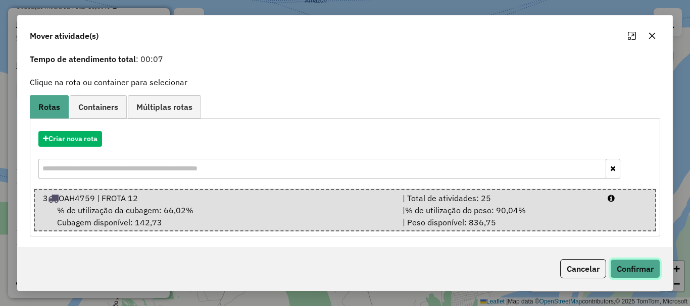
click at [617, 273] on button "Confirmar" at bounding box center [635, 269] width 50 height 19
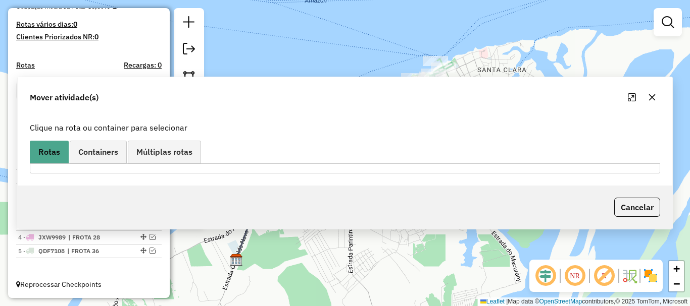
scroll to position [0, 0]
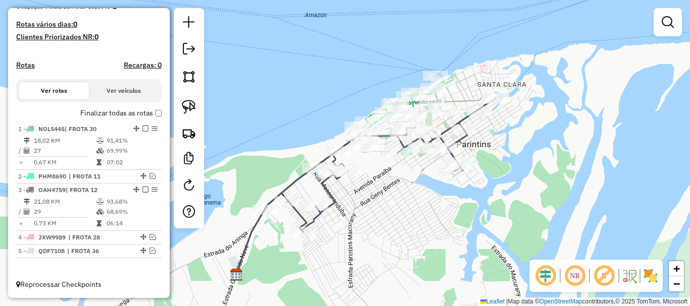
drag, startPoint x: 369, startPoint y: 197, endPoint x: 368, endPoint y: 217, distance: 19.2
click at [369, 216] on div "Janela de atendimento Grade de atendimento Capacidade Transportadoras Veículos …" at bounding box center [345, 153] width 690 height 306
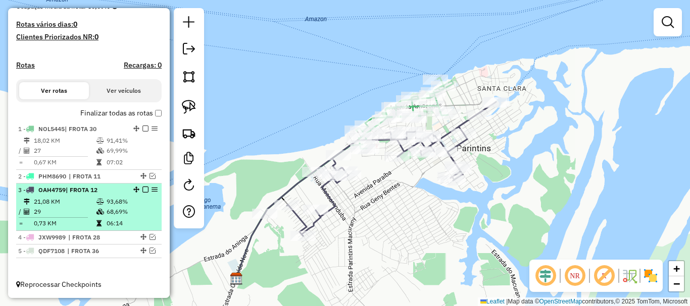
click at [142, 191] on em at bounding box center [145, 190] width 6 height 6
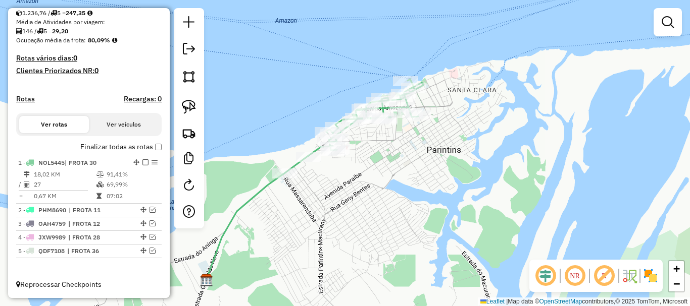
drag, startPoint x: 349, startPoint y: 203, endPoint x: 279, endPoint y: 219, distance: 72.5
click at [279, 220] on div "Janela de atendimento Grade de atendimento Capacidade Transportadoras Veículos …" at bounding box center [345, 153] width 690 height 306
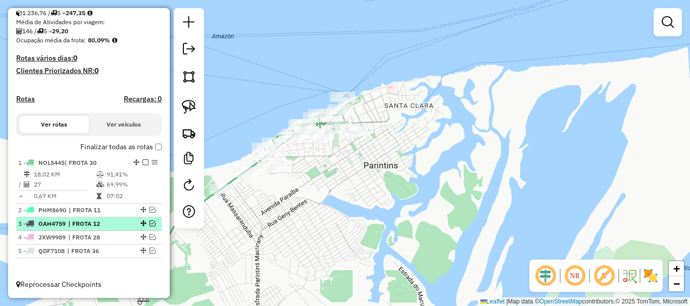
click at [152, 225] on div at bounding box center [142, 224] width 30 height 6
select select "**********"
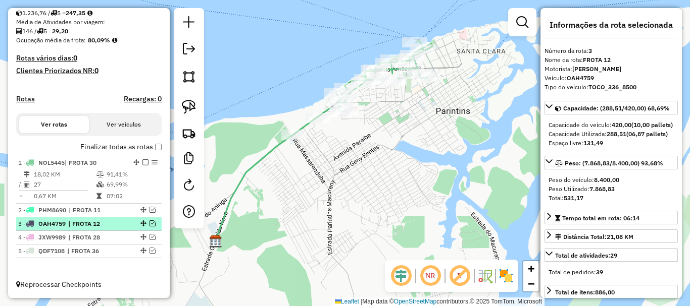
click at [149, 224] on em at bounding box center [152, 224] width 6 height 6
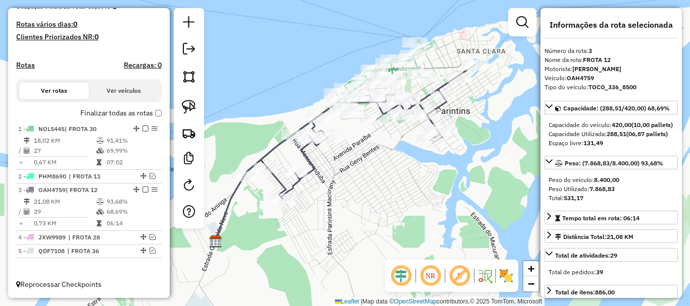
drag, startPoint x: 436, startPoint y: 190, endPoint x: 358, endPoint y: 216, distance: 82.2
click at [360, 216] on div "Janela de atendimento Grade de atendimento Capacidade Transportadoras Veículos …" at bounding box center [345, 153] width 690 height 306
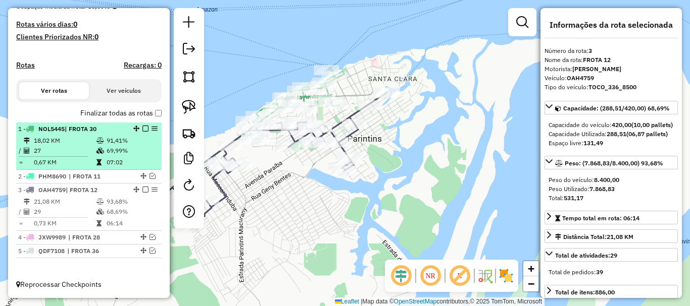
click at [142, 130] on em at bounding box center [145, 129] width 6 height 6
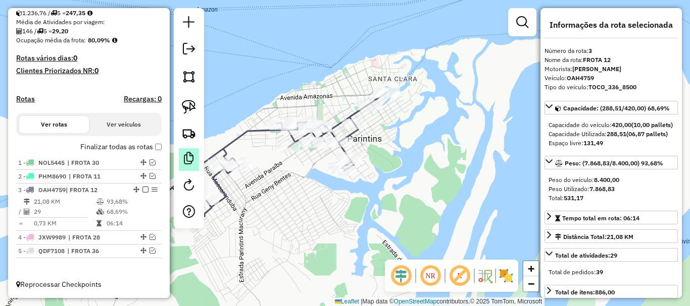
scroll to position [230, 0]
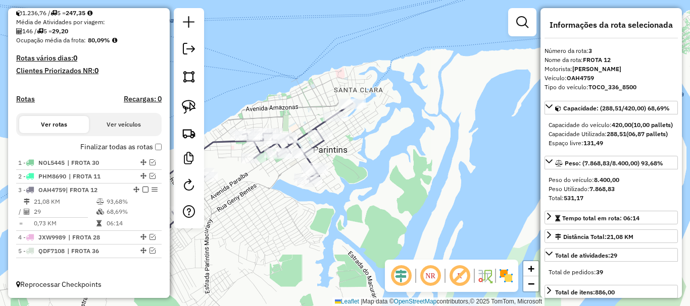
drag, startPoint x: 296, startPoint y: 216, endPoint x: 234, endPoint y: 227, distance: 62.7
click at [243, 231] on div "Janela de atendimento Grade de atendimento Capacidade Transportadoras Veículos …" at bounding box center [345, 153] width 690 height 306
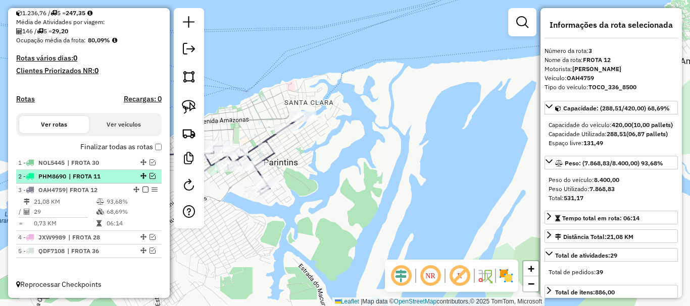
click at [149, 178] on em at bounding box center [152, 176] width 6 height 6
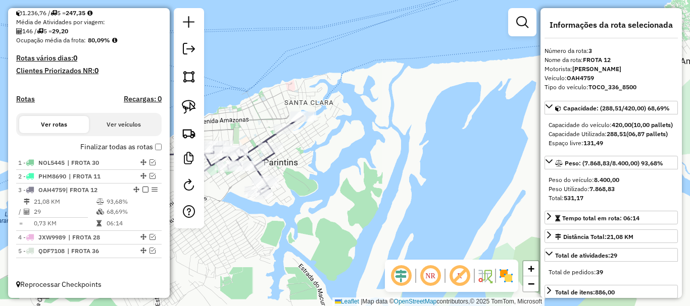
scroll to position [264, 0]
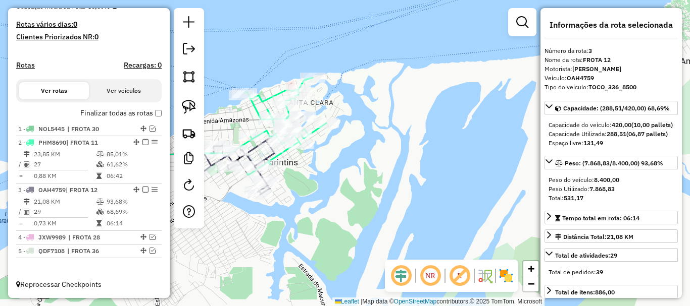
drag, startPoint x: 258, startPoint y: 224, endPoint x: 263, endPoint y: 222, distance: 5.6
click at [263, 223] on div "Janela de atendimento Grade de atendimento Capacidade Transportadoras Veículos …" at bounding box center [345, 153] width 690 height 306
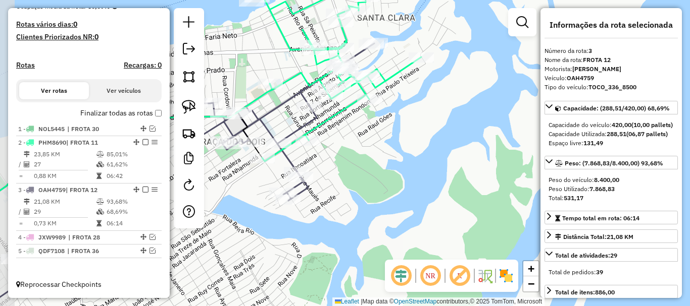
drag, startPoint x: 316, startPoint y: 226, endPoint x: 337, endPoint y: 228, distance: 21.8
click at [337, 228] on div "Janela de atendimento Grade de atendimento Capacidade Transportadoras Veículos …" at bounding box center [345, 153] width 690 height 306
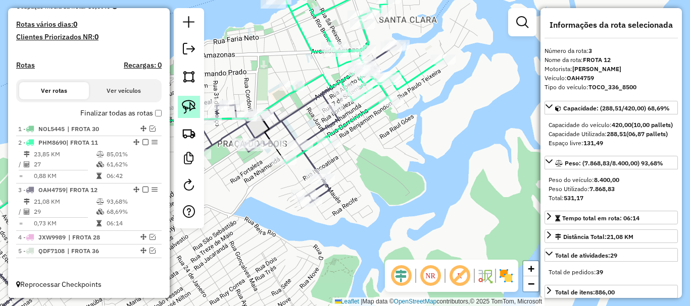
drag, startPoint x: 189, startPoint y: 108, endPoint x: 193, endPoint y: 111, distance: 5.5
click at [190, 108] on img at bounding box center [189, 107] width 14 height 14
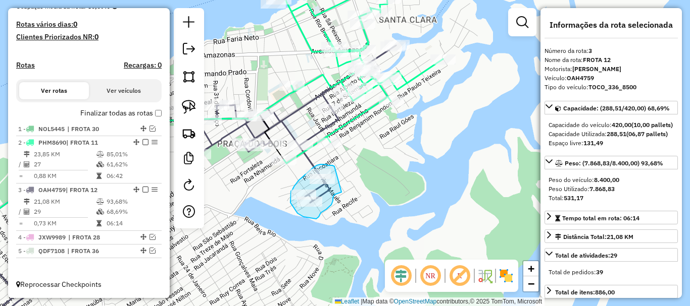
drag, startPoint x: 324, startPoint y: 165, endPoint x: 341, endPoint y: 192, distance: 32.9
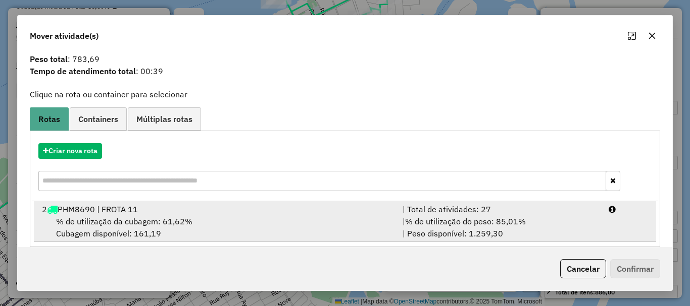
scroll to position [39, 0]
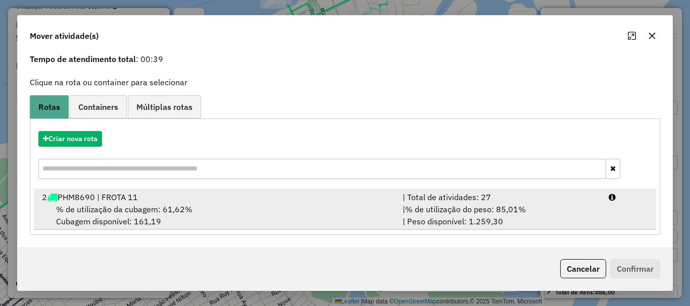
click at [184, 210] on span "% de utilização da cubagem: 61,62%" at bounding box center [124, 209] width 136 height 10
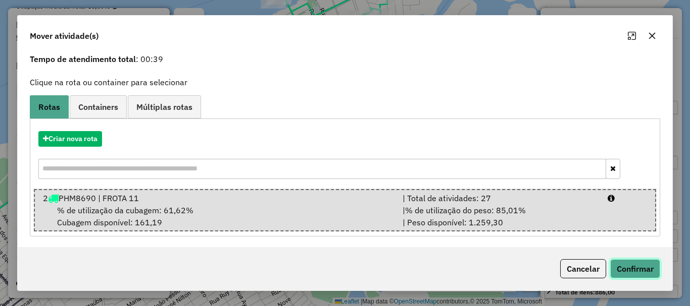
click at [625, 267] on button "Confirmar" at bounding box center [635, 269] width 50 height 19
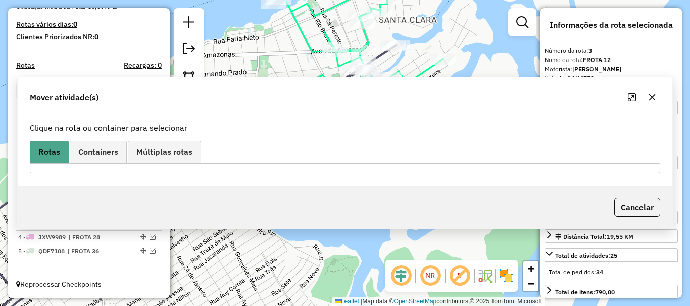
scroll to position [0, 0]
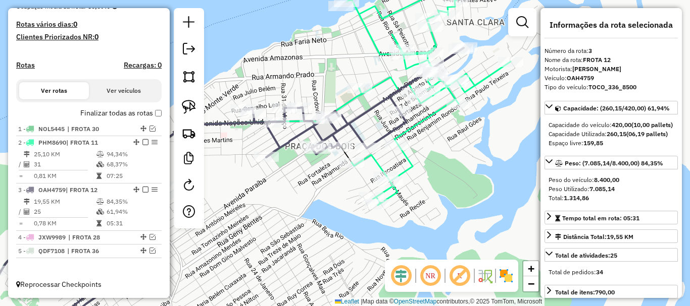
drag, startPoint x: 395, startPoint y: 221, endPoint x: 402, endPoint y: 205, distance: 17.4
click at [412, 218] on div "Janela de atendimento Grade de atendimento Capacidade Transportadoras Veículos …" at bounding box center [345, 153] width 690 height 306
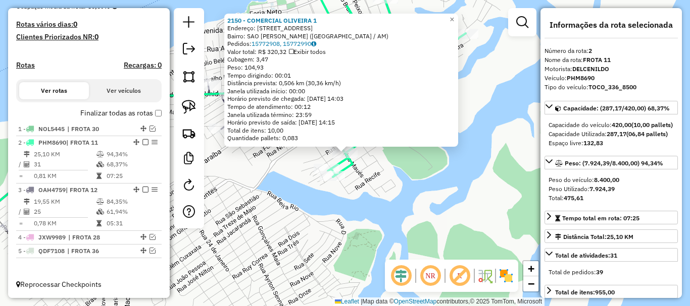
drag, startPoint x: 362, startPoint y: 206, endPoint x: 389, endPoint y: 213, distance: 27.9
click at [389, 213] on div "2150 - COMERCIAL OLIVEIRA 1 Endereço: [STREET_ADDRESS][PERSON_NAME] Pedidos: 15…" at bounding box center [345, 153] width 690 height 306
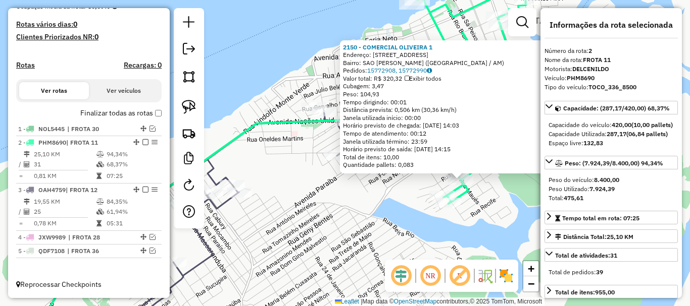
click at [364, 206] on div "2150 - COMERCIAL OLIVEIRA 1 Endereço: [STREET_ADDRESS][PERSON_NAME] Pedidos: 15…" at bounding box center [345, 153] width 690 height 306
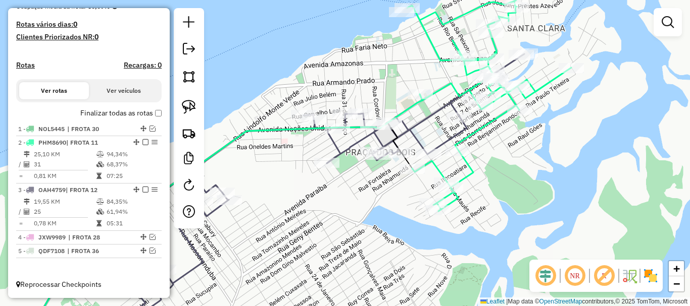
drag, startPoint x: 388, startPoint y: 203, endPoint x: 342, endPoint y: 241, distance: 58.8
click at [342, 241] on div "Janela de atendimento Grade de atendimento Capacidade Transportadoras Veículos …" at bounding box center [345, 153] width 690 height 306
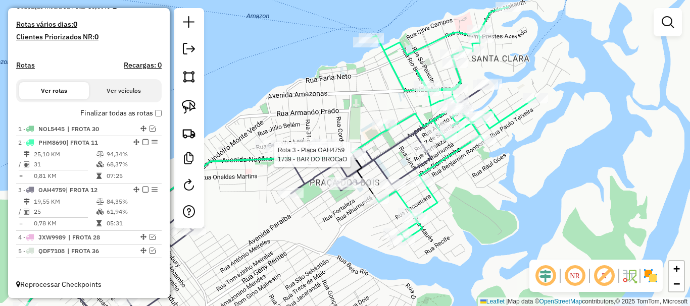
select select "**********"
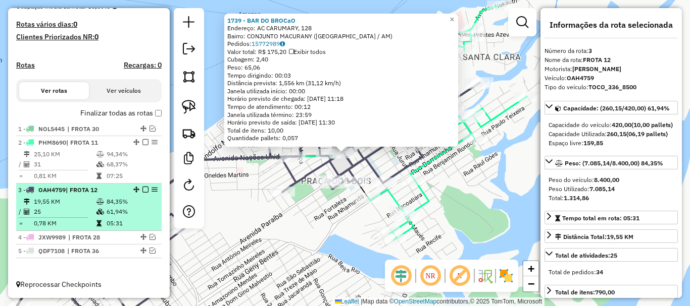
click at [142, 187] on em at bounding box center [145, 190] width 6 height 6
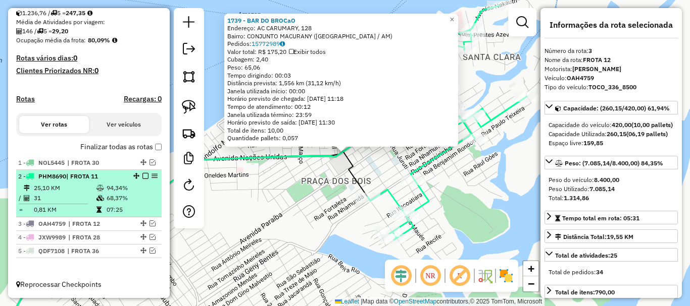
click at [142, 176] on em at bounding box center [145, 176] width 6 height 6
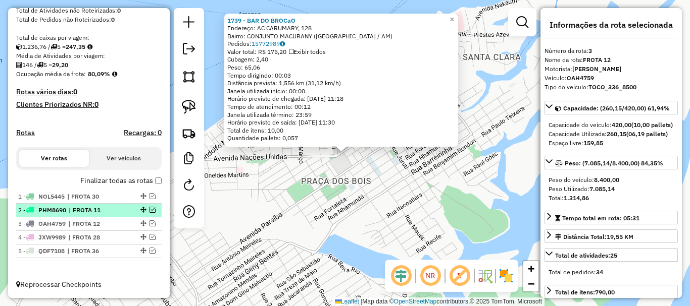
scroll to position [196, 0]
click at [149, 210] on em at bounding box center [152, 210] width 6 height 6
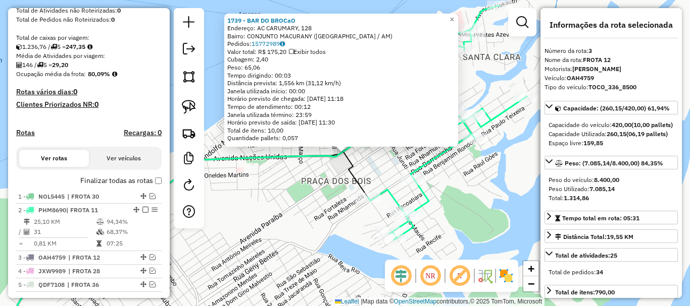
scroll to position [230, 0]
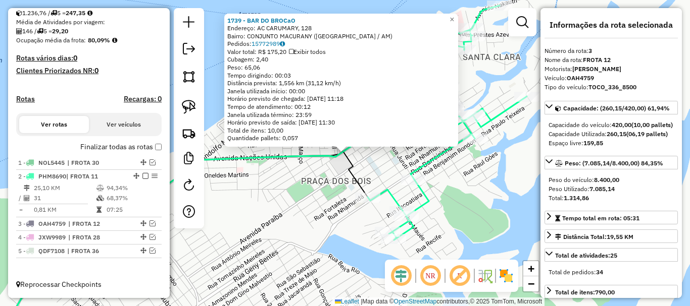
click at [322, 191] on div "1739 - BAR DO BROCaO Endereço: AC CARUMARY, 128 Bairro: CONJUNTO MACURANY ([GEO…" at bounding box center [345, 153] width 690 height 306
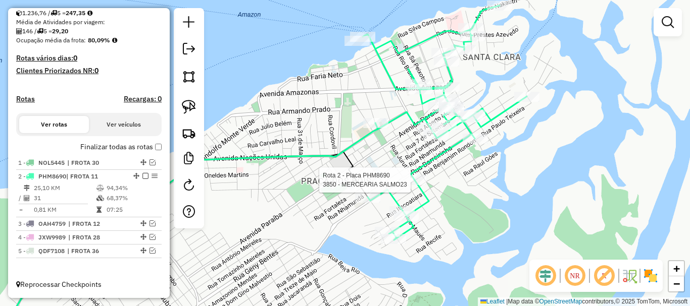
select select "**********"
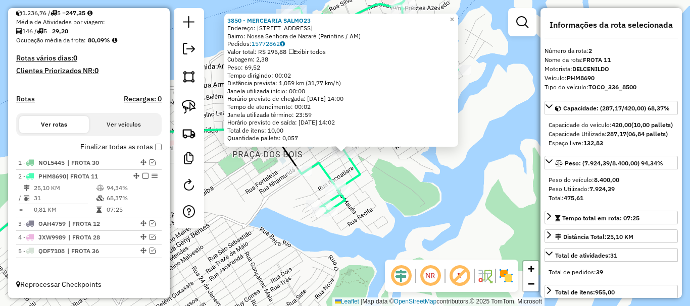
click at [395, 210] on div "3850 - MERCEARIA SALMO23 Endereço: [STREET_ADDRESS] ([GEOGRAPHIC_DATA] / AM) Pe…" at bounding box center [345, 153] width 690 height 306
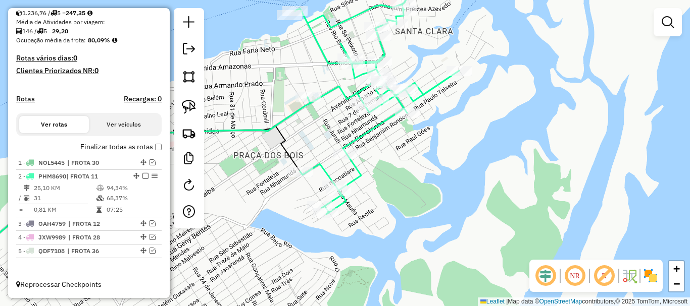
drag, startPoint x: 389, startPoint y: 195, endPoint x: 435, endPoint y: 208, distance: 47.3
click at [435, 209] on div "Janela de atendimento Grade de atendimento Capacidade Transportadoras Veículos …" at bounding box center [345, 153] width 690 height 306
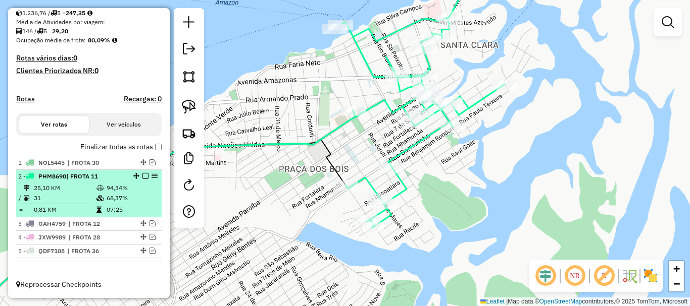
click at [138, 178] on div at bounding box center [142, 176] width 30 height 6
select select "**********"
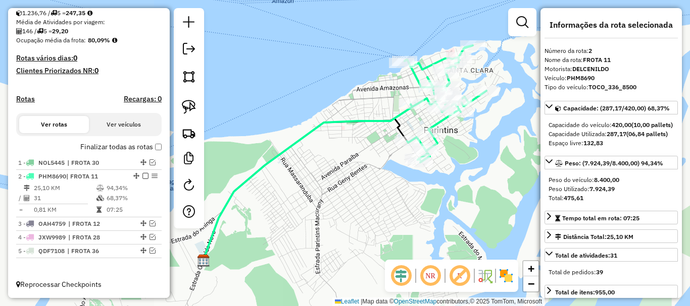
click at [142, 179] on em at bounding box center [145, 176] width 6 height 6
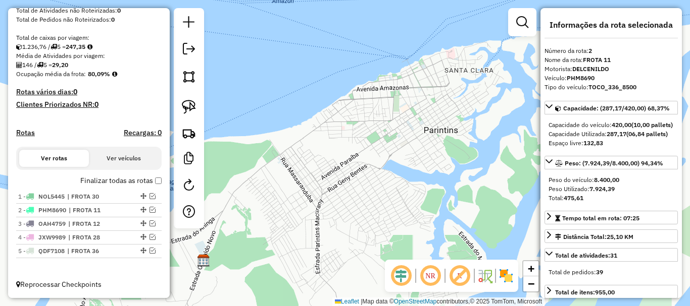
scroll to position [196, 0]
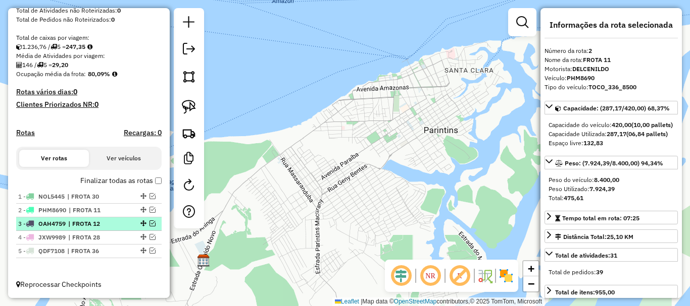
click at [149, 224] on em at bounding box center [152, 224] width 6 height 6
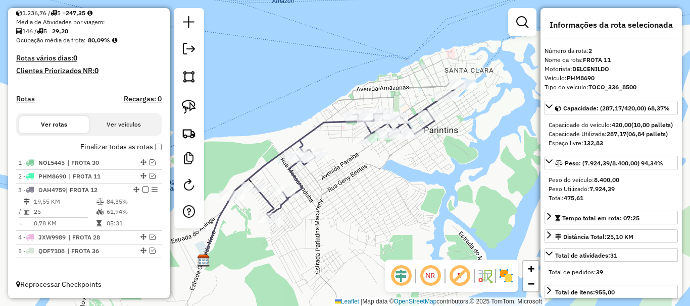
click at [409, 118] on icon at bounding box center [347, 151] width 231 height 134
drag, startPoint x: 393, startPoint y: 185, endPoint x: 373, endPoint y: 185, distance: 20.2
click at [376, 187] on div "Janela de atendimento Grade de atendimento Capacidade Transportadoras Veículos …" at bounding box center [345, 153] width 690 height 306
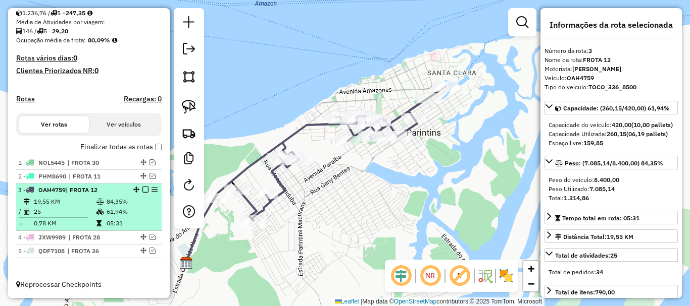
click at [142, 190] on em at bounding box center [145, 190] width 6 height 6
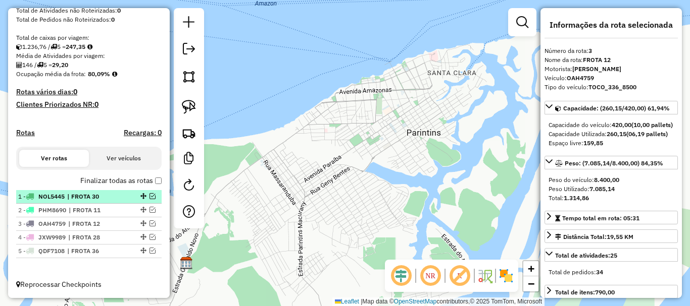
click at [149, 197] on em at bounding box center [152, 196] width 6 height 6
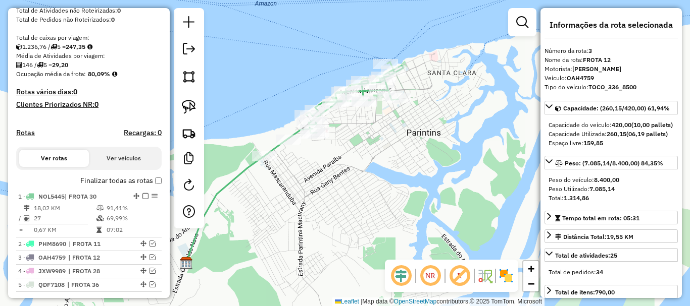
scroll to position [230, 0]
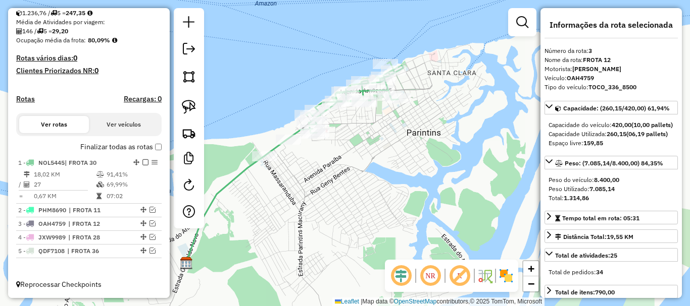
click at [276, 148] on icon at bounding box center [334, 109] width 138 height 94
drag, startPoint x: 288, startPoint y: 206, endPoint x: 302, endPoint y: 197, distance: 17.2
click at [302, 197] on div "Janela de atendimento Grade de atendimento Capacidade Transportadoras Veículos …" at bounding box center [345, 153] width 690 height 306
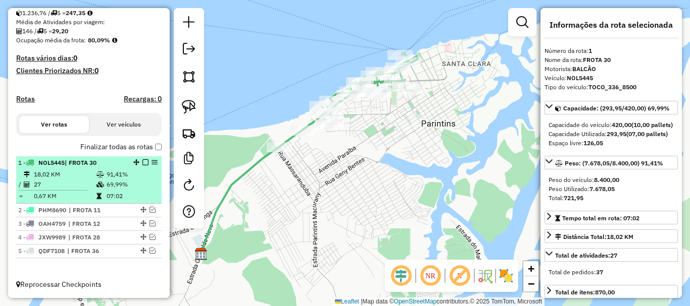
click at [142, 164] on em at bounding box center [145, 163] width 6 height 6
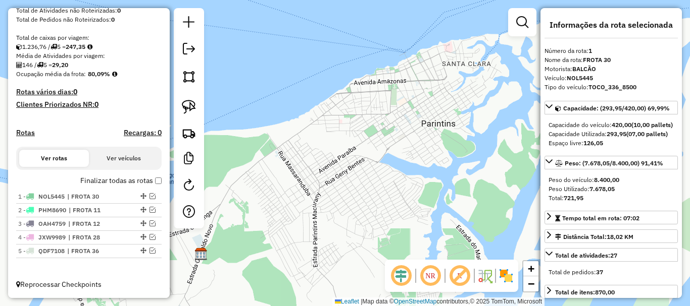
scroll to position [196, 0]
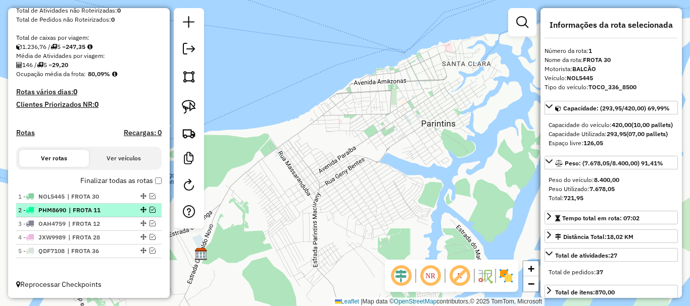
click at [149, 212] on em at bounding box center [152, 210] width 6 height 6
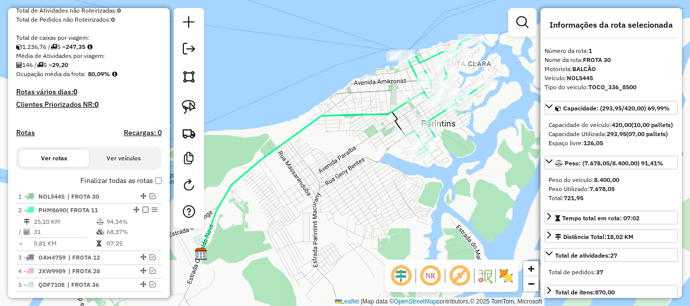
scroll to position [230, 0]
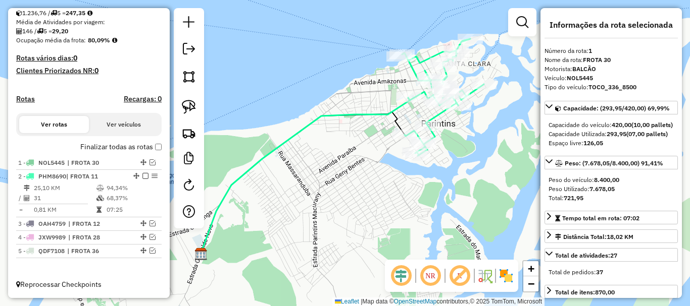
click at [390, 113] on icon at bounding box center [304, 176] width 209 height 157
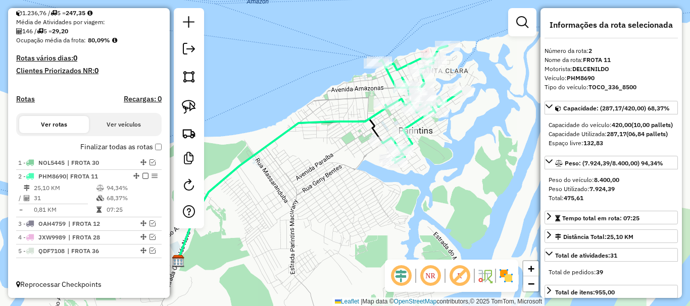
drag, startPoint x: 380, startPoint y: 199, endPoint x: 359, endPoint y: 204, distance: 21.9
click at [361, 204] on div "Janela de atendimento Grade de atendimento Capacidade Transportadoras Veículos …" at bounding box center [345, 153] width 690 height 306
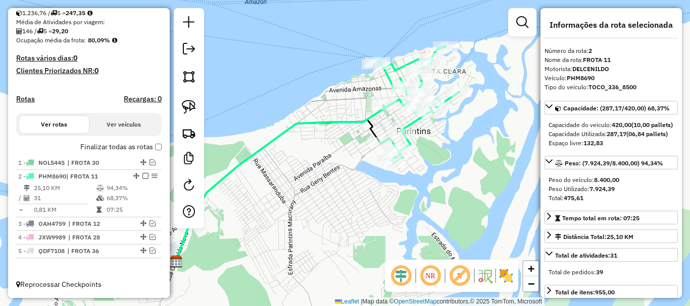
click at [352, 122] on icon at bounding box center [280, 184] width 209 height 157
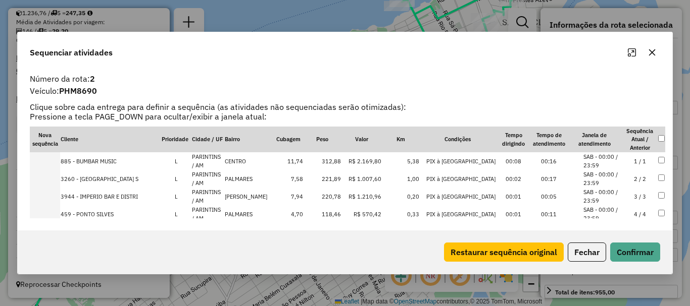
scroll to position [50, 0]
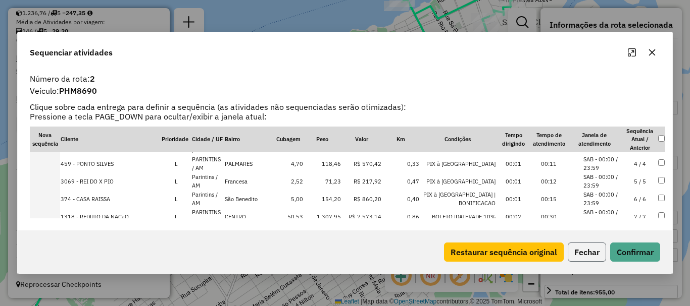
click at [578, 258] on button "Fechar" at bounding box center [586, 252] width 38 height 19
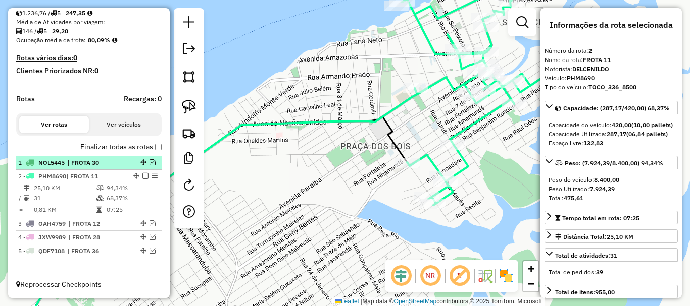
click at [150, 160] on em at bounding box center [152, 163] width 6 height 6
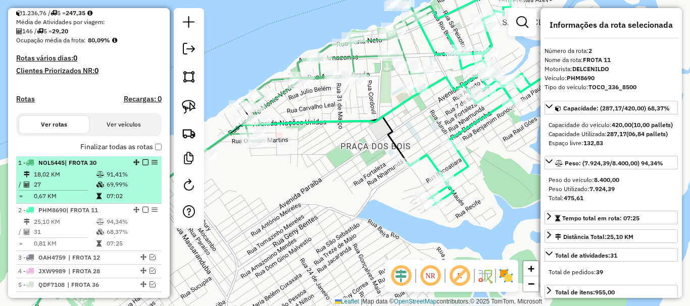
scroll to position [264, 0]
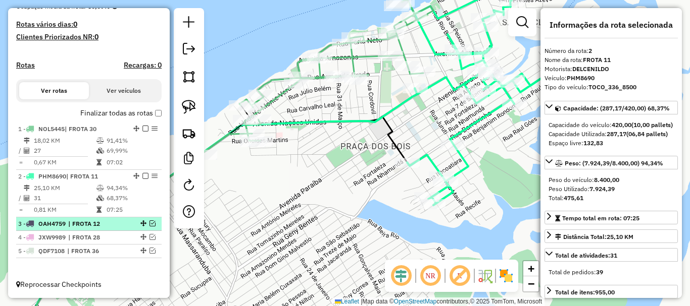
click at [151, 221] on em at bounding box center [152, 224] width 6 height 6
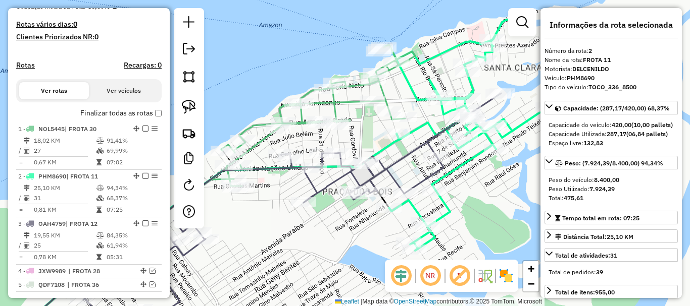
drag, startPoint x: 375, startPoint y: 161, endPoint x: 348, endPoint y: 211, distance: 56.5
click at [348, 213] on div "Janela de atendimento Grade de atendimento Capacidade Transportadoras Veículos …" at bounding box center [345, 153] width 690 height 306
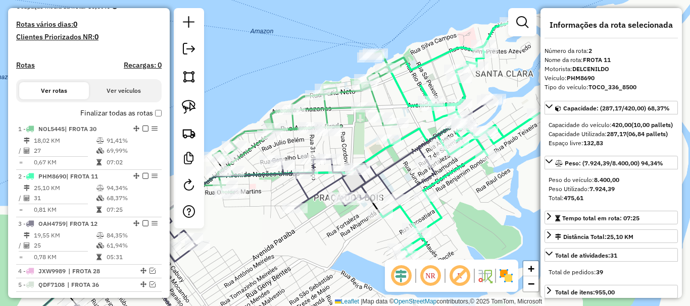
drag, startPoint x: 496, startPoint y: 190, endPoint x: 470, endPoint y: 190, distance: 26.3
click at [474, 191] on div "Janela de atendimento Grade de atendimento Capacidade Transportadoras Veículos …" at bounding box center [345, 153] width 690 height 306
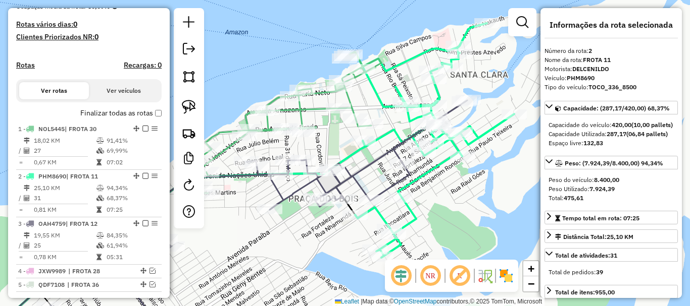
click at [357, 173] on icon at bounding box center [236, 218] width 462 height 236
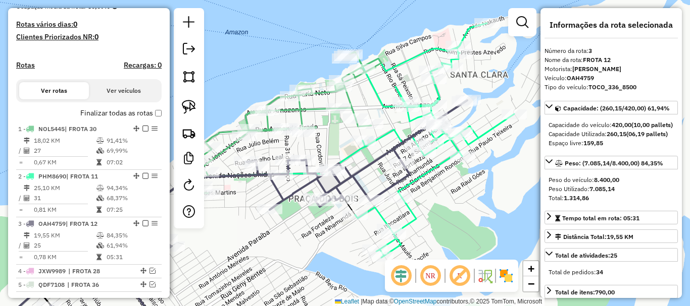
scroll to position [298, 0]
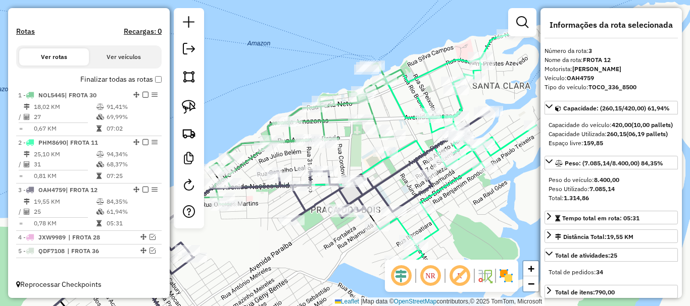
drag, startPoint x: 326, startPoint y: 146, endPoint x: 347, endPoint y: 158, distance: 23.9
click at [347, 158] on div "Janela de atendimento Grade de atendimento Capacidade Transportadoras Veículos …" at bounding box center [345, 153] width 690 height 306
click at [348, 158] on div "Janela de atendimento Grade de atendimento Capacidade Transportadoras Veículos …" at bounding box center [345, 153] width 690 height 306
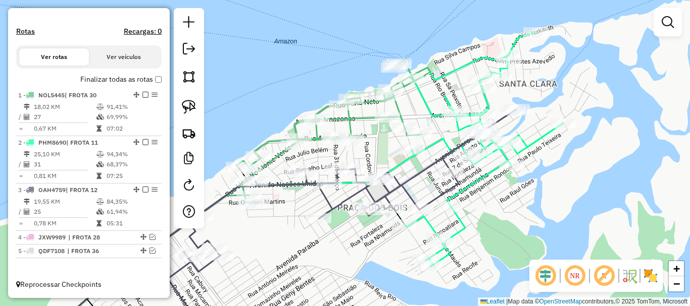
drag, startPoint x: 347, startPoint y: 163, endPoint x: 380, endPoint y: 152, distance: 34.2
click at [382, 151] on div "Janela de atendimento Grade de atendimento Capacidade Transportadoras Veículos …" at bounding box center [345, 153] width 690 height 306
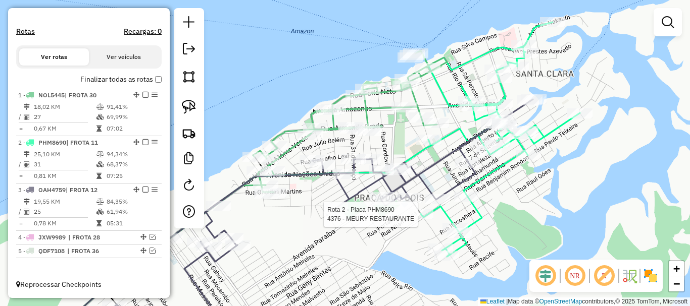
select select "**********"
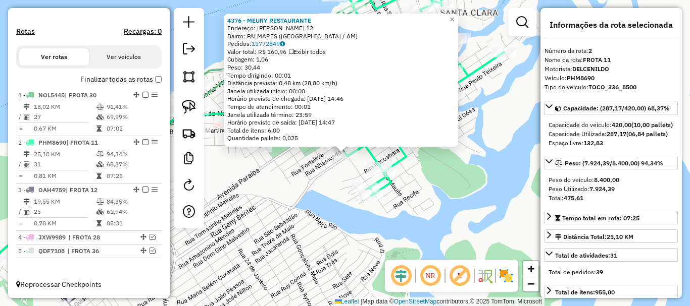
click at [315, 200] on div "4376 - MEURY RESTAURANTE Endereço: [PERSON_NAME] 12 Bairro: [GEOGRAPHIC_DATA] (…" at bounding box center [345, 153] width 690 height 306
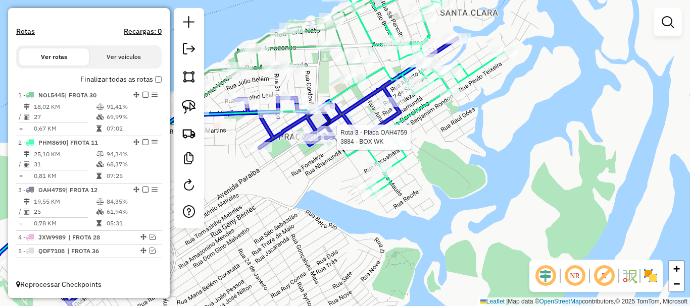
click at [375, 25] on div at bounding box center [375, 25] width 0 height 0
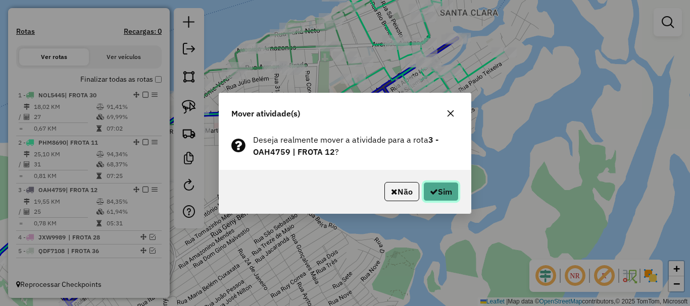
click at [439, 195] on button "Sim" at bounding box center [440, 191] width 35 height 19
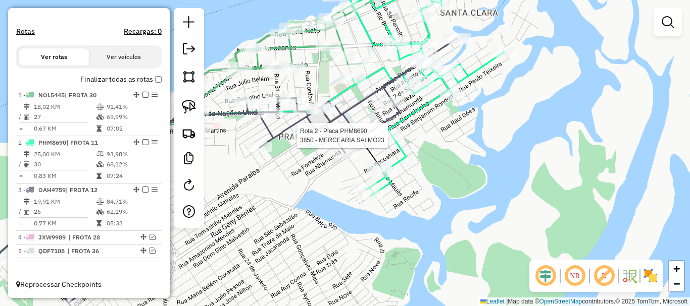
select select "**********"
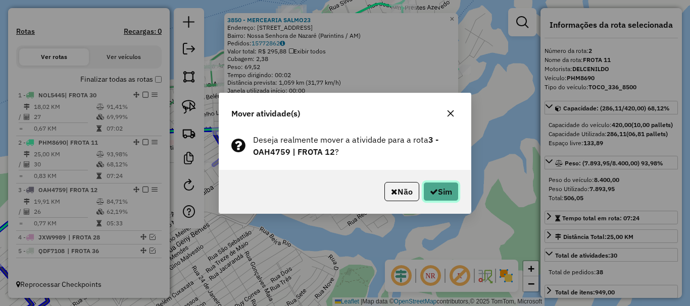
click at [454, 187] on button "Sim" at bounding box center [440, 191] width 35 height 19
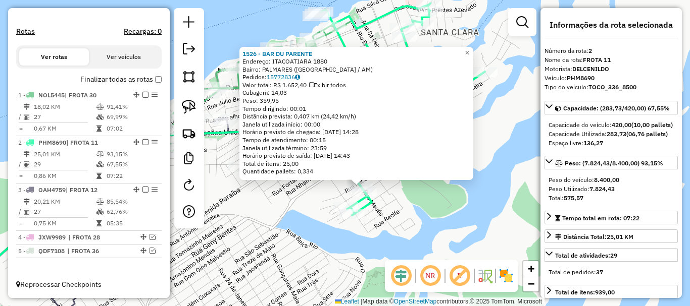
drag, startPoint x: 363, startPoint y: 173, endPoint x: 377, endPoint y: 207, distance: 36.7
click at [378, 207] on div "1526 - BAR DU PARENTE Endereço: [GEOGRAPHIC_DATA] 1880 [GEOGRAPHIC_DATA]: [GEOG…" at bounding box center [345, 153] width 690 height 306
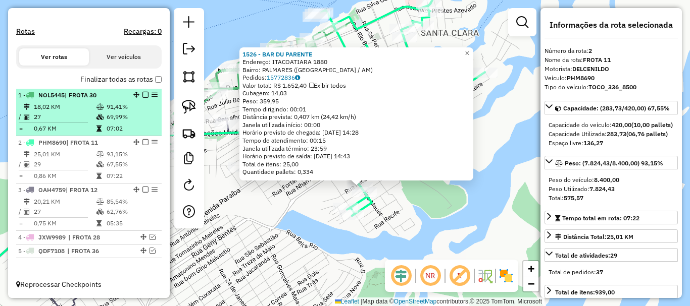
click at [116, 103] on td "91,41%" at bounding box center [131, 107] width 51 height 10
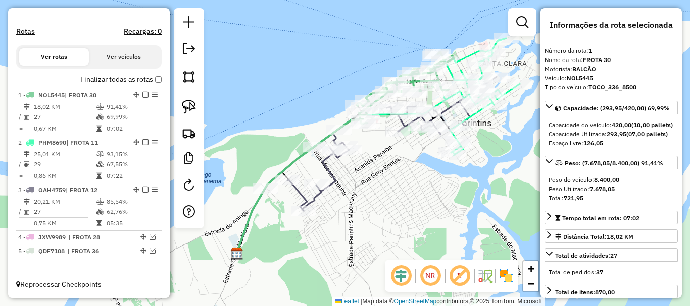
click at [325, 138] on icon at bounding box center [384, 100] width 138 height 94
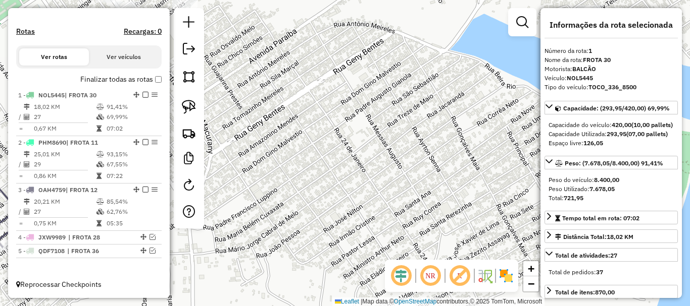
drag, startPoint x: 421, startPoint y: 154, endPoint x: 387, endPoint y: 186, distance: 46.4
click at [393, 258] on div "Janela de atendimento Grade de atendimento Capacidade Transportadoras Veículos …" at bounding box center [345, 153] width 690 height 306
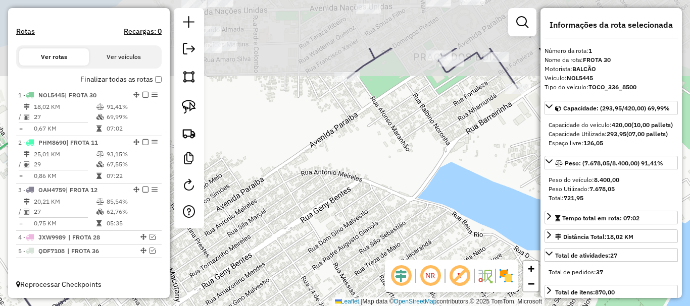
drag, startPoint x: 374, startPoint y: 141, endPoint x: 356, endPoint y: 258, distance: 118.4
click at [356, 263] on div "Janela de atendimento Grade de atendimento Capacidade Transportadoras Veículos …" at bounding box center [345, 153] width 690 height 306
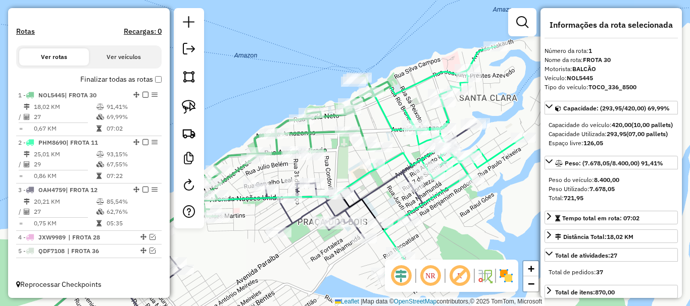
drag, startPoint x: 401, startPoint y: 207, endPoint x: 341, endPoint y: 263, distance: 81.4
click at [314, 273] on div "Janela de atendimento Grade de atendimento Capacidade Transportadoras Veículos …" at bounding box center [345, 153] width 690 height 306
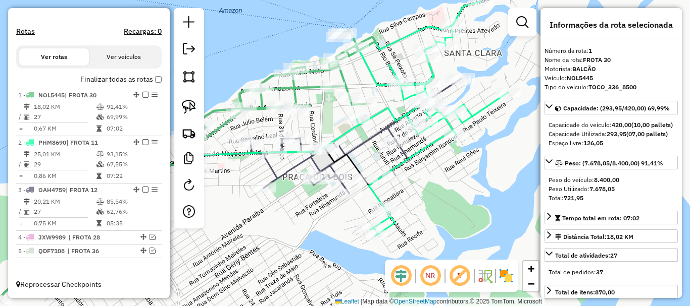
drag, startPoint x: 436, startPoint y: 206, endPoint x: 429, endPoint y: 190, distance: 17.2
click at [429, 191] on div "Janela de atendimento Grade de atendimento Capacidade Transportadoras Veículos …" at bounding box center [345, 153] width 690 height 306
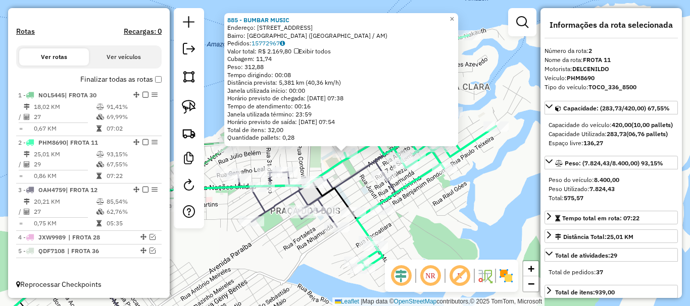
click at [434, 226] on div "Rota 3 - Placa OAH4759 855 - BOX KIRO 885 - BUMBAR MUSIC Endereço: [STREET_ADDR…" at bounding box center [345, 153] width 690 height 306
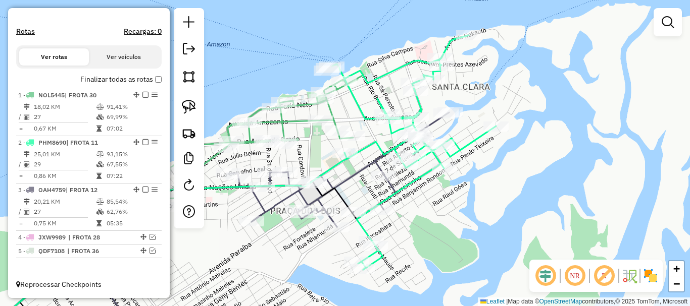
drag, startPoint x: 437, startPoint y: 219, endPoint x: 413, endPoint y: 205, distance: 27.6
click at [413, 205] on div "Janela de atendimento Grade de atendimento Capacidade Transportadoras Veículos …" at bounding box center [345, 153] width 690 height 306
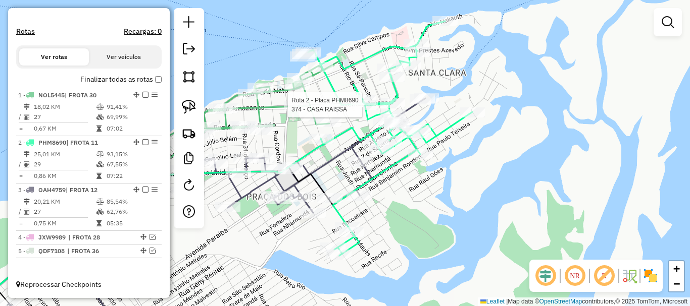
select select "**********"
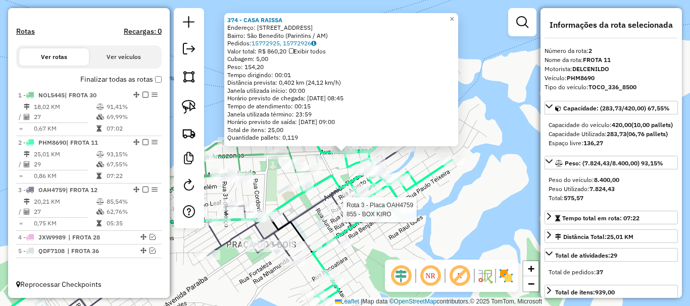
click at [334, 215] on div at bounding box center [339, 210] width 25 height 10
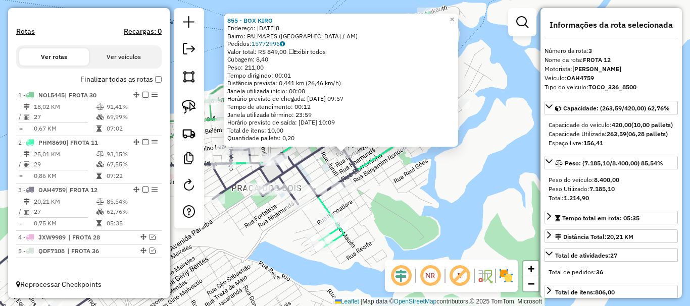
click at [439, 247] on div "855 - BOX [PERSON_NAME]: [DATE] [GEOGRAPHIC_DATA]: [GEOGRAPHIC_DATA] ([GEOGRAPH…" at bounding box center [345, 153] width 690 height 306
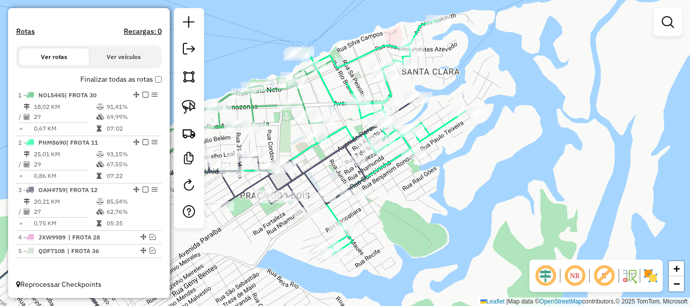
drag, startPoint x: 392, startPoint y: 201, endPoint x: 462, endPoint y: 238, distance: 79.3
click at [461, 238] on div "Janela de atendimento Grade de atendimento Capacidade Transportadoras Veículos …" at bounding box center [345, 153] width 690 height 306
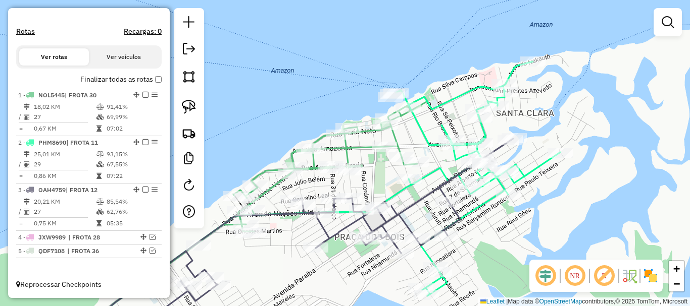
click at [357, 147] on icon at bounding box center [288, 183] width 277 height 187
select select "**********"
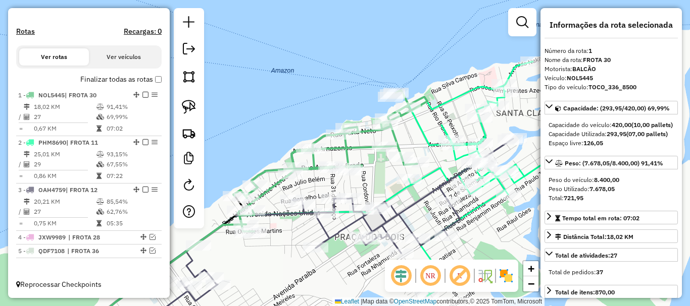
drag, startPoint x: 473, startPoint y: 222, endPoint x: 467, endPoint y: 219, distance: 6.6
click at [471, 220] on div "Janela de atendimento Grade de atendimento Capacidade Transportadoras Veículos …" at bounding box center [345, 153] width 690 height 306
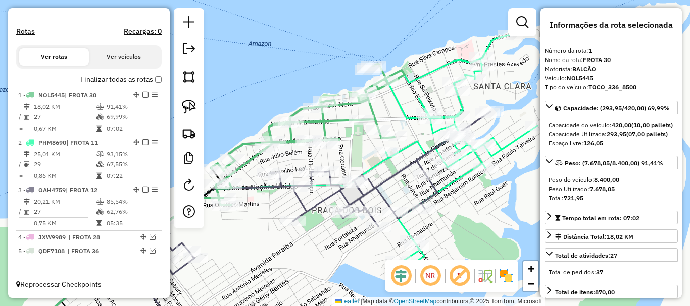
click at [432, 194] on icon at bounding box center [259, 224] width 462 height 225
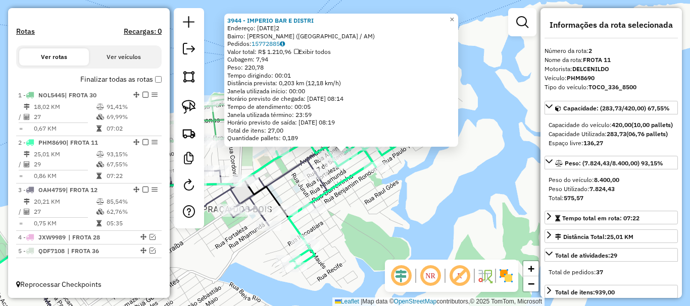
drag, startPoint x: 427, startPoint y: 249, endPoint x: 449, endPoint y: 242, distance: 23.8
click at [469, 250] on div "3944 - [GEOGRAPHIC_DATA] E DISTRI Endereço: [DATE] Bairro: [PERSON_NAME] ([GEOG…" at bounding box center [345, 153] width 690 height 306
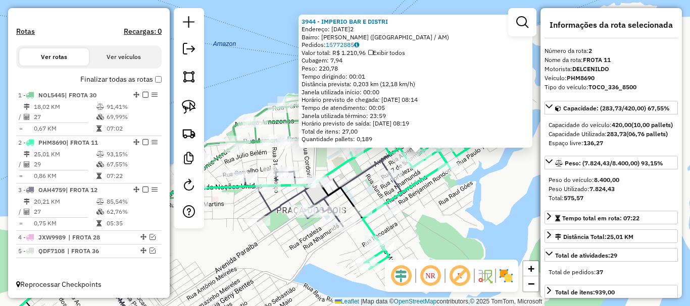
click at [354, 173] on icon at bounding box center [223, 224] width 462 height 225
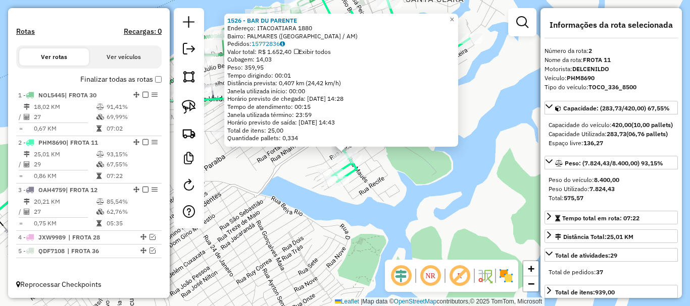
click at [395, 167] on div "Rota 2 - Placa PHM8690 2150 - COMERCIAL OLIVEIRA 1 1526 - BAR DU PARENTE Endere…" at bounding box center [345, 153] width 690 height 306
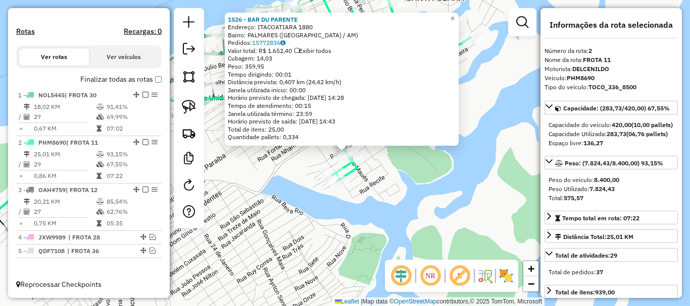
click at [424, 175] on div "Rota 2 - Placa PHM8690 1942 - COMERCIAL KG 1526 - BAR DU PARENTE Endereço: [GEO…" at bounding box center [345, 153] width 690 height 306
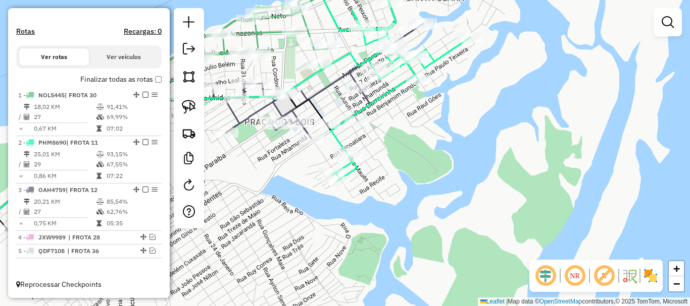
click at [432, 170] on div "Janela de atendimento Grade de atendimento Capacidade Transportadoras Veículos …" at bounding box center [345, 153] width 690 height 306
drag, startPoint x: 429, startPoint y: 164, endPoint x: 447, endPoint y: 208, distance: 46.9
click at [447, 209] on div "Janela de atendimento Grade de atendimento Capacidade Transportadoras Veículos …" at bounding box center [345, 153] width 690 height 306
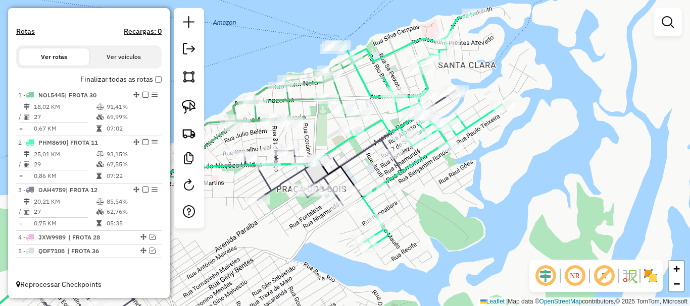
drag, startPoint x: 415, startPoint y: 191, endPoint x: 430, endPoint y: 207, distance: 21.4
click at [429, 209] on div "Janela de atendimento Grade de atendimento Capacidade Transportadoras Veículos …" at bounding box center [345, 153] width 690 height 306
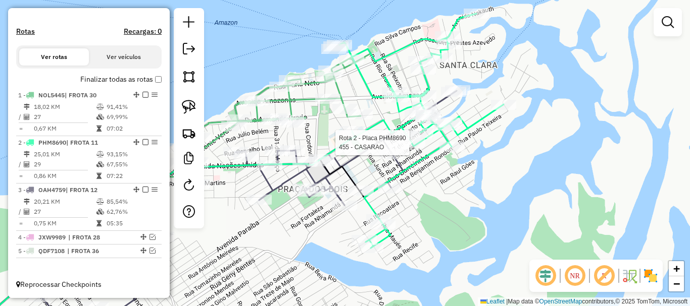
select select "**********"
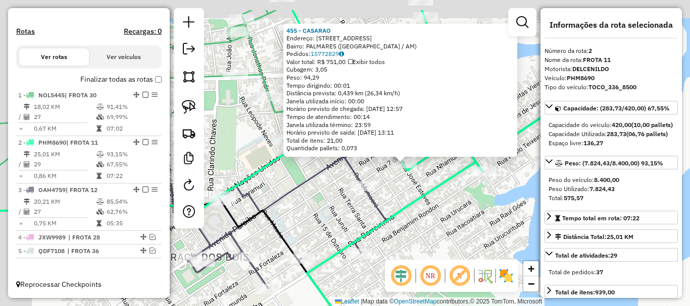
drag, startPoint x: 360, startPoint y: 195, endPoint x: 425, endPoint y: 228, distance: 72.3
click at [426, 232] on div "455 - CASARAO Endereço: R SILVES, 714 Bairro: [GEOGRAPHIC_DATA] ([GEOGRAPHIC_DA…" at bounding box center [345, 153] width 690 height 306
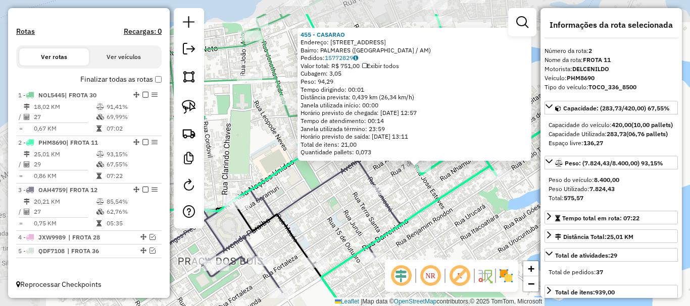
click at [407, 199] on div "455 - CASARAO Endereço: R SILVES, 714 Bairro: [GEOGRAPHIC_DATA] ([GEOGRAPHIC_DA…" at bounding box center [345, 153] width 690 height 306
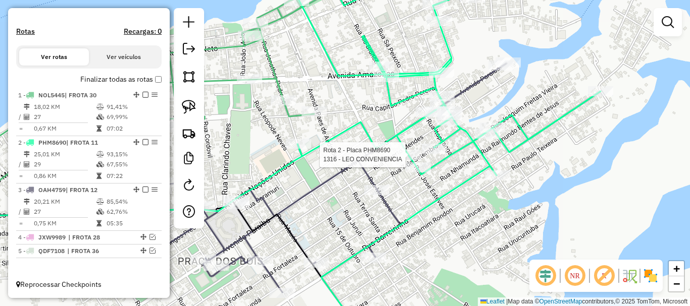
click at [405, 160] on div at bounding box center [408, 155] width 25 height 10
select select "**********"
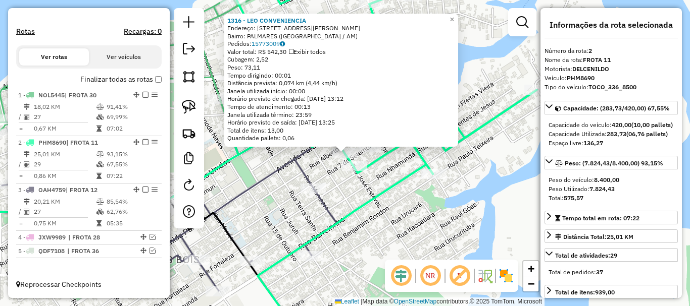
click at [431, 254] on div "1316 - LEO CONVENIENCIA Endereço: [STREET_ADDRESS][PERSON_NAME] ([GEOGRAPHIC_DA…" at bounding box center [345, 153] width 690 height 306
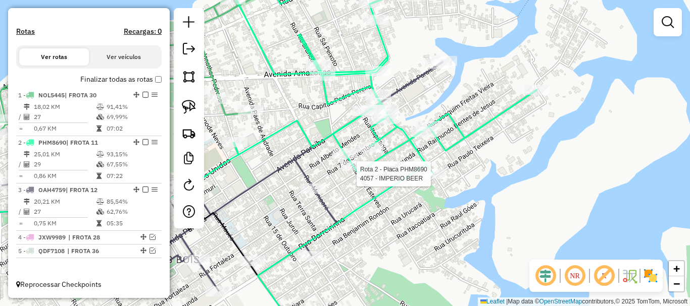
select select "**********"
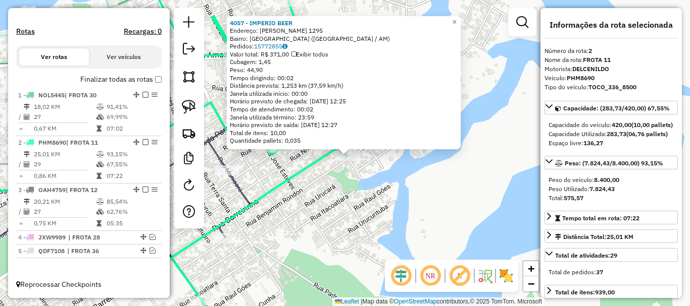
drag, startPoint x: 312, startPoint y: 198, endPoint x: 384, endPoint y: 227, distance: 77.5
click at [384, 227] on div "4057 - IMPERIO BEER Endereço: [PERSON_NAME] 1295 Bairro: [GEOGRAPHIC_DATA] ([GE…" at bounding box center [345, 153] width 690 height 306
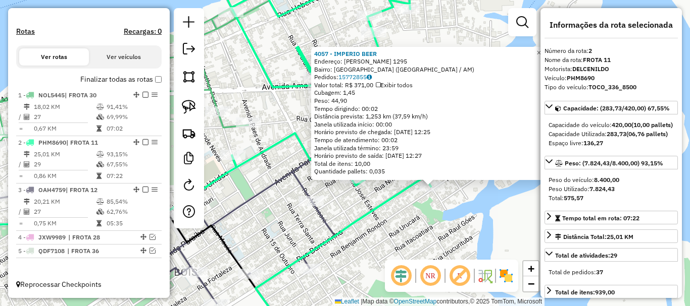
click at [328, 201] on div "4057 - IMPERIO BEER Endereço: [PERSON_NAME] 1295 Bairro: [GEOGRAPHIC_DATA] ([GE…" at bounding box center [345, 153] width 690 height 306
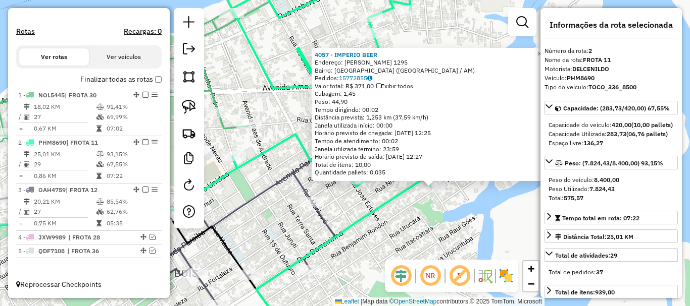
click at [345, 210] on div "4057 - IMPERIO BEER Endereço: [PERSON_NAME] 1295 Bairro: [GEOGRAPHIC_DATA] ([GE…" at bounding box center [345, 153] width 690 height 306
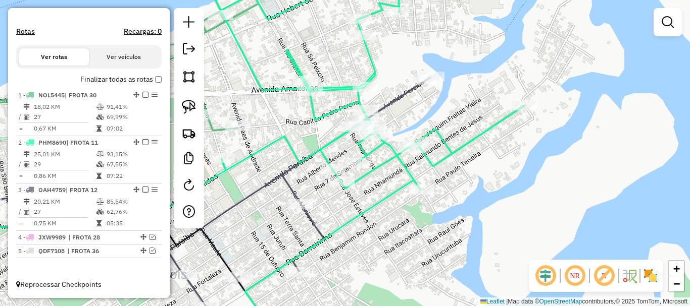
drag, startPoint x: 357, startPoint y: 203, endPoint x: 345, endPoint y: 205, distance: 12.8
click at [345, 205] on div "Janela de atendimento Grade de atendimento Capacidade Transportadoras Veículos …" at bounding box center [345, 153] width 690 height 306
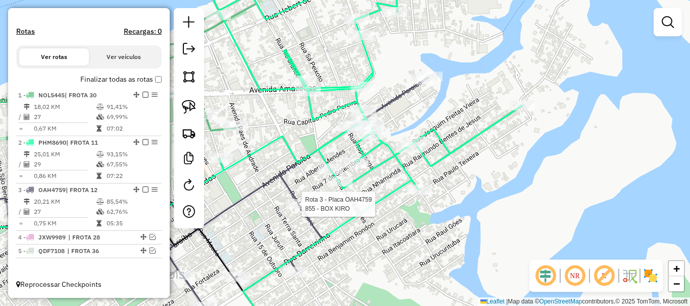
select select "**********"
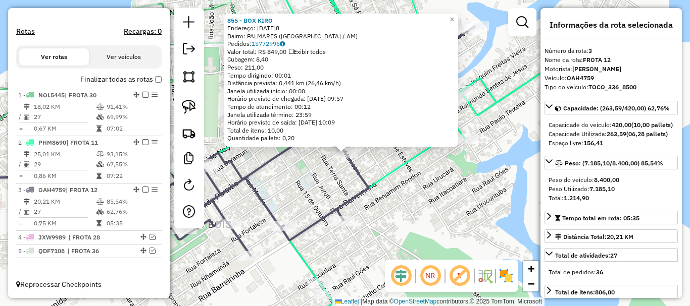
click at [327, 187] on div "855 - BOX [PERSON_NAME]: [DATE] [GEOGRAPHIC_DATA]: [GEOGRAPHIC_DATA] ([GEOGRAPH…" at bounding box center [345, 153] width 690 height 306
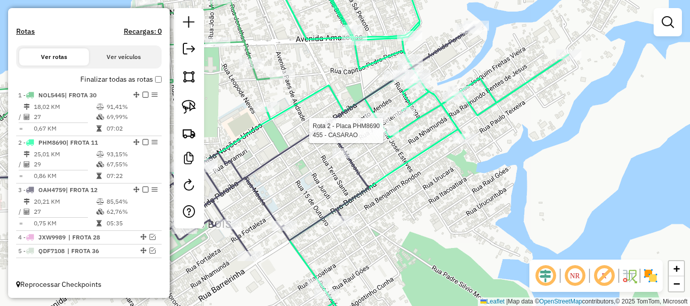
click at [382, 136] on div at bounding box center [386, 131] width 25 height 10
select select "**********"
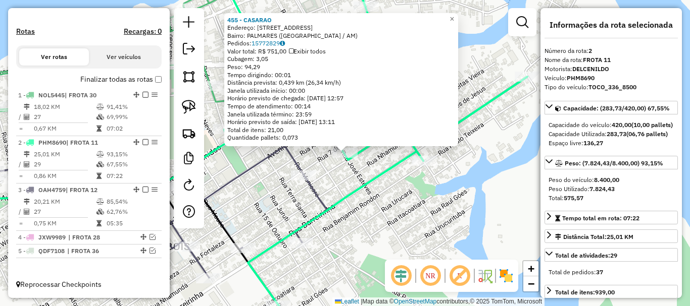
drag, startPoint x: 385, startPoint y: 202, endPoint x: 382, endPoint y: 194, distance: 9.1
click at [388, 202] on div "455 - CASARAO Endereço: R SILVES, 714 Bairro: [GEOGRAPHIC_DATA] ([GEOGRAPHIC_DA…" at bounding box center [345, 153] width 690 height 306
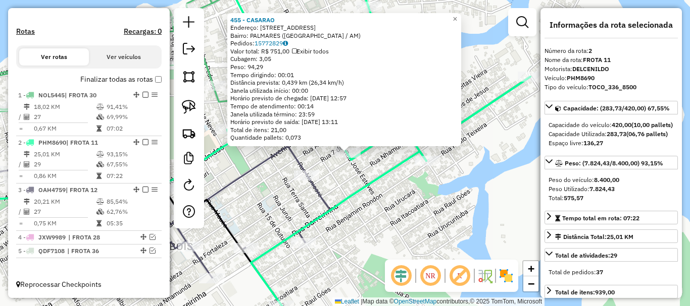
drag, startPoint x: 357, startPoint y: 184, endPoint x: 398, endPoint y: 188, distance: 41.0
click at [405, 192] on div "455 - CASARAO Endereço: R SILVES, 714 Bairro: [GEOGRAPHIC_DATA] ([GEOGRAPHIC_DA…" at bounding box center [345, 153] width 690 height 306
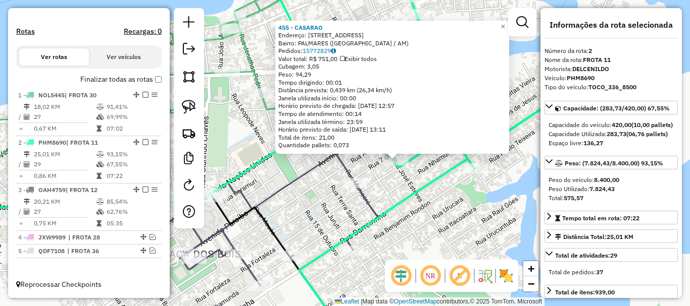
click at [398, 188] on div "455 - CASARAO Endereço: R SILVES, 714 Bairro: [GEOGRAPHIC_DATA] ([GEOGRAPHIC_DA…" at bounding box center [345, 153] width 690 height 306
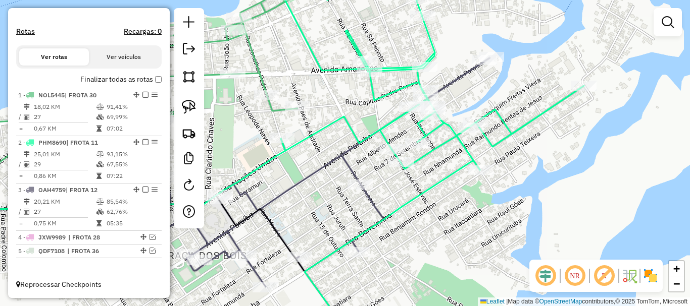
drag, startPoint x: 426, startPoint y: 188, endPoint x: 439, endPoint y: 160, distance: 30.7
click at [436, 191] on icon at bounding box center [427, 155] width 313 height 368
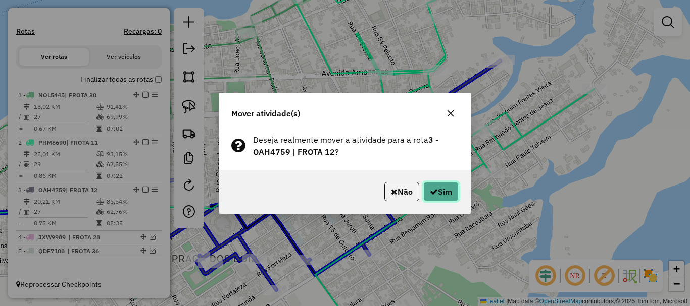
click at [430, 190] on icon "button" at bounding box center [434, 192] width 8 height 8
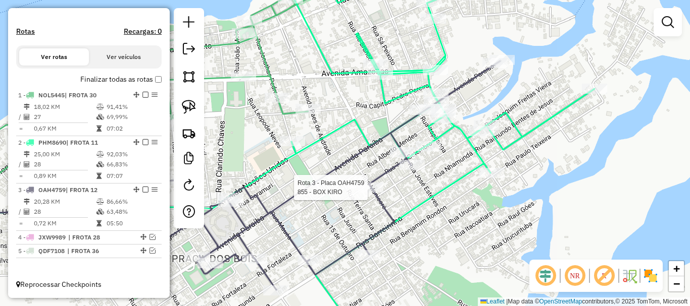
select select "**********"
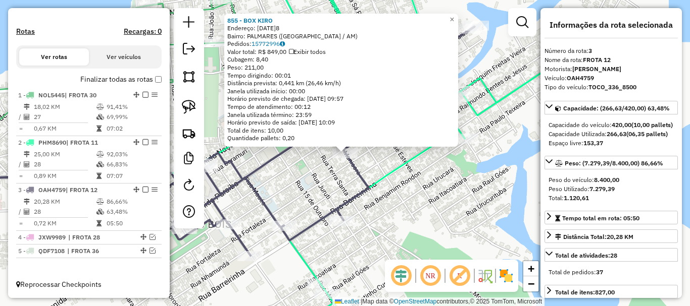
click at [408, 231] on div "855 - BOX [PERSON_NAME]: [DATE] [GEOGRAPHIC_DATA]: [GEOGRAPHIC_DATA] ([GEOGRAPH…" at bounding box center [345, 153] width 690 height 306
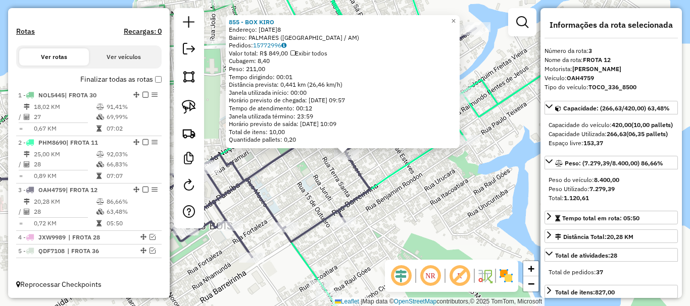
click at [398, 158] on div "855 - BOX [PERSON_NAME]: [DATE] [GEOGRAPHIC_DATA]: [GEOGRAPHIC_DATA] ([GEOGRAPH…" at bounding box center [345, 153] width 690 height 306
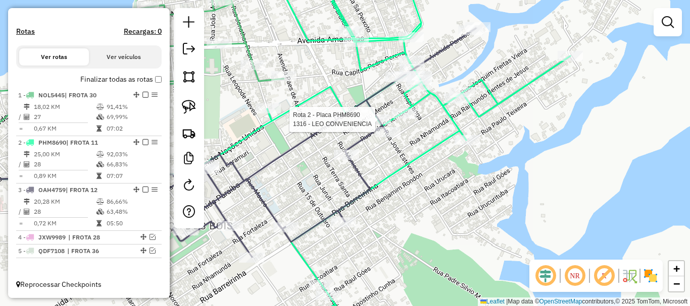
select select "**********"
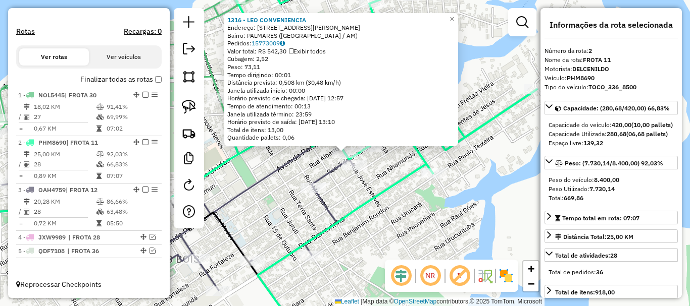
click at [412, 206] on div "1316 - LEO CONVENIENCIA Endereço: [STREET_ADDRESS][PERSON_NAME] ([GEOGRAPHIC_DA…" at bounding box center [345, 153] width 690 height 306
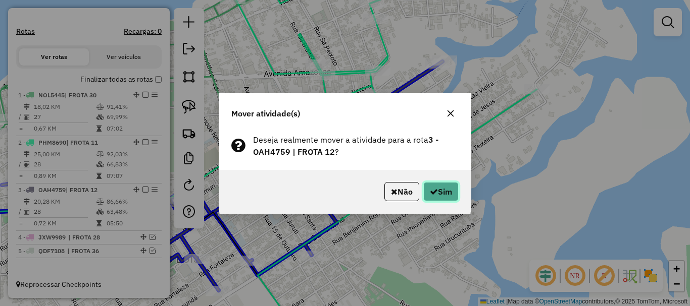
click at [424, 190] on button "Sim" at bounding box center [440, 191] width 35 height 19
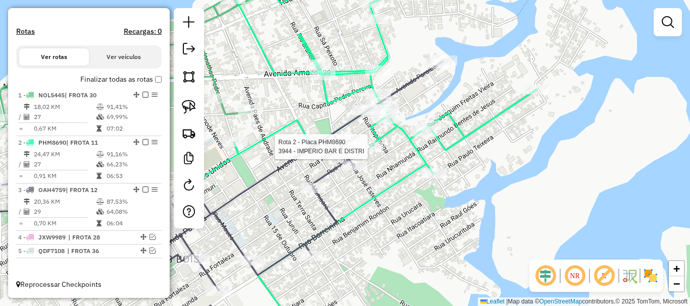
select select "**********"
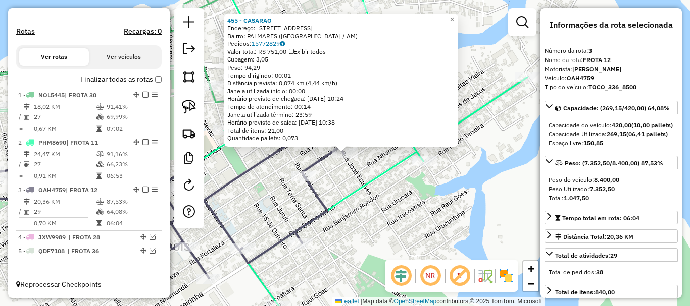
click at [405, 232] on div "455 - CASARAO Endereço: R SILVES, 714 Bairro: [GEOGRAPHIC_DATA] ([GEOGRAPHIC_DA…" at bounding box center [345, 153] width 690 height 306
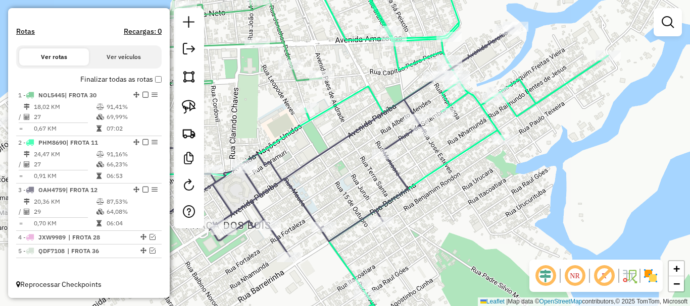
drag, startPoint x: 389, startPoint y: 236, endPoint x: 443, endPoint y: 214, distance: 58.4
click at [453, 215] on div "Janela de atendimento Grade de atendimento Capacidade Transportadoras Veículos …" at bounding box center [345, 153] width 690 height 306
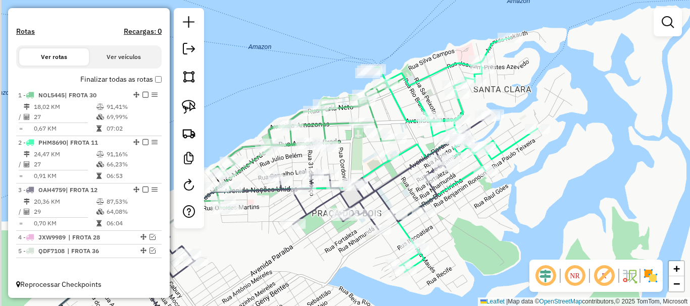
drag, startPoint x: 457, startPoint y: 231, endPoint x: 491, endPoint y: 220, distance: 35.4
click at [491, 220] on div "Janela de atendimento Grade de atendimento Capacidade Transportadoras Veículos …" at bounding box center [345, 153] width 690 height 306
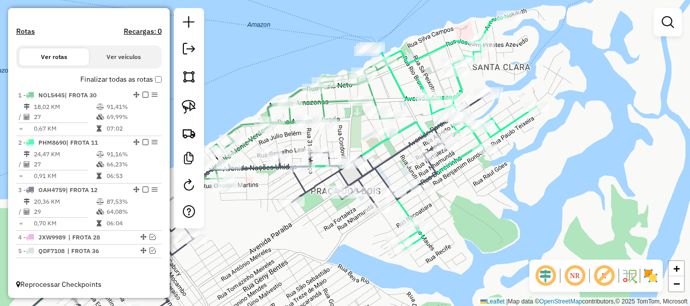
drag, startPoint x: 515, startPoint y: 222, endPoint x: 473, endPoint y: 205, distance: 45.1
click at [476, 206] on div "Janela de atendimento Grade de atendimento Capacidade Transportadoras Veículos …" at bounding box center [345, 153] width 690 height 306
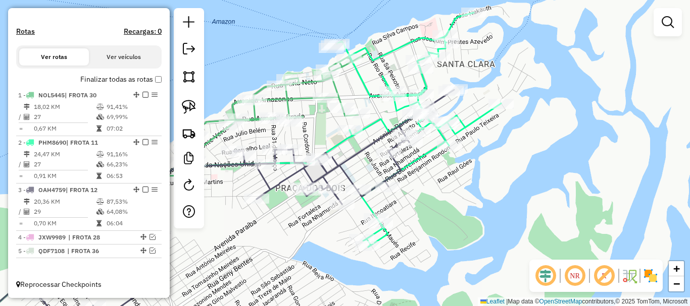
click at [450, 189] on div "Janela de atendimento Grade de atendimento Capacidade Transportadoras Veículos …" at bounding box center [345, 153] width 690 height 306
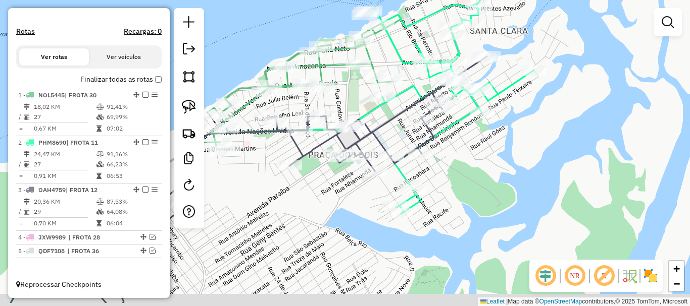
drag, startPoint x: 471, startPoint y: 186, endPoint x: 481, endPoint y: 171, distance: 18.2
click at [481, 171] on div "Janela de atendimento Grade de atendimento Capacidade Transportadoras Veículos …" at bounding box center [345, 153] width 690 height 306
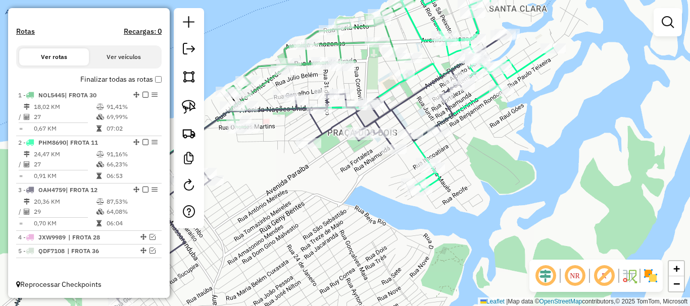
click at [492, 208] on div "Janela de atendimento Grade de atendimento Capacidade Transportadoras Veículos …" at bounding box center [345, 153] width 690 height 306
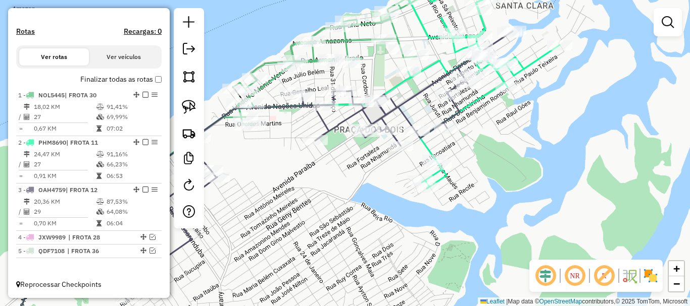
drag, startPoint x: 463, startPoint y: 178, endPoint x: 464, endPoint y: 149, distance: 28.3
click at [468, 173] on div "Janela de atendimento Grade de atendimento Capacidade Transportadoras Veículos …" at bounding box center [345, 153] width 690 height 306
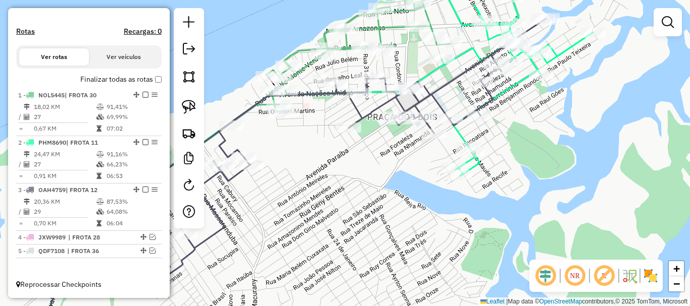
drag, startPoint x: 520, startPoint y: 175, endPoint x: 497, endPoint y: 171, distance: 23.1
click at [519, 173] on div "Janela de atendimento Grade de atendimento Capacidade Transportadoras Veículos …" at bounding box center [345, 153] width 690 height 306
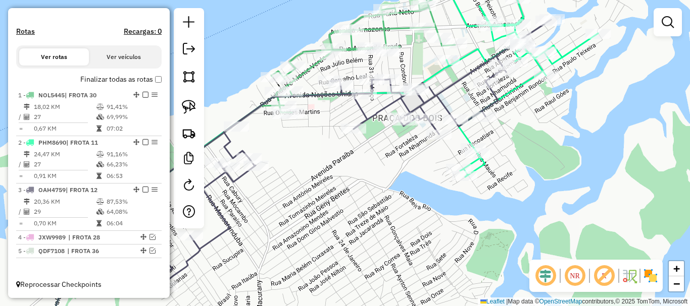
click at [353, 207] on div "Janela de atendimento Grade de atendimento Capacidade Transportadoras Veículos …" at bounding box center [345, 153] width 690 height 306
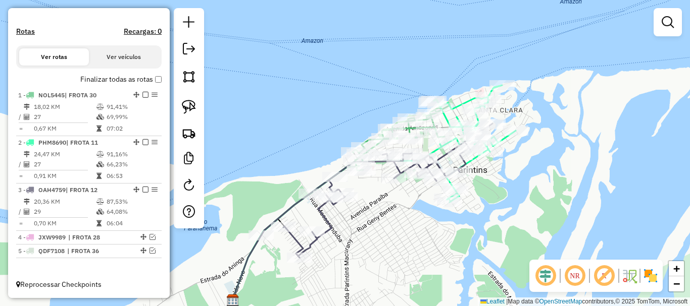
drag, startPoint x: 333, startPoint y: 228, endPoint x: 373, endPoint y: 239, distance: 41.8
click at [373, 239] on div "Janela de atendimento Grade de atendimento Capacidade Transportadoras Veículos …" at bounding box center [345, 153] width 690 height 306
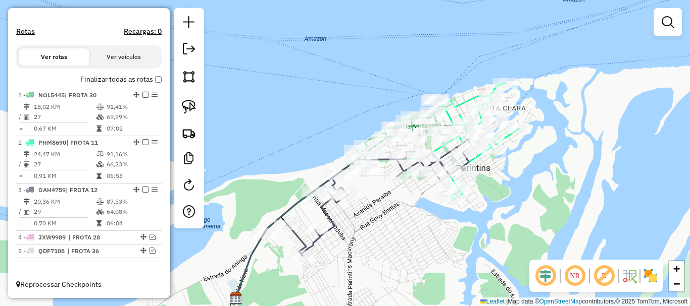
drag, startPoint x: 366, startPoint y: 252, endPoint x: 359, endPoint y: 220, distance: 33.5
click at [370, 220] on div "Janela de atendimento Grade de atendimento Capacidade Transportadoras Veículos …" at bounding box center [345, 153] width 690 height 306
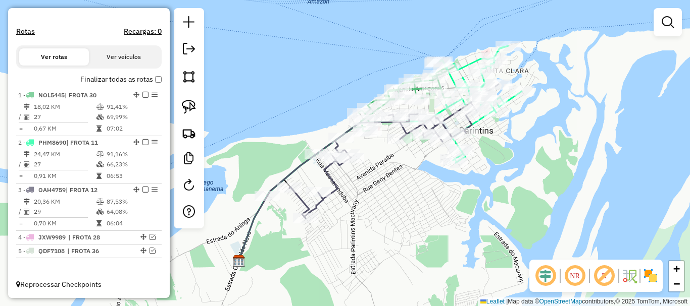
click at [498, 157] on div "Janela de atendimento Grade de atendimento Capacidade Transportadoras Veículos …" at bounding box center [345, 153] width 690 height 306
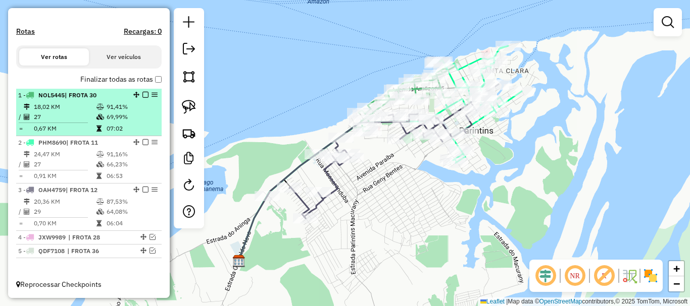
click at [101, 98] on div "1 - NOL5445 | FROTA 30" at bounding box center [71, 95] width 107 height 9
select select "**********"
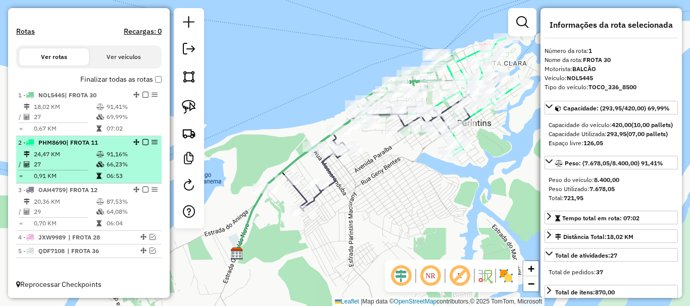
click at [70, 139] on span "| FROTA 11" at bounding box center [82, 143] width 32 height 8
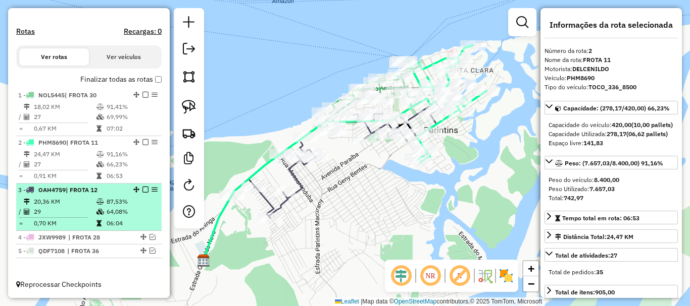
click at [61, 202] on td "20,36 KM" at bounding box center [64, 202] width 63 height 10
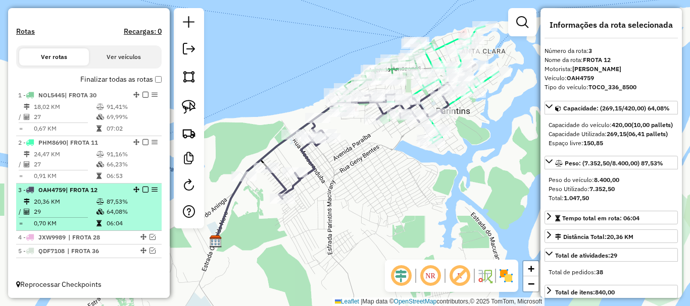
click at [73, 197] on td "20,36 KM" at bounding box center [64, 202] width 63 height 10
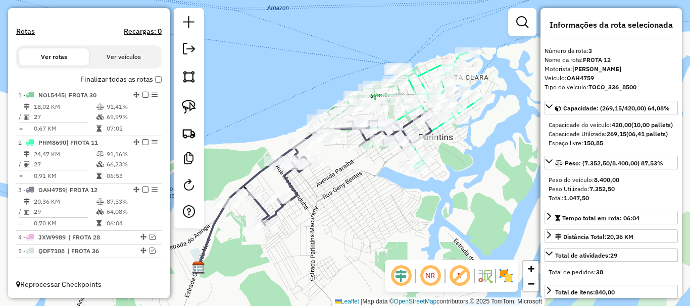
drag, startPoint x: 358, startPoint y: 171, endPoint x: 342, endPoint y: 195, distance: 29.1
click at [341, 197] on div "Janela de atendimento Grade de atendimento Capacidade Transportadoras Veículos …" at bounding box center [345, 153] width 690 height 306
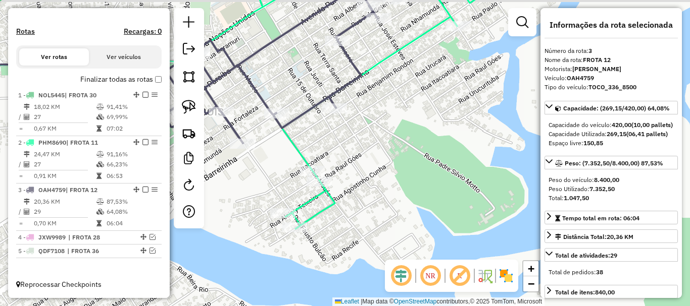
drag, startPoint x: 444, startPoint y: 118, endPoint x: 415, endPoint y: 215, distance: 101.1
click at [414, 217] on div "Janela de atendimento Grade de atendimento Capacidade Transportadoras Veículos …" at bounding box center [345, 153] width 690 height 306
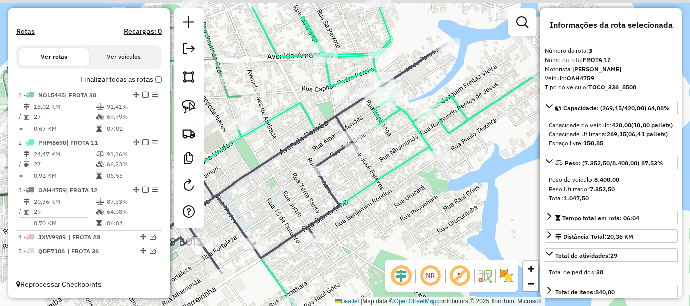
drag, startPoint x: 392, startPoint y: 157, endPoint x: 397, endPoint y: 194, distance: 38.1
click at [397, 194] on div "Janela de atendimento Grade de atendimento Capacidade Transportadoras Veículos …" at bounding box center [345, 153] width 690 height 306
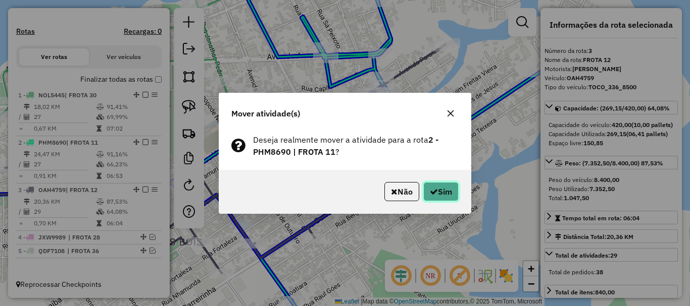
click at [445, 192] on button "Sim" at bounding box center [440, 191] width 35 height 19
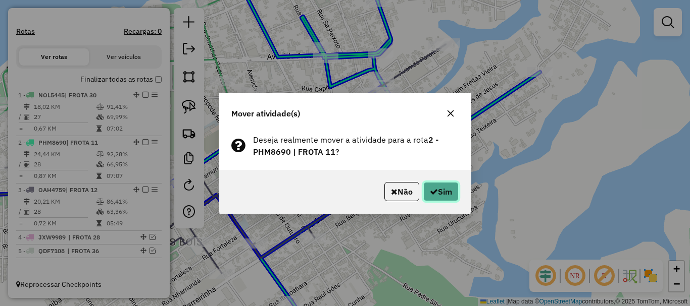
click at [438, 186] on button "Sim" at bounding box center [440, 191] width 35 height 19
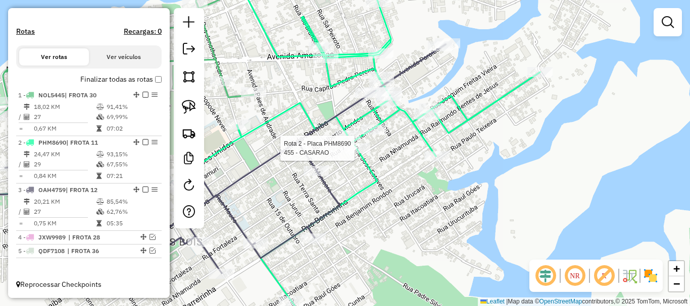
select select "**********"
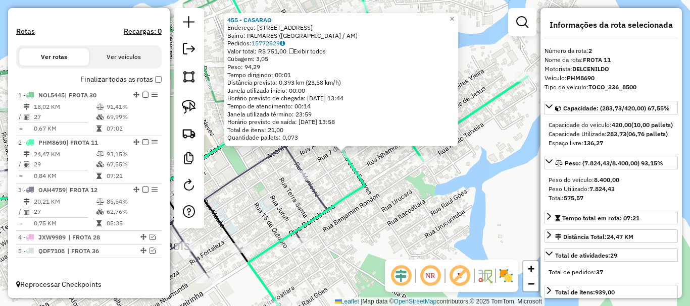
click at [394, 219] on div "455 - CASARAO Endereço: R SILVES, 714 Bairro: [GEOGRAPHIC_DATA] ([GEOGRAPHIC_DA…" at bounding box center [345, 153] width 690 height 306
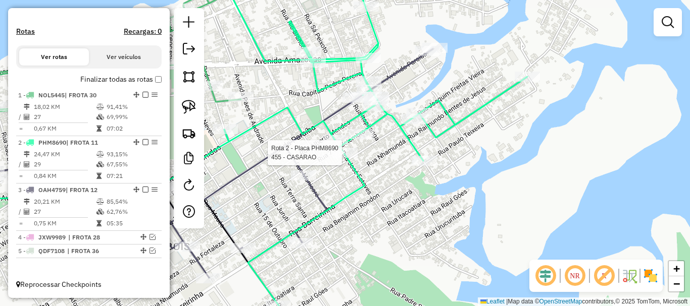
select select "**********"
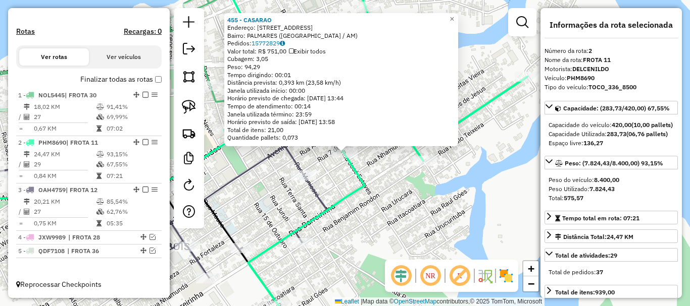
click at [412, 217] on div "455 - CASARAO Endereço: R SILVES, 714 Bairro: [GEOGRAPHIC_DATA] ([GEOGRAPHIC_DA…" at bounding box center [345, 153] width 690 height 306
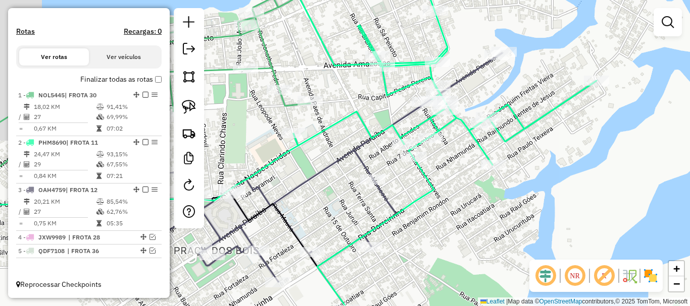
drag, startPoint x: 430, startPoint y: 222, endPoint x: 474, endPoint y: 221, distance: 43.4
click at [474, 222] on div "Janela de atendimento Grade de atendimento Capacidade Transportadoras Veículos …" at bounding box center [345, 153] width 690 height 306
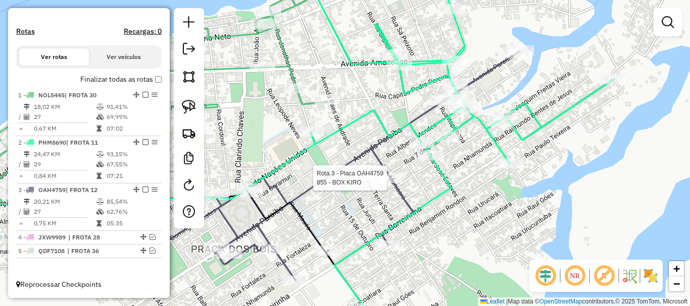
select select "**********"
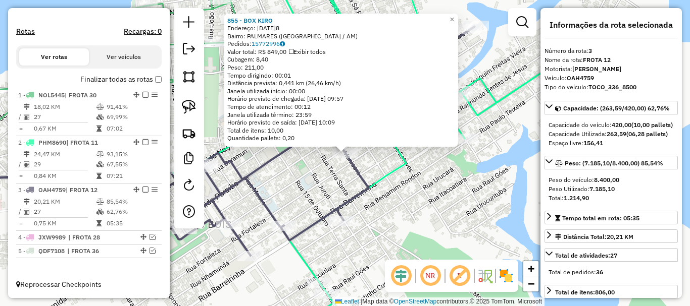
click at [445, 241] on div "855 - BOX [PERSON_NAME]: [DATE] [GEOGRAPHIC_DATA]: [GEOGRAPHIC_DATA] ([GEOGRAPH…" at bounding box center [345, 153] width 690 height 306
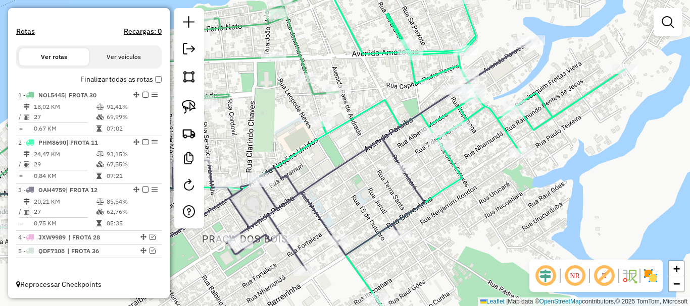
drag, startPoint x: 441, startPoint y: 219, endPoint x: 495, endPoint y: 228, distance: 55.2
click at [495, 228] on div "Janela de atendimento Grade de atendimento Capacidade Transportadoras Veículos …" at bounding box center [345, 153] width 690 height 306
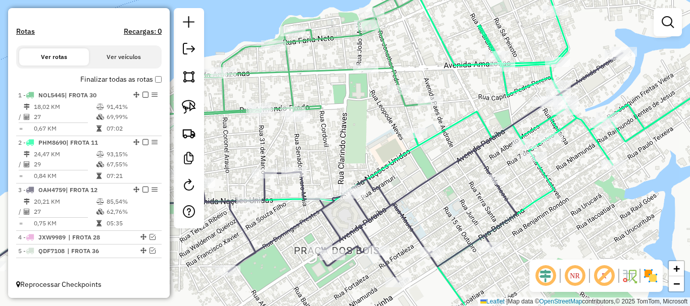
click at [142, 95] on em at bounding box center [145, 95] width 6 height 6
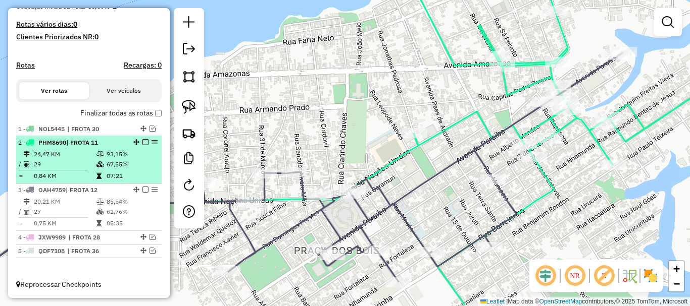
click at [142, 140] on em at bounding box center [145, 142] width 6 height 6
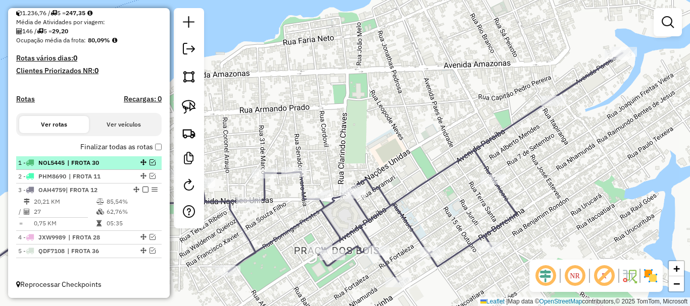
scroll to position [230, 0]
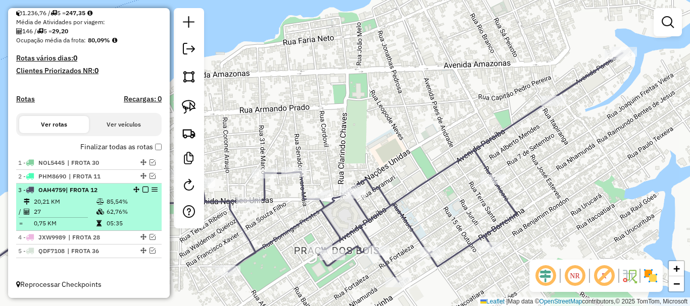
click at [137, 191] on div at bounding box center [142, 190] width 30 height 6
select select "**********"
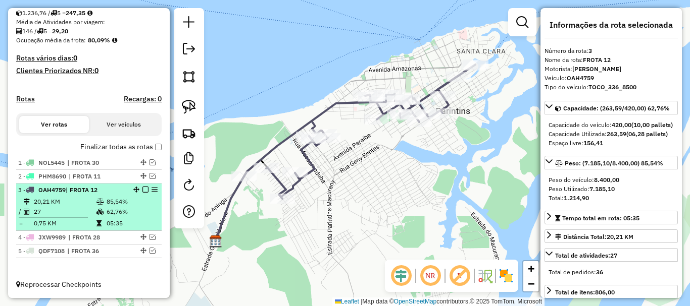
click at [142, 190] on em at bounding box center [145, 190] width 6 height 6
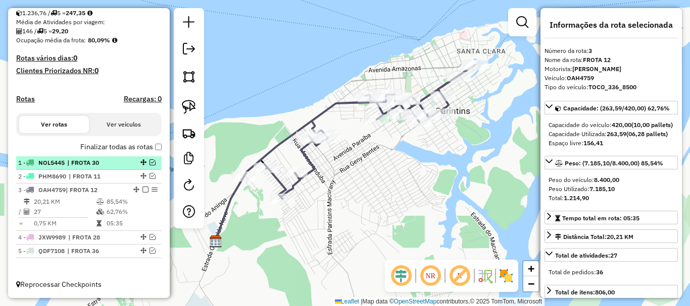
scroll to position [196, 0]
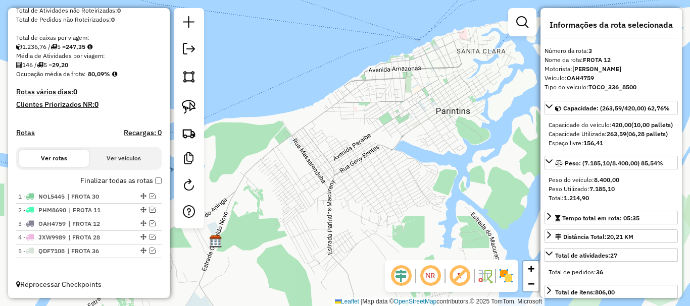
drag, startPoint x: 391, startPoint y: 215, endPoint x: 345, endPoint y: 212, distance: 45.6
click at [348, 212] on div "Janela de atendimento Grade de atendimento Capacidade Transportadoras Veículos …" at bounding box center [345, 153] width 690 height 306
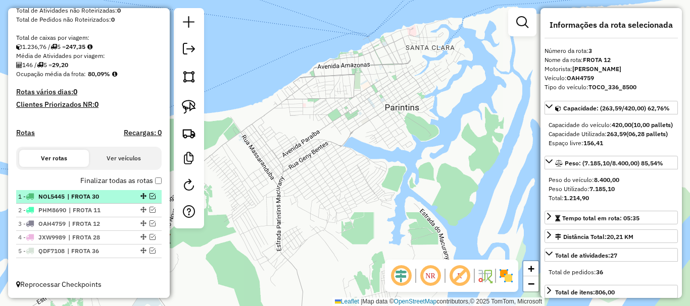
click at [149, 198] on em at bounding box center [152, 196] width 6 height 6
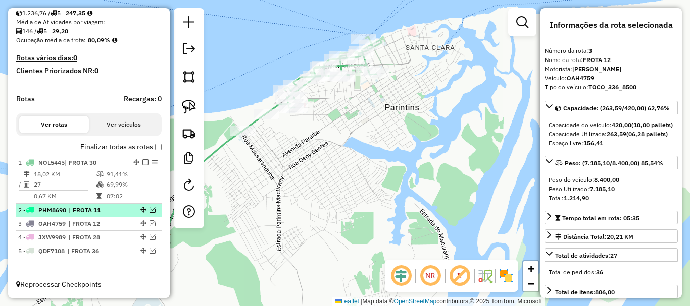
click at [149, 209] on em at bounding box center [152, 210] width 6 height 6
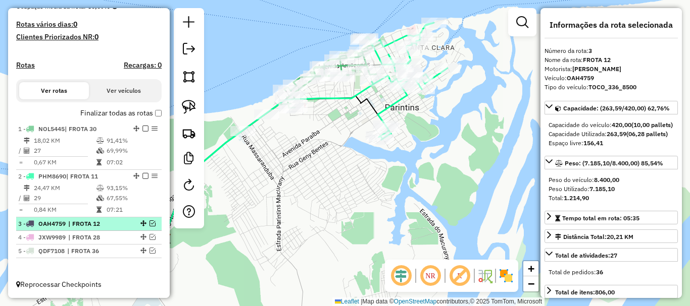
click at [149, 224] on em at bounding box center [152, 224] width 6 height 6
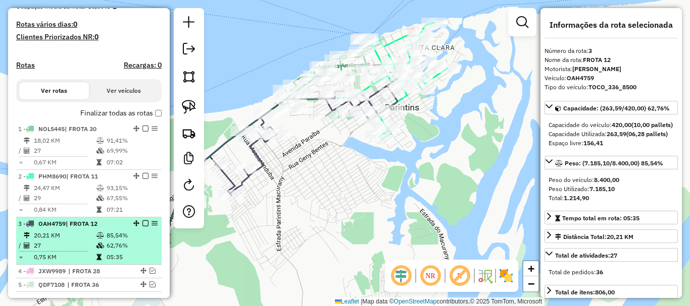
scroll to position [298, 0]
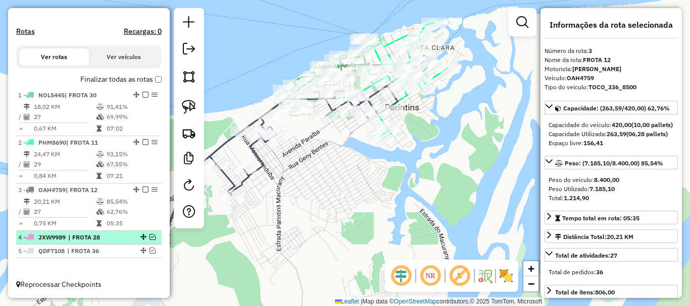
click at [147, 241] on div "4 - JXW9989 | FROTA 28" at bounding box center [88, 237] width 141 height 9
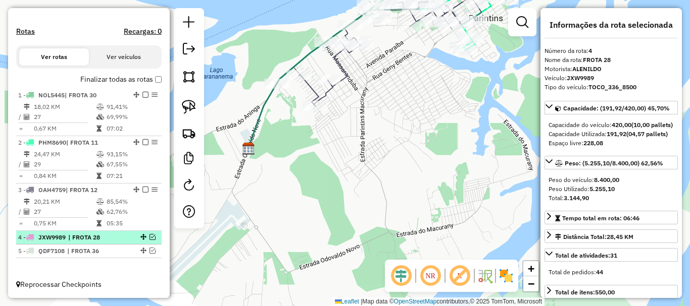
click at [149, 239] on em at bounding box center [152, 237] width 6 height 6
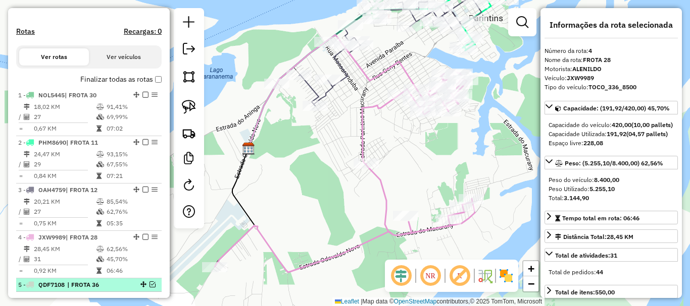
click at [149, 285] on em at bounding box center [152, 285] width 6 height 6
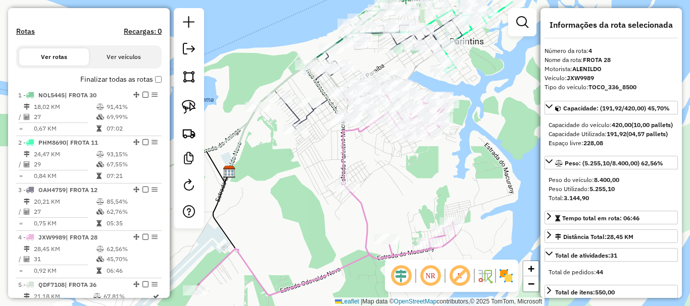
drag, startPoint x: 277, startPoint y: 195, endPoint x: 238, endPoint y: 228, distance: 51.2
click at [238, 228] on div "Janela de atendimento Grade de atendimento Capacidade Transportadoras Veículos …" at bounding box center [345, 153] width 690 height 306
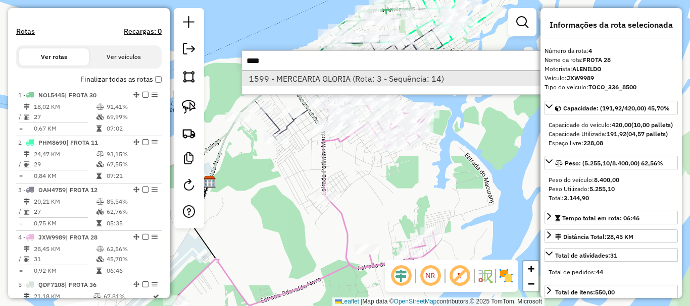
type input "****"
click at [332, 78] on li "1599 - MERCEARIA GLORIA (Rota: 3 - Sequência: 14)" at bounding box center [393, 78] width 302 height 15
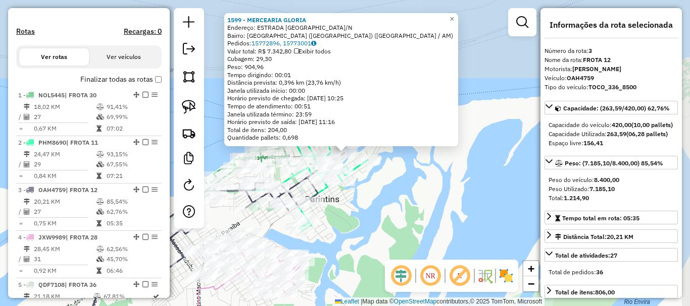
scroll to position [366, 0]
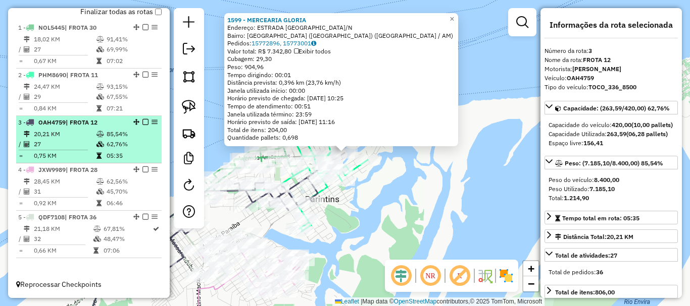
click at [143, 122] on em at bounding box center [145, 122] width 6 height 6
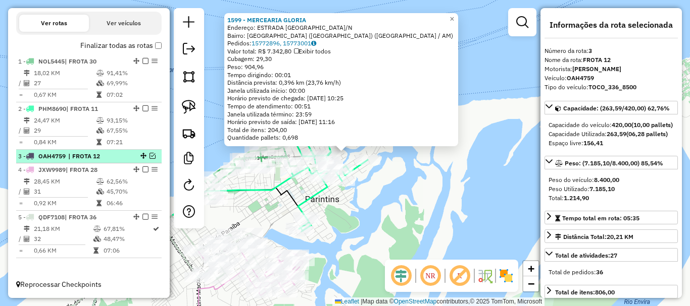
scroll to position [332, 0]
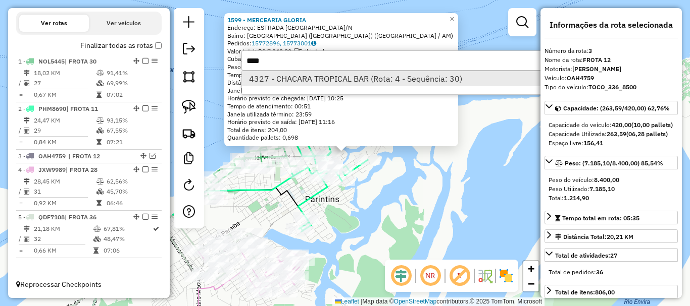
type input "****"
click at [284, 76] on li "4327 - CHACARA TROPICAL BAR (Rota: 4 - Sequência: 30)" at bounding box center [393, 78] width 302 height 15
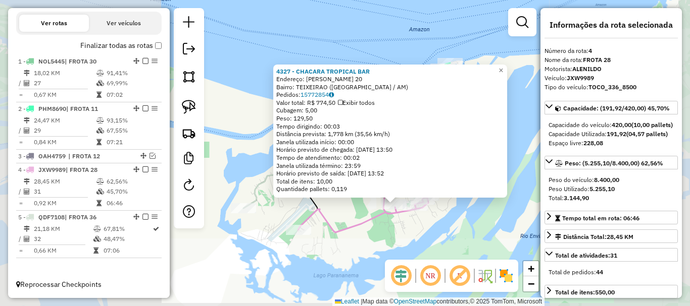
click at [434, 252] on div "4327 - CHACARA TROPICAL BAR Endereço: Ademar [PERSON_NAME] 20 Bairro: [GEOGRAPH…" at bounding box center [345, 153] width 690 height 306
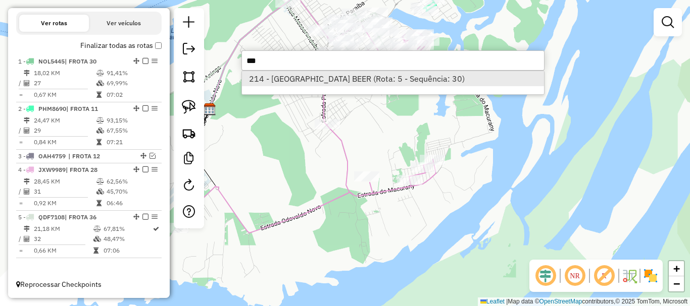
type input "***"
click at [311, 78] on li "214 - [GEOGRAPHIC_DATA] BEER (Rota: 5 - Sequência: 30)" at bounding box center [393, 78] width 302 height 15
select select "**********"
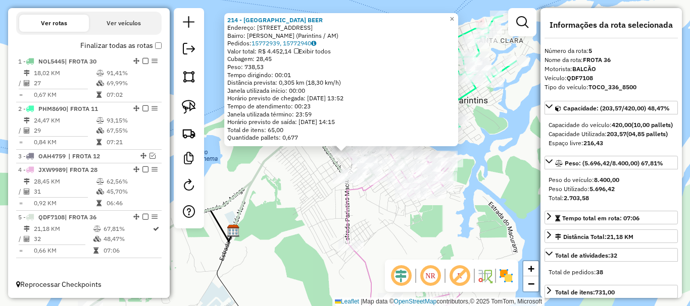
click at [290, 196] on div "214 - [GEOGRAPHIC_DATA] BEER Endereço: [STREET_ADDRESS] Bairro: [PERSON_NAME] (…" at bounding box center [345, 153] width 690 height 306
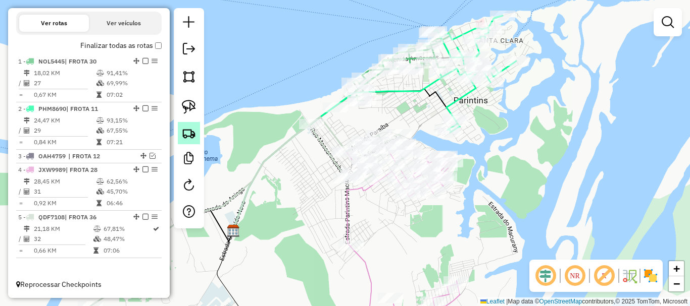
click at [188, 136] on img at bounding box center [189, 133] width 14 height 14
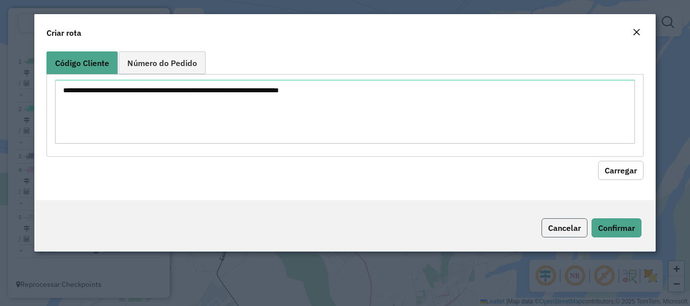
click at [579, 225] on button "Cancelar" at bounding box center [564, 228] width 46 height 19
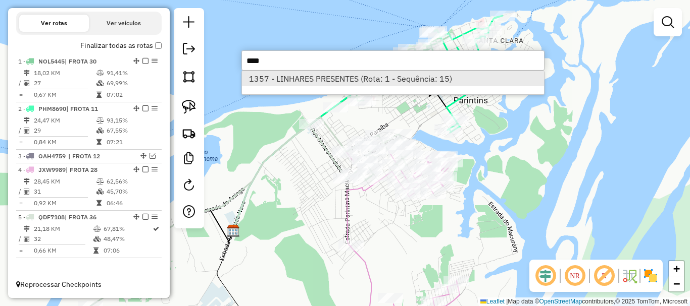
type input "****"
click at [340, 80] on li "1357 - LINHARES PRESENTES (Rota: 1 - Sequência: 15)" at bounding box center [393, 78] width 302 height 15
select select "**********"
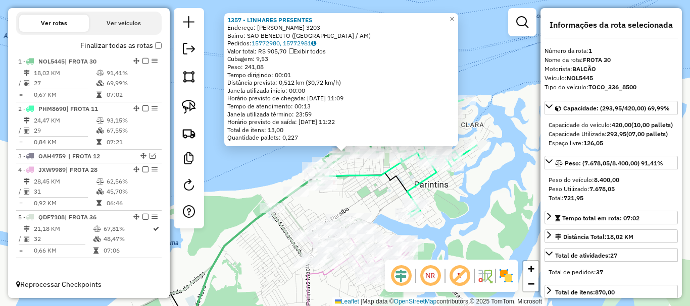
click at [367, 187] on div "1357 - LINHARES PRESENTES Endereço: [PERSON_NAME] 3203 Bairro: SAO BENEDITO ([G…" at bounding box center [345, 153] width 690 height 306
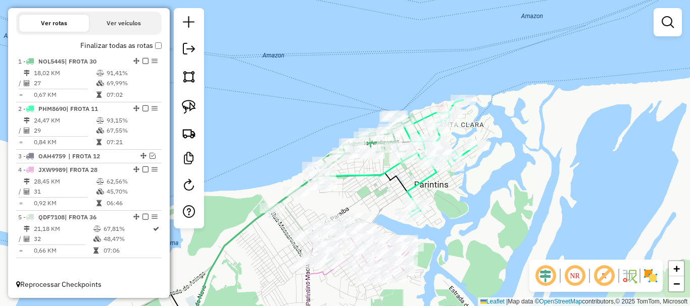
drag, startPoint x: 380, startPoint y: 198, endPoint x: 374, endPoint y: 179, distance: 19.5
click at [374, 180] on div "Rota 2 - Placa PHM8690 1526 - BAR DU PARENTE Janela de atendimento Grade de ate…" at bounding box center [345, 153] width 690 height 306
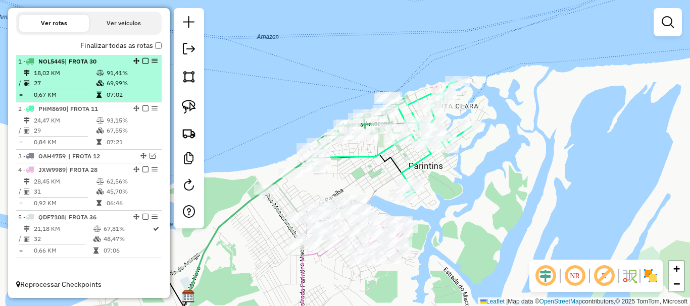
click at [144, 61] on em at bounding box center [145, 61] width 6 height 6
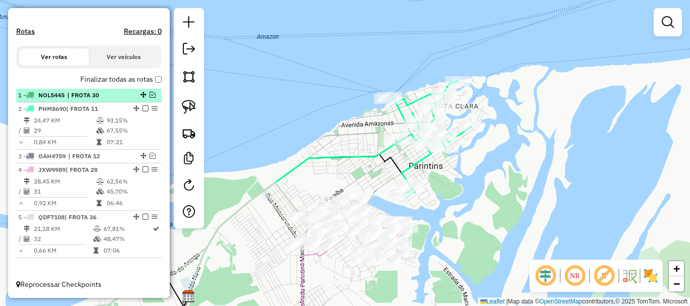
scroll to position [298, 0]
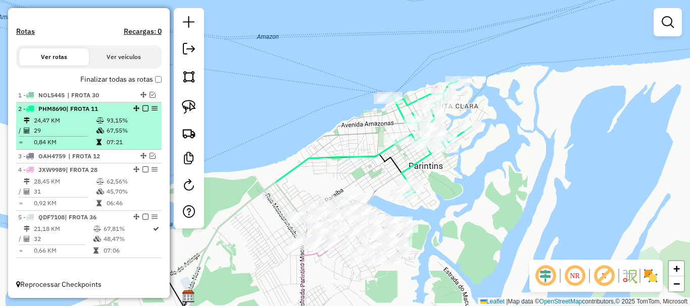
click at [145, 109] on em at bounding box center [145, 109] width 6 height 6
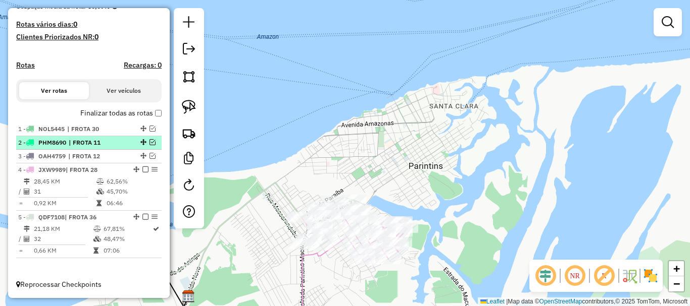
scroll to position [264, 0]
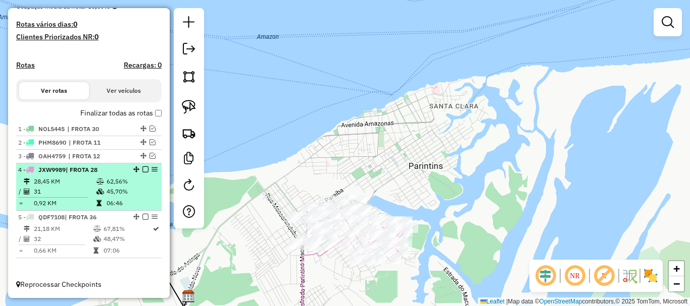
click at [142, 170] on em at bounding box center [145, 170] width 6 height 6
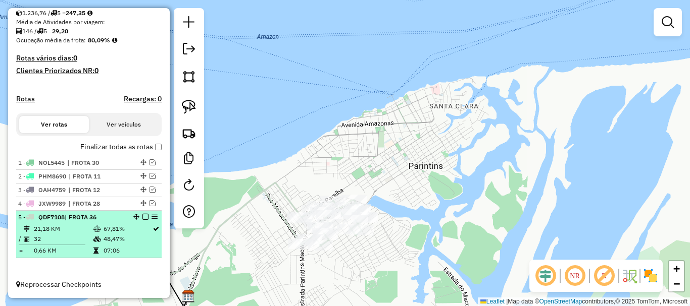
click at [143, 217] on em at bounding box center [145, 217] width 6 height 6
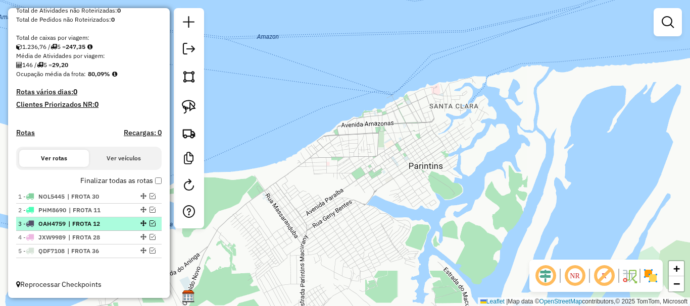
scroll to position [196, 0]
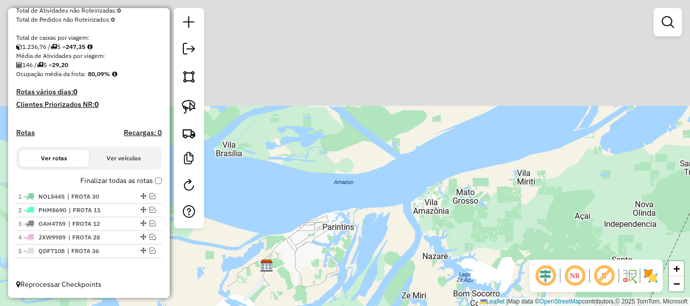
drag, startPoint x: 332, startPoint y: 242, endPoint x: 334, endPoint y: 215, distance: 27.3
click at [333, 212] on div "Janela de atendimento Grade de atendimento Capacidade Transportadoras Veículos …" at bounding box center [345, 153] width 690 height 306
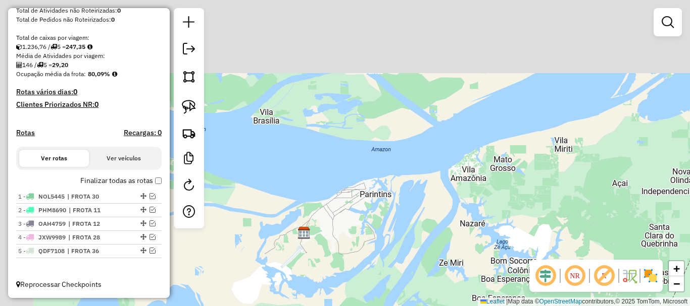
drag, startPoint x: 325, startPoint y: 233, endPoint x: 368, endPoint y: 228, distance: 43.7
click at [368, 228] on div "Janela de atendimento Grade de atendimento Capacidade Transportadoras Veículos …" at bounding box center [345, 153] width 690 height 306
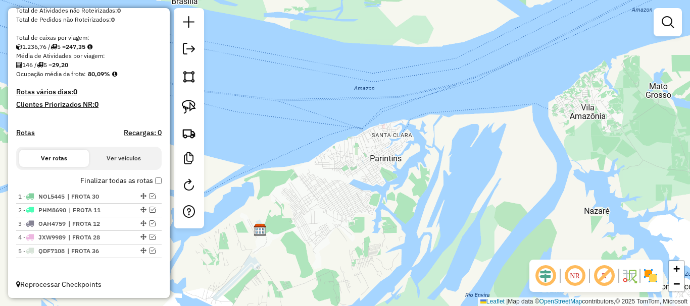
drag, startPoint x: 360, startPoint y: 231, endPoint x: 388, endPoint y: 240, distance: 29.7
click at [388, 240] on div "Janela de atendimento Grade de atendimento Capacidade Transportadoras Veículos …" at bounding box center [345, 153] width 690 height 306
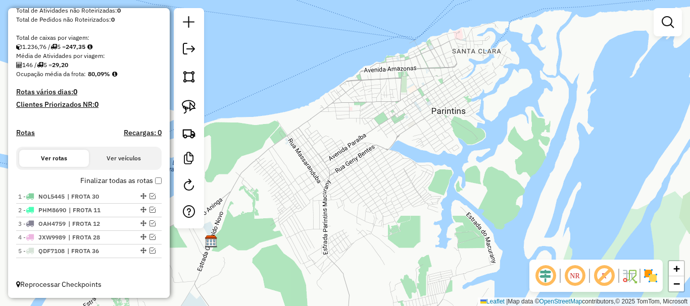
click at [403, 246] on div "Janela de atendimento Grade de atendimento Capacidade Transportadoras Veículos …" at bounding box center [345, 153] width 690 height 306
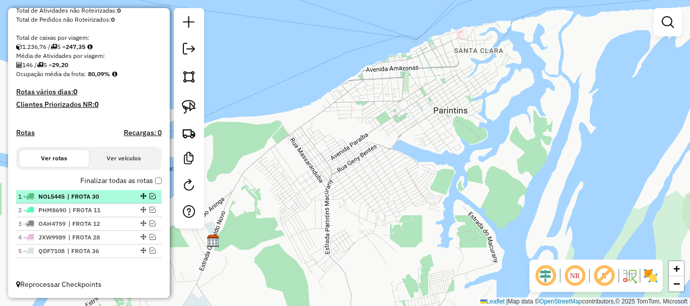
click at [149, 197] on em at bounding box center [152, 196] width 6 height 6
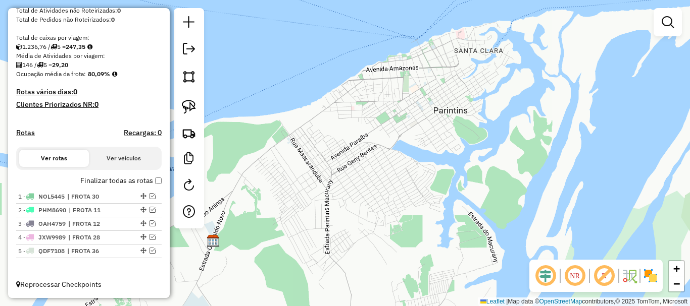
scroll to position [230, 0]
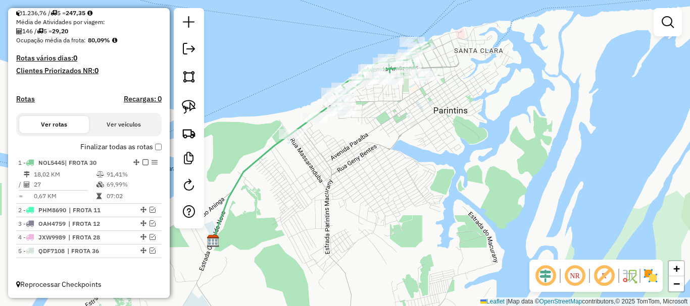
click at [264, 156] on icon at bounding box center [252, 188] width 79 height 108
click at [265, 155] on icon at bounding box center [252, 188] width 79 height 108
select select "**********"
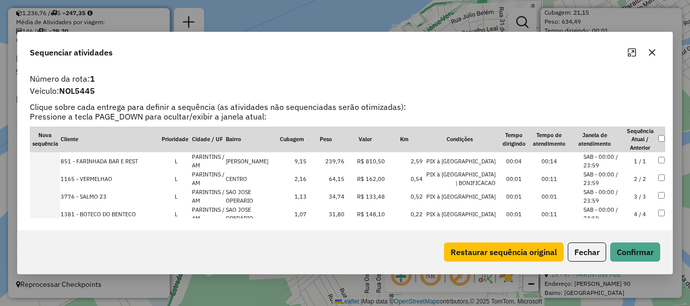
scroll to position [289, 0]
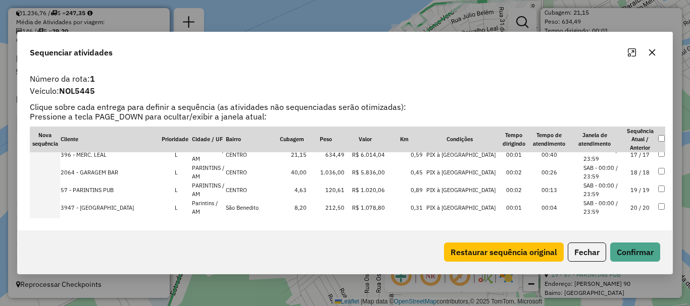
click at [58, 173] on td at bounding box center [45, 173] width 30 height 18
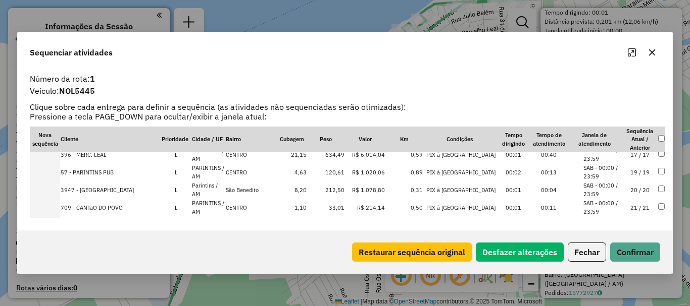
scroll to position [378, 0]
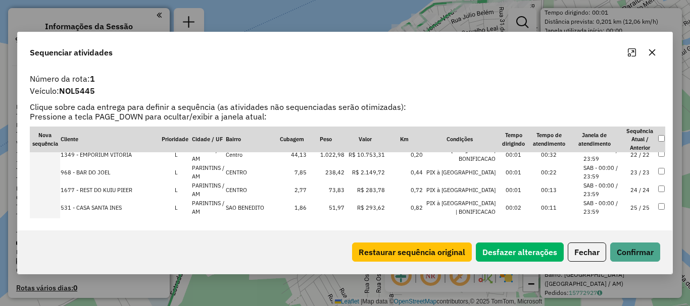
click at [51, 172] on td at bounding box center [45, 173] width 30 height 18
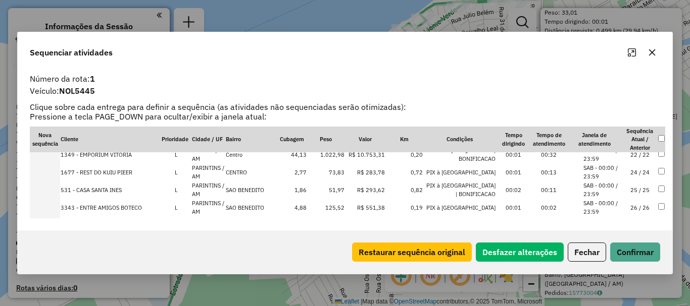
click at [55, 156] on td at bounding box center [45, 155] width 30 height 18
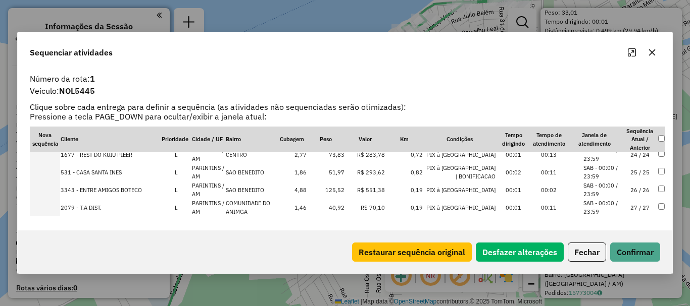
scroll to position [4258, 0]
click at [52, 194] on td at bounding box center [45, 190] width 30 height 18
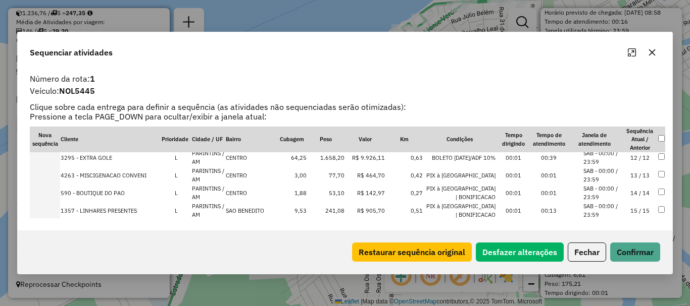
scroll to position [269, 0]
click at [55, 159] on td at bounding box center [45, 157] width 30 height 18
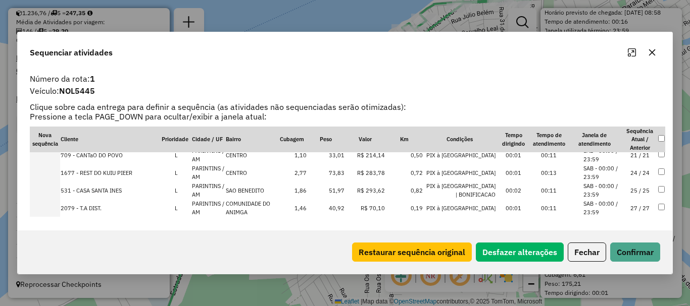
scroll to position [421, 0]
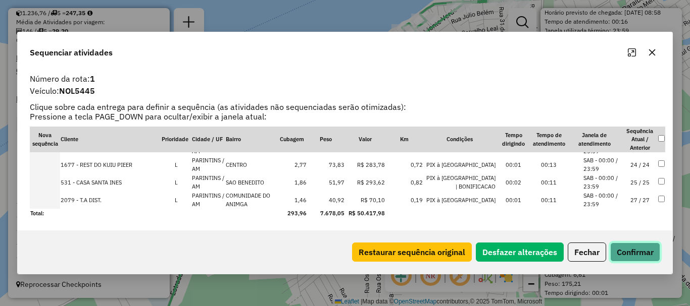
click at [650, 260] on button "Confirmar" at bounding box center [635, 252] width 50 height 19
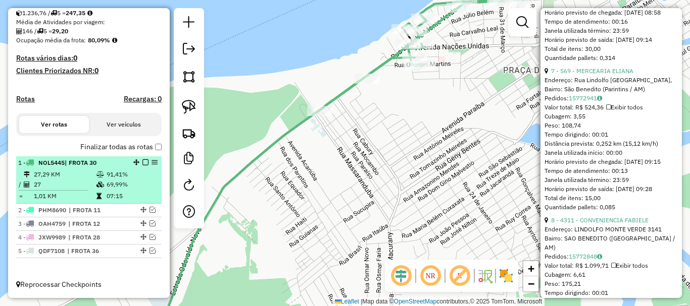
click at [144, 160] on em at bounding box center [145, 163] width 6 height 6
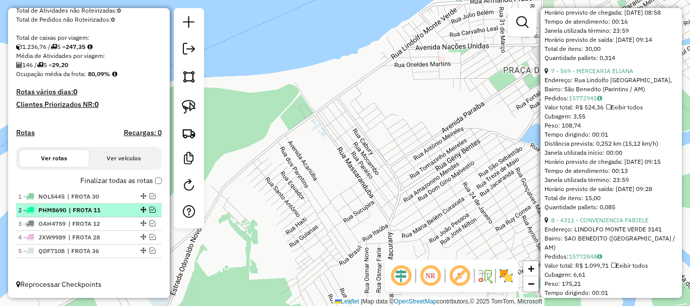
click at [149, 209] on em at bounding box center [152, 210] width 6 height 6
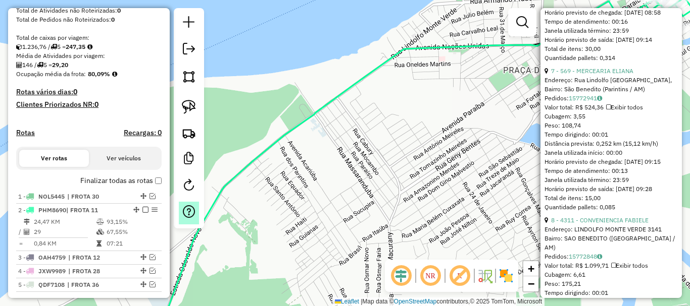
scroll to position [230, 0]
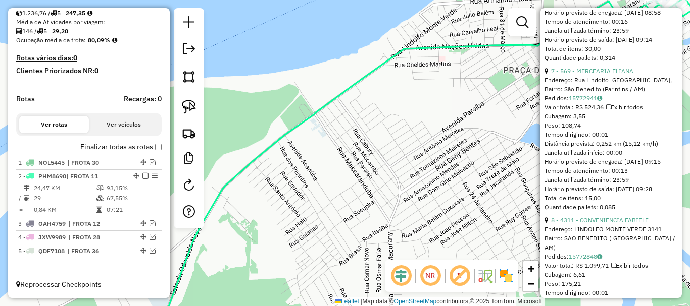
click at [253, 168] on icon at bounding box center [371, 169] width 418 height 314
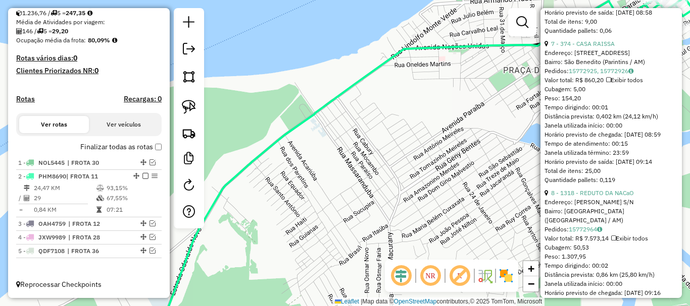
click at [253, 168] on icon at bounding box center [371, 169] width 418 height 314
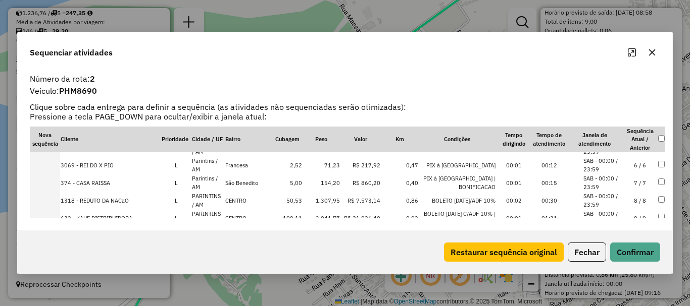
scroll to position [101, 0]
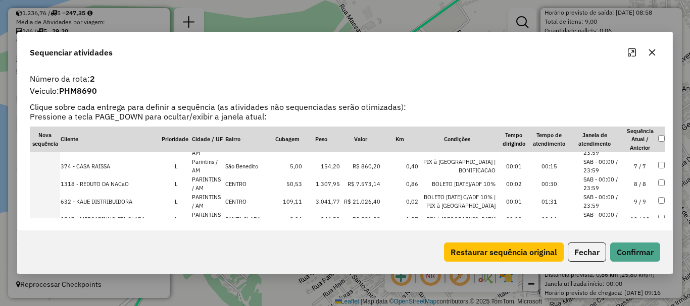
click at [57, 202] on td at bounding box center [45, 202] width 30 height 18
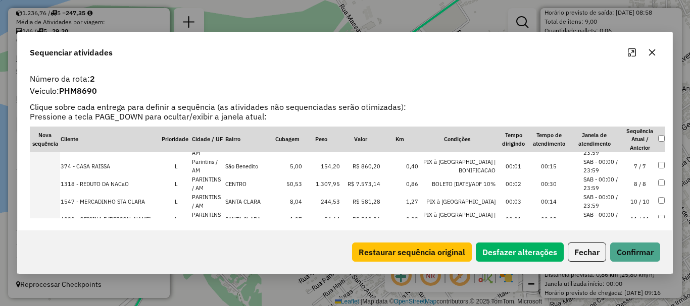
click at [52, 185] on td at bounding box center [45, 184] width 30 height 18
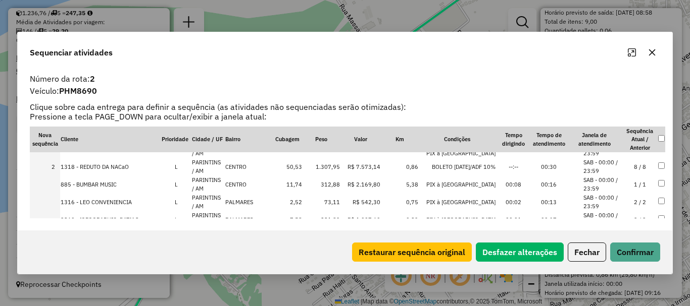
scroll to position [0, 0]
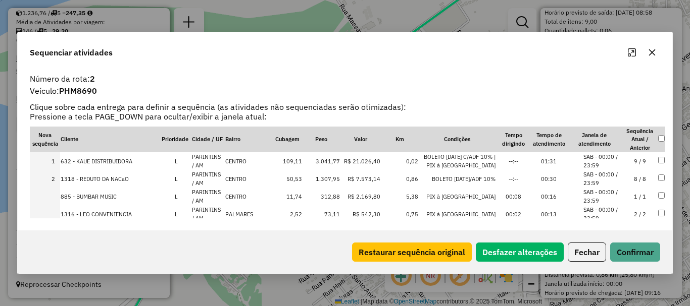
click at [49, 195] on td at bounding box center [45, 197] width 30 height 18
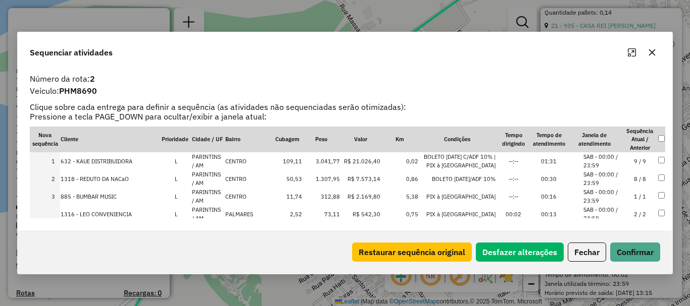
scroll to position [342, 0]
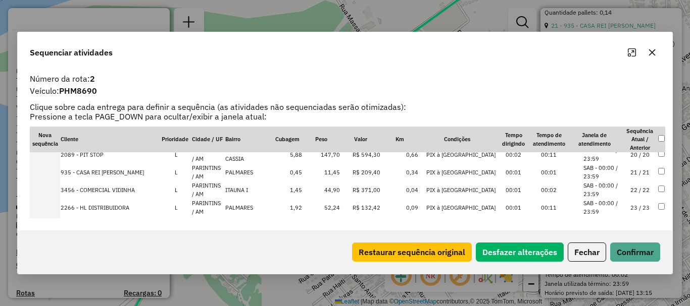
click at [53, 173] on td at bounding box center [45, 173] width 30 height 18
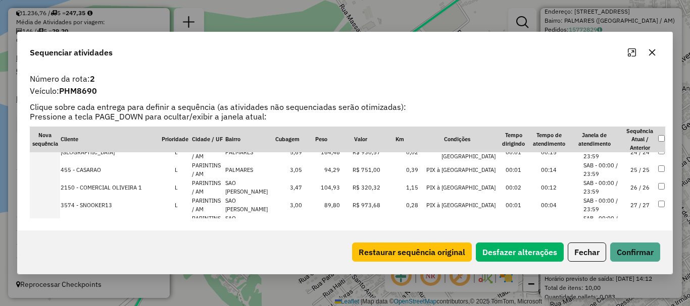
scroll to position [456, 0]
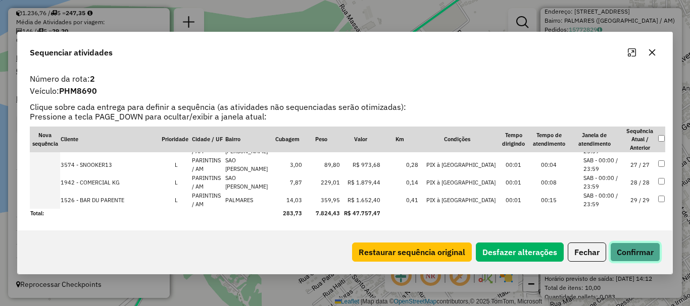
click at [639, 258] on button "Confirmar" at bounding box center [635, 252] width 50 height 19
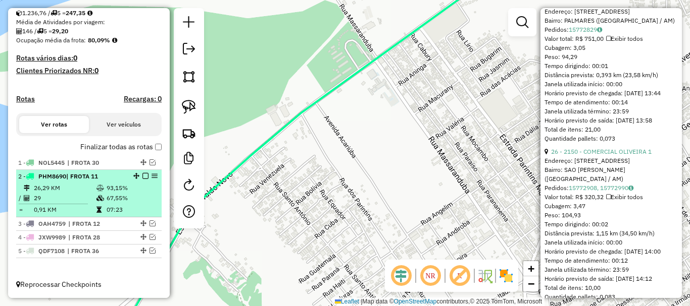
click at [144, 174] on em at bounding box center [145, 176] width 6 height 6
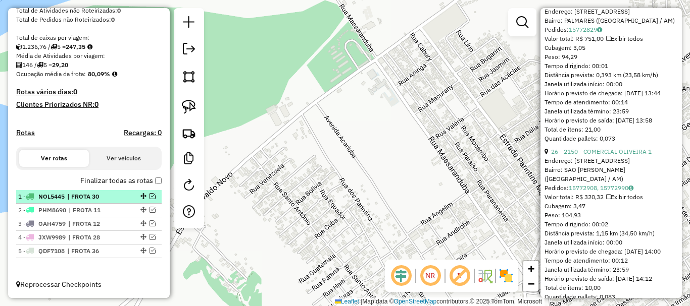
click at [149, 193] on em at bounding box center [152, 196] width 6 height 6
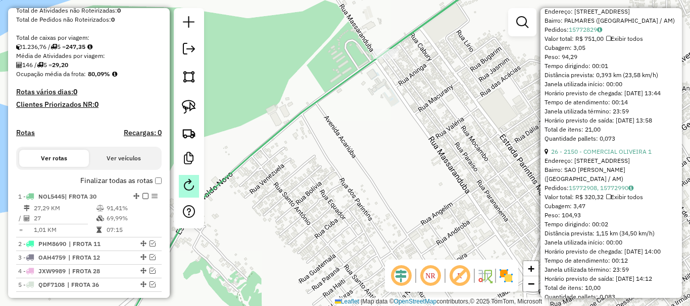
scroll to position [230, 0]
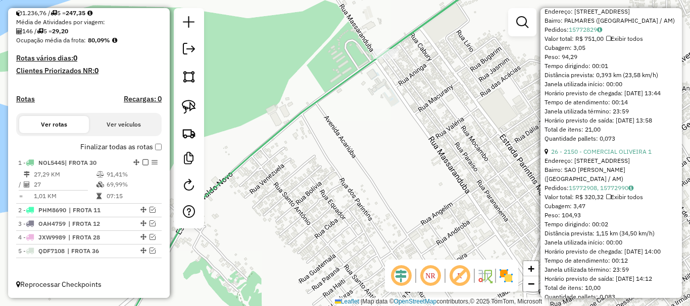
click at [235, 166] on icon at bounding box center [311, 153] width 377 height 368
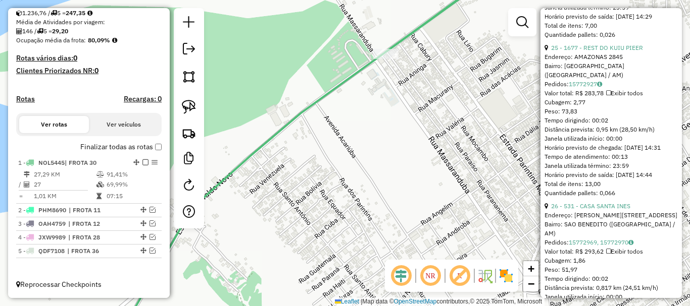
click at [235, 166] on icon at bounding box center [311, 153] width 377 height 368
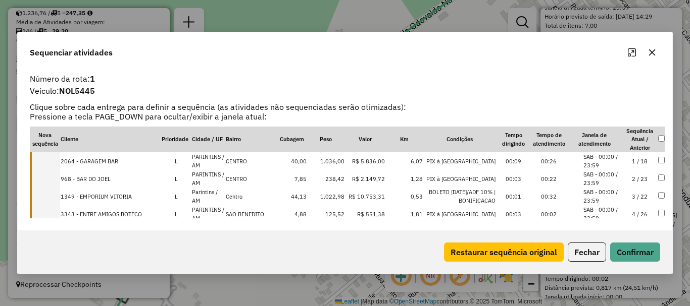
click at [57, 165] on td at bounding box center [45, 161] width 30 height 18
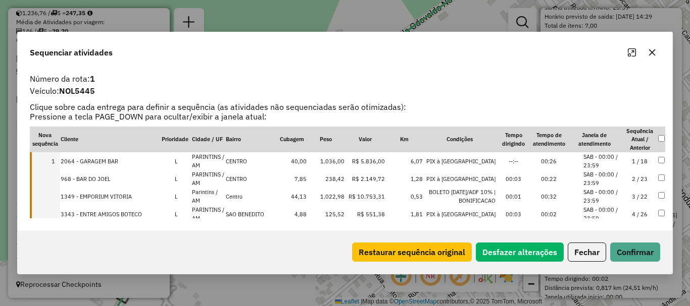
click at [56, 184] on td at bounding box center [45, 179] width 30 height 18
click at [57, 194] on td at bounding box center [45, 197] width 30 height 18
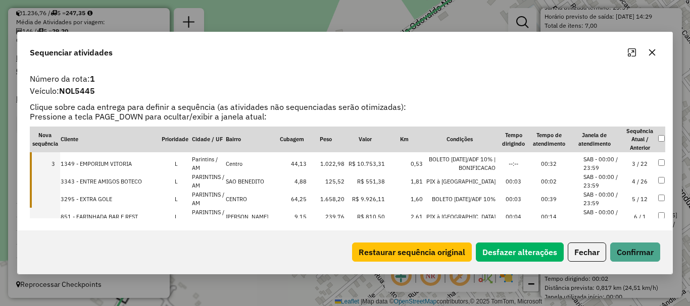
scroll to position [50, 0]
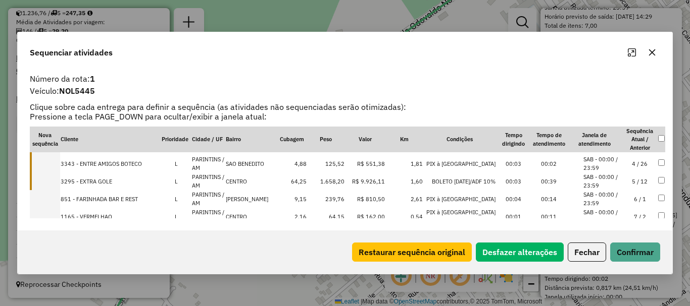
click at [56, 166] on td at bounding box center [45, 164] width 30 height 18
click at [55, 180] on td at bounding box center [45, 182] width 30 height 18
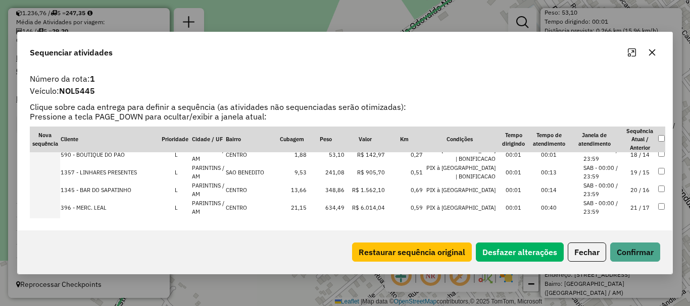
click at [53, 172] on td at bounding box center [45, 173] width 30 height 18
click at [648, 265] on div "Restaurar sequência original Desfazer alterações Fechar Confirmar" at bounding box center [345, 252] width 654 height 43
click at [650, 258] on button "Confirmar" at bounding box center [635, 252] width 50 height 19
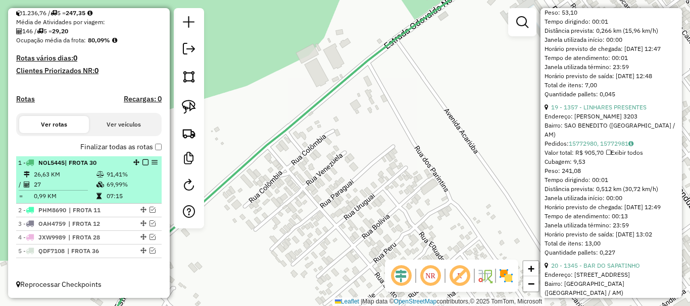
click at [143, 164] on em at bounding box center [145, 163] width 6 height 6
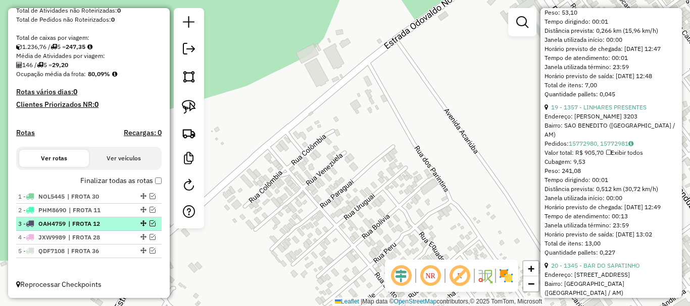
click at [149, 226] on em at bounding box center [152, 224] width 6 height 6
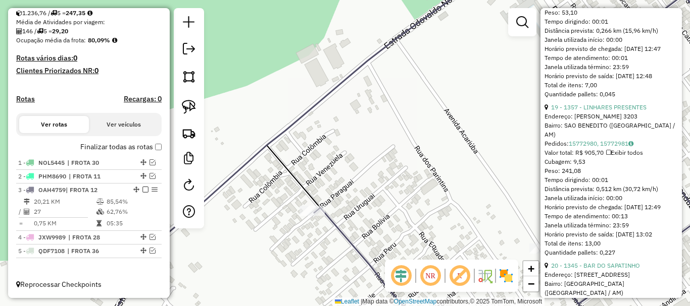
click at [261, 149] on icon at bounding box center [446, 153] width 624 height 368
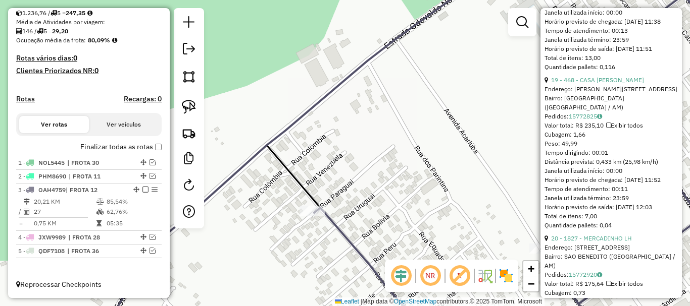
click at [261, 149] on icon at bounding box center [446, 153] width 624 height 368
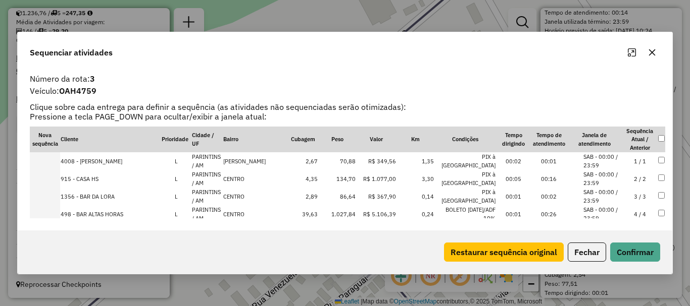
scroll to position [219, 0]
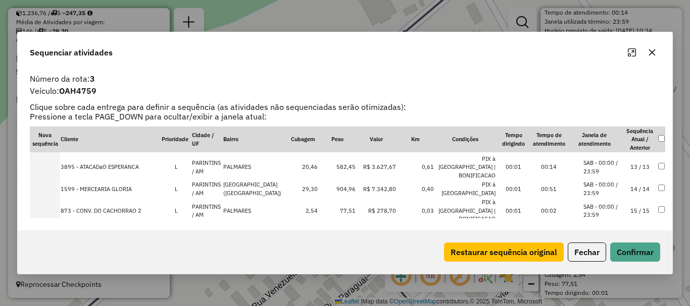
click at [59, 180] on td at bounding box center [45, 189] width 30 height 18
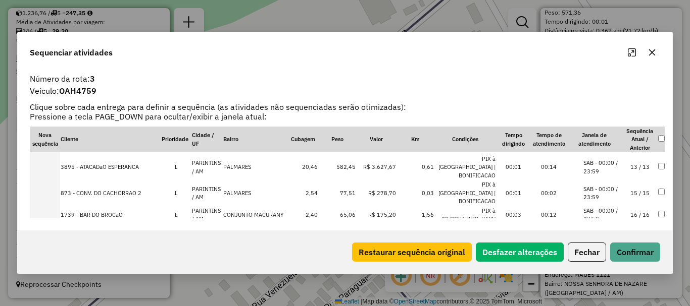
scroll to position [148, 0]
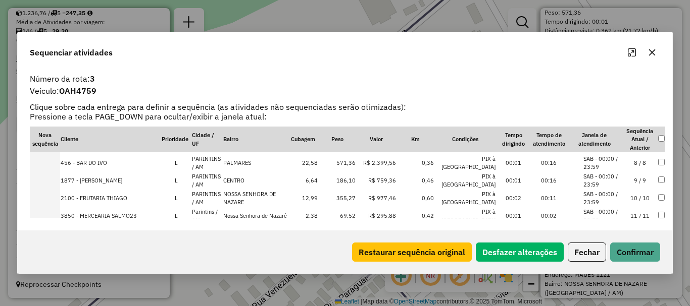
click at [55, 172] on td at bounding box center [45, 181] width 30 height 18
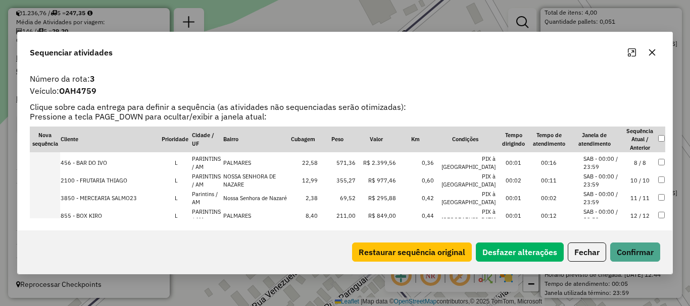
scroll to position [95, 0]
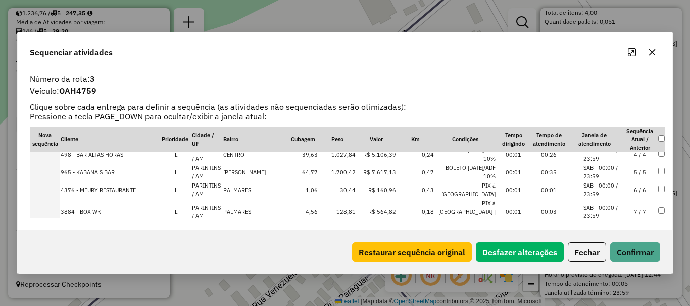
click at [55, 175] on td at bounding box center [45, 173] width 30 height 18
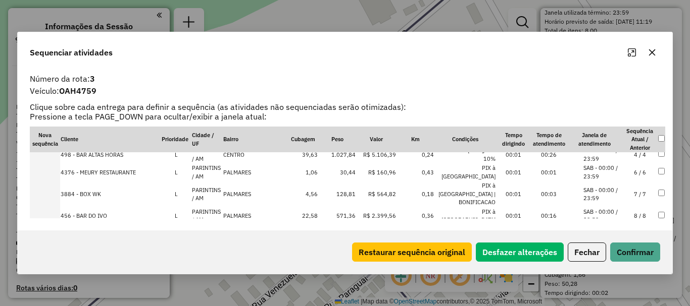
scroll to position [254, 0]
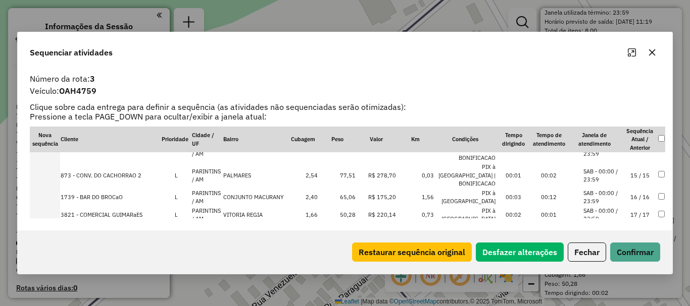
click at [54, 189] on td at bounding box center [45, 198] width 30 height 18
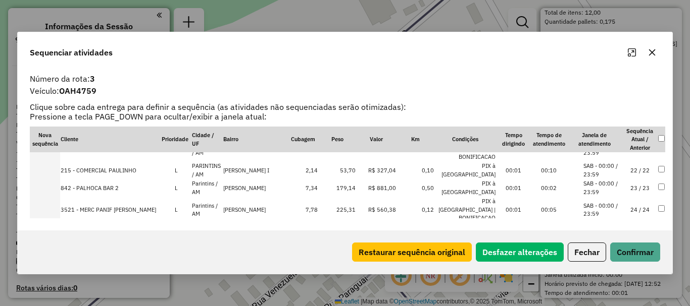
click at [55, 197] on td at bounding box center [45, 210] width 30 height 26
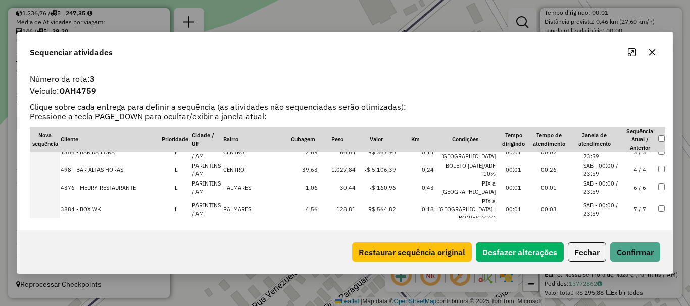
scroll to position [118, 0]
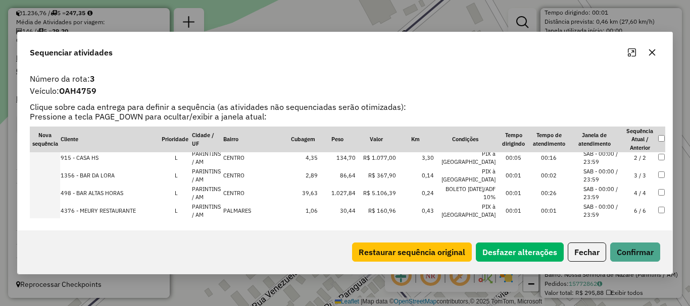
click at [58, 186] on td at bounding box center [45, 194] width 30 height 18
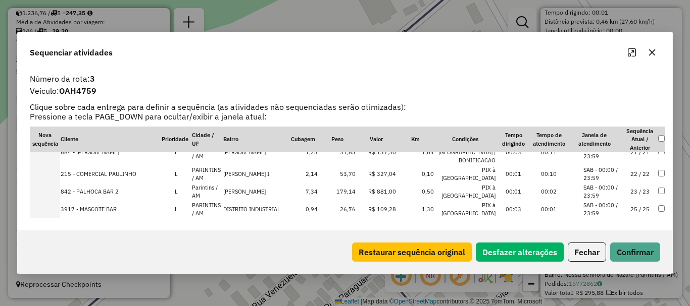
scroll to position [421, 0]
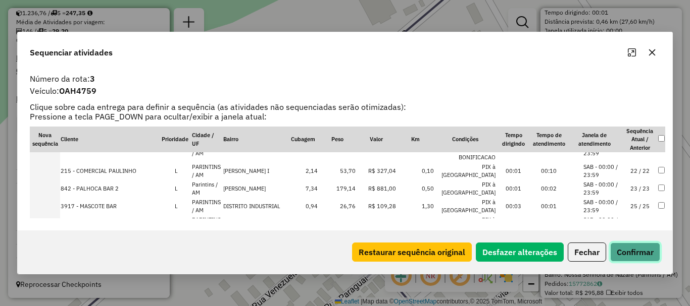
click at [646, 253] on button "Confirmar" at bounding box center [635, 252] width 50 height 19
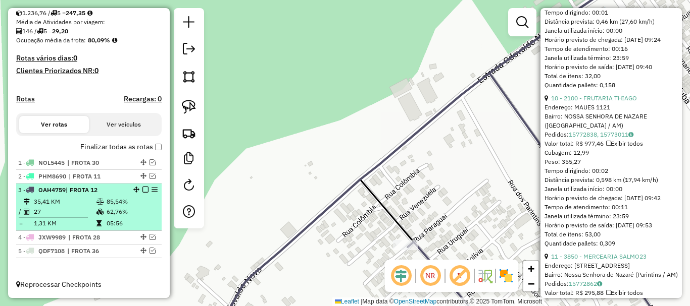
click at [142, 189] on em at bounding box center [145, 190] width 6 height 6
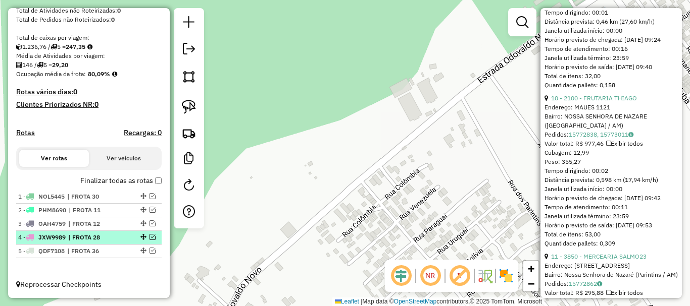
click at [145, 236] on div at bounding box center [142, 237] width 30 height 6
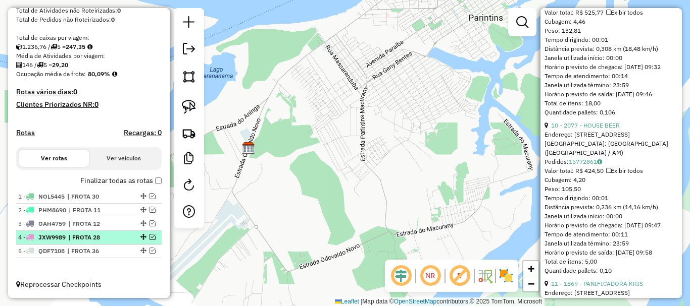
click at [152, 239] on div at bounding box center [142, 237] width 30 height 6
click at [153, 237] on div at bounding box center [142, 237] width 30 height 6
click at [151, 234] on em at bounding box center [152, 237] width 6 height 6
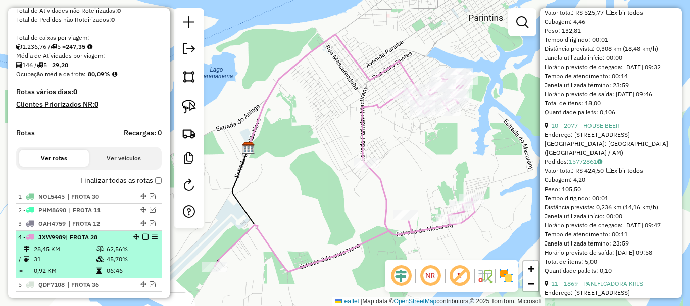
scroll to position [230, 0]
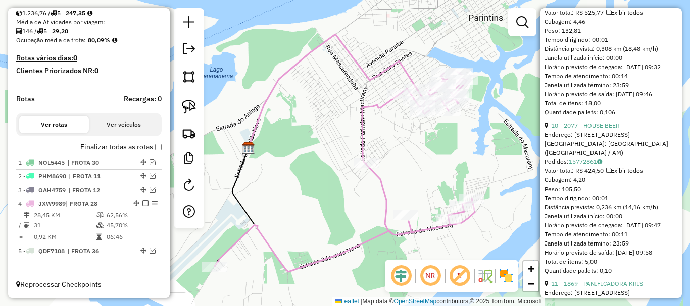
click at [362, 150] on icon at bounding box center [345, 171] width 260 height 202
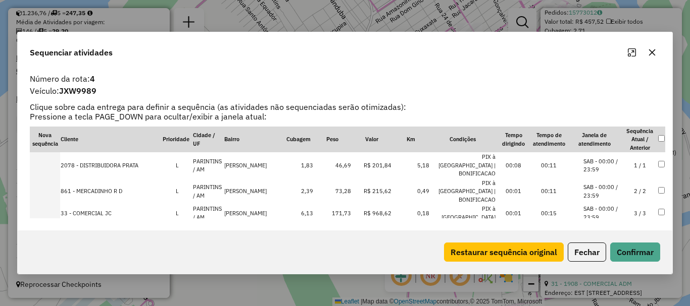
scroll to position [491, 0]
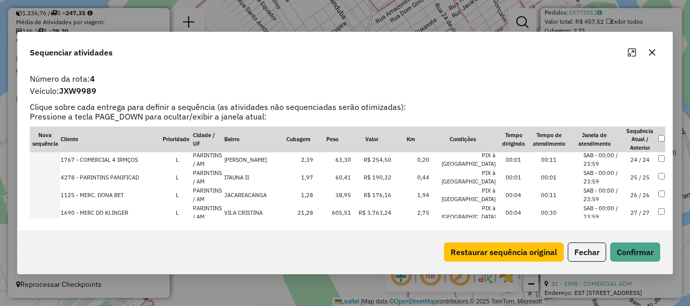
click at [54, 257] on td at bounding box center [45, 266] width 30 height 18
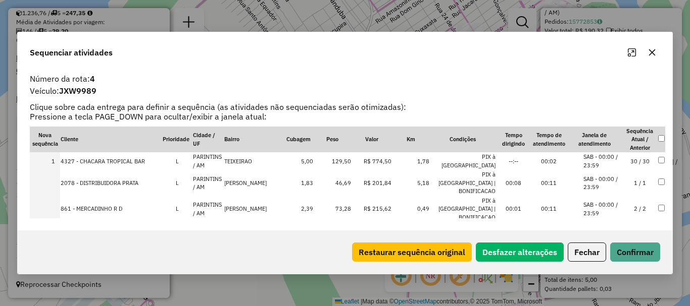
scroll to position [448, 0]
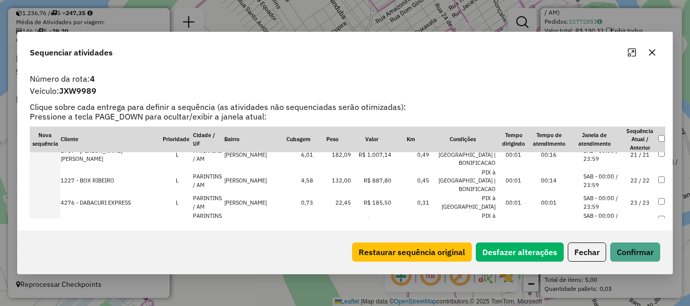
click at [52, 247] on td at bounding box center [45, 256] width 30 height 18
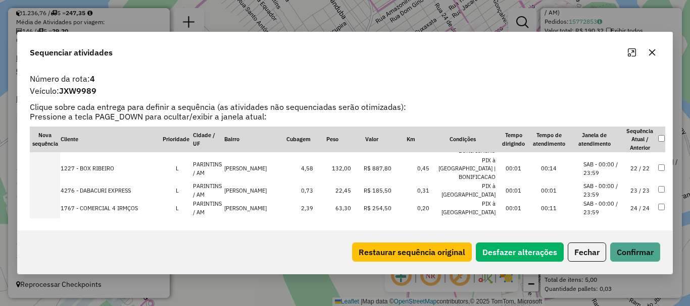
scroll to position [491, 0]
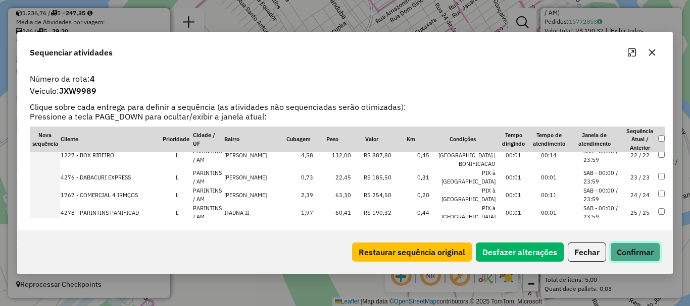
click at [619, 248] on button "Confirmar" at bounding box center [635, 252] width 50 height 19
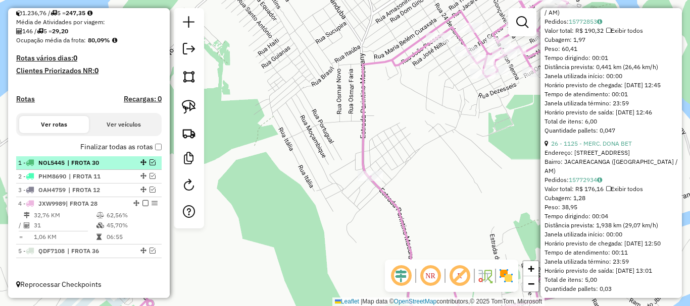
click at [143, 203] on em at bounding box center [145, 203] width 6 height 6
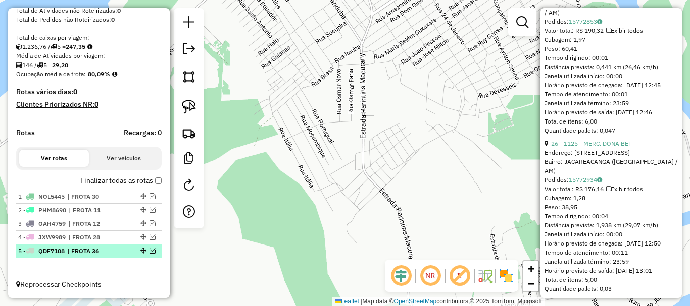
click at [149, 253] on em at bounding box center [152, 251] width 6 height 6
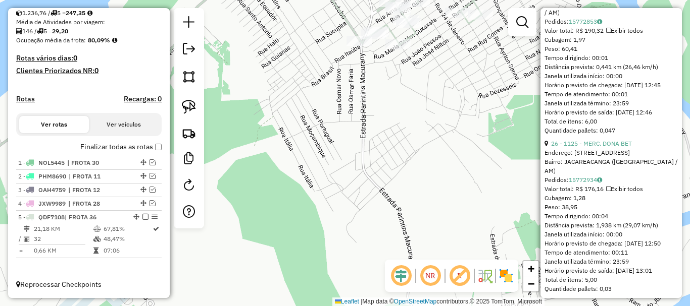
click at [350, 26] on icon at bounding box center [247, 57] width 226 height 177
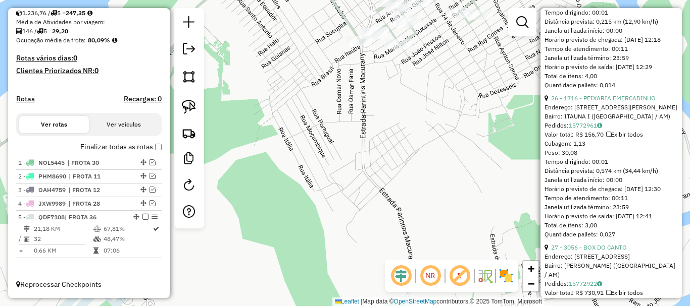
click at [350, 26] on icon at bounding box center [247, 57] width 226 height 177
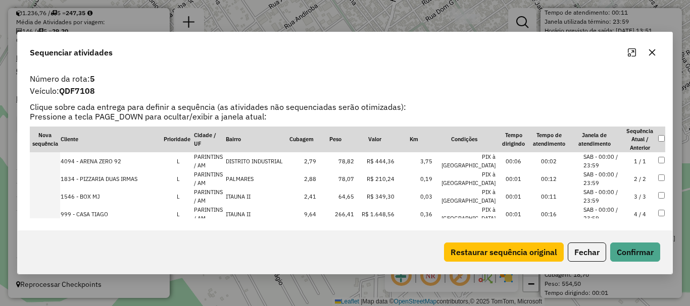
scroll to position [501, 0]
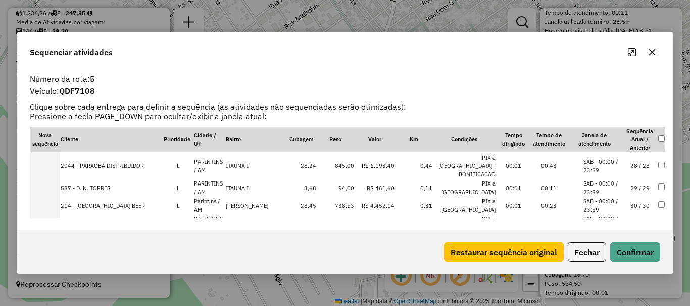
click at [54, 197] on td at bounding box center [45, 206] width 30 height 18
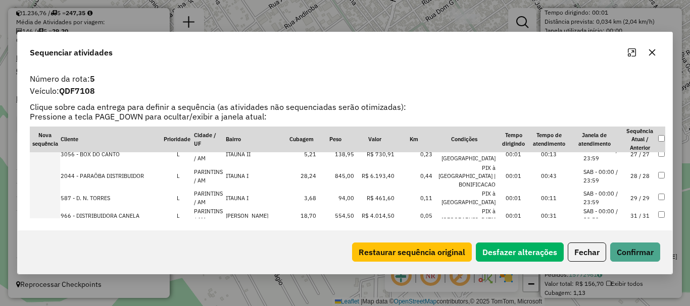
scroll to position [431, 0]
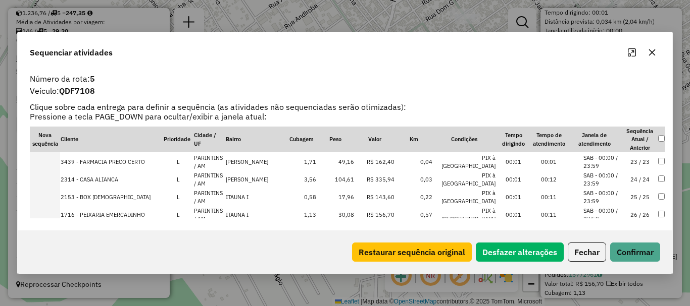
click at [55, 189] on td at bounding box center [45, 198] width 30 height 18
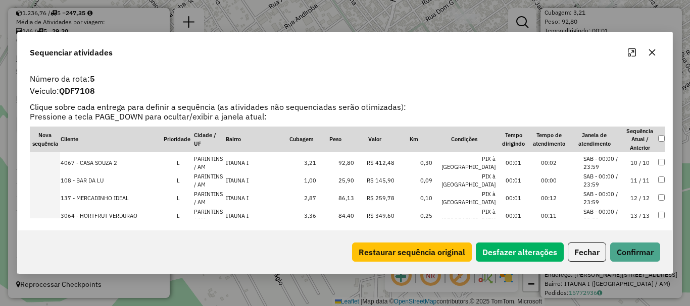
click at [57, 175] on td at bounding box center [45, 181] width 30 height 18
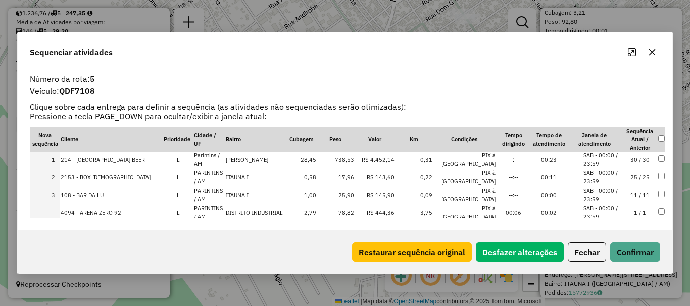
scroll to position [0, 0]
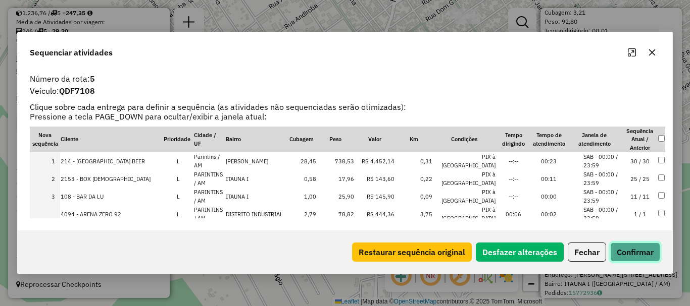
click at [628, 262] on button "Confirmar" at bounding box center [635, 252] width 50 height 19
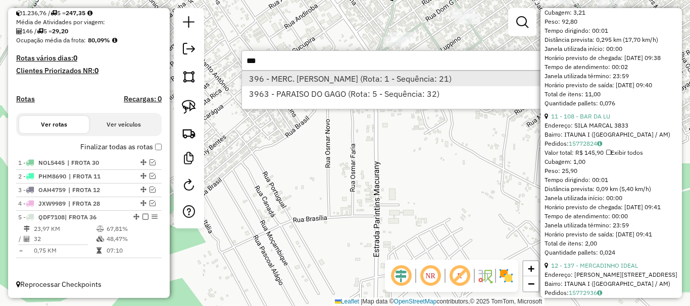
type input "***"
click at [387, 74] on li "396 - MERC. [PERSON_NAME] (Rota: 1 - Sequência: 21)" at bounding box center [393, 78] width 302 height 15
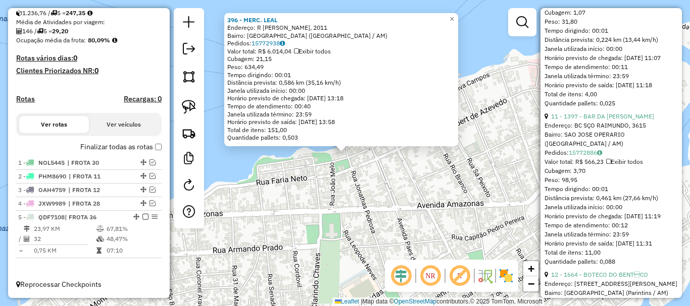
click at [378, 173] on div "396 - MERC. [PERSON_NAME]: R [PERSON_NAME], 2011 [GEOGRAPHIC_DATA]: [GEOGRAPHIC…" at bounding box center [345, 153] width 690 height 306
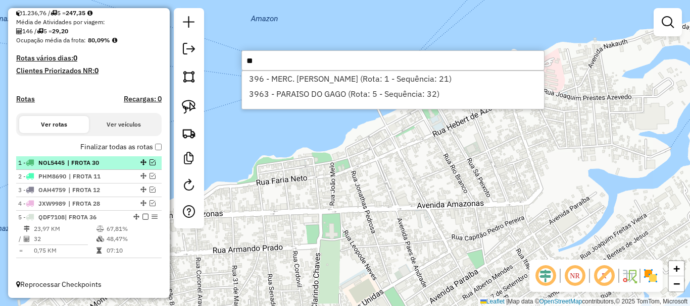
type input "*"
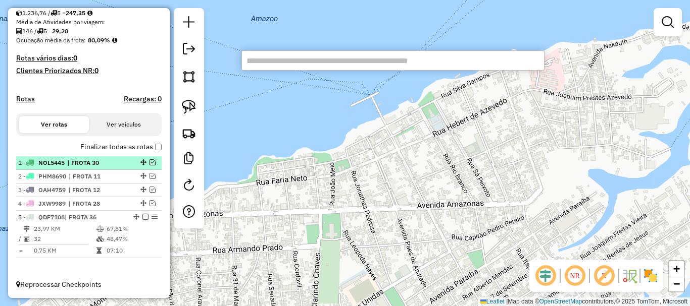
click at [151, 163] on em at bounding box center [152, 163] width 6 height 6
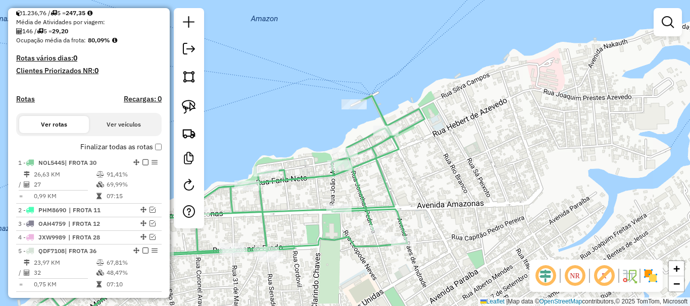
click at [295, 182] on icon at bounding box center [230, 216] width 387 height 241
select select "**********"
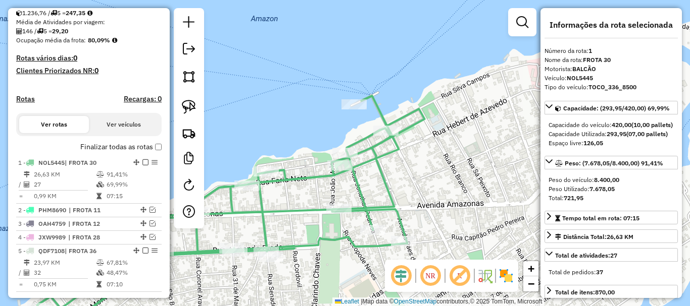
scroll to position [264, 0]
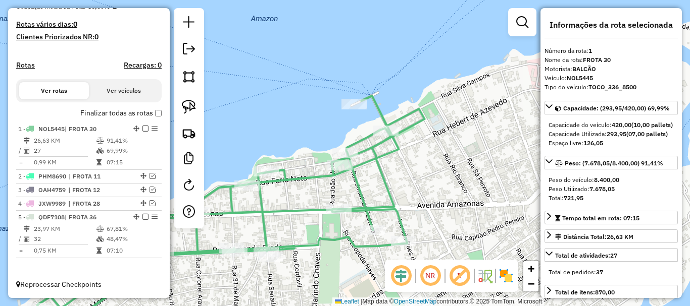
click at [295, 182] on icon at bounding box center [230, 216] width 387 height 241
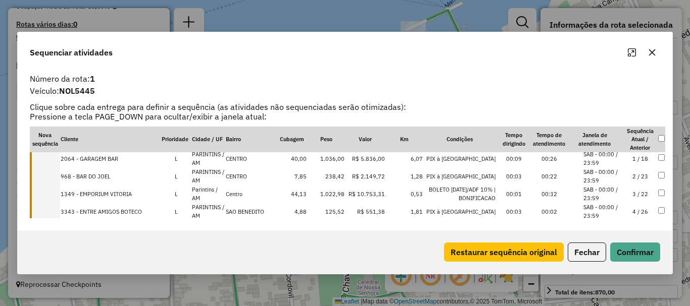
scroll to position [0, 0]
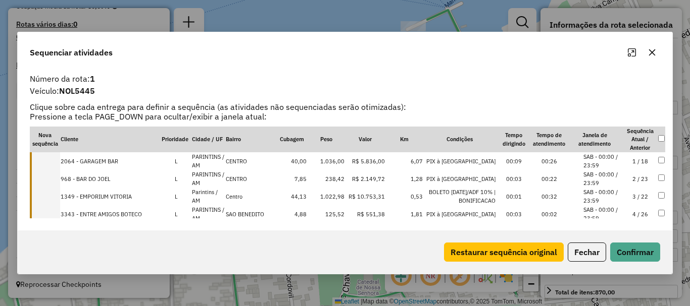
drag, startPoint x: 55, startPoint y: 161, endPoint x: 57, endPoint y: 171, distance: 10.3
click at [55, 162] on td at bounding box center [45, 161] width 30 height 18
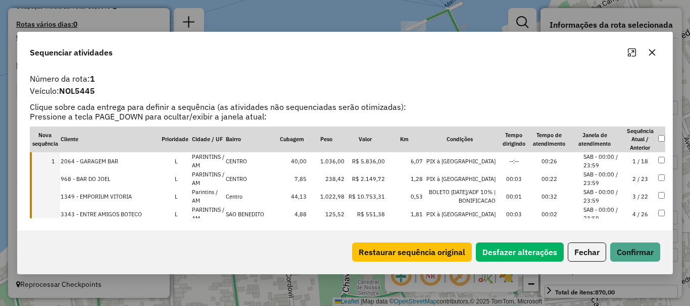
click at [58, 179] on td at bounding box center [45, 179] width 30 height 18
click at [57, 198] on td at bounding box center [45, 197] width 30 height 18
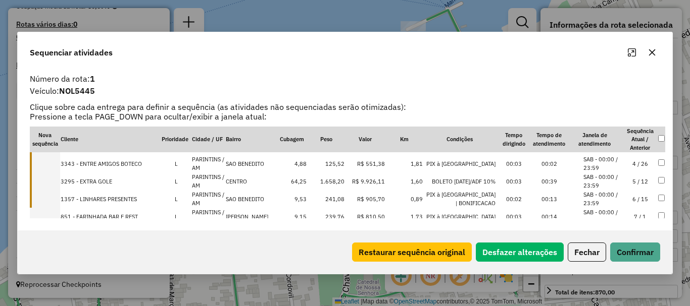
click at [58, 162] on td at bounding box center [45, 164] width 30 height 18
click at [54, 180] on td at bounding box center [45, 182] width 30 height 18
click at [55, 199] on td at bounding box center [45, 199] width 30 height 18
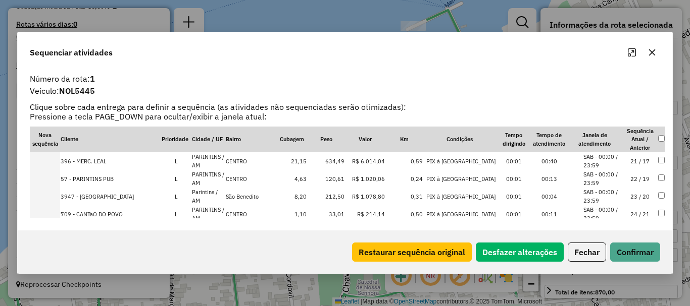
click at [56, 161] on td at bounding box center [45, 161] width 30 height 18
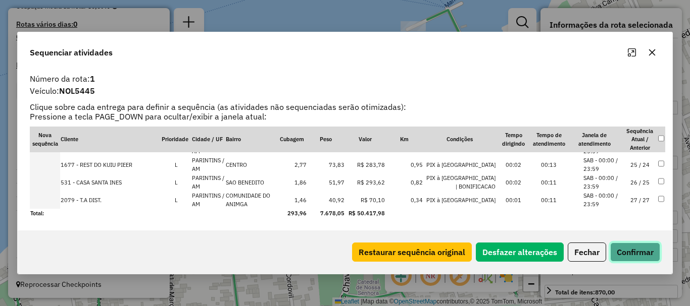
click at [621, 250] on button "Confirmar" at bounding box center [635, 252] width 50 height 19
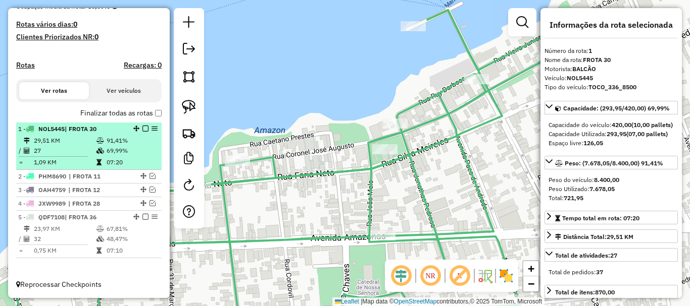
click at [143, 132] on div "1 - NOL5445 | FROTA 30" at bounding box center [88, 129] width 141 height 9
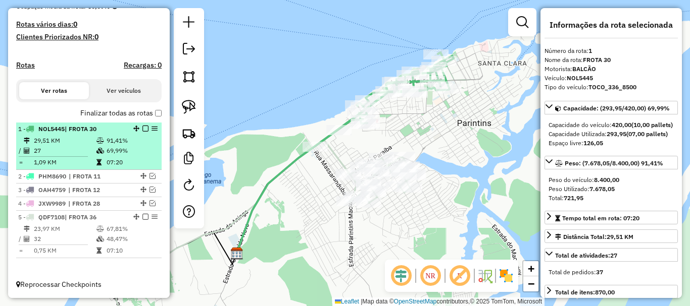
click at [144, 126] on em at bounding box center [145, 129] width 6 height 6
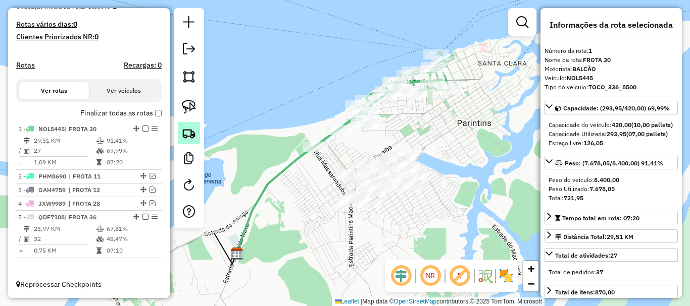
scroll to position [230, 0]
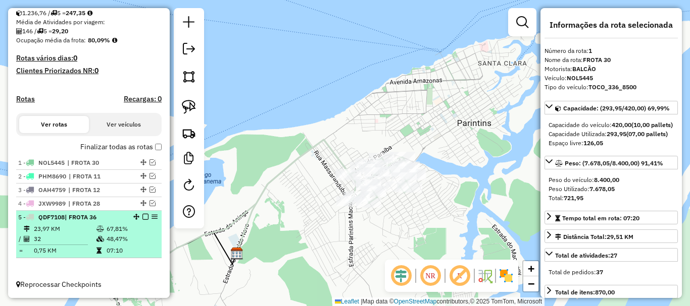
click at [142, 218] on em at bounding box center [145, 217] width 6 height 6
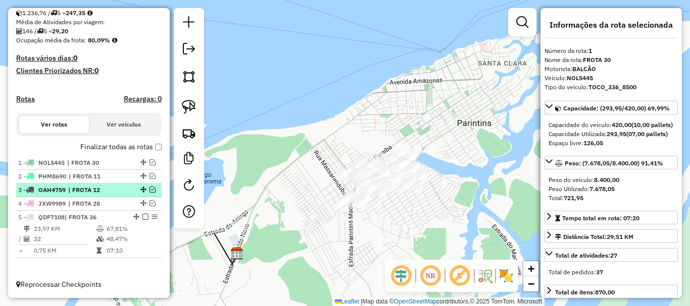
scroll to position [196, 0]
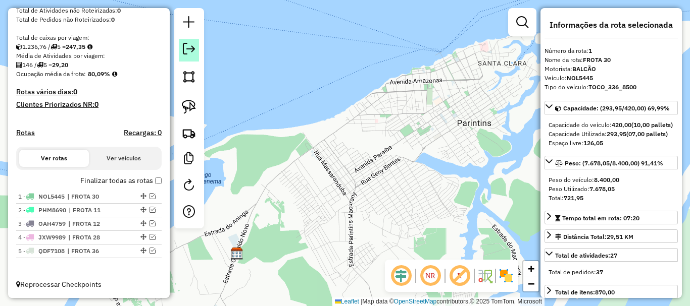
click at [184, 51] on em at bounding box center [189, 49] width 12 height 12
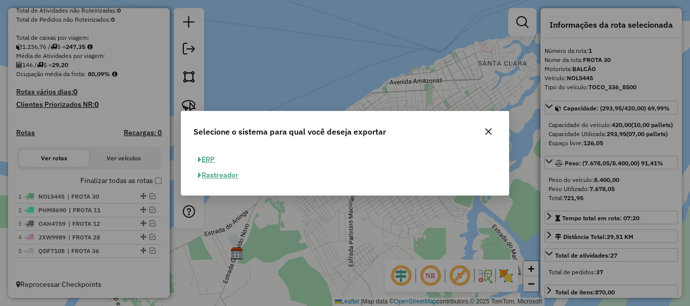
click at [206, 156] on button "ERP" at bounding box center [206, 160] width 26 height 16
select select "**"
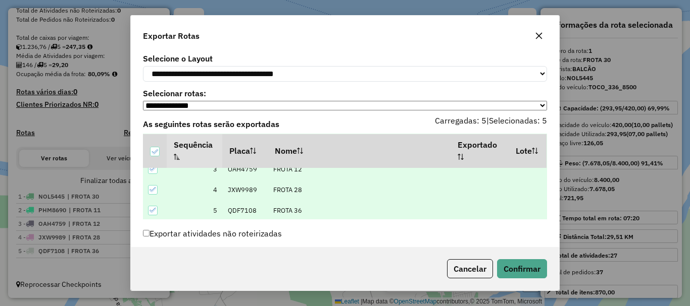
scroll to position [48, 0]
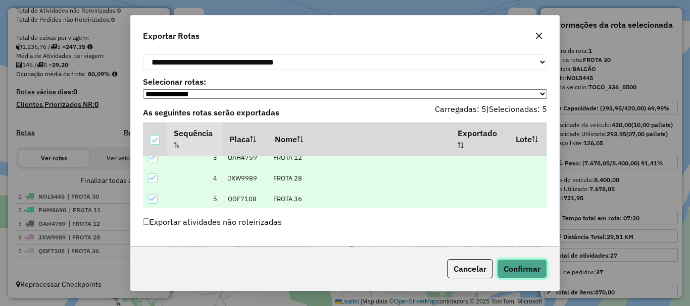
click at [512, 275] on button "Confirmar" at bounding box center [522, 269] width 50 height 19
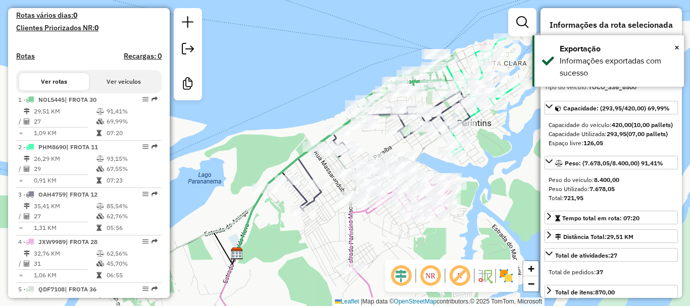
scroll to position [350, 0]
